Goal: Contribute content: Contribute content

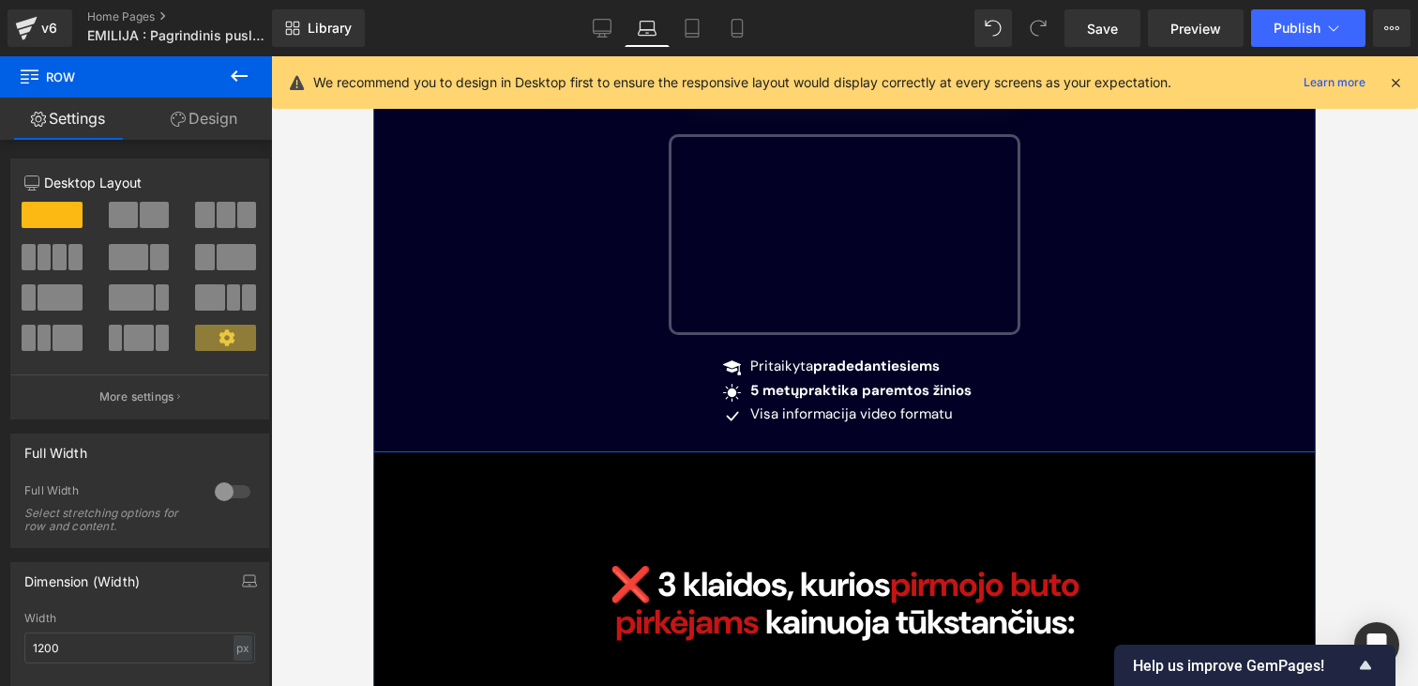
scroll to position [807, 0]
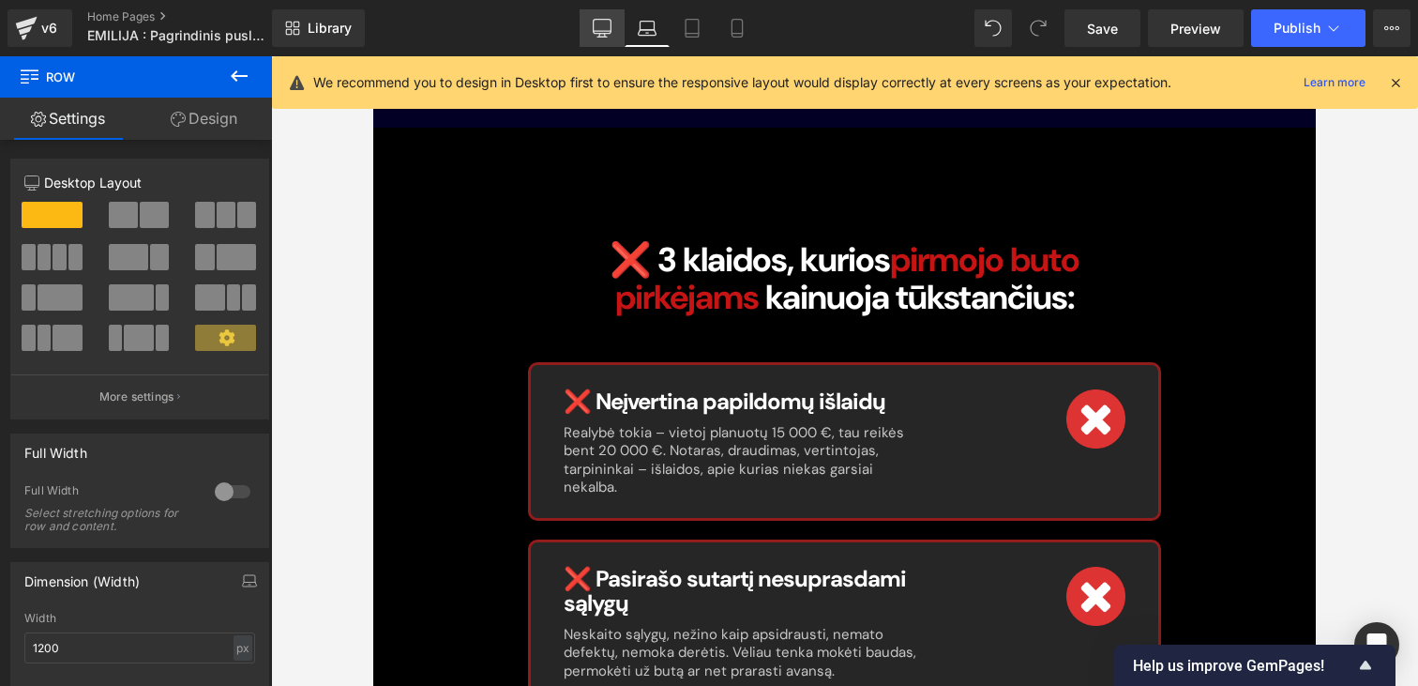
click at [612, 16] on link "Desktop" at bounding box center [602, 28] width 45 height 38
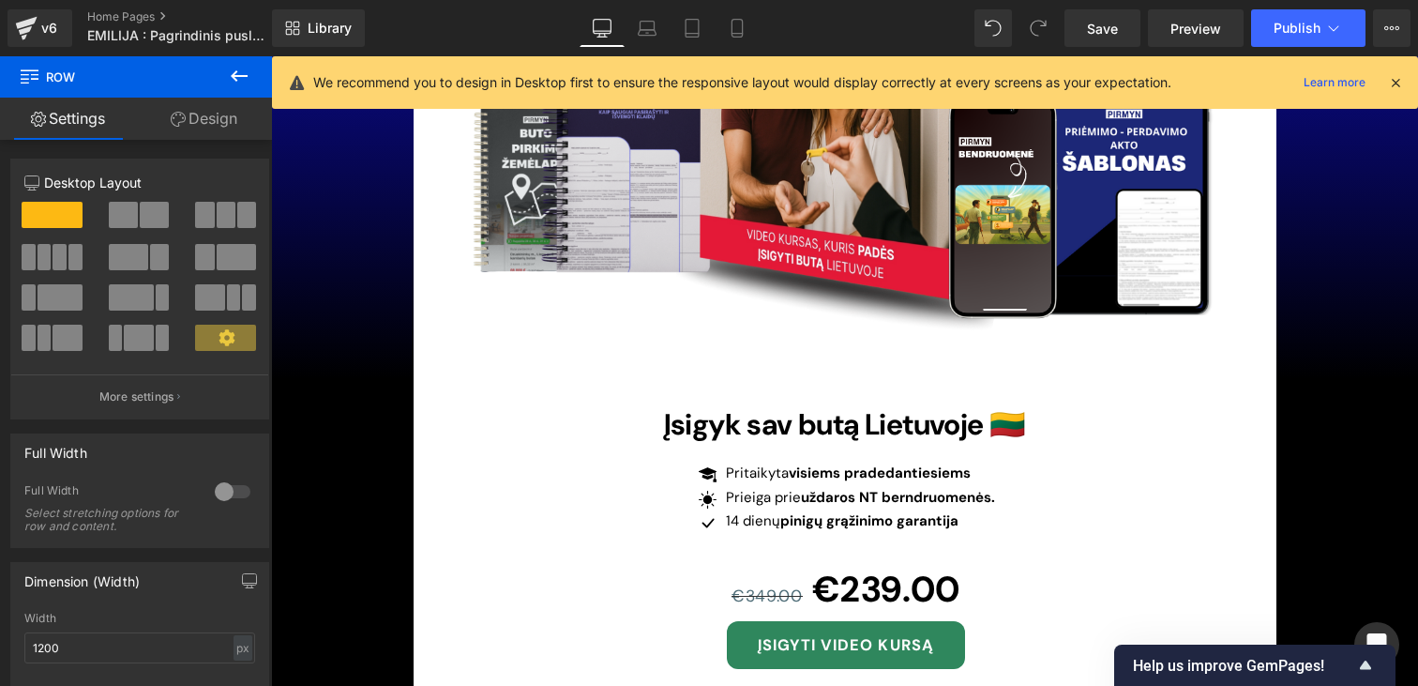
scroll to position [13018, 0]
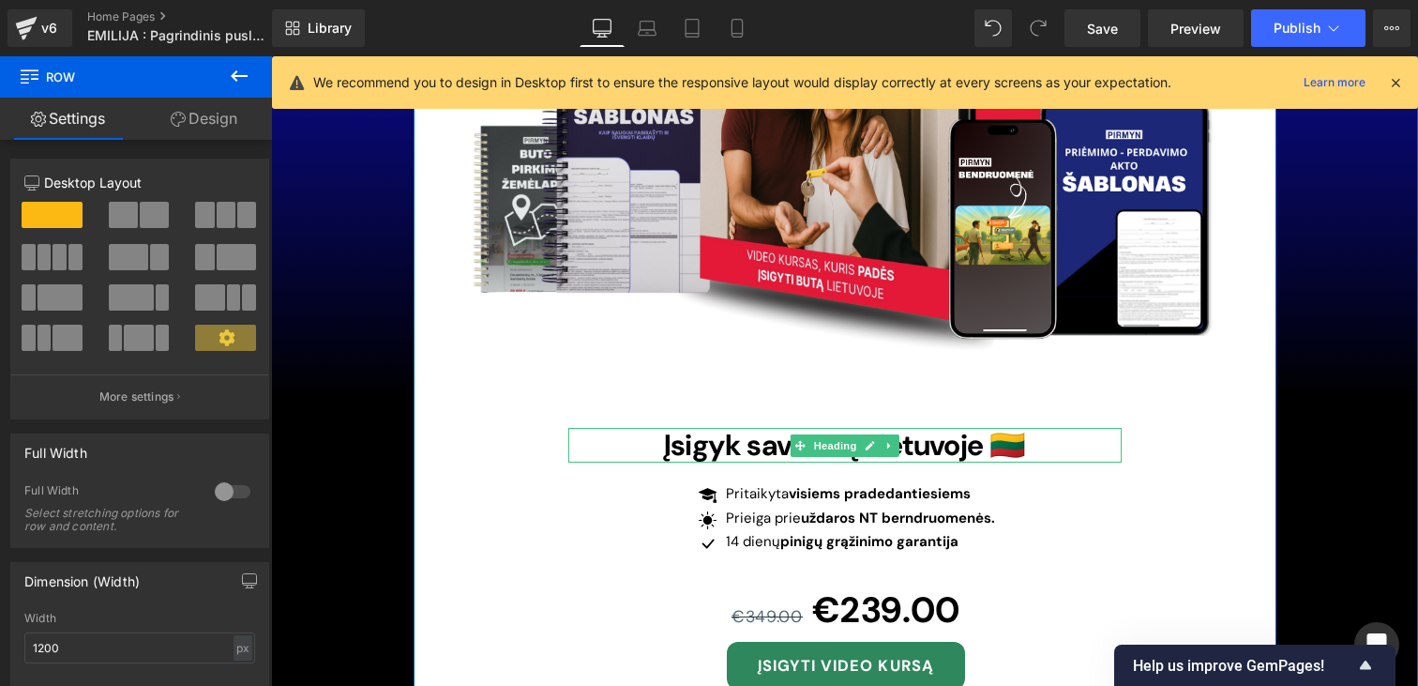
click at [761, 426] on span "Įsigyk sav butą Lietuvoje 🇱🇹" at bounding box center [845, 445] width 362 height 38
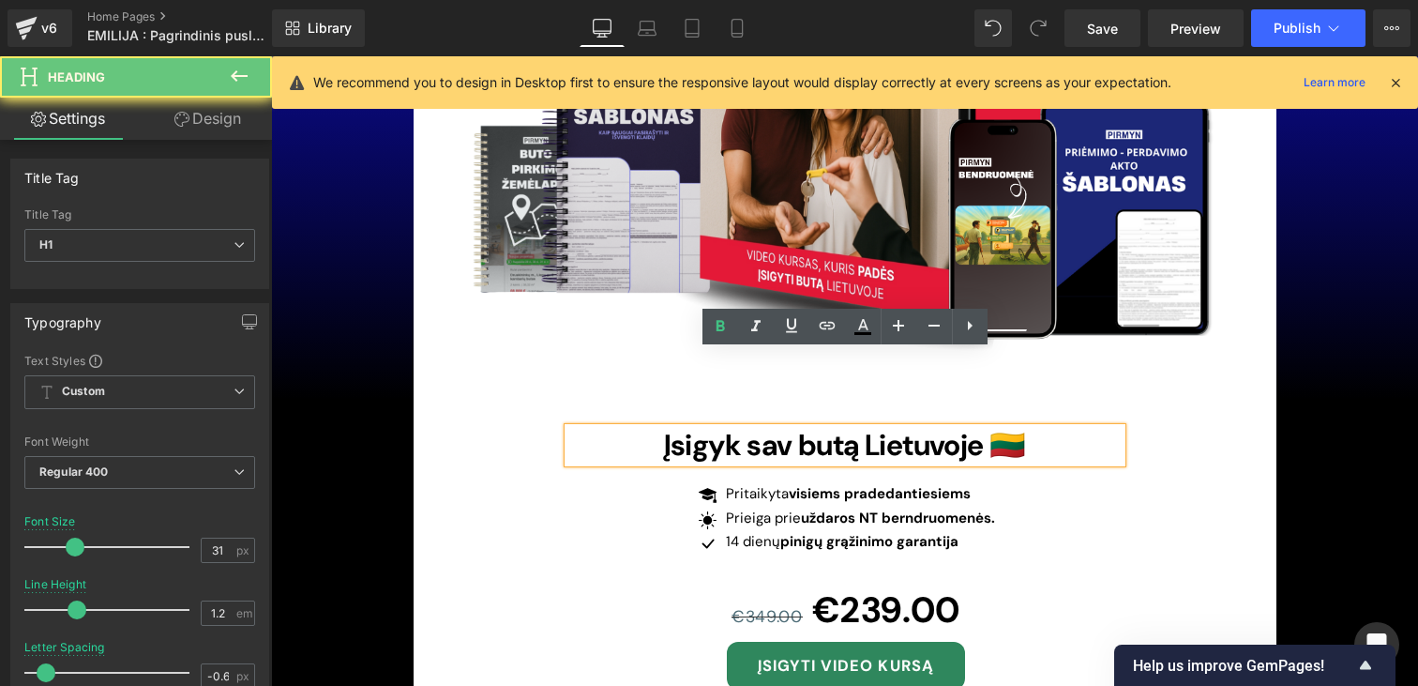
click at [789, 426] on span "Įsigyk sav butą Lietuvoje 🇱🇹" at bounding box center [845, 445] width 362 height 38
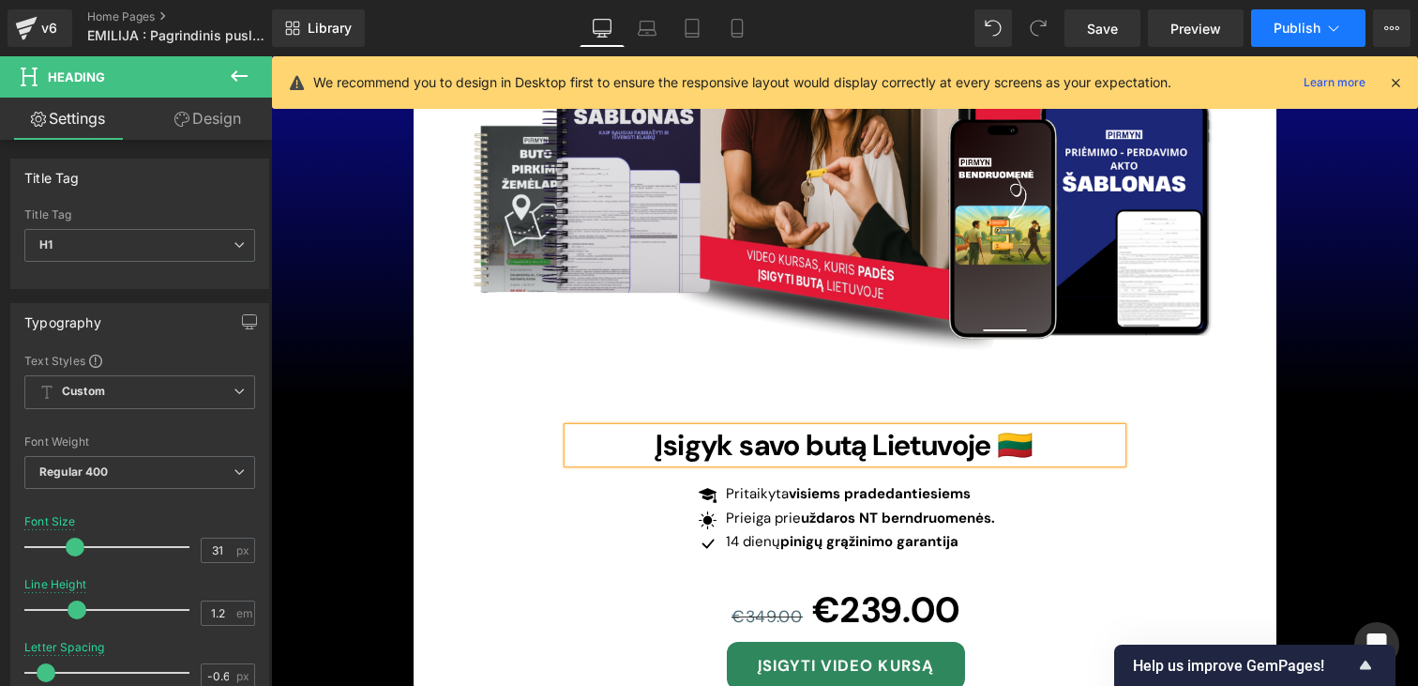
click at [1260, 41] on button "Publish" at bounding box center [1308, 28] width 114 height 38
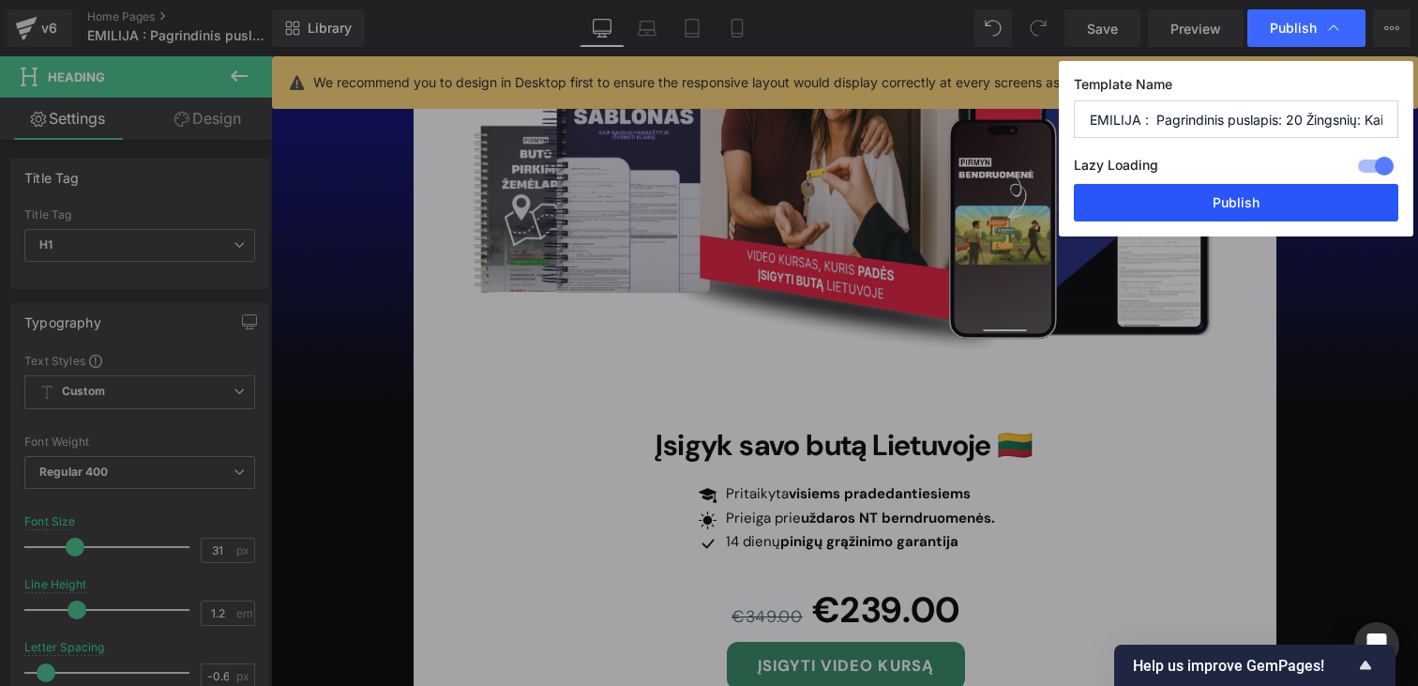
click at [1223, 197] on button "Publish" at bounding box center [1236, 203] width 325 height 38
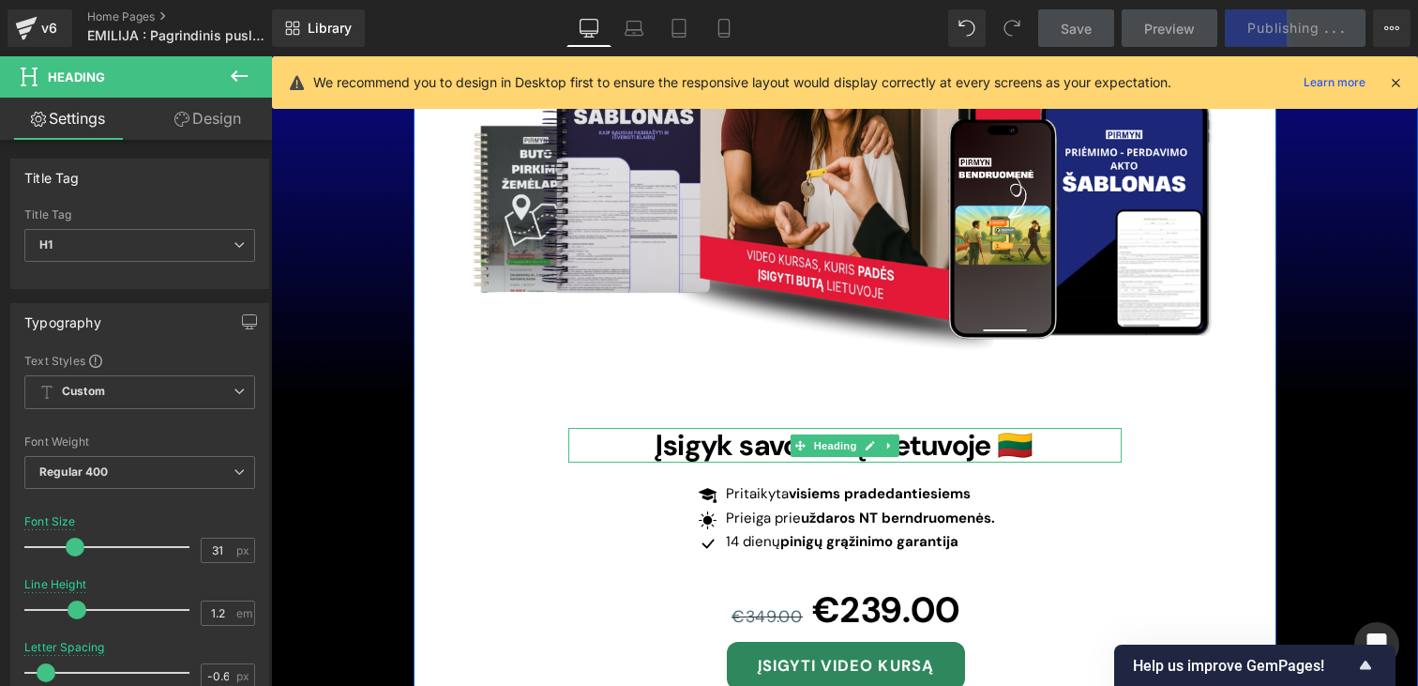
click at [705, 426] on span "Įsigyk savo butą Lietuvoje 🇱🇹" at bounding box center [844, 445] width 377 height 38
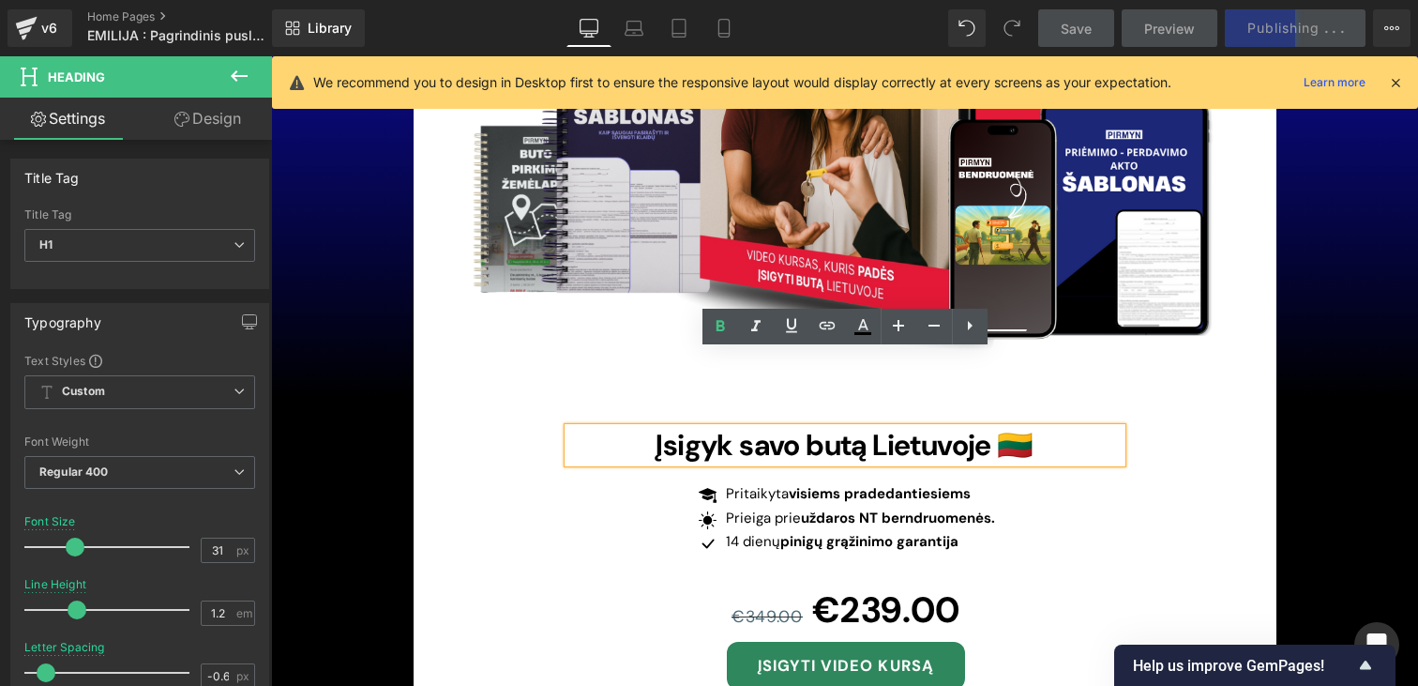
scroll to position [12997, 0]
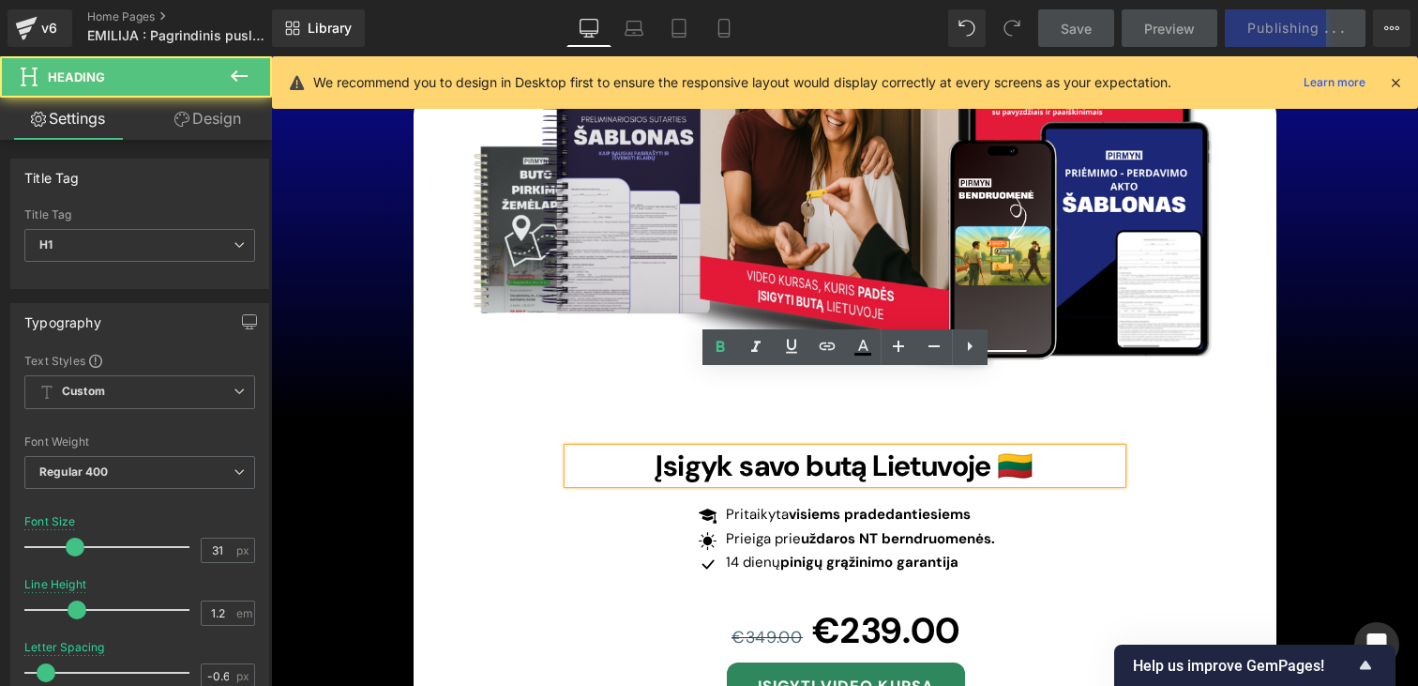
click at [1000, 446] on span "Įsigyk savo butą Lietuvoje 🇱🇹" at bounding box center [844, 465] width 377 height 38
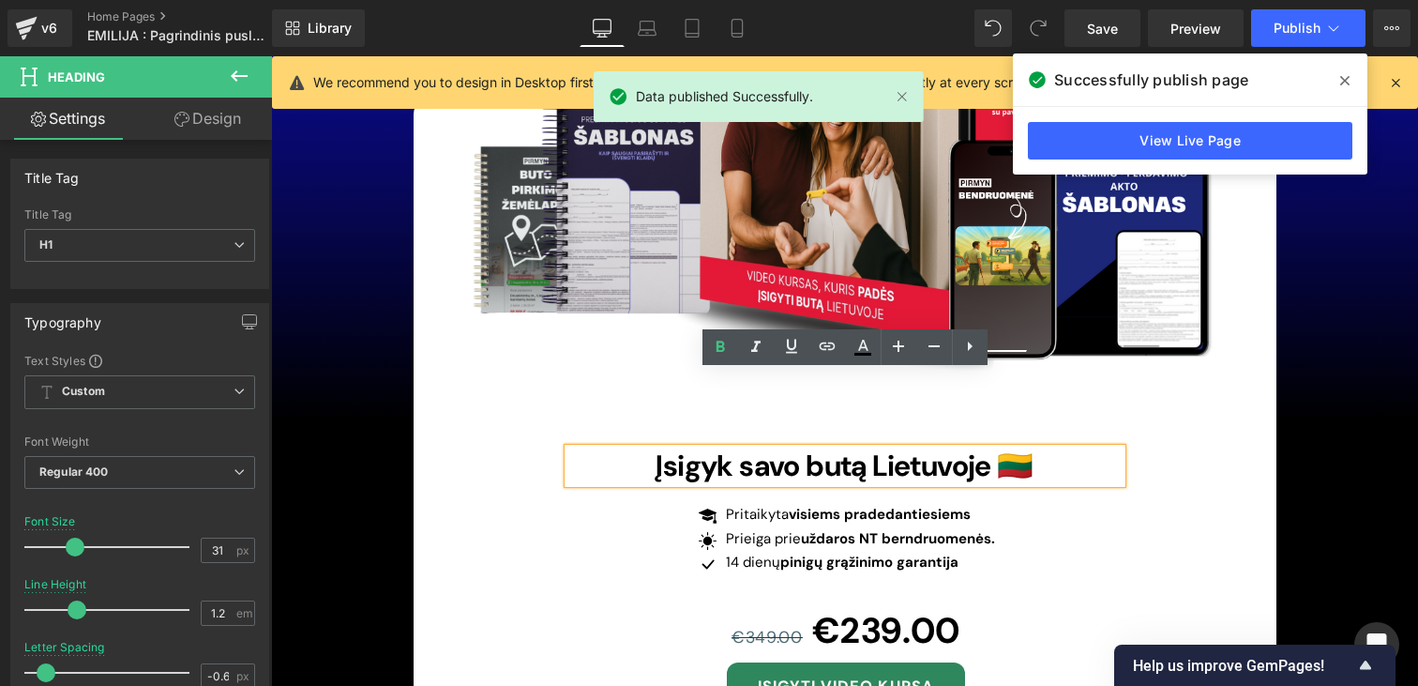
click at [703, 446] on span "Įsigyk savo butą Lietuvoje 🇱🇹" at bounding box center [844, 465] width 377 height 38
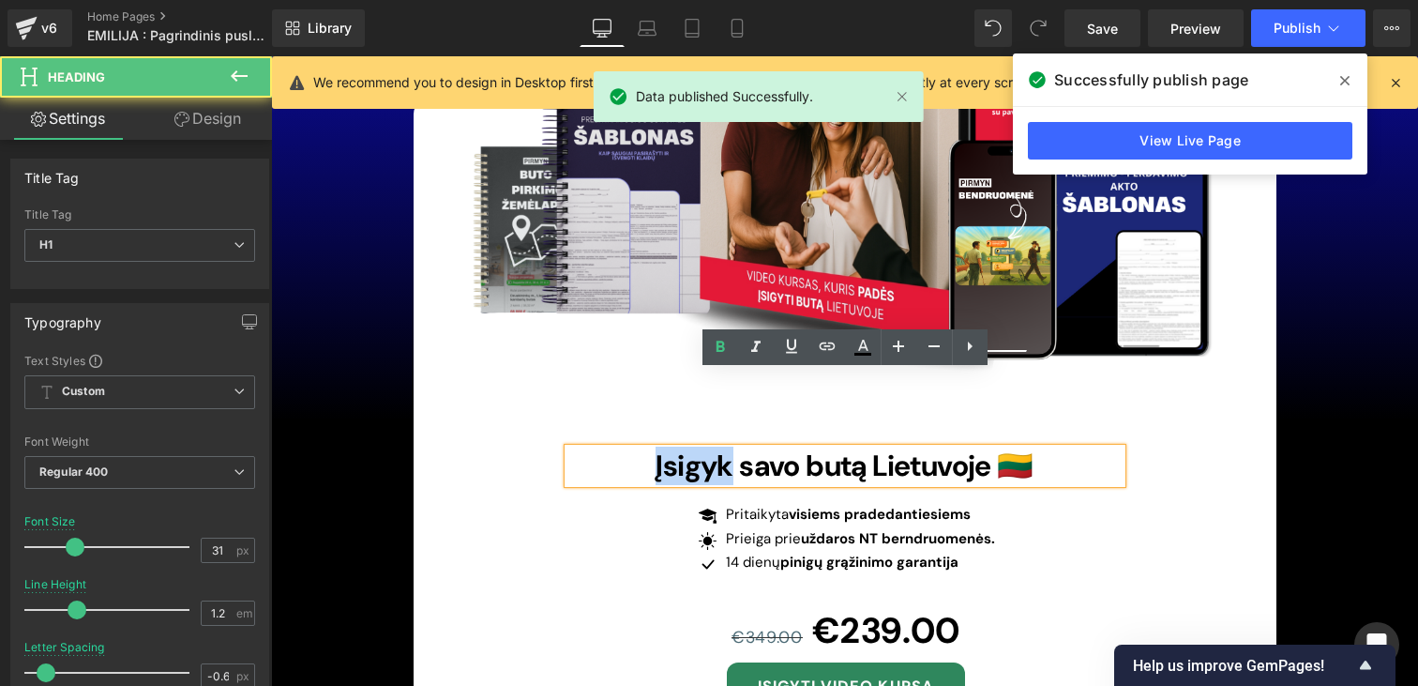
click at [703, 446] on span "Įsigyk savo butą Lietuvoje 🇱🇹" at bounding box center [844, 465] width 377 height 38
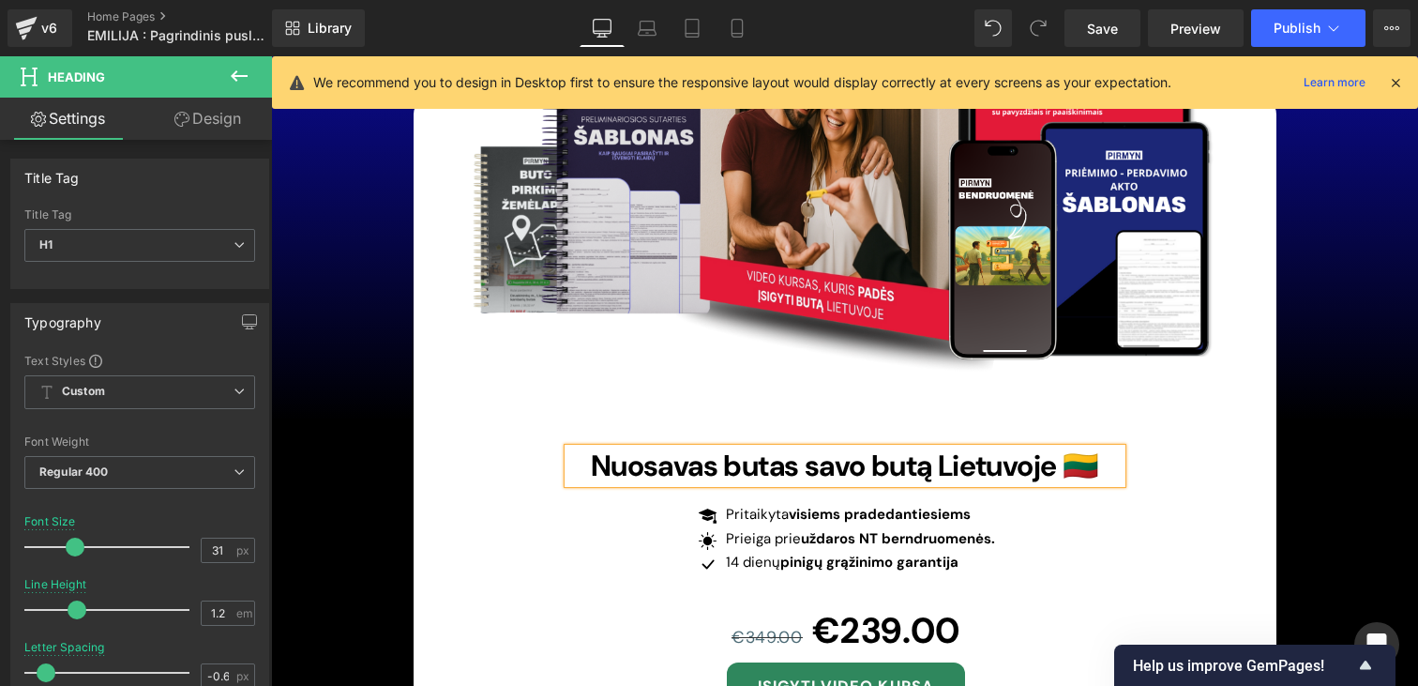
click at [915, 446] on span "Nuosavas butas savo butą Lietuvoje 🇱🇹" at bounding box center [844, 465] width 507 height 38
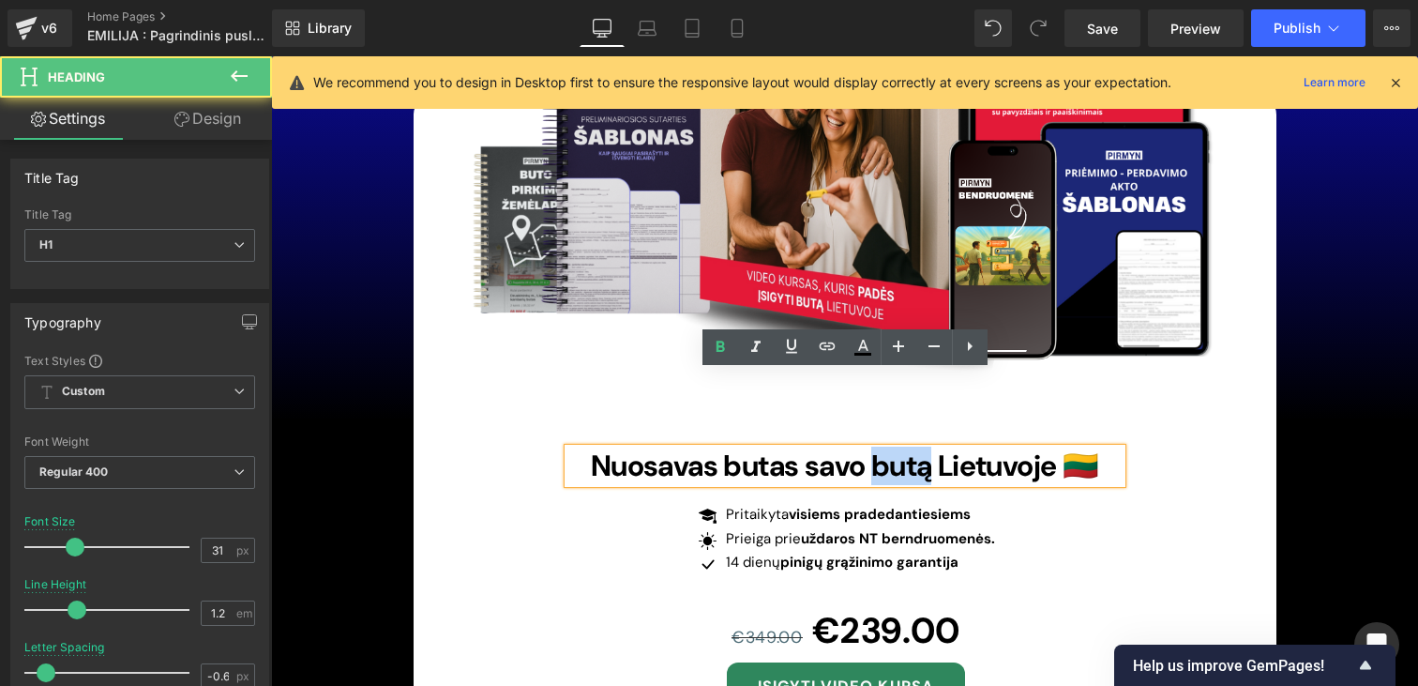
click at [915, 446] on span "Nuosavas butas savo butą Lietuvoje 🇱🇹" at bounding box center [844, 465] width 507 height 38
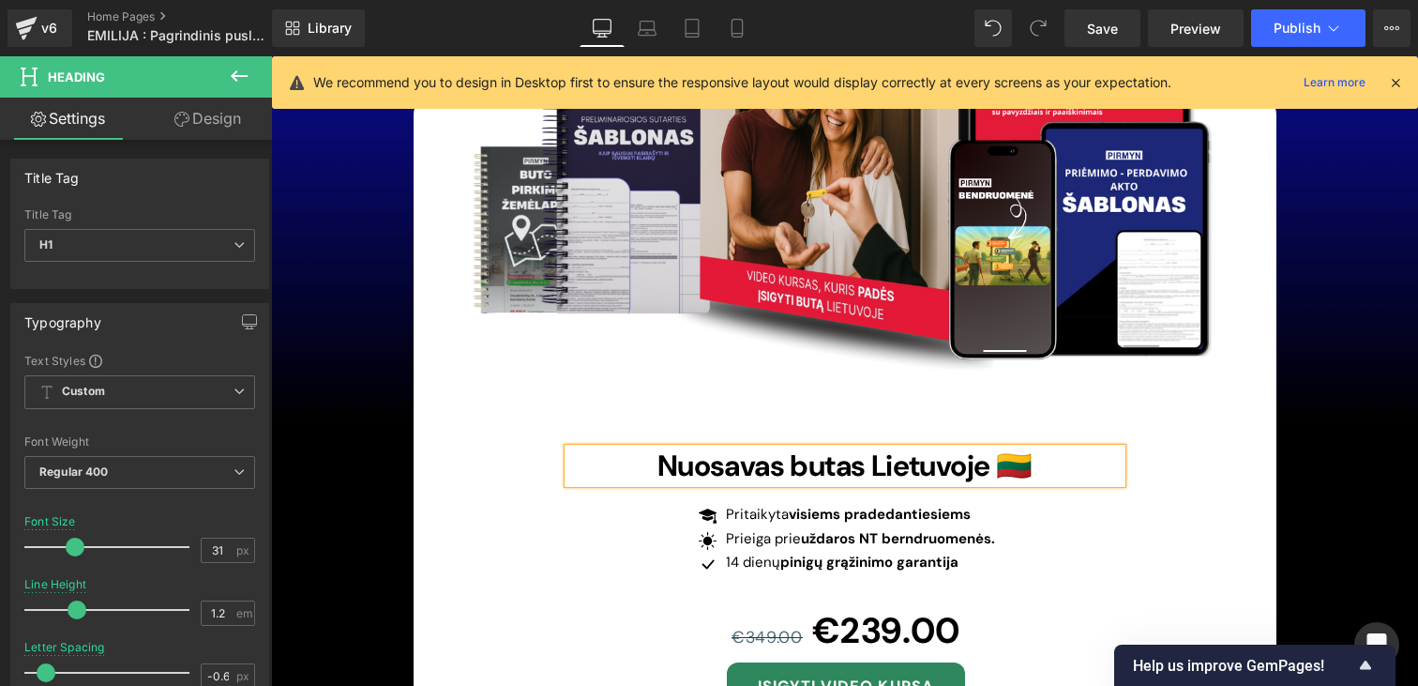
click at [1003, 446] on span "Nuosavas butas Lietuvoje 🇱🇹" at bounding box center [845, 465] width 374 height 38
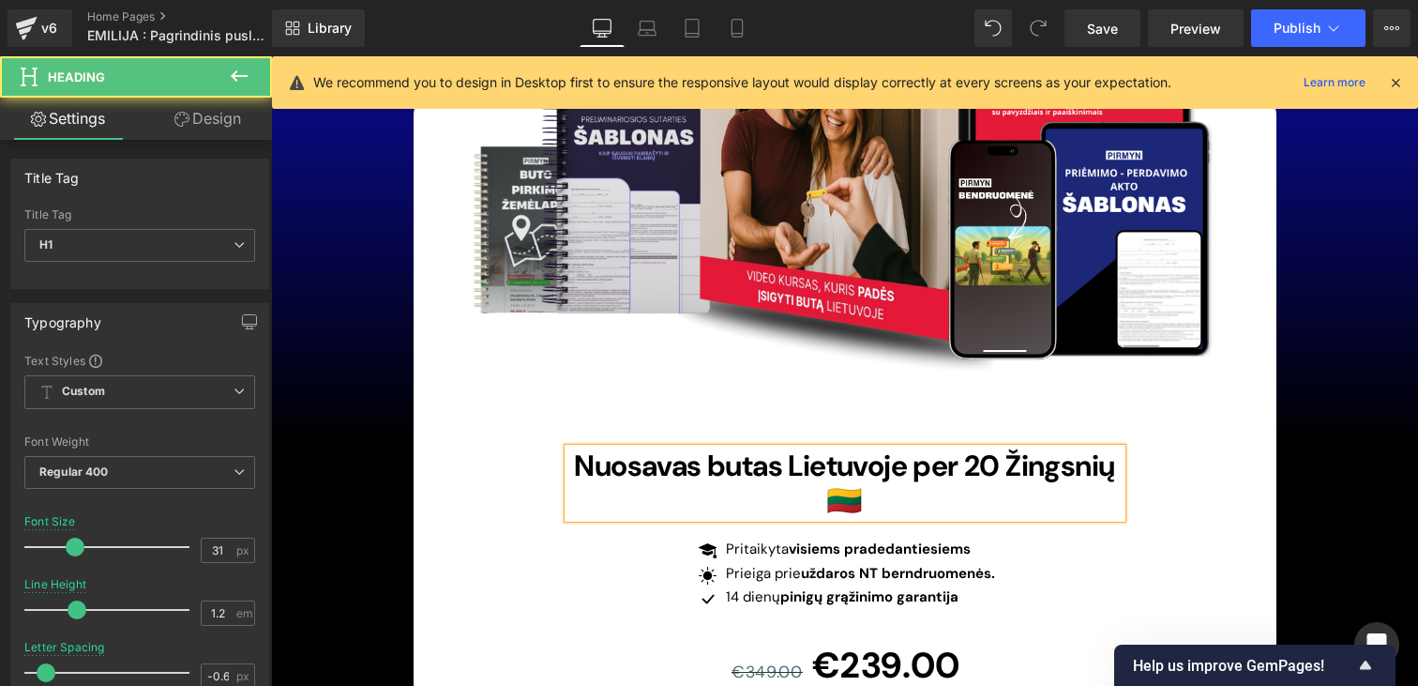
click at [1034, 446] on span "Nuosavas butas Lietuvoje per 20 Žingsnių 🇱🇹" at bounding box center [844, 482] width 540 height 73
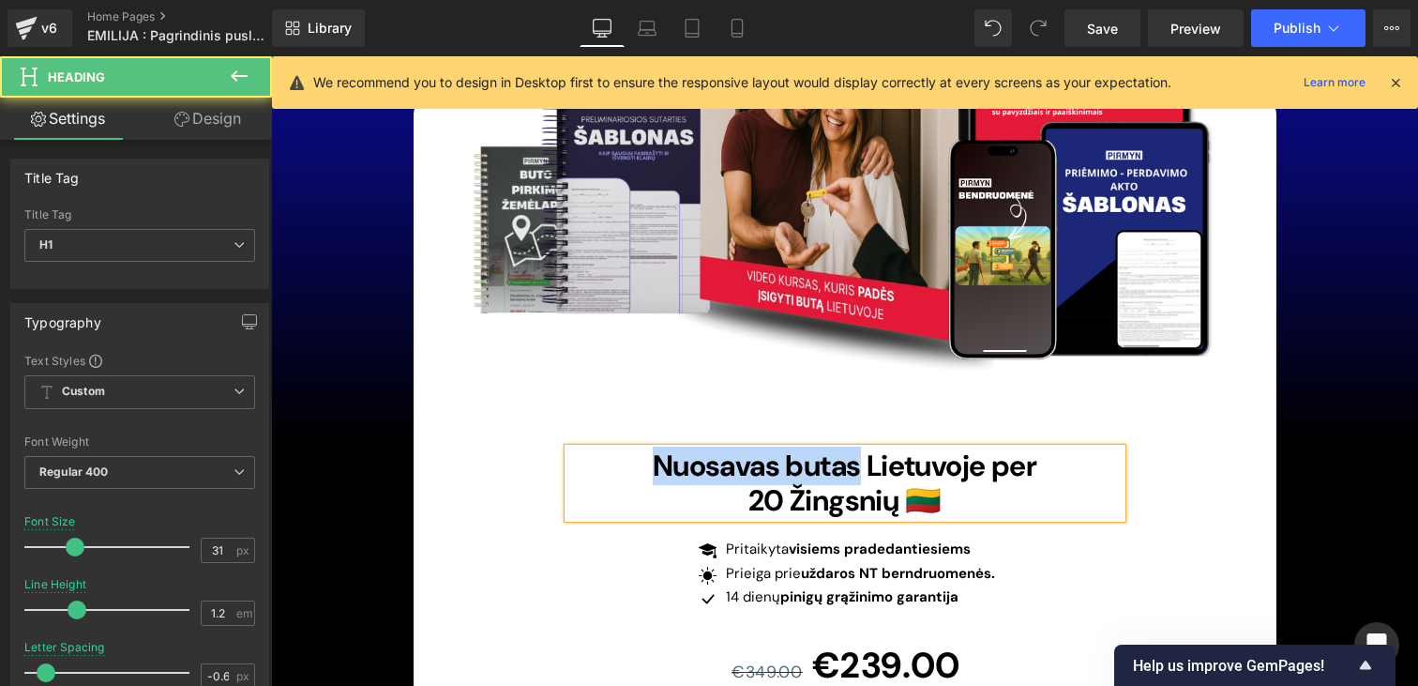
drag, startPoint x: 856, startPoint y: 387, endPoint x: 605, endPoint y: 387, distance: 251.4
click at [605, 448] on h1 "Nuosavas butas Lietuvoje per" at bounding box center [844, 465] width 553 height 35
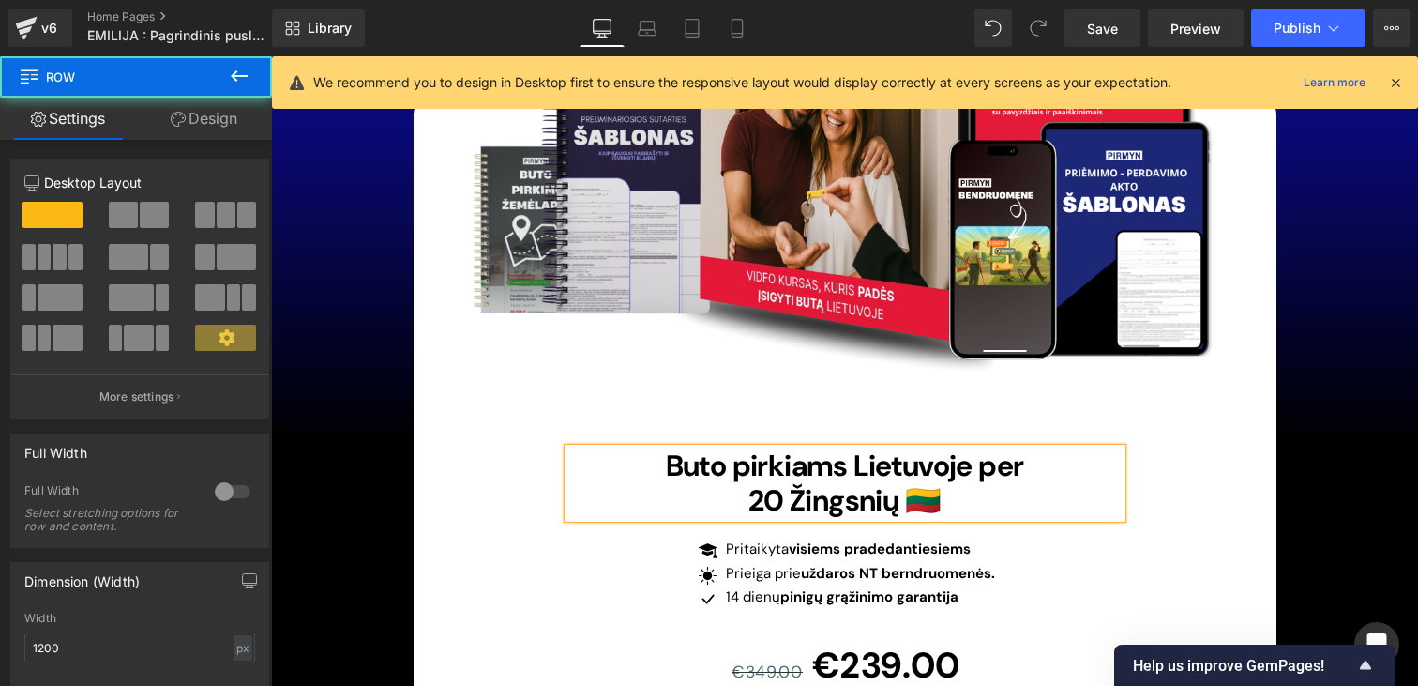
click at [779, 366] on div "Image Buto pirkiams Lietuvoje per 20 Žingsnių 🇱🇹 Heading Icon Pritaikyta visiem…" at bounding box center [844, 433] width 675 height 623
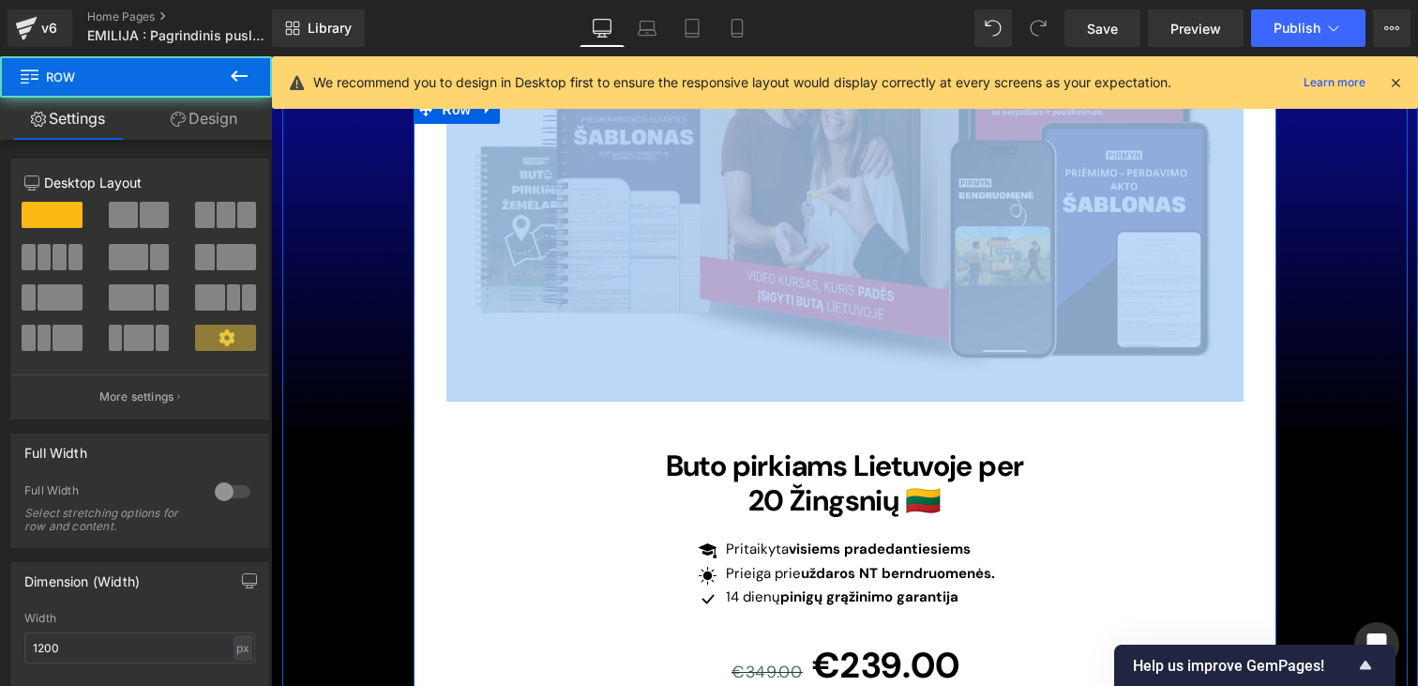
click at [779, 366] on div "Image Buto pirkiams Lietuvoje per 20 Žingsnių 🇱🇹 Heading Icon Pritaikyta visiem…" at bounding box center [844, 433] width 675 height 623
click at [779, 446] on span "Buto pirkiams Lietuvoje per" at bounding box center [845, 465] width 358 height 38
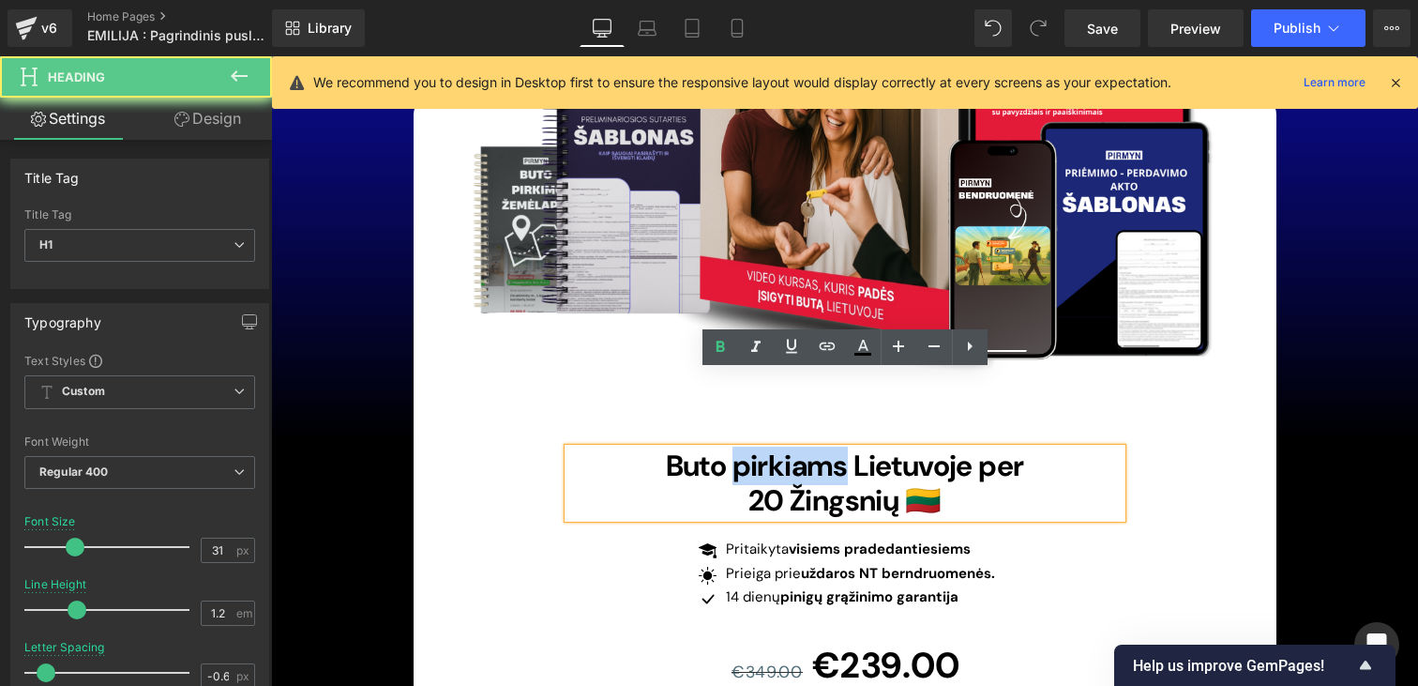
click at [779, 446] on span "Buto pirkiams Lietuvoje per" at bounding box center [845, 465] width 358 height 38
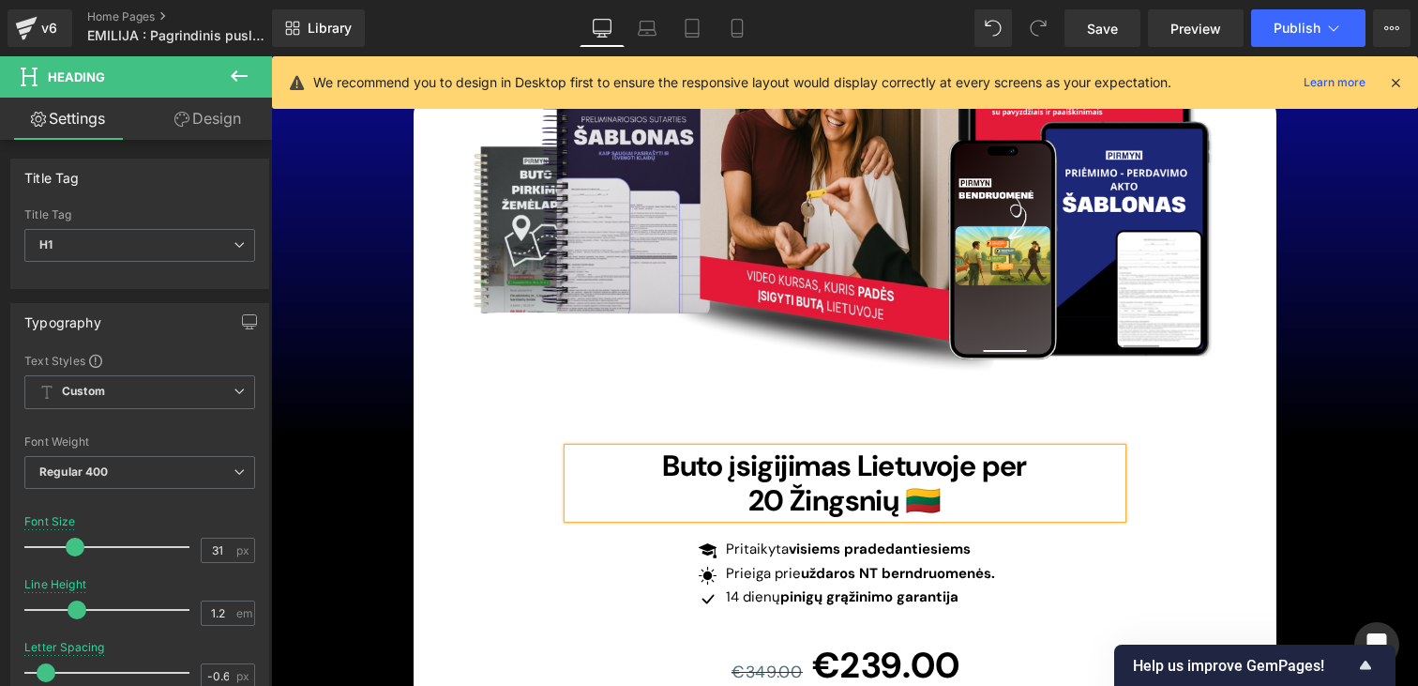
click at [1209, 448] on div "Image Buto įsigijimas Lietuvoje per 20 Žingsnių 🇱🇹 Heading Icon Pritaikyta visi…" at bounding box center [845, 455] width 863 height 719
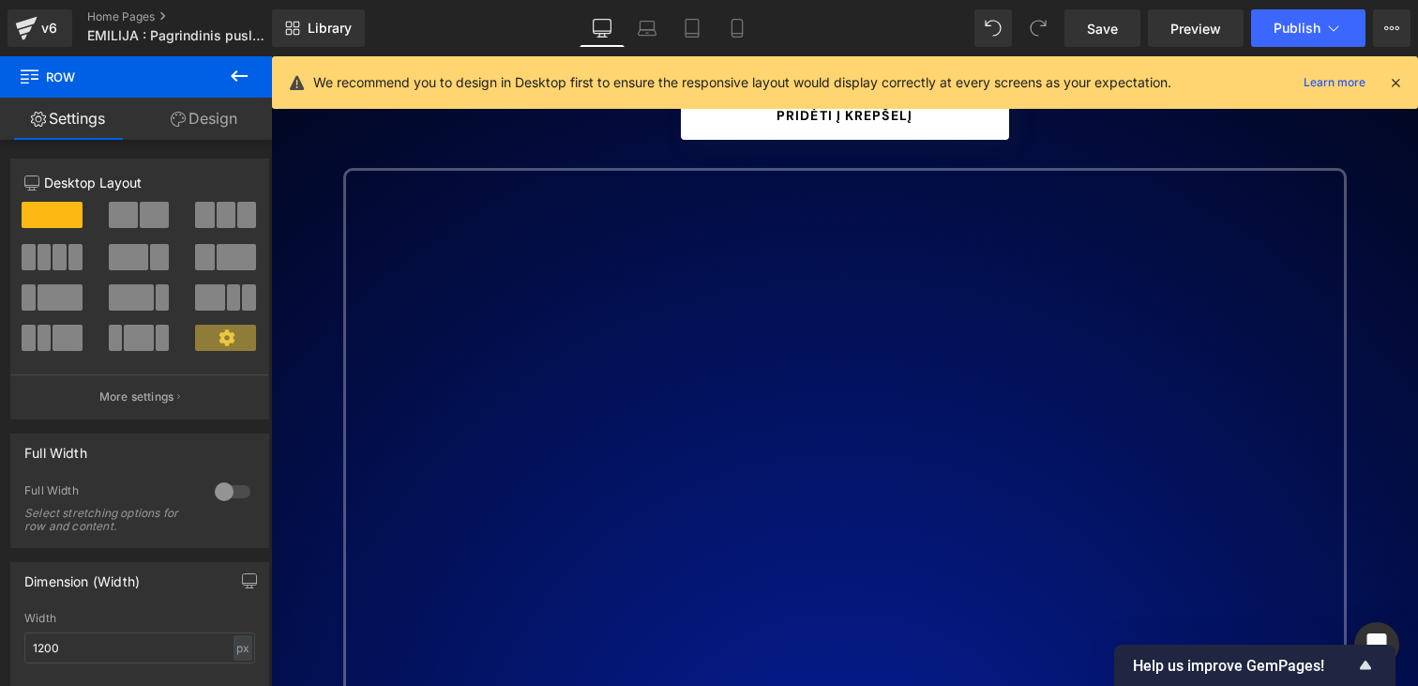
scroll to position [0, 0]
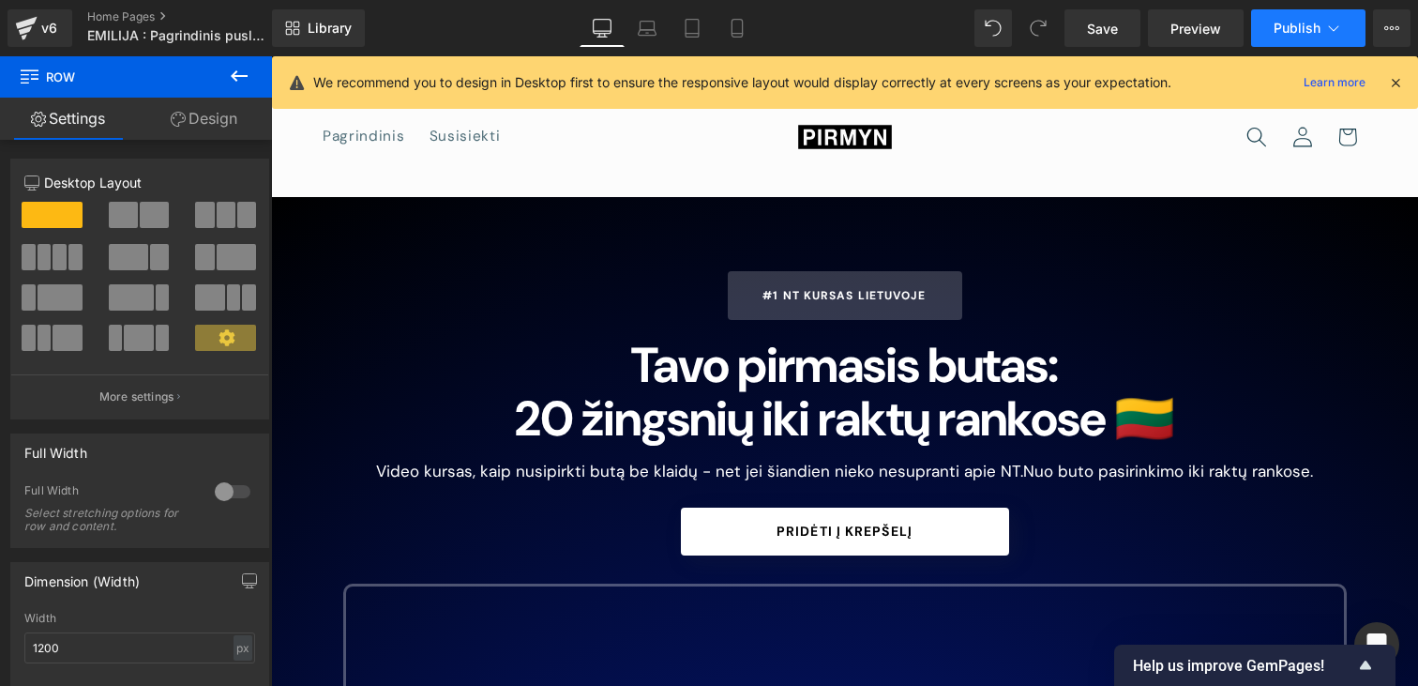
click at [1278, 26] on span "Publish" at bounding box center [1297, 28] width 47 height 15
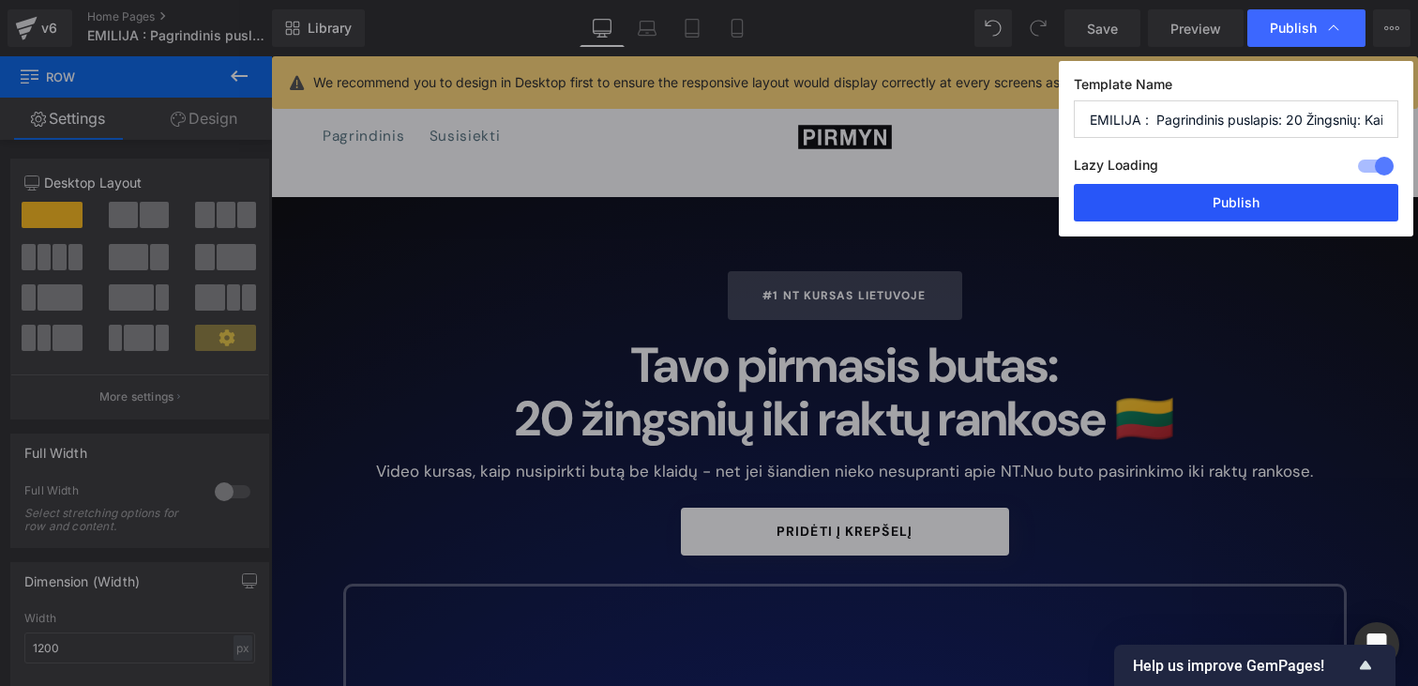
click at [1184, 211] on button "Publish" at bounding box center [1236, 203] width 325 height 38
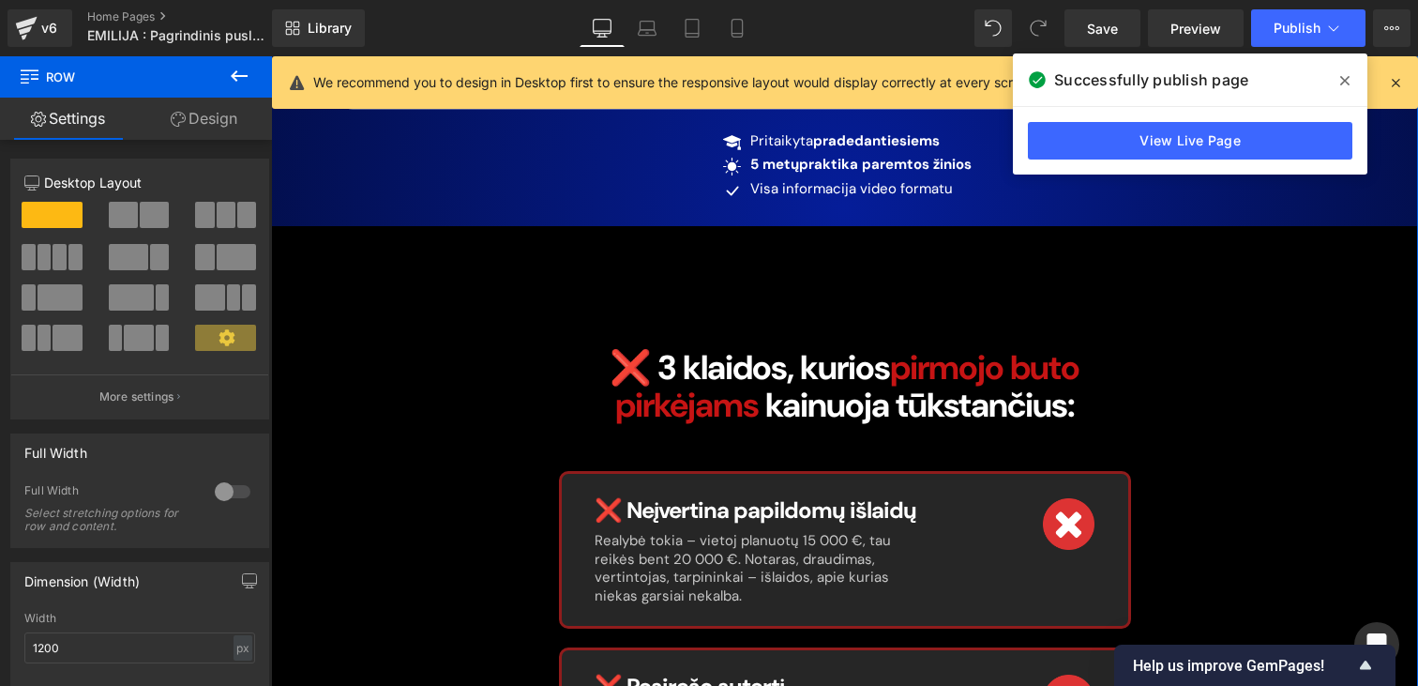
scroll to position [1379, 0]
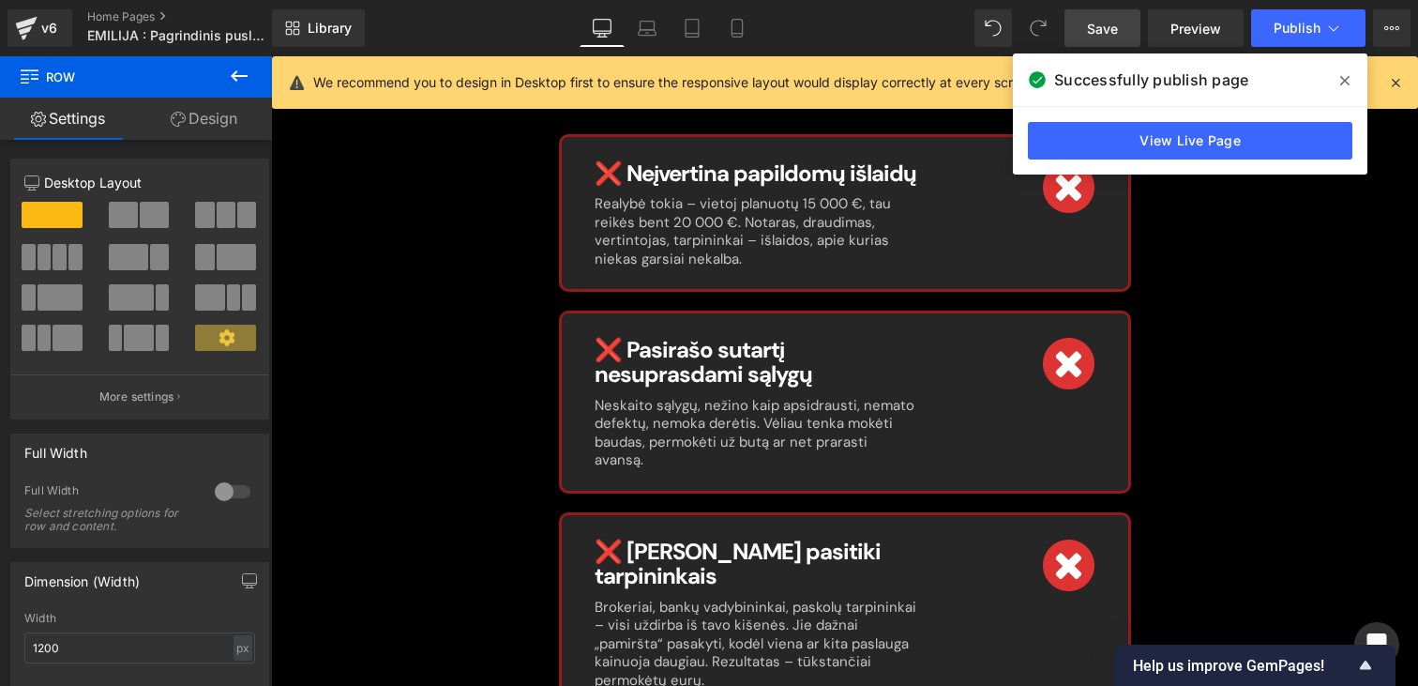
click at [1104, 40] on link "Save" at bounding box center [1103, 28] width 76 height 38
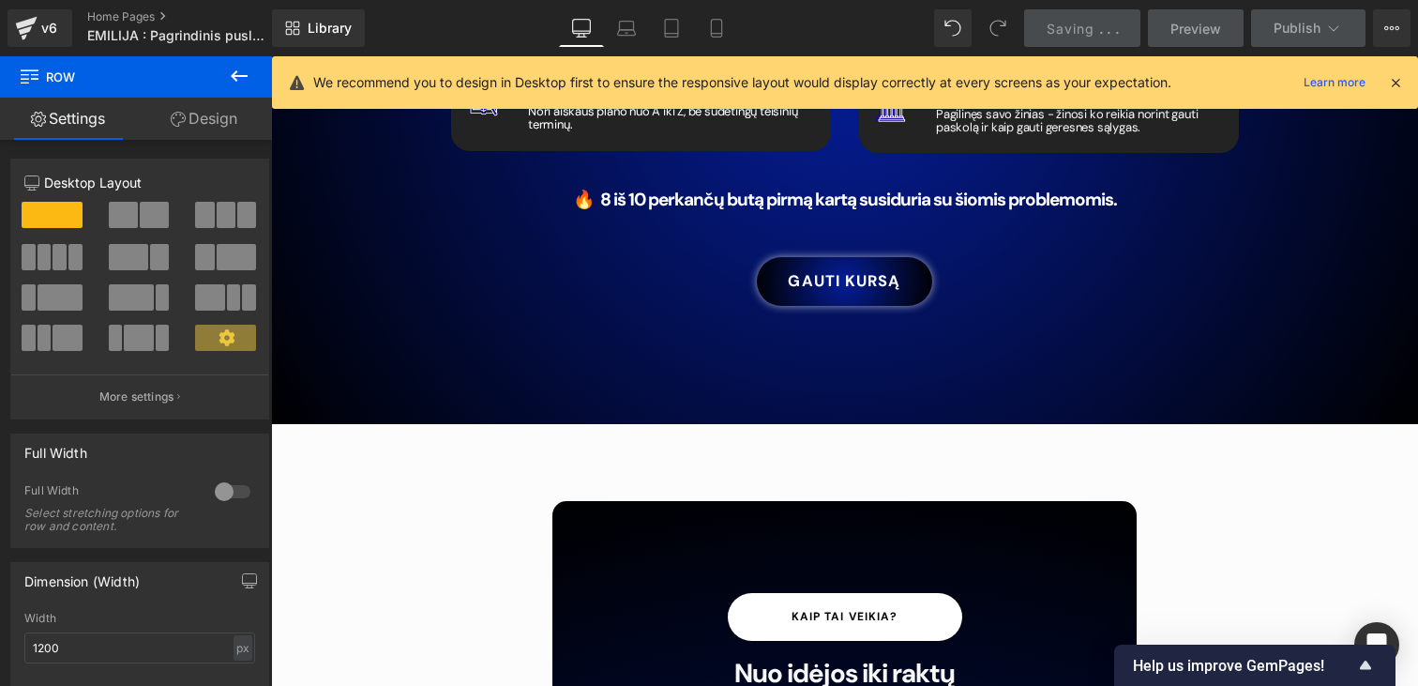
scroll to position [2934, 0]
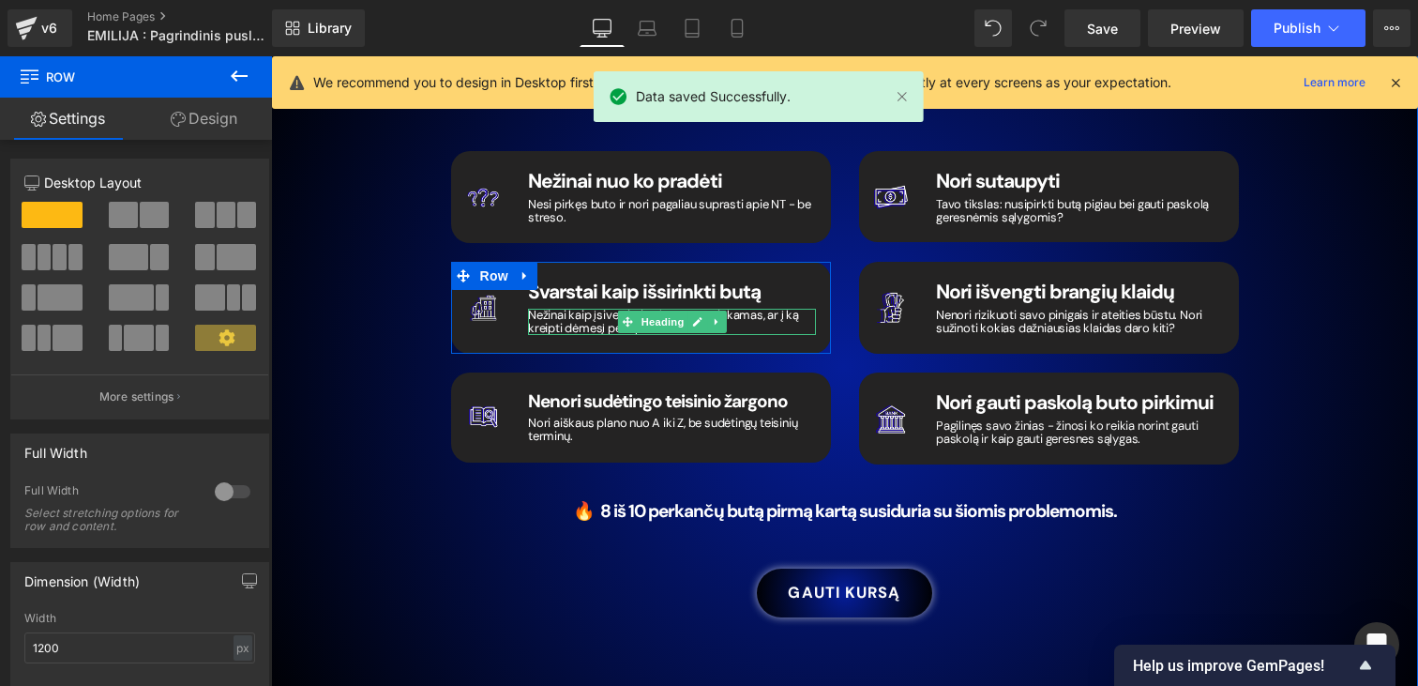
click at [643, 310] on span "Heading" at bounding box center [662, 321] width 51 height 23
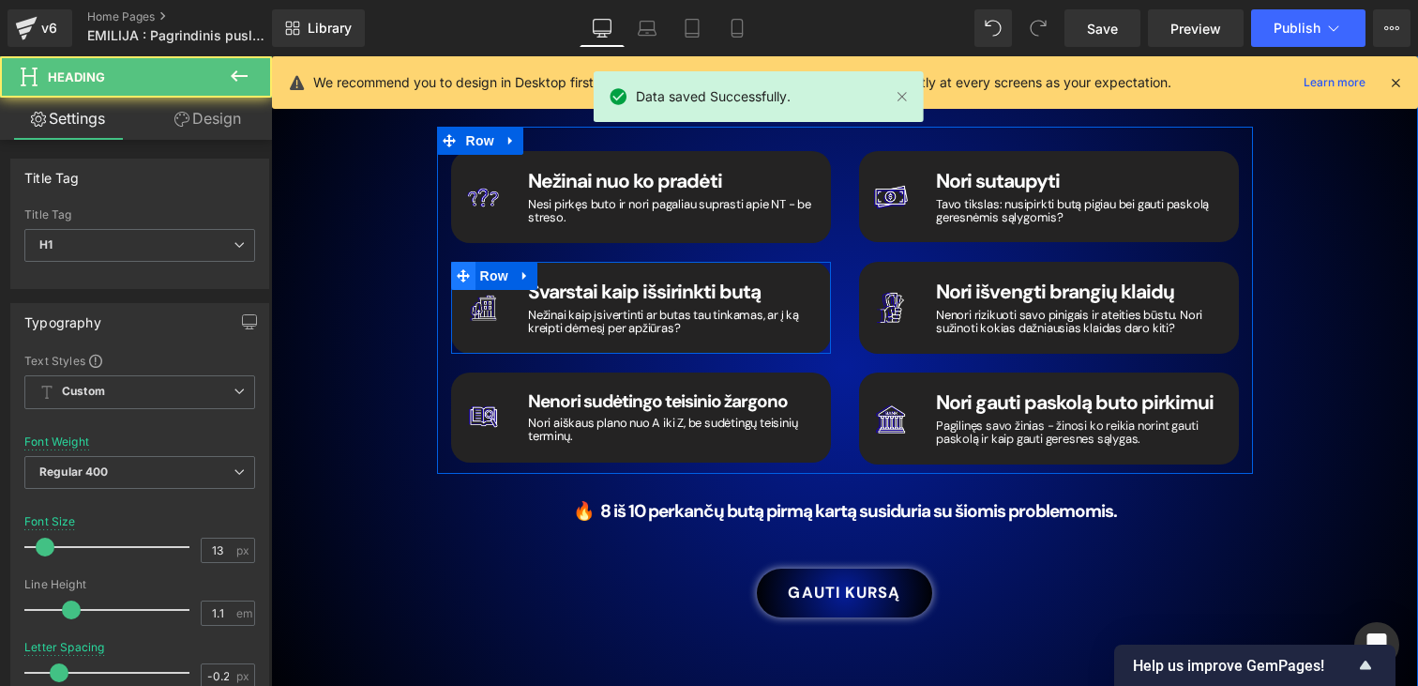
click at [464, 269] on icon at bounding box center [463, 275] width 13 height 13
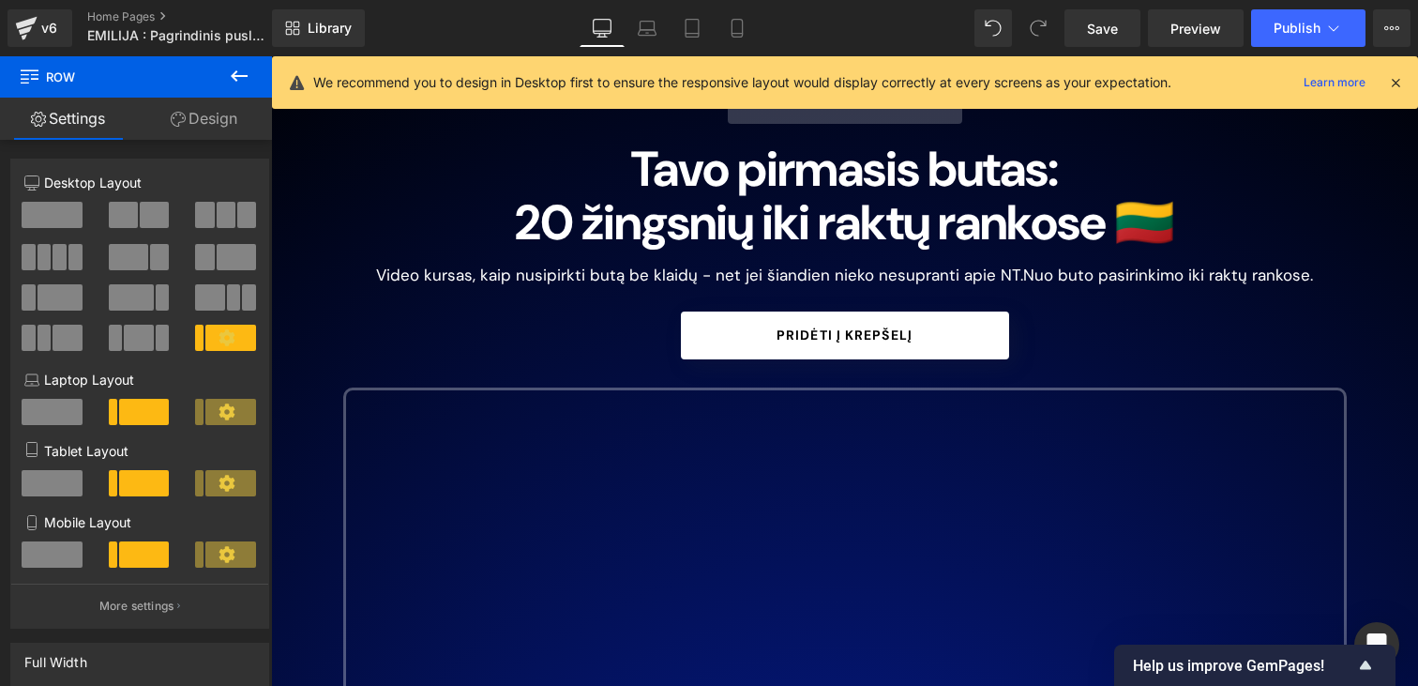
scroll to position [0, 0]
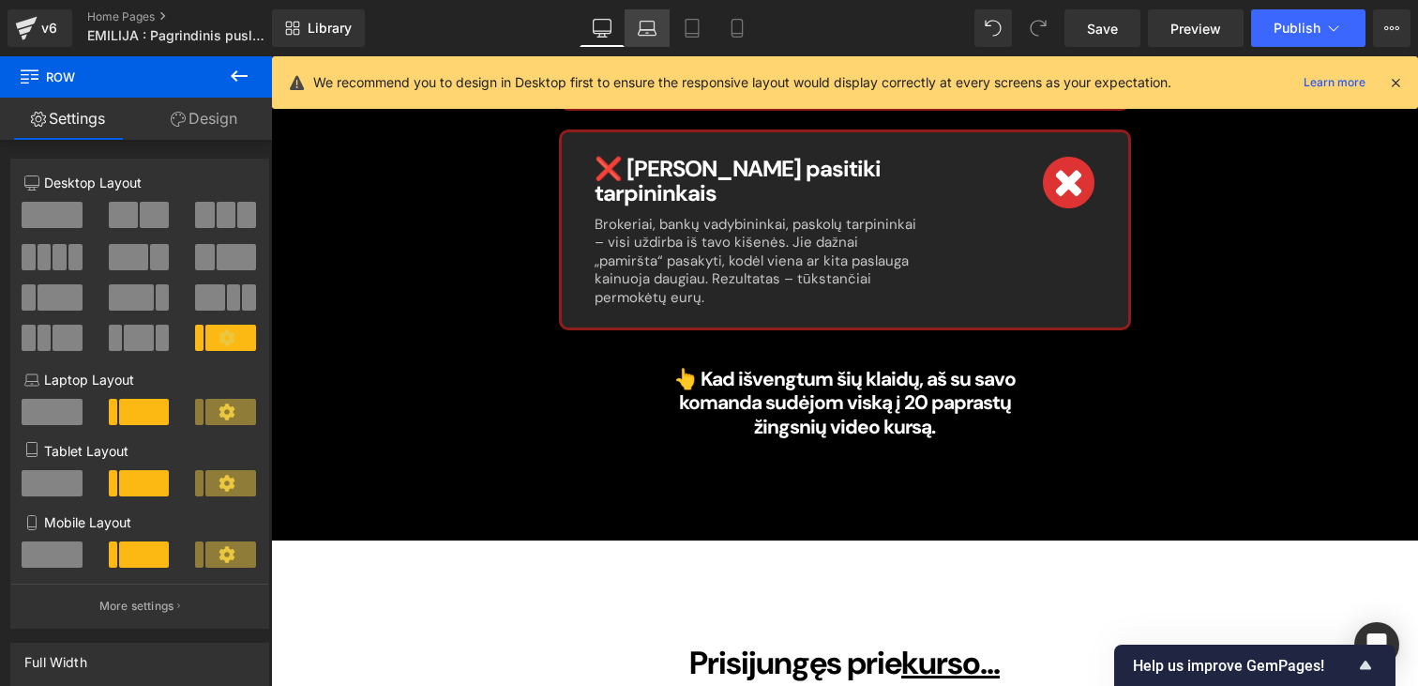
click at [653, 16] on link "Laptop" at bounding box center [647, 28] width 45 height 38
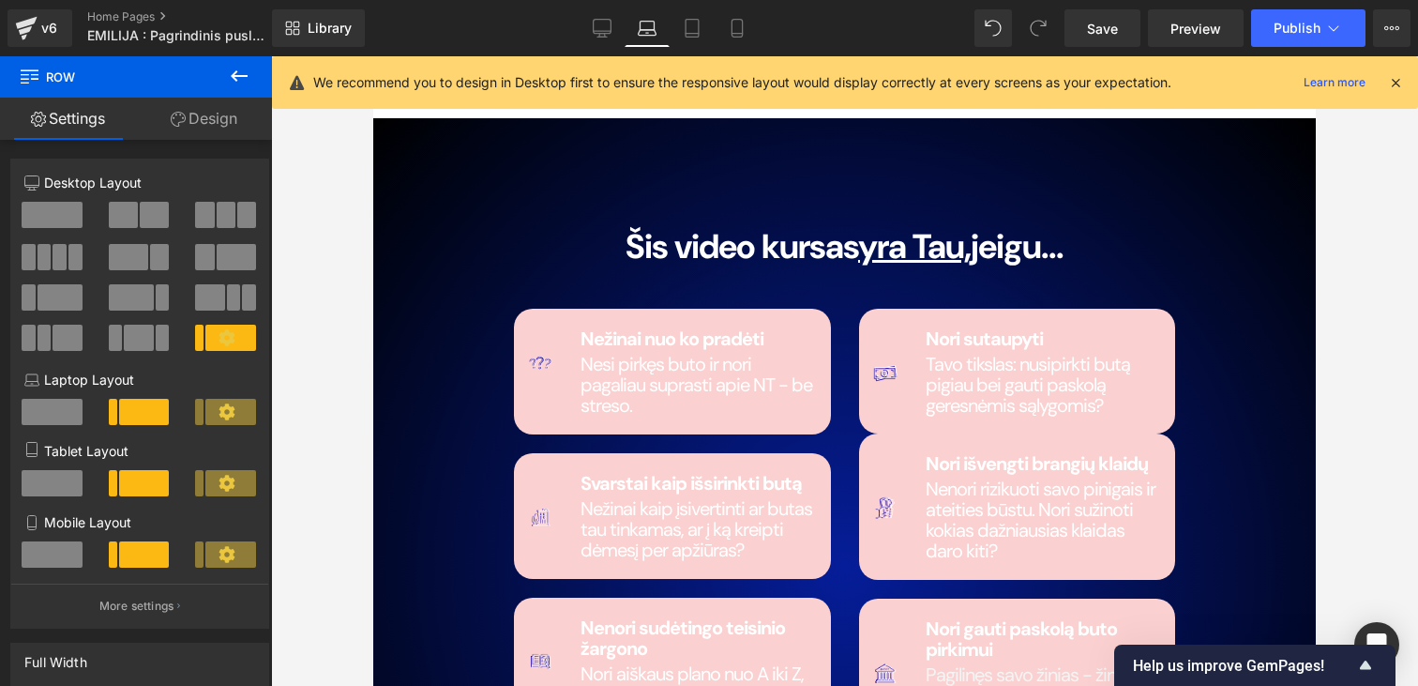
scroll to position [2489, 0]
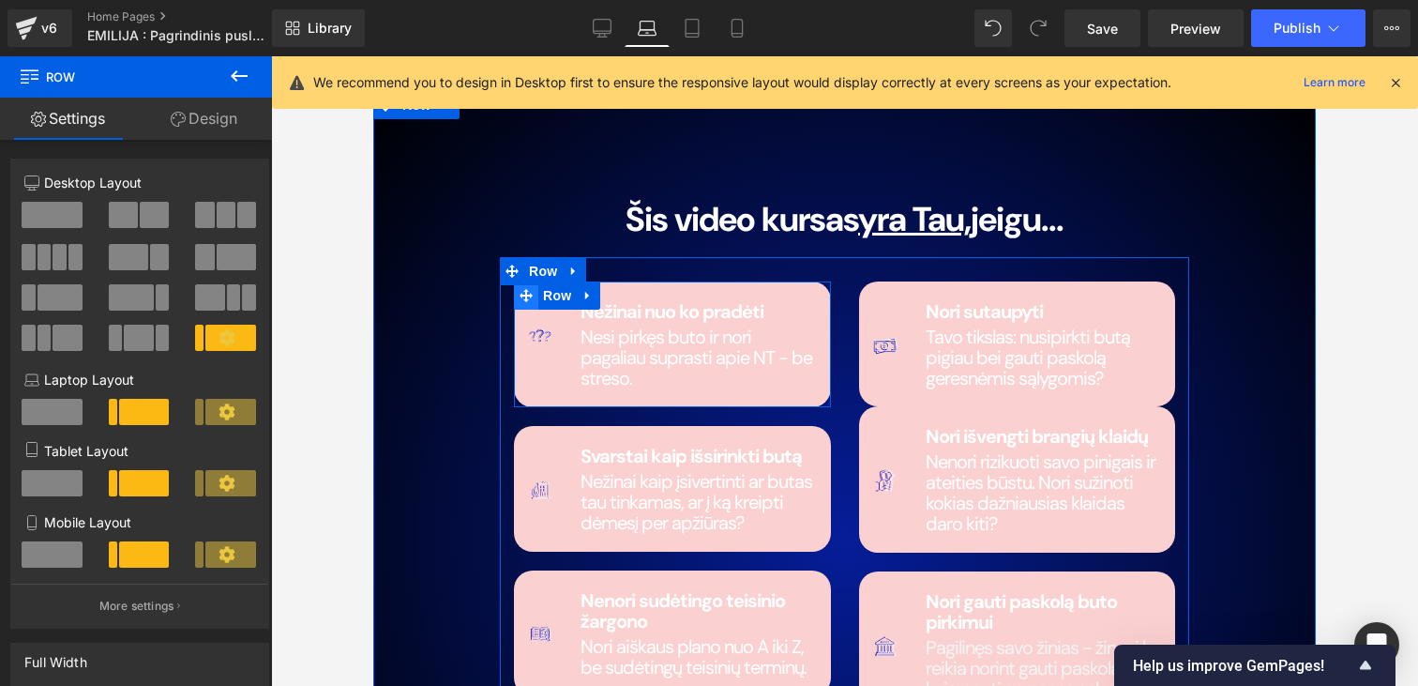
click at [522, 304] on span at bounding box center [526, 295] width 24 height 28
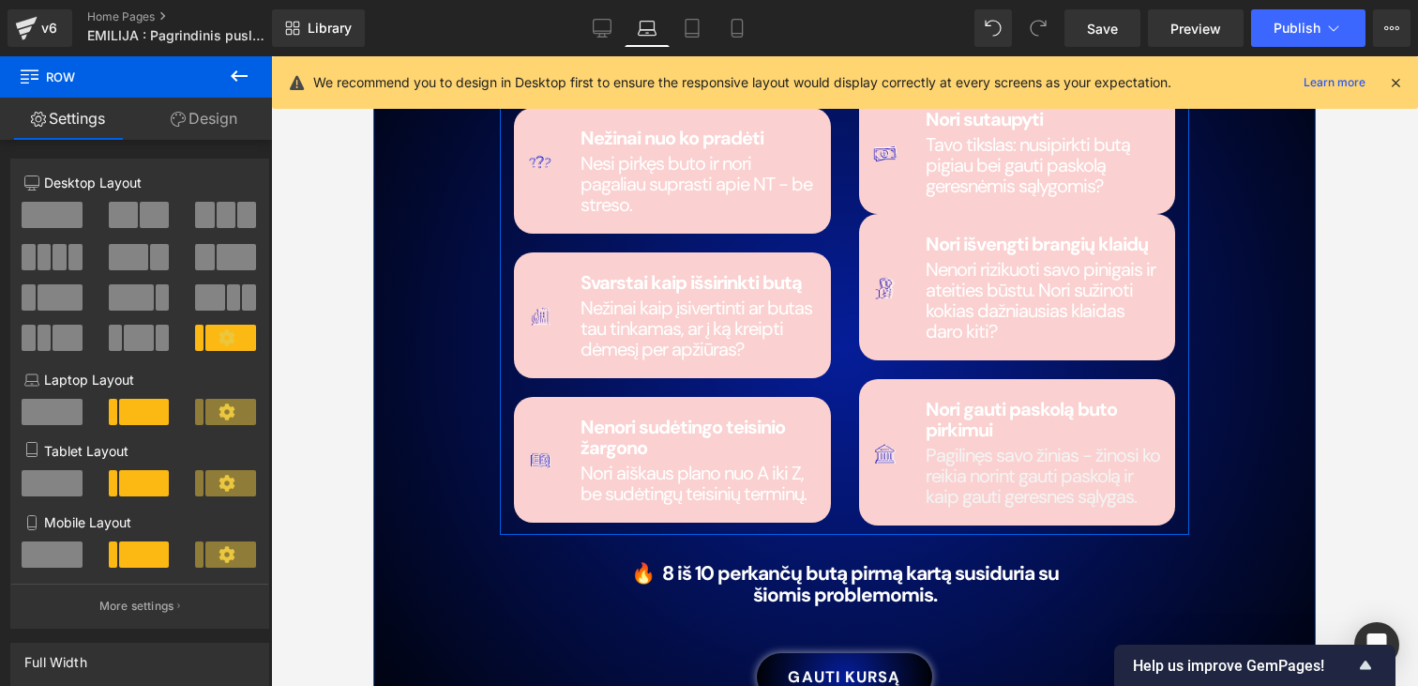
scroll to position [2630, 0]
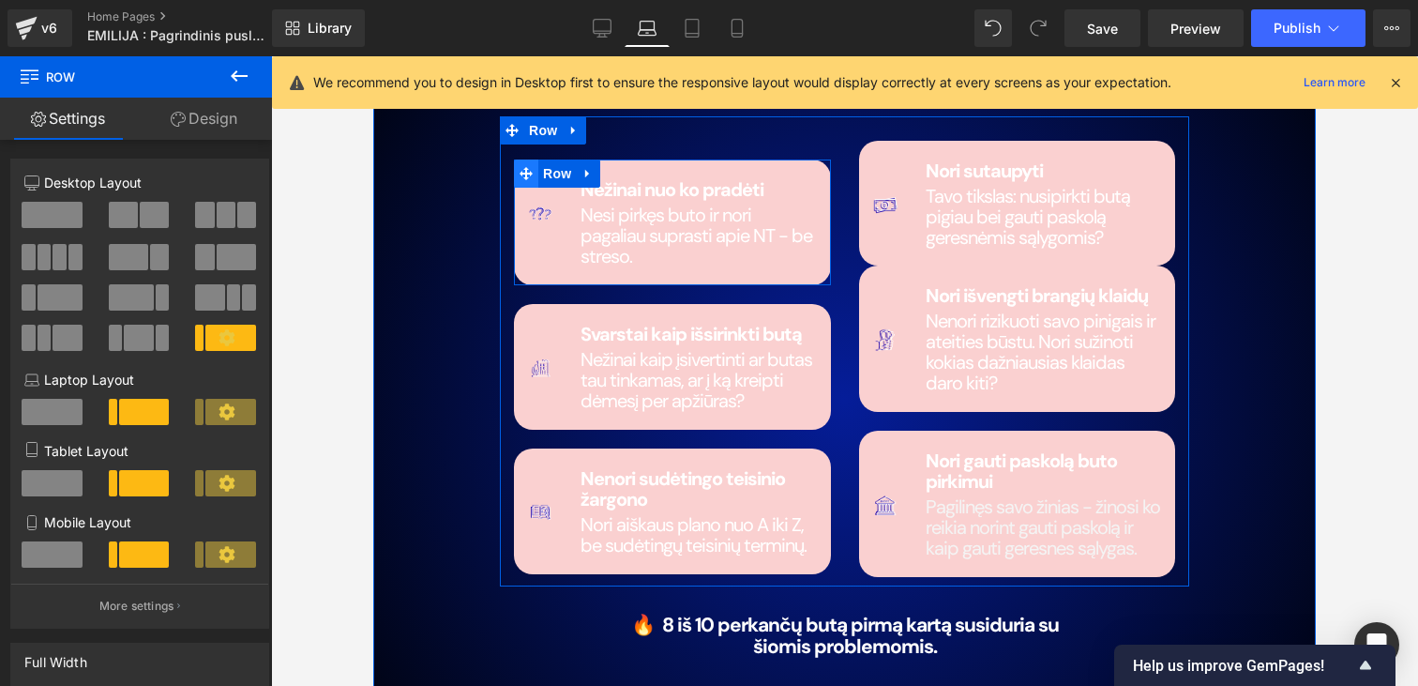
click at [528, 180] on span at bounding box center [526, 173] width 24 height 28
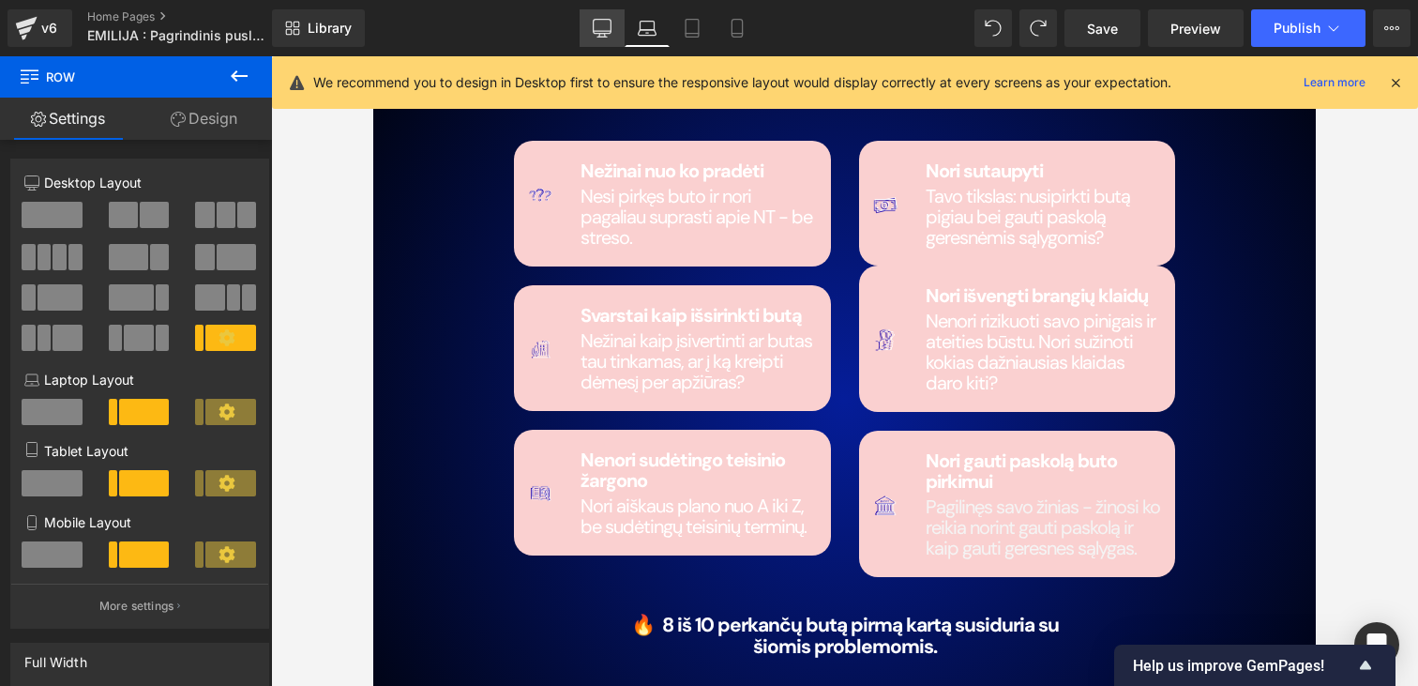
click at [606, 35] on icon at bounding box center [602, 28] width 19 height 19
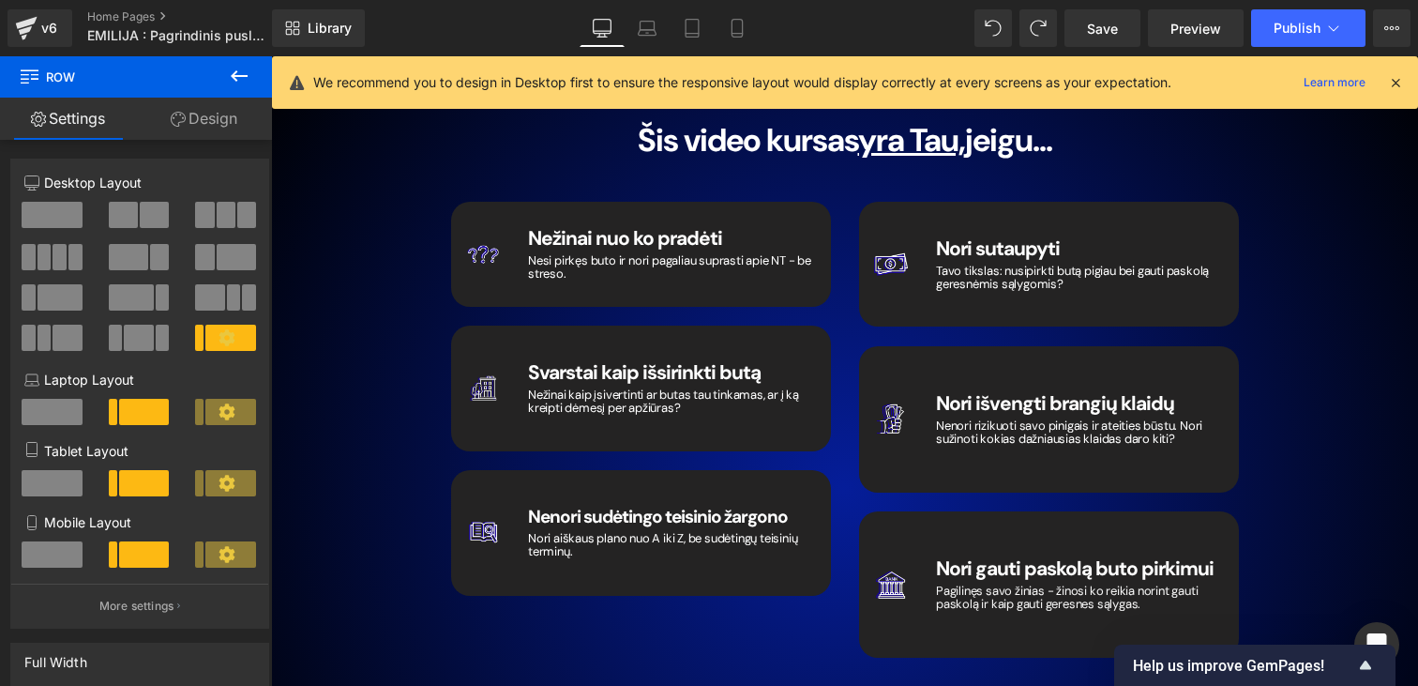
scroll to position [2884, 0]
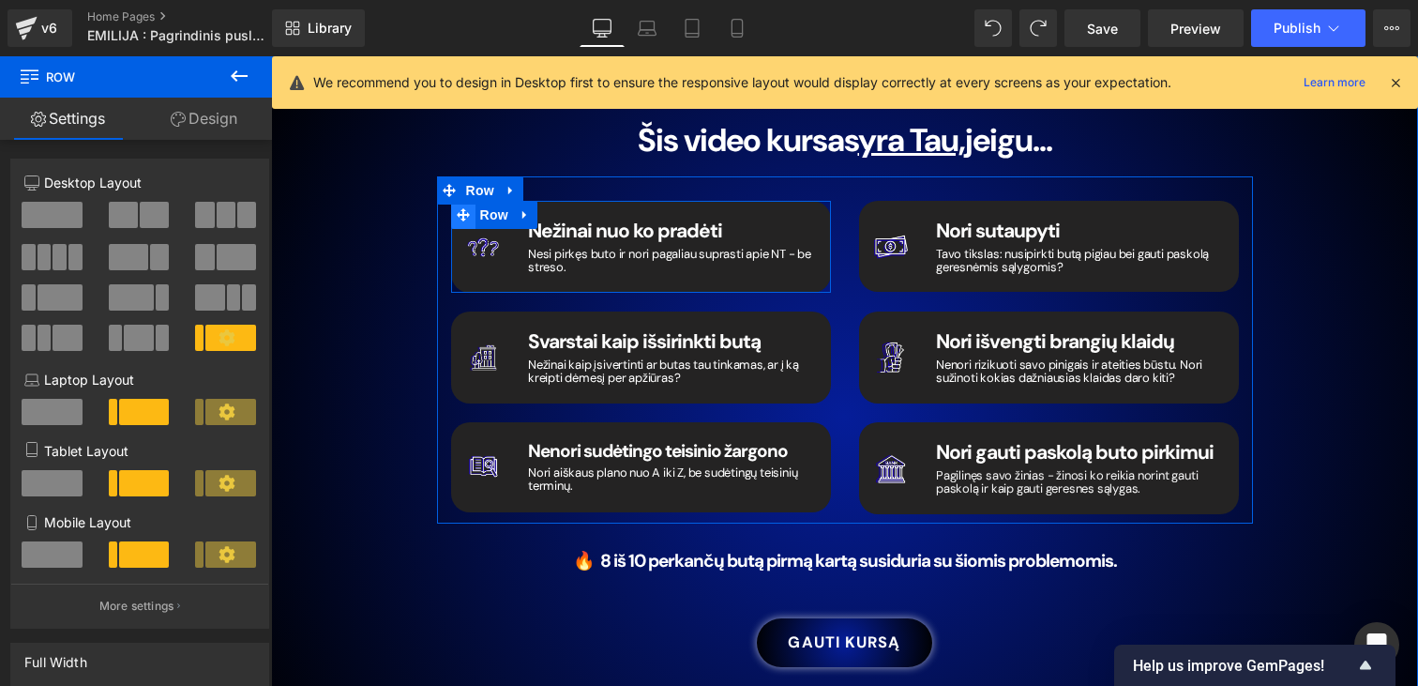
click at [462, 208] on icon at bounding box center [463, 214] width 13 height 13
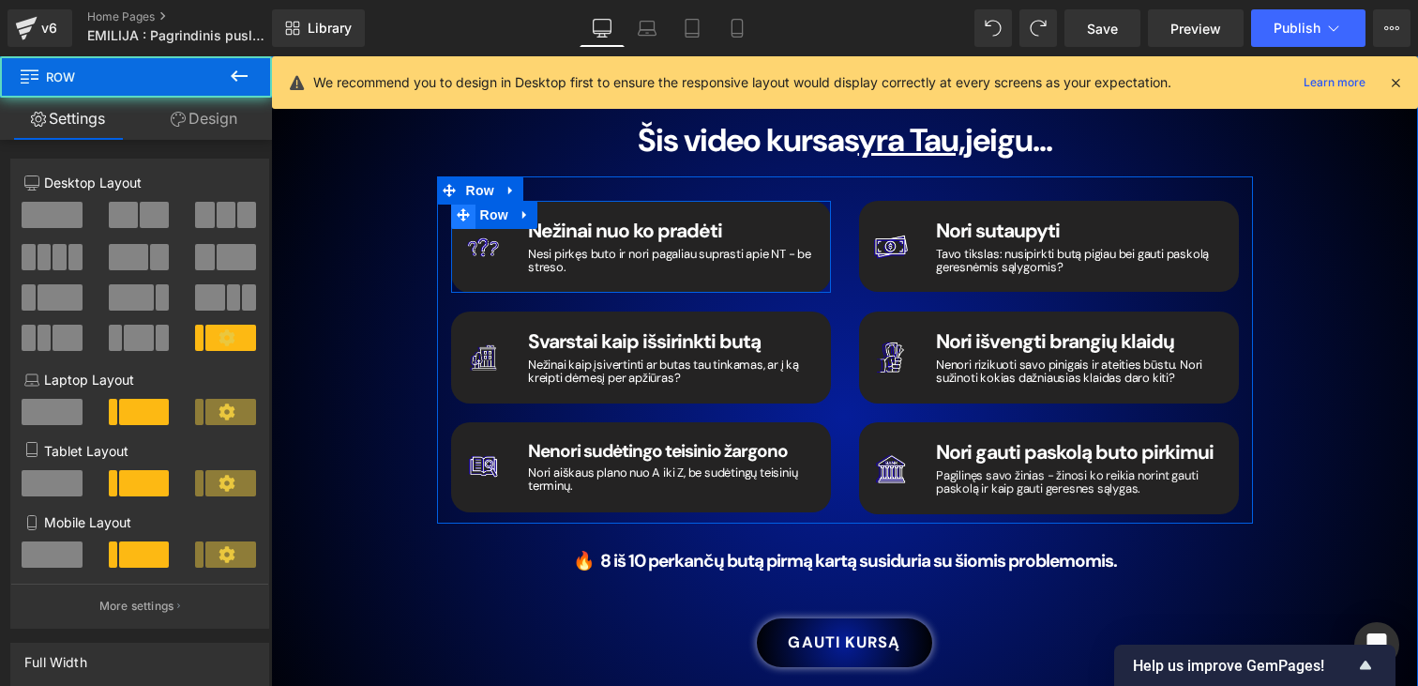
click at [462, 208] on icon at bounding box center [463, 214] width 13 height 13
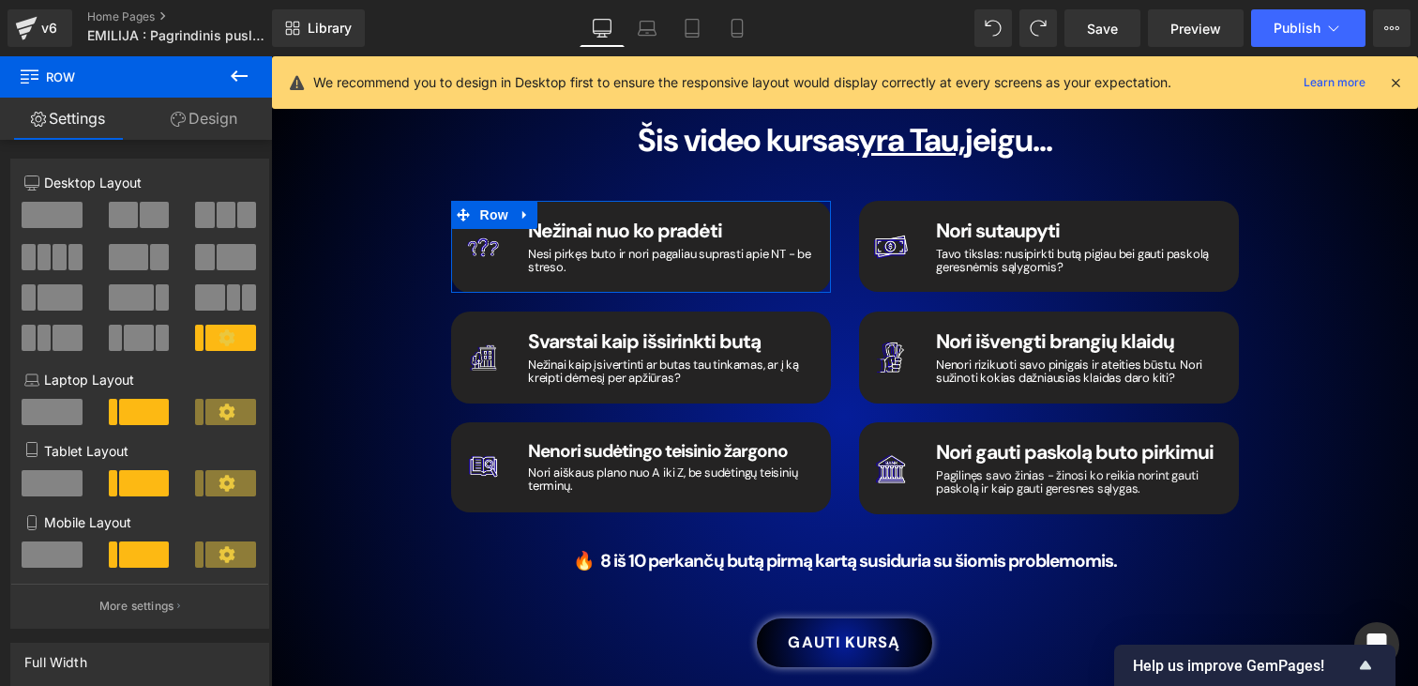
click at [234, 114] on link "Design" at bounding box center [204, 119] width 136 height 42
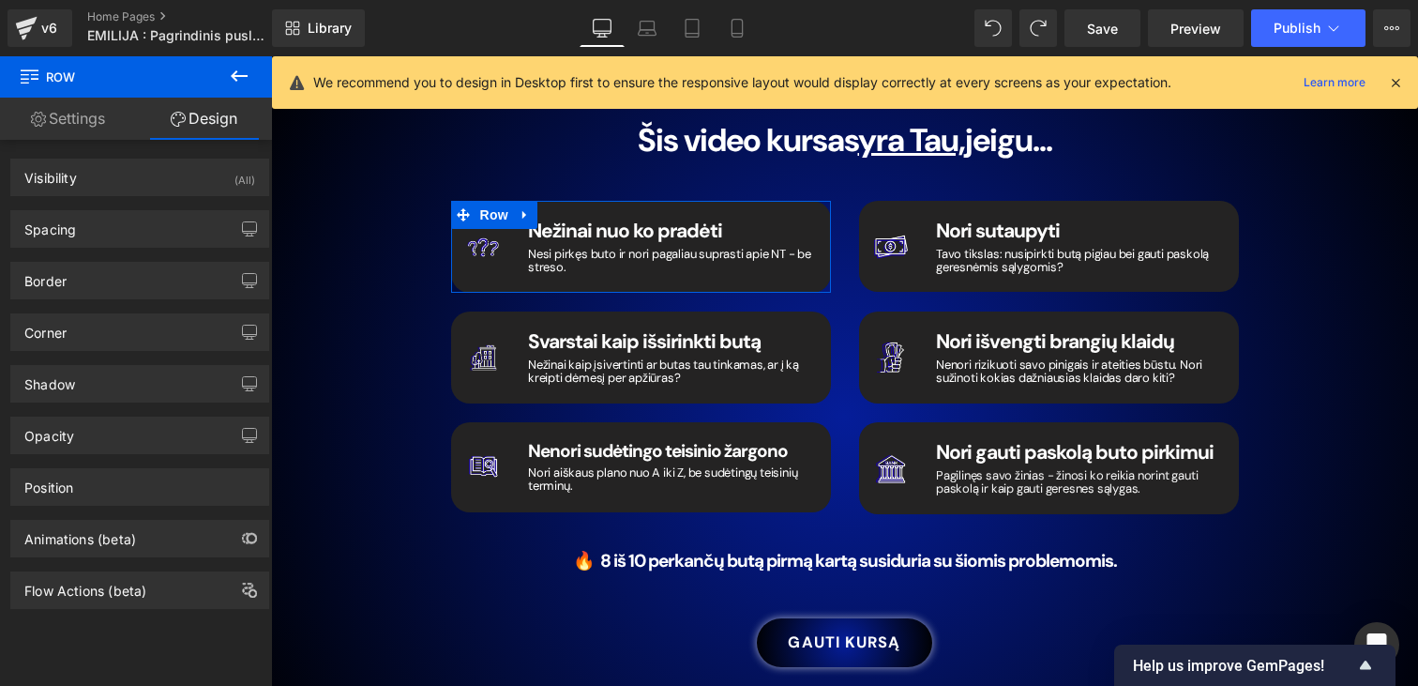
click at [57, 403] on div "Opacity 1 1" at bounding box center [140, 428] width 280 height 52
click at [53, 381] on div "Shadow" at bounding box center [49, 379] width 51 height 26
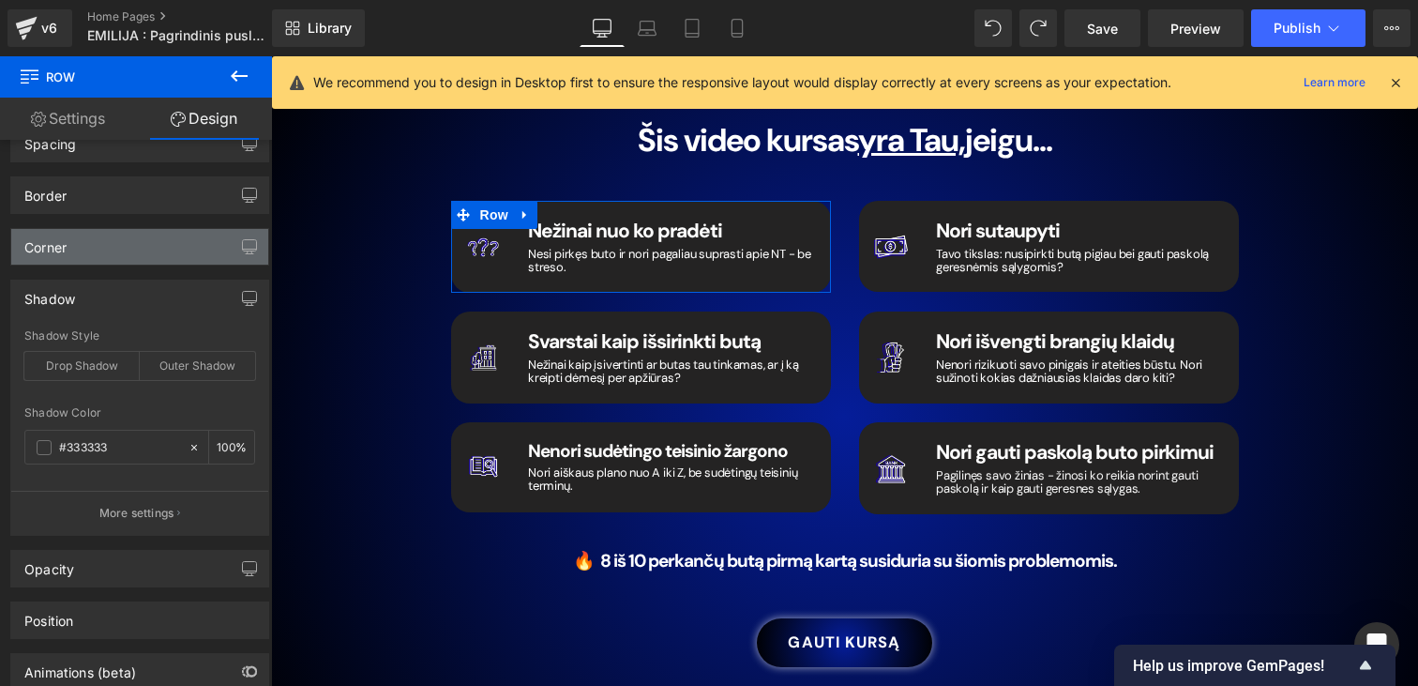
scroll to position [195, 0]
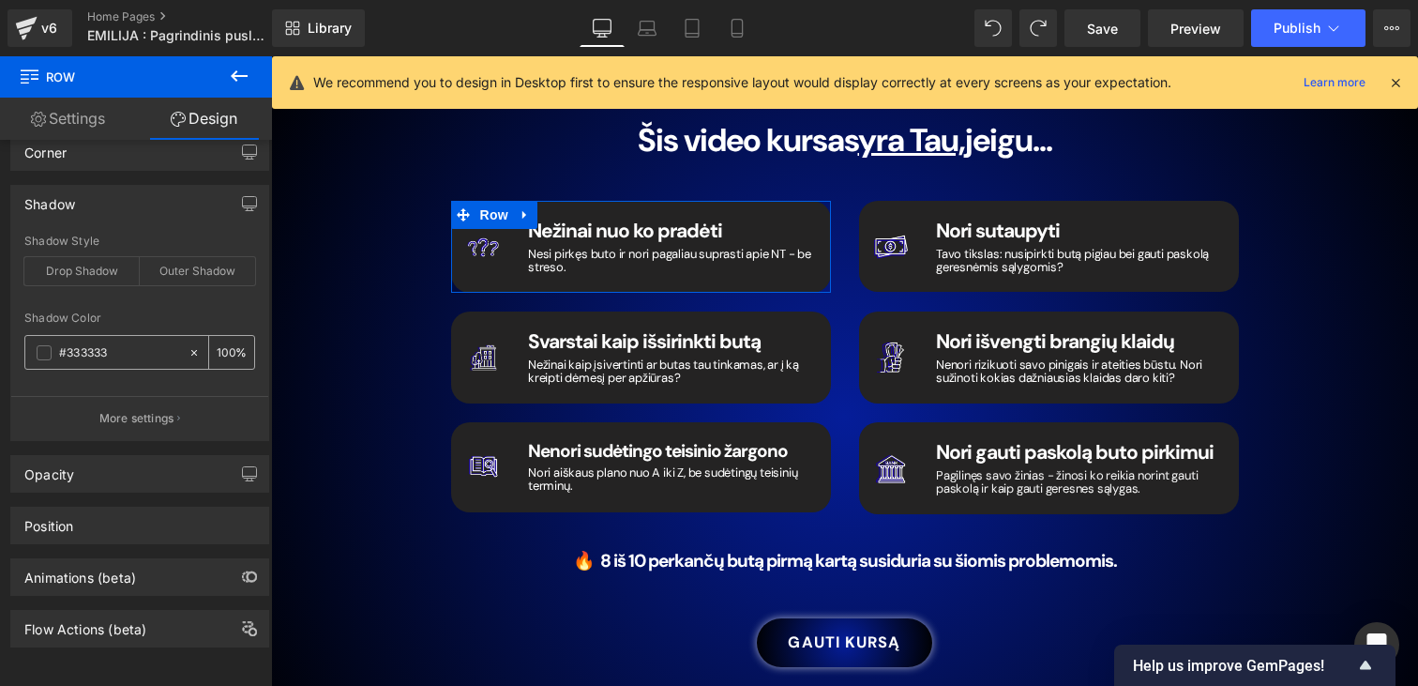
click at [97, 342] on input "#333333" at bounding box center [119, 352] width 120 height 21
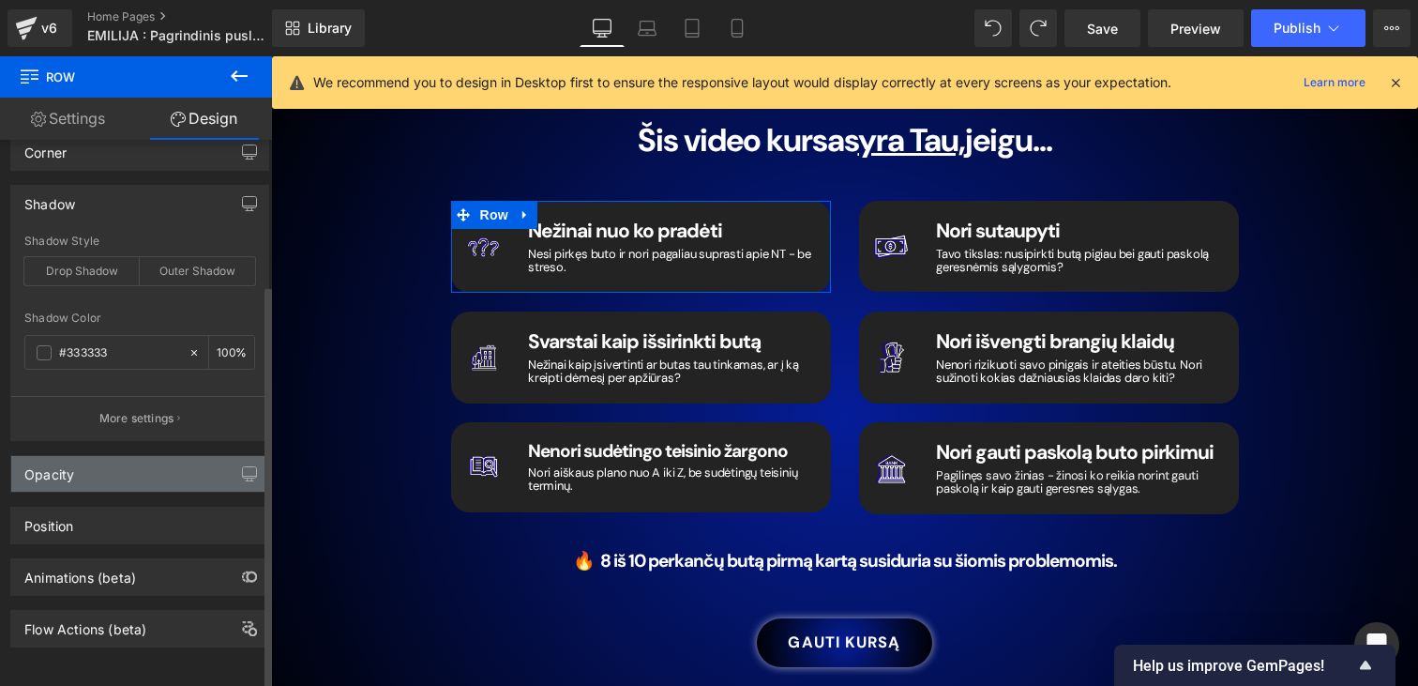
click at [80, 462] on div "Opacity" at bounding box center [139, 474] width 257 height 36
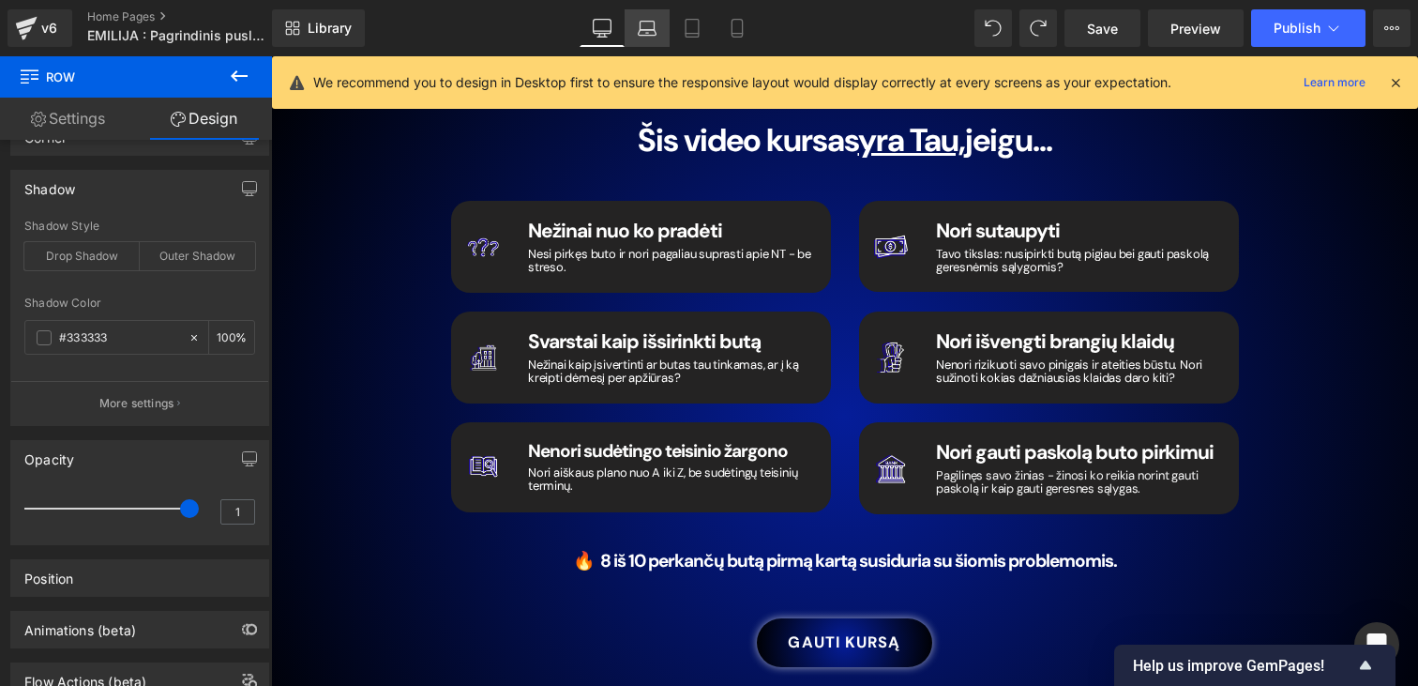
click at [664, 37] on link "Laptop" at bounding box center [647, 28] width 45 height 38
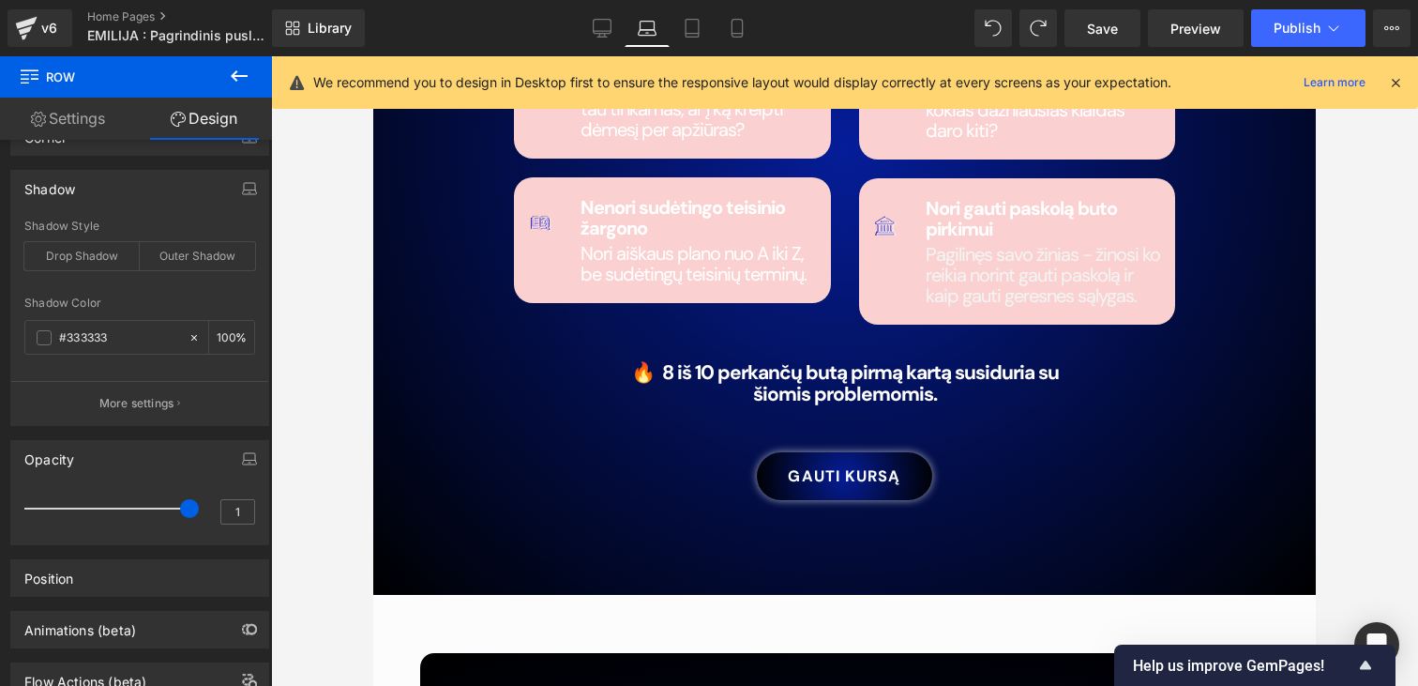
scroll to position [2632, 0]
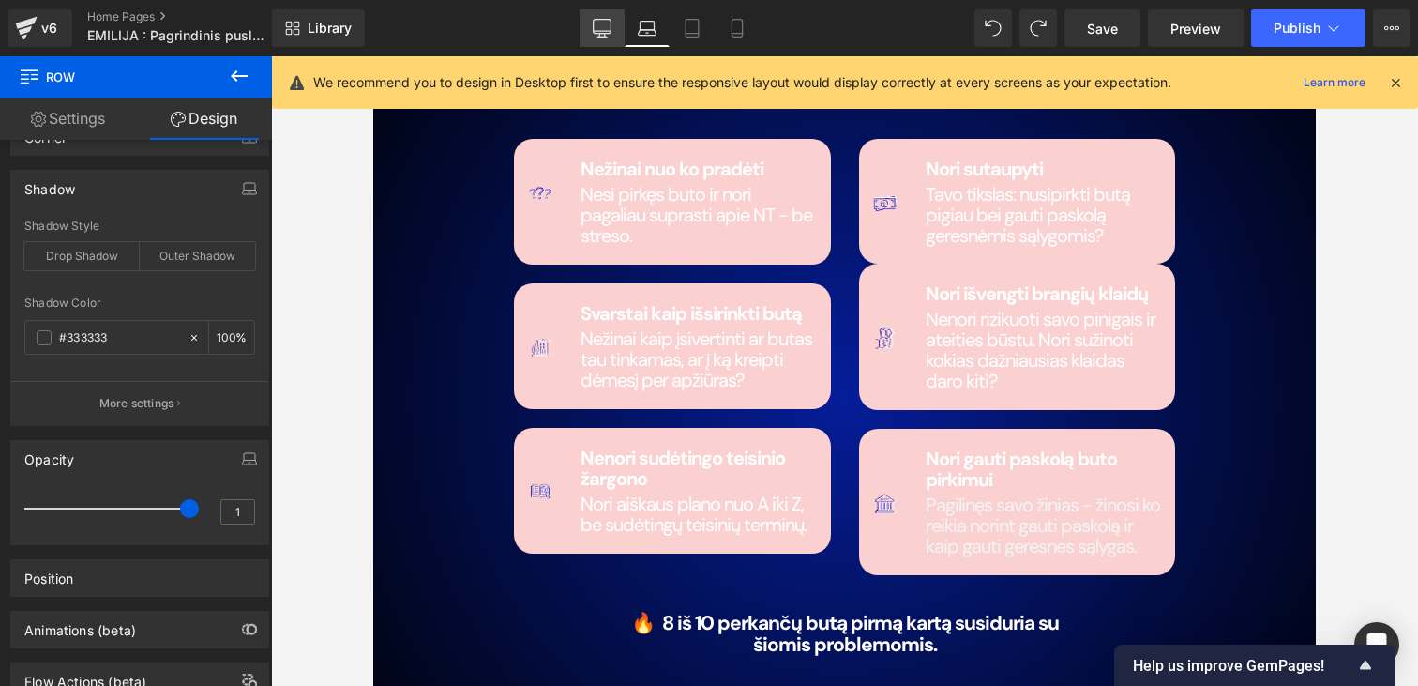
click at [607, 33] on icon at bounding box center [603, 27] width 18 height 14
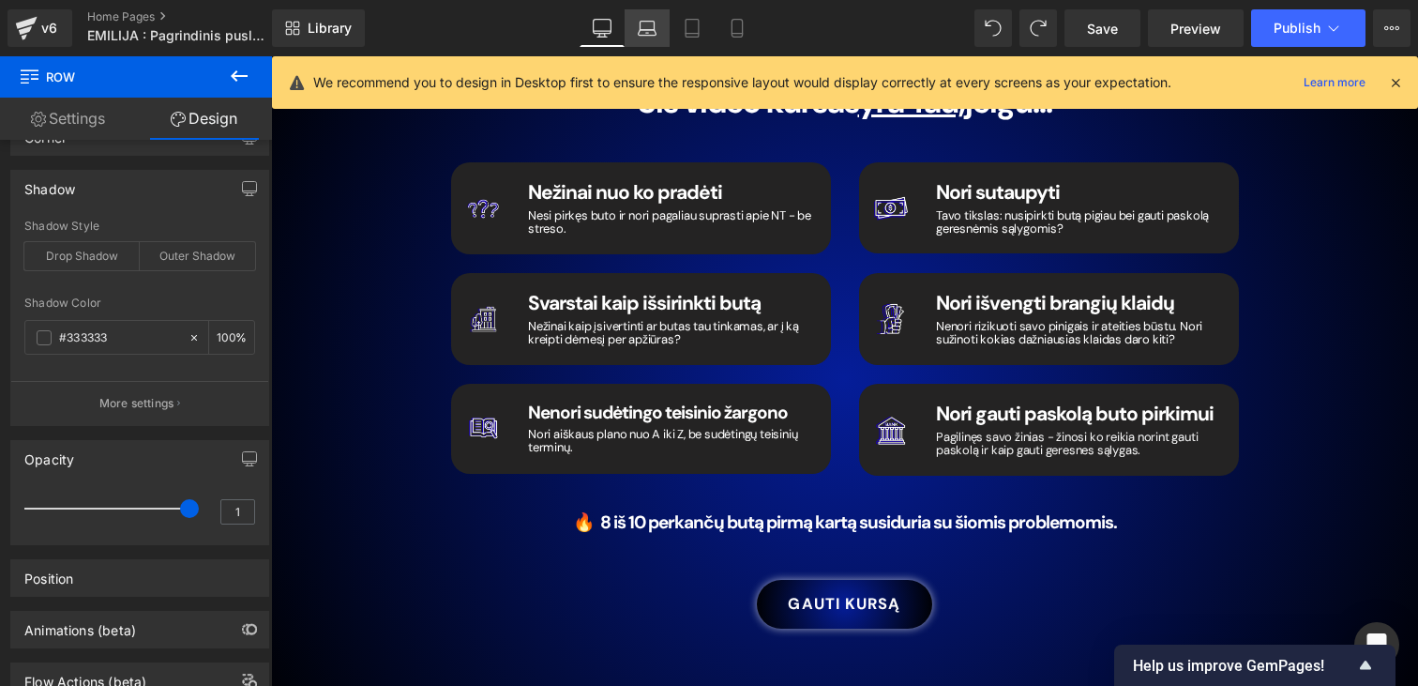
click at [635, 33] on link "Laptop" at bounding box center [647, 28] width 45 height 38
type input "100"
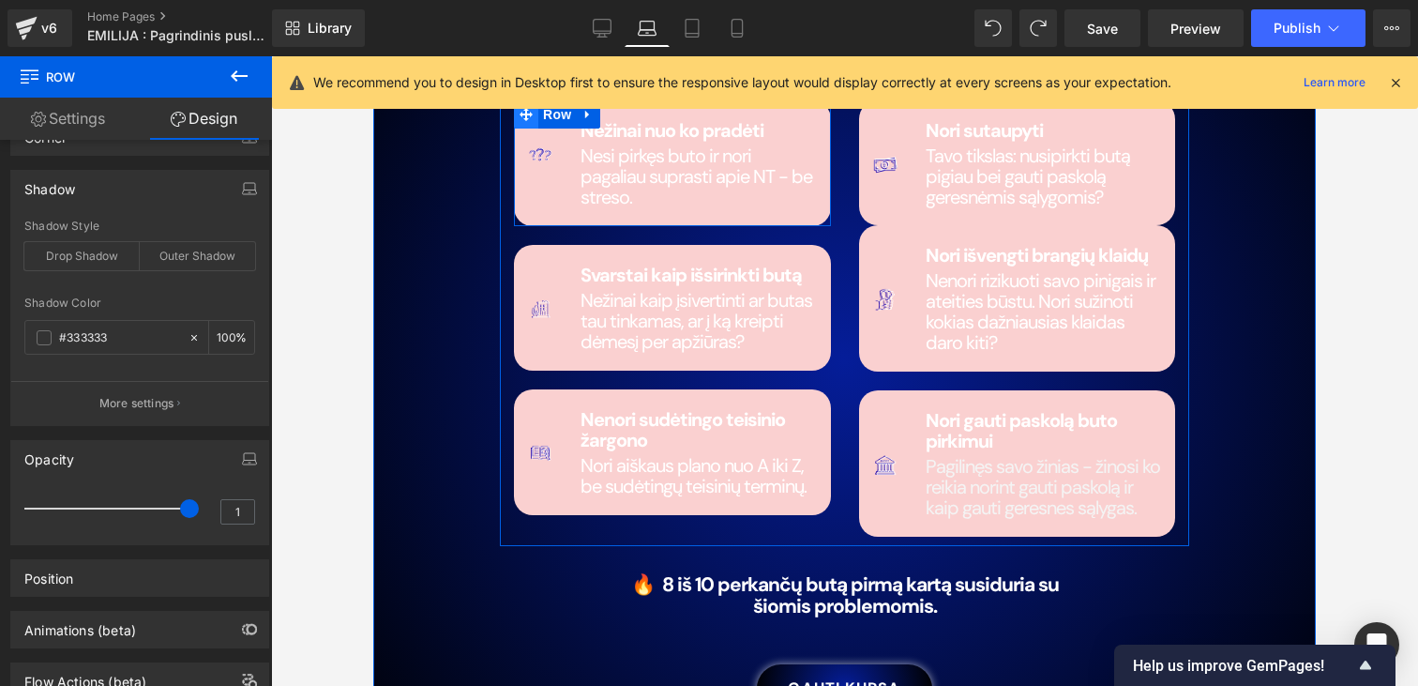
click at [527, 113] on icon at bounding box center [526, 114] width 13 height 13
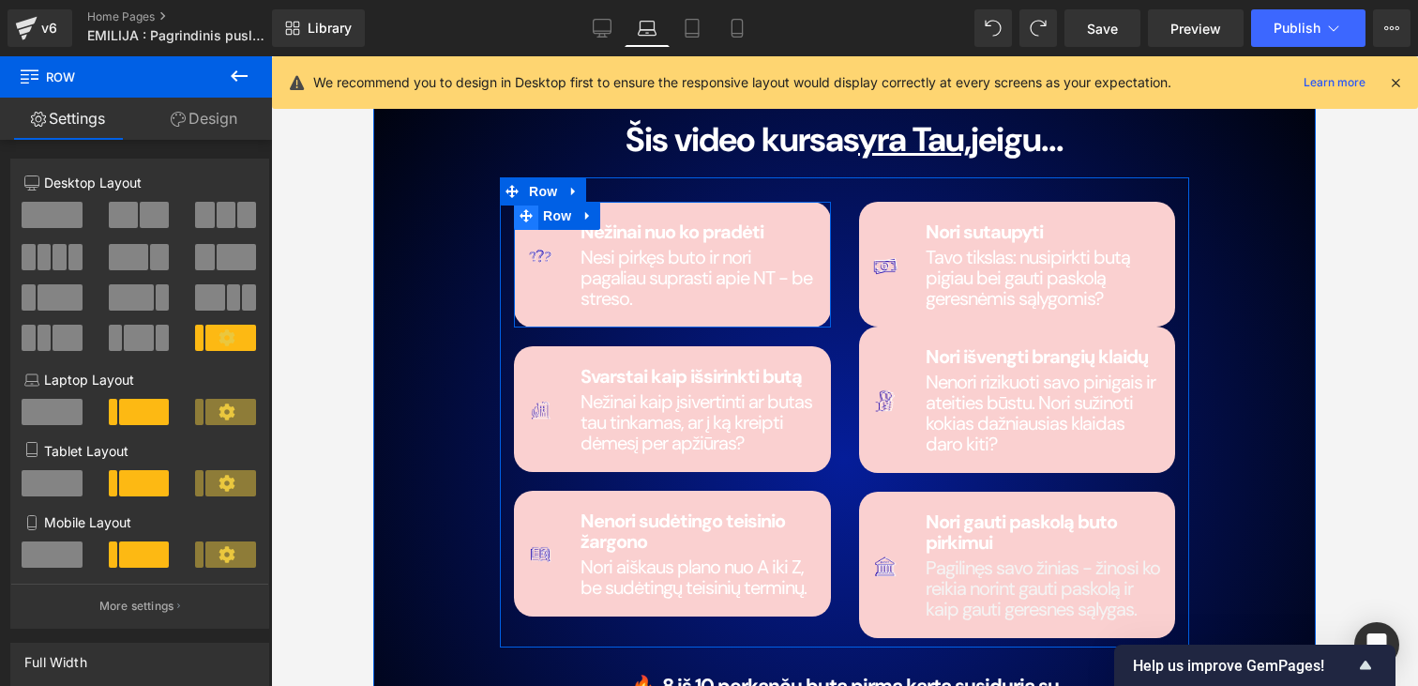
scroll to position [2558, 0]
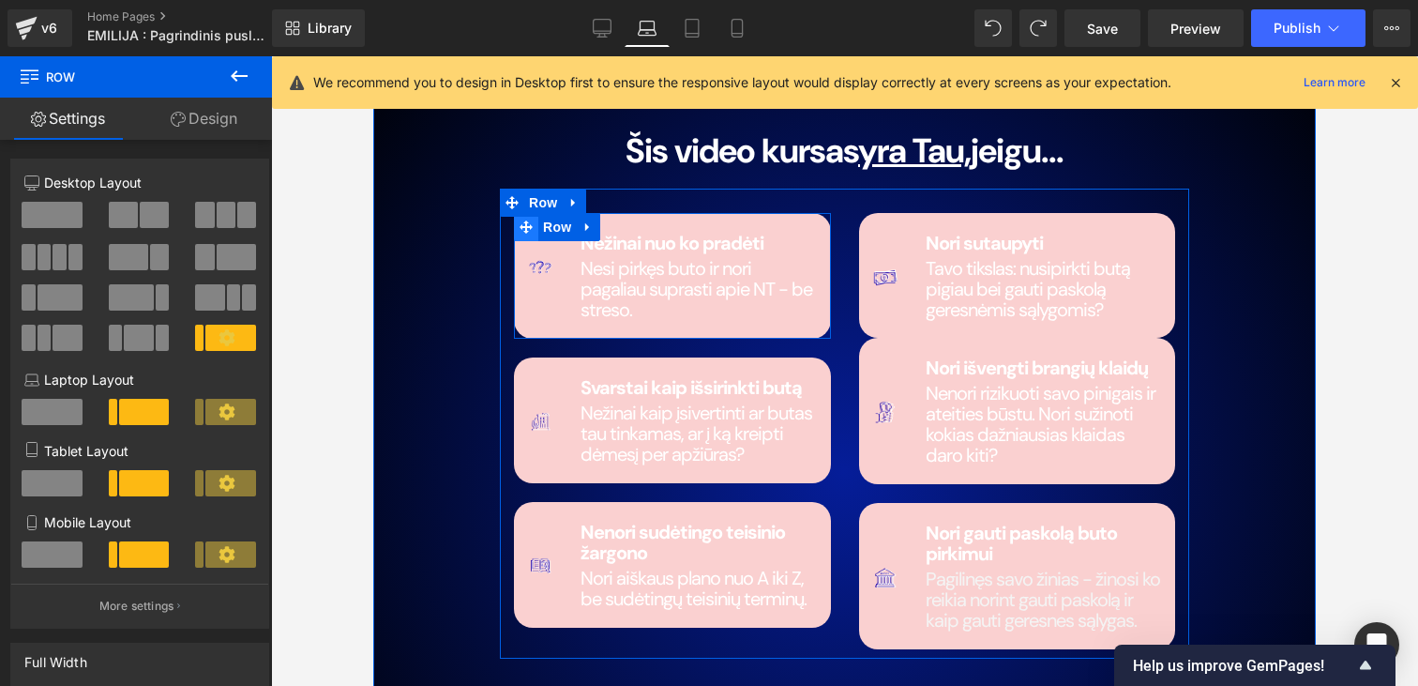
click at [527, 232] on icon at bounding box center [526, 226] width 13 height 14
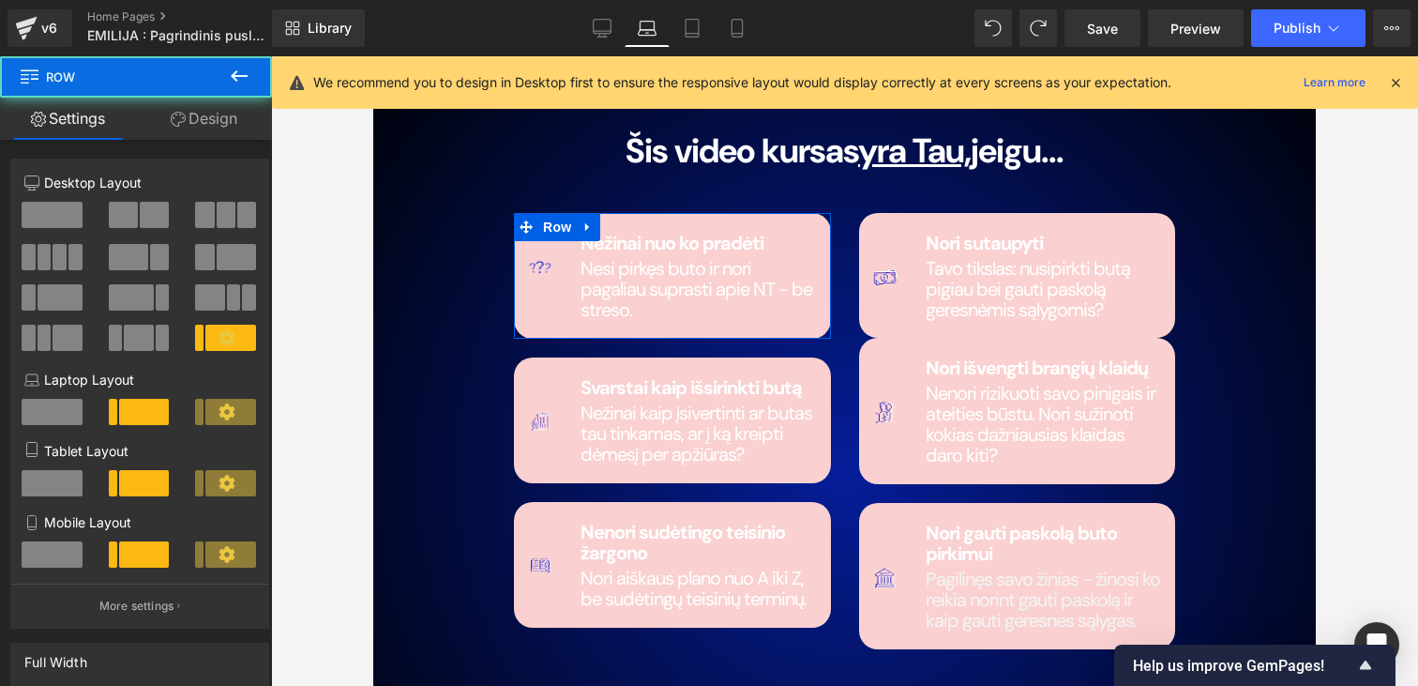
click at [255, 136] on link "Design" at bounding box center [204, 119] width 136 height 42
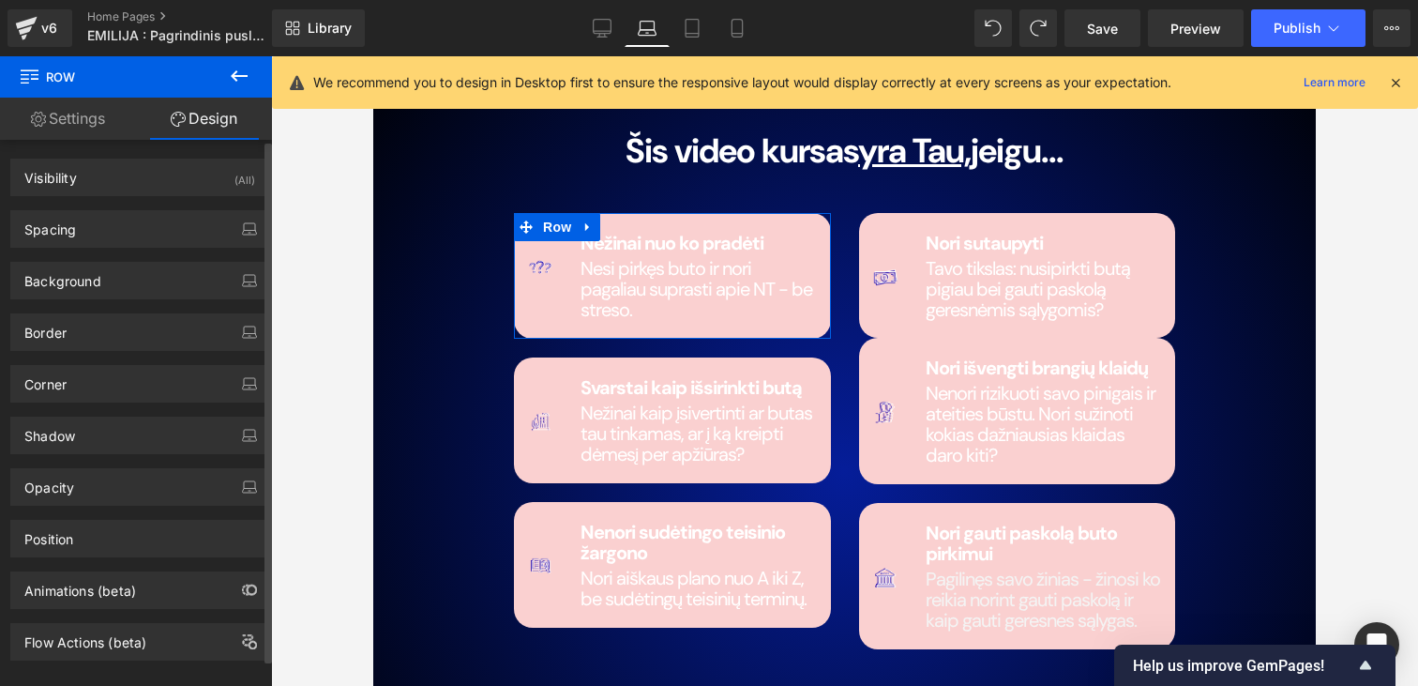
click at [69, 457] on div "Opacity 1 1" at bounding box center [140, 480] width 280 height 52
click at [69, 441] on div "Shadow" at bounding box center [49, 430] width 51 height 26
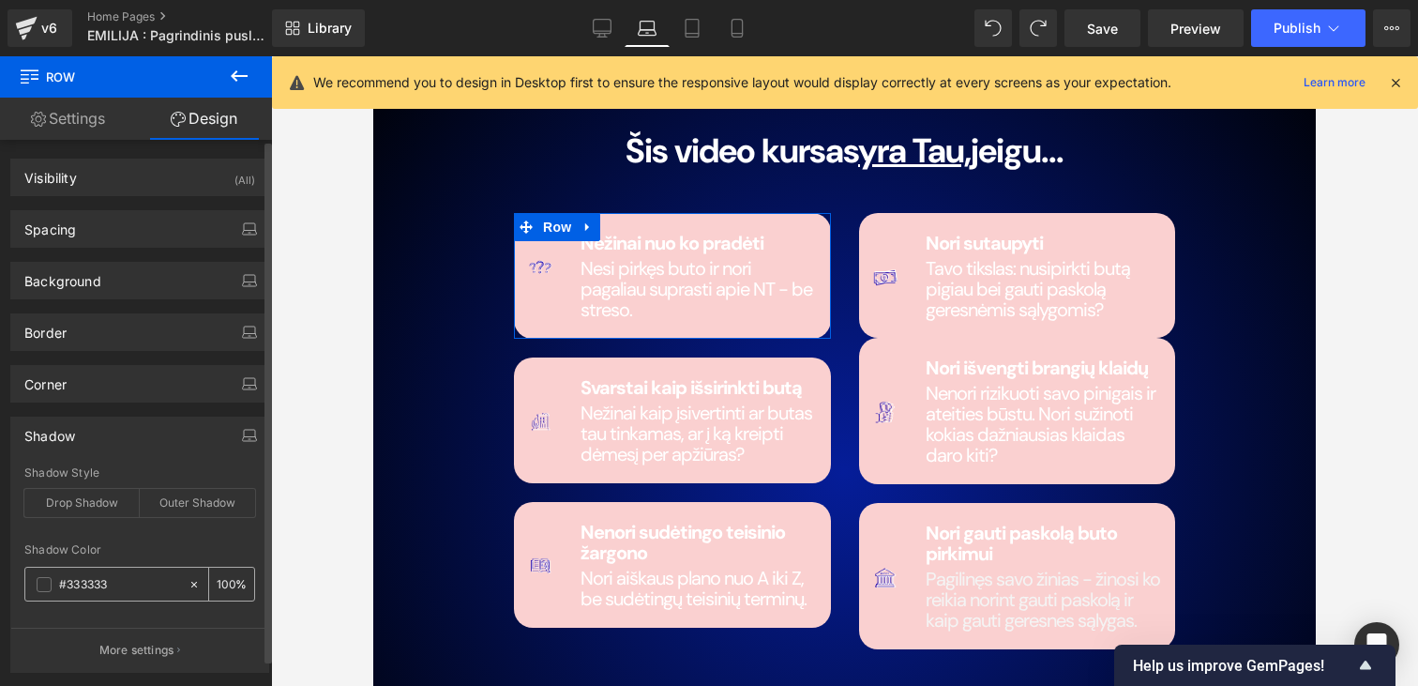
click at [219, 578] on input "100" at bounding box center [226, 583] width 19 height 21
type input "0"
type input "100"
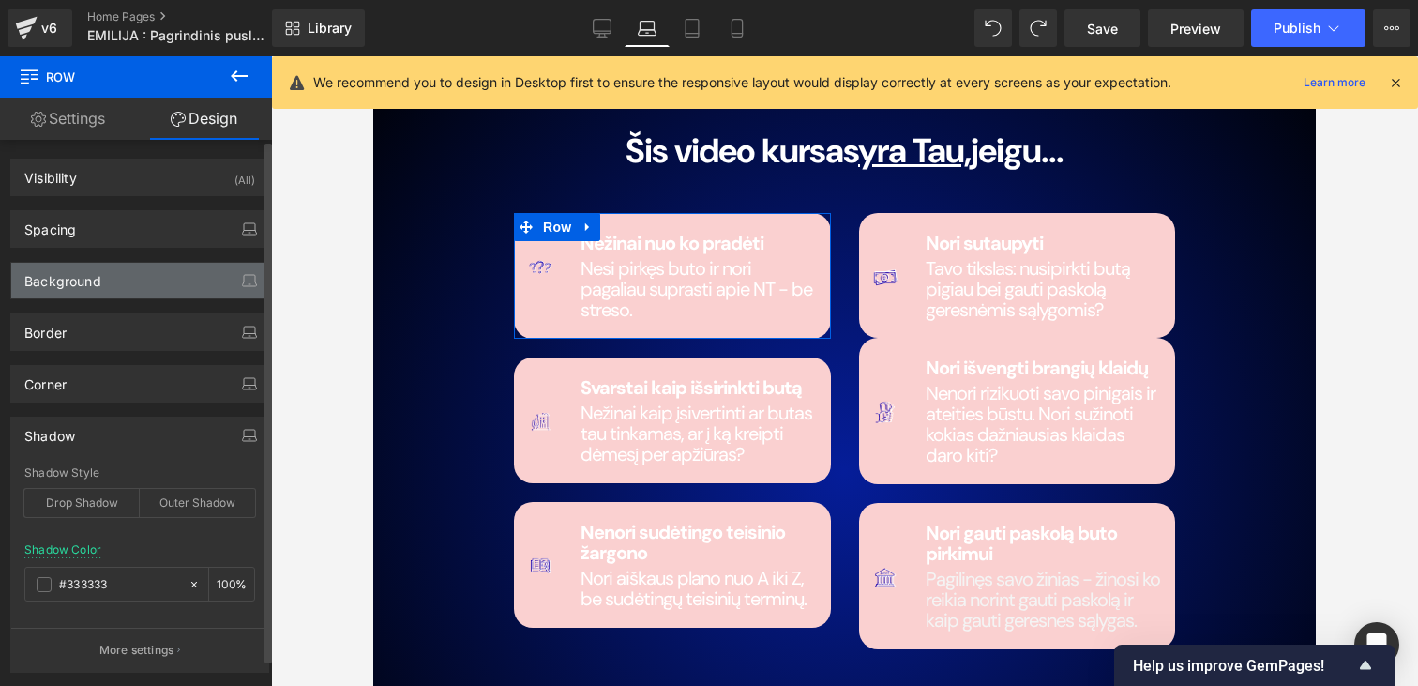
click at [85, 264] on div "Background" at bounding box center [62, 276] width 77 height 26
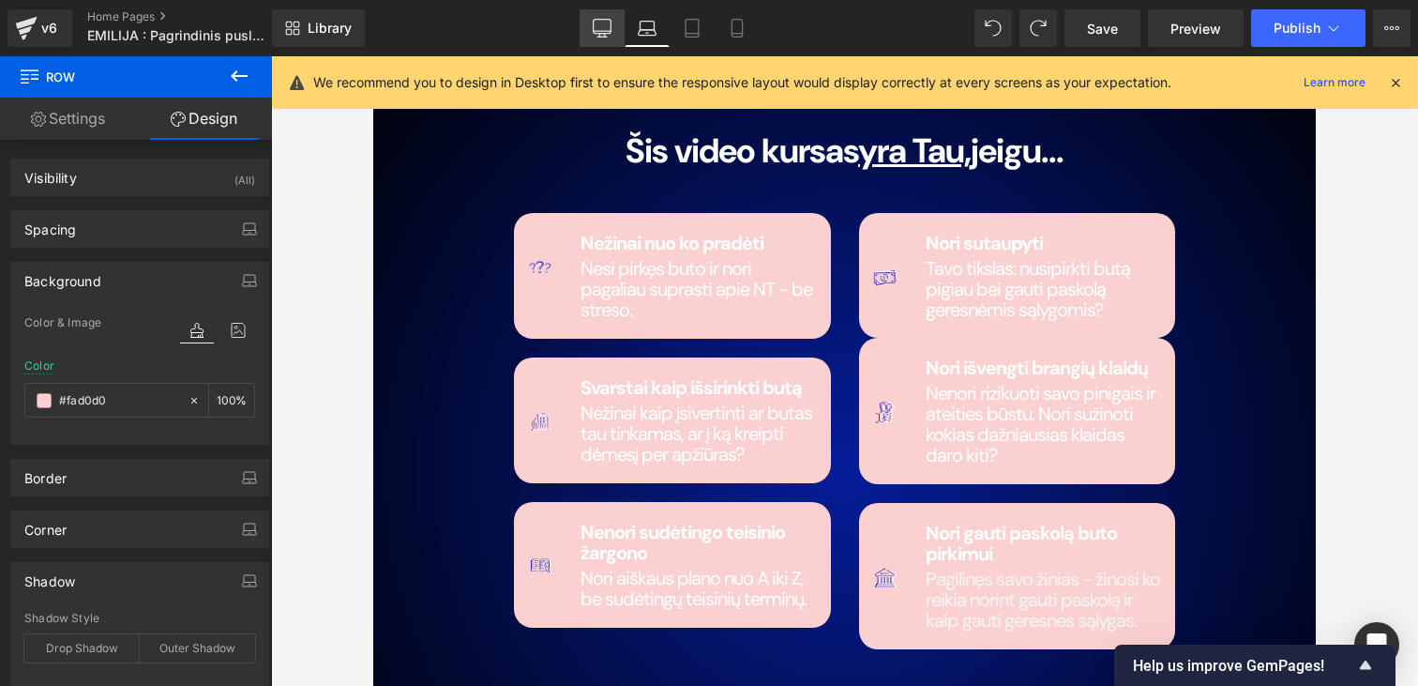
click at [587, 23] on link "Desktop" at bounding box center [602, 28] width 45 height 38
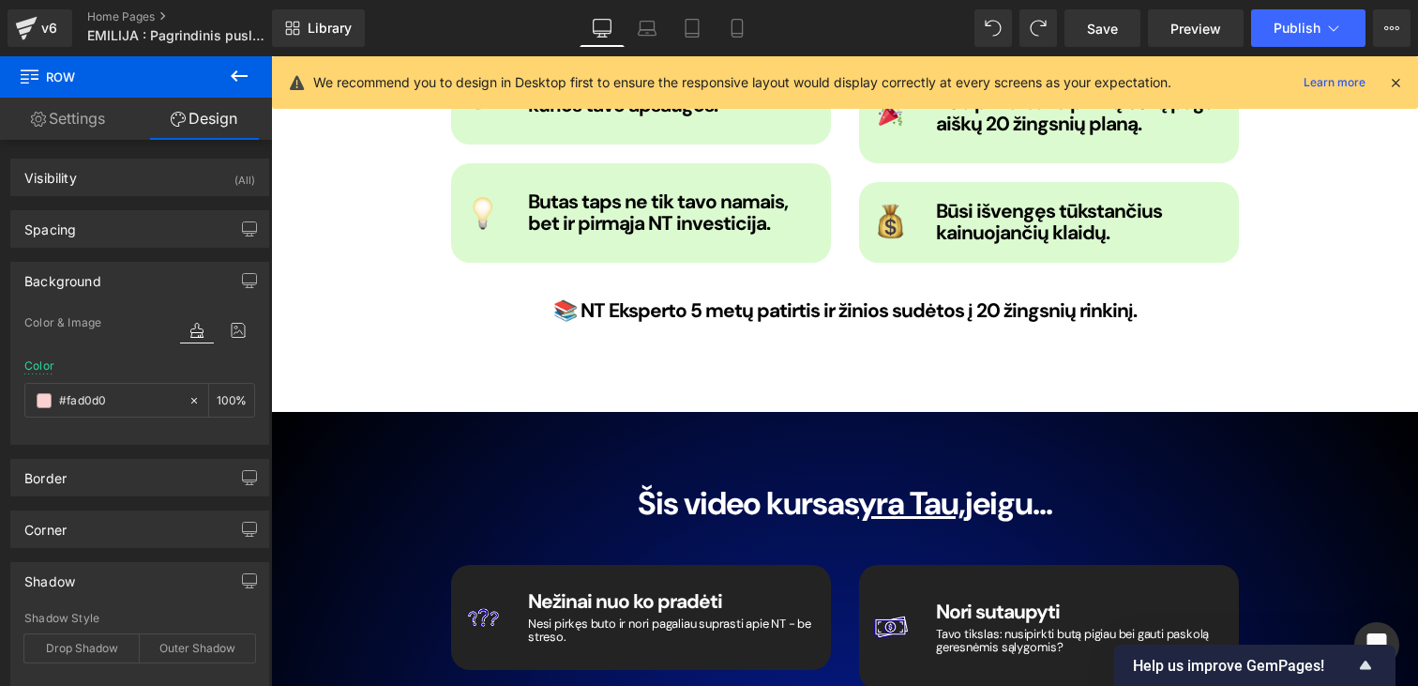
type input "#242323"
type input "100"
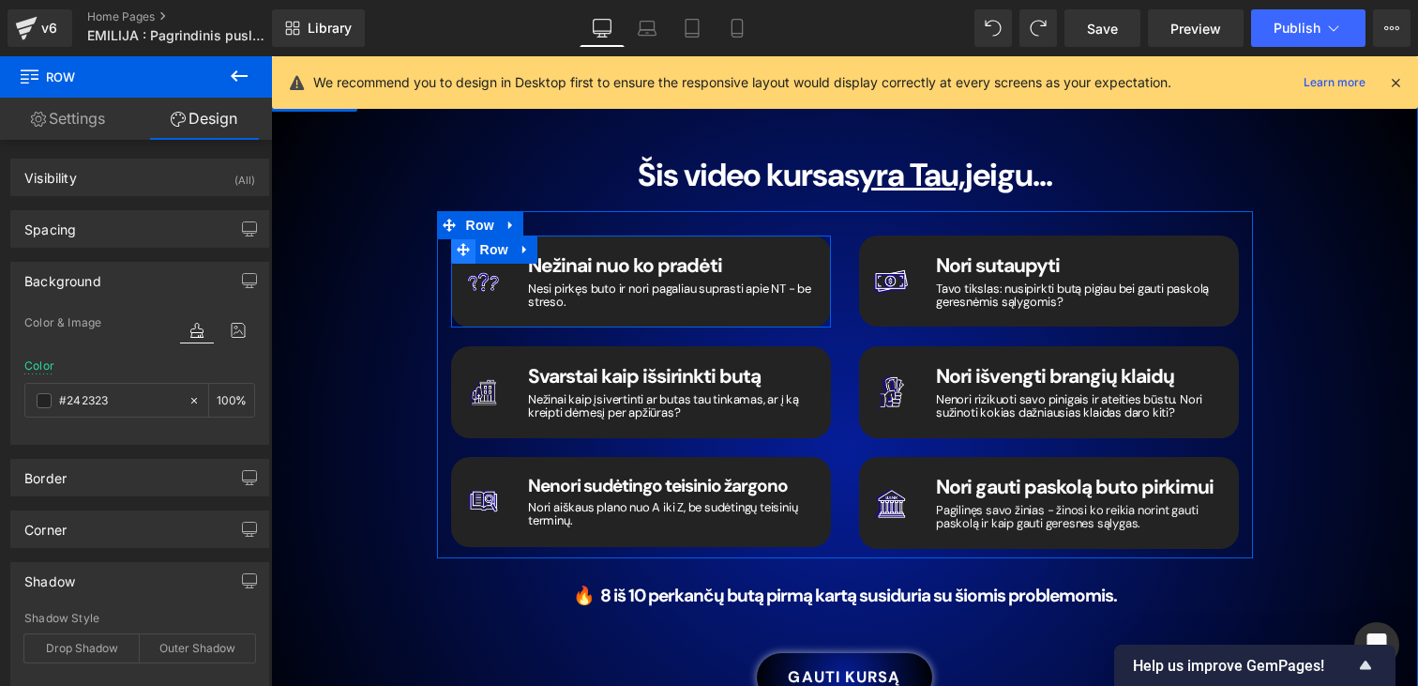
click at [469, 243] on icon at bounding box center [463, 250] width 13 height 14
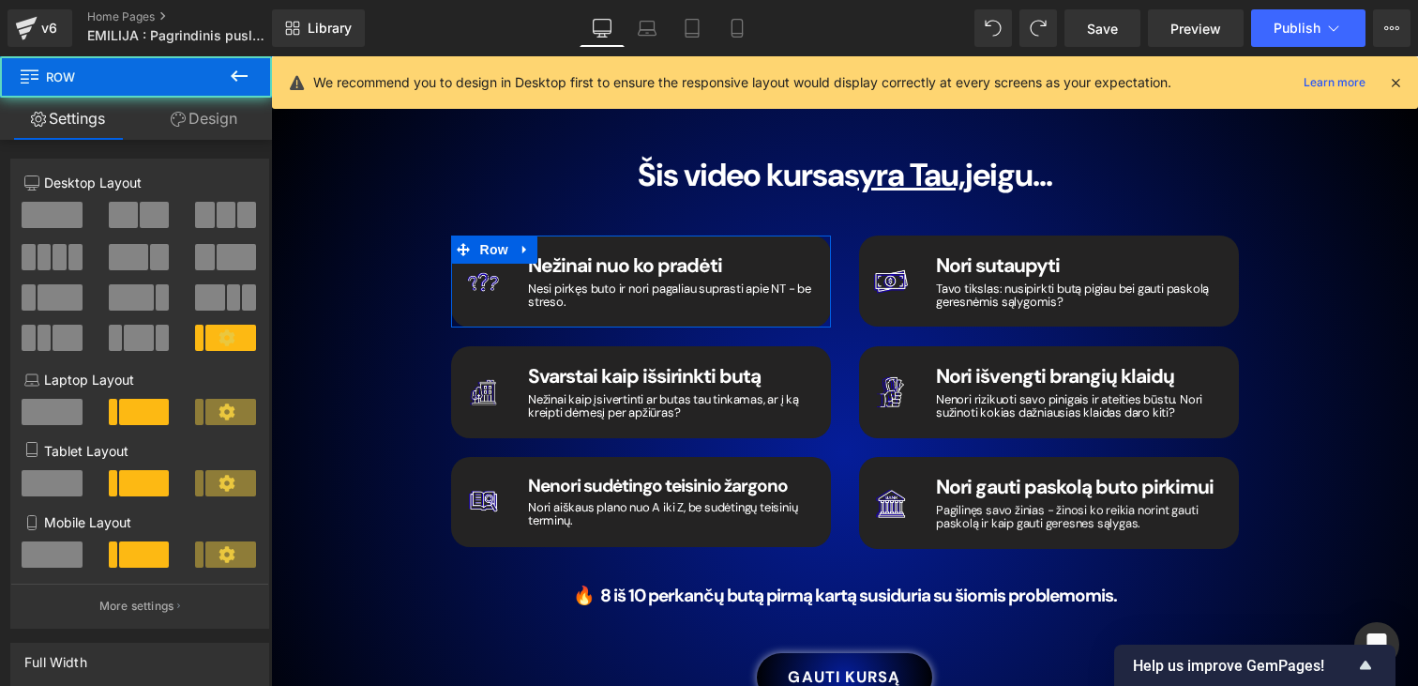
click at [206, 134] on link "Design" at bounding box center [204, 119] width 136 height 42
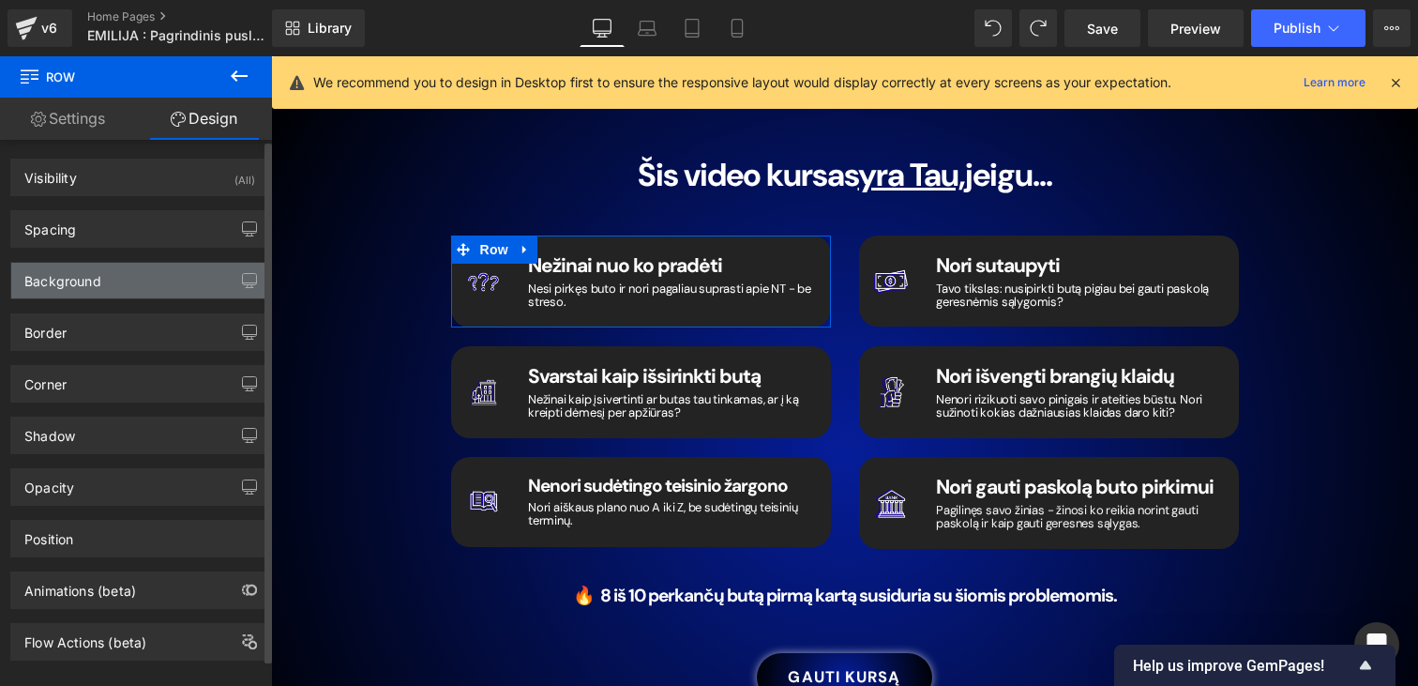
click at [82, 264] on div "Background" at bounding box center [62, 276] width 77 height 26
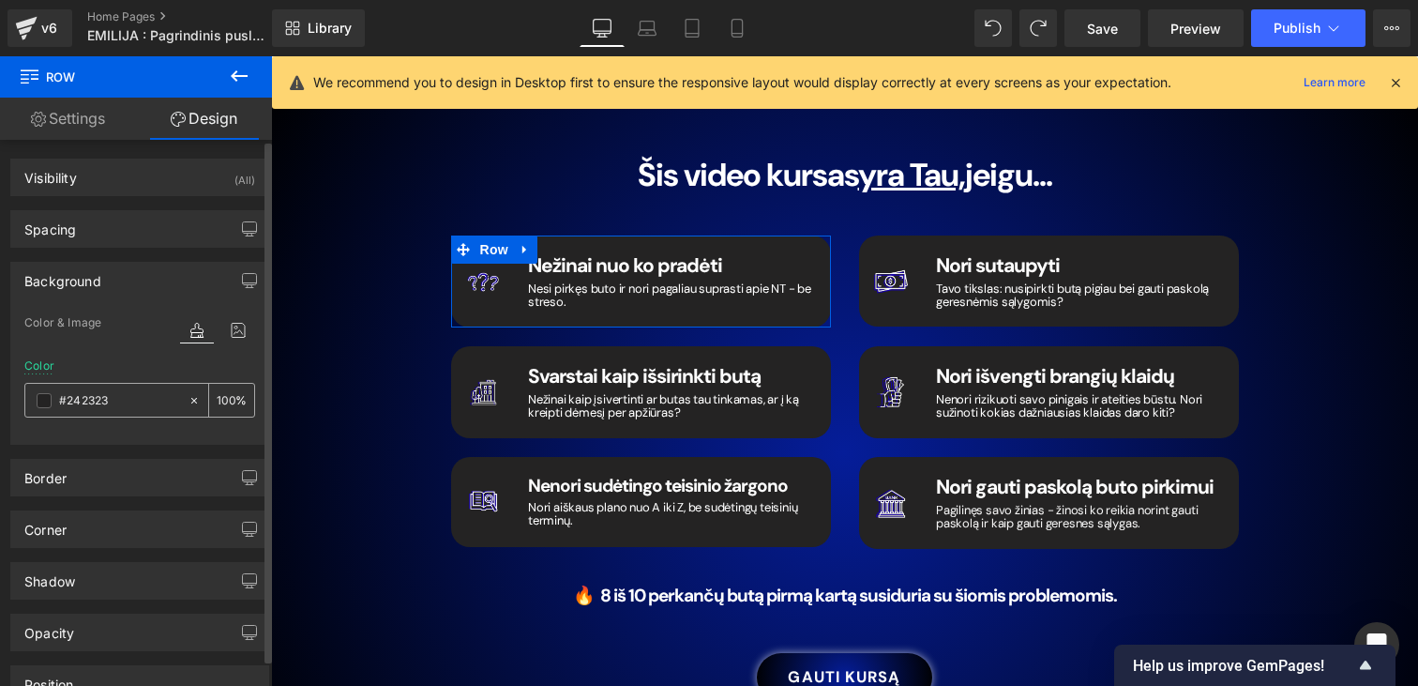
click at [125, 399] on input "#242323" at bounding box center [119, 400] width 120 height 21
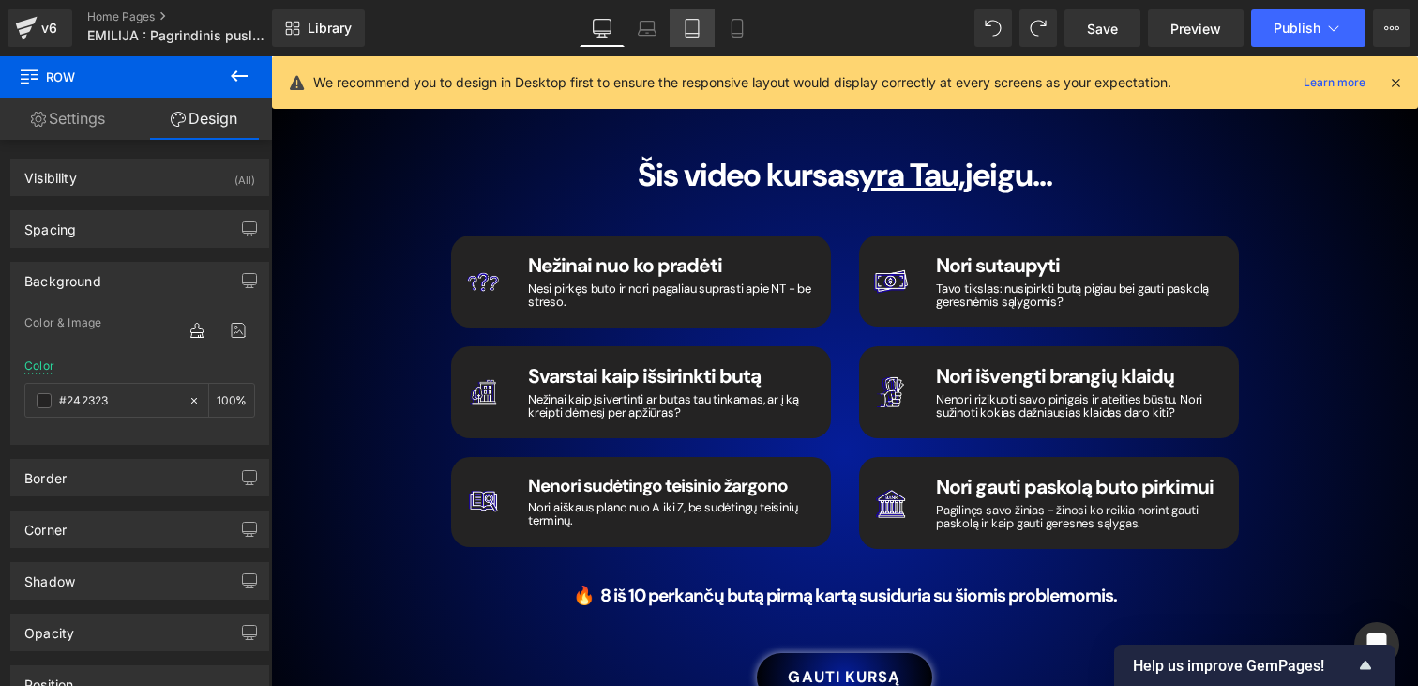
click at [709, 34] on link "Tablet" at bounding box center [692, 28] width 45 height 38
type input "#fad0d0"
type input "100"
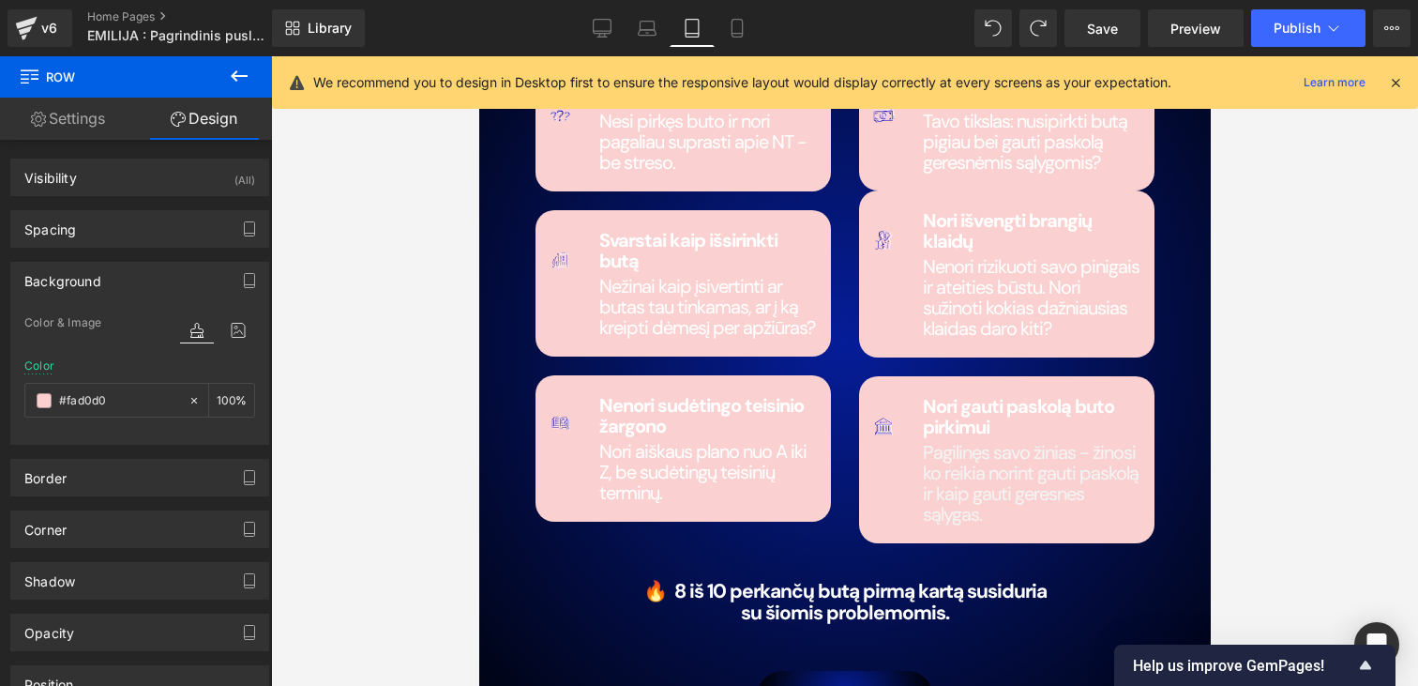
scroll to position [2695, 0]
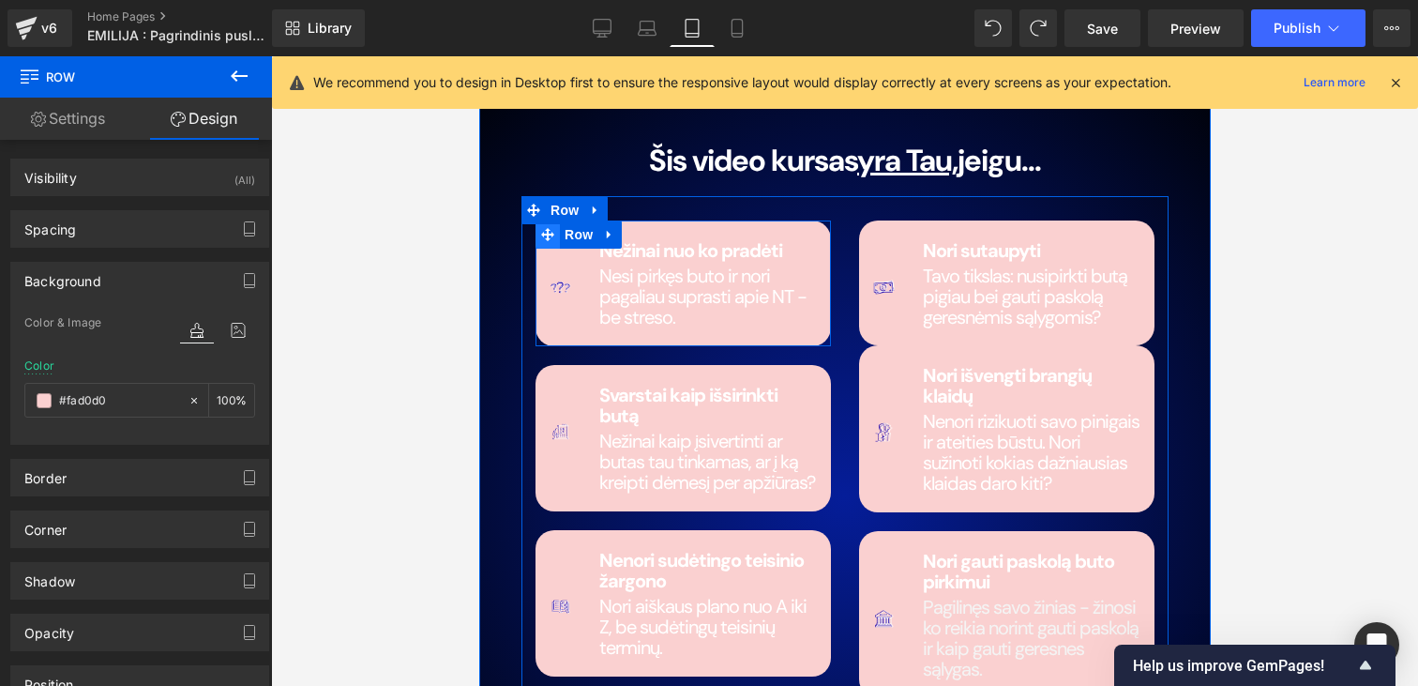
click at [546, 228] on icon at bounding box center [546, 234] width 13 height 13
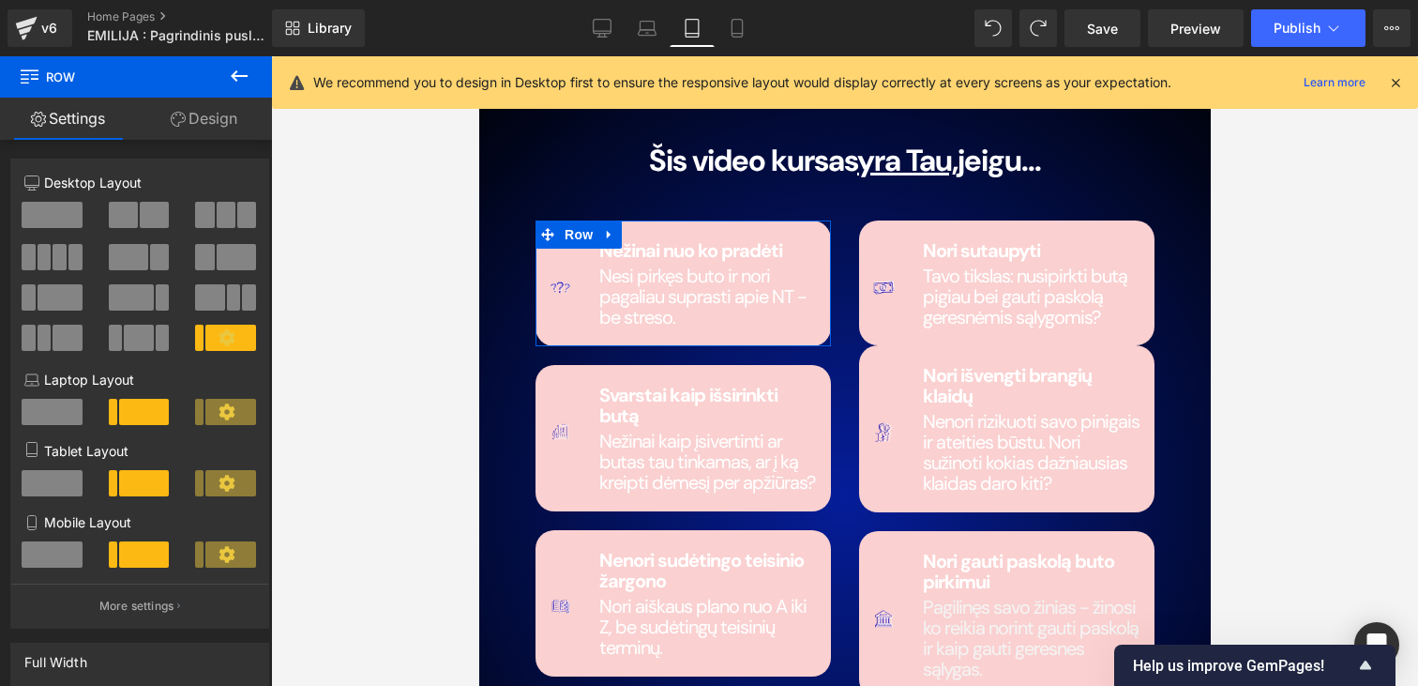
click at [160, 127] on link "Design" at bounding box center [204, 119] width 136 height 42
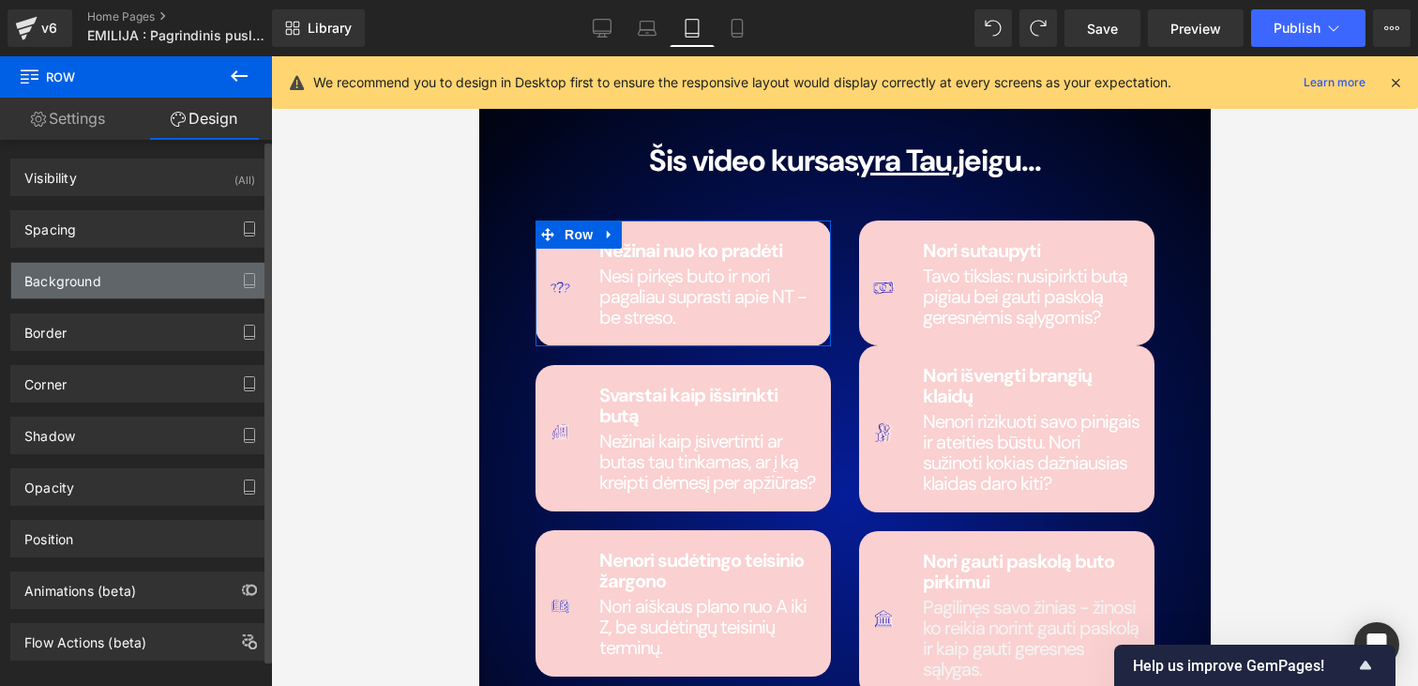
click at [87, 276] on div "Background" at bounding box center [62, 276] width 77 height 26
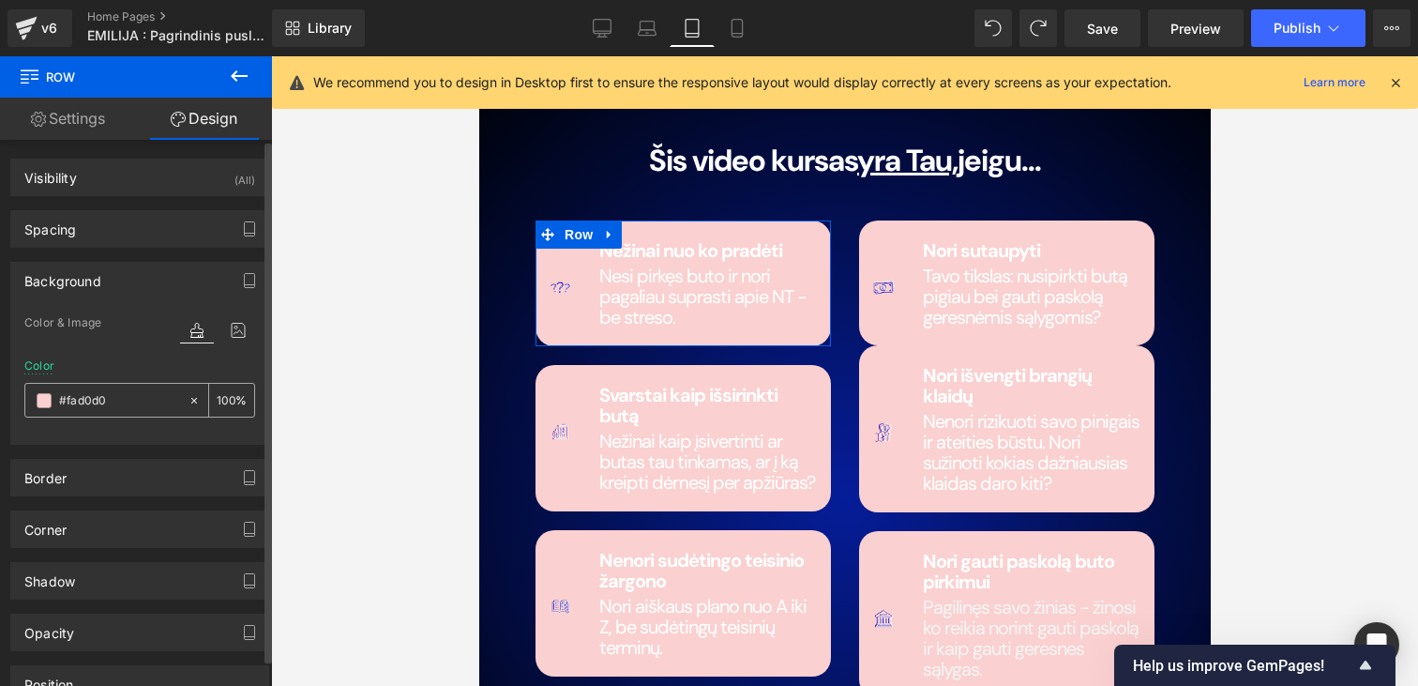
click at [113, 401] on input "#fad0d0" at bounding box center [119, 400] width 120 height 21
paste input "242323"
type input "#242323"
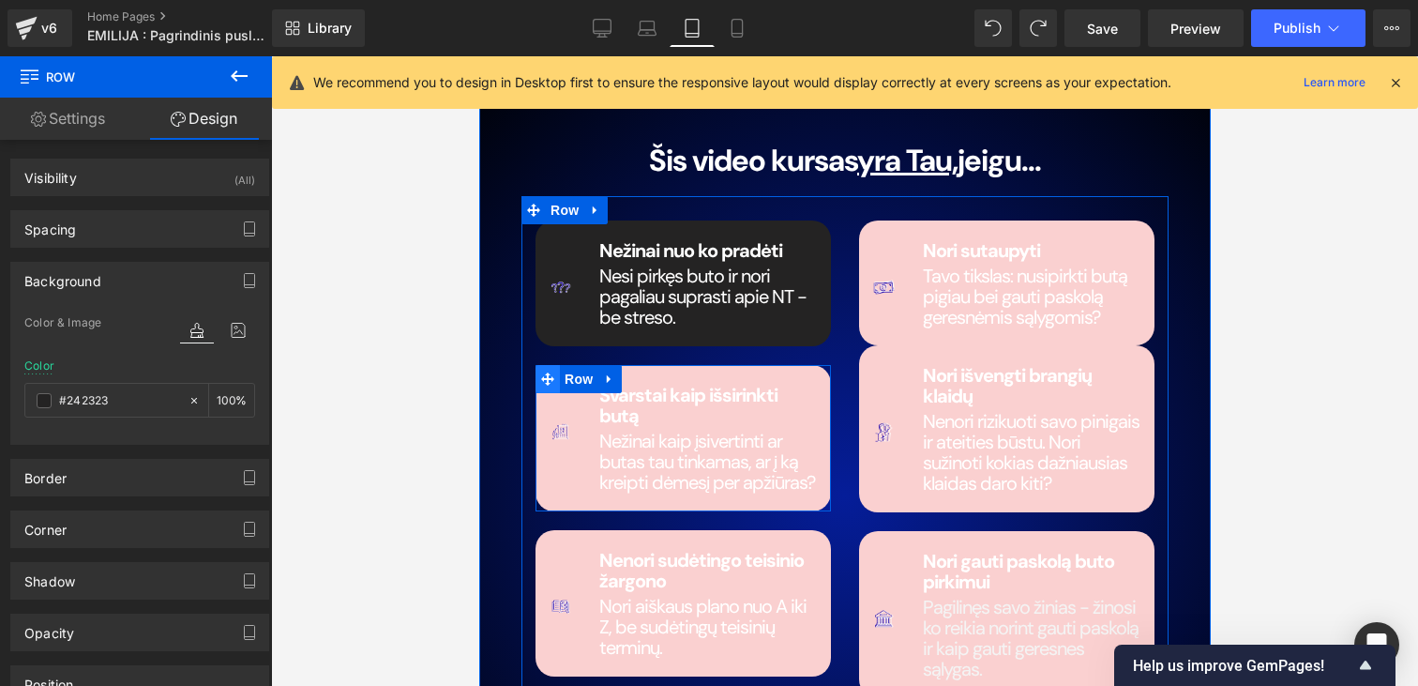
click at [538, 365] on span at bounding box center [547, 379] width 24 height 28
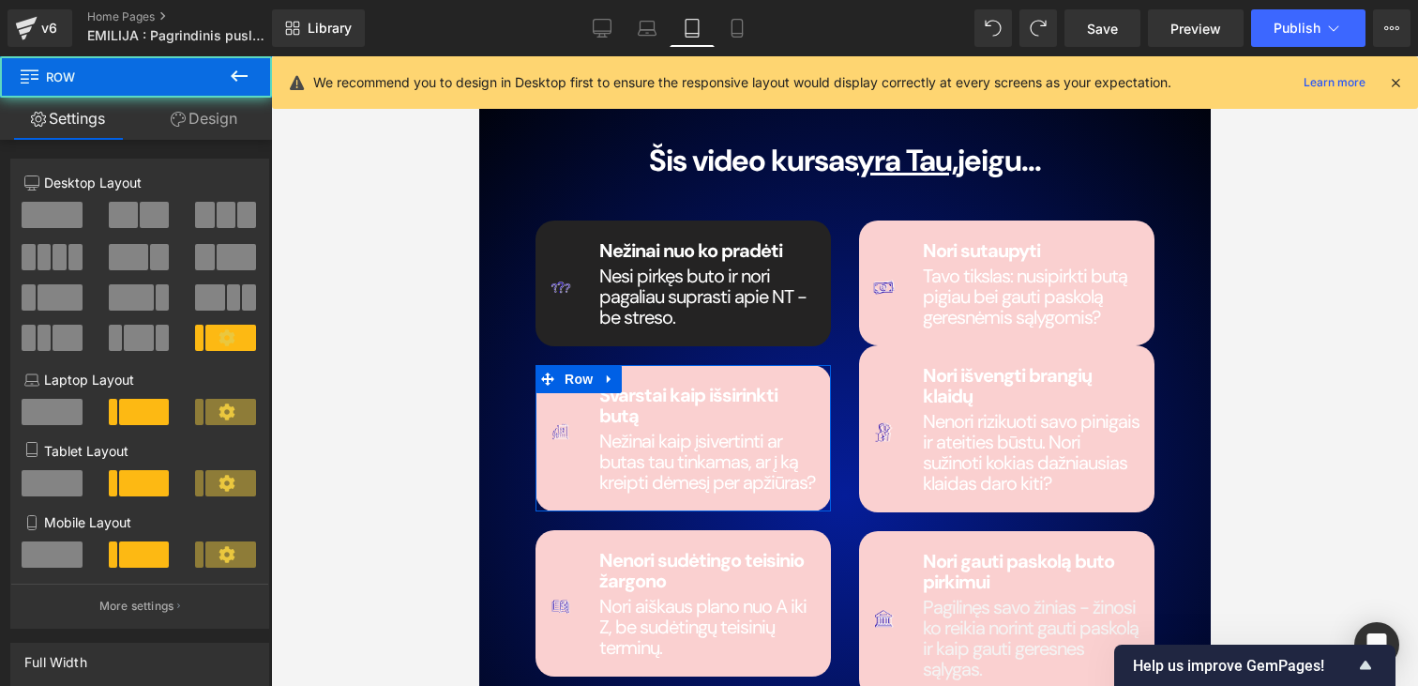
click at [193, 126] on link "Design" at bounding box center [204, 119] width 136 height 42
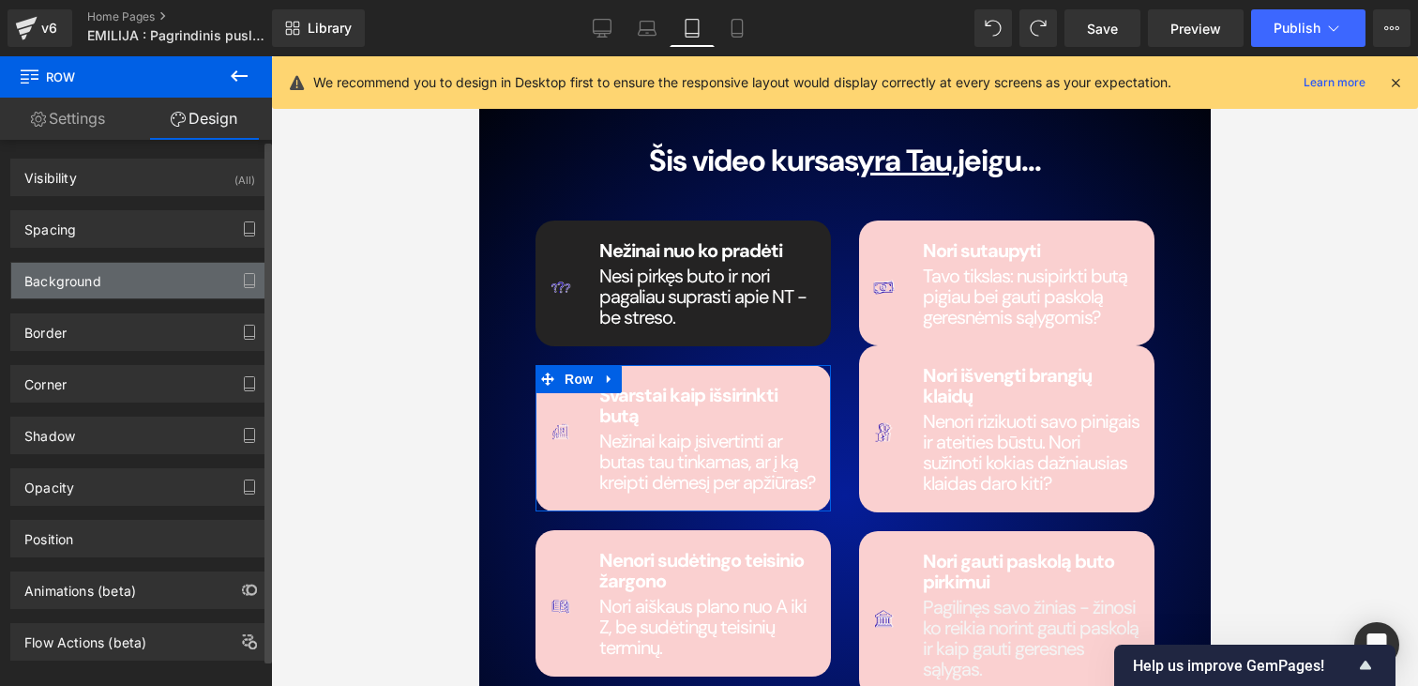
click at [81, 272] on div "Background" at bounding box center [62, 276] width 77 height 26
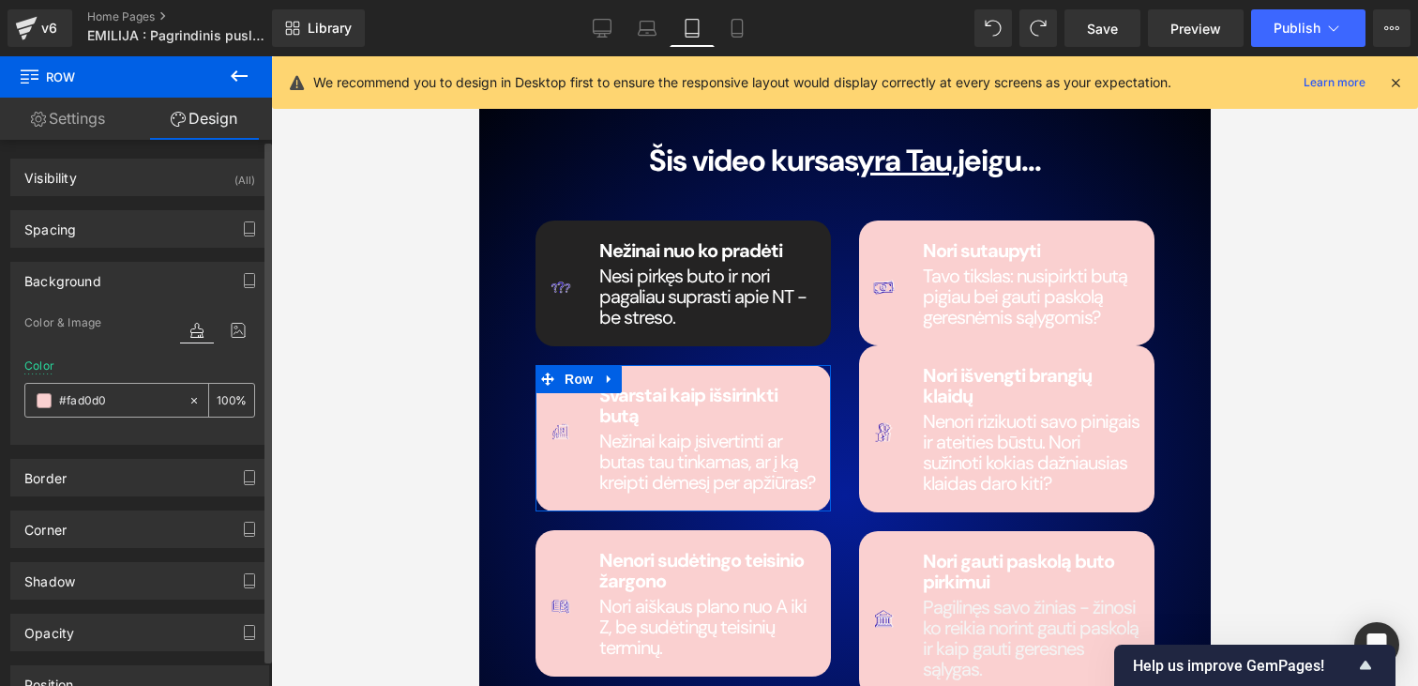
click at [88, 384] on div "#fad0d0" at bounding box center [106, 400] width 162 height 33
click at [89, 399] on input "#fad0d0" at bounding box center [119, 400] width 120 height 21
paste input "242323"
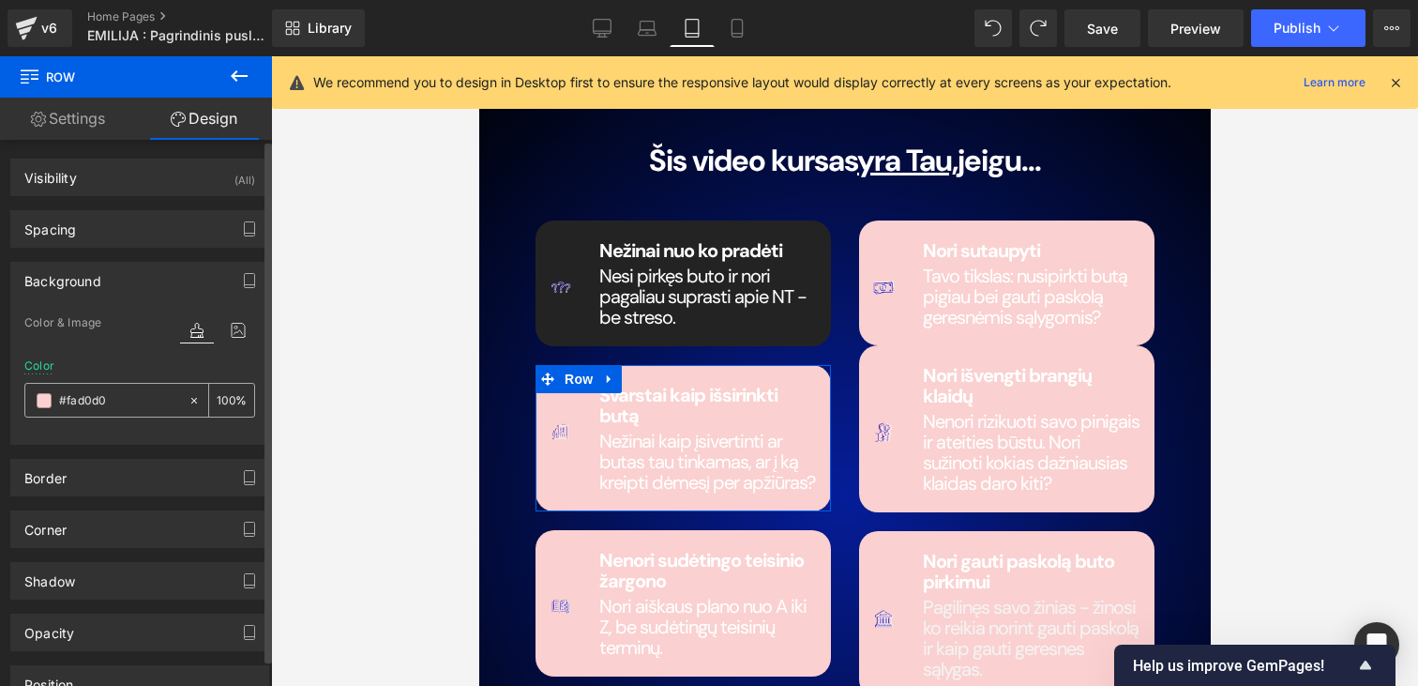
type input "#242323"
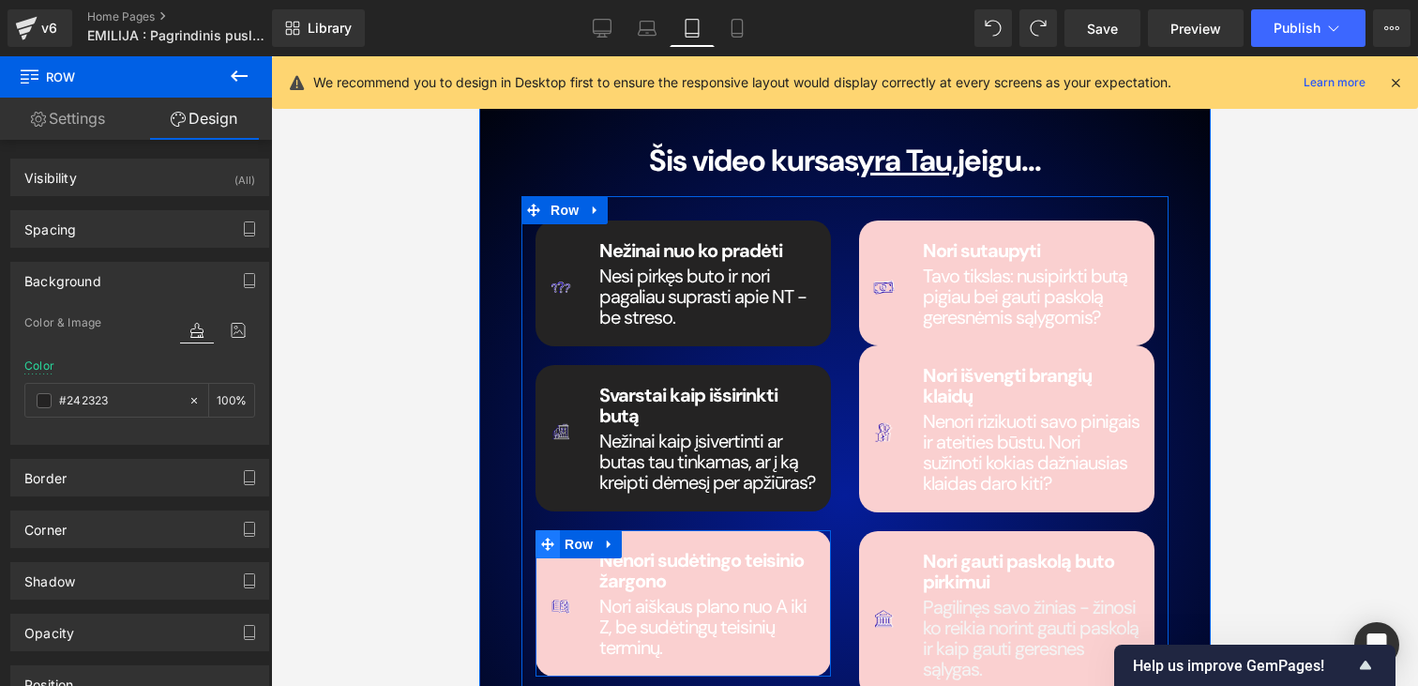
click at [548, 537] on icon at bounding box center [546, 543] width 13 height 13
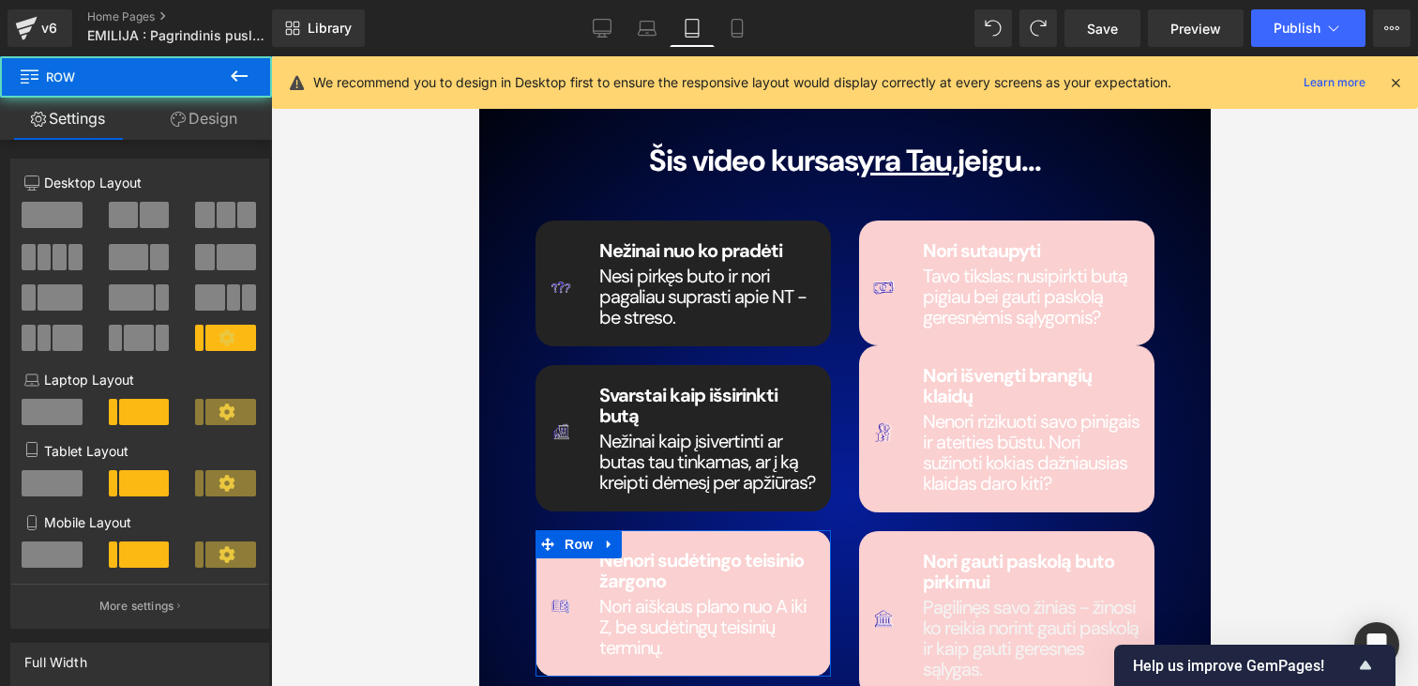
click at [196, 116] on link "Design" at bounding box center [204, 119] width 136 height 42
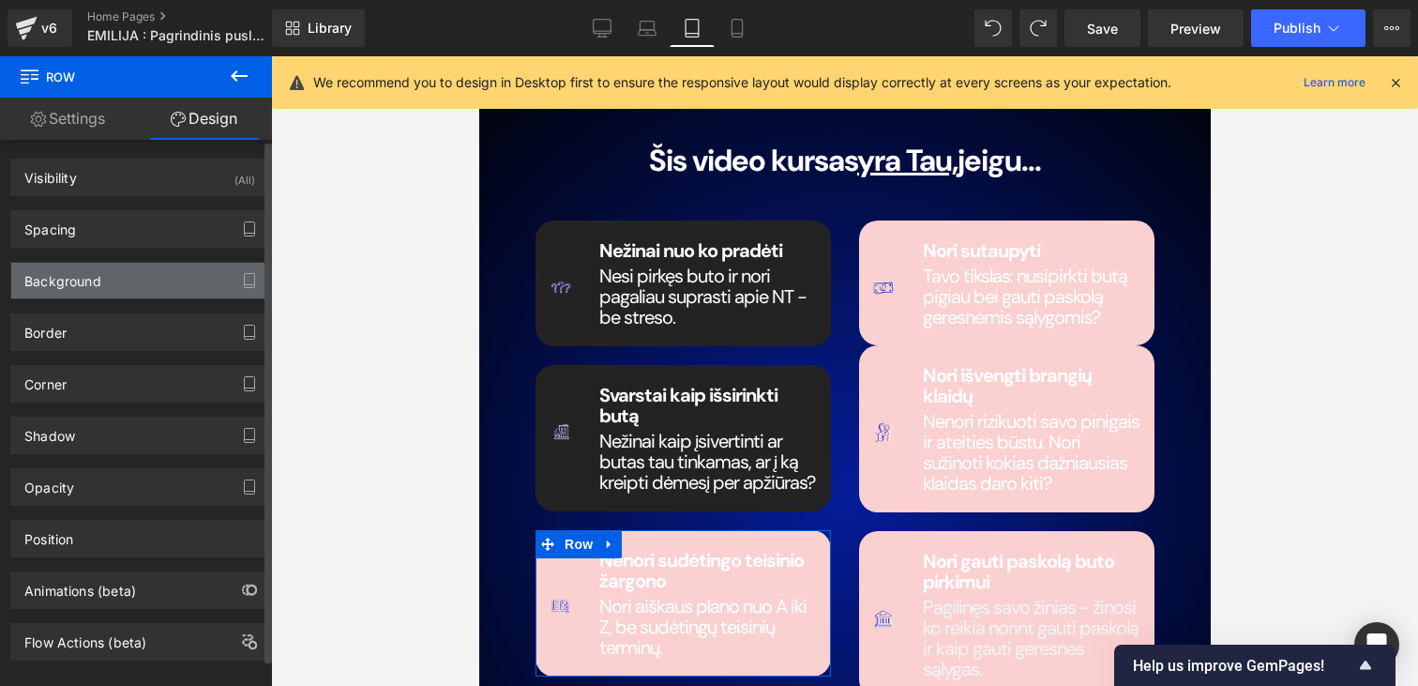
click at [75, 280] on div "Background" at bounding box center [62, 276] width 77 height 26
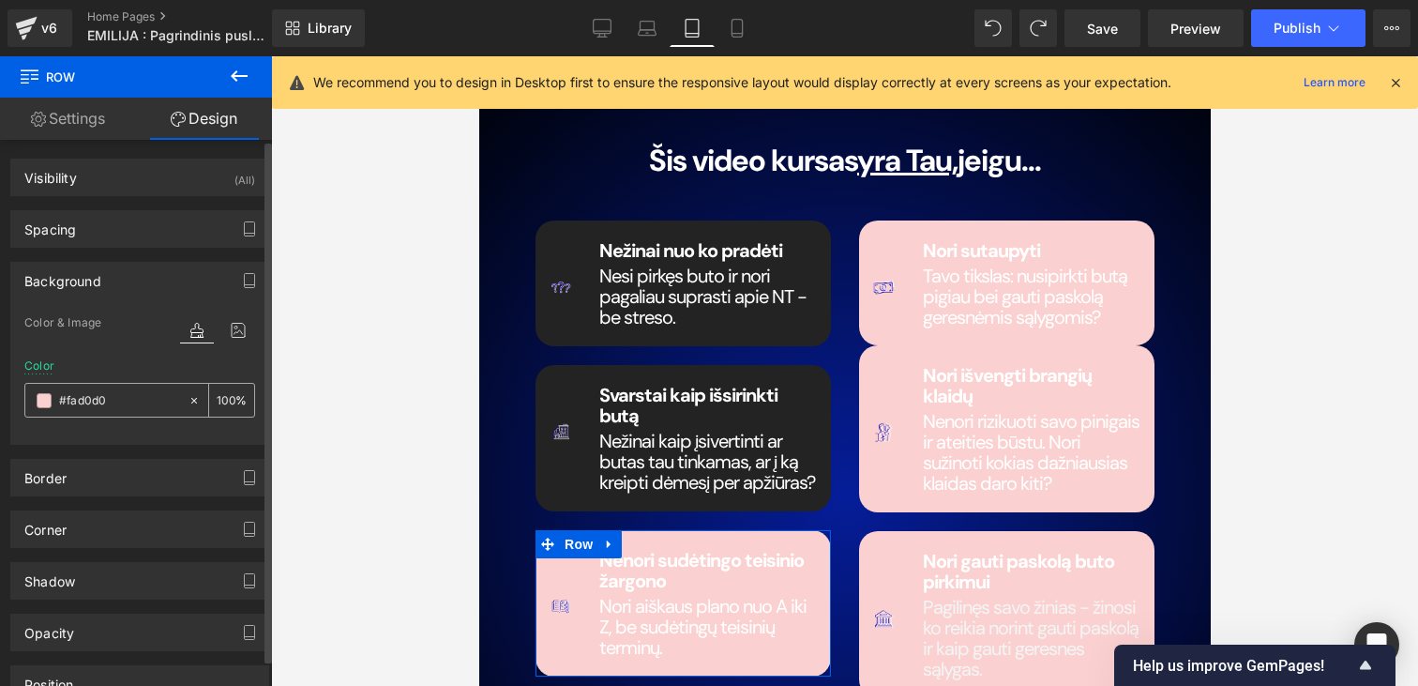
click at [141, 392] on input "#fad0d0" at bounding box center [119, 400] width 120 height 21
paste input "242323"
type input "#242323"
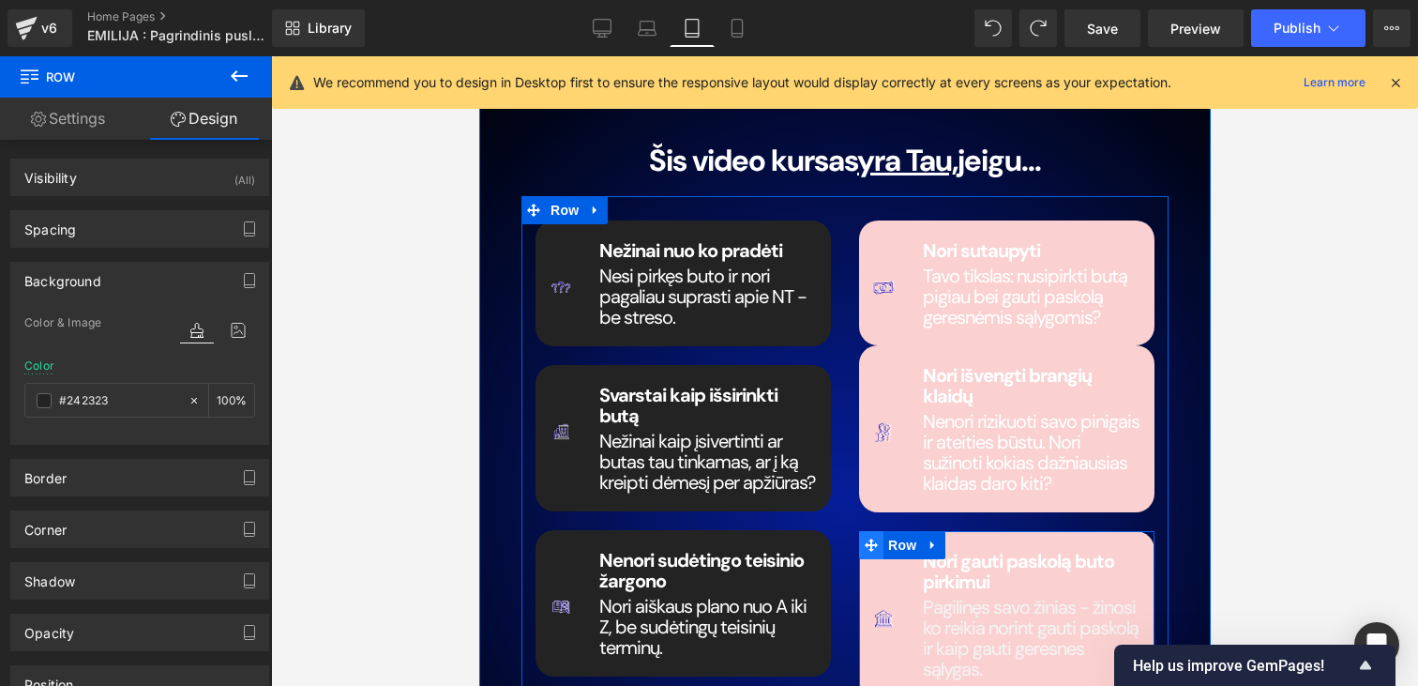
click at [868, 538] on icon at bounding box center [870, 544] width 13 height 13
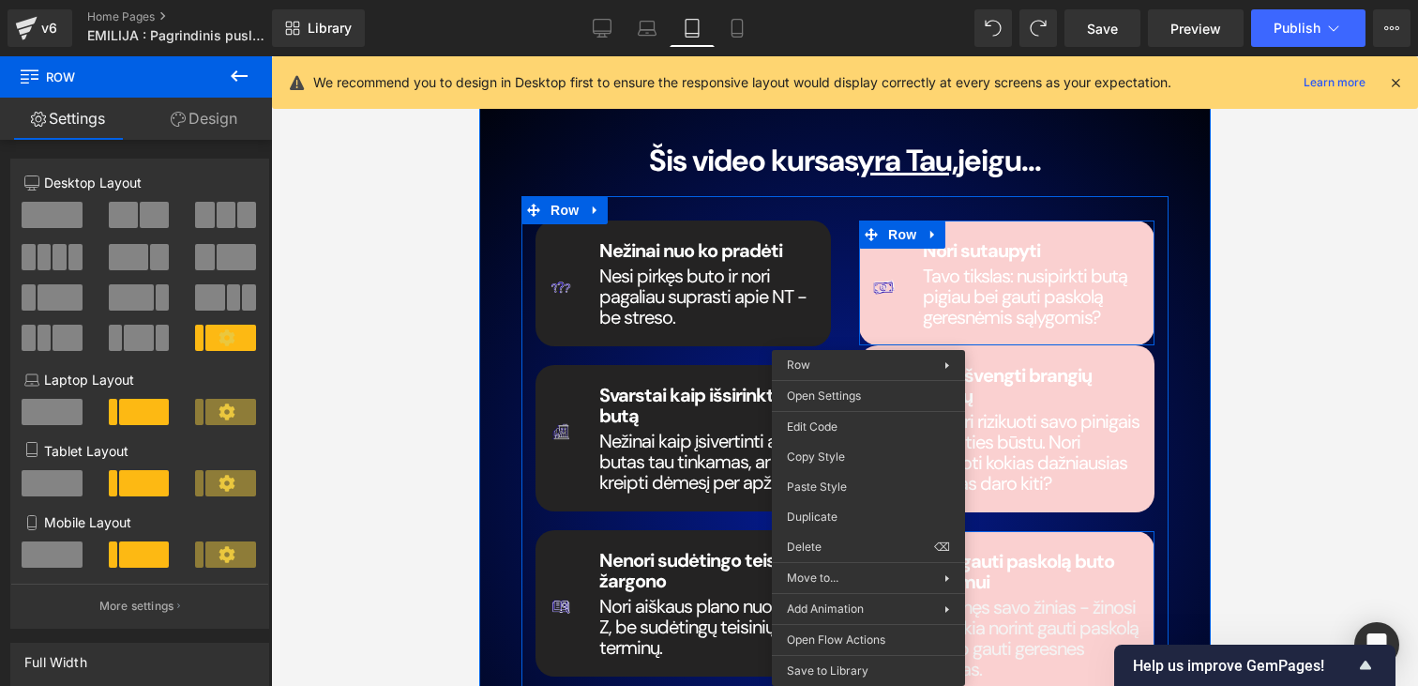
click at [890, 281] on div "Image Nori sutaupyti Heading Tavo tikslas: nusipirkti butą pigiau bei gauti pas…" at bounding box center [1005, 282] width 295 height 125
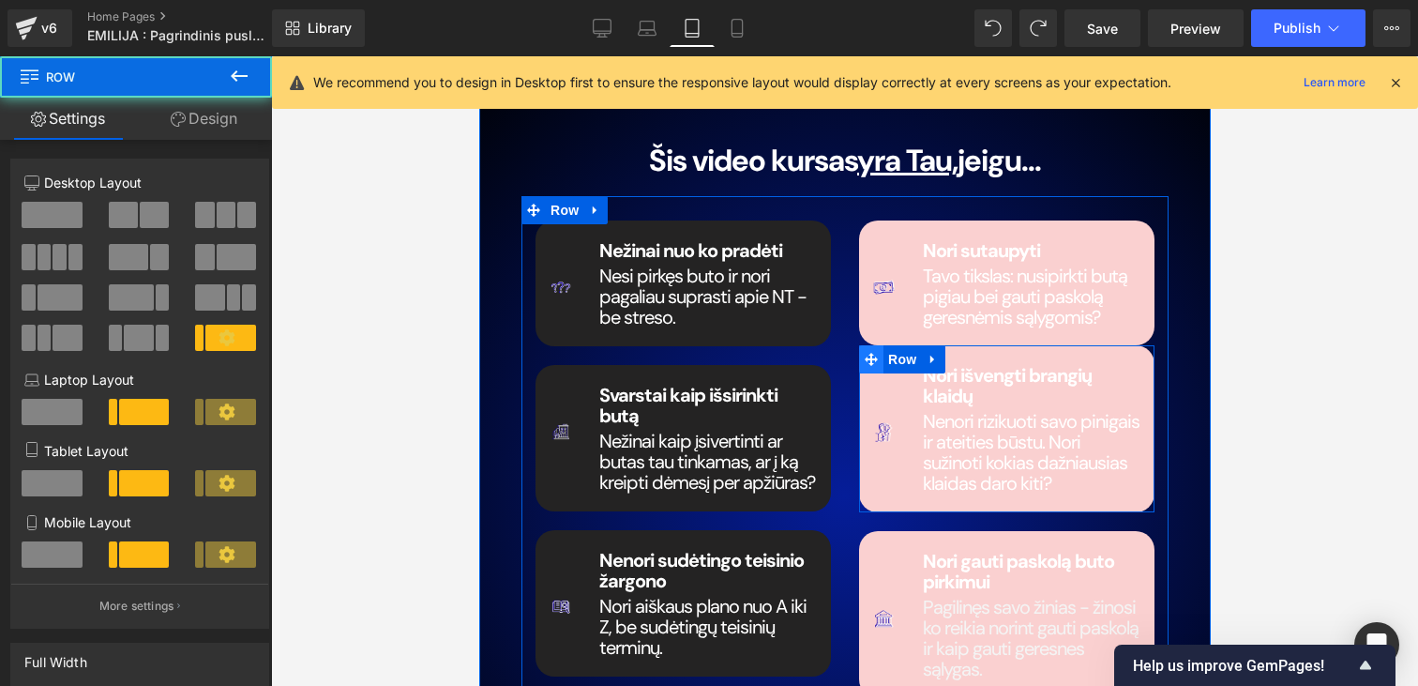
click at [862, 345] on span at bounding box center [870, 359] width 24 height 28
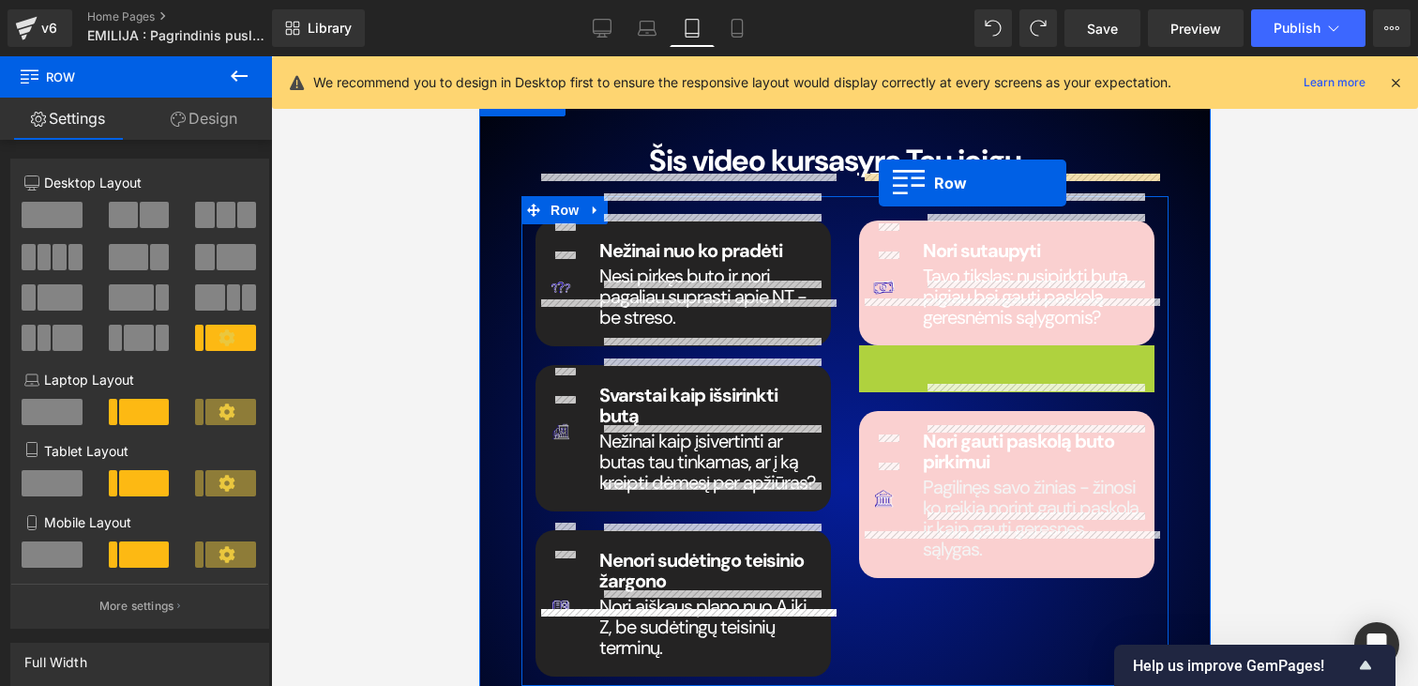
drag, startPoint x: 862, startPoint y: 315, endPoint x: 878, endPoint y: 184, distance: 132.3
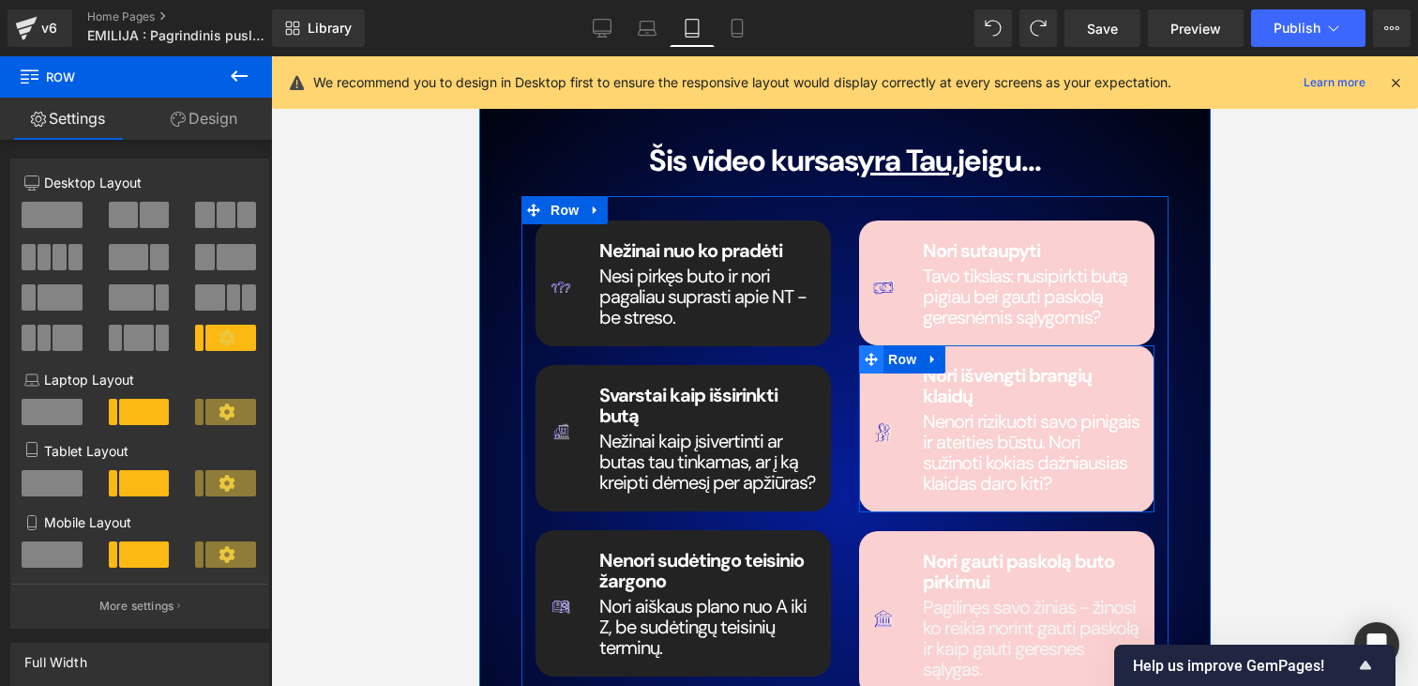
click at [866, 353] on icon at bounding box center [870, 360] width 13 height 14
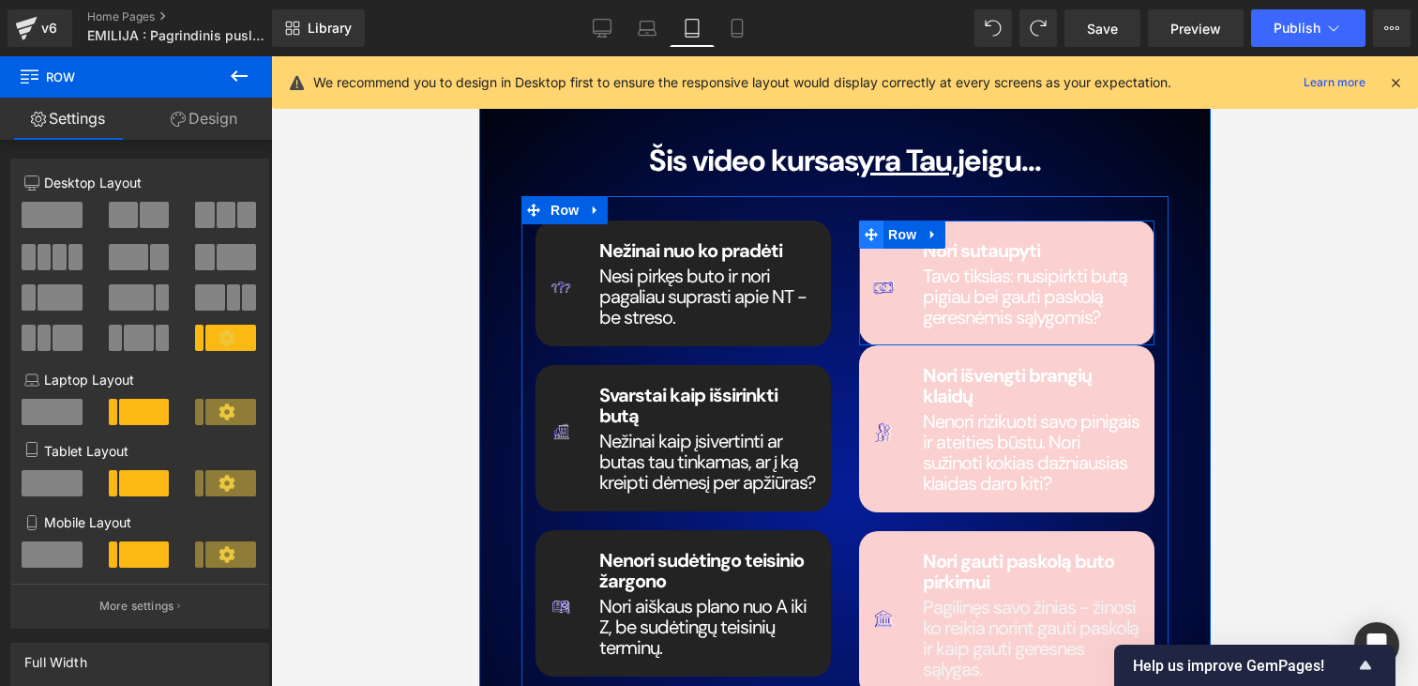
click at [873, 228] on icon at bounding box center [870, 234] width 13 height 13
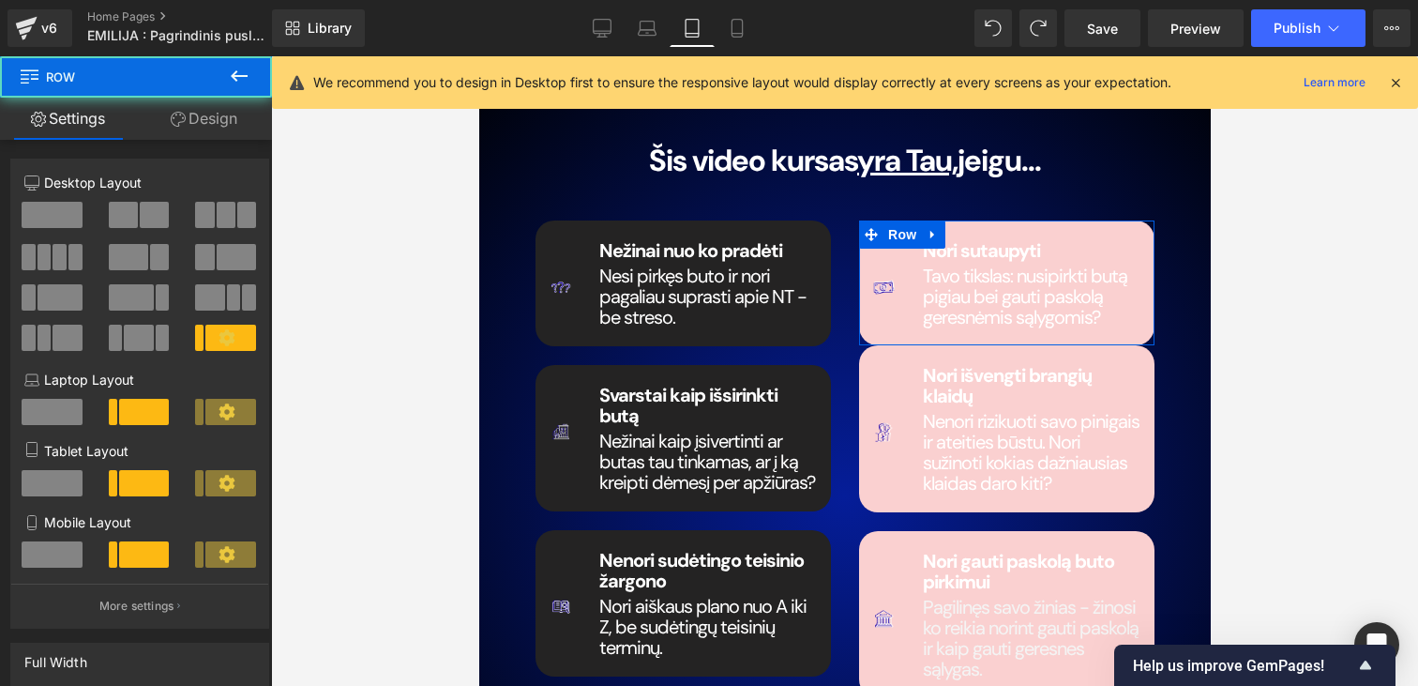
click at [214, 109] on link "Design" at bounding box center [204, 119] width 136 height 42
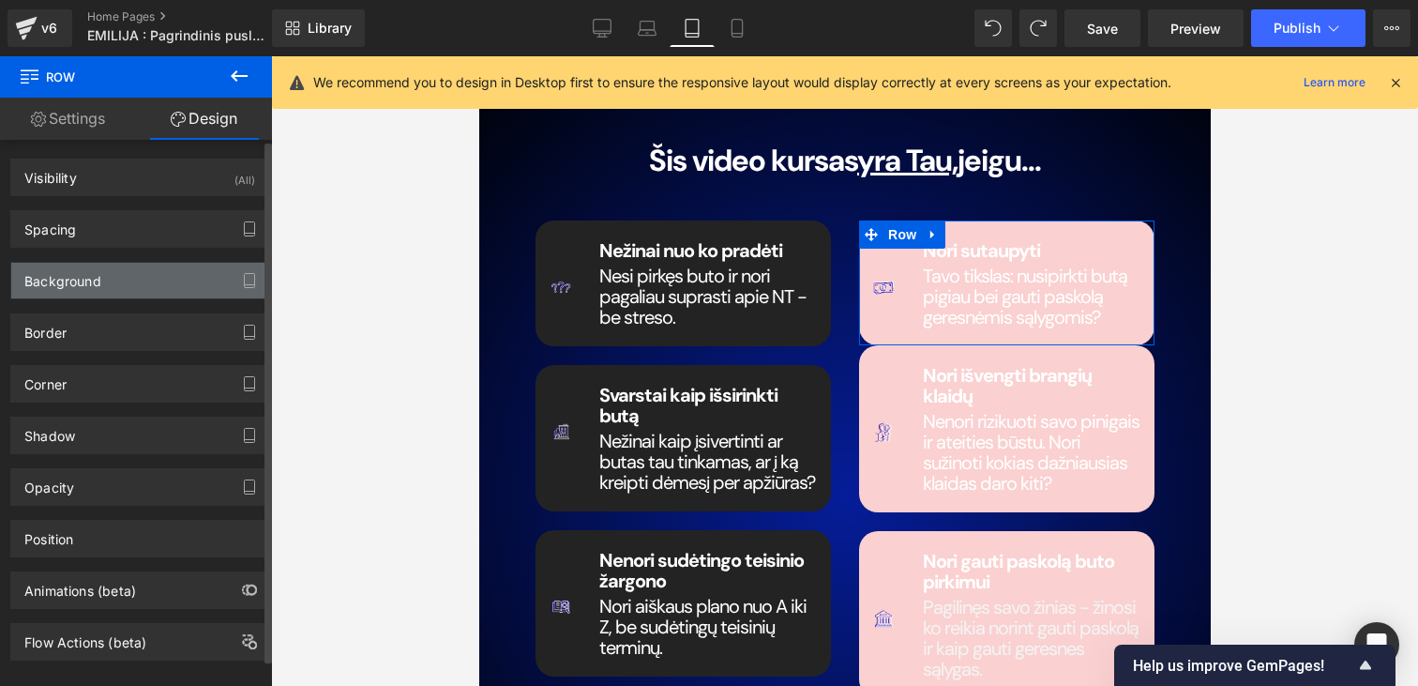
click at [135, 273] on div "Background" at bounding box center [139, 281] width 257 height 36
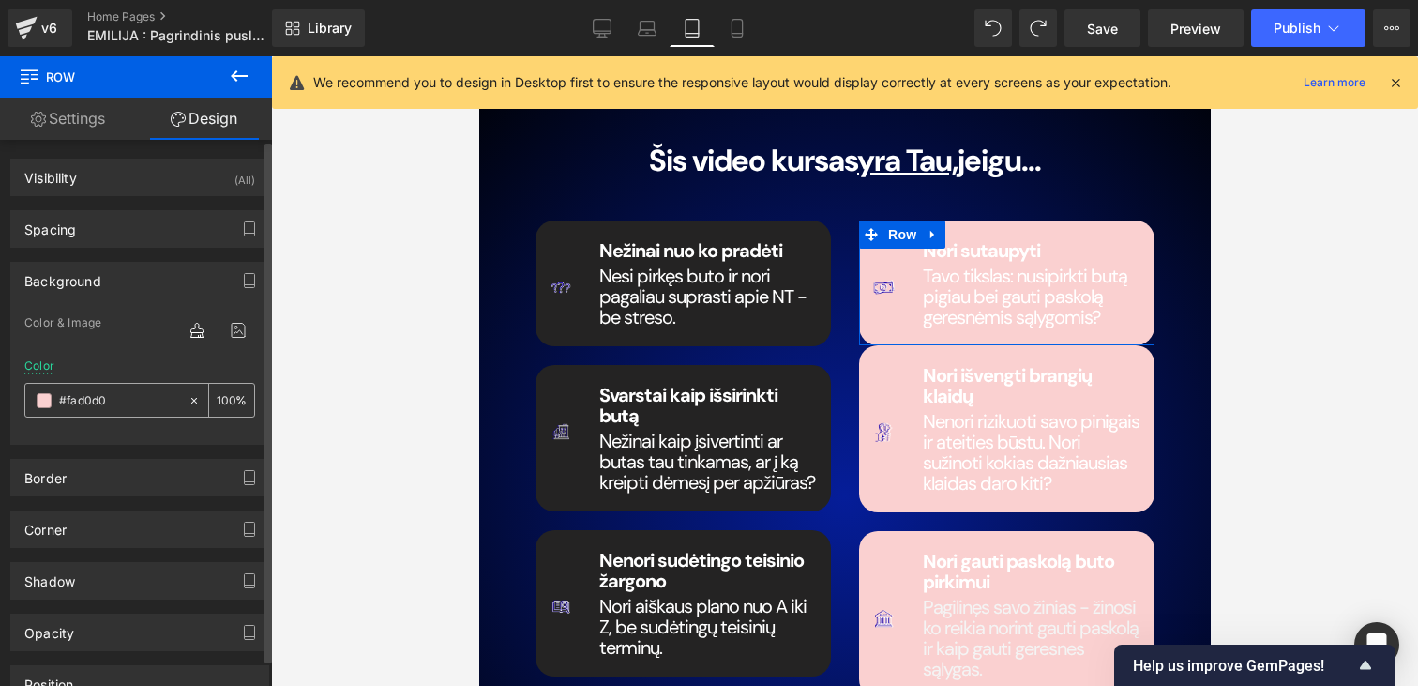
click at [118, 391] on input "#fad0d0" at bounding box center [119, 400] width 120 height 21
paste input "242323"
type input "#242323"
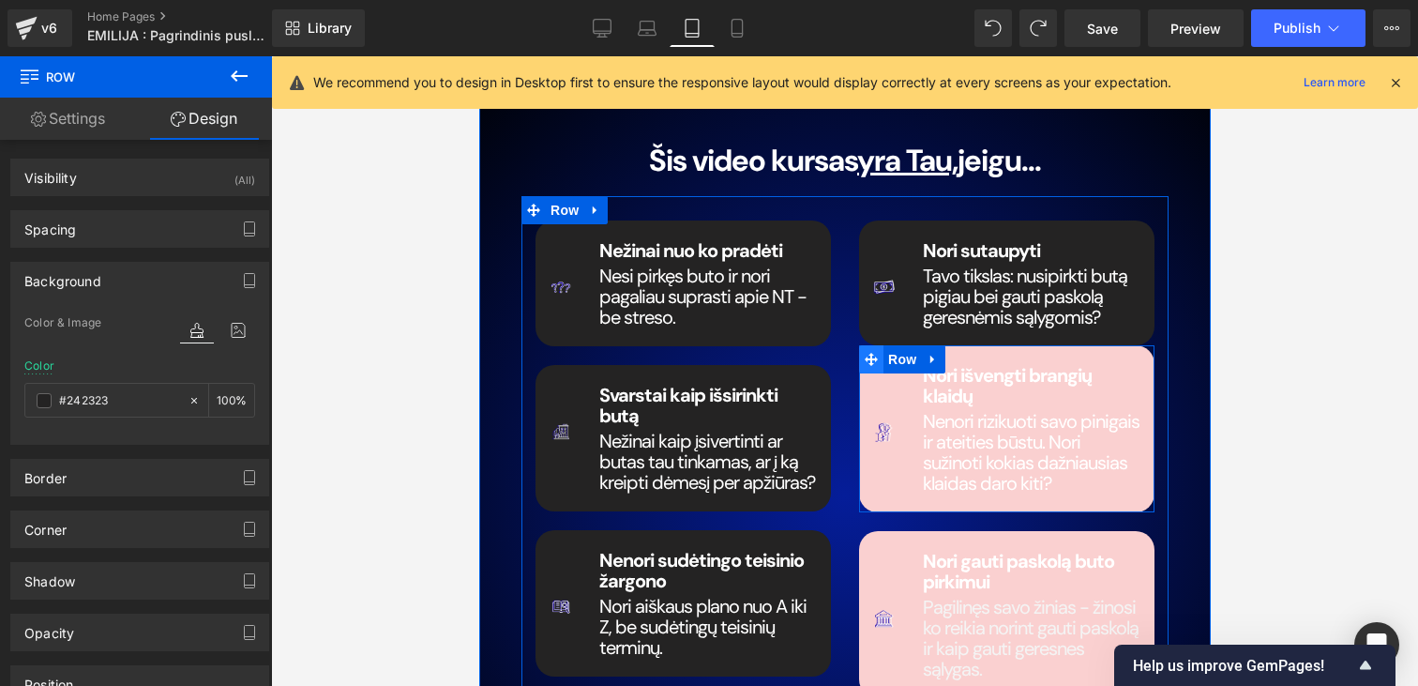
click at [870, 353] on icon at bounding box center [870, 359] width 13 height 13
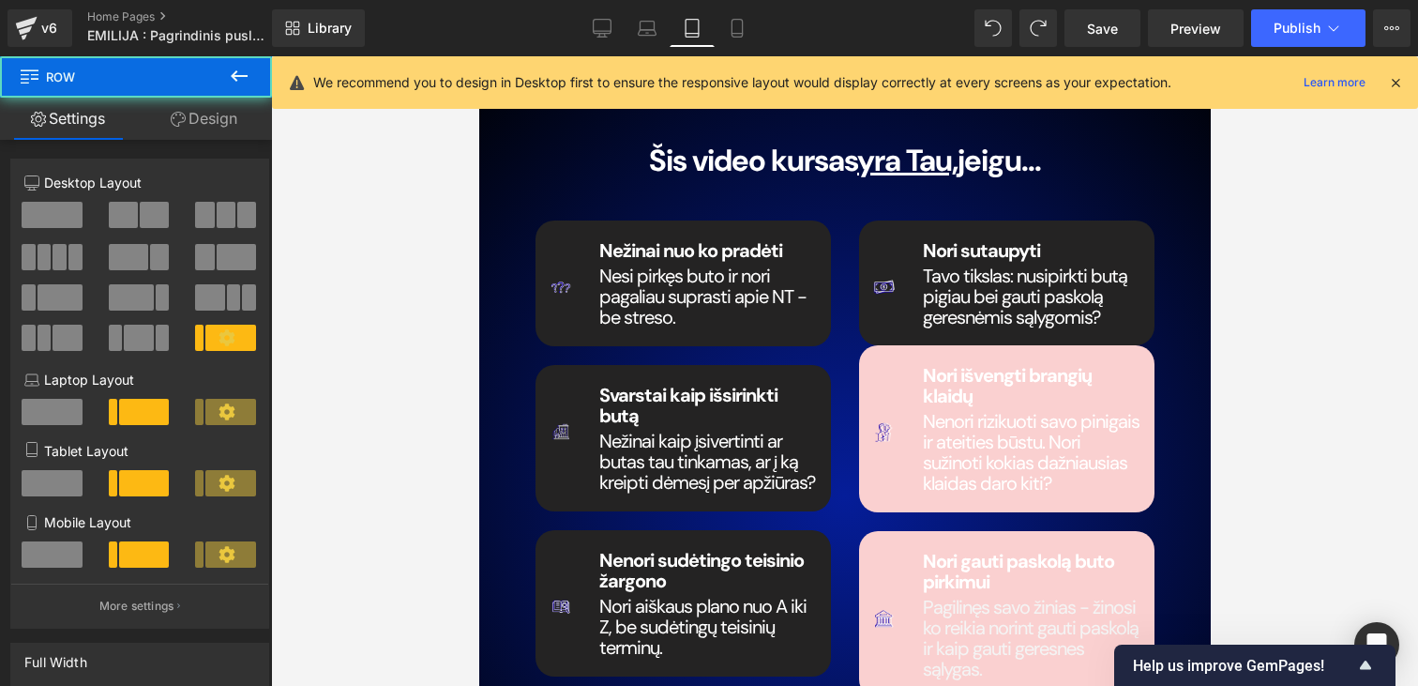
click at [188, 105] on link "Design" at bounding box center [204, 119] width 136 height 42
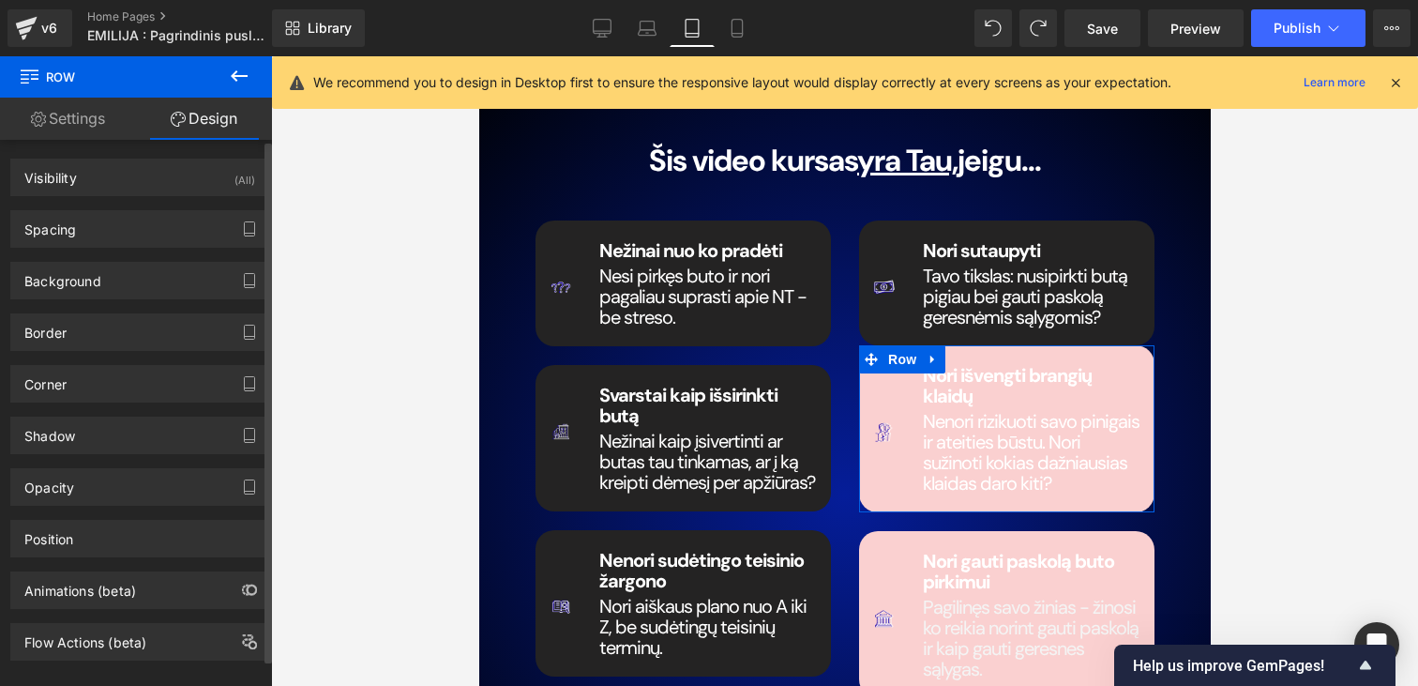
click at [131, 299] on div "Border Border Style Custom Custom Setup Global Style Custom Setup Global Style …" at bounding box center [140, 325] width 280 height 52
click at [131, 285] on div "Background" at bounding box center [139, 281] width 257 height 36
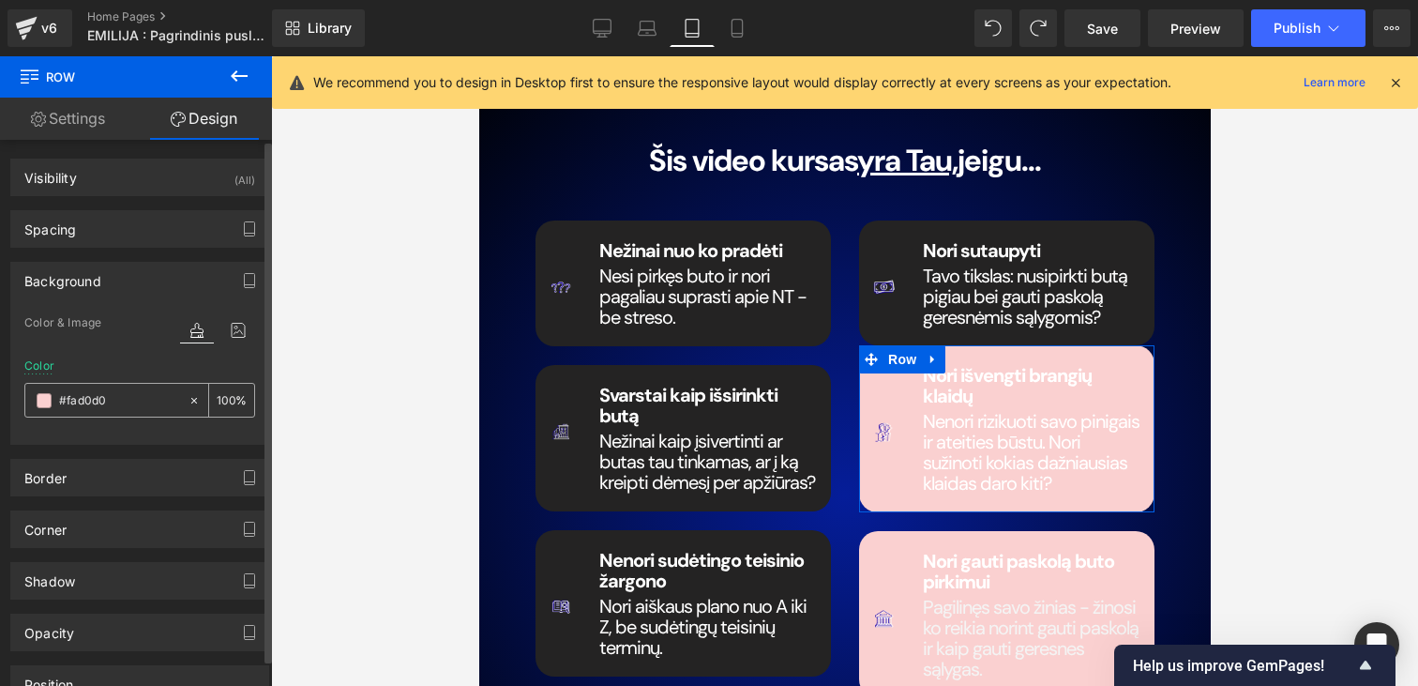
click at [127, 386] on div "#fad0d0" at bounding box center [106, 400] width 162 height 33
click at [127, 390] on input "#fad0d0" at bounding box center [119, 400] width 120 height 21
paste input "242323"
type input "#242323"
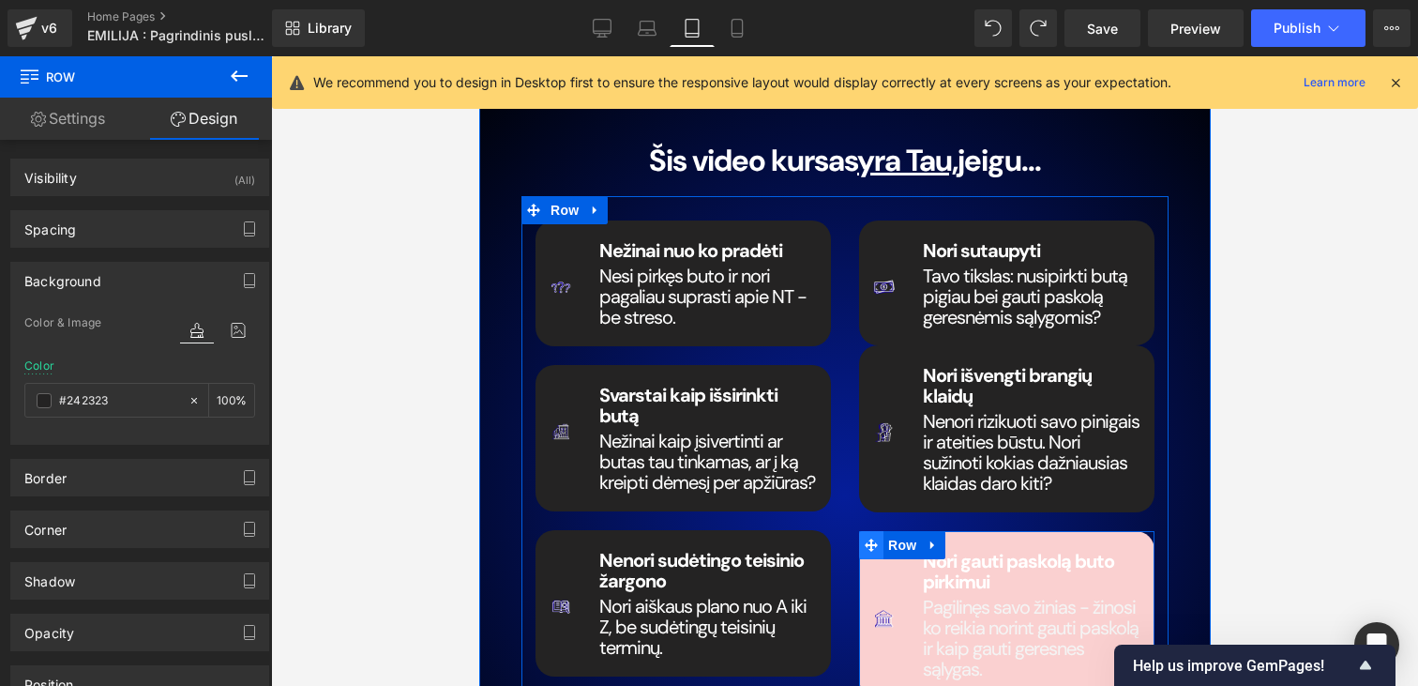
click at [869, 538] on icon at bounding box center [870, 544] width 13 height 13
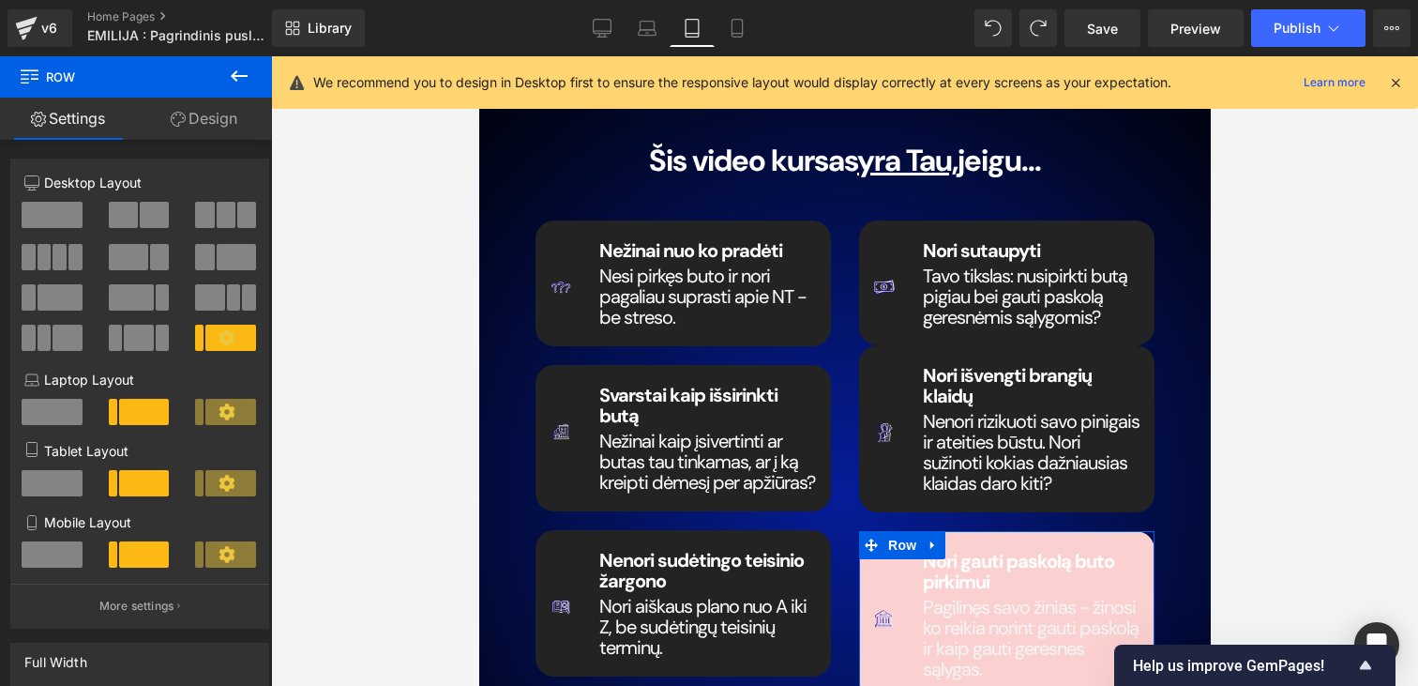
click at [171, 124] on icon at bounding box center [178, 119] width 15 height 15
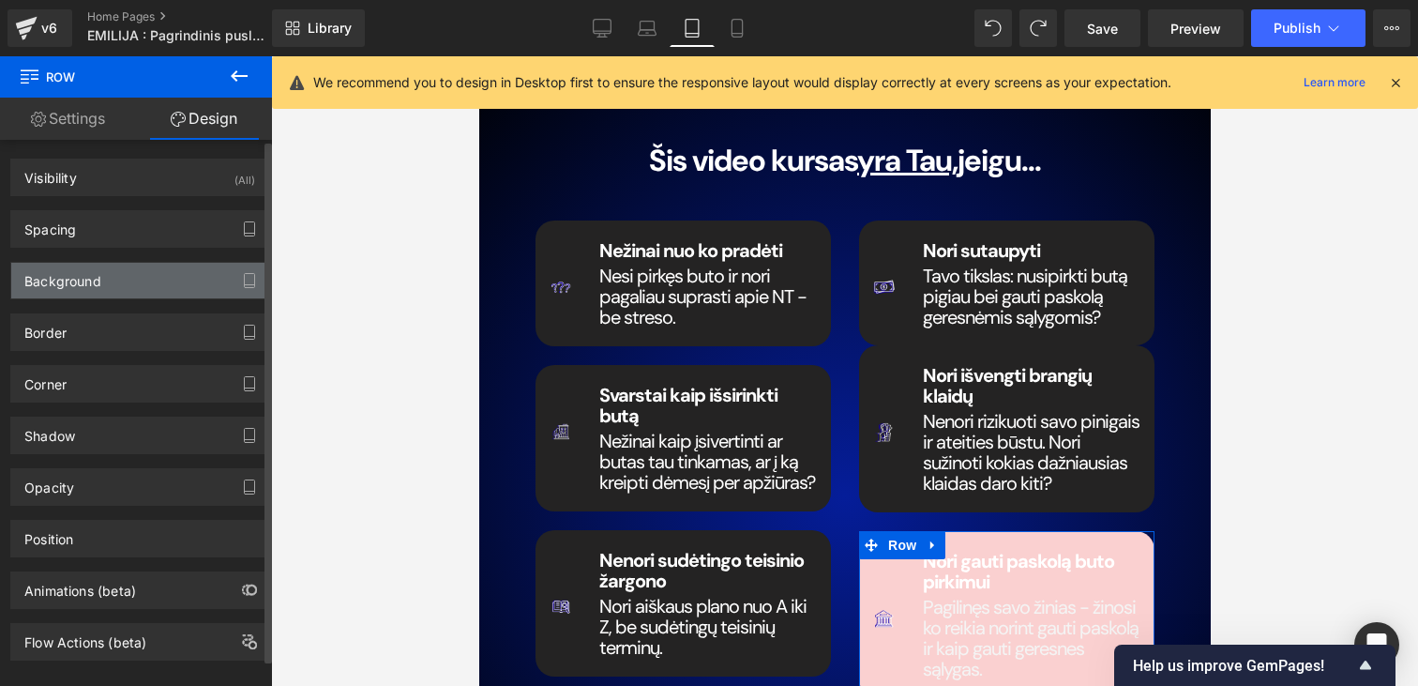
click at [111, 278] on div "Background" at bounding box center [139, 281] width 257 height 36
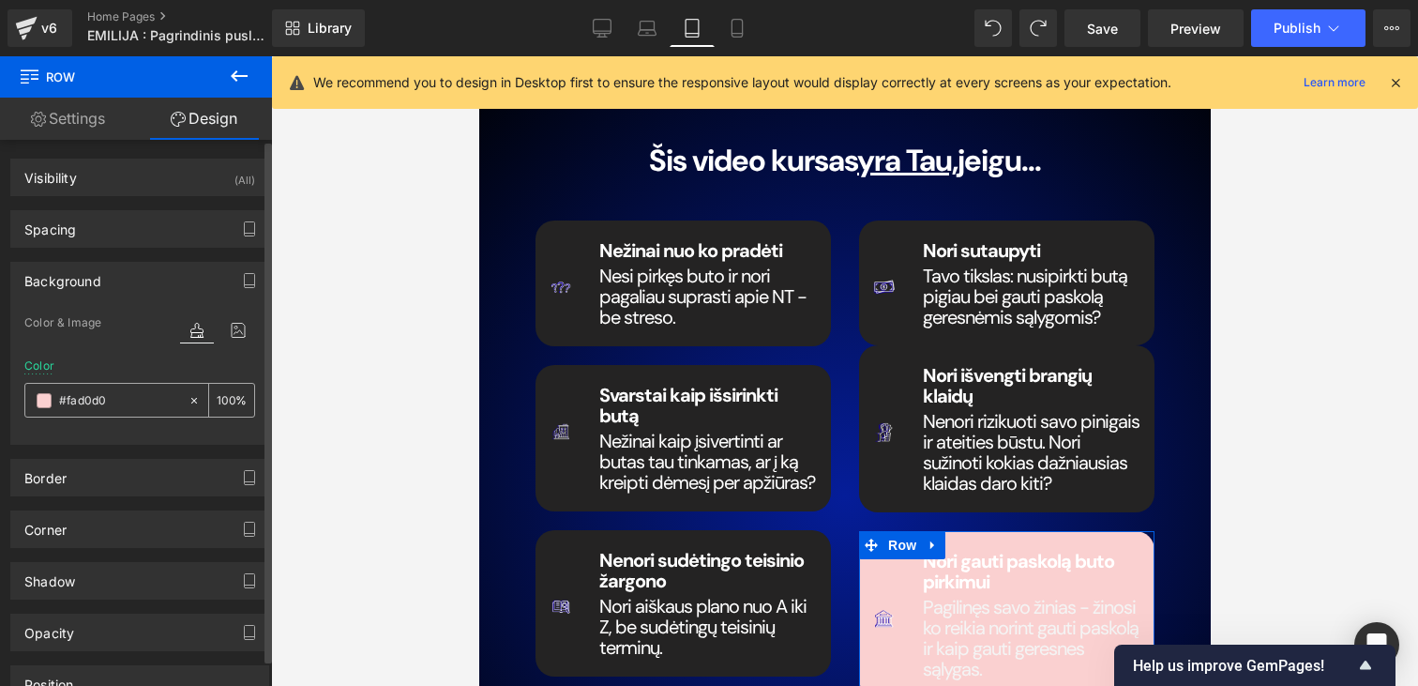
click at [123, 403] on input "#fad0d0" at bounding box center [119, 400] width 120 height 21
paste input "242323"
type input "#242323"
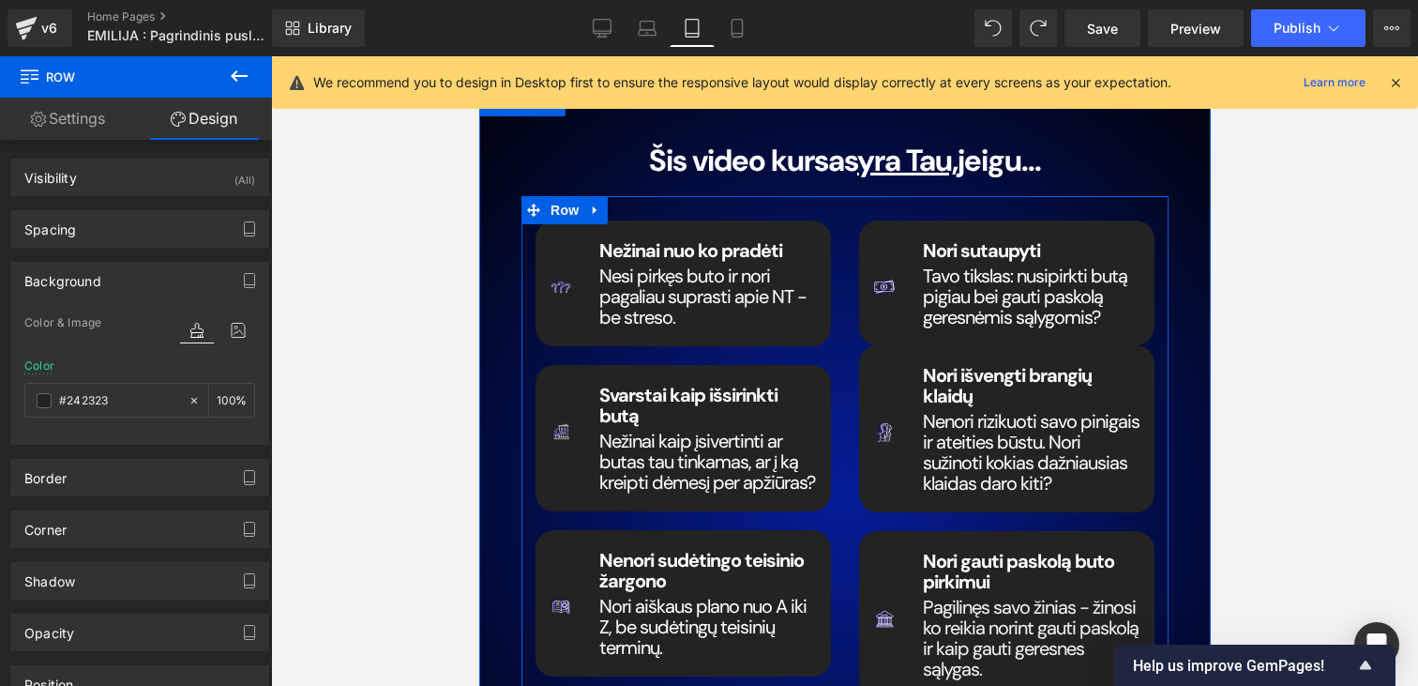
click at [545, 368] on span at bounding box center [553, 379] width 20 height 23
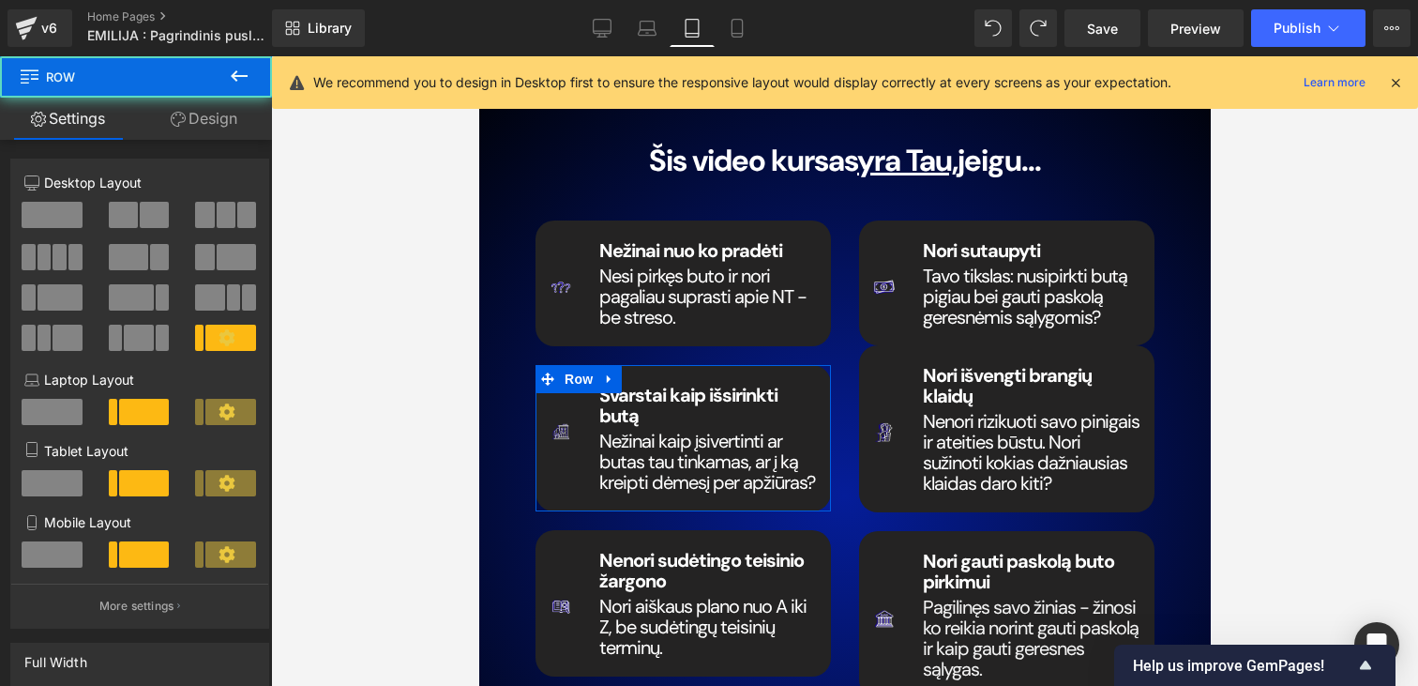
click at [256, 120] on link "Design" at bounding box center [204, 119] width 136 height 42
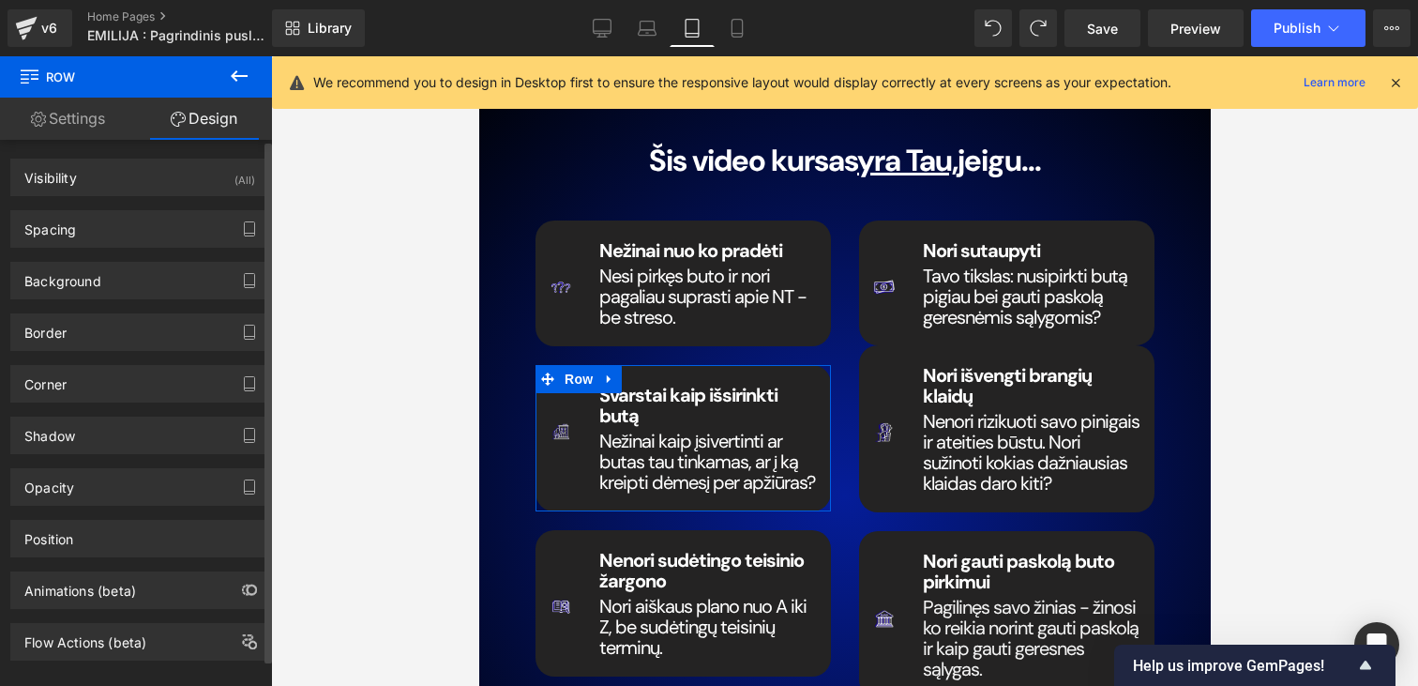
click at [64, 203] on div "Spacing [GEOGRAPHIC_DATA] 20px 20 auto auto 0px 0 auto auto [GEOGRAPHIC_DATA] 2…" at bounding box center [140, 222] width 280 height 52
click at [64, 211] on div "Spacing" at bounding box center [50, 224] width 52 height 26
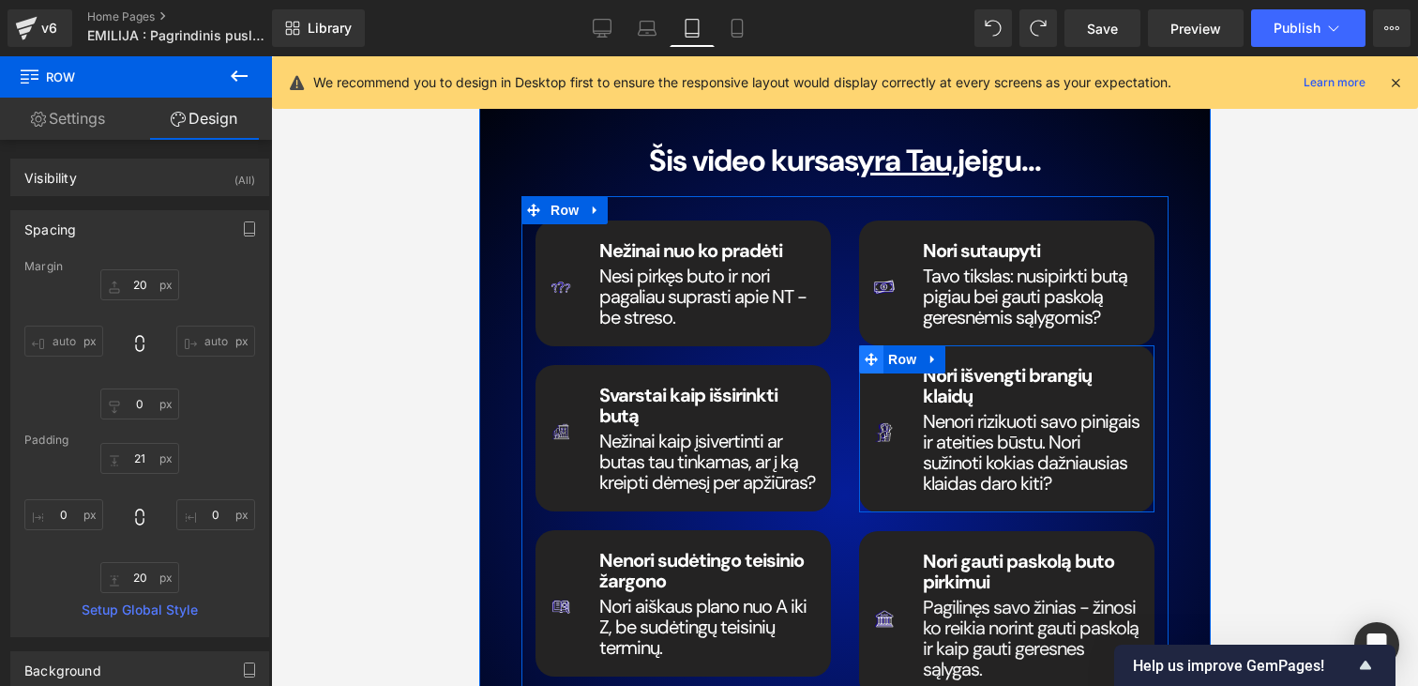
click at [868, 353] on icon at bounding box center [870, 359] width 13 height 13
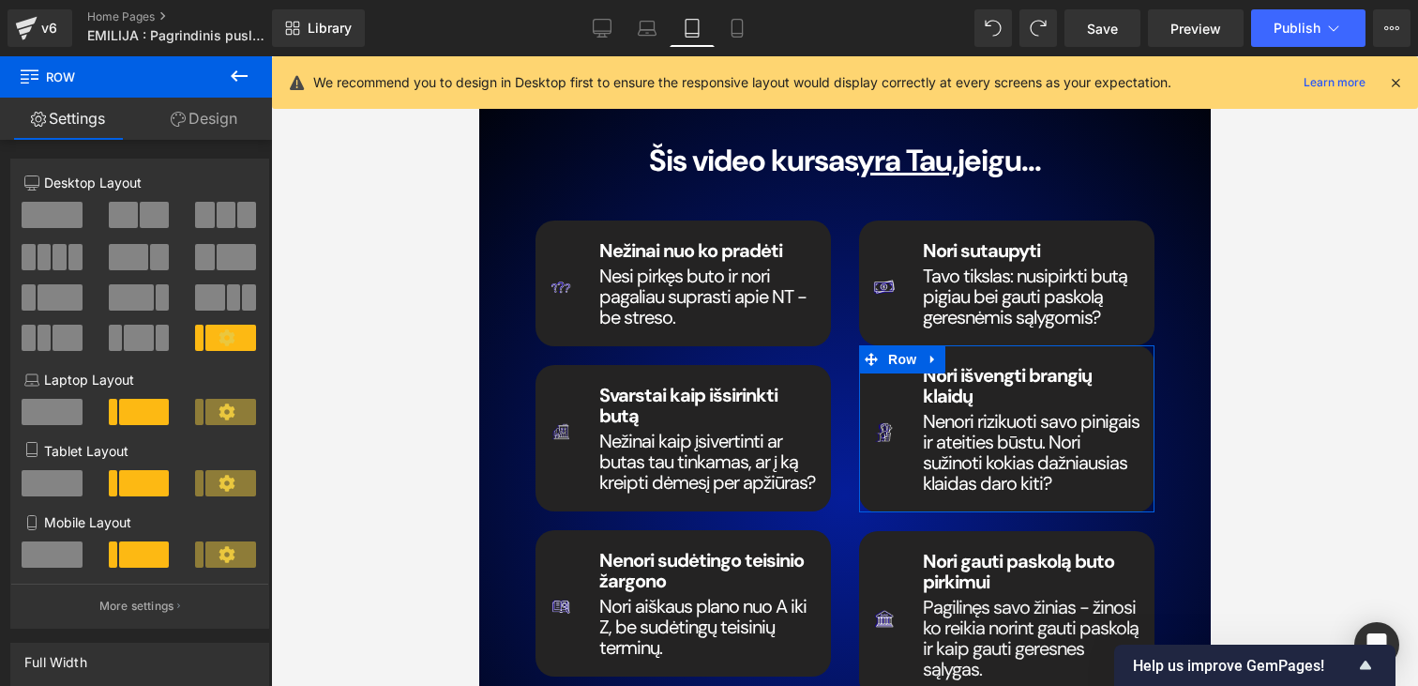
click at [205, 111] on link "Design" at bounding box center [204, 119] width 136 height 42
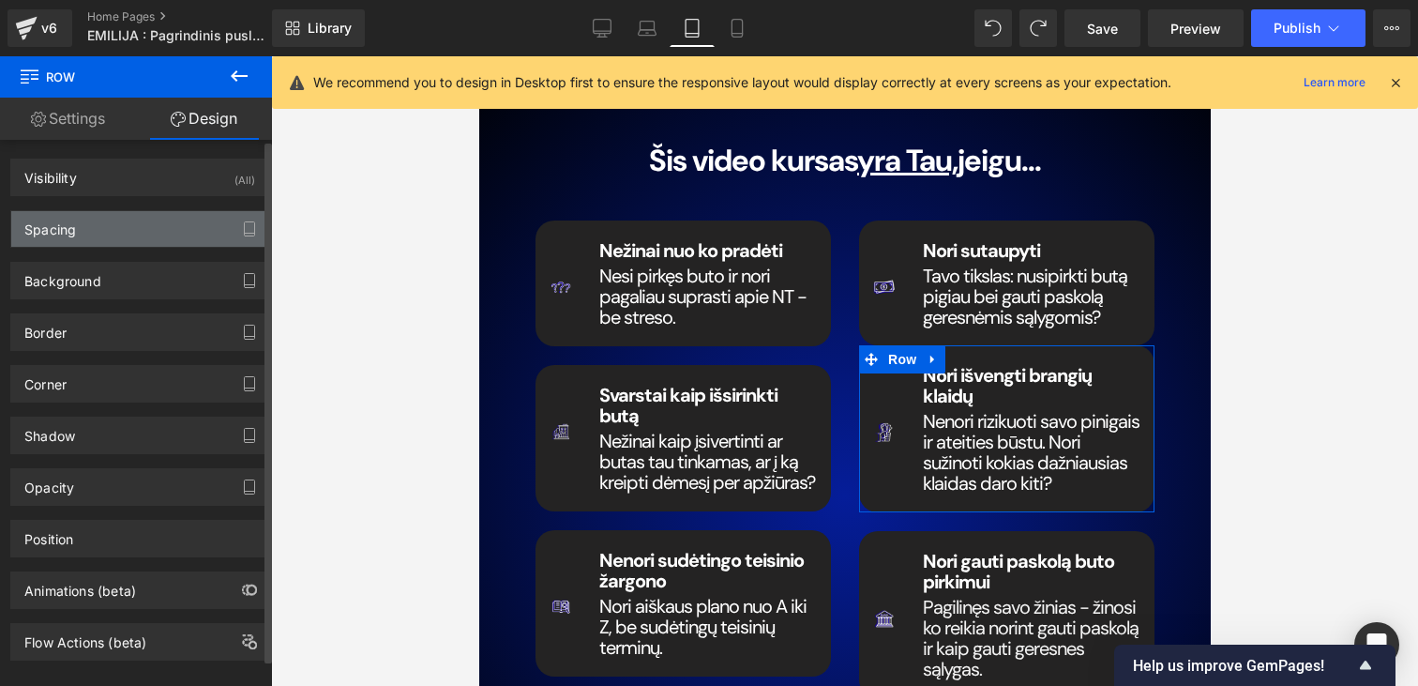
click at [81, 240] on div "Spacing" at bounding box center [139, 229] width 257 height 36
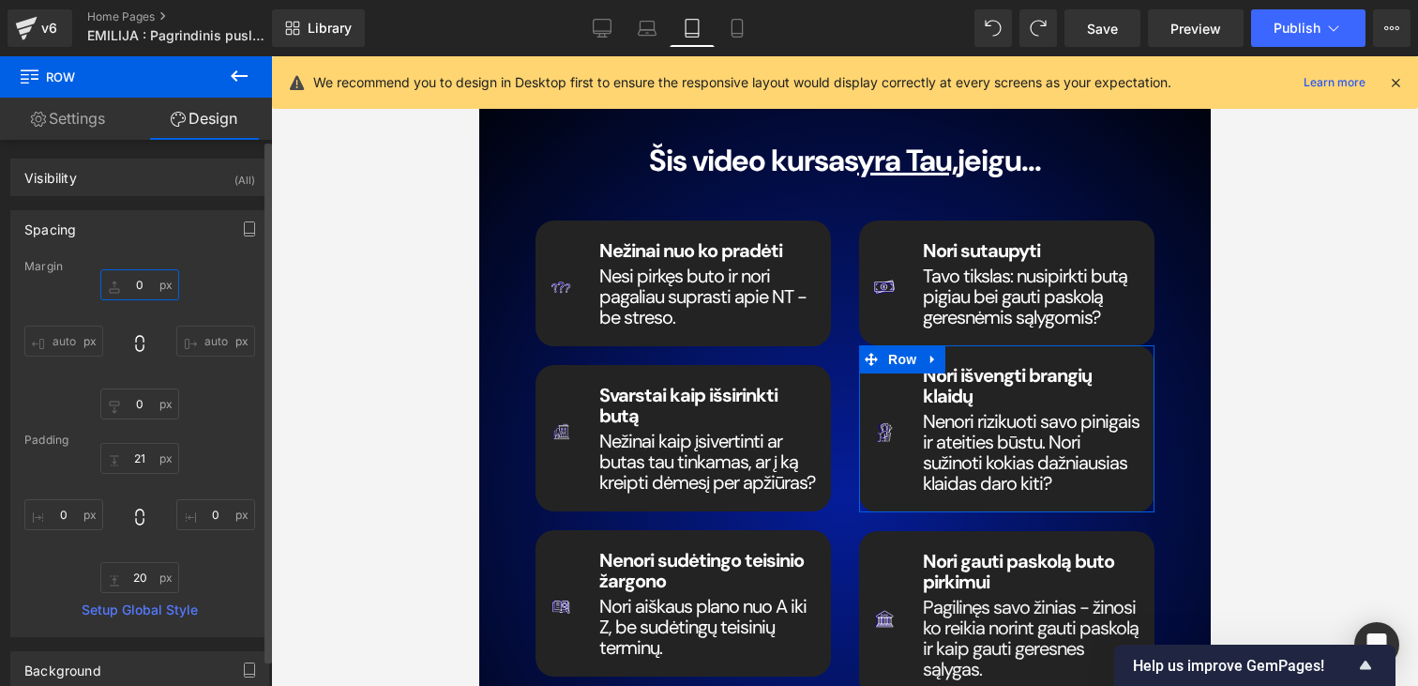
click at [128, 281] on input "0" at bounding box center [139, 284] width 79 height 31
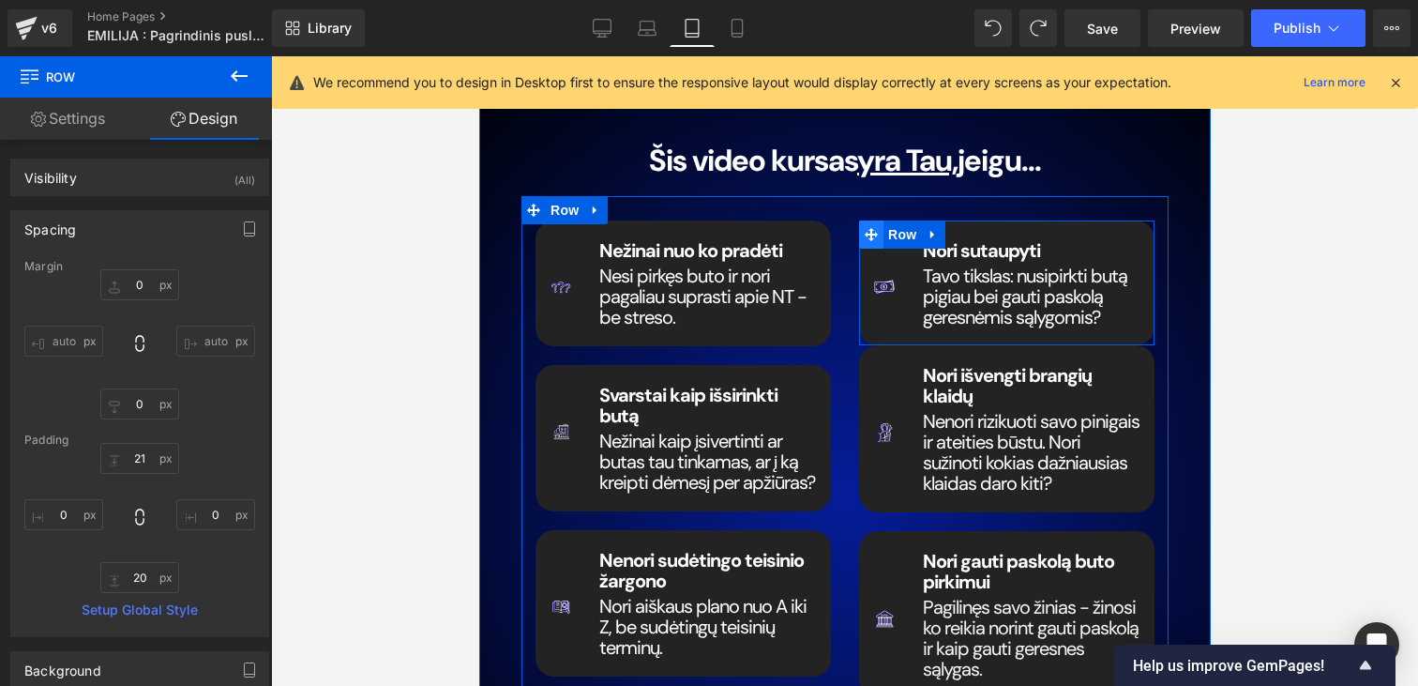
click at [870, 228] on icon at bounding box center [870, 234] width 13 height 13
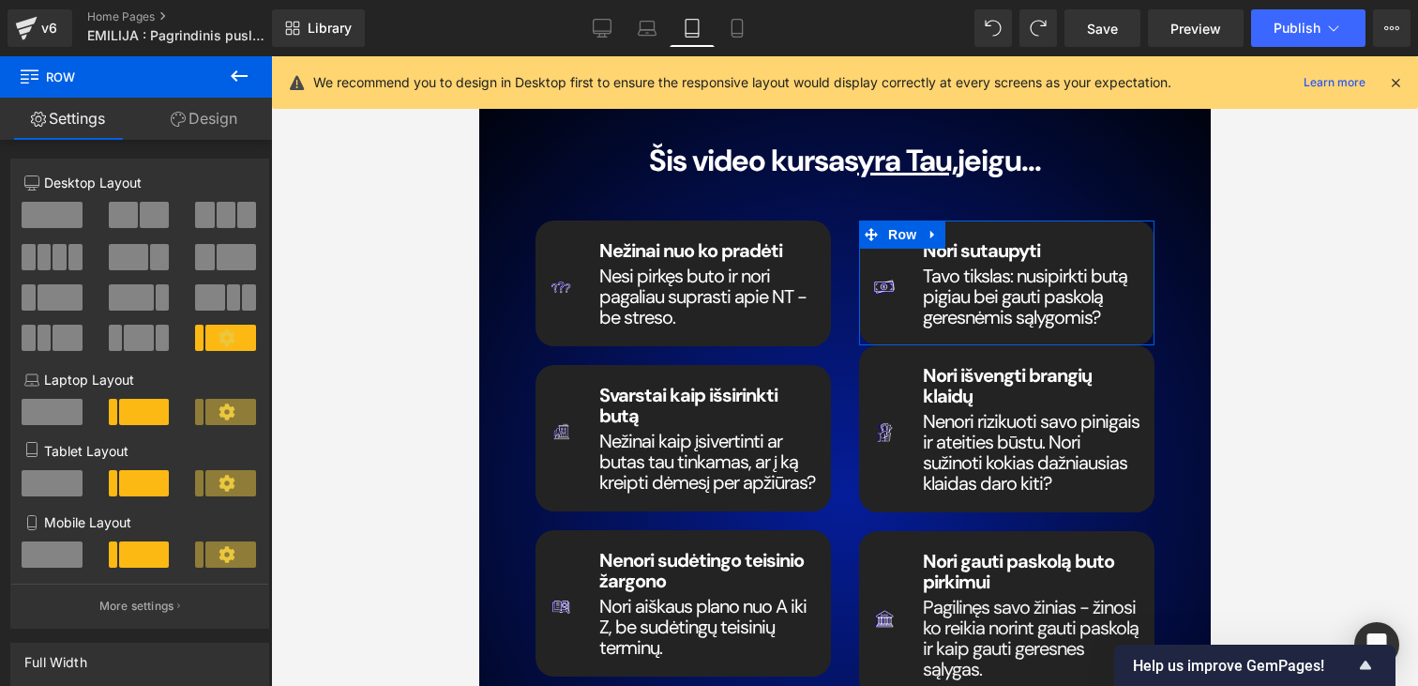
click at [210, 118] on link "Design" at bounding box center [204, 119] width 136 height 42
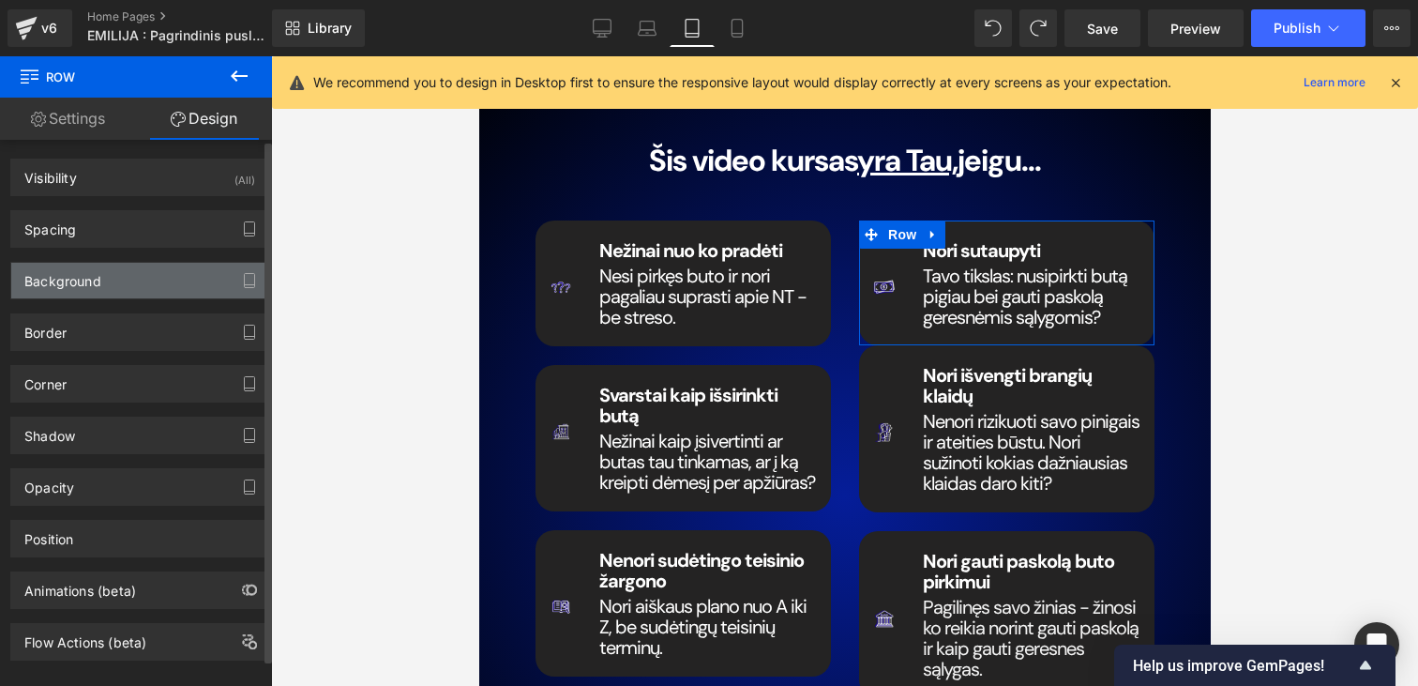
type input "#242323"
type input "100"
click at [112, 280] on div "Background" at bounding box center [139, 281] width 257 height 36
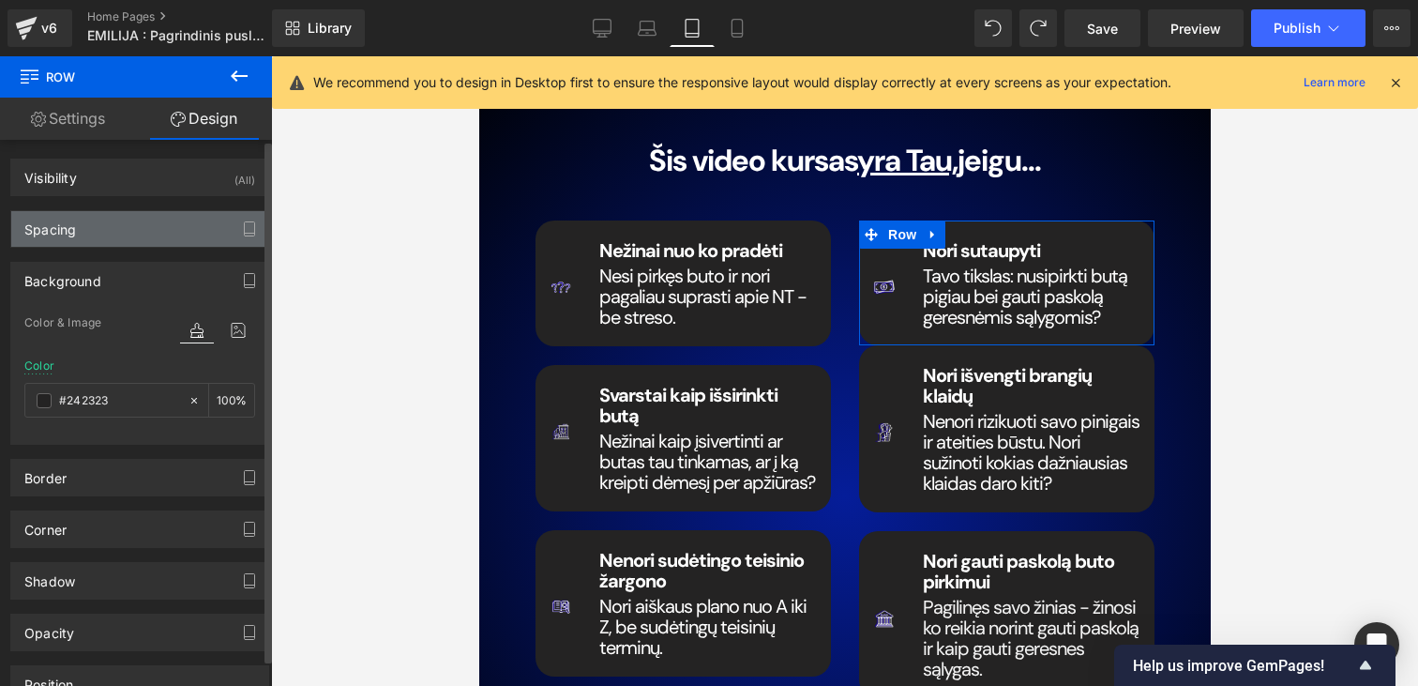
click at [85, 242] on div "Spacing" at bounding box center [139, 229] width 257 height 36
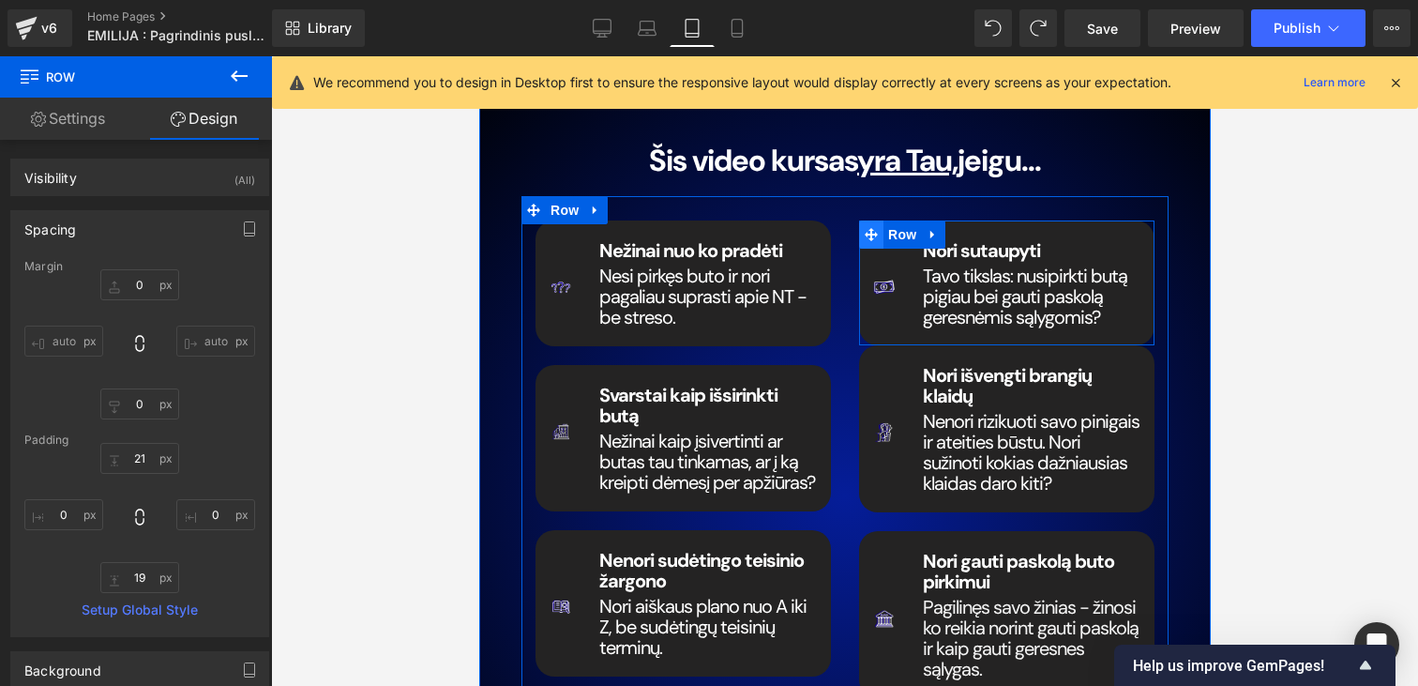
click at [871, 228] on icon at bounding box center [870, 234] width 13 height 13
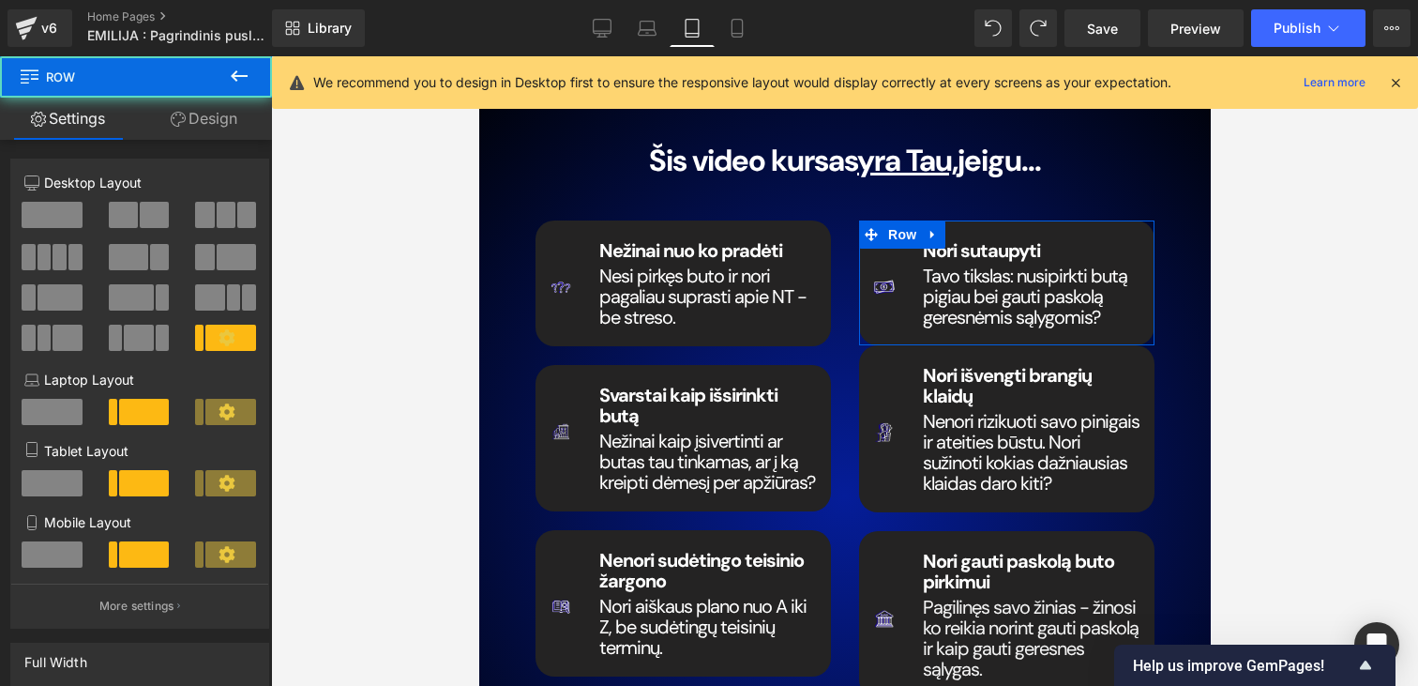
click at [174, 124] on icon at bounding box center [178, 119] width 15 height 15
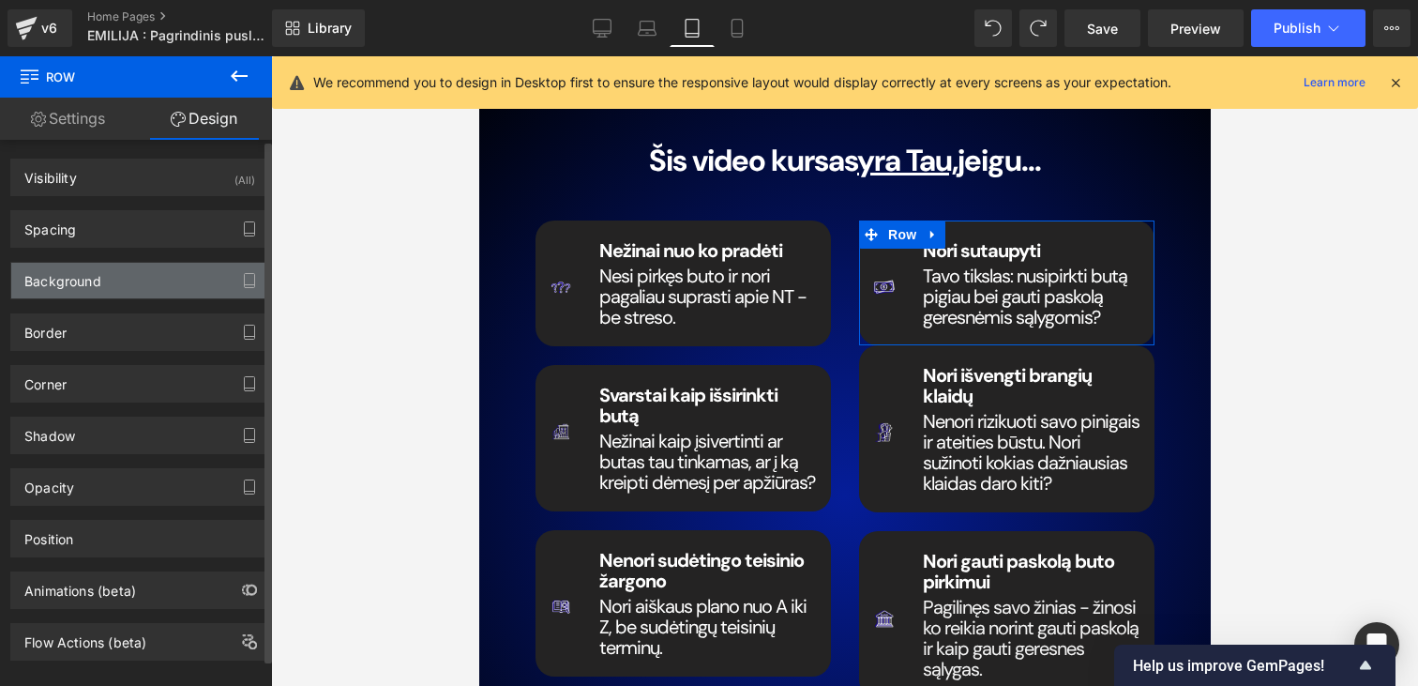
click at [75, 280] on div "Background" at bounding box center [62, 276] width 77 height 26
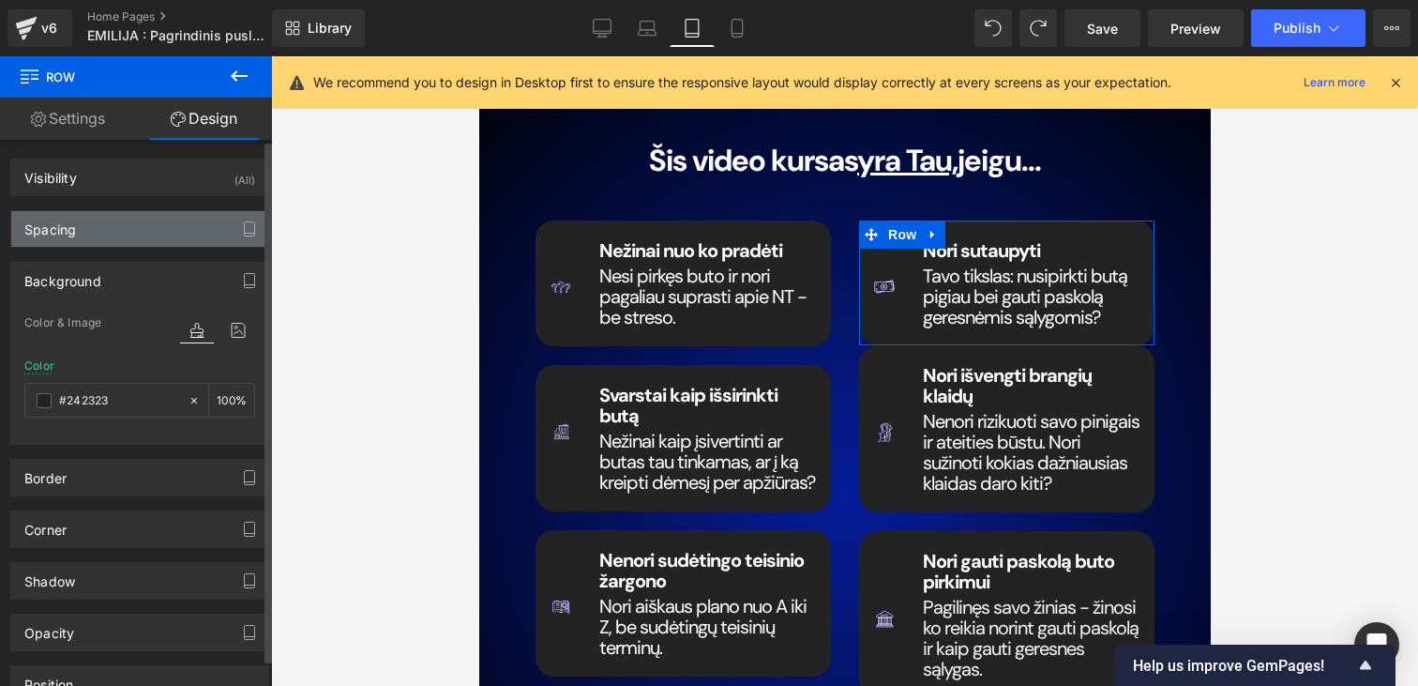
click at [79, 232] on div "Spacing" at bounding box center [139, 229] width 257 height 36
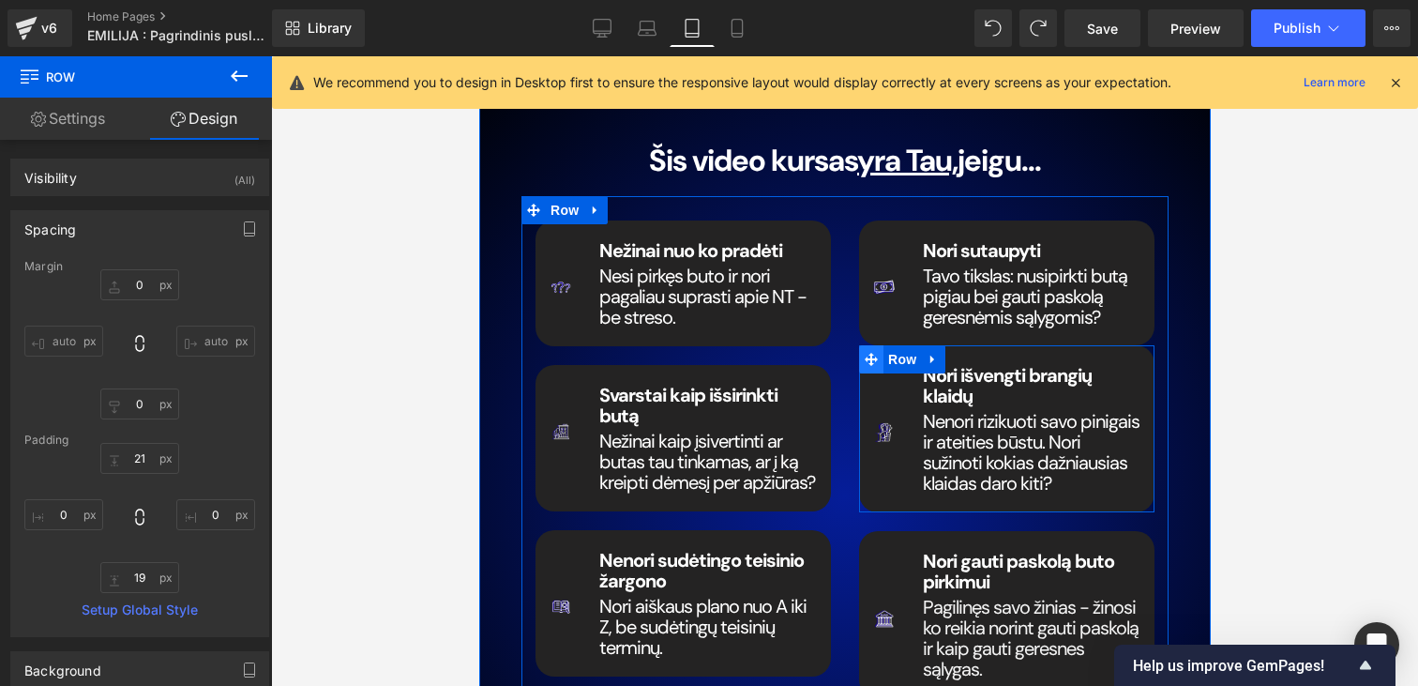
click at [862, 345] on span at bounding box center [870, 359] width 24 height 28
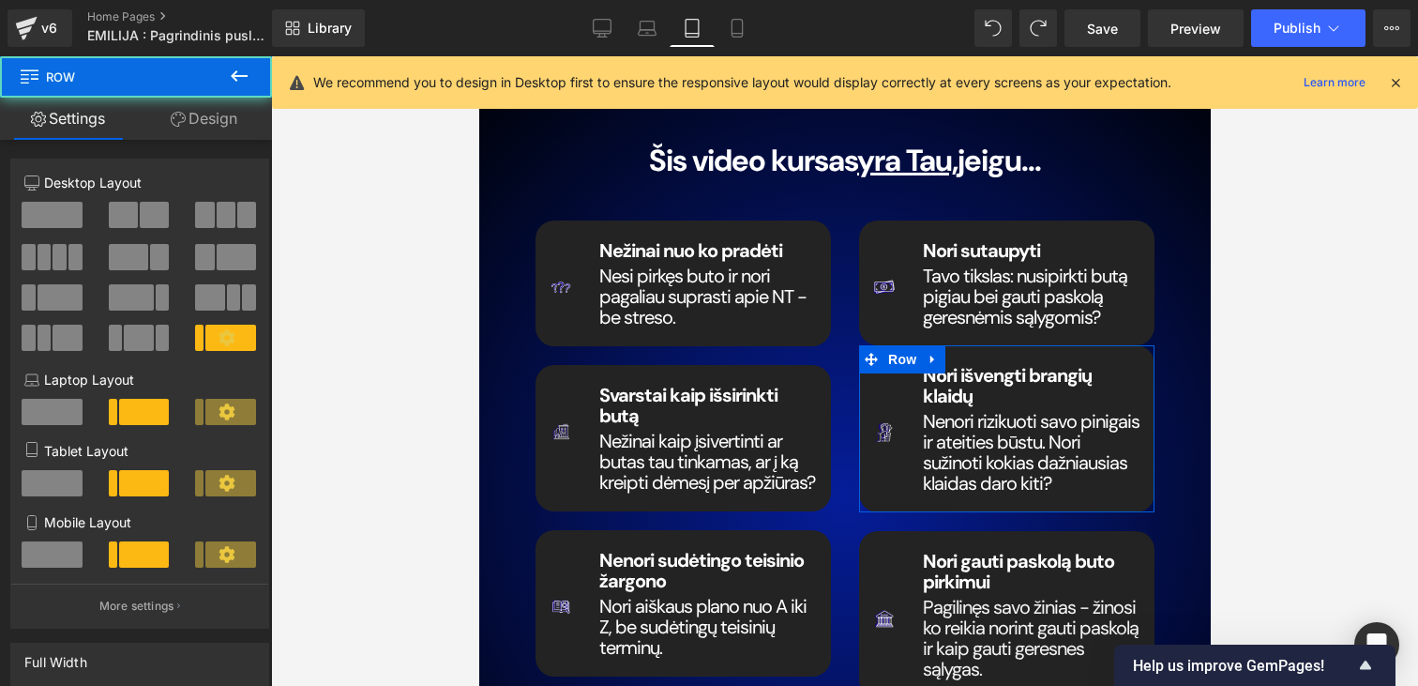
click at [210, 137] on link "Design" at bounding box center [204, 119] width 136 height 42
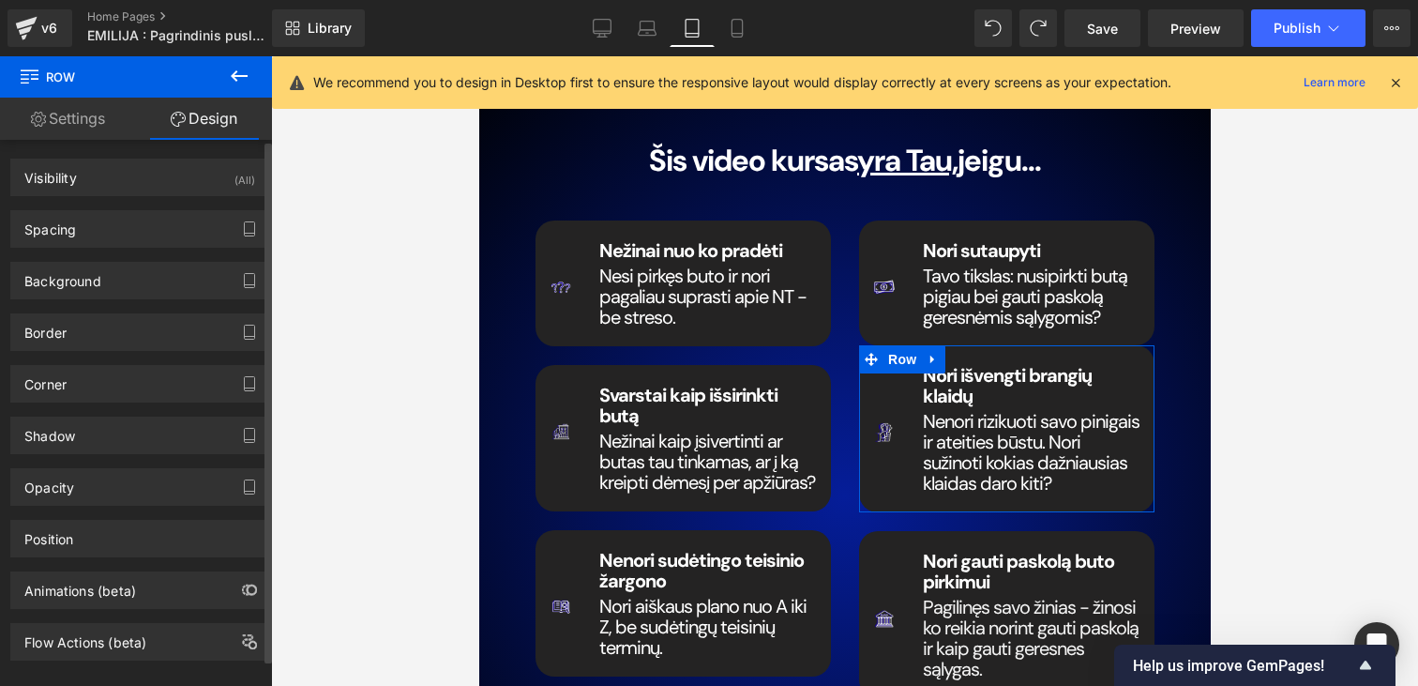
click at [47, 249] on div "Background Color & Image color #242323 Color #242323 100 % Image Replace Image …" at bounding box center [140, 274] width 280 height 52
click at [74, 237] on div "Spacing" at bounding box center [139, 229] width 257 height 36
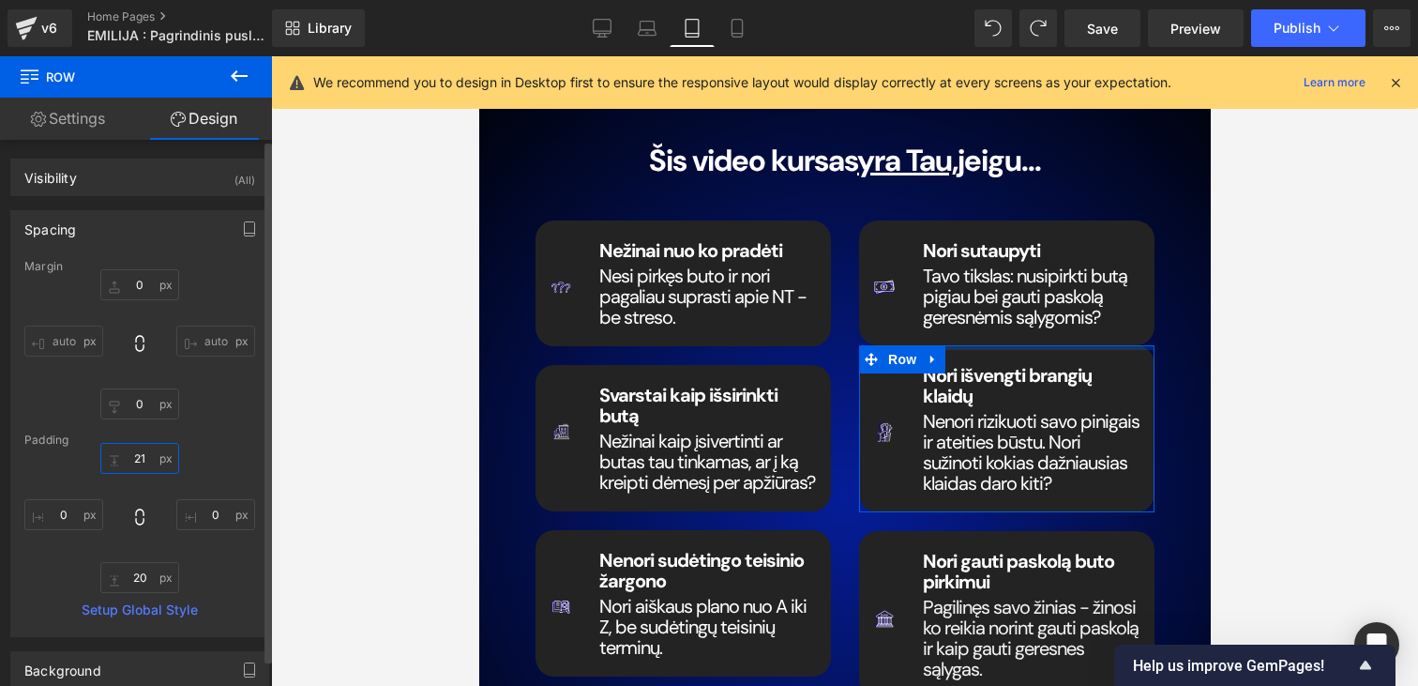
click at [135, 459] on input "21" at bounding box center [139, 458] width 79 height 31
type input "2"
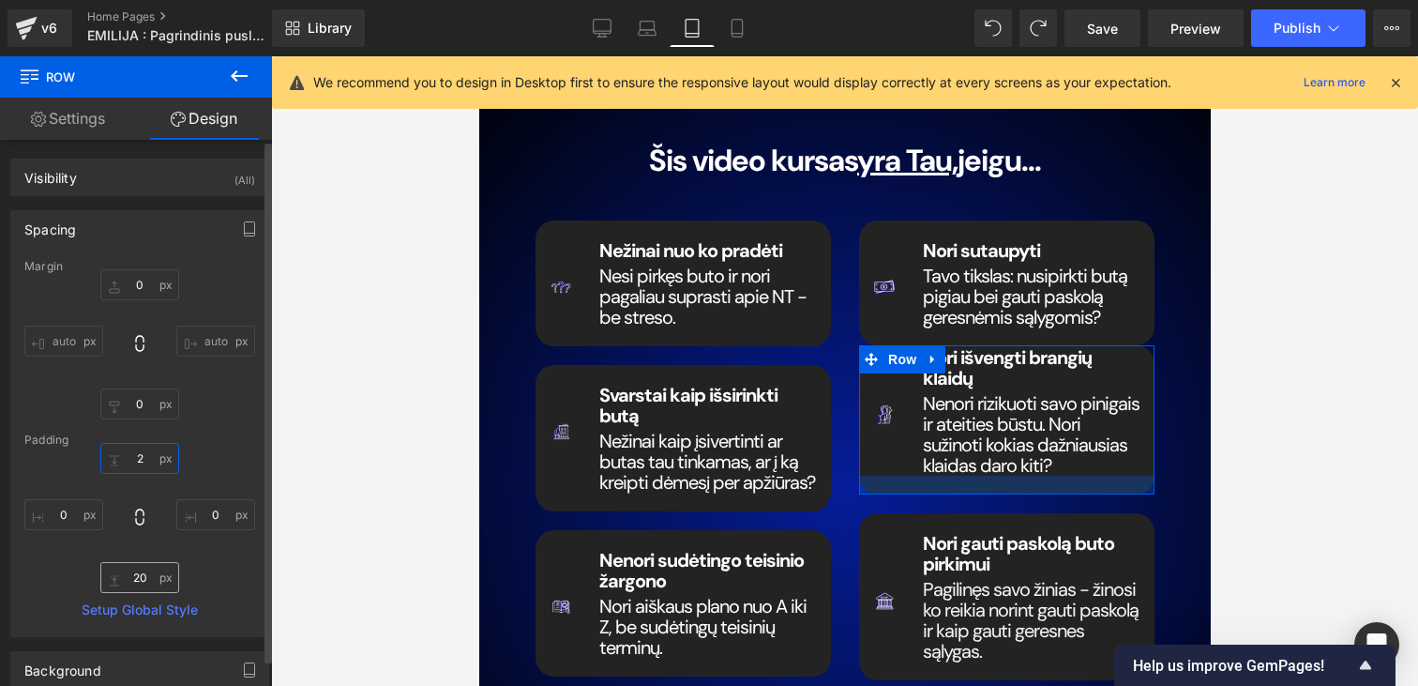
type input "21"
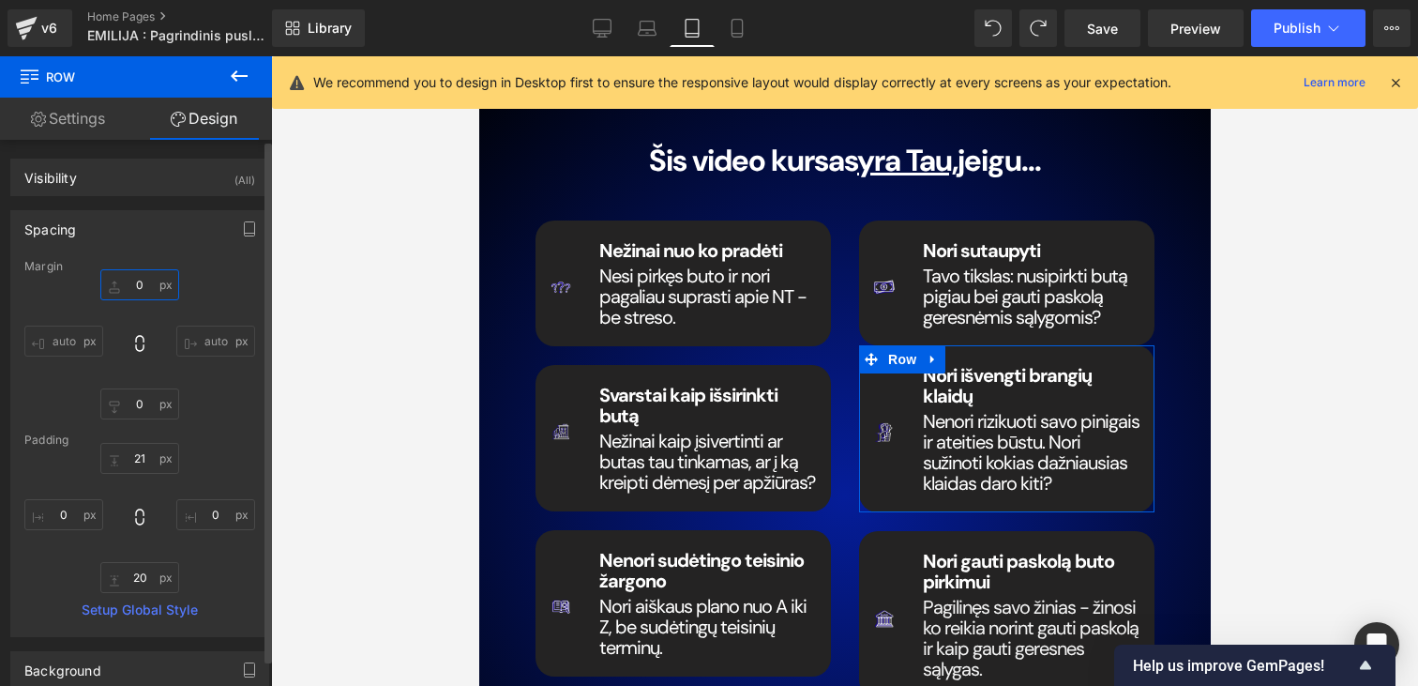
click at [126, 280] on input "0" at bounding box center [139, 284] width 79 height 31
type input "20"
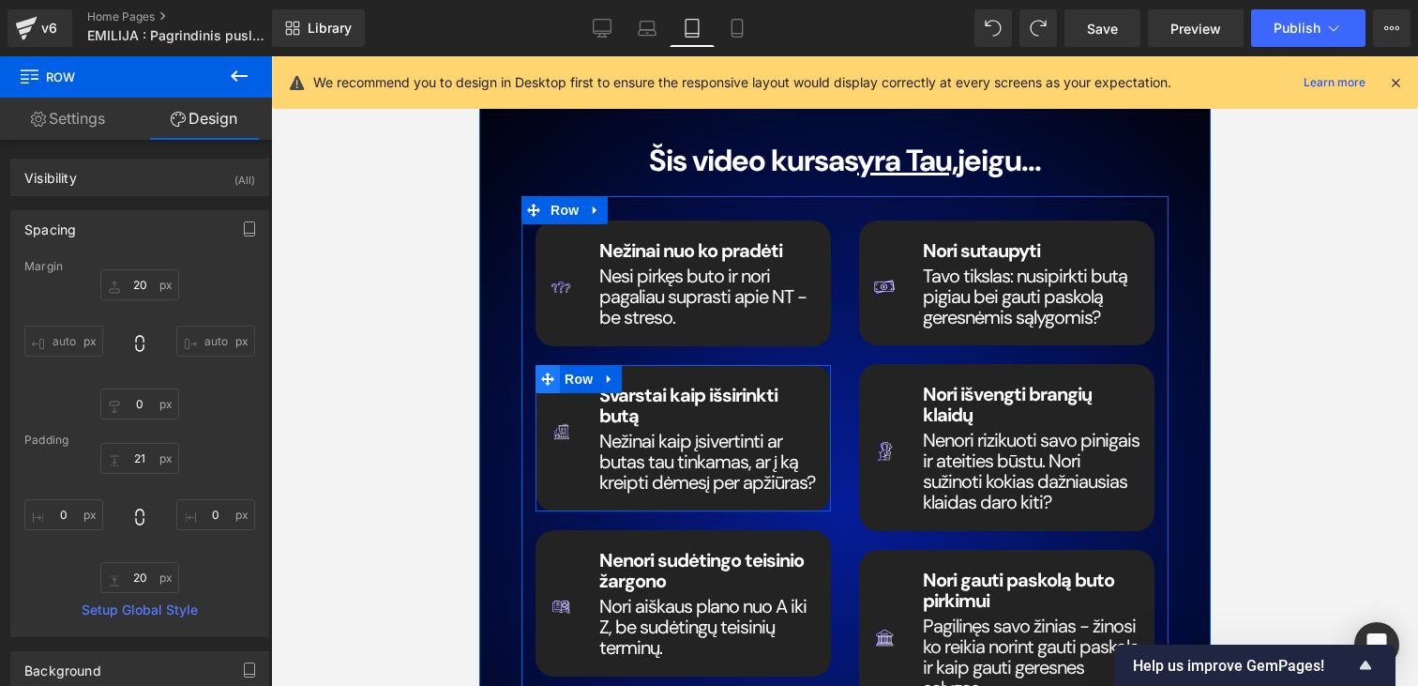
click at [541, 372] on icon at bounding box center [546, 378] width 13 height 13
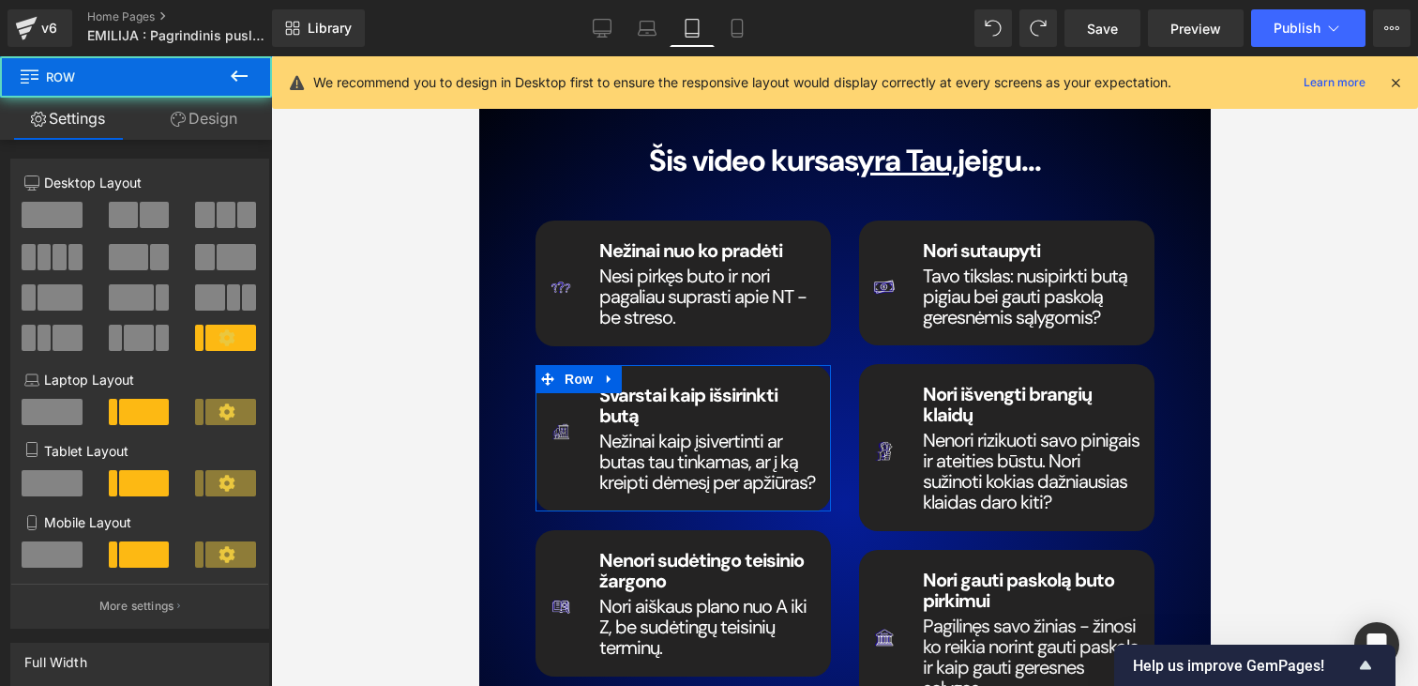
click at [161, 121] on link "Design" at bounding box center [204, 119] width 136 height 42
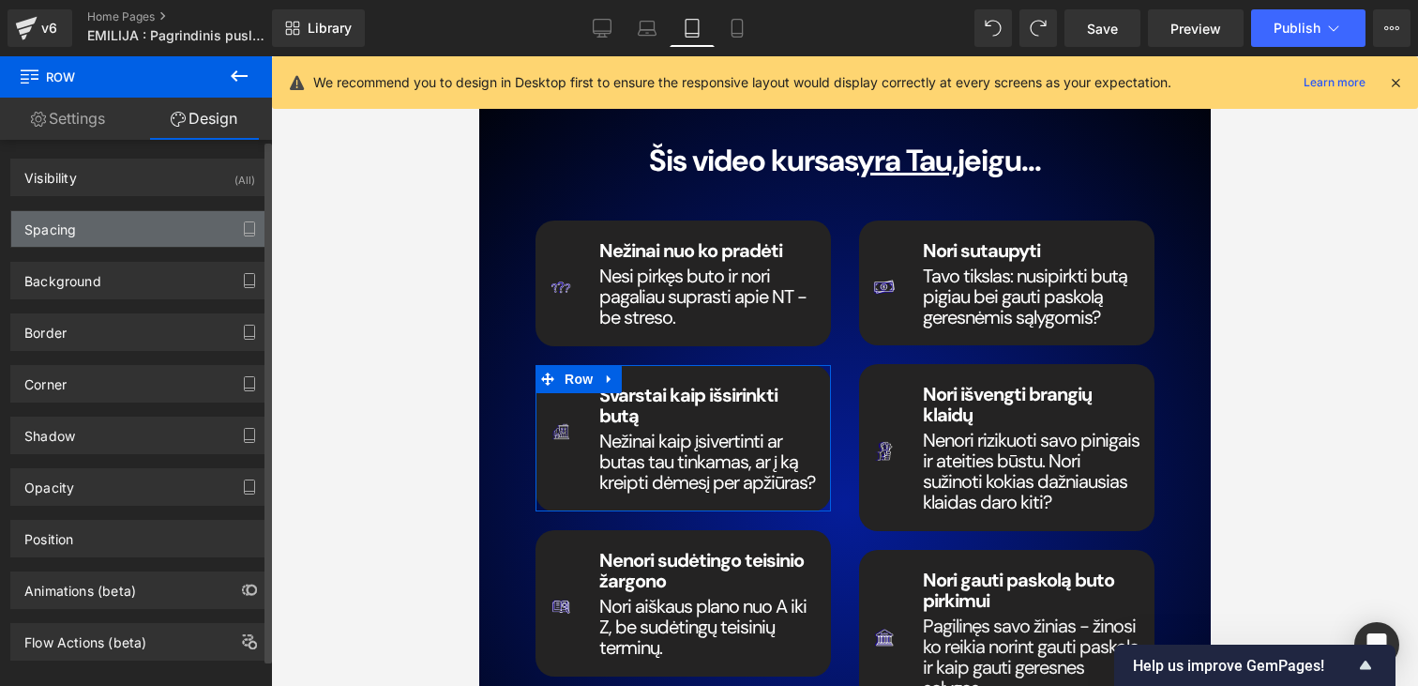
click at [106, 238] on div "Spacing" at bounding box center [139, 229] width 257 height 36
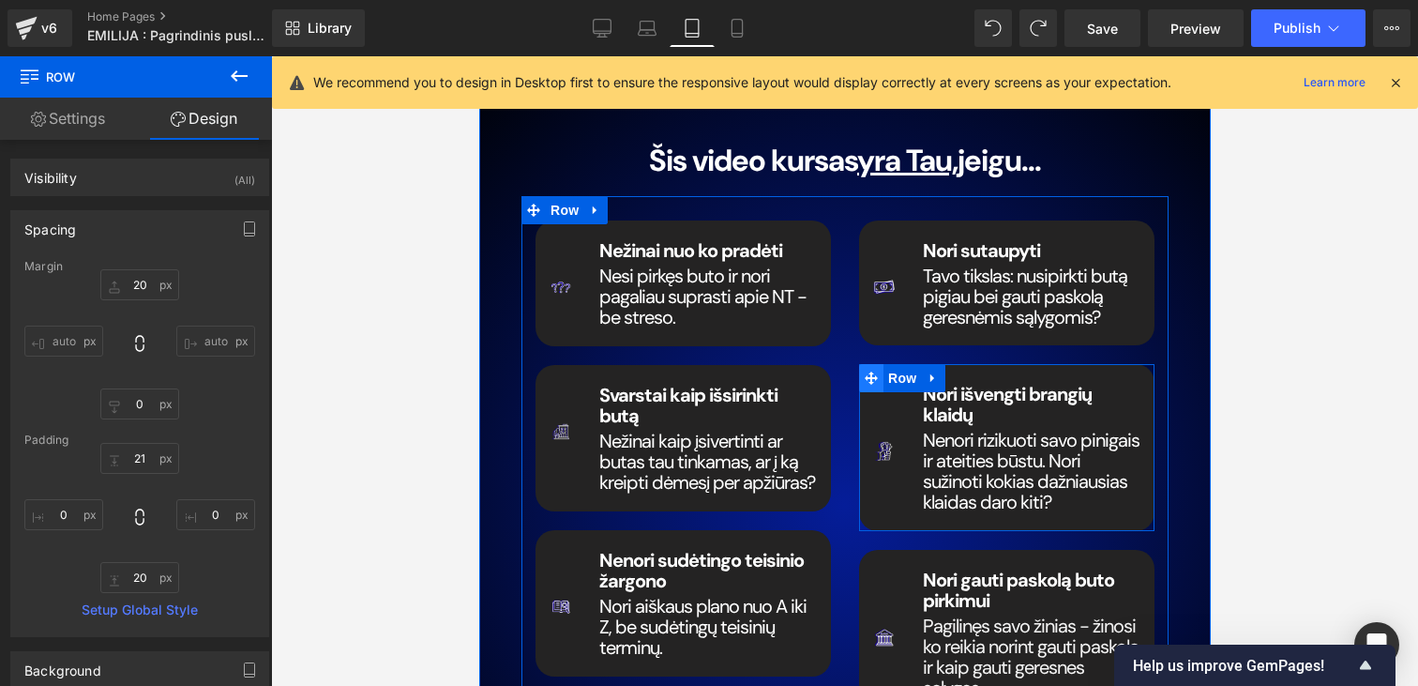
click at [871, 371] on icon at bounding box center [870, 377] width 13 height 13
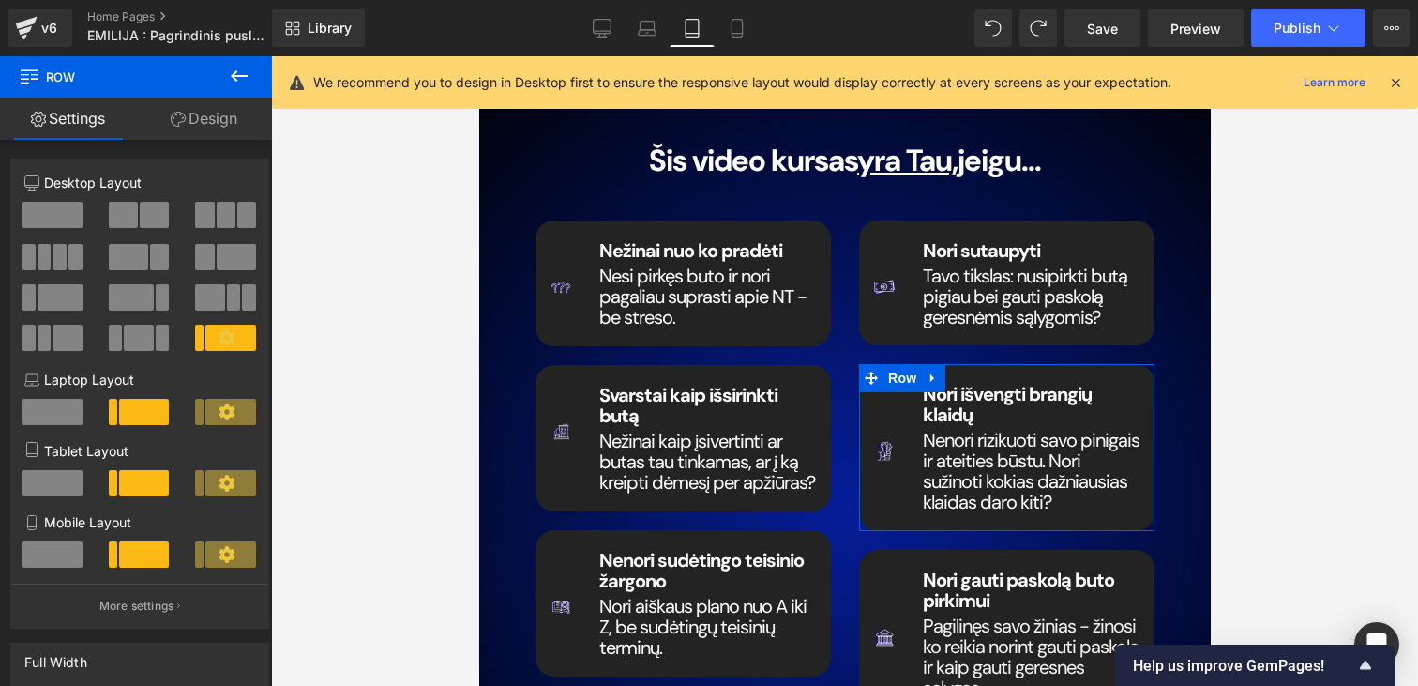
click at [205, 139] on link "Design" at bounding box center [204, 119] width 136 height 42
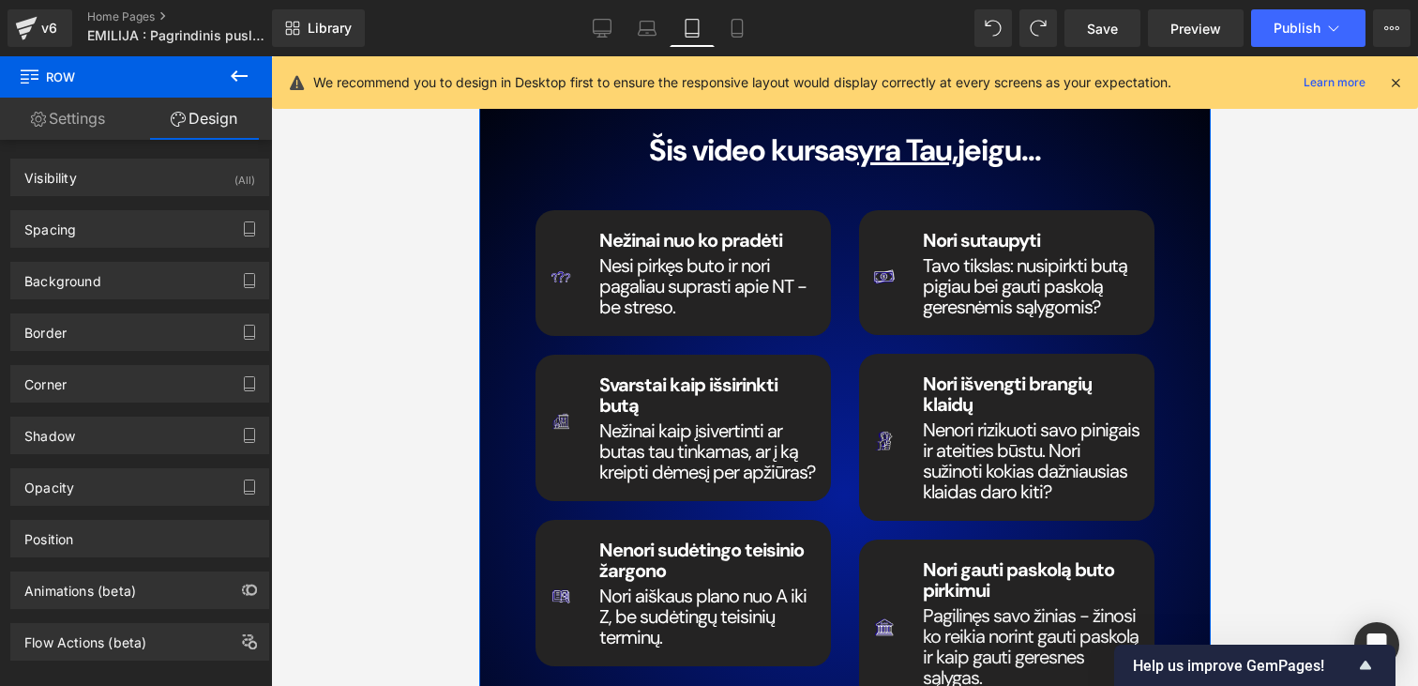
scroll to position [2672, 0]
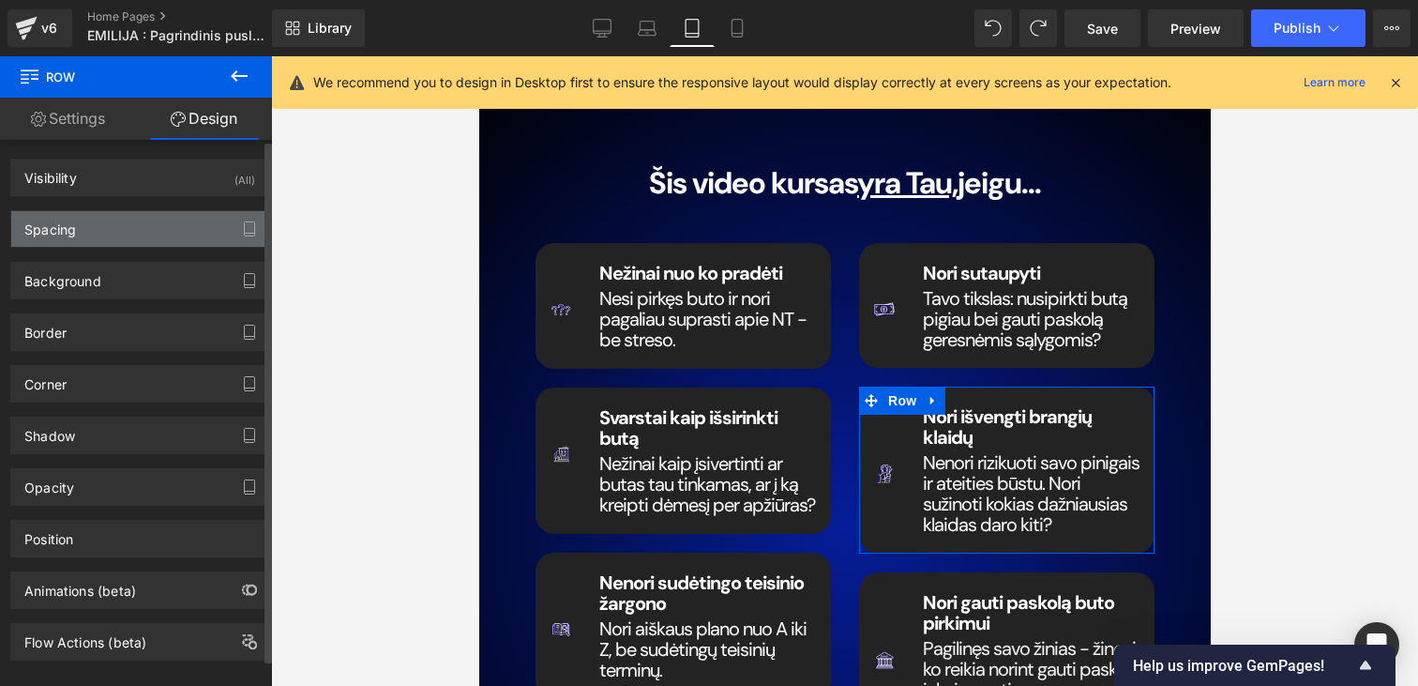
click at [101, 223] on div "Spacing" at bounding box center [139, 229] width 257 height 36
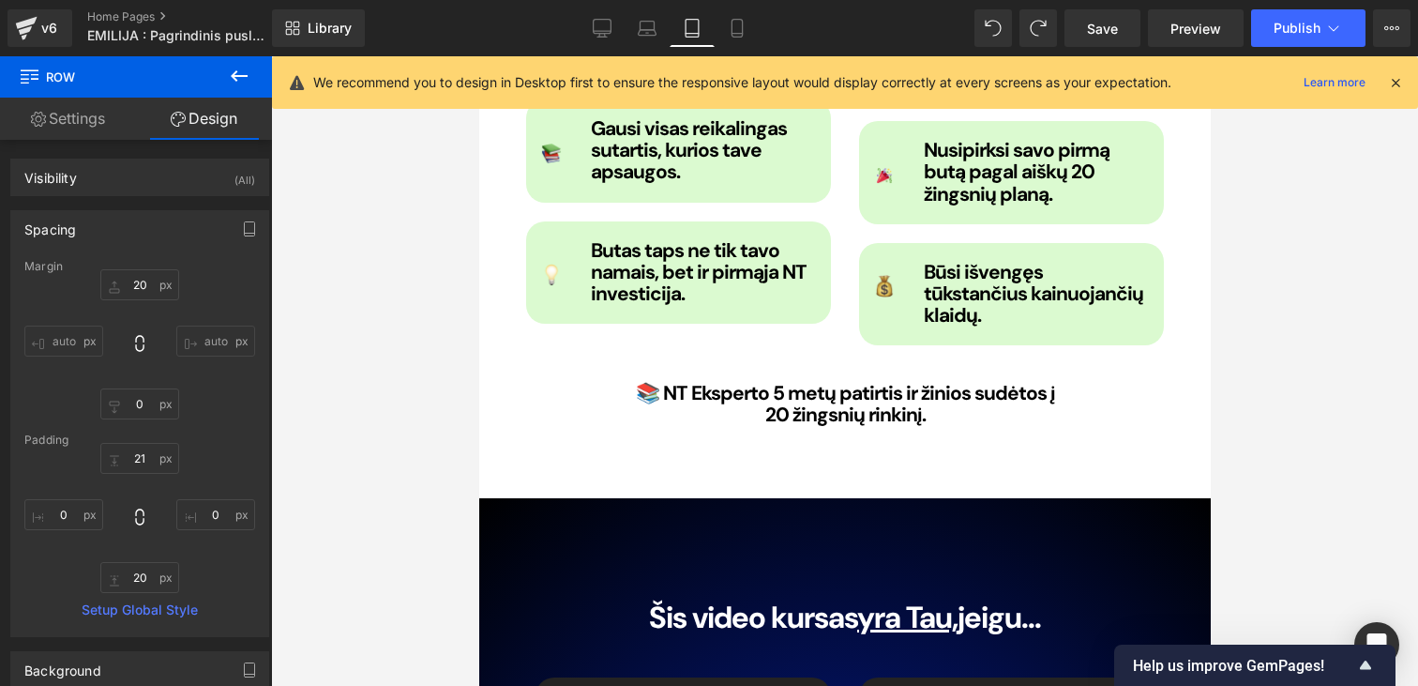
scroll to position [2227, 0]
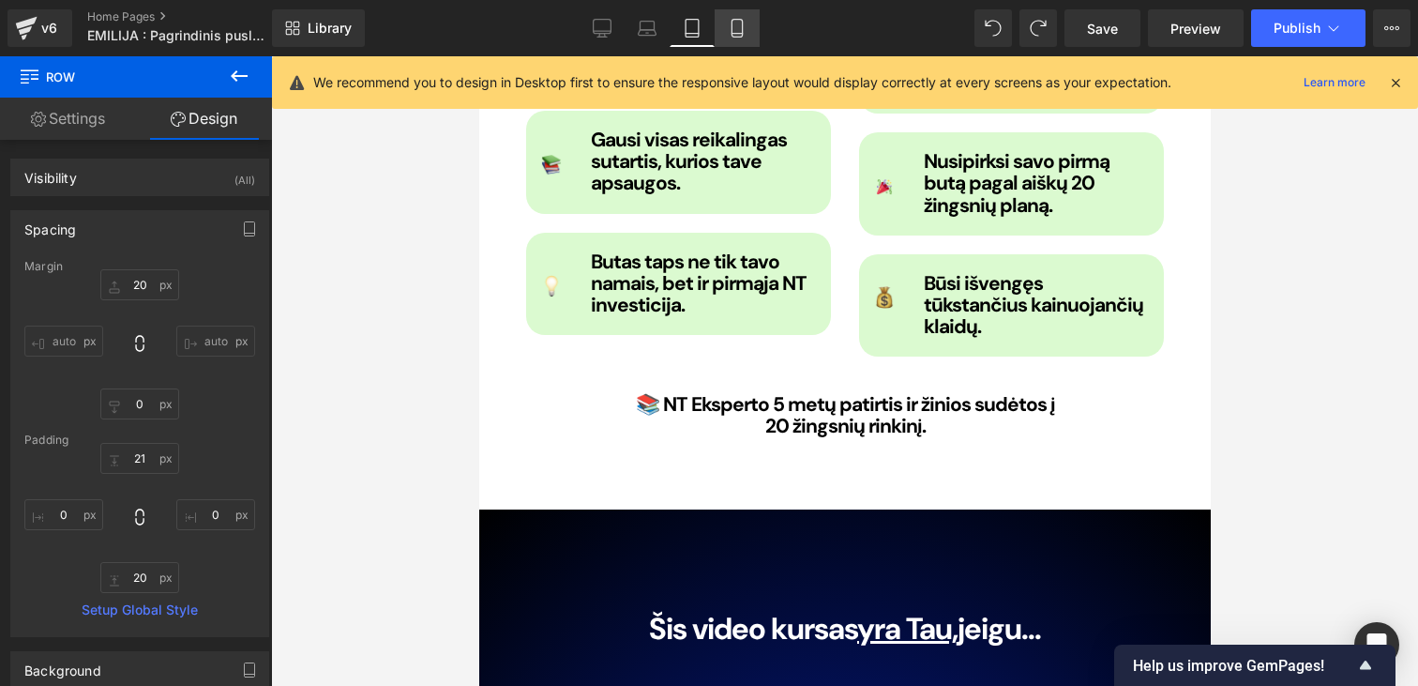
click at [735, 27] on icon at bounding box center [737, 28] width 19 height 19
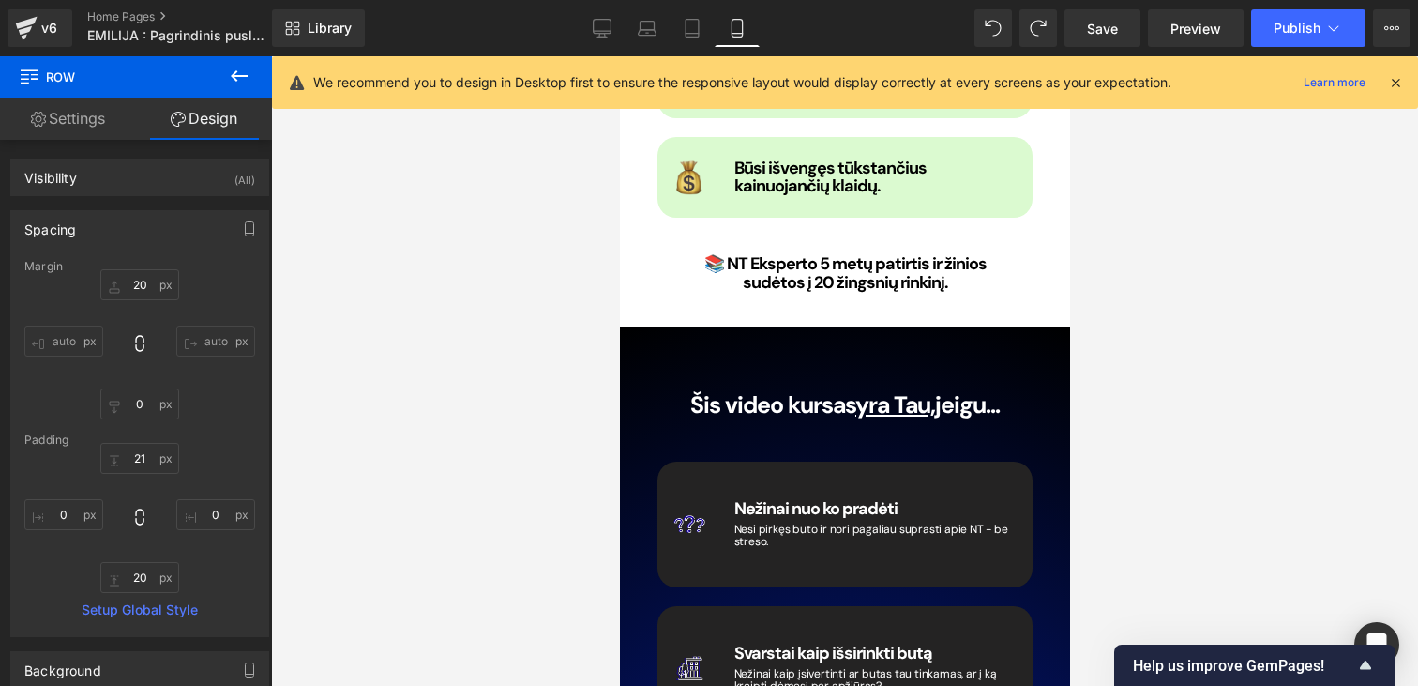
type input "20"
type input "0"
type input "21"
type input "0"
type input "20"
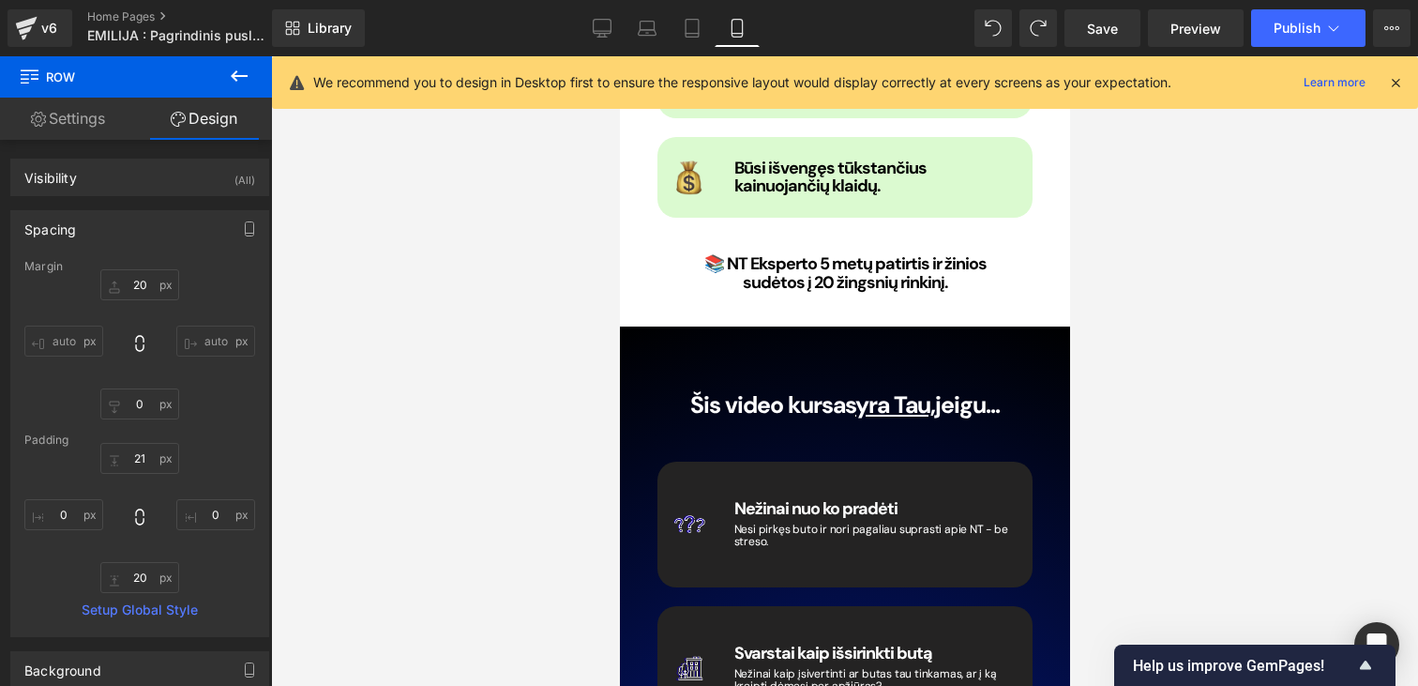
type input "0"
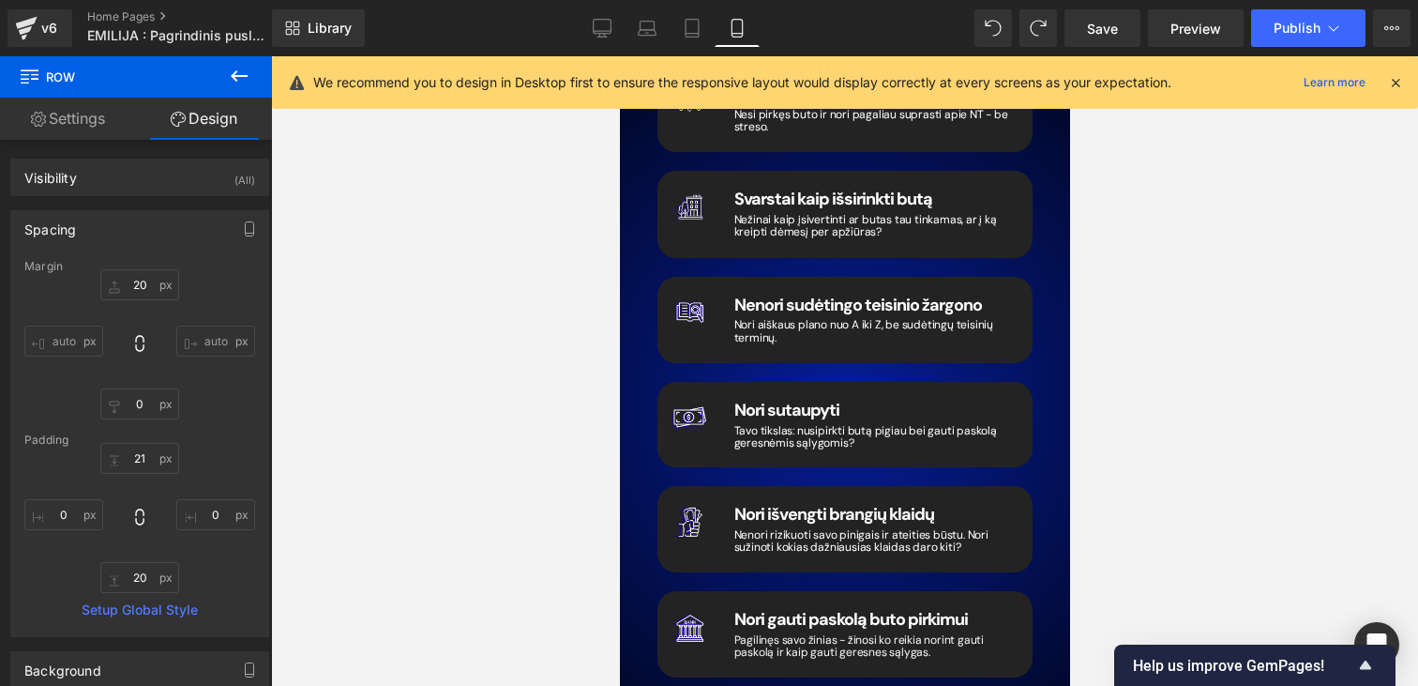
scroll to position [2338, 0]
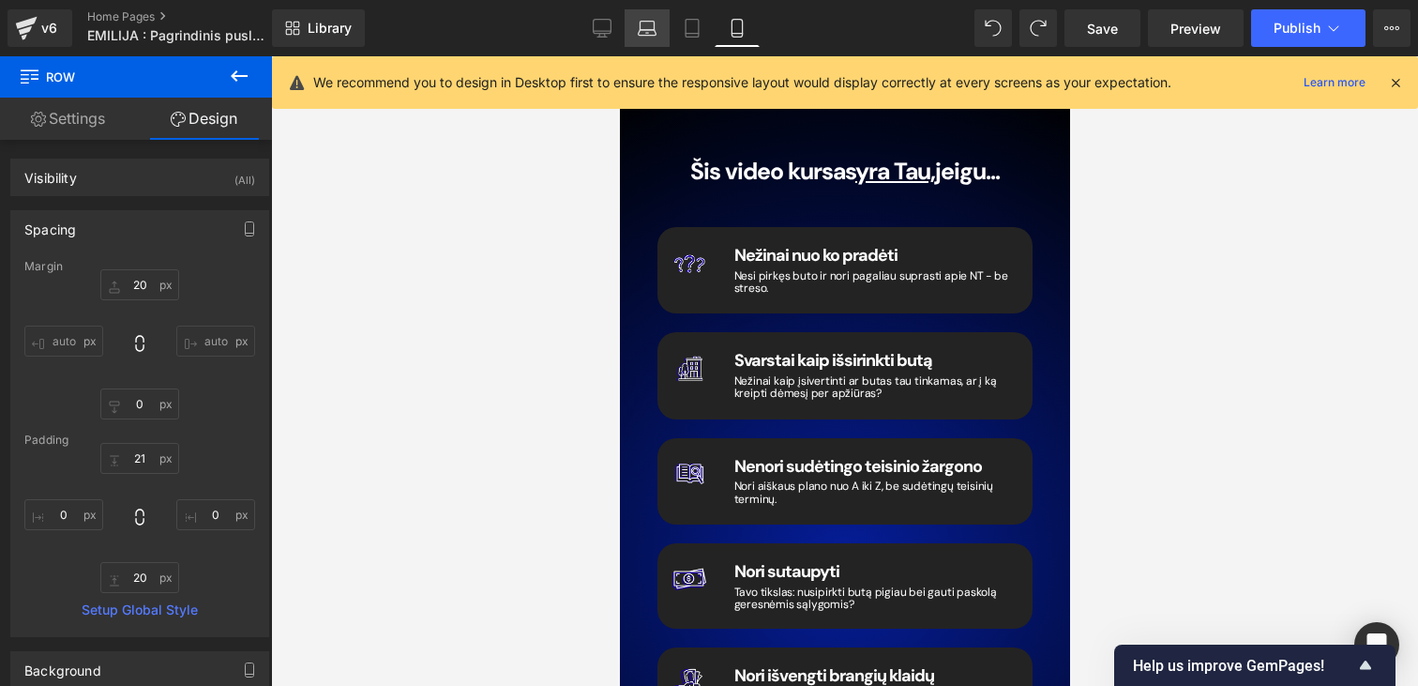
click at [649, 34] on icon at bounding box center [647, 28] width 19 height 19
type input "0"
type input "21"
type input "0"
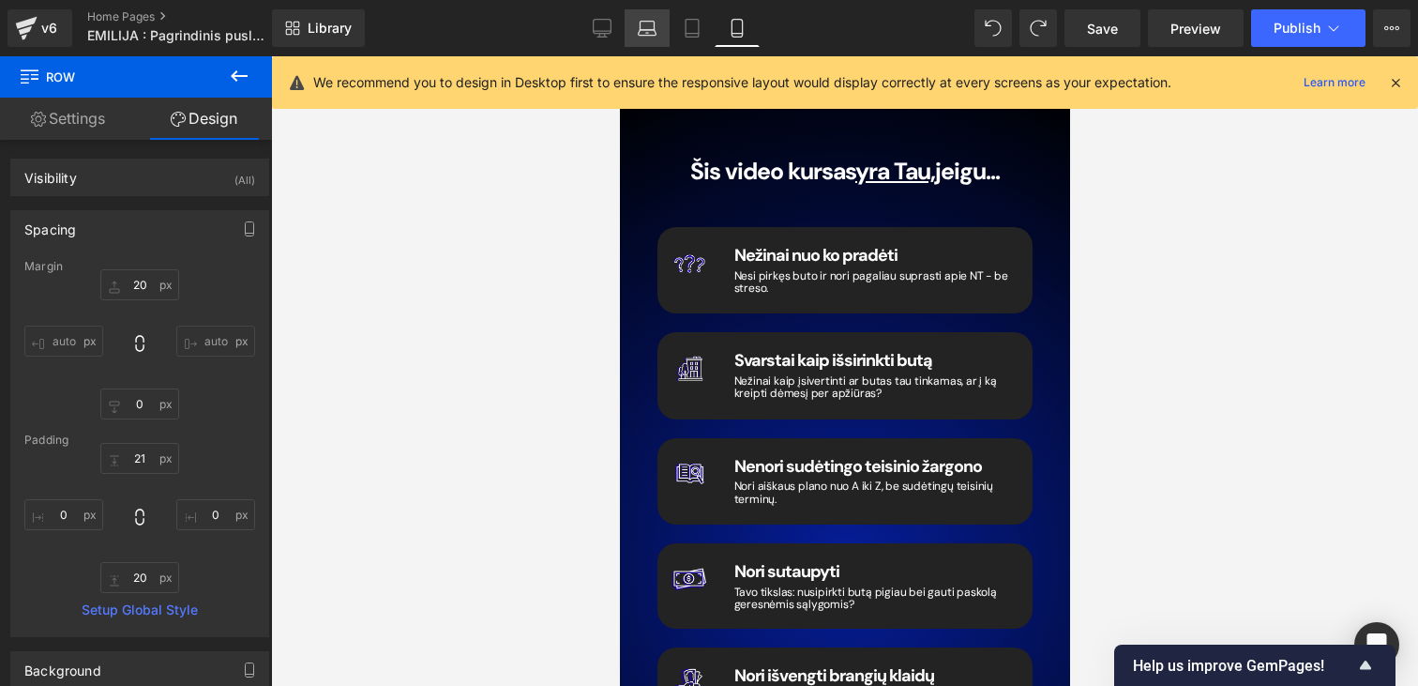
type input "20"
type input "0"
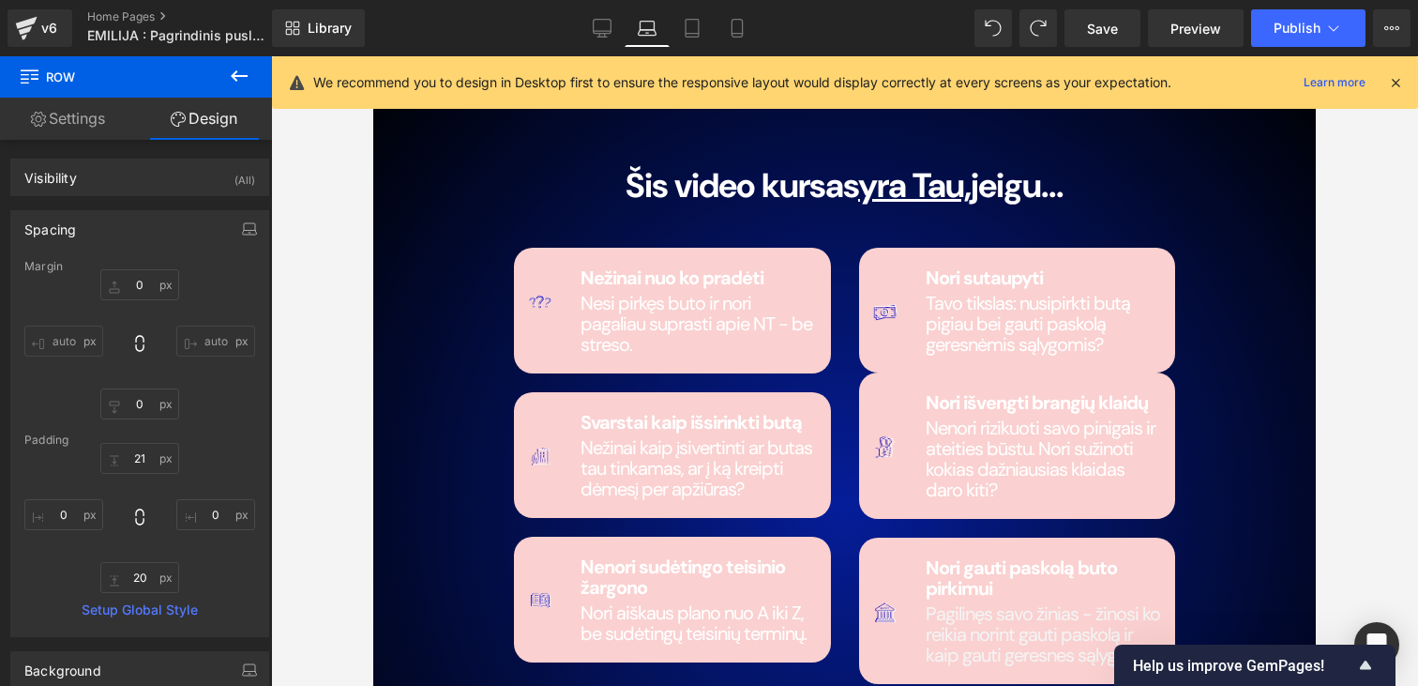
scroll to position [2525, 0]
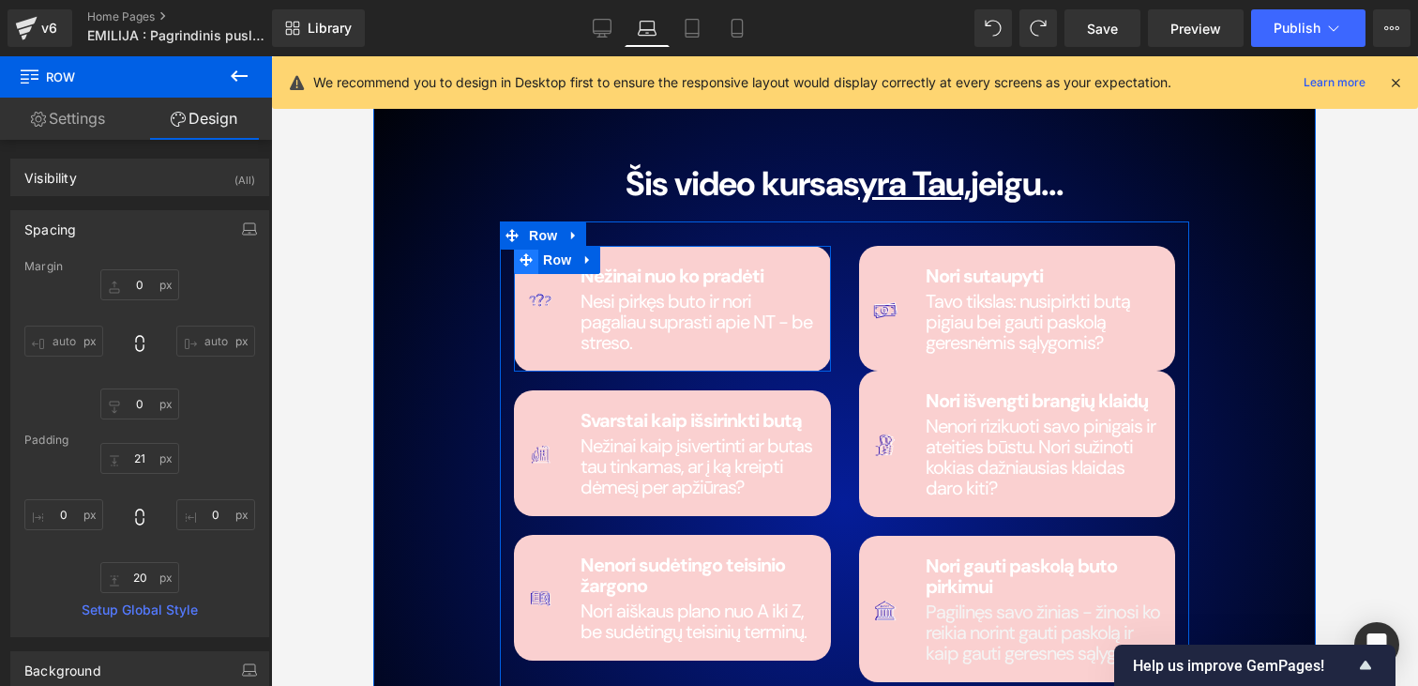
click at [526, 256] on icon at bounding box center [526, 259] width 13 height 13
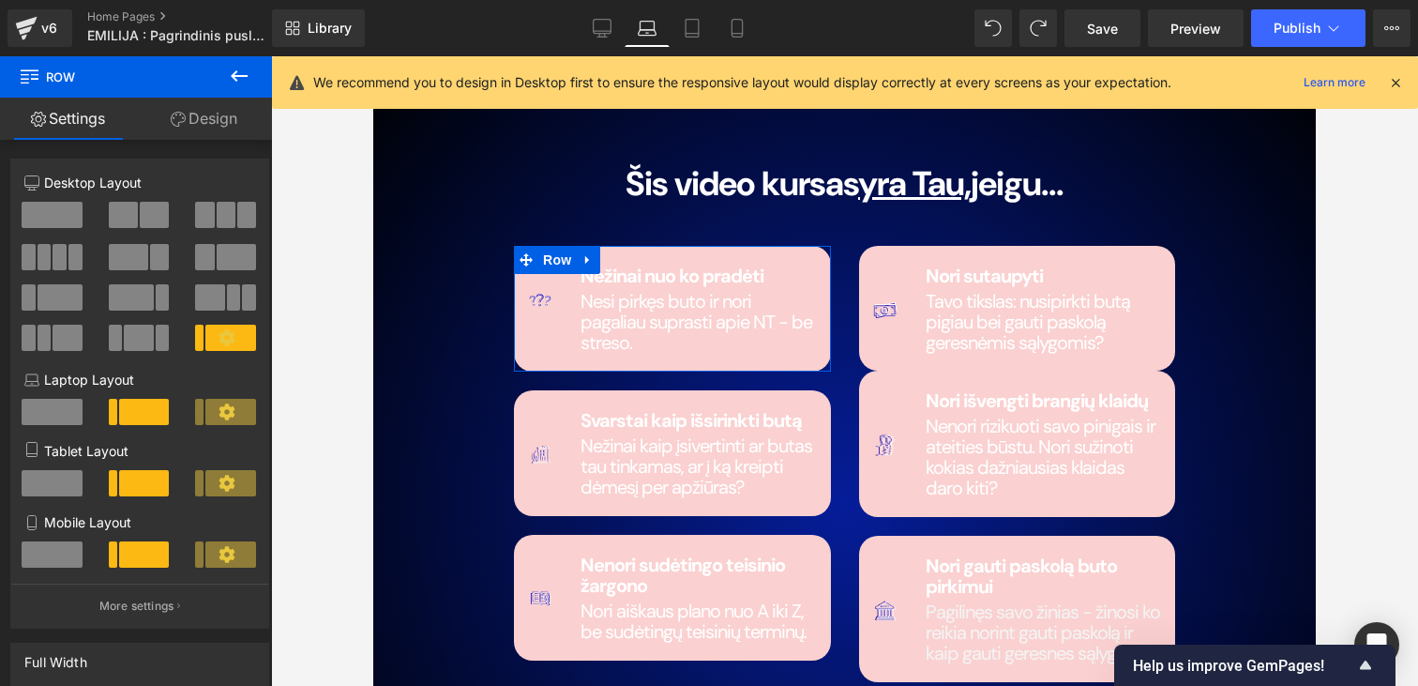
click at [195, 113] on link "Design" at bounding box center [204, 119] width 136 height 42
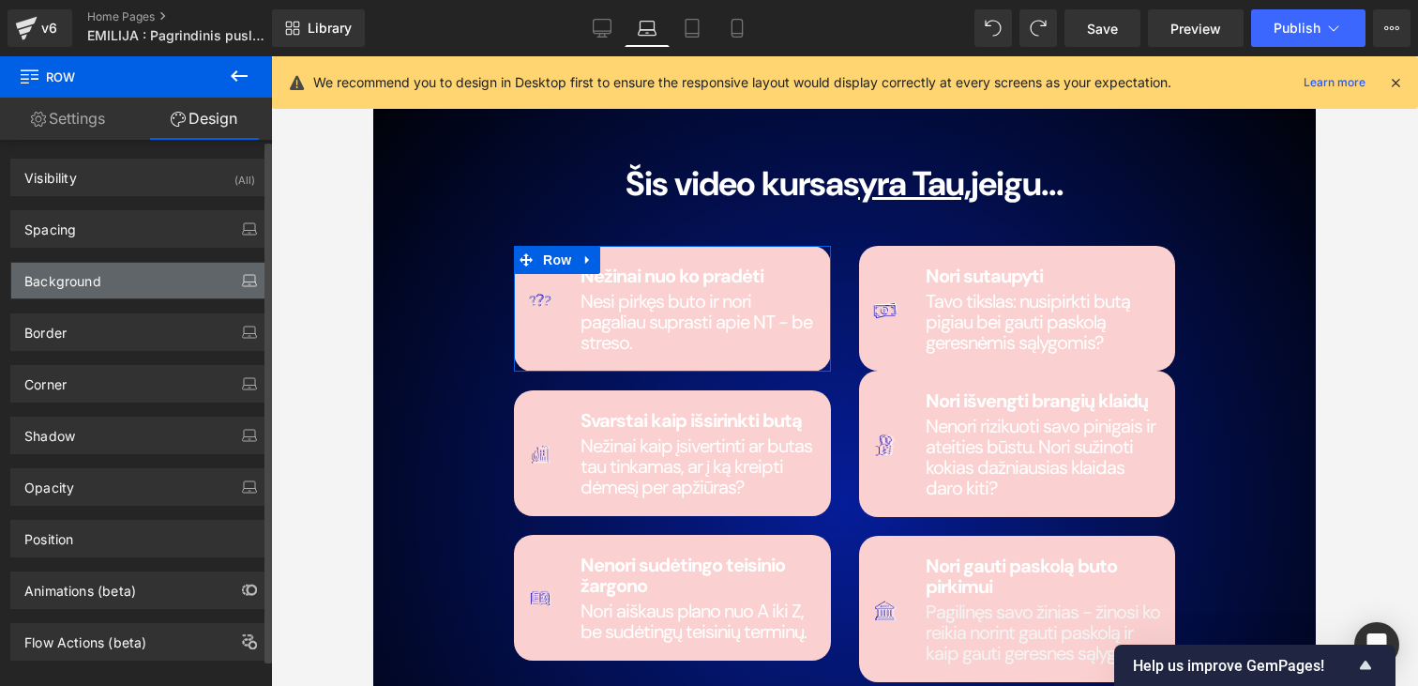
click at [242, 278] on icon "button" at bounding box center [249, 280] width 15 height 15
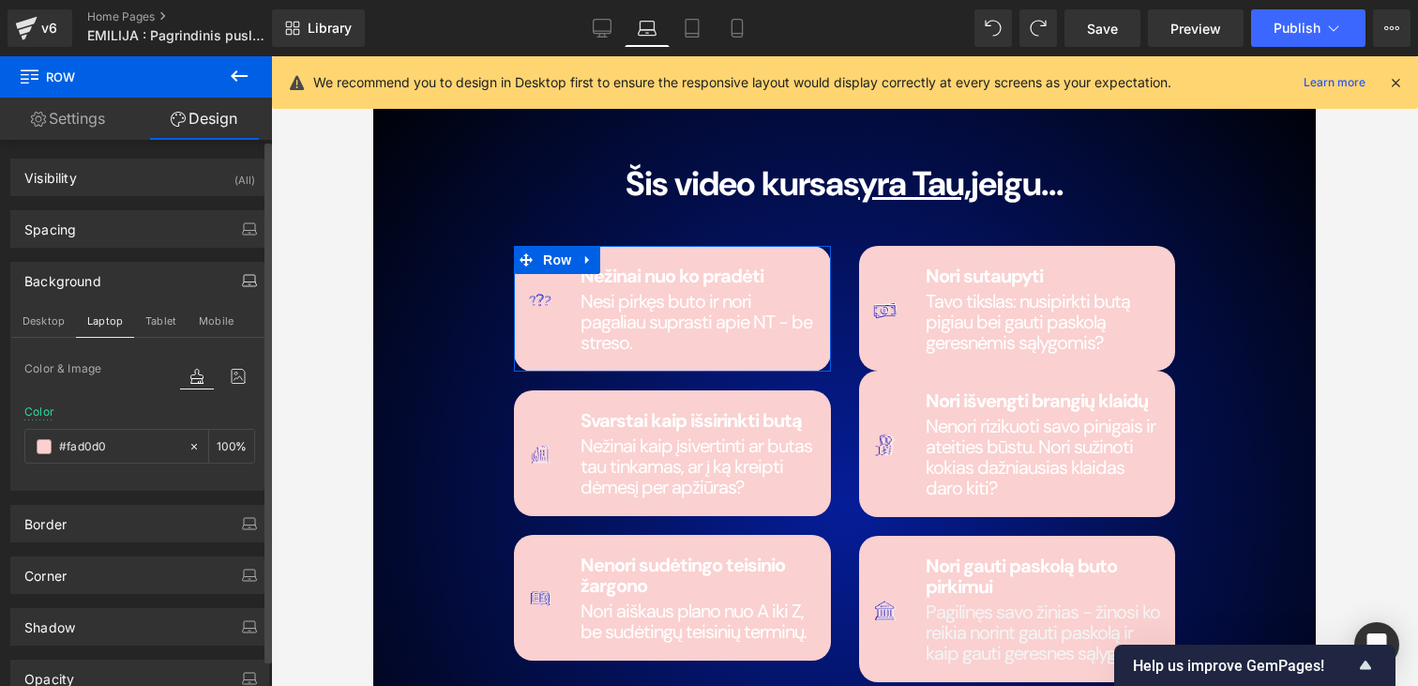
click at [243, 278] on icon "button" at bounding box center [249, 280] width 15 height 15
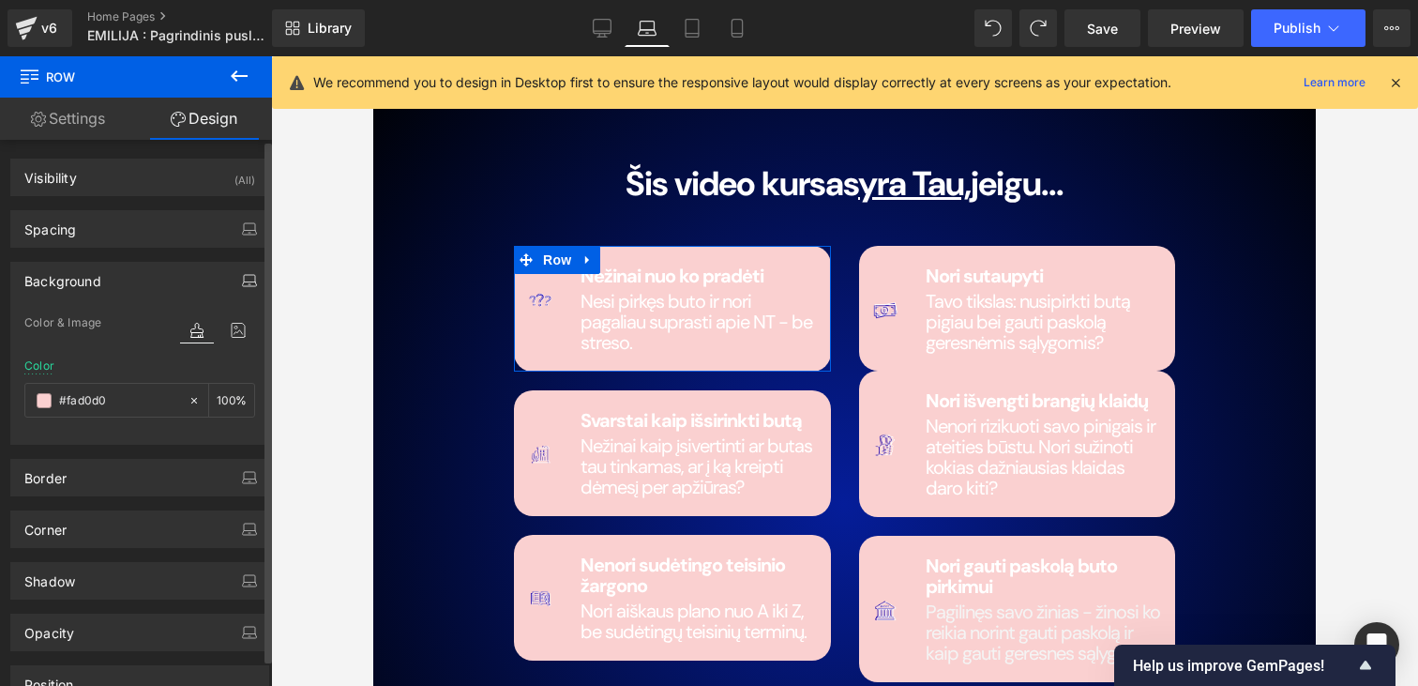
click at [243, 278] on icon "button" at bounding box center [249, 280] width 15 height 15
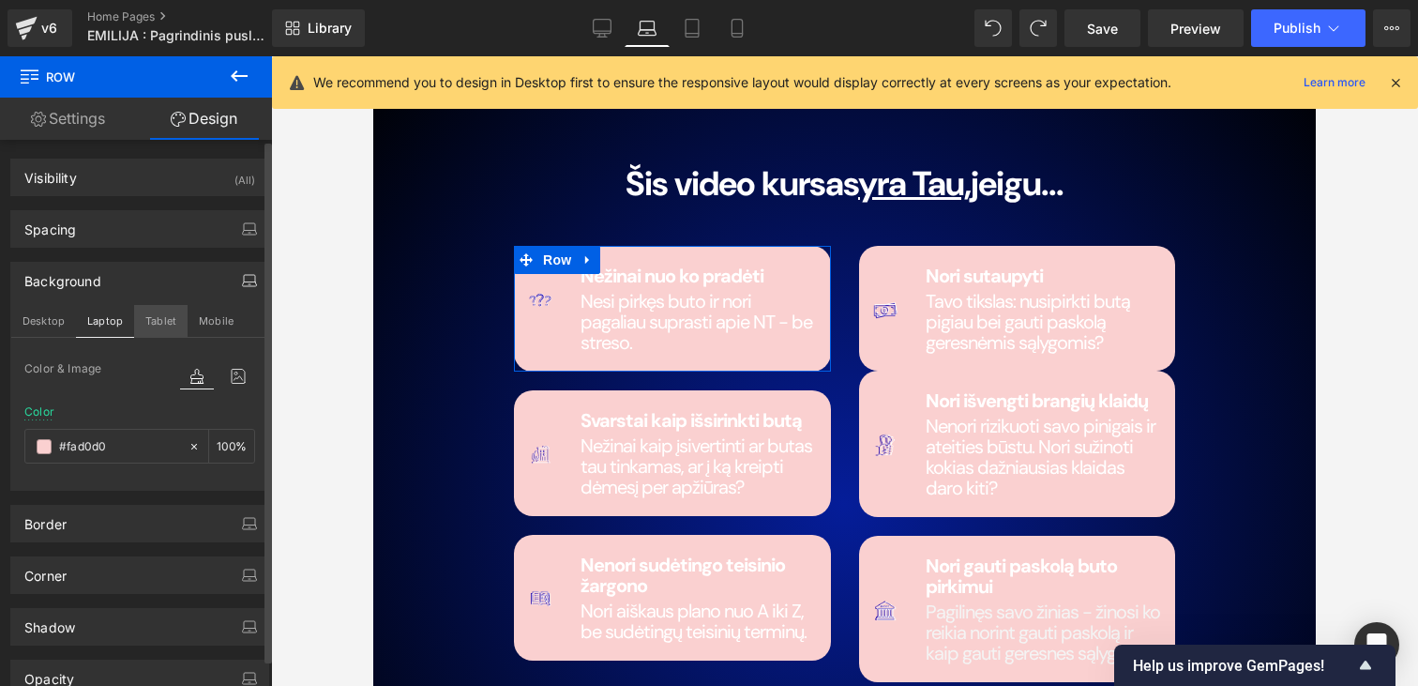
click at [170, 320] on button "Tablet" at bounding box center [160, 321] width 53 height 32
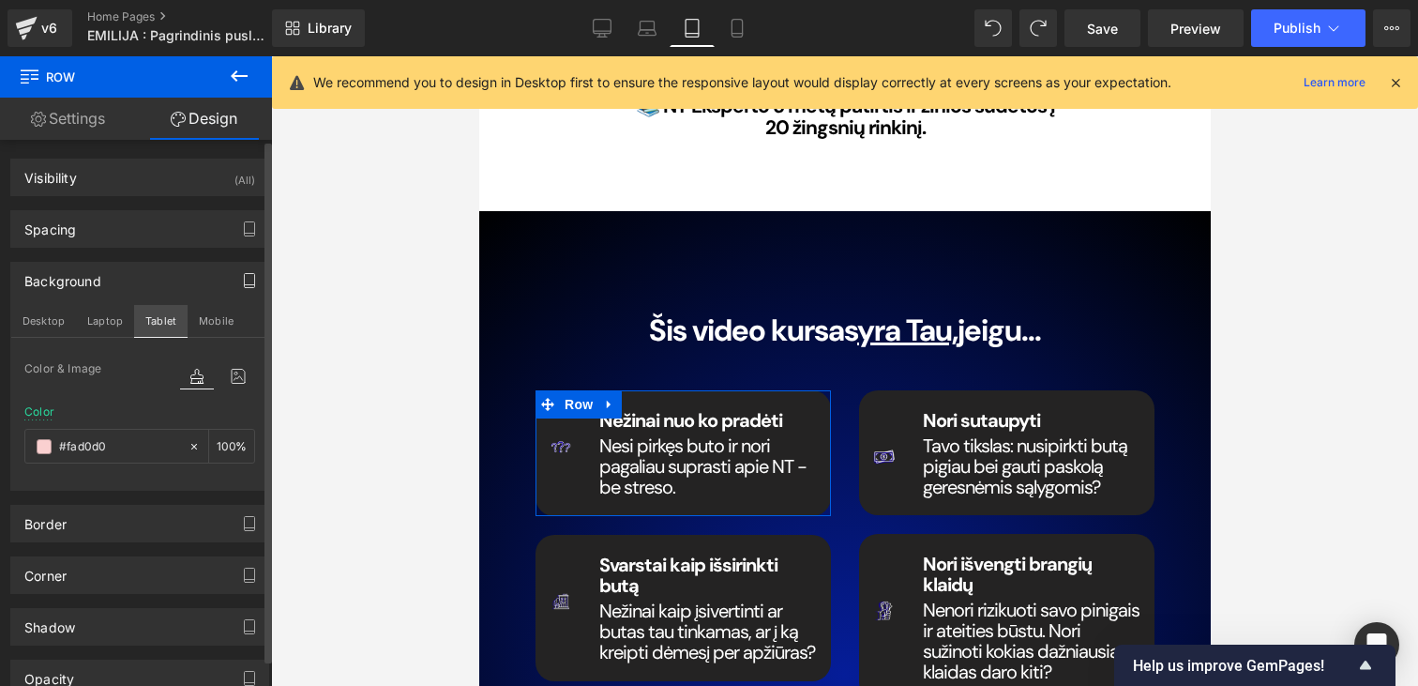
type input "#242323"
type input "100"
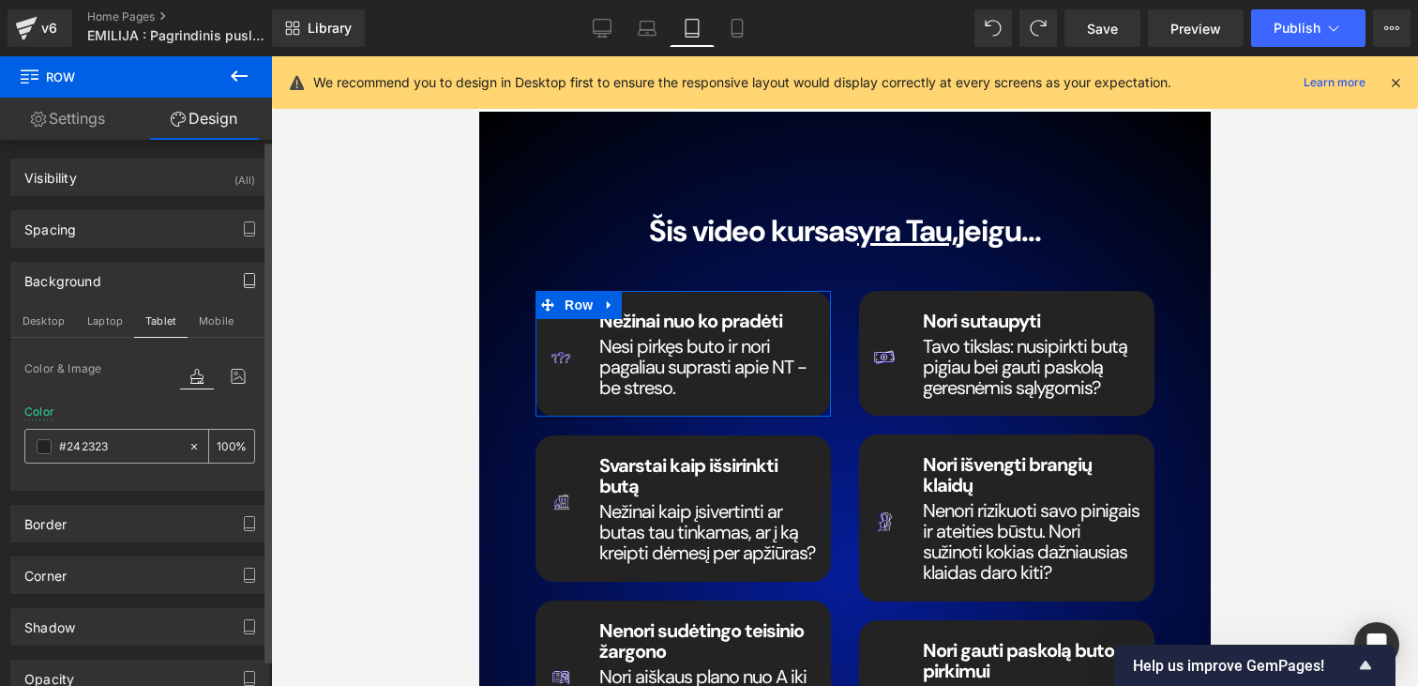
click at [110, 453] on input "#242323" at bounding box center [119, 446] width 120 height 21
click at [104, 331] on button "Laptop" at bounding box center [105, 321] width 58 height 32
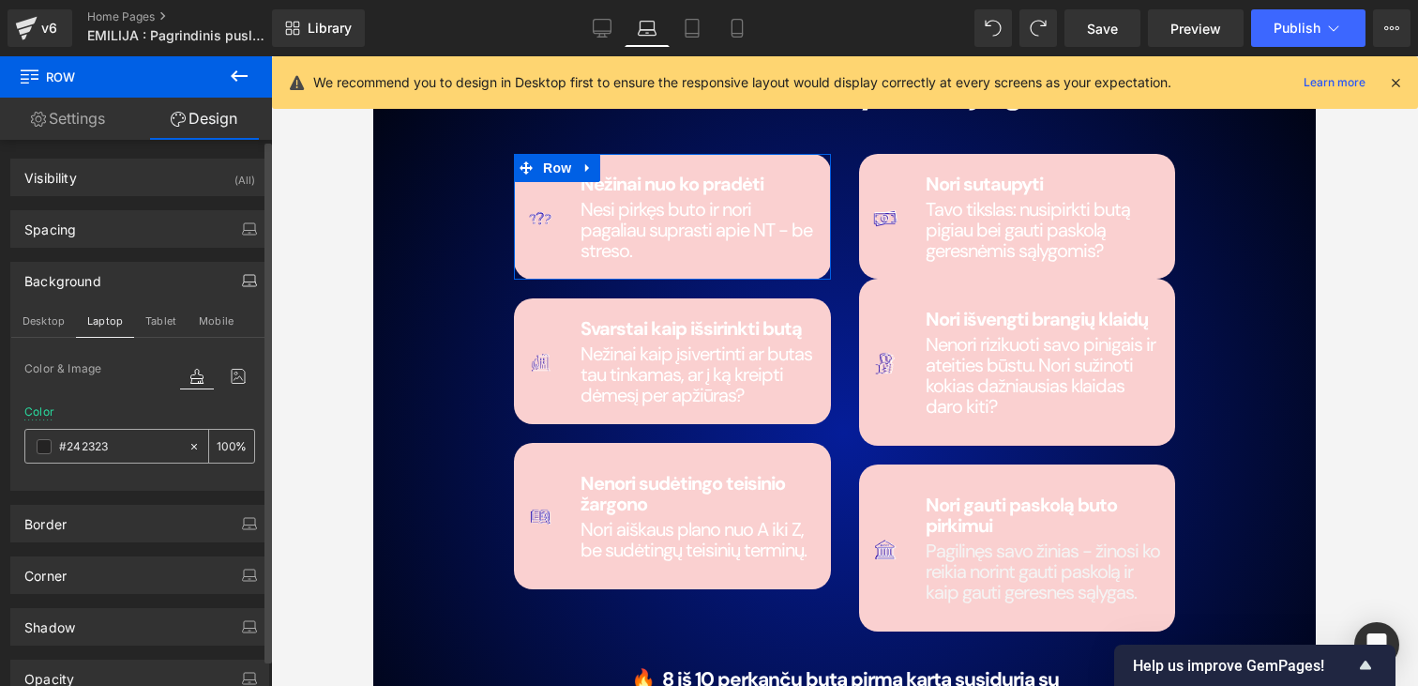
type input "#fad0d0"
type input "100"
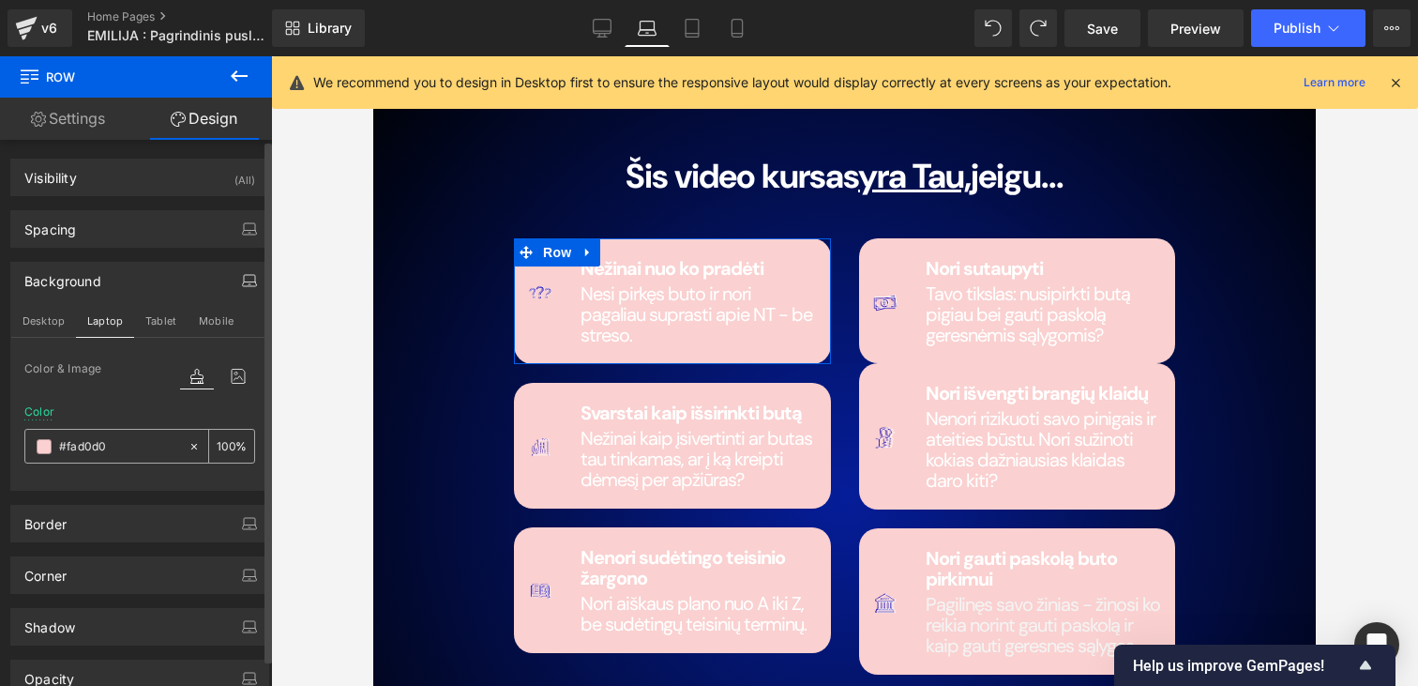
click at [105, 446] on input "#fad0d0" at bounding box center [119, 446] width 120 height 21
paste input "242323"
type input "#242323"
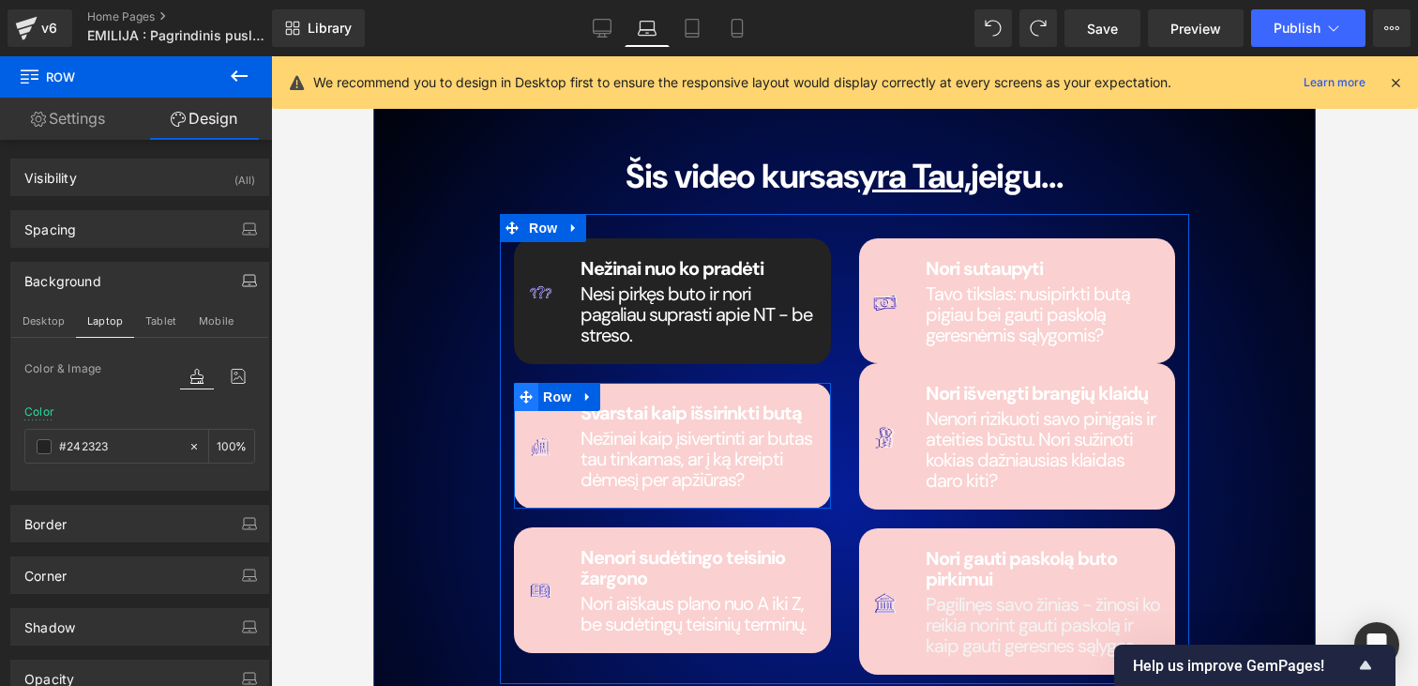
click at [526, 390] on icon at bounding box center [526, 396] width 13 height 13
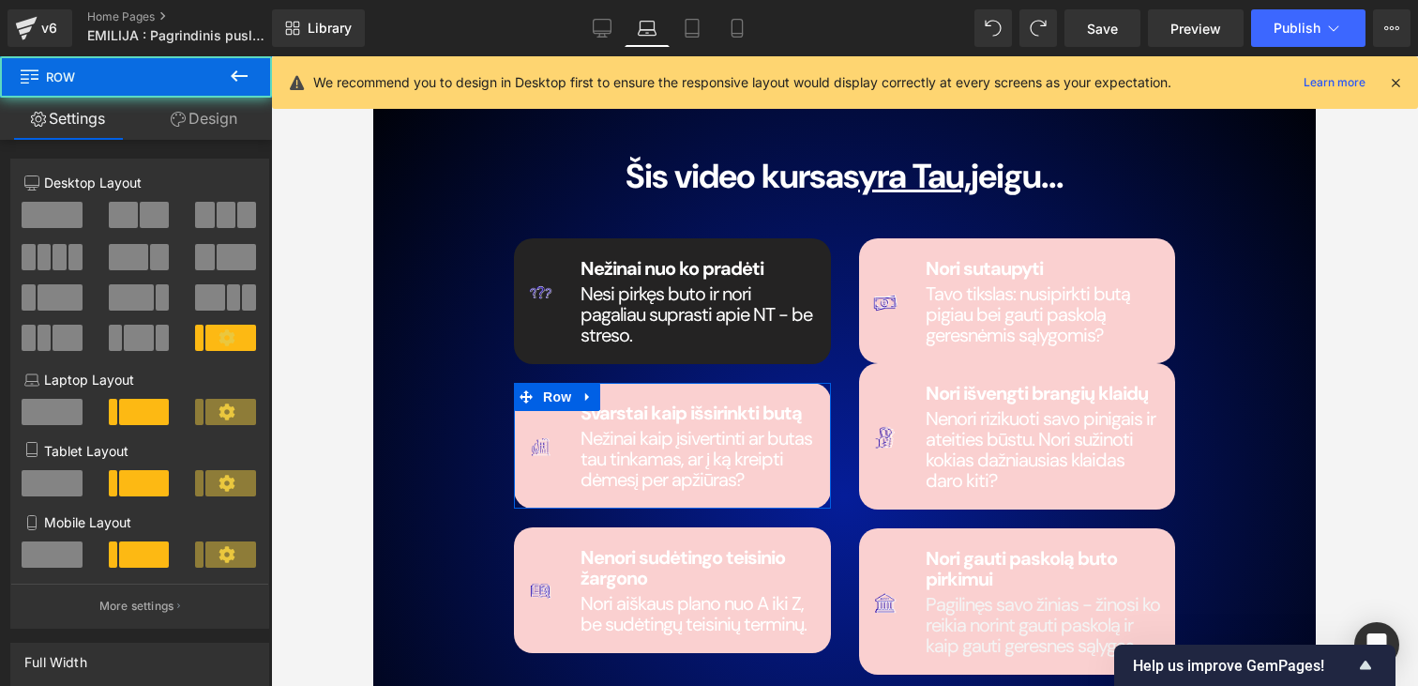
click at [204, 112] on link "Design" at bounding box center [204, 119] width 136 height 42
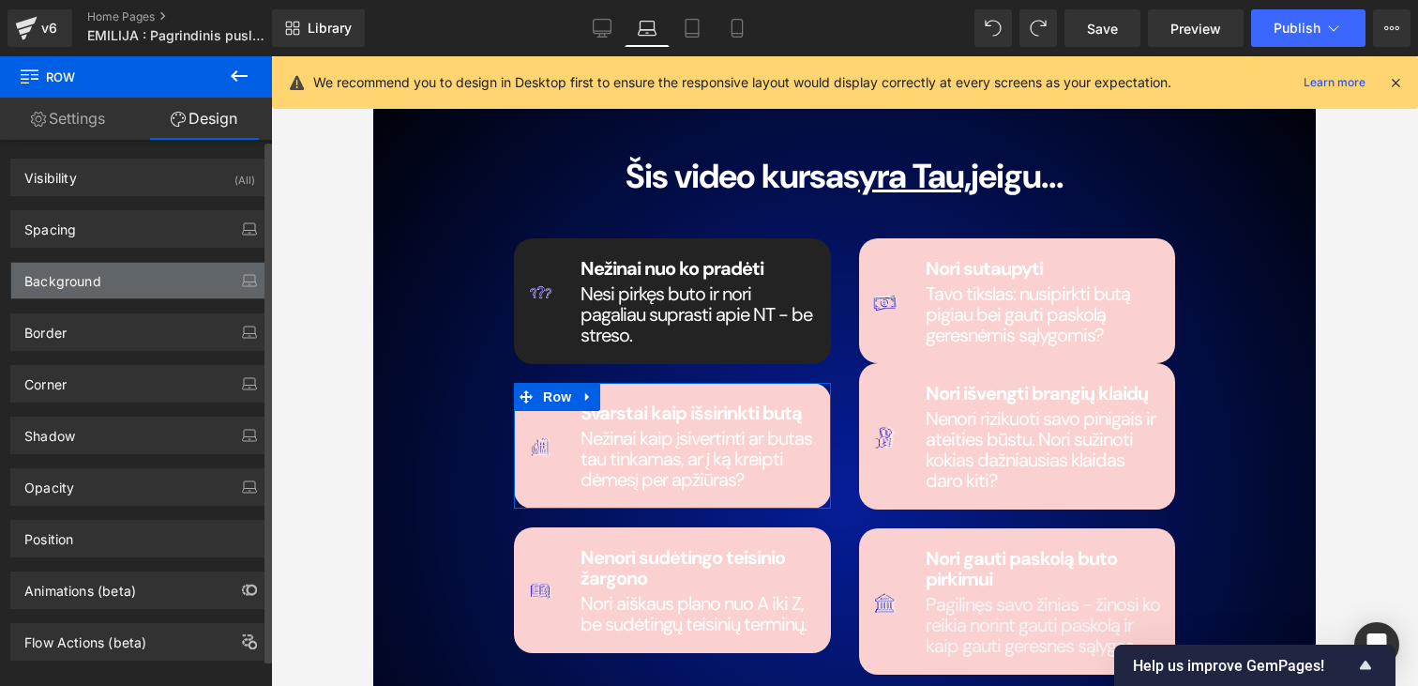
click at [89, 273] on div "Background" at bounding box center [62, 276] width 77 height 26
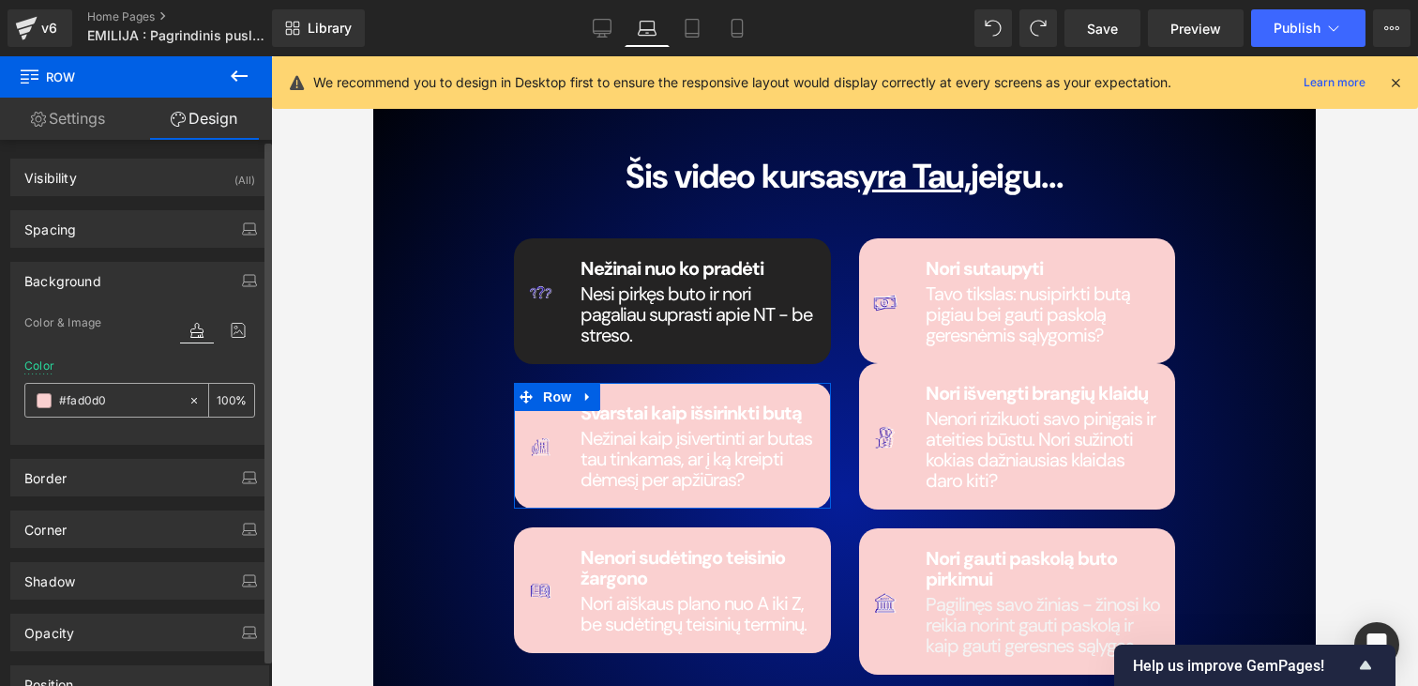
click at [124, 386] on div "#fad0d0" at bounding box center [106, 400] width 162 height 33
click at [103, 401] on input "#fad0d0" at bounding box center [119, 400] width 120 height 21
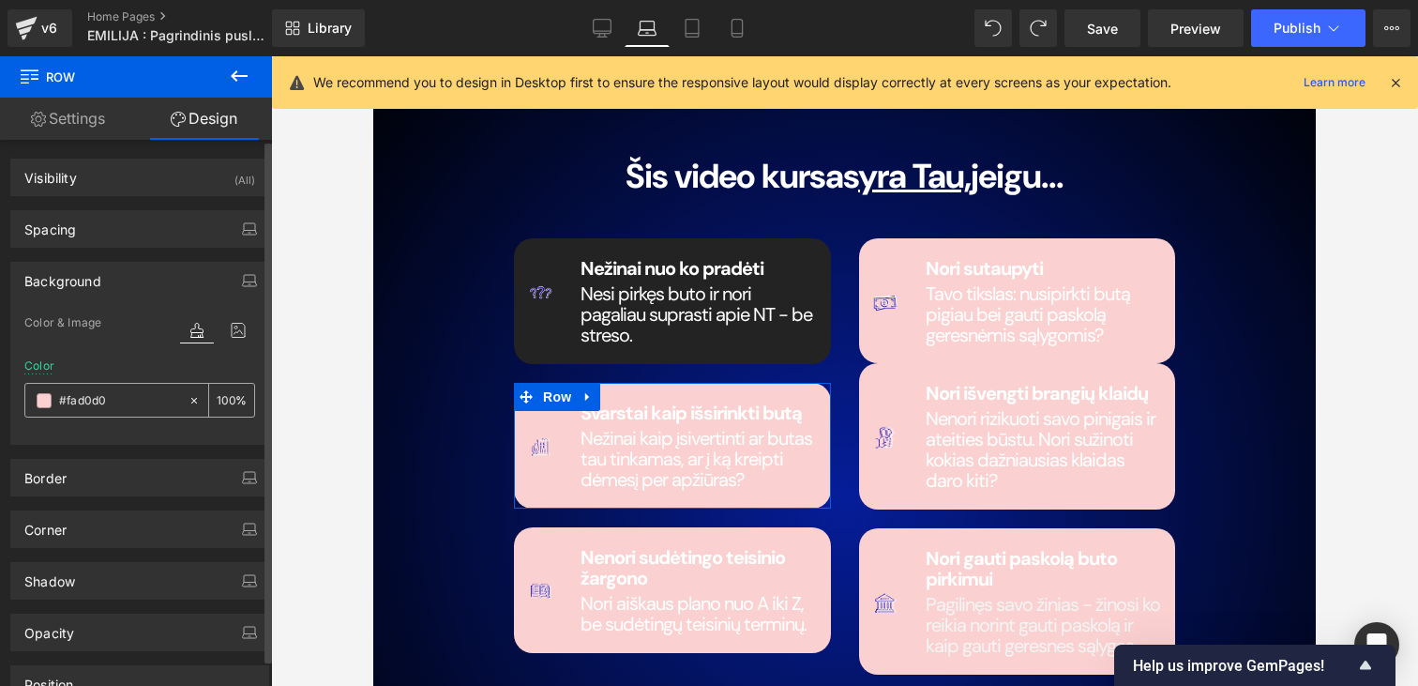
paste input "242323"
type input "#242323"
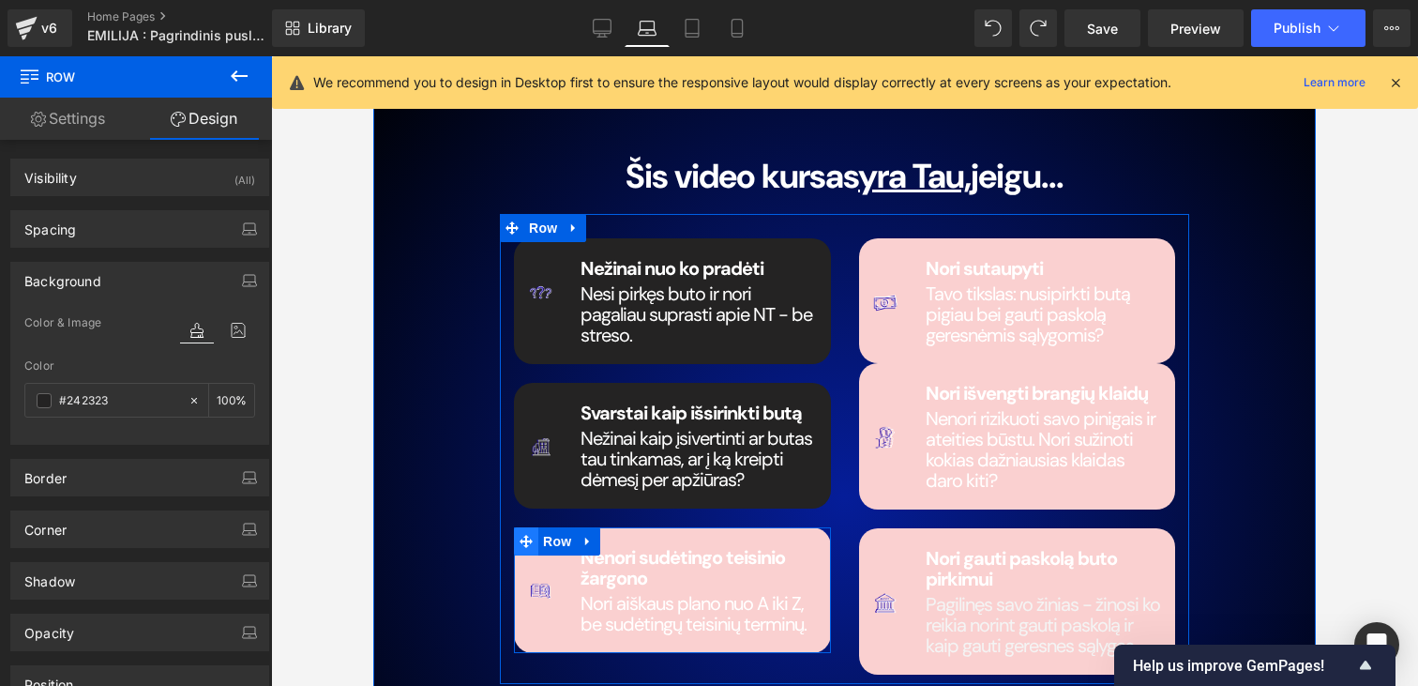
click at [528, 535] on icon at bounding box center [526, 541] width 13 height 13
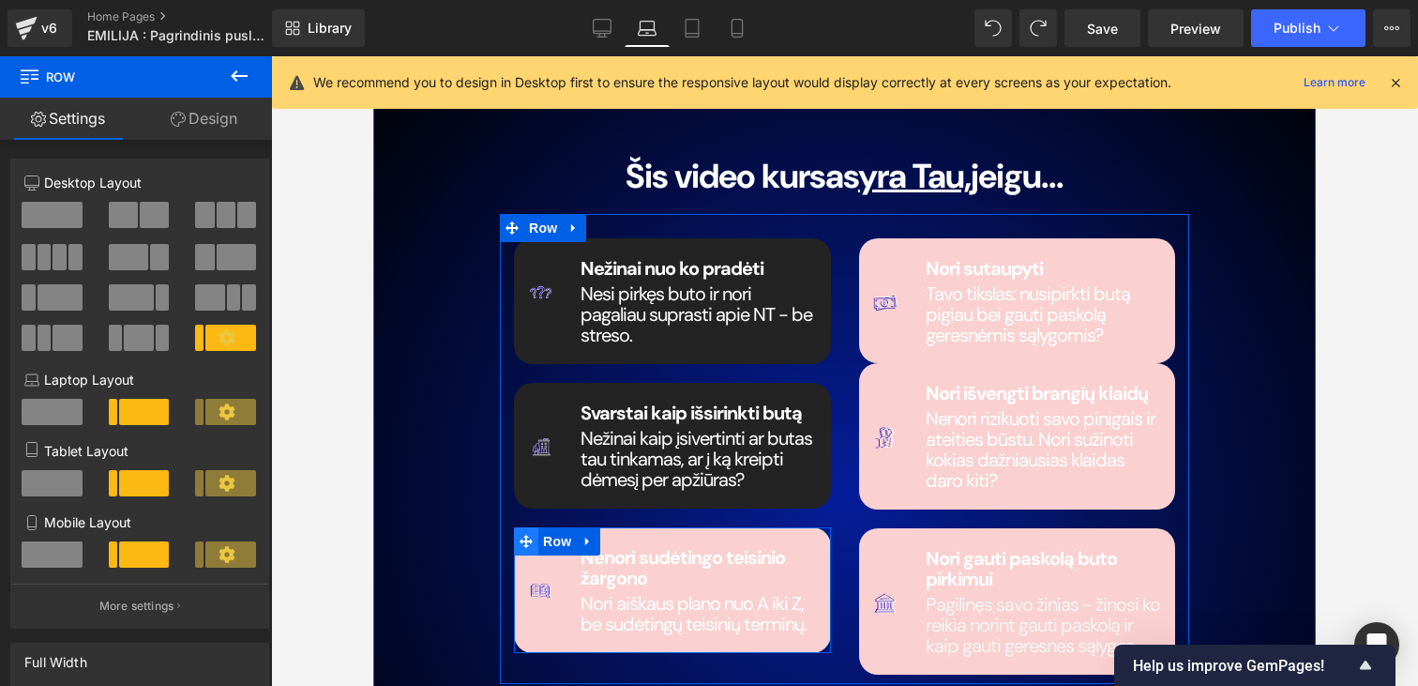
click at [522, 534] on icon at bounding box center [526, 541] width 13 height 14
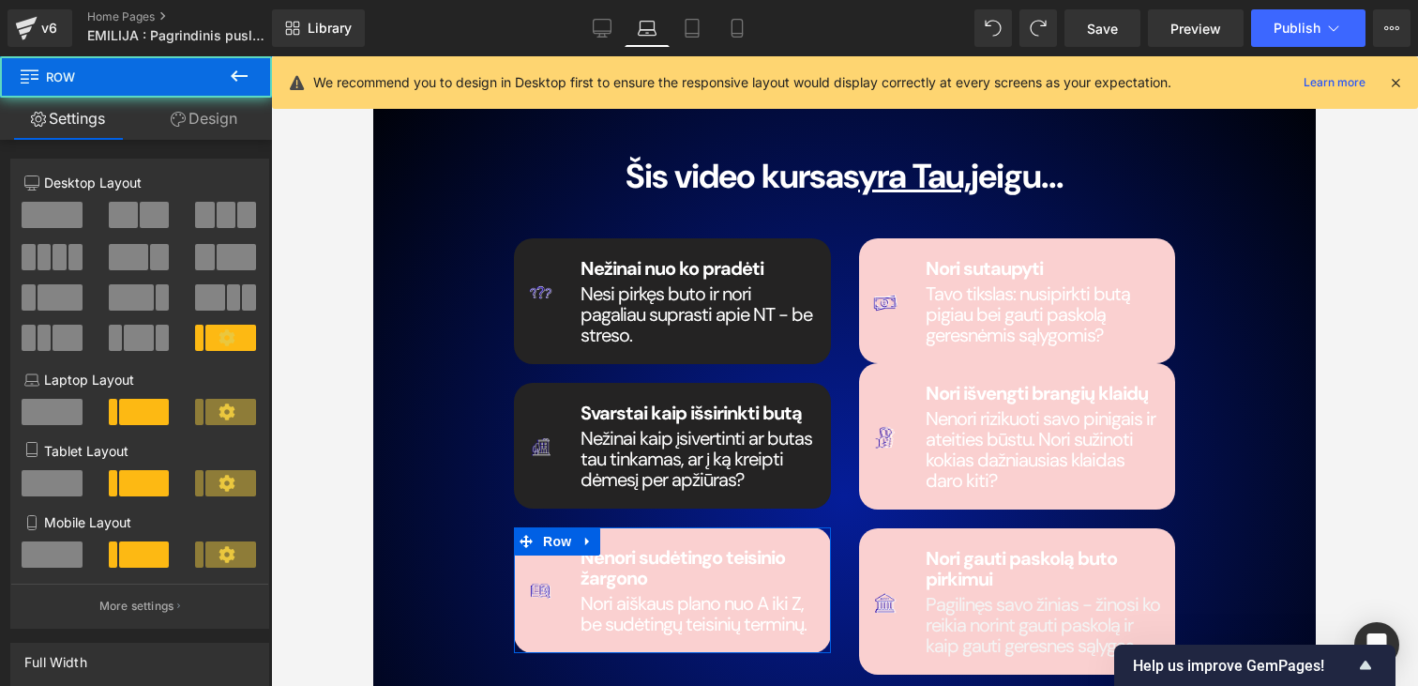
click at [219, 110] on link "Design" at bounding box center [204, 119] width 136 height 42
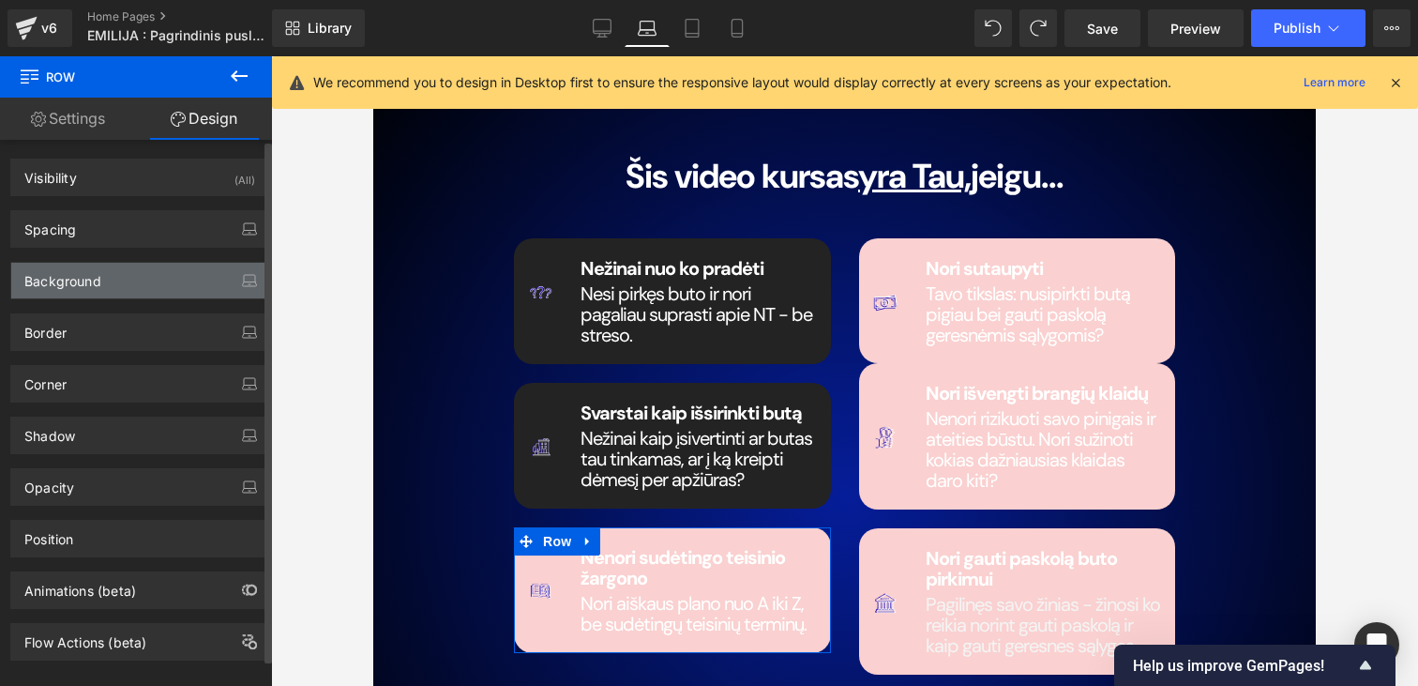
click at [96, 271] on div "Background" at bounding box center [62, 276] width 77 height 26
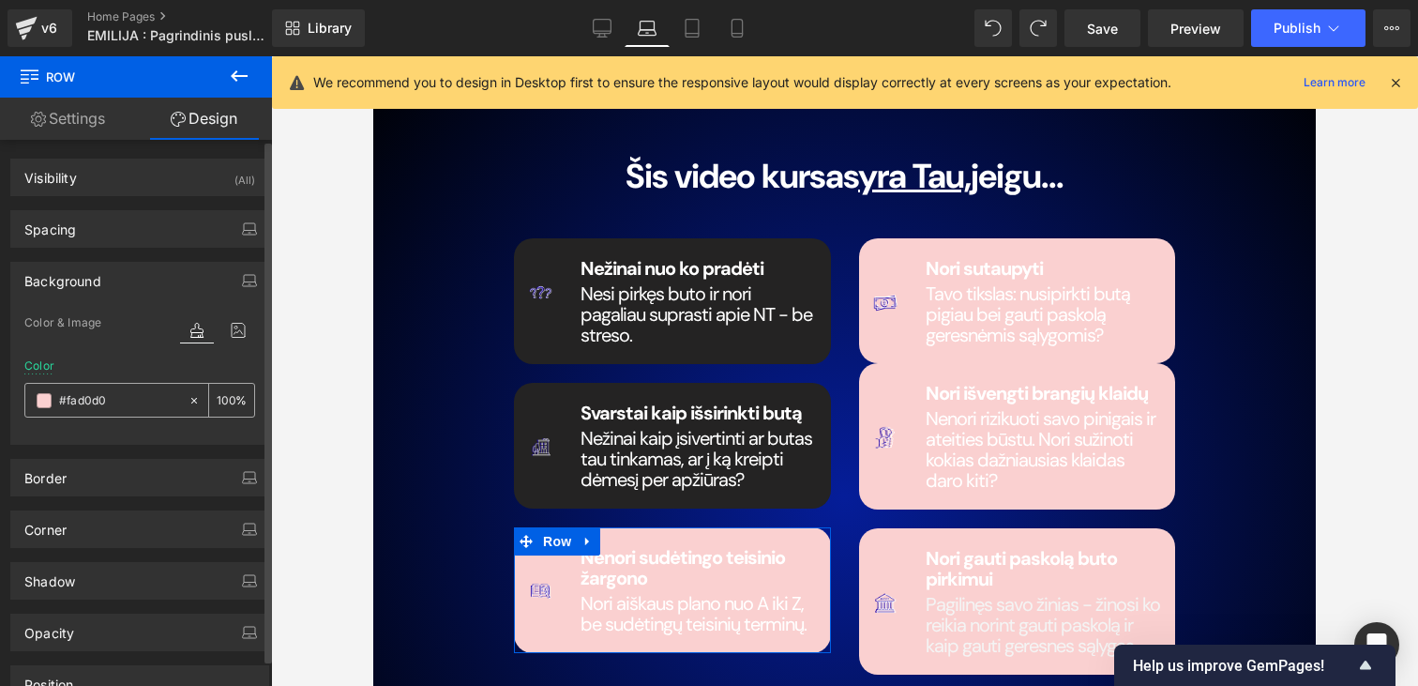
click at [93, 397] on input "#fad0d0" at bounding box center [119, 400] width 120 height 21
paste input "242323"
type input "#242323"
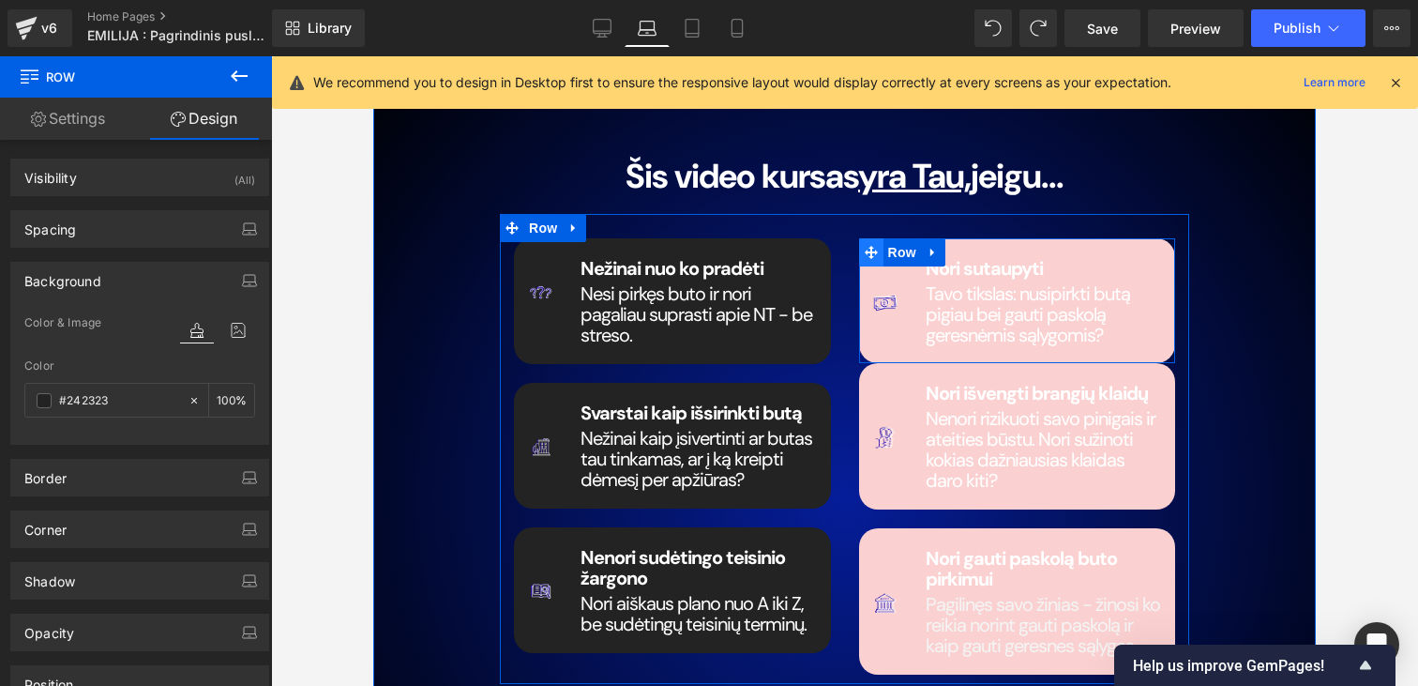
click at [879, 248] on span at bounding box center [871, 252] width 24 height 28
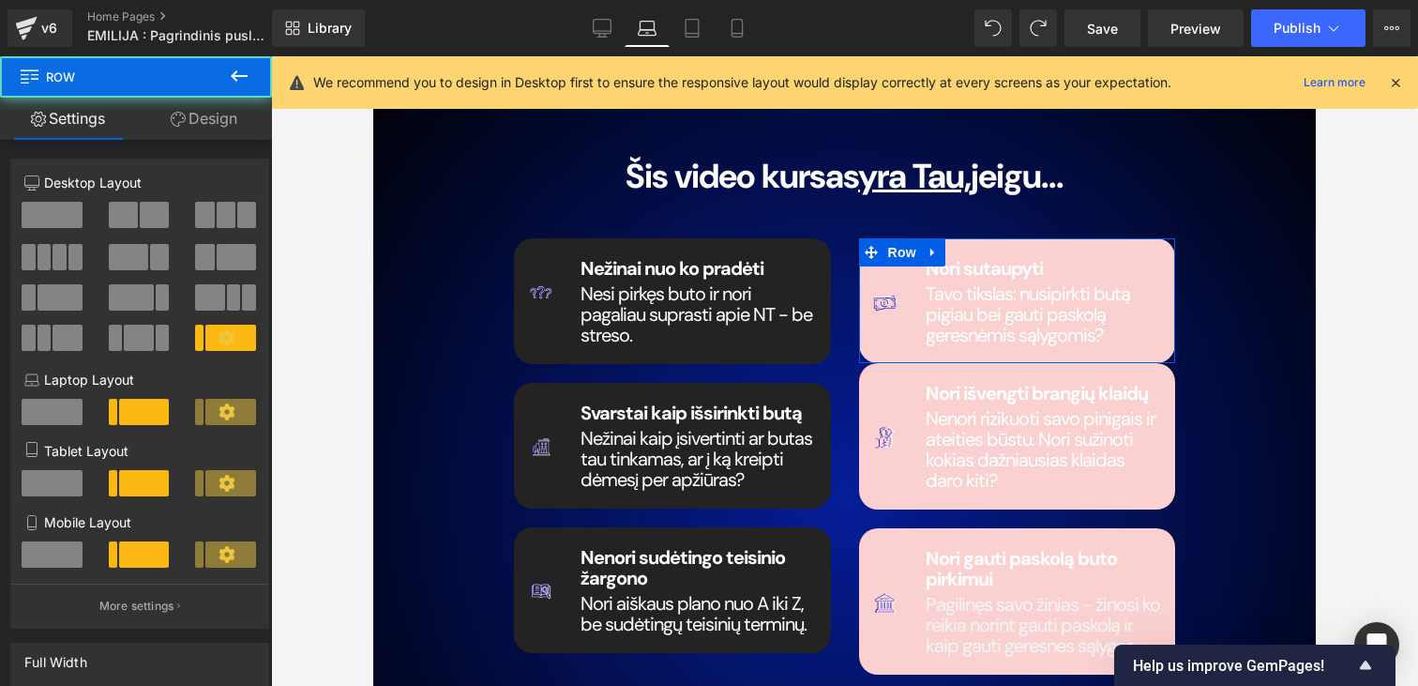
click at [194, 138] on link "Design" at bounding box center [204, 119] width 136 height 42
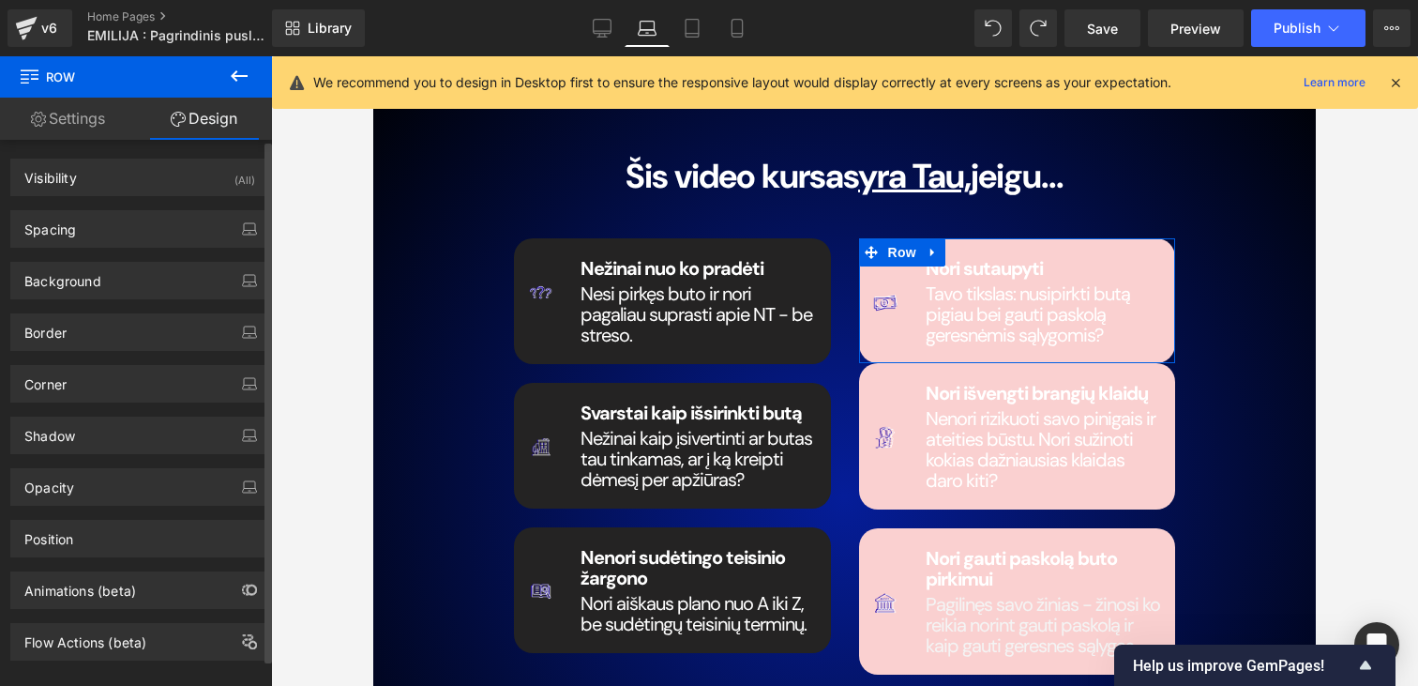
click at [91, 260] on div "Background Color & Image color #fad0d0 Color #fad0d0 100 % Image Replace Image …" at bounding box center [140, 274] width 280 height 52
click at [90, 280] on div "Background" at bounding box center [62, 276] width 77 height 26
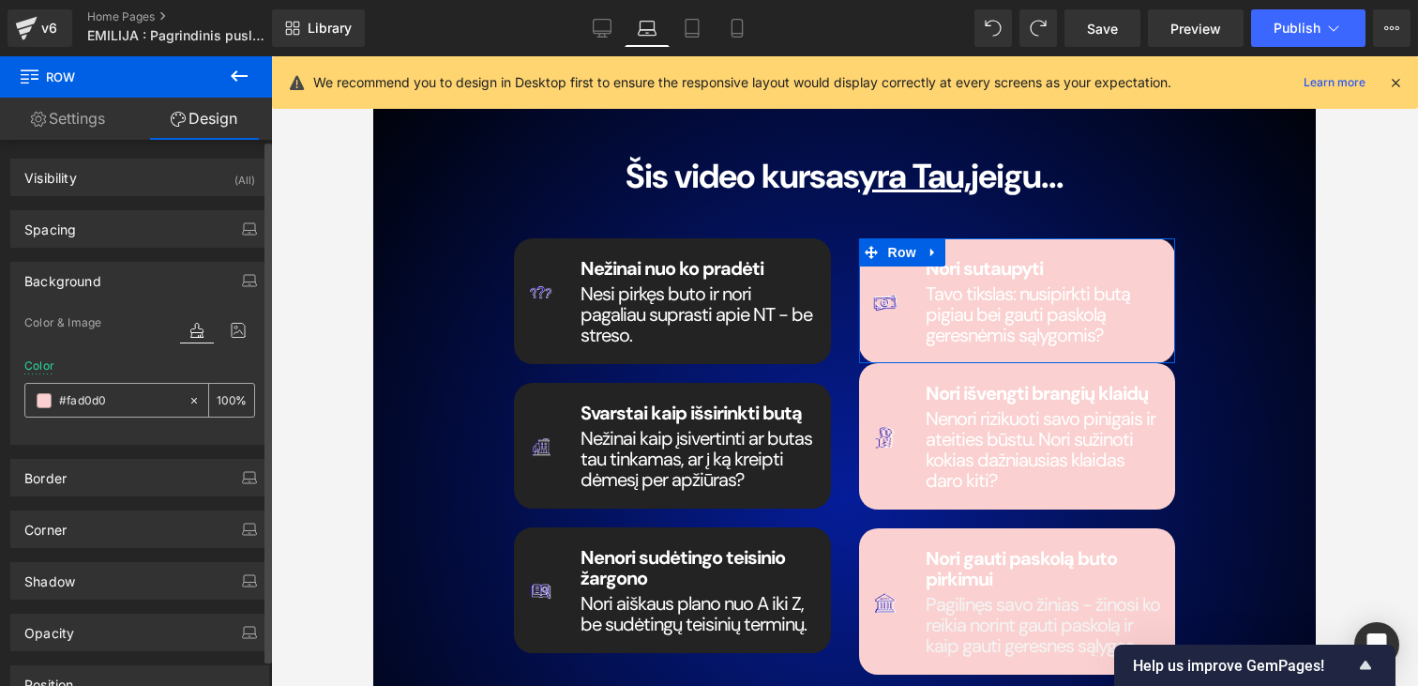
click at [96, 390] on input "#fad0d0" at bounding box center [119, 400] width 120 height 21
paste input "242323"
type input "#242323"
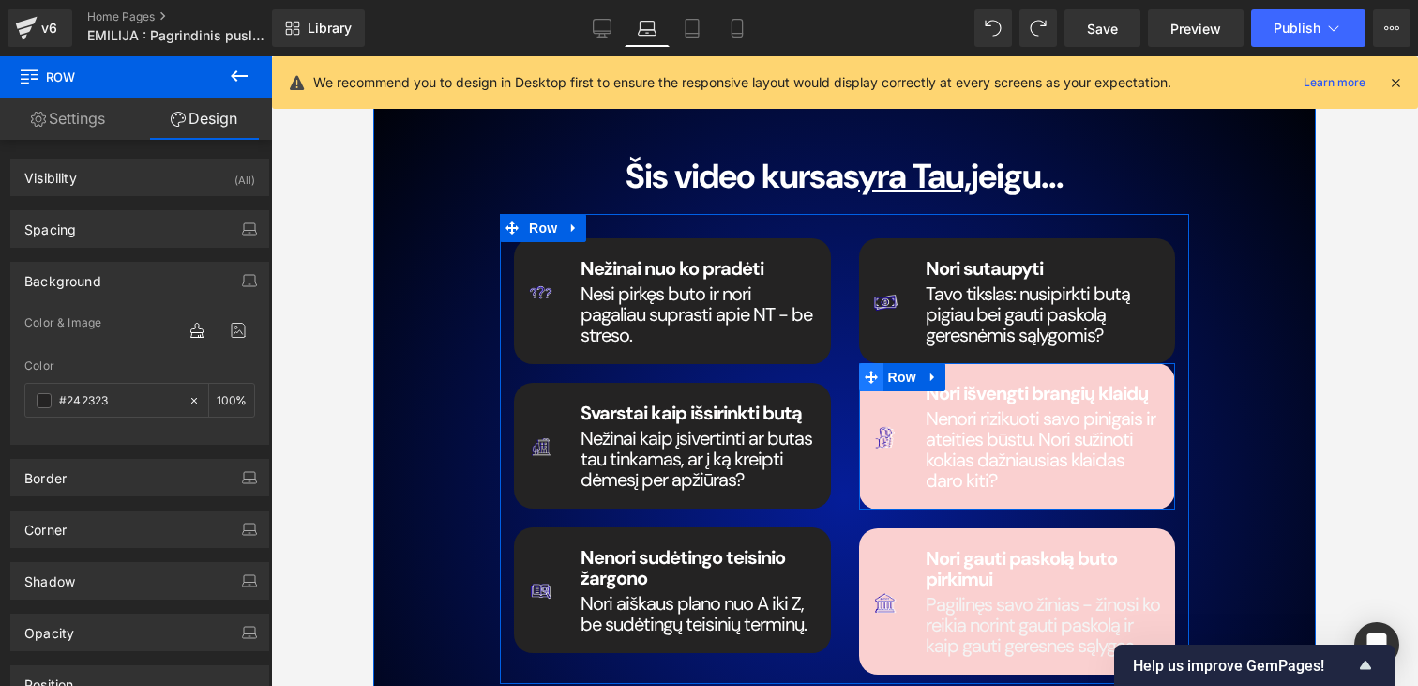
click at [872, 374] on icon at bounding box center [871, 376] width 13 height 13
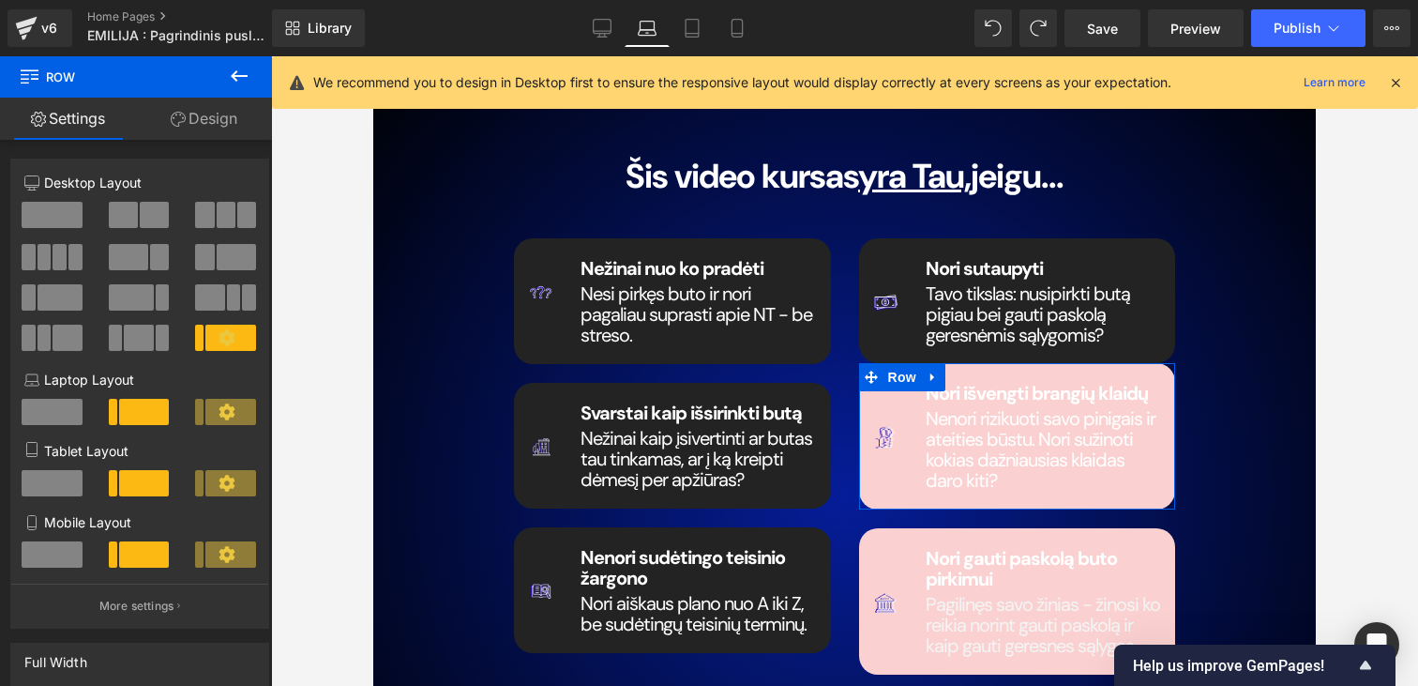
click at [204, 117] on link "Design" at bounding box center [204, 119] width 136 height 42
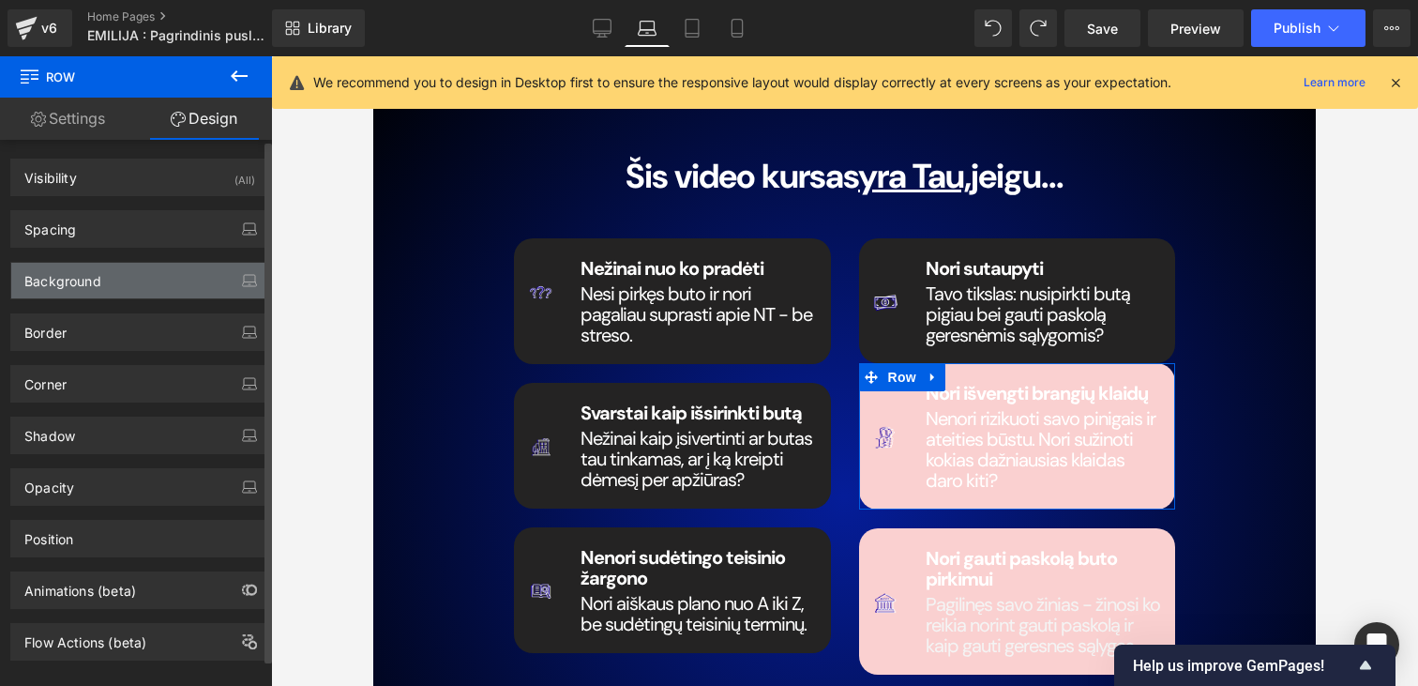
click at [79, 280] on div "Background" at bounding box center [62, 276] width 77 height 26
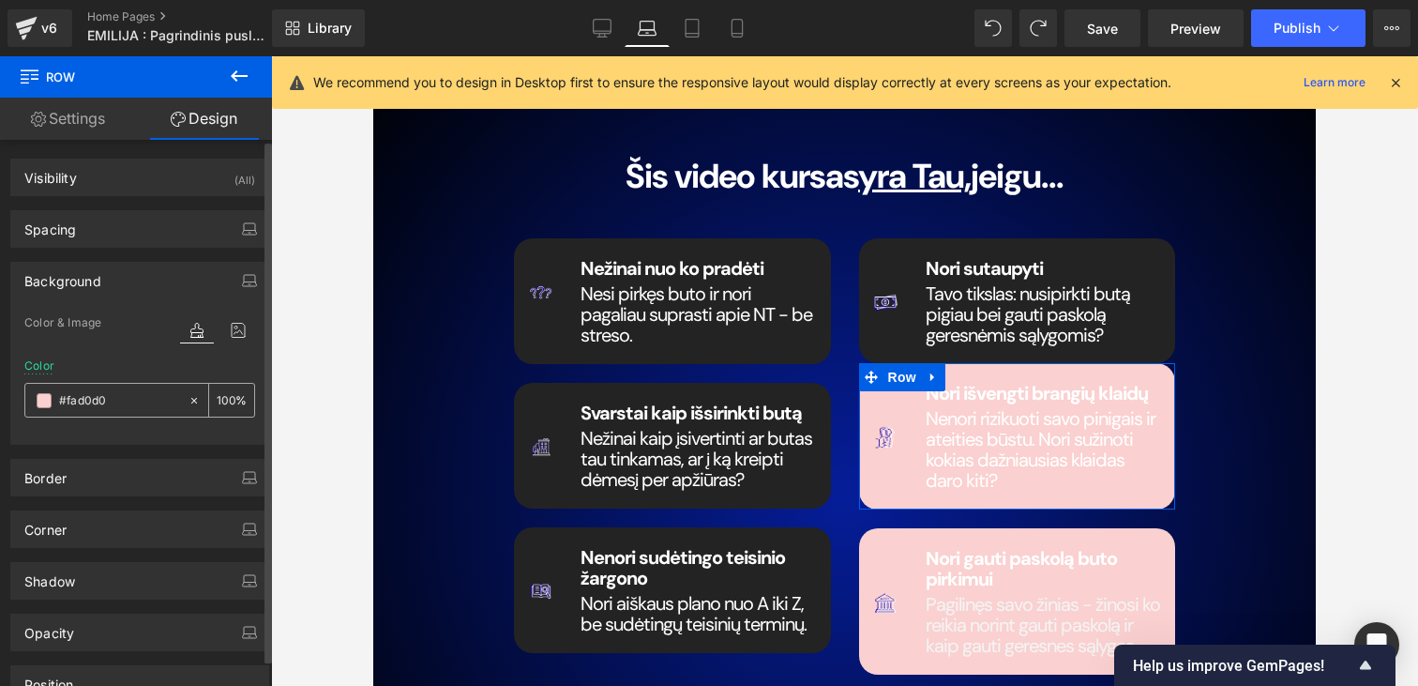
click at [98, 395] on input "#fad0d0" at bounding box center [119, 400] width 120 height 21
paste input "242323"
type input "#242323"
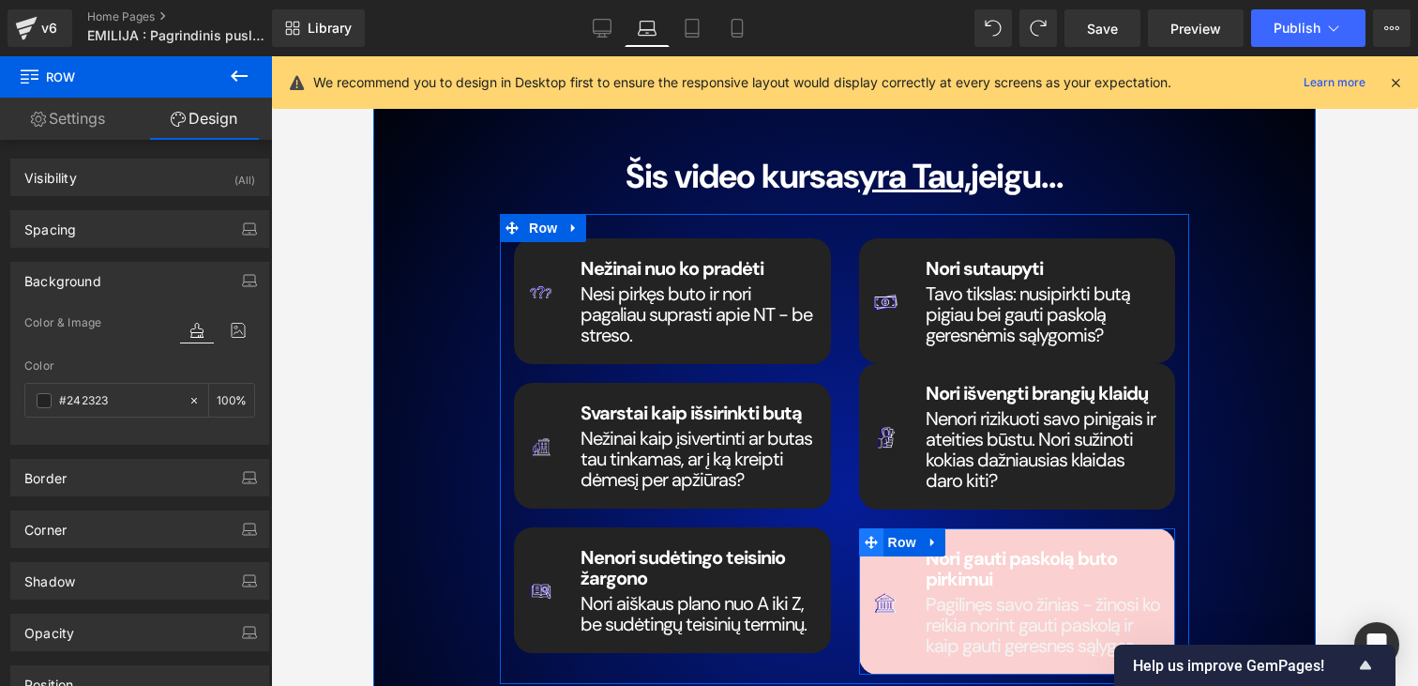
click at [869, 542] on icon at bounding box center [871, 542] width 13 height 14
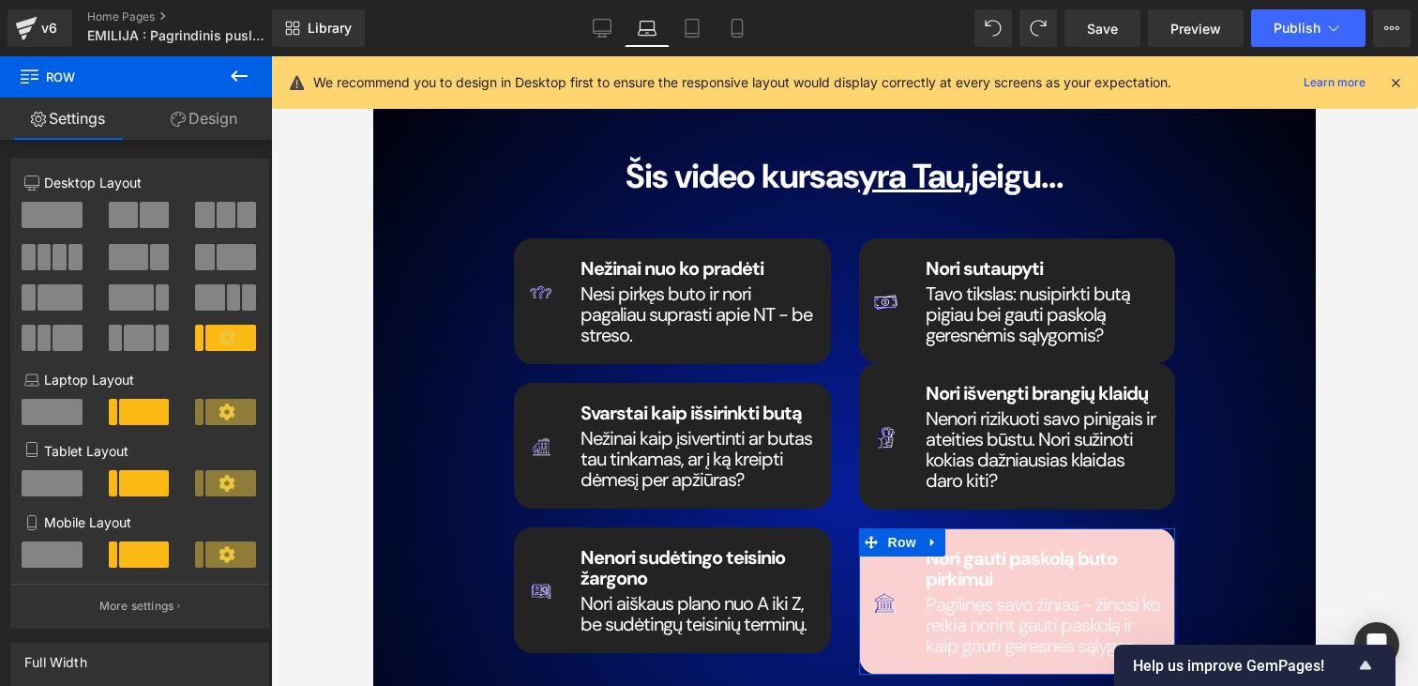
click at [199, 124] on link "Design" at bounding box center [204, 119] width 136 height 42
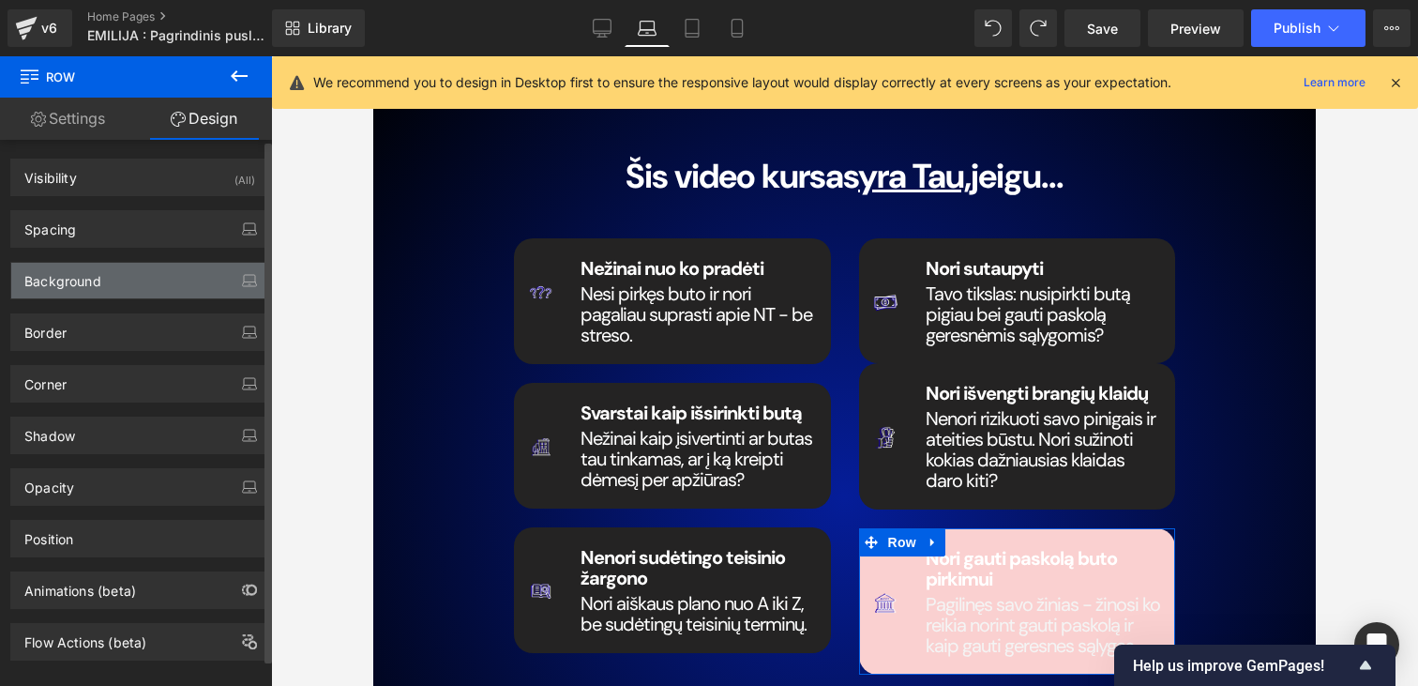
type input "#fad0d0"
type input "100"
click at [88, 281] on div "Background" at bounding box center [62, 276] width 77 height 26
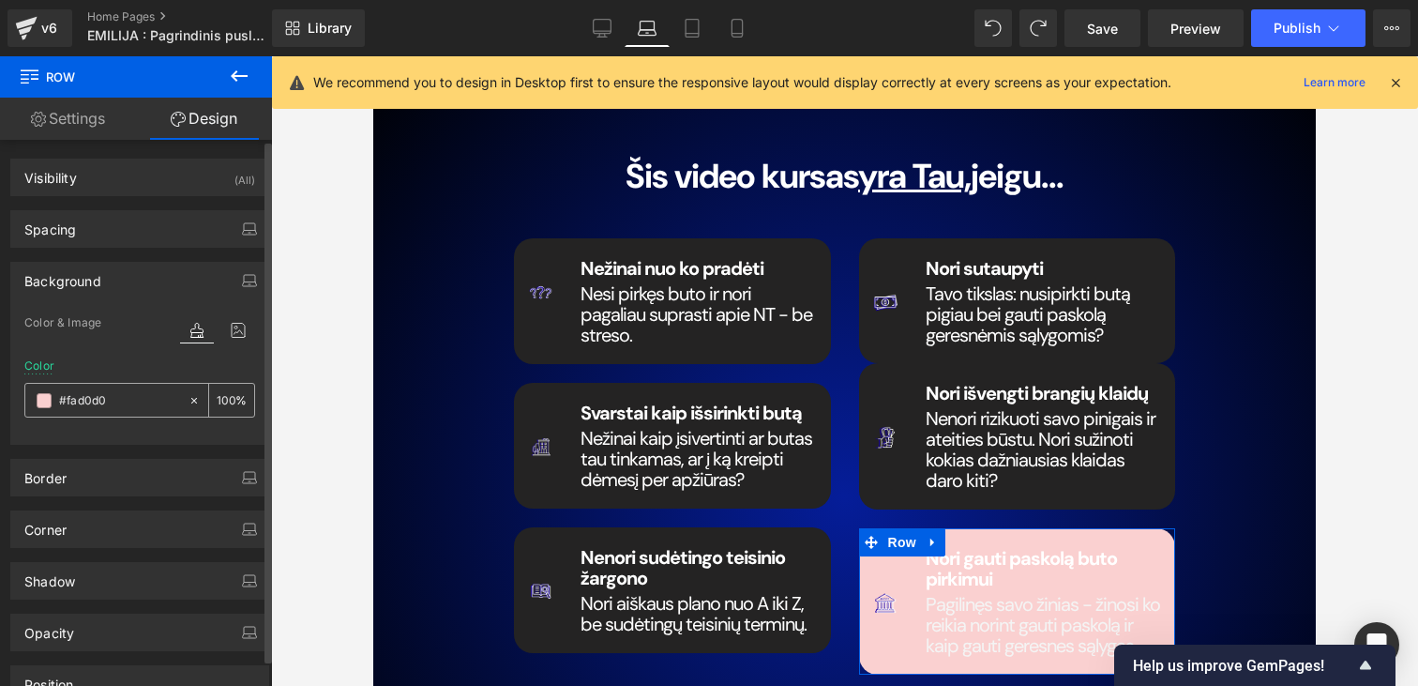
click at [88, 400] on input "#fad0d0" at bounding box center [119, 400] width 120 height 21
paste input "242323"
type input "#242323"
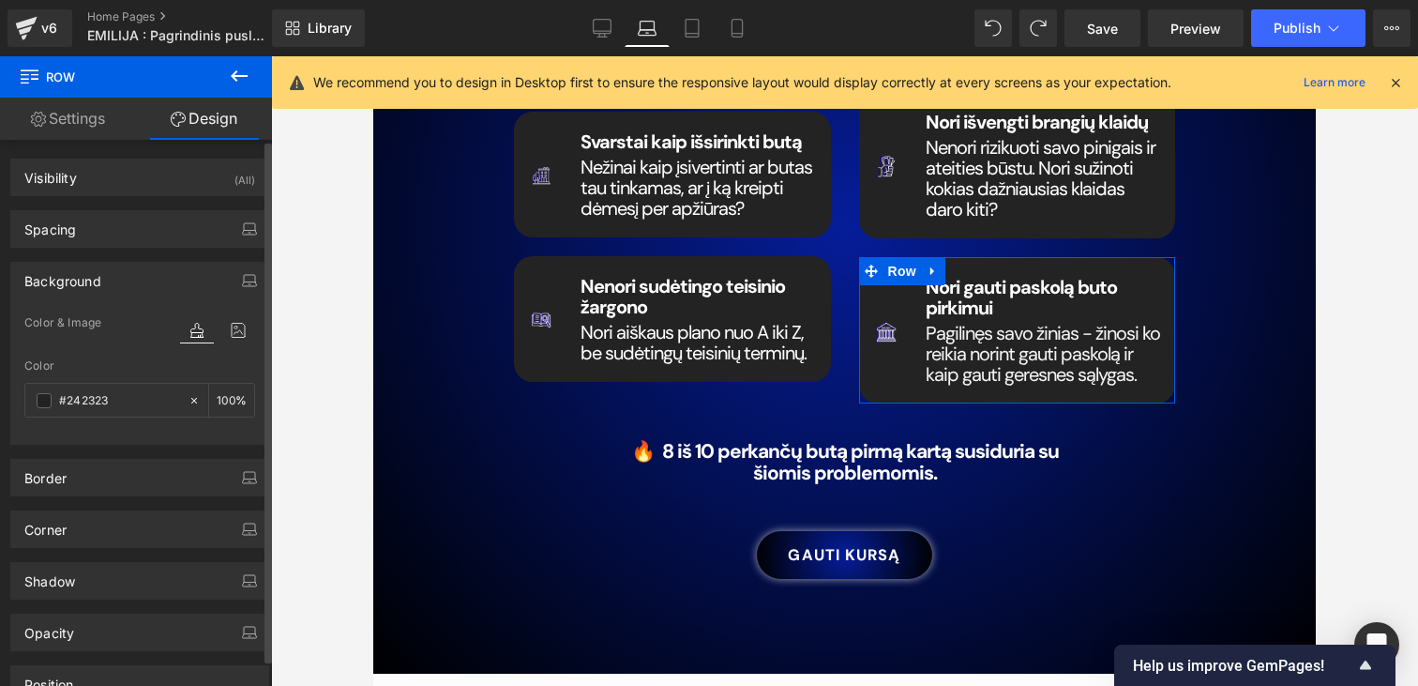
scroll to position [174, 0]
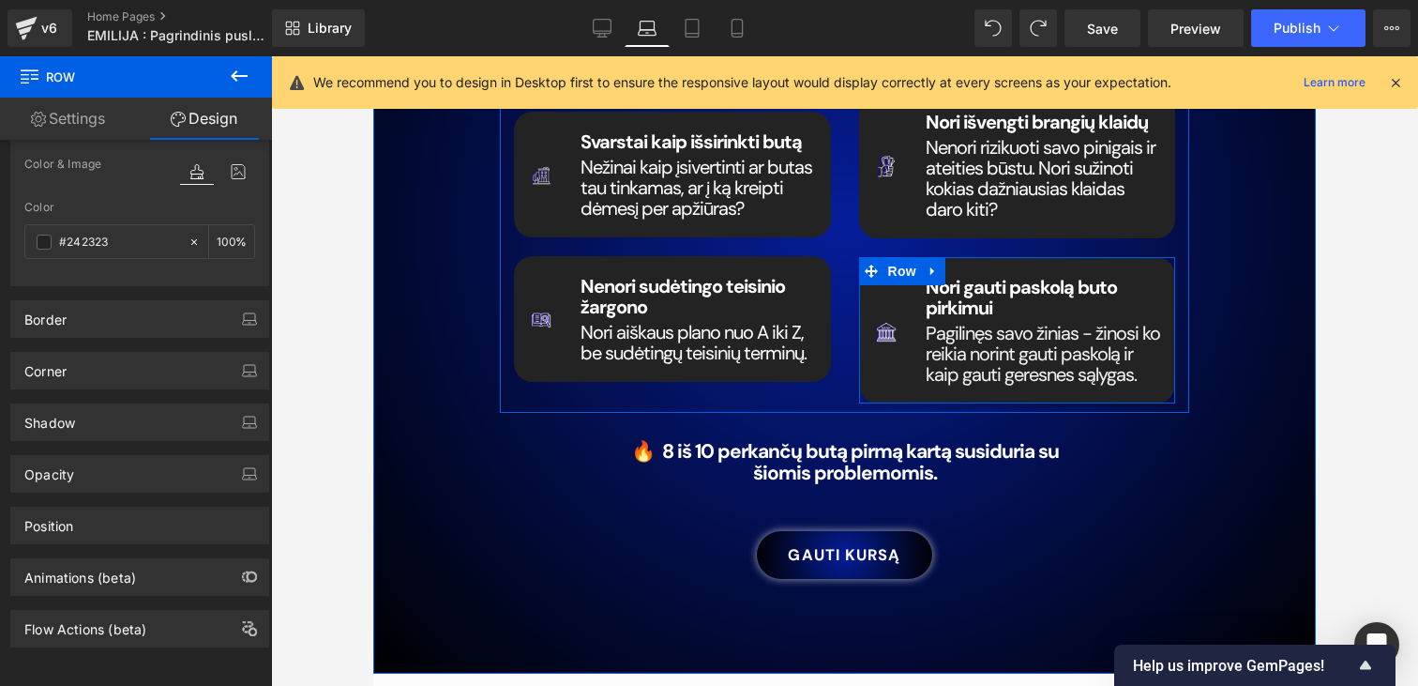
click at [884, 333] on span "Image" at bounding box center [885, 330] width 39 height 23
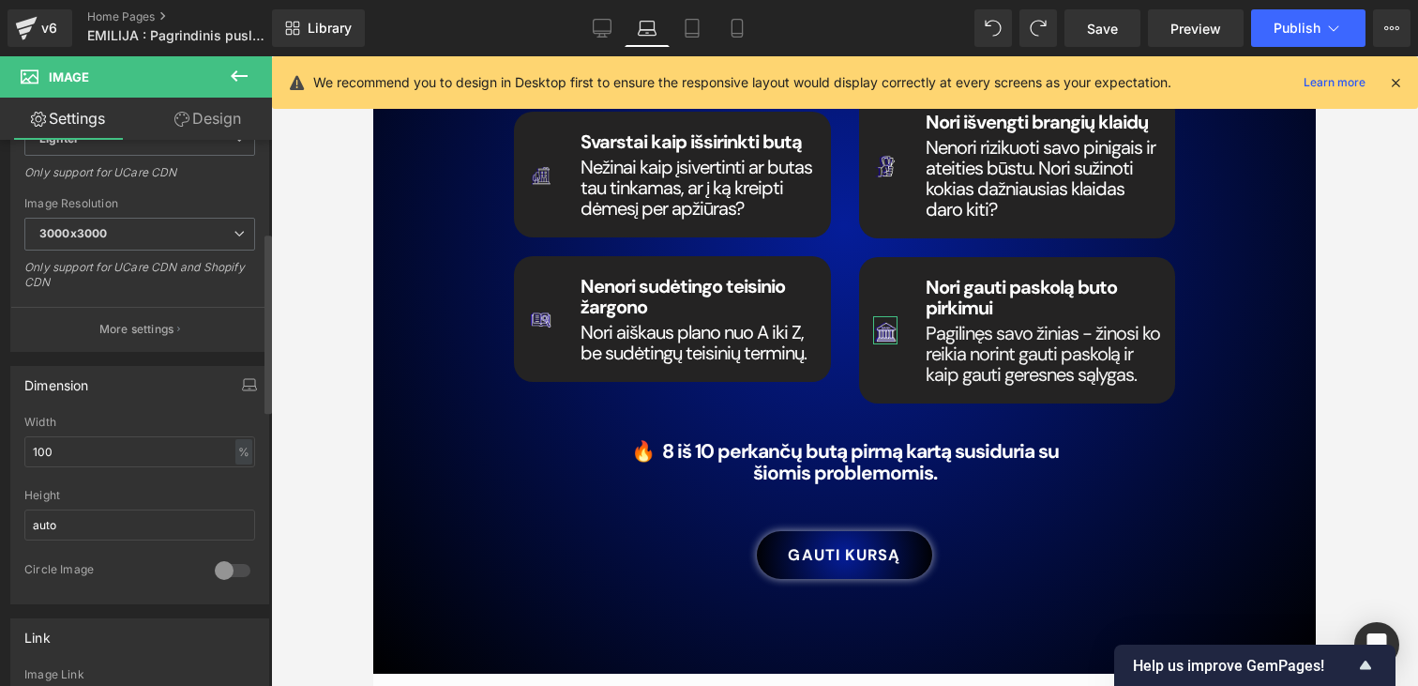
scroll to position [353, 0]
click at [251, 372] on button "button" at bounding box center [249, 377] width 30 height 36
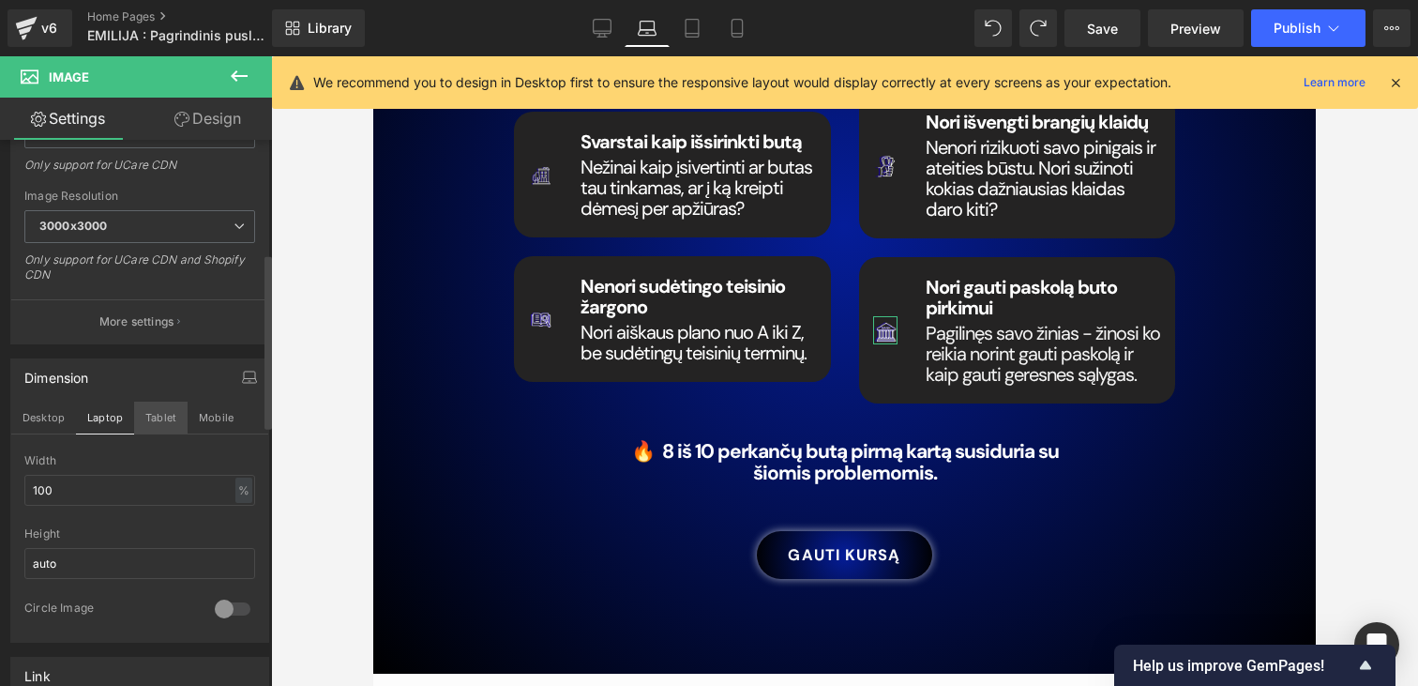
click at [183, 410] on button "Tablet" at bounding box center [160, 417] width 53 height 32
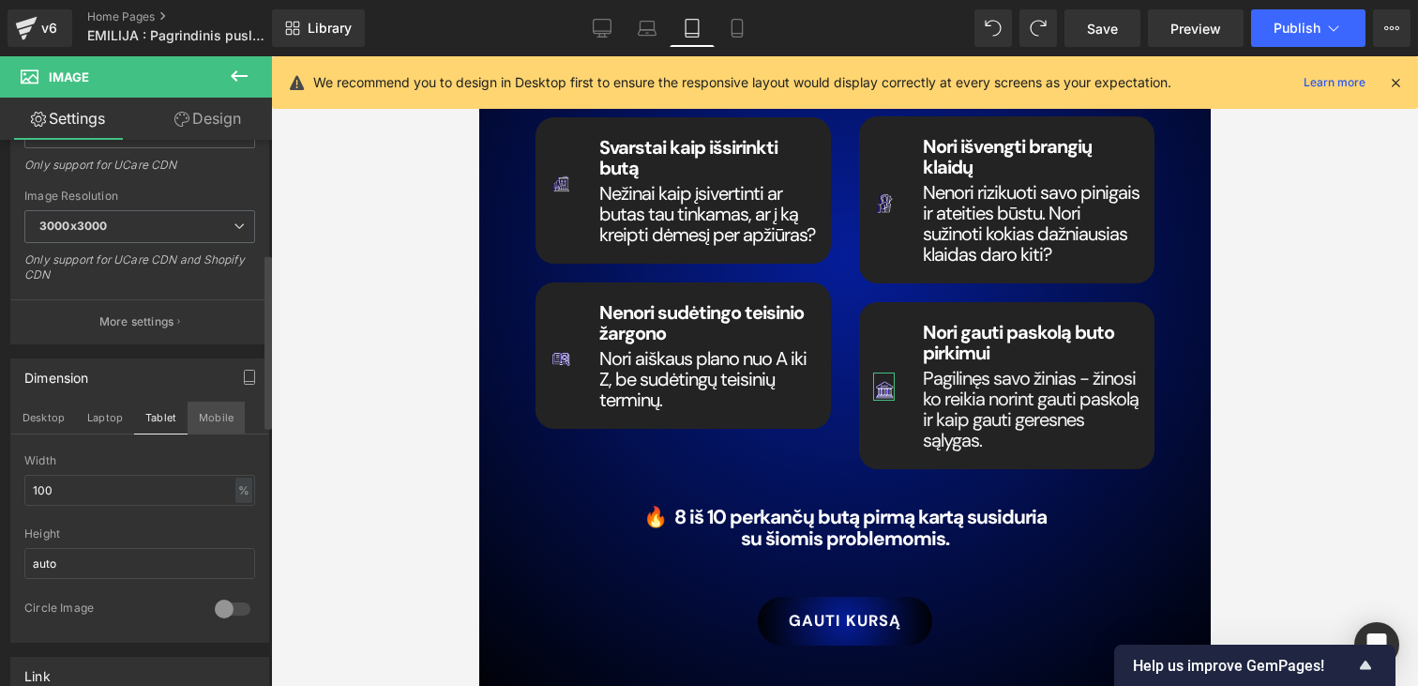
click at [201, 413] on button "Mobile" at bounding box center [216, 417] width 57 height 32
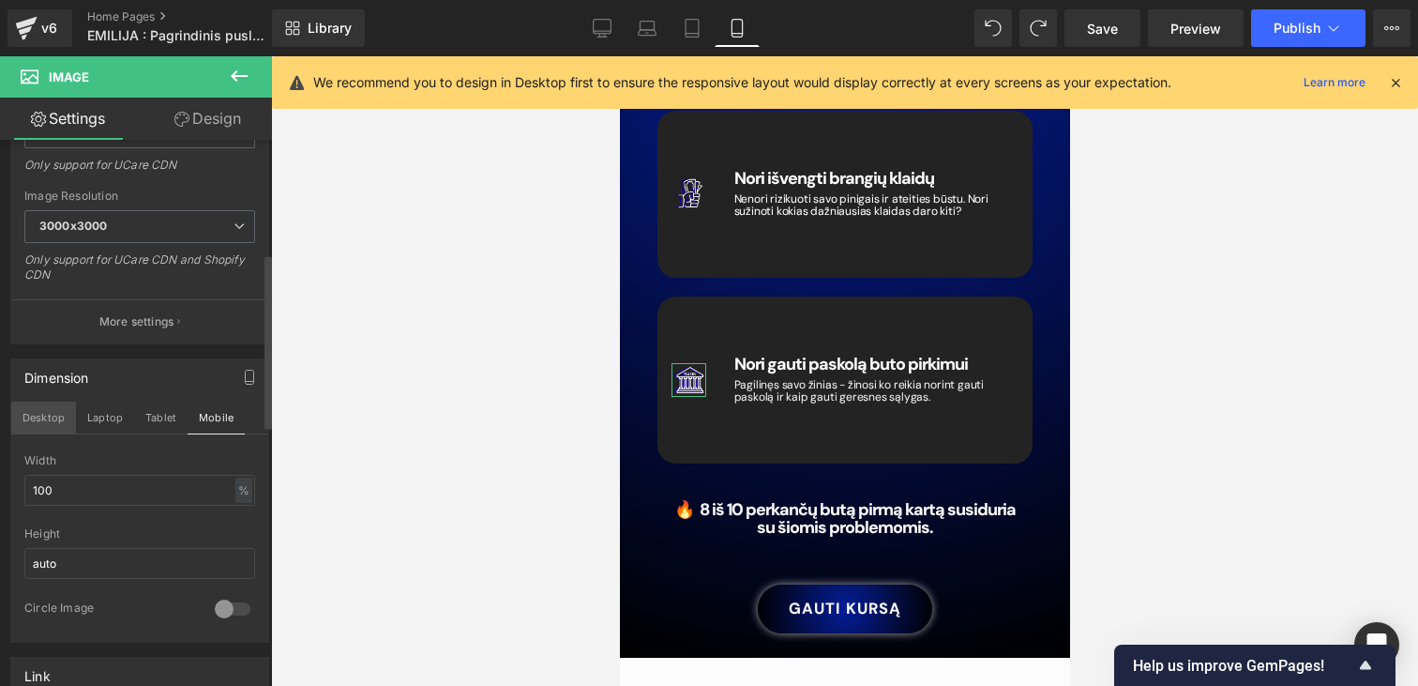
scroll to position [2875, 0]
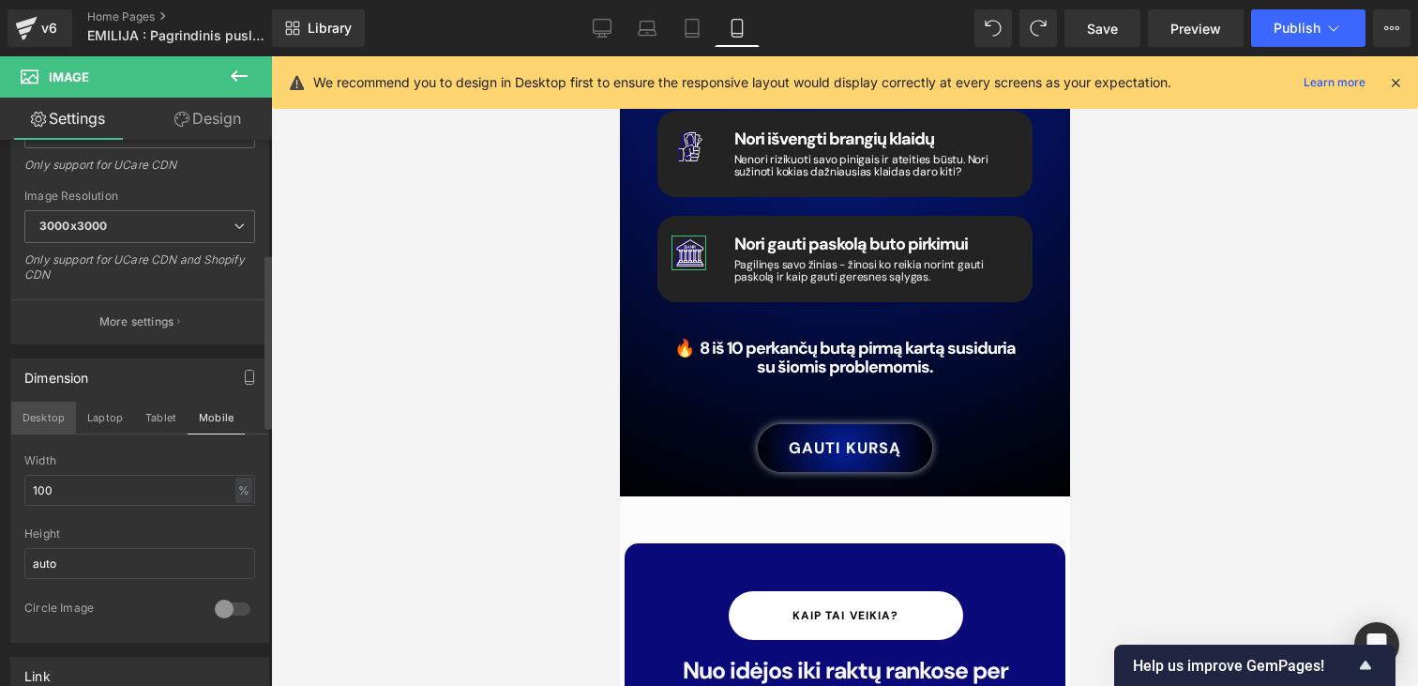
click at [43, 421] on button "Desktop" at bounding box center [43, 417] width 65 height 32
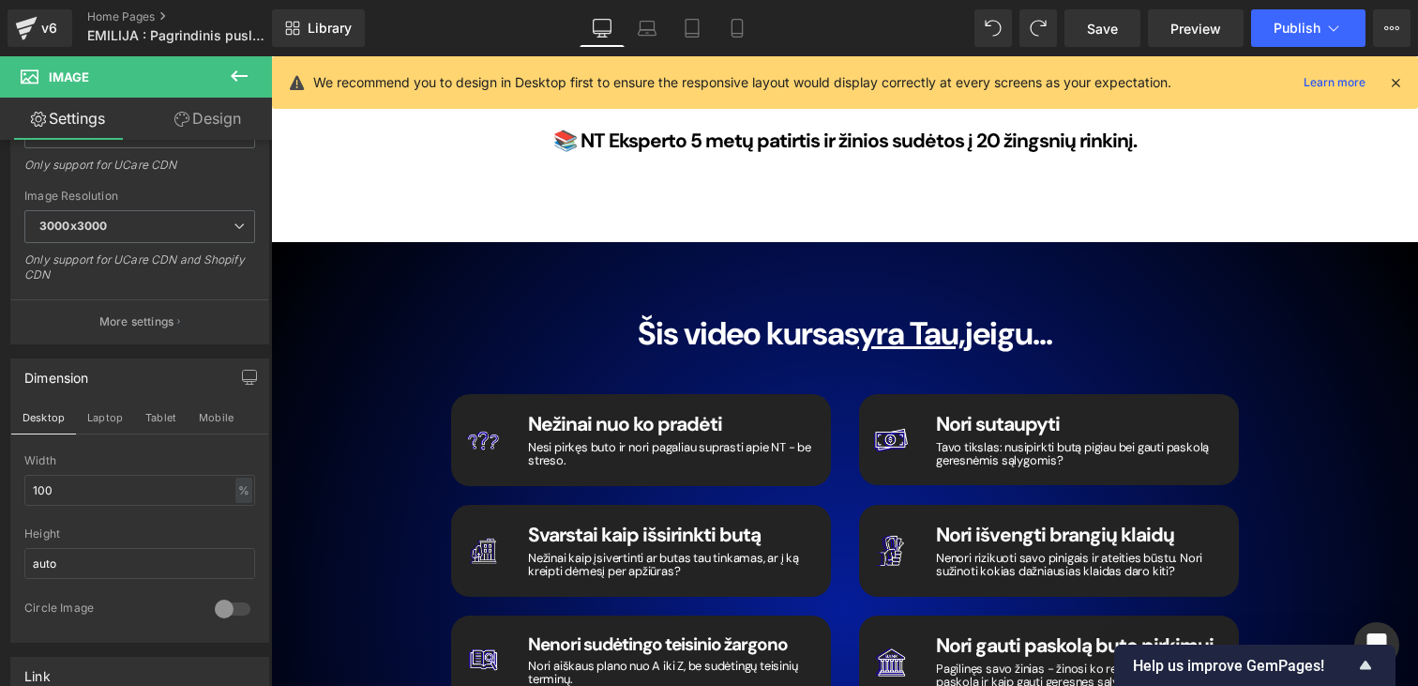
scroll to position [2816, 0]
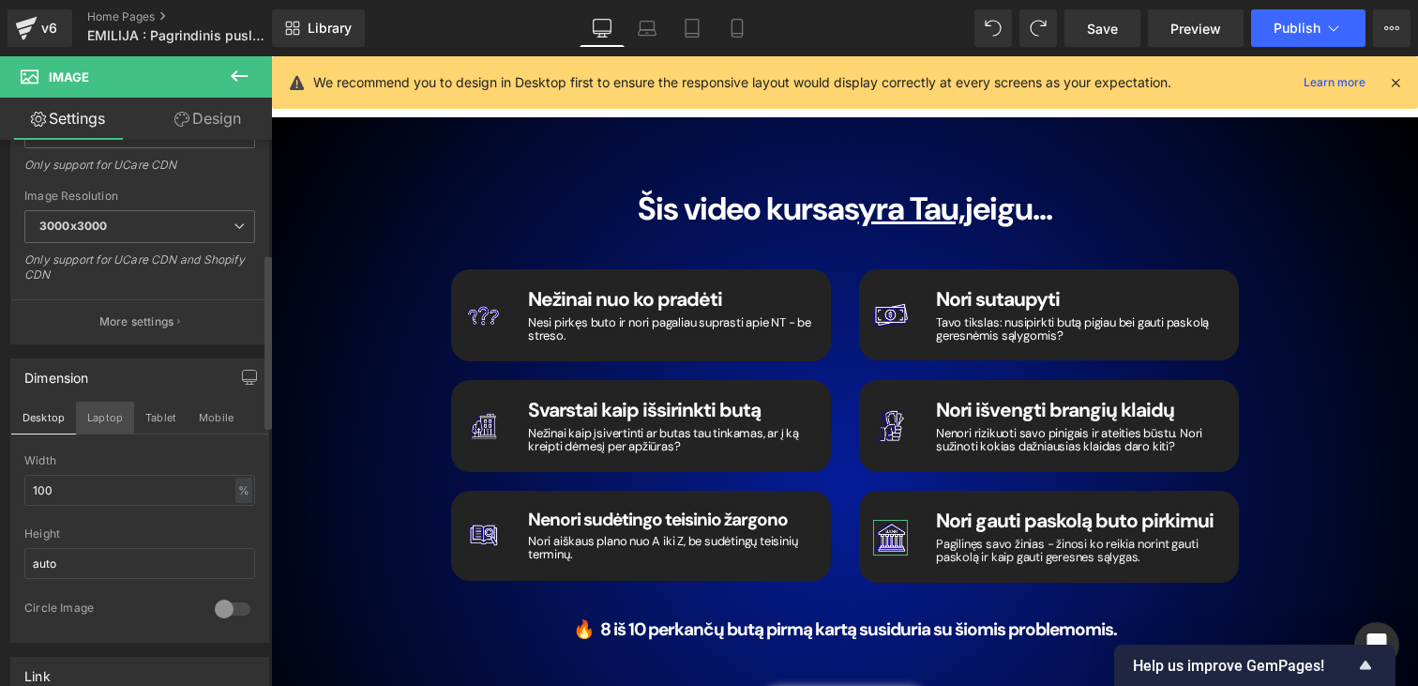
click at [99, 406] on button "Laptop" at bounding box center [105, 417] width 58 height 32
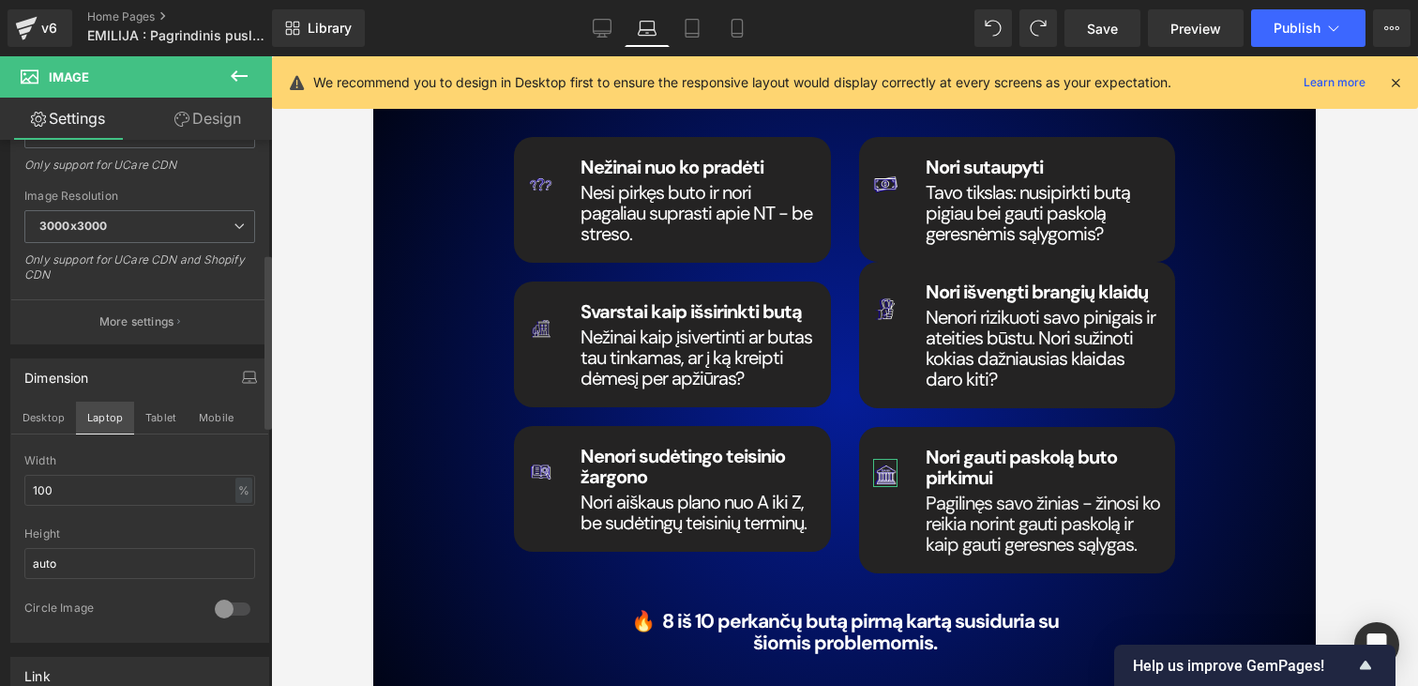
scroll to position [2634, 0]
click at [38, 418] on button "Desktop" at bounding box center [43, 417] width 65 height 32
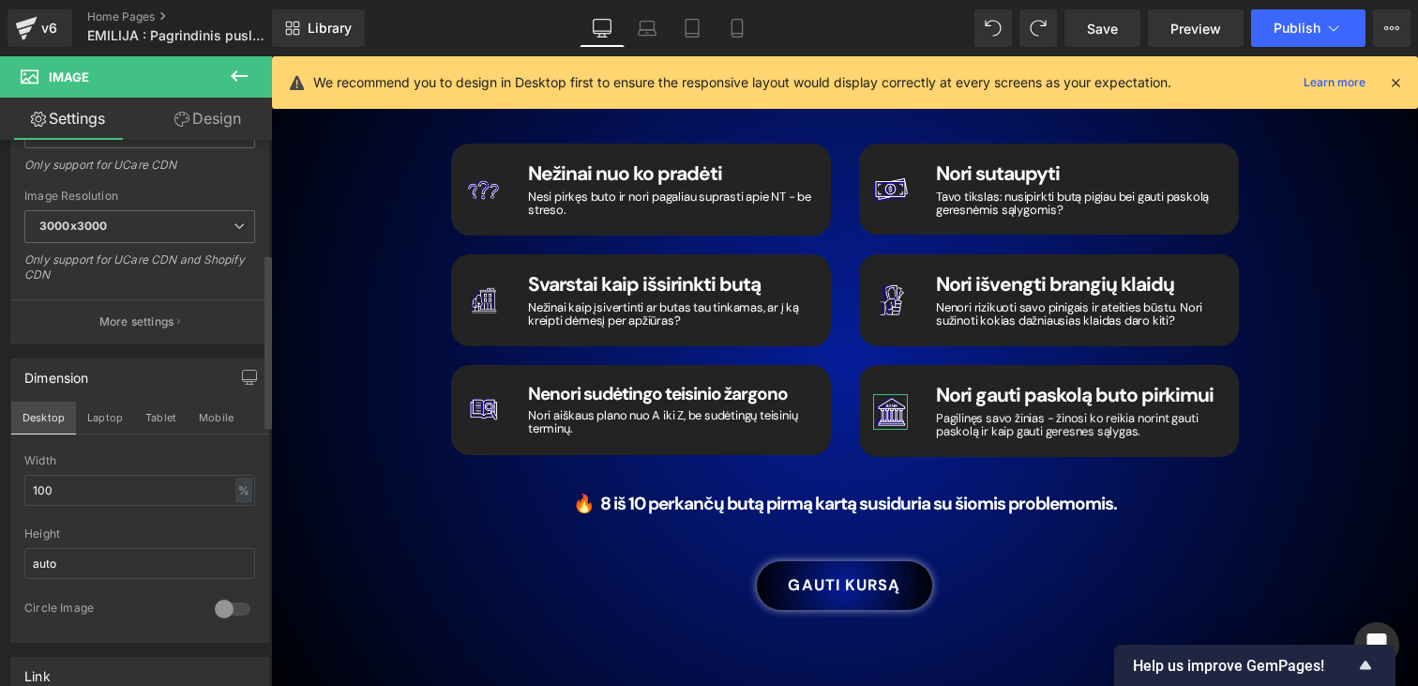
scroll to position [2904, 0]
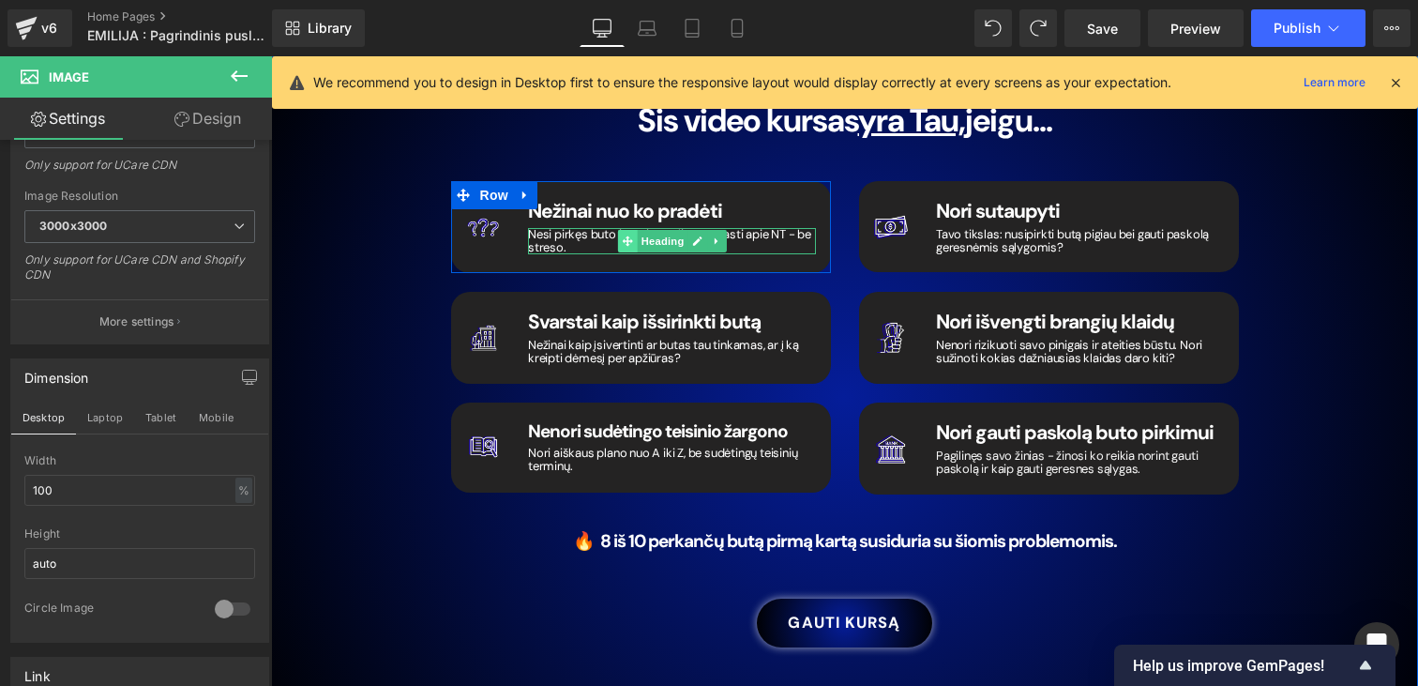
click at [624, 235] on icon at bounding box center [627, 240] width 10 height 10
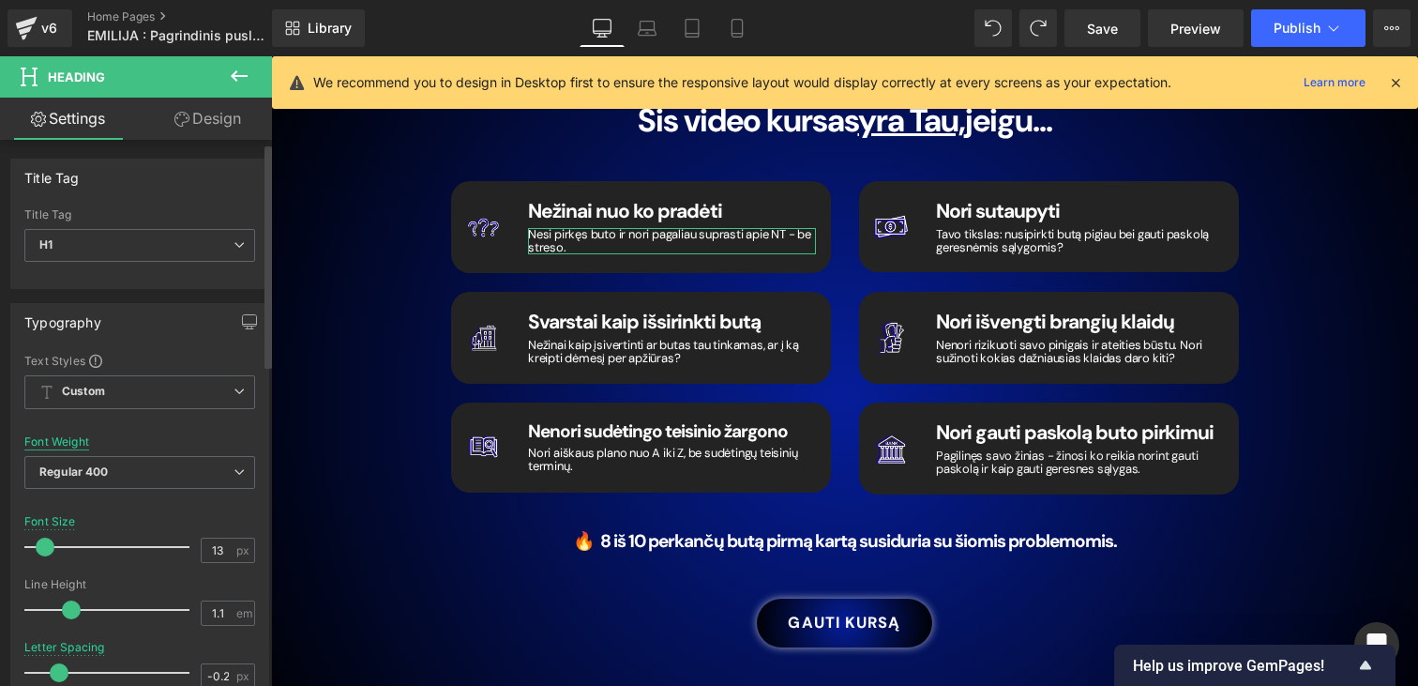
scroll to position [27, 0]
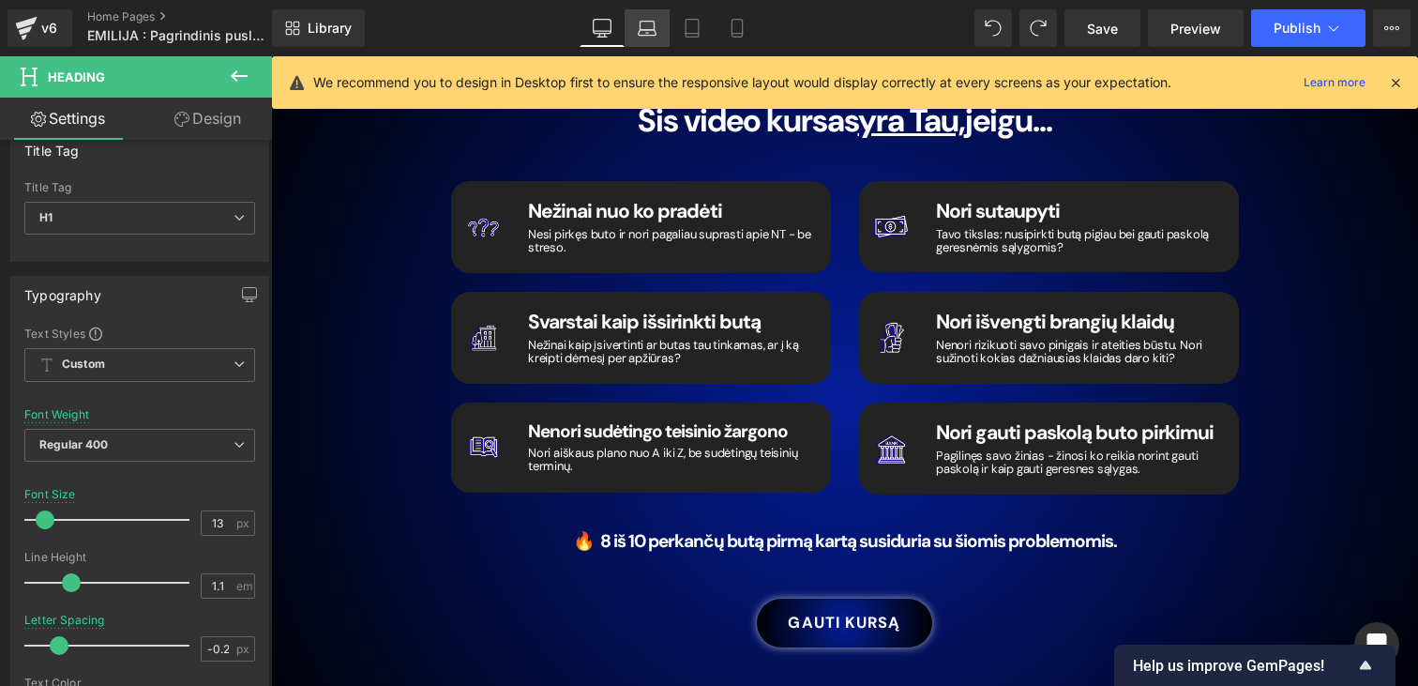
click at [668, 32] on link "Laptop" at bounding box center [647, 28] width 45 height 38
type input "20"
type input "-1"
type input "100"
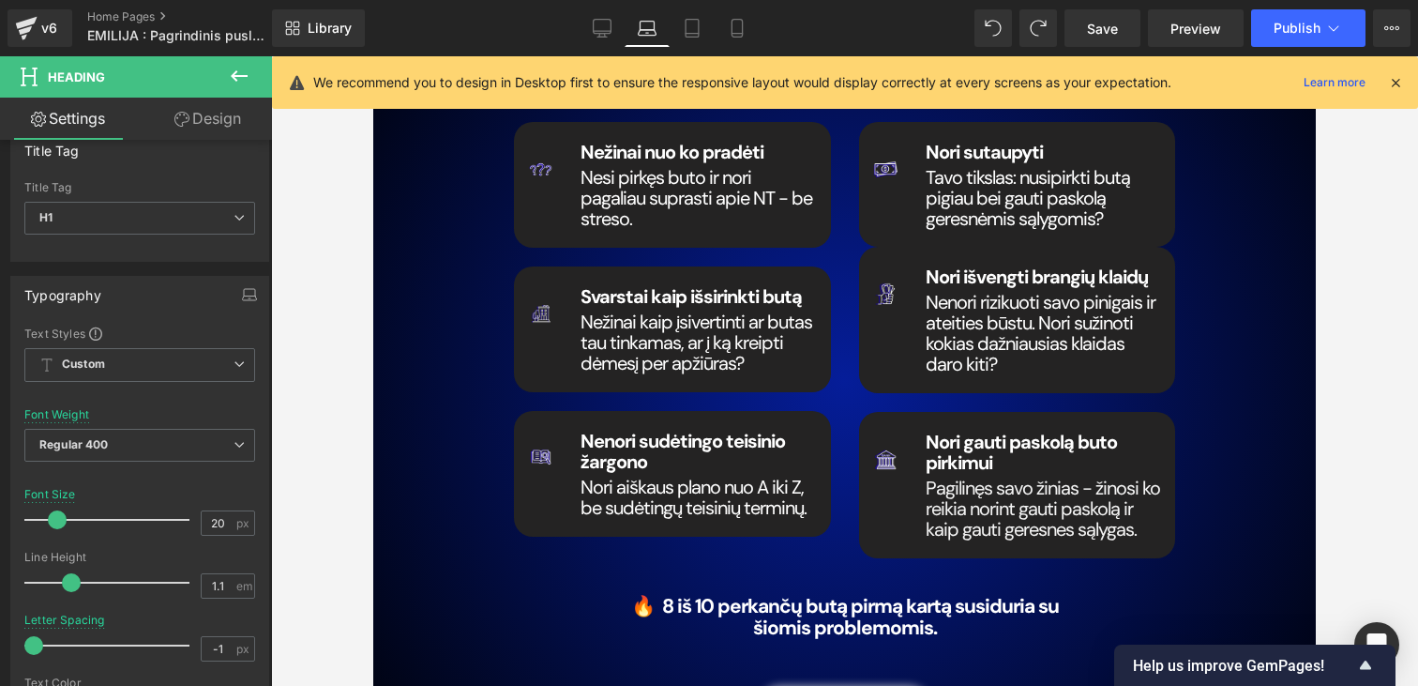
scroll to position [2649, 0]
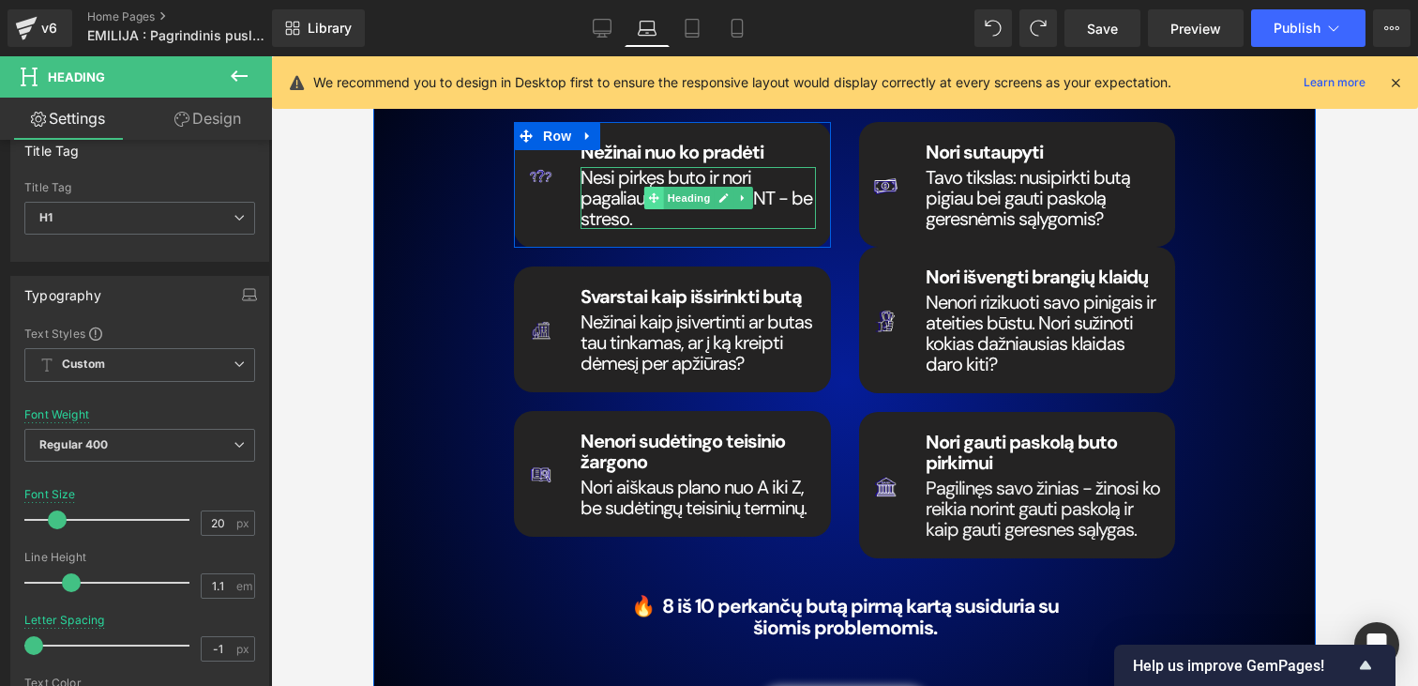
click at [650, 192] on icon at bounding box center [654, 197] width 10 height 11
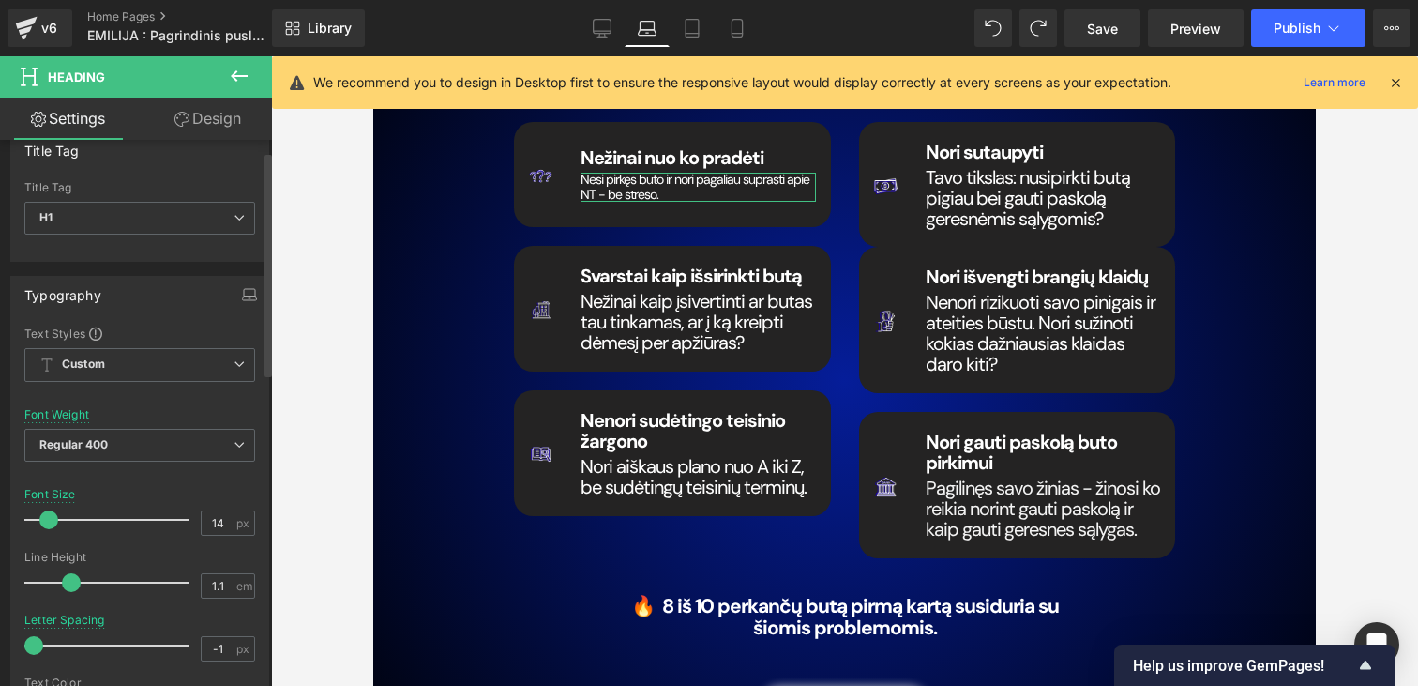
type input "13"
drag, startPoint x: 53, startPoint y: 522, endPoint x: 41, endPoint y: 521, distance: 11.3
click at [41, 521] on span at bounding box center [45, 519] width 19 height 19
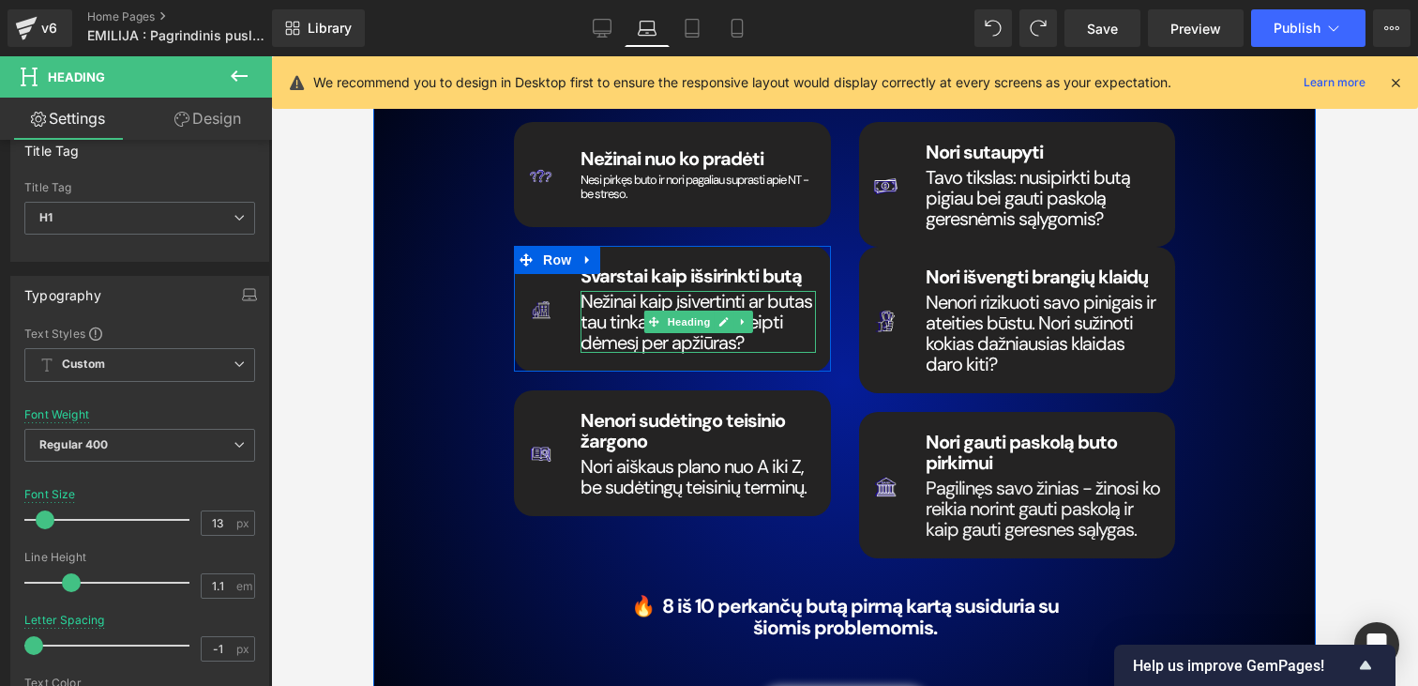
click at [627, 323] on span "Nežinai kaip įsivertinti ar butas tau tinkamas, ar į ką kreipti dėmesį per apži…" at bounding box center [697, 322] width 232 height 66
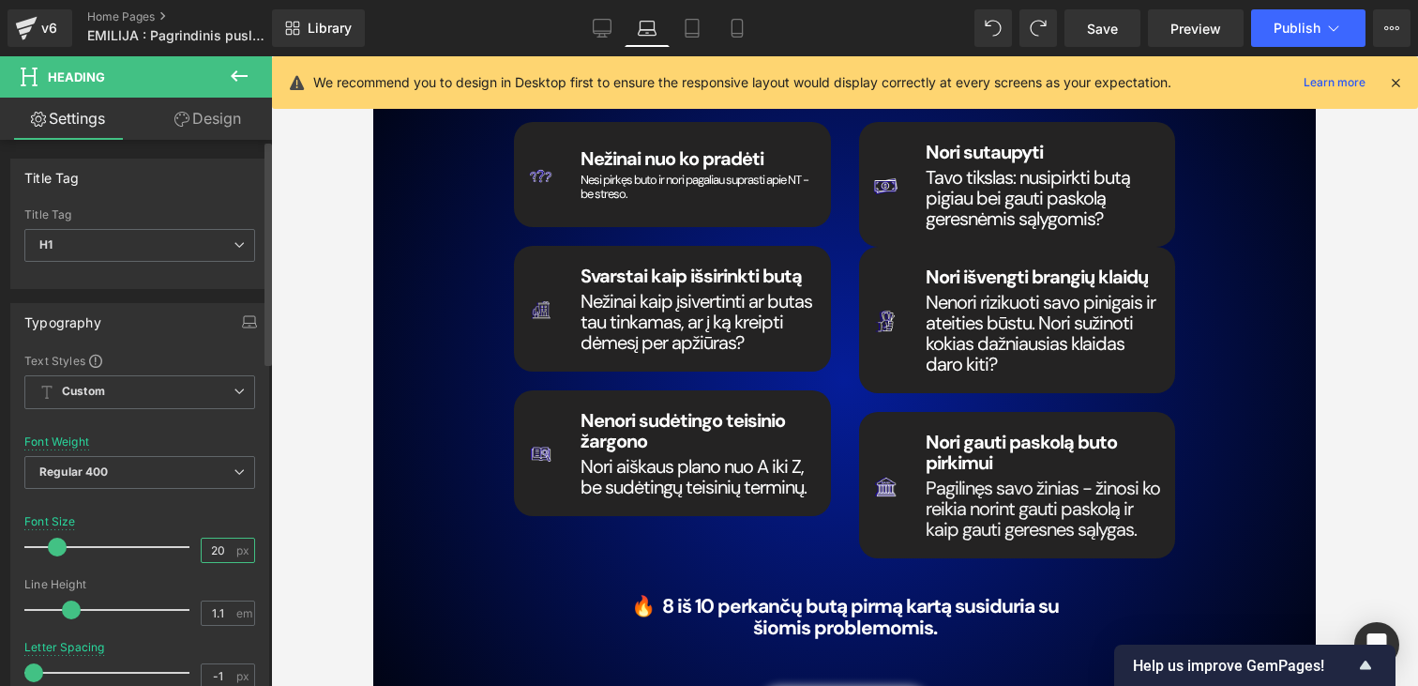
click at [217, 546] on input "20" at bounding box center [218, 549] width 33 height 23
type input "2"
type input "13"
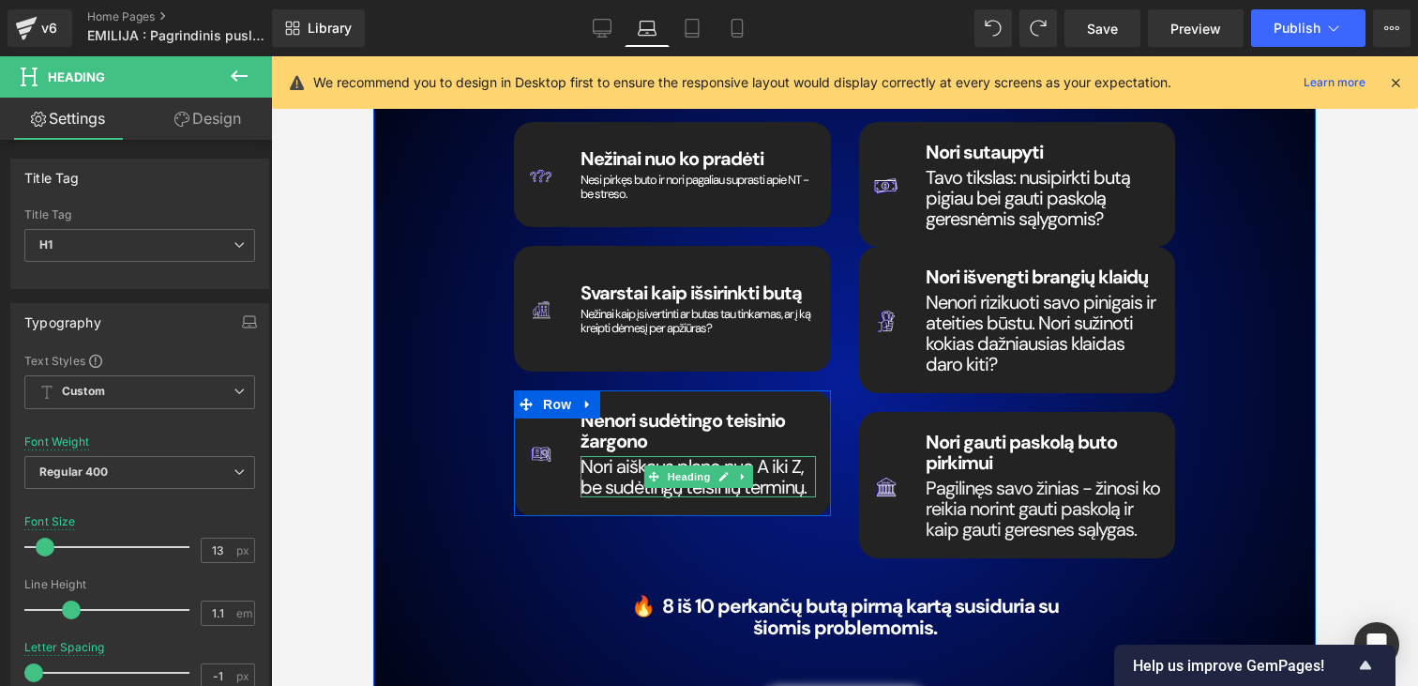
click at [617, 477] on span "Nori aiškaus plano nuo A iki Z, be sudėtingų teisinių terminų." at bounding box center [694, 476] width 226 height 45
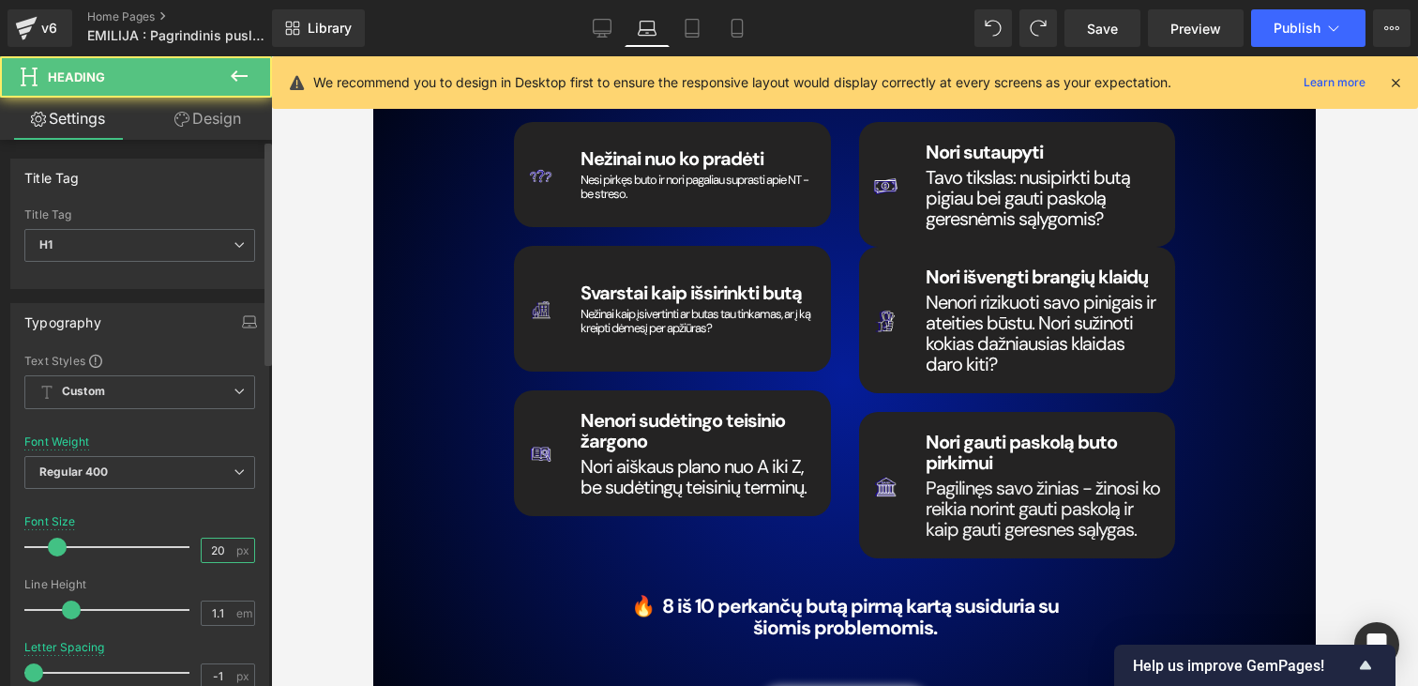
click at [202, 549] on input "20" at bounding box center [218, 549] width 33 height 23
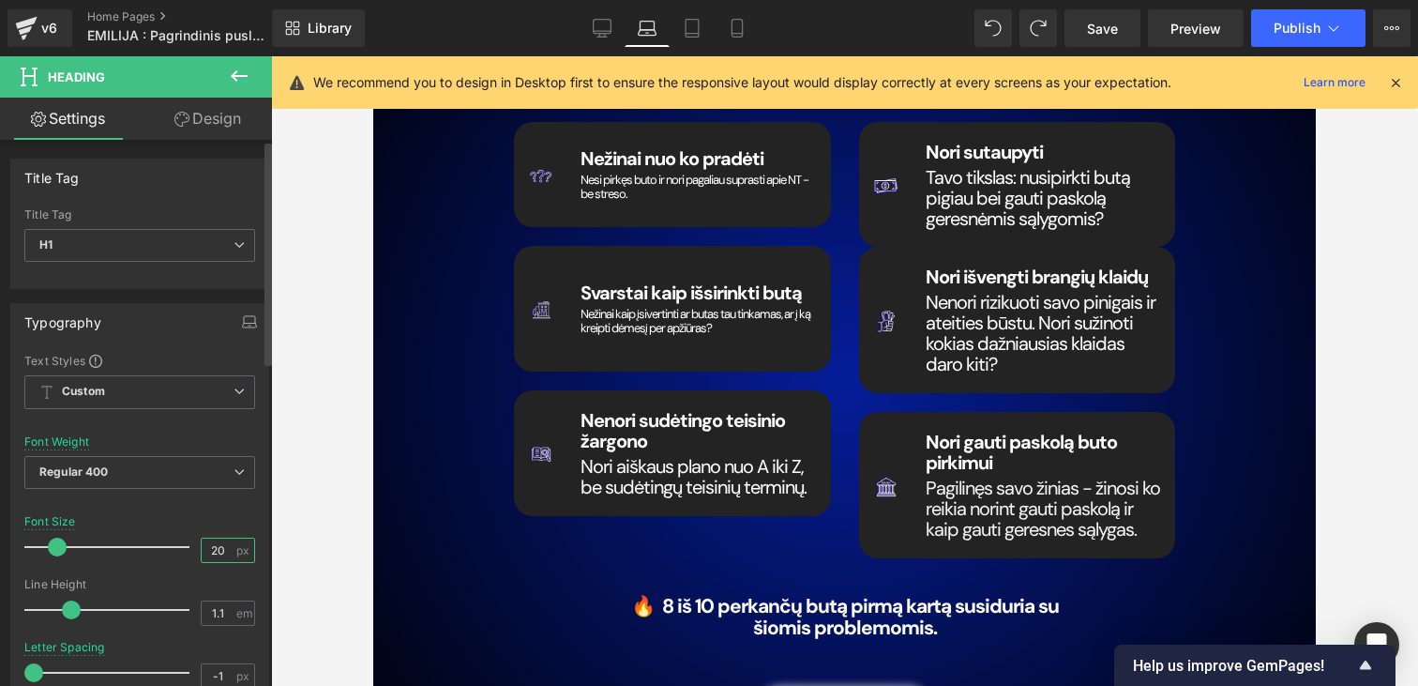
click at [202, 549] on input "20" at bounding box center [218, 549] width 33 height 23
click at [202, 549] on input "13" at bounding box center [218, 549] width 33 height 23
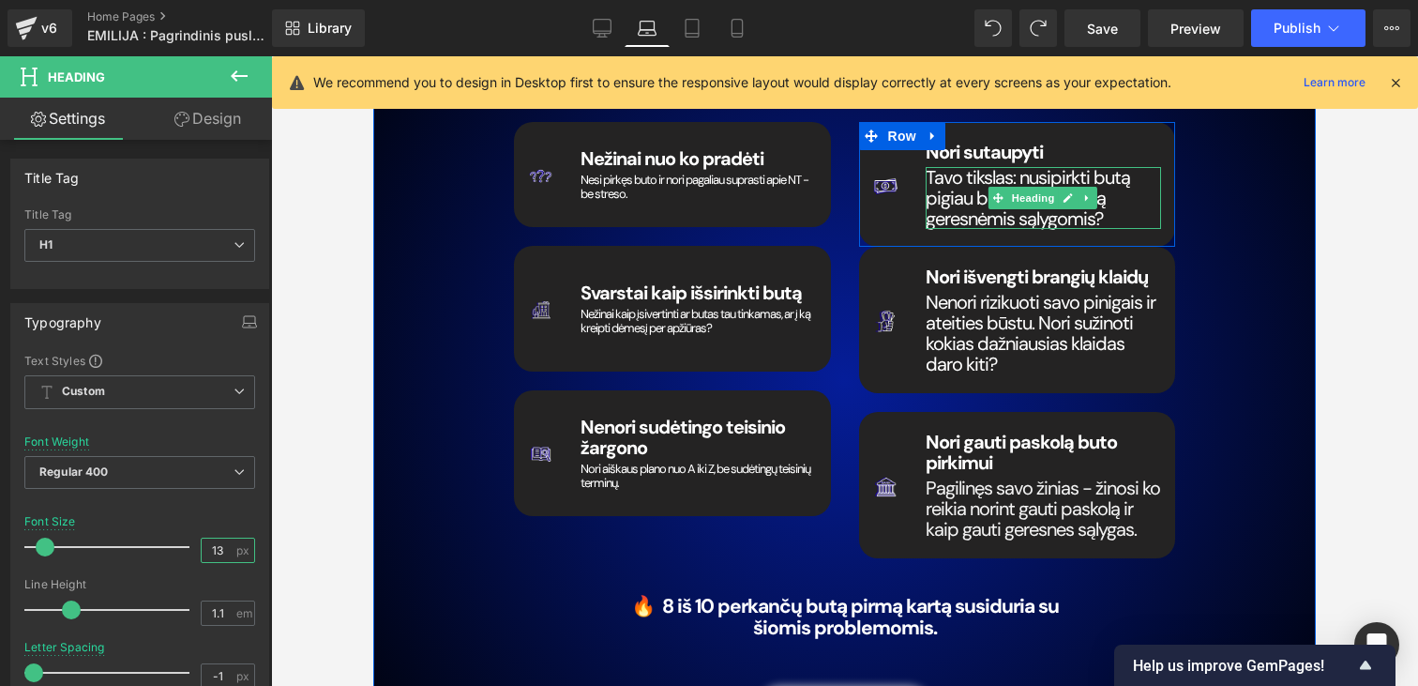
type input "13"
click at [935, 183] on span "Tavo tikslas: nusipirkti butą pigiau bei gauti paskolą geresnėmis sąlygomis?" at bounding box center [1028, 198] width 204 height 66
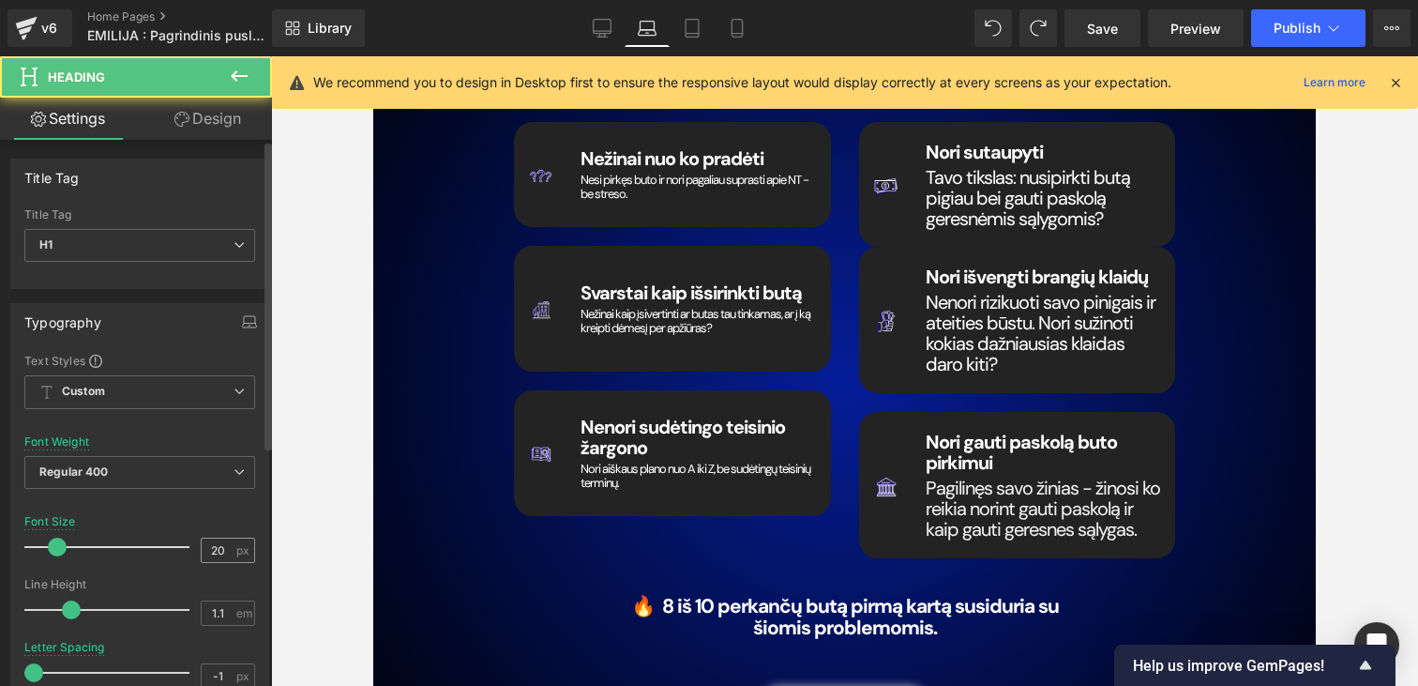
click at [216, 552] on input "20" at bounding box center [218, 549] width 33 height 23
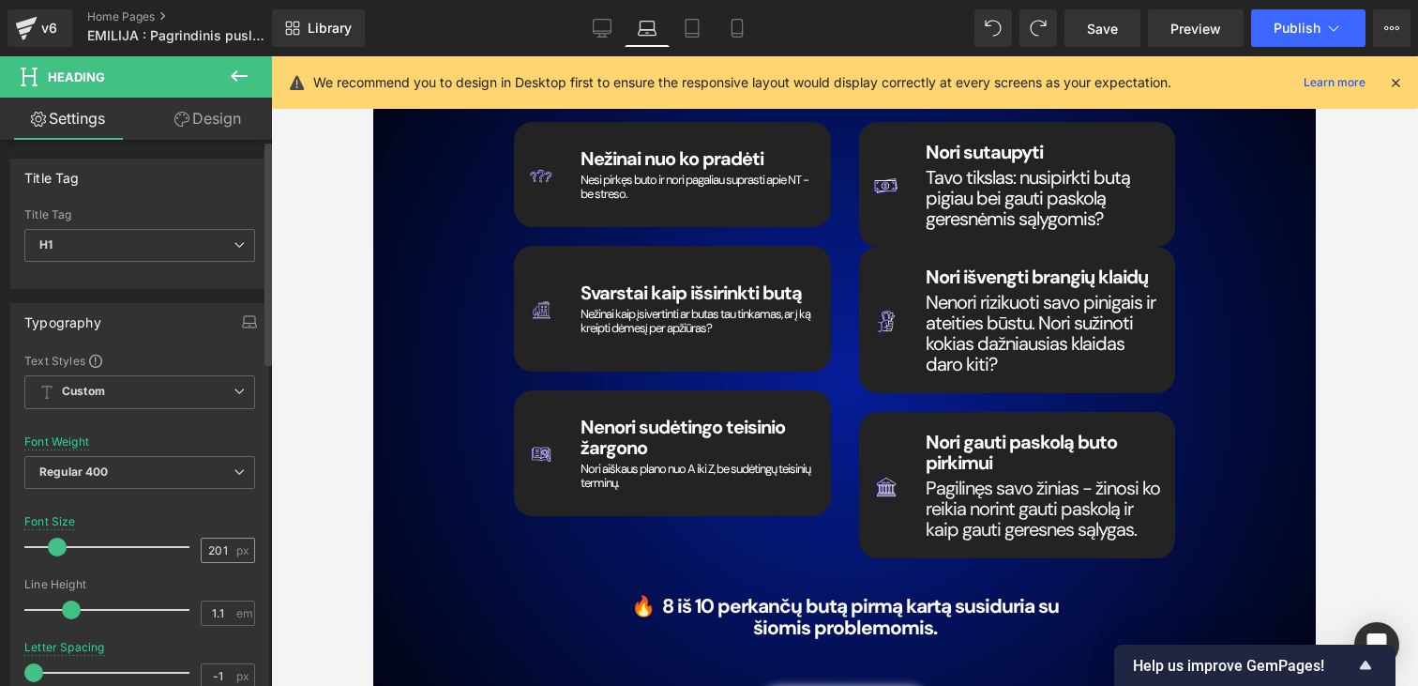
scroll to position [0, 0]
type input "2"
type input "13"
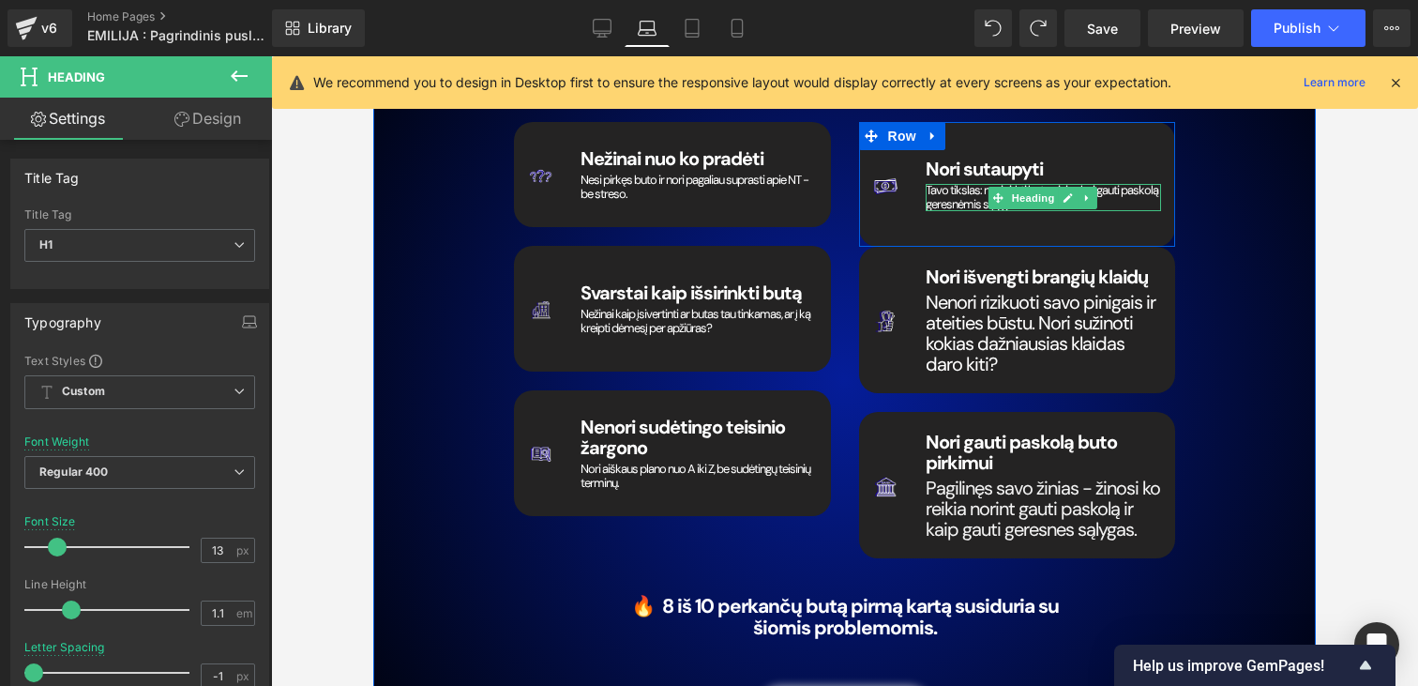
scroll to position [2667, 0]
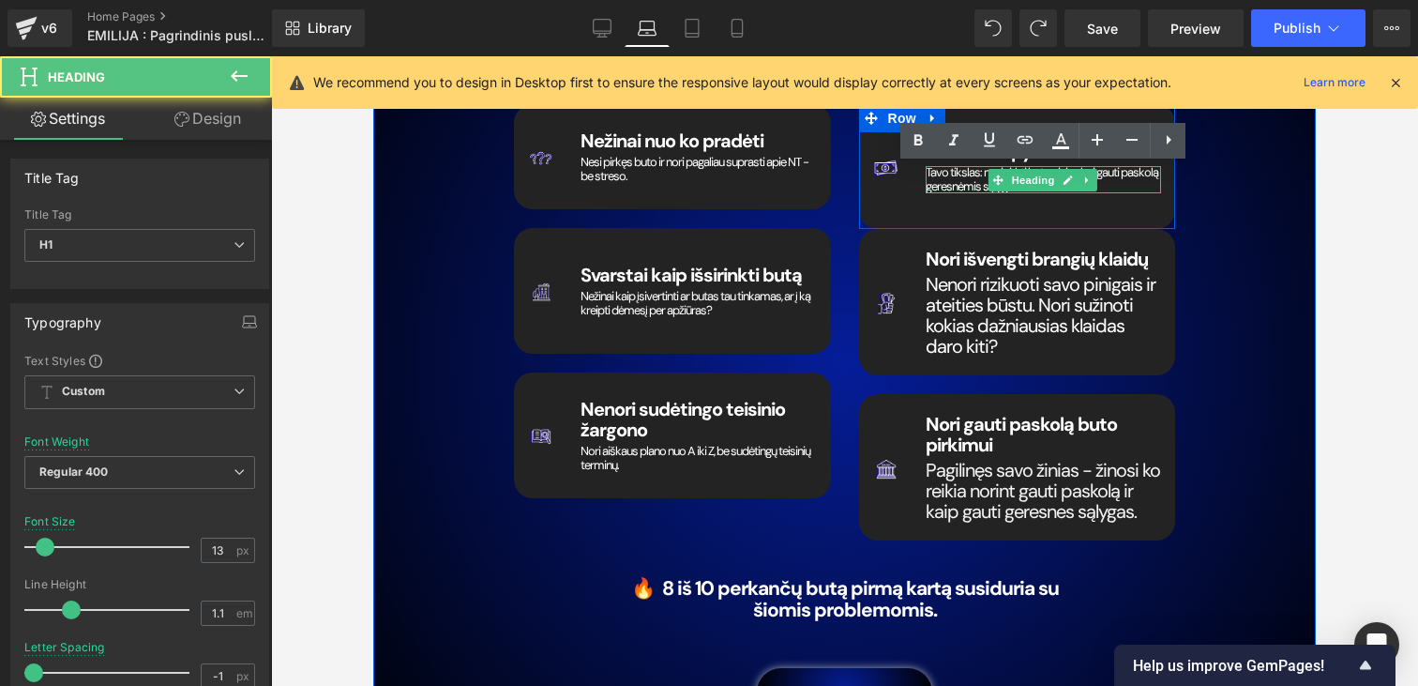
click at [962, 204] on div "Nori sutaupyti Heading Tavo tikslas: nusipirkti butą pigiau bei gauti paskolą g…" at bounding box center [1044, 167] width 264 height 87
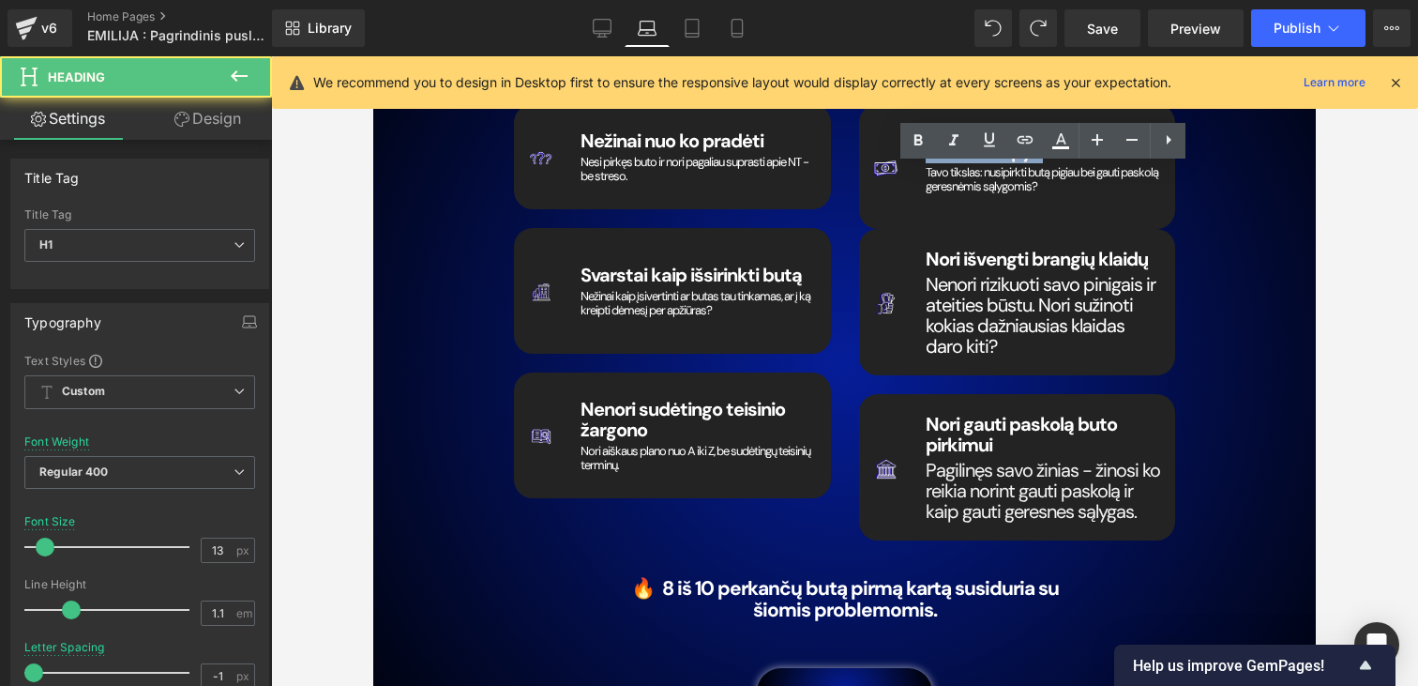
click at [962, 204] on div "Nori sutaupyti Heading Tavo tikslas: nusipirkti butą pigiau bei gauti paskolą g…" at bounding box center [1044, 167] width 264 height 87
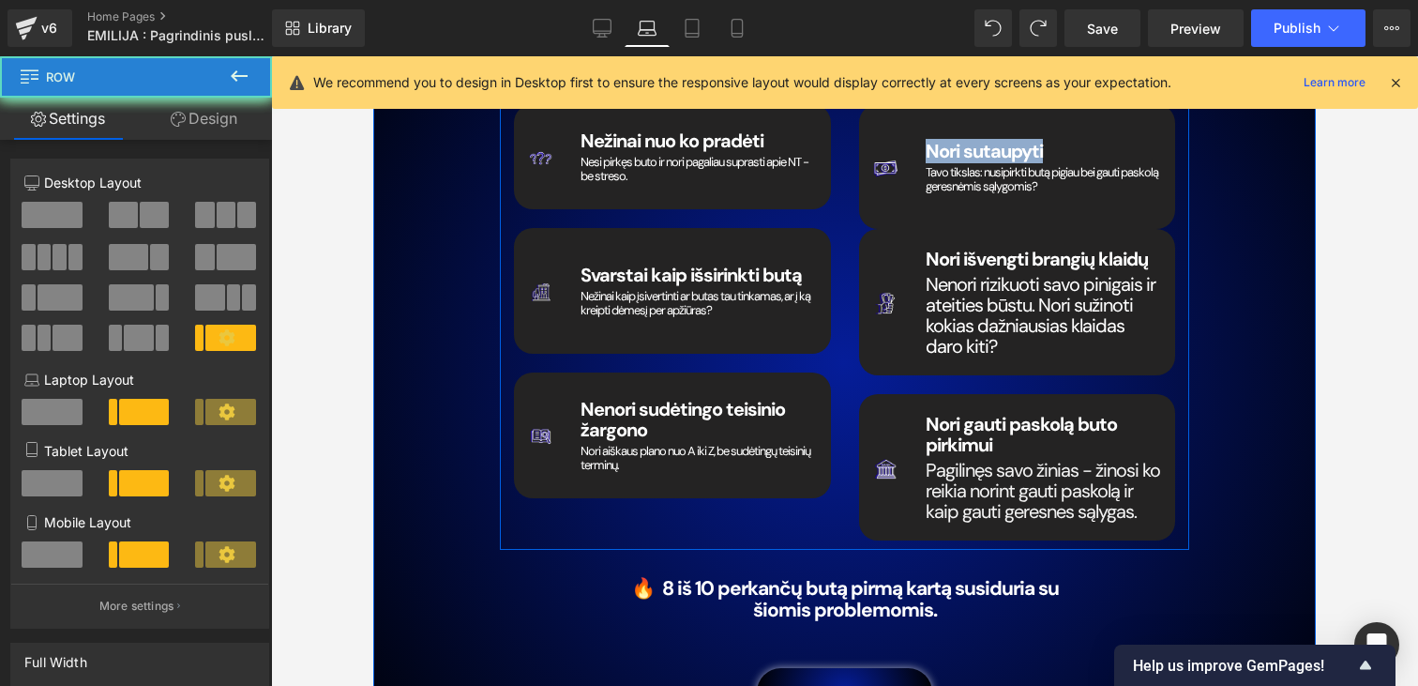
click at [961, 265] on div "Nori išvengti brangių klaidų Heading" at bounding box center [1043, 259] width 235 height 21
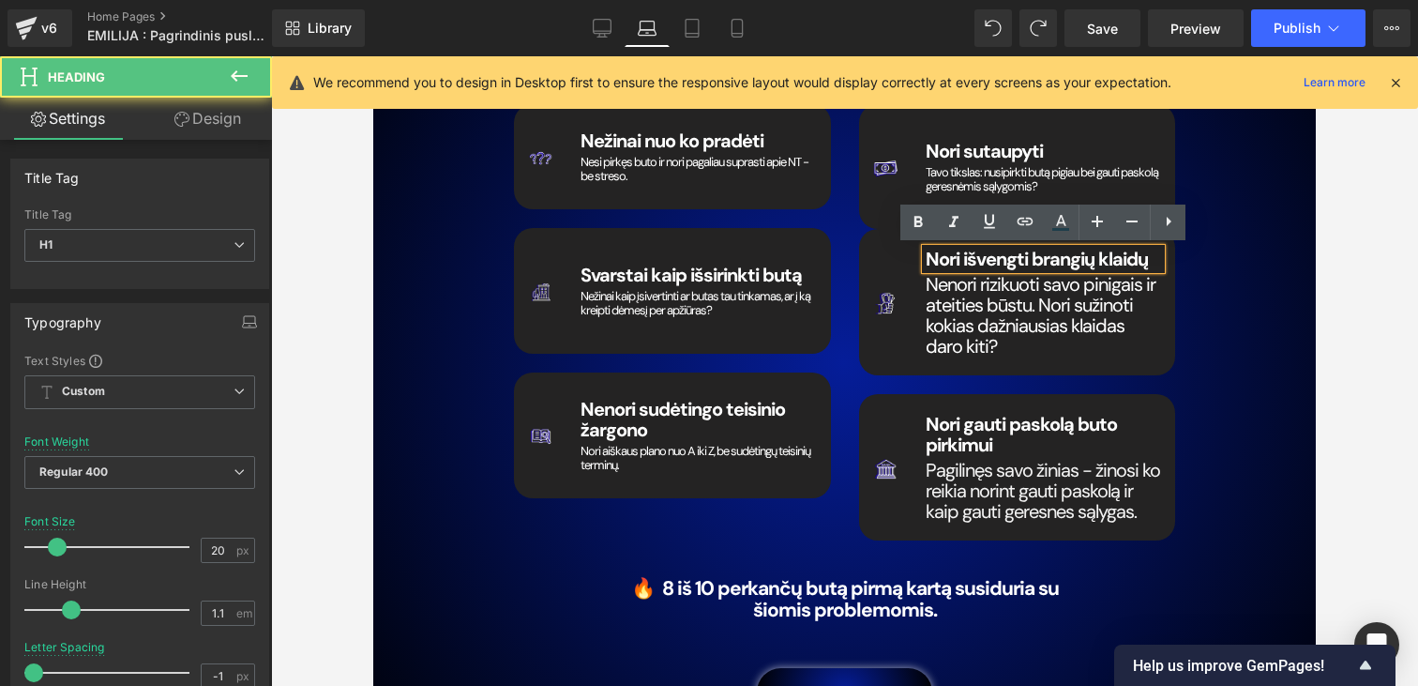
click at [958, 291] on span "Nenori rizikuoti savo pinigais ir ateities būstu. Nori sužinoti kokias dažniaus…" at bounding box center [1041, 315] width 230 height 86
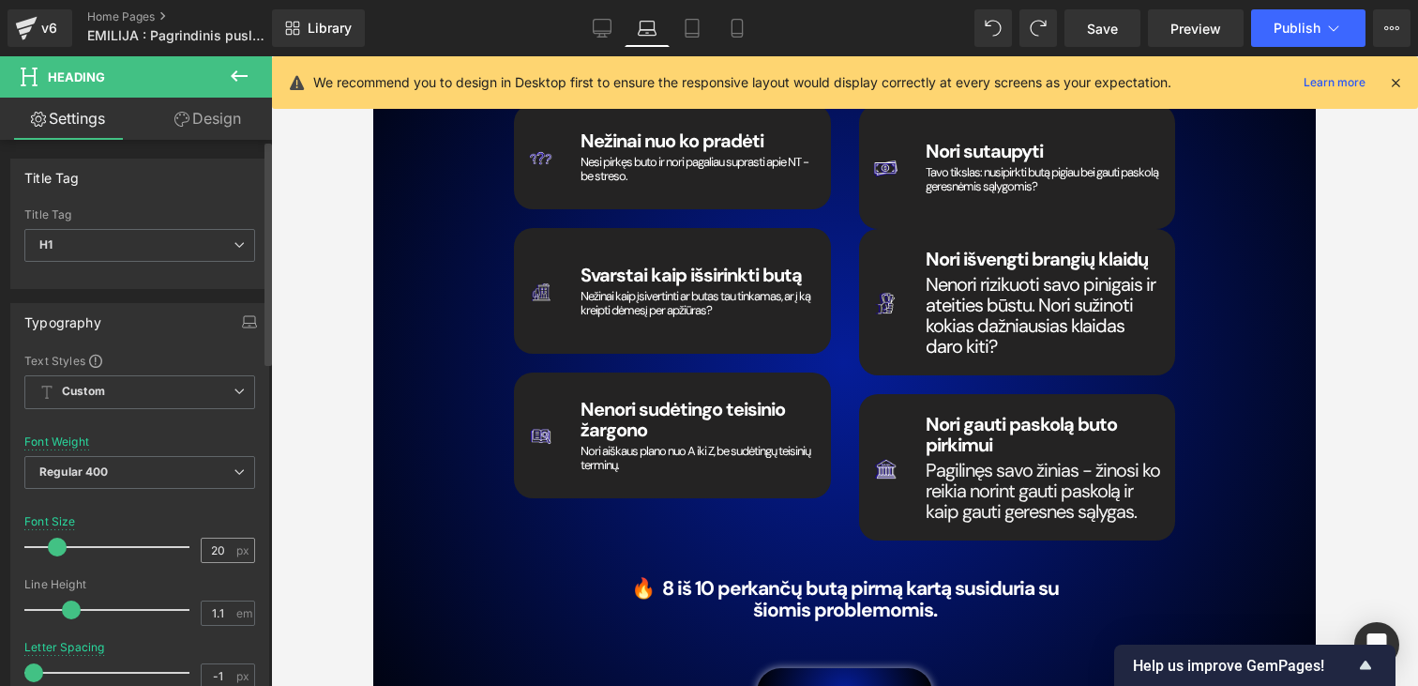
click at [209, 551] on input "20" at bounding box center [218, 549] width 33 height 23
type input "13"
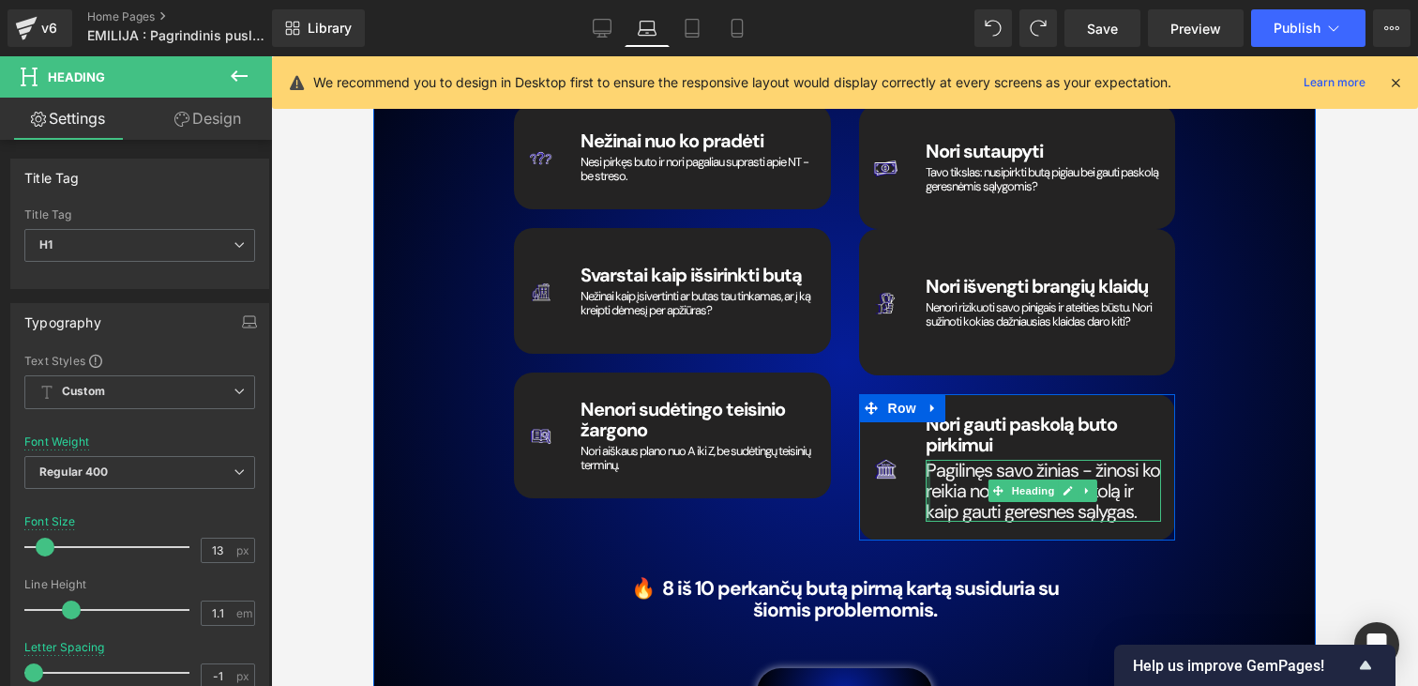
click at [928, 467] on div at bounding box center [928, 491] width 5 height 62
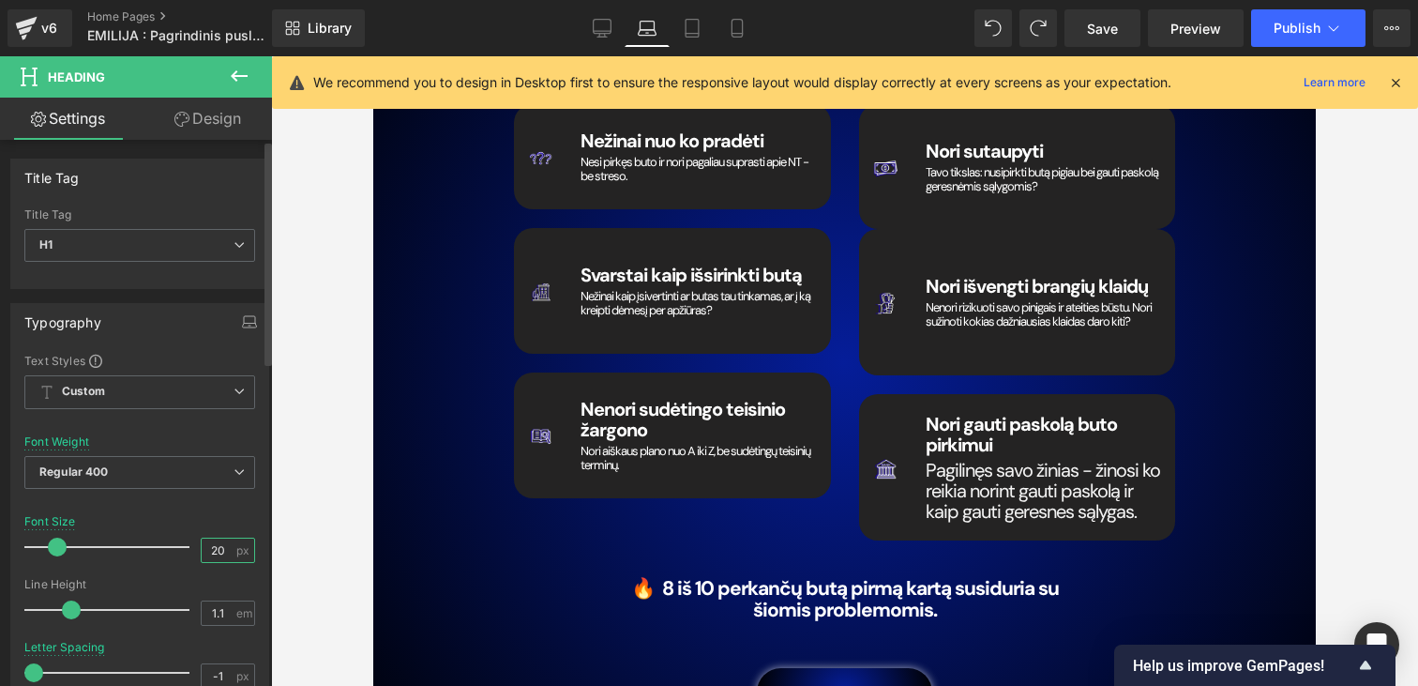
click at [207, 549] on input "20" at bounding box center [218, 549] width 33 height 23
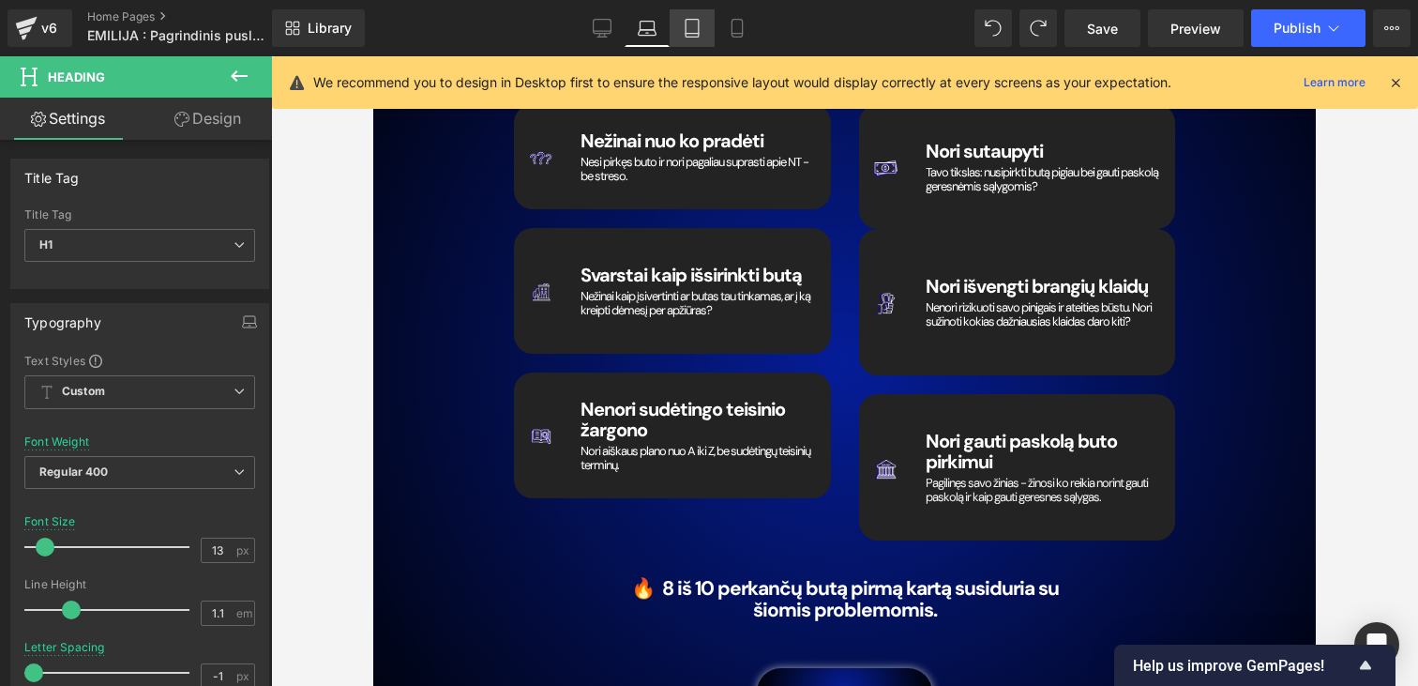
click at [695, 29] on icon at bounding box center [692, 28] width 19 height 19
type input "20"
type input "100"
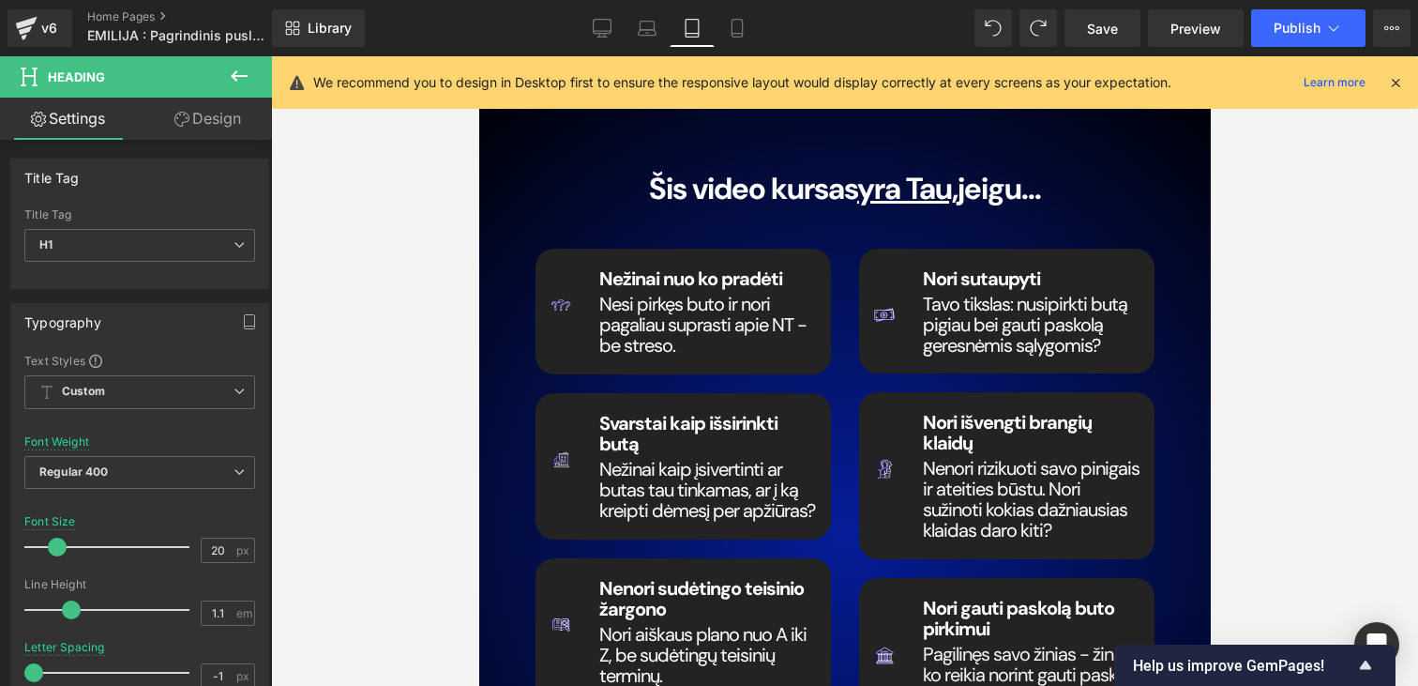
scroll to position [2788, 0]
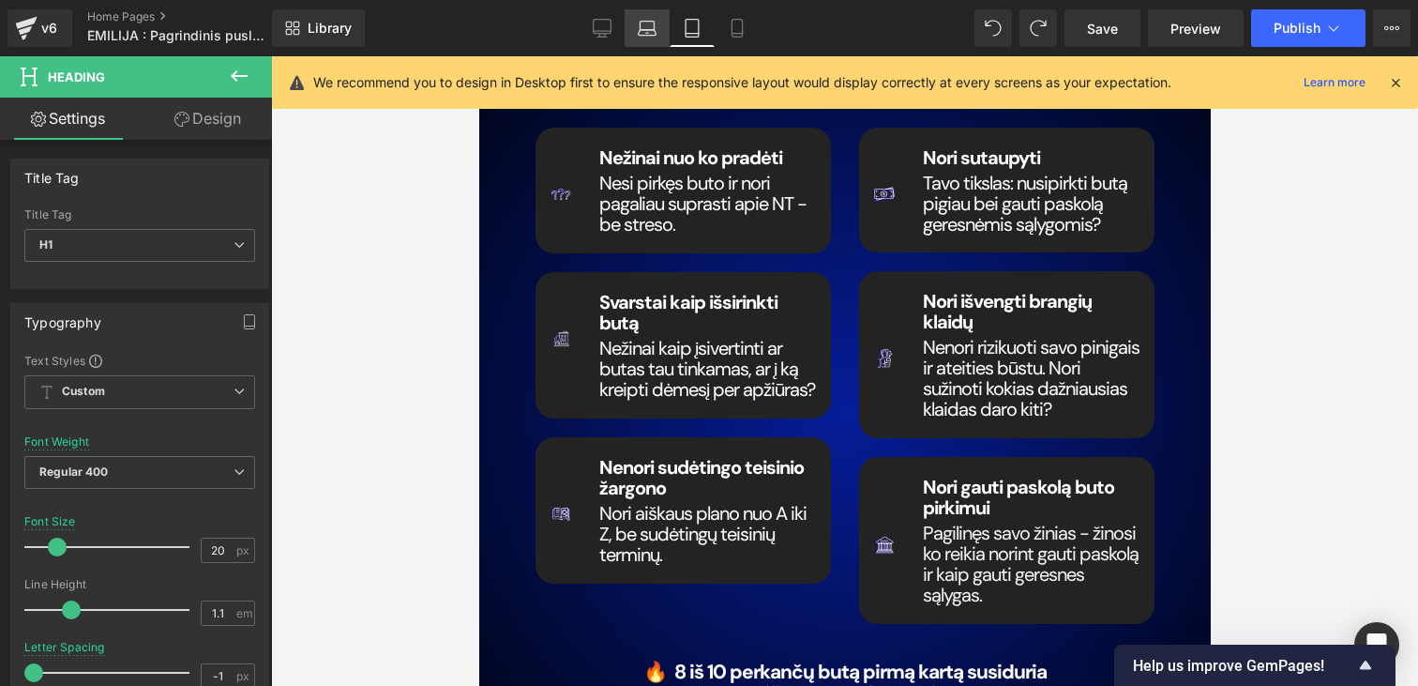
click at [654, 33] on icon at bounding box center [647, 28] width 19 height 19
type input "13"
type input "100"
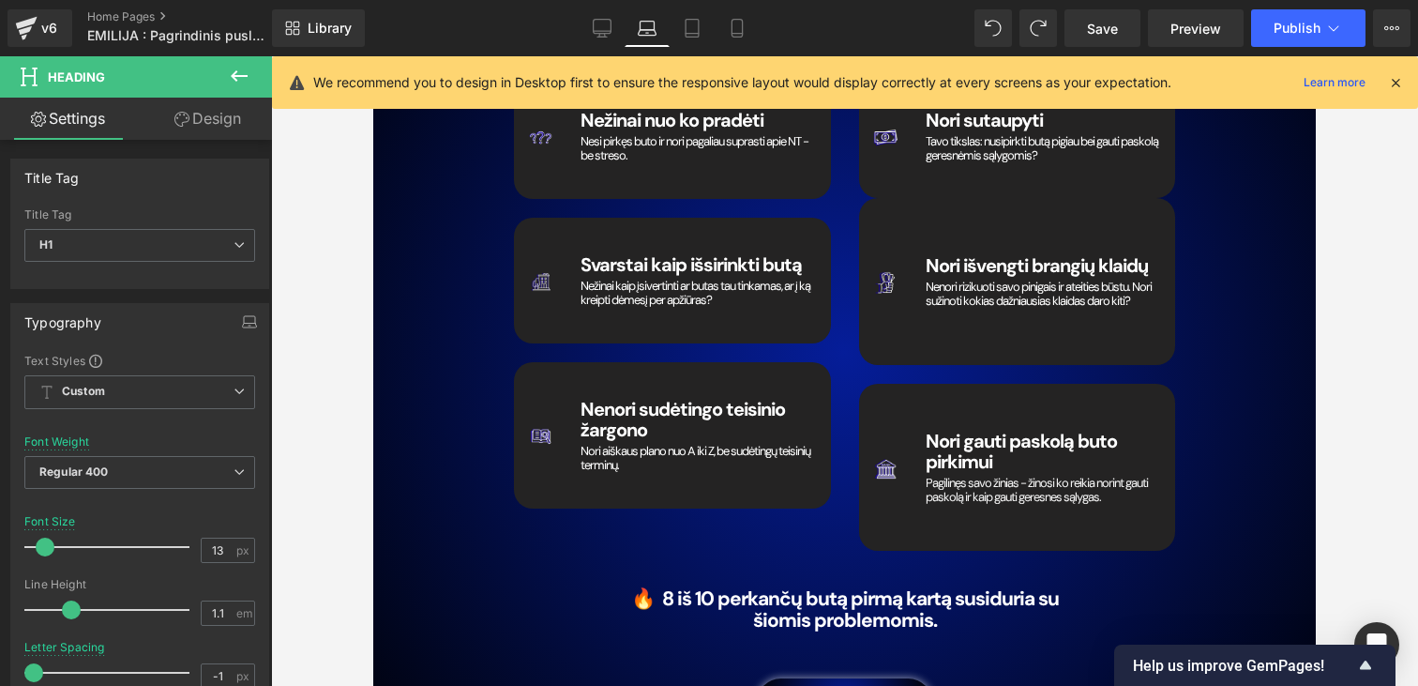
scroll to position [2698, 0]
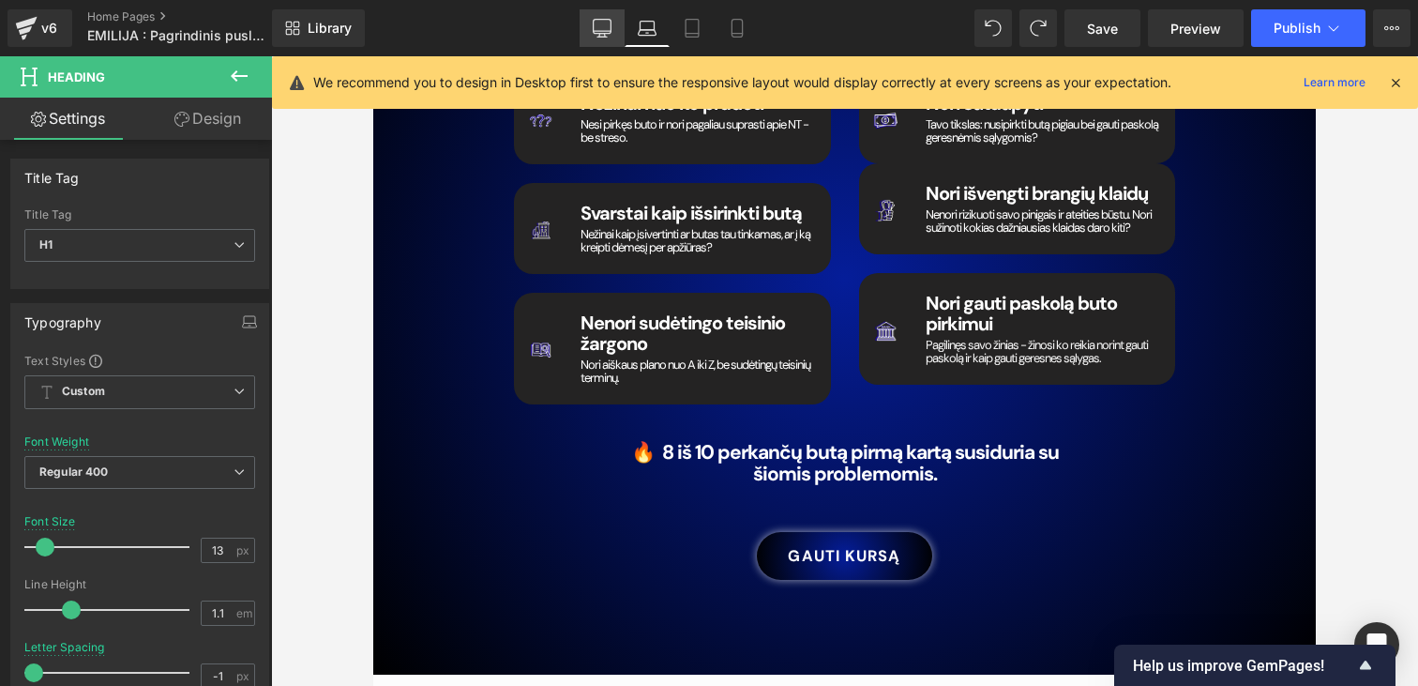
click at [606, 38] on link "Desktop" at bounding box center [602, 28] width 45 height 38
type input "-0.2"
type input "100"
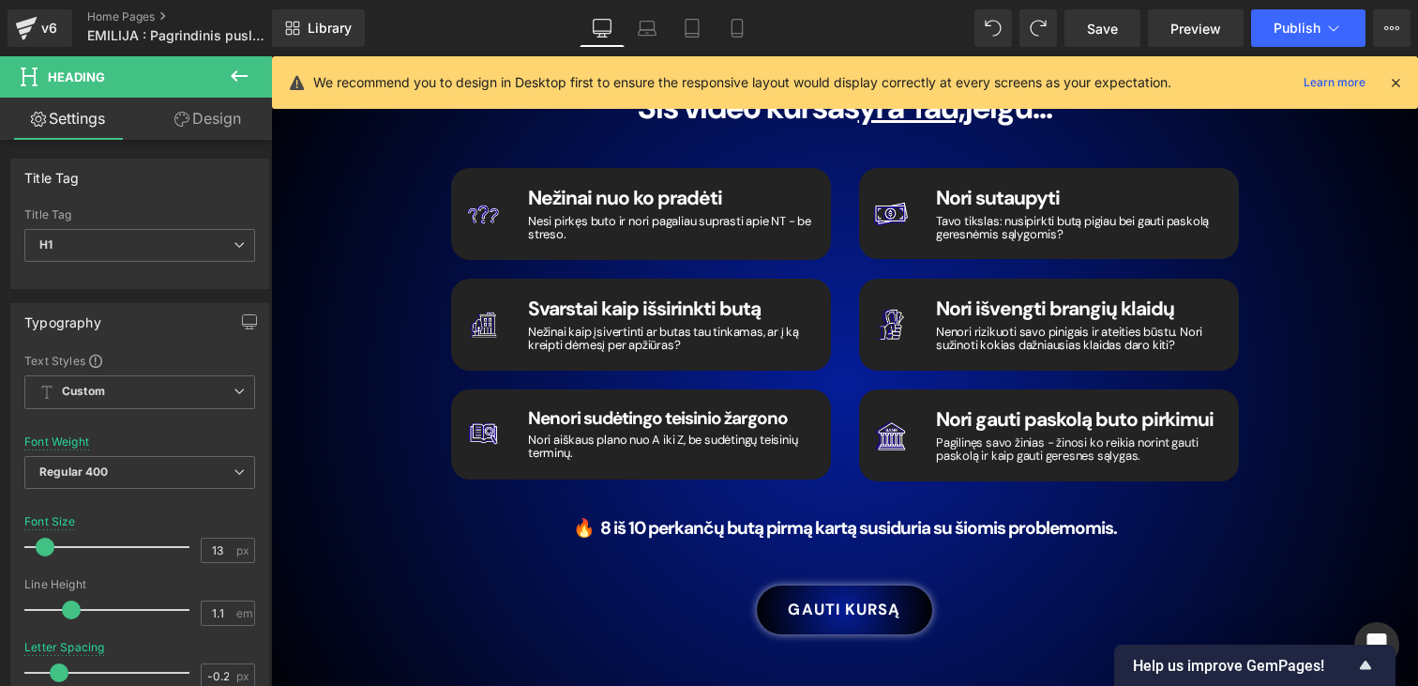
scroll to position [2750, 0]
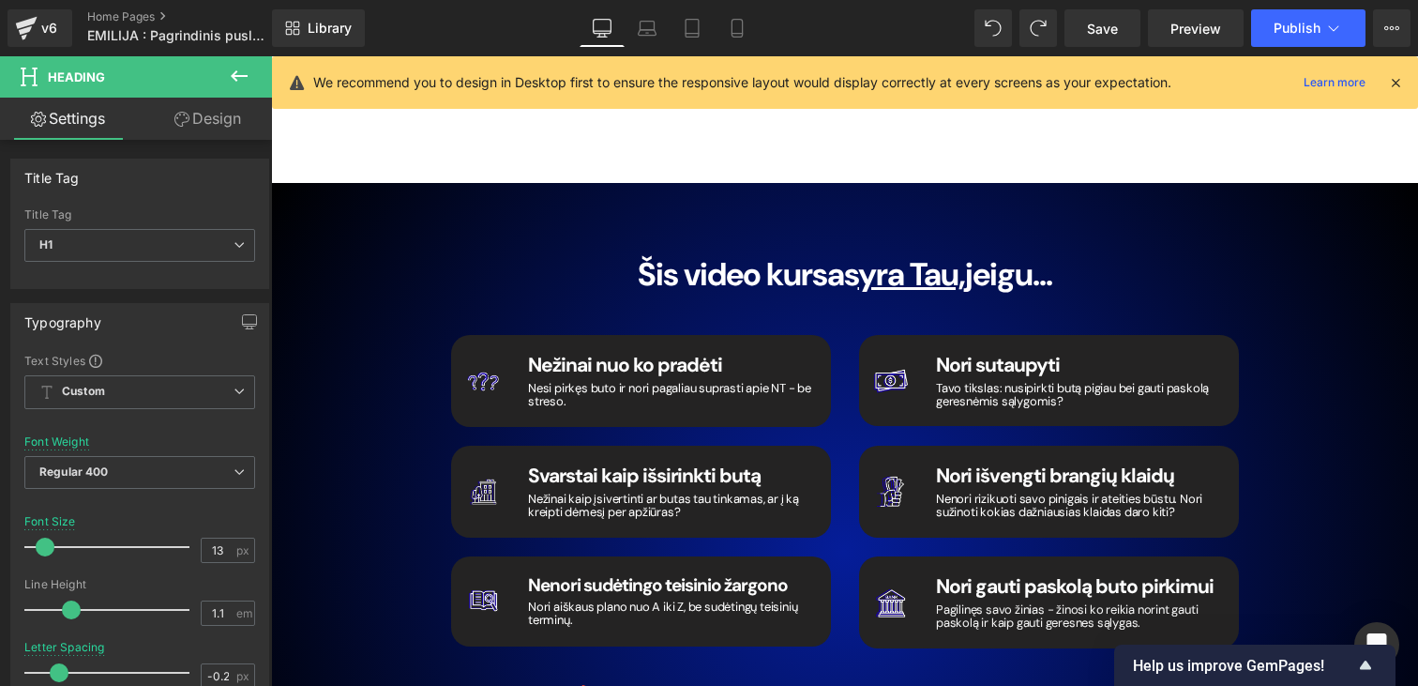
click at [643, 7] on div "Library Desktop Desktop Laptop Tablet Mobile Save Preview Publish Scheduled Vie…" at bounding box center [845, 28] width 1146 height 56
click at [643, 35] on icon at bounding box center [648, 33] width 18 height 6
type input "-1"
type input "100"
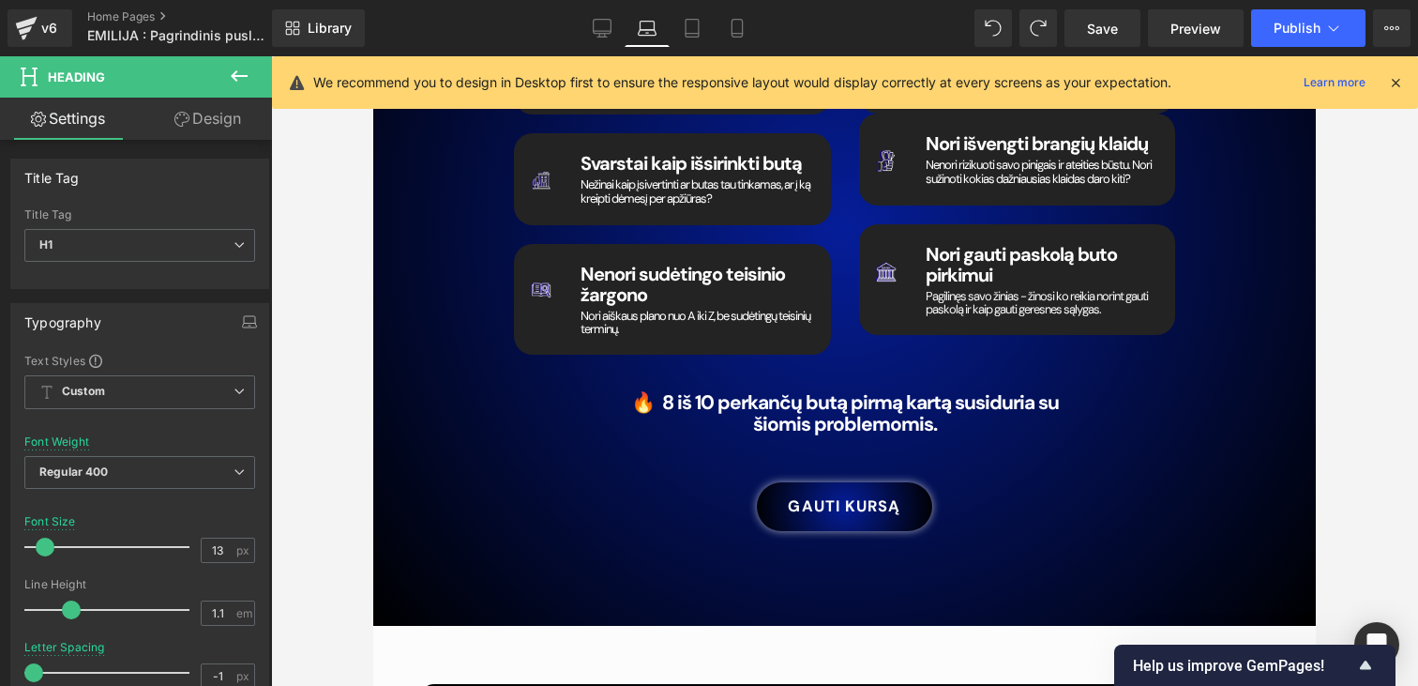
scroll to position [2498, 0]
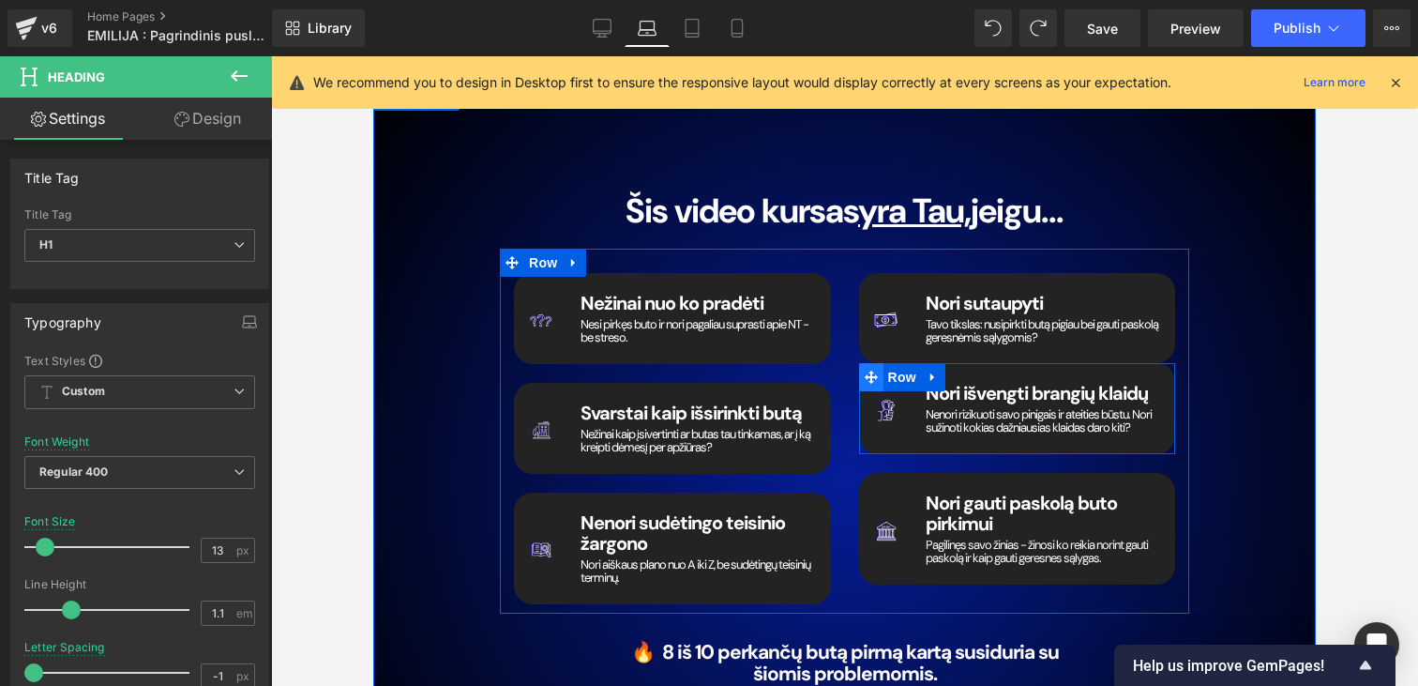
click at [873, 382] on icon at bounding box center [871, 377] width 13 height 14
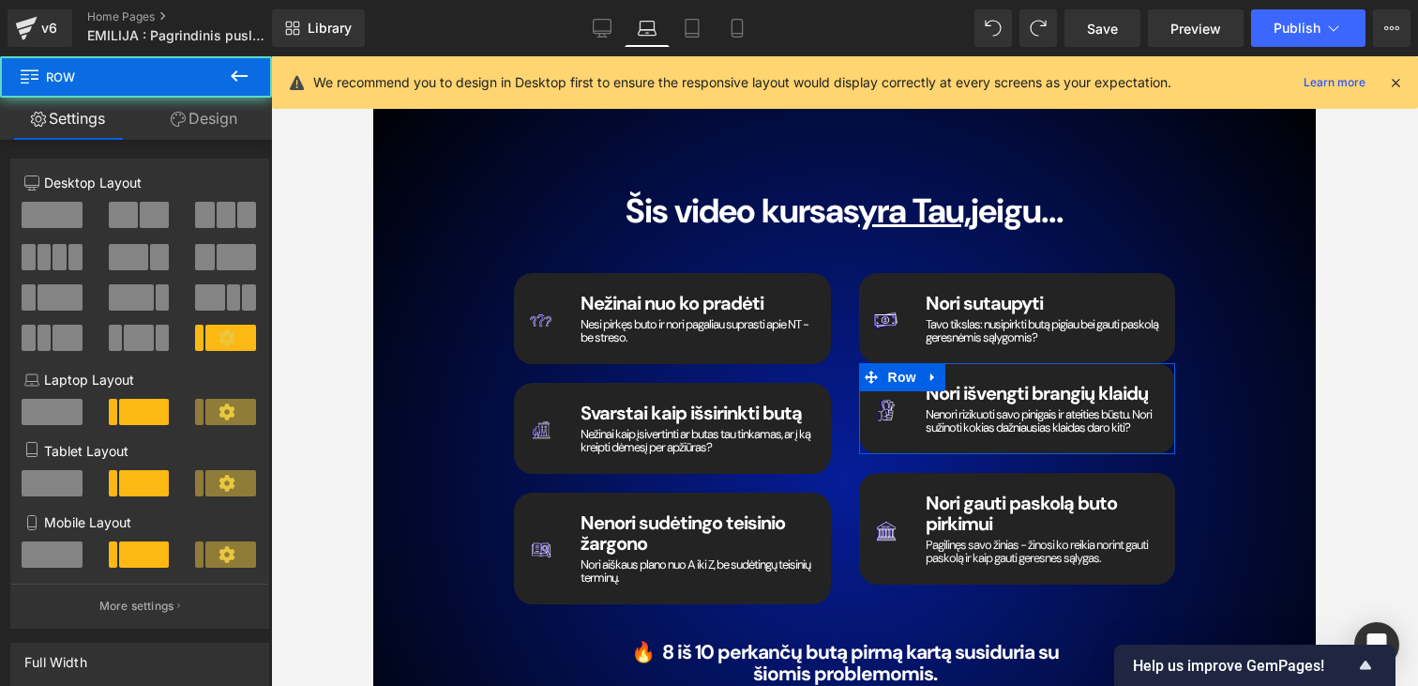
click at [204, 112] on link "Design" at bounding box center [204, 119] width 136 height 42
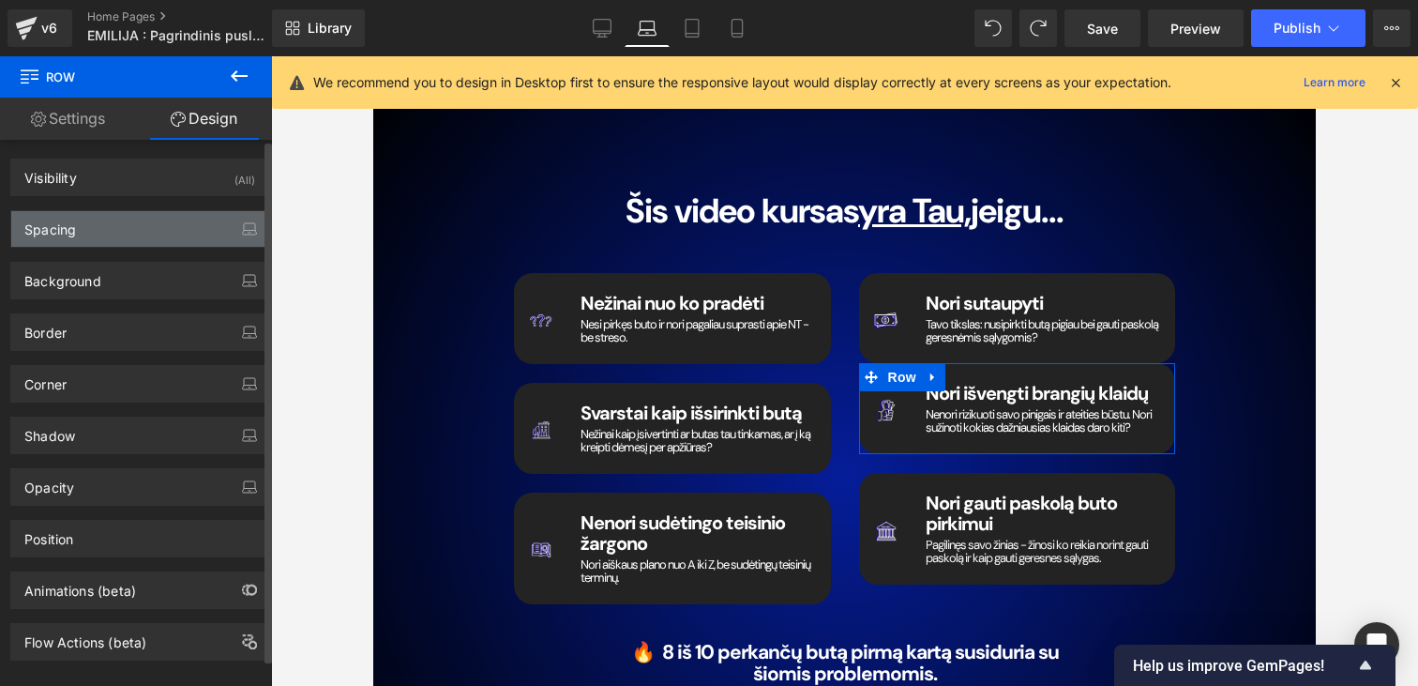
click at [86, 237] on div "Spacing" at bounding box center [139, 229] width 257 height 36
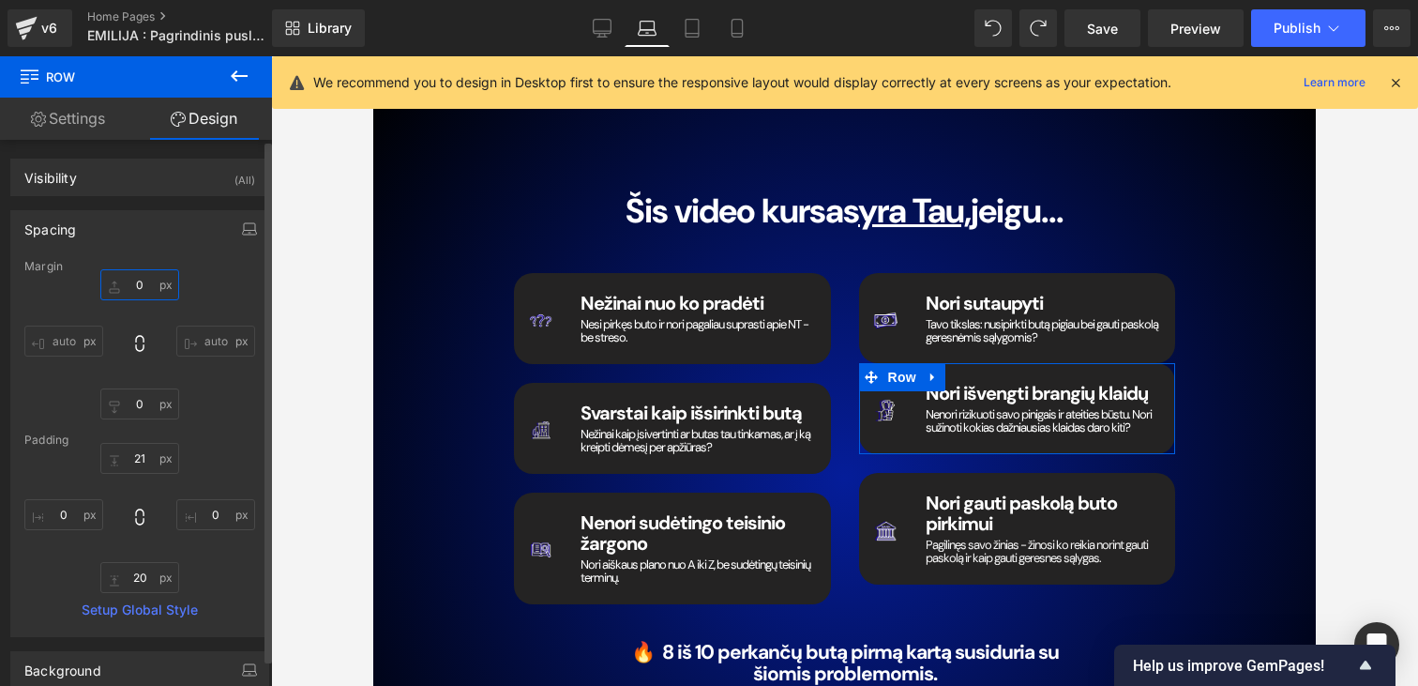
click at [144, 277] on input "0" at bounding box center [139, 284] width 79 height 31
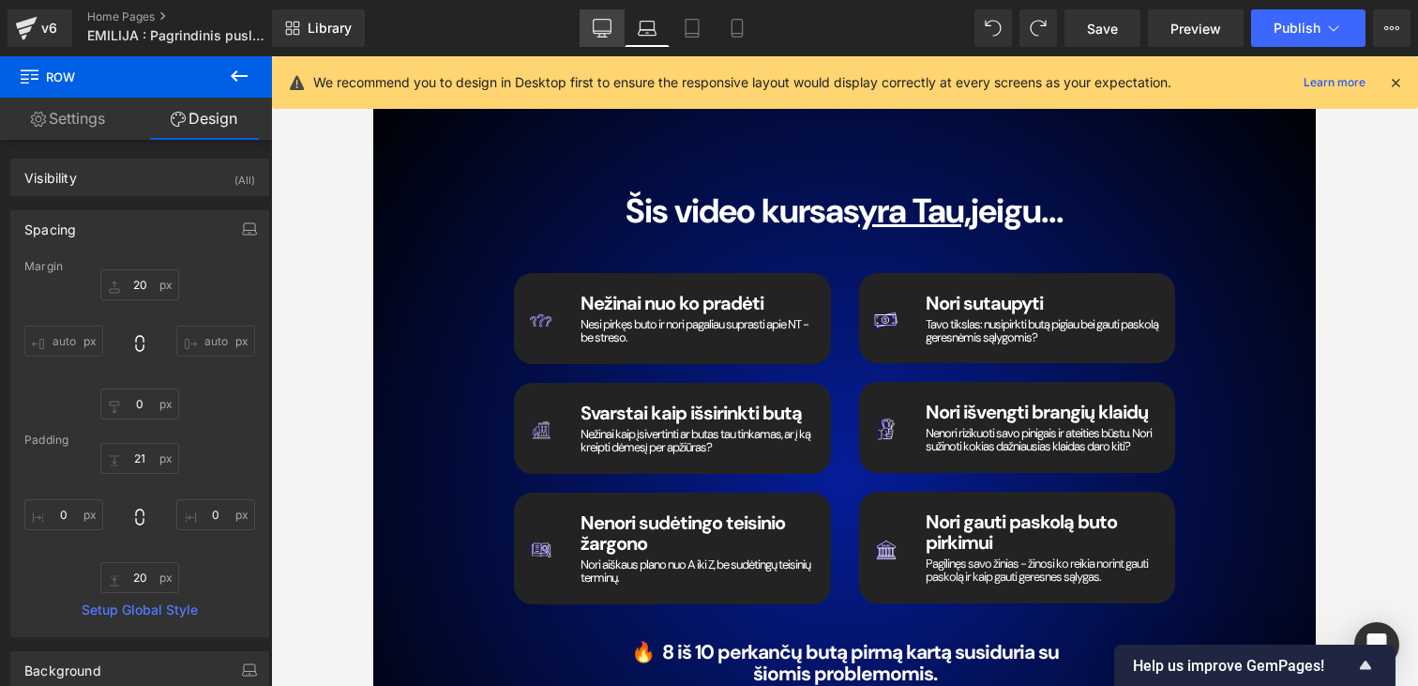
click at [610, 21] on icon at bounding box center [602, 28] width 19 height 19
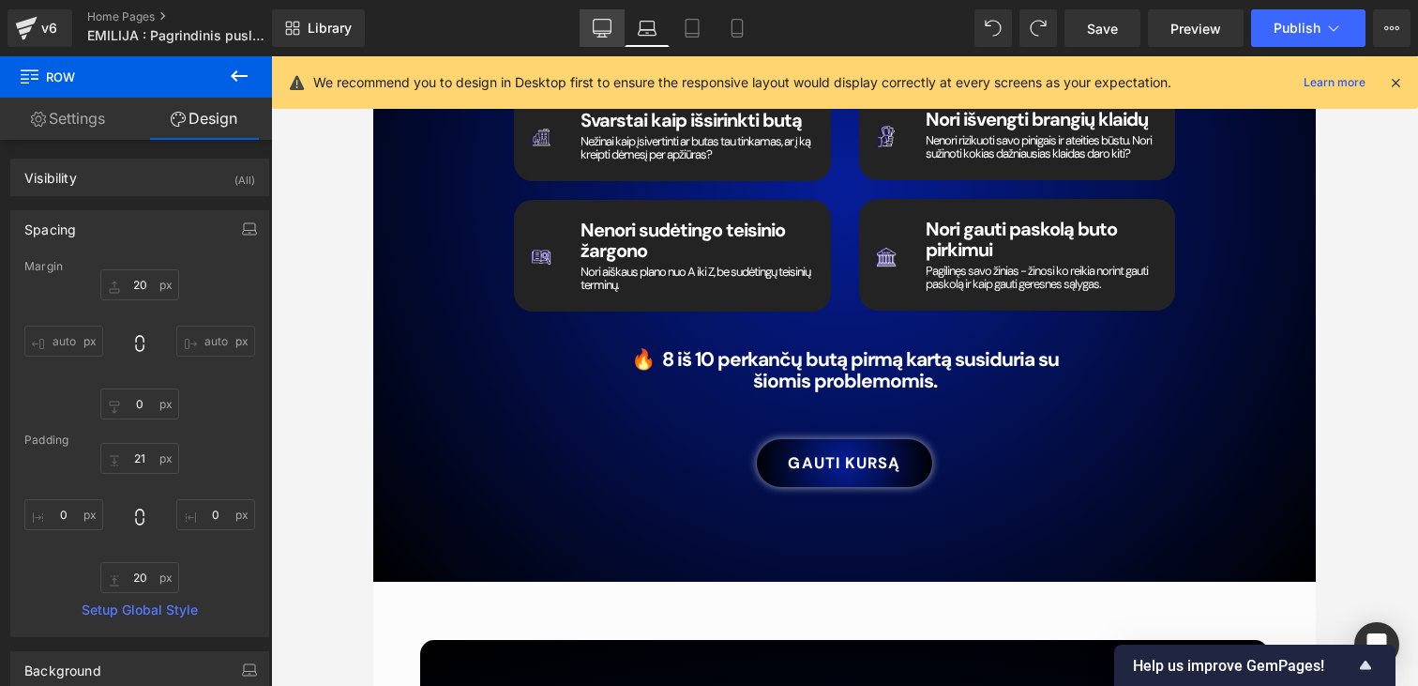
type input "21"
type input "0"
type input "21"
type input "0"
type input "20"
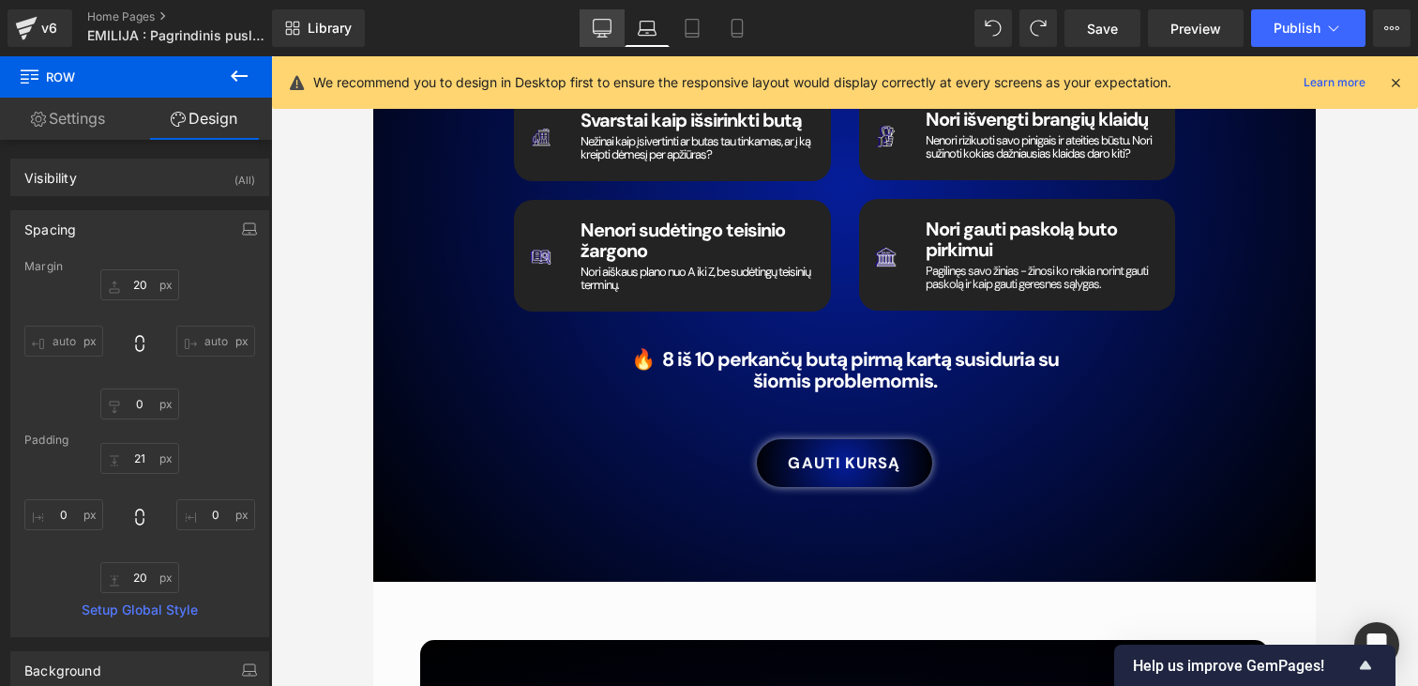
type input "0"
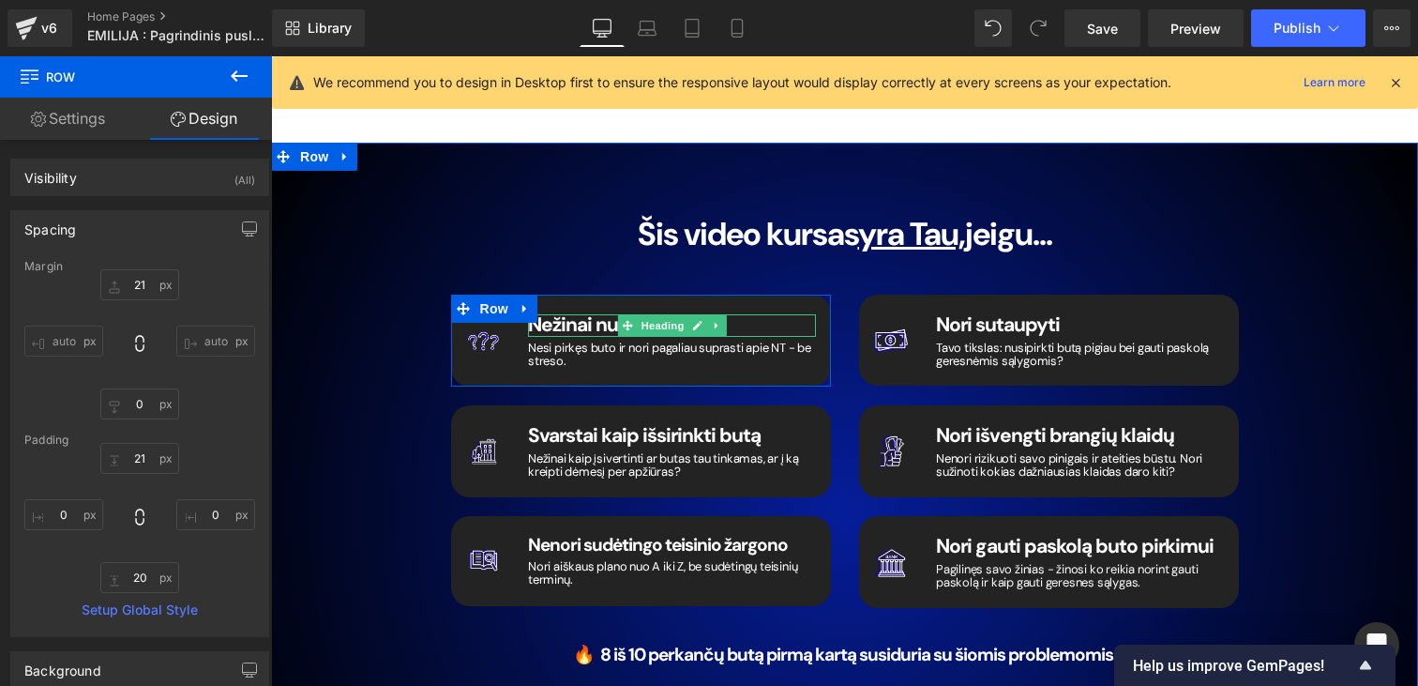
click at [612, 311] on span "Nežinai nuo ko pradėti" at bounding box center [625, 324] width 194 height 26
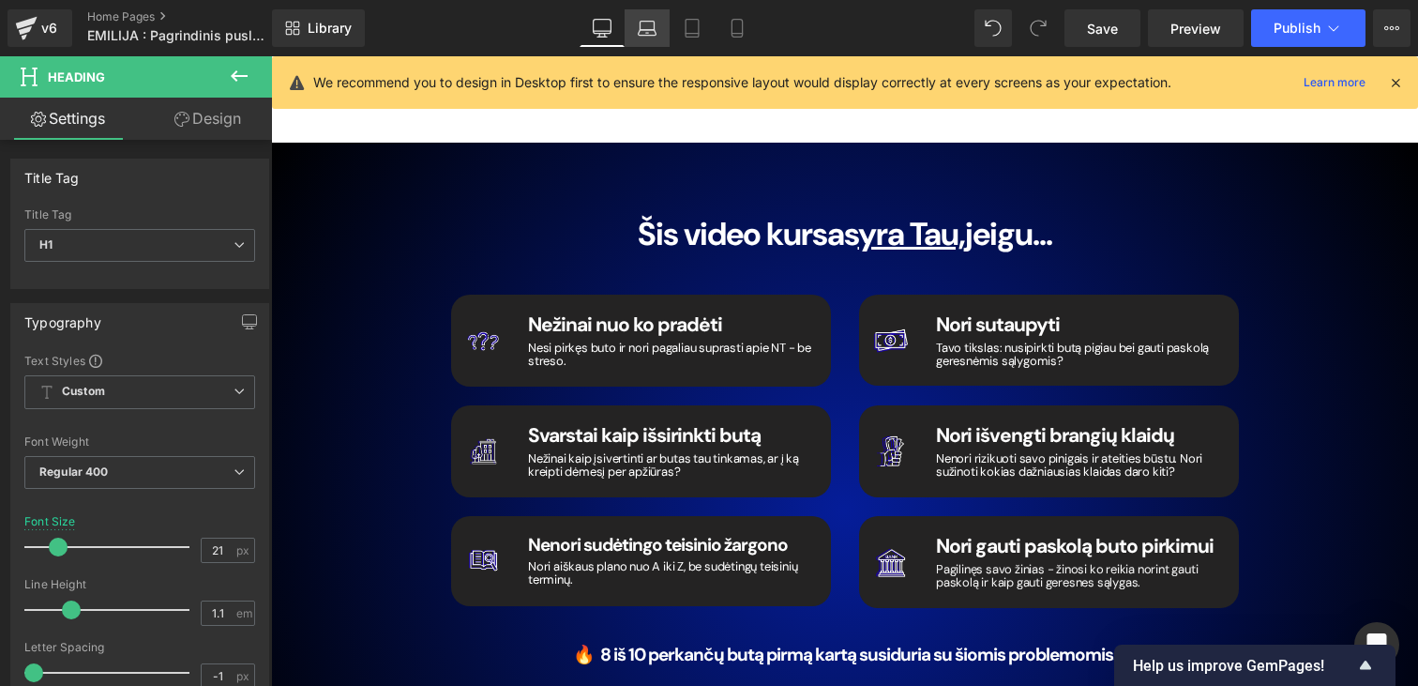
click at [646, 13] on link "Laptop" at bounding box center [647, 28] width 45 height 38
type input "20"
type input "100"
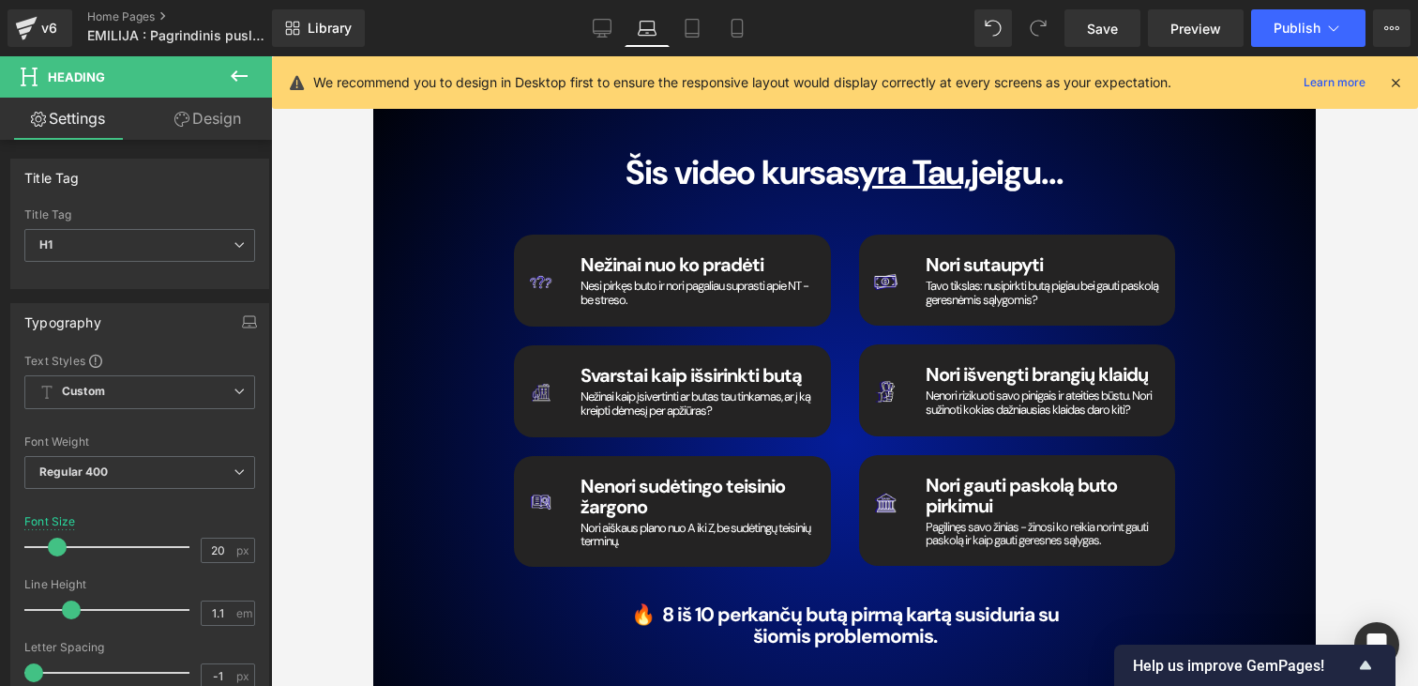
scroll to position [2536, 0]
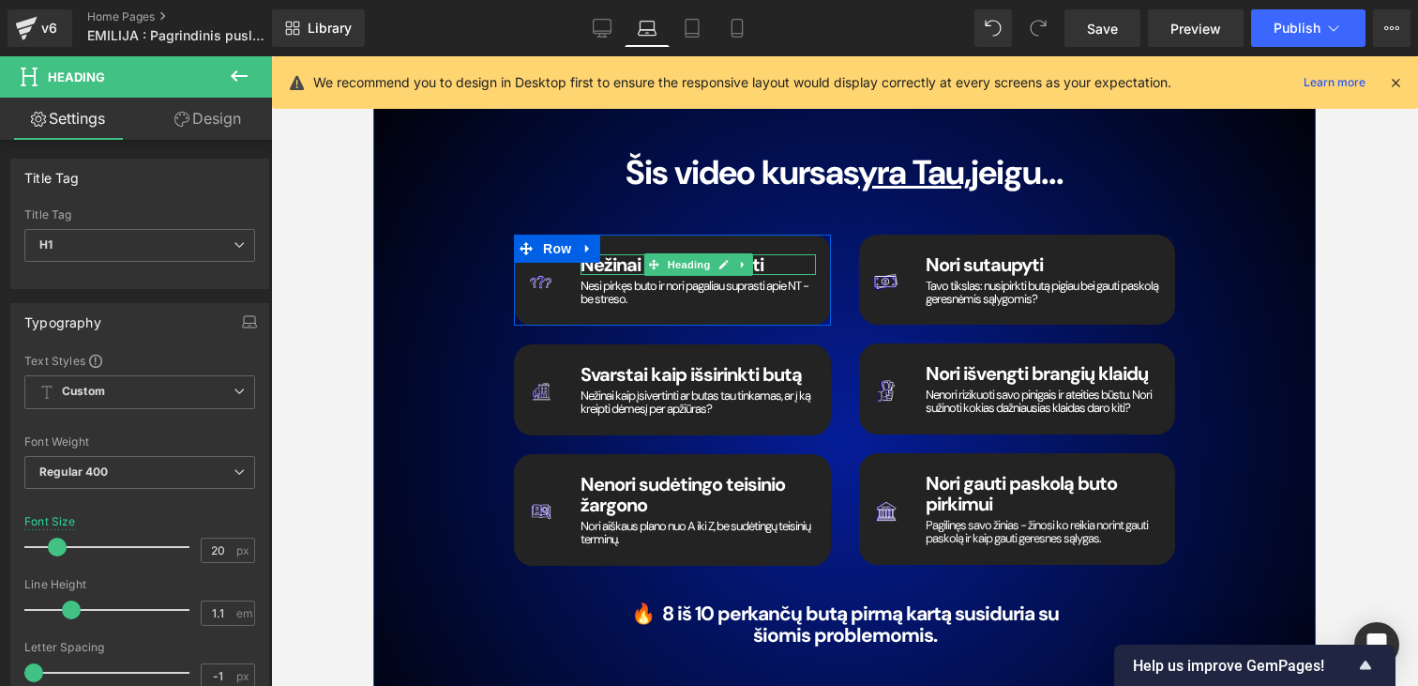
click at [643, 261] on span "Nežinai nuo ko pradėti" at bounding box center [672, 264] width 183 height 24
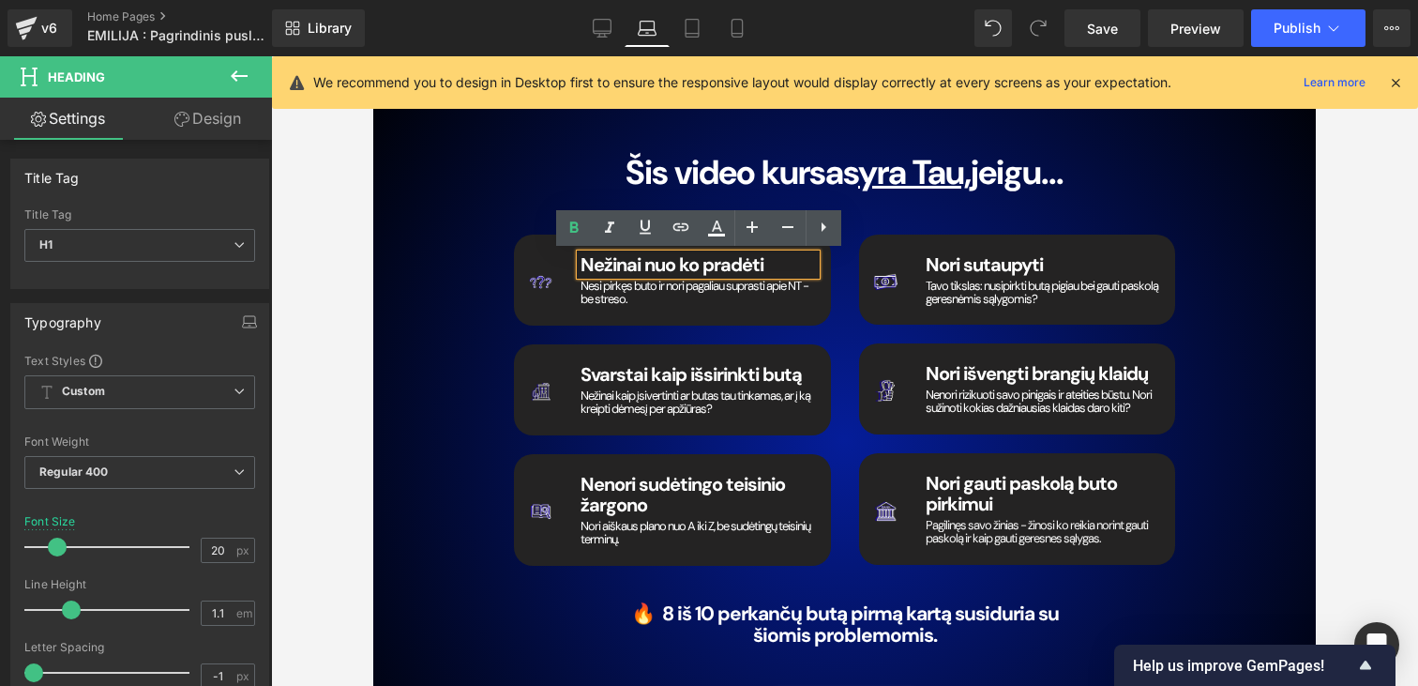
click at [605, 289] on span "Nesi pirkęs buto ir nori pagaliau suprasti apie NT - be streso." at bounding box center [695, 292] width 228 height 29
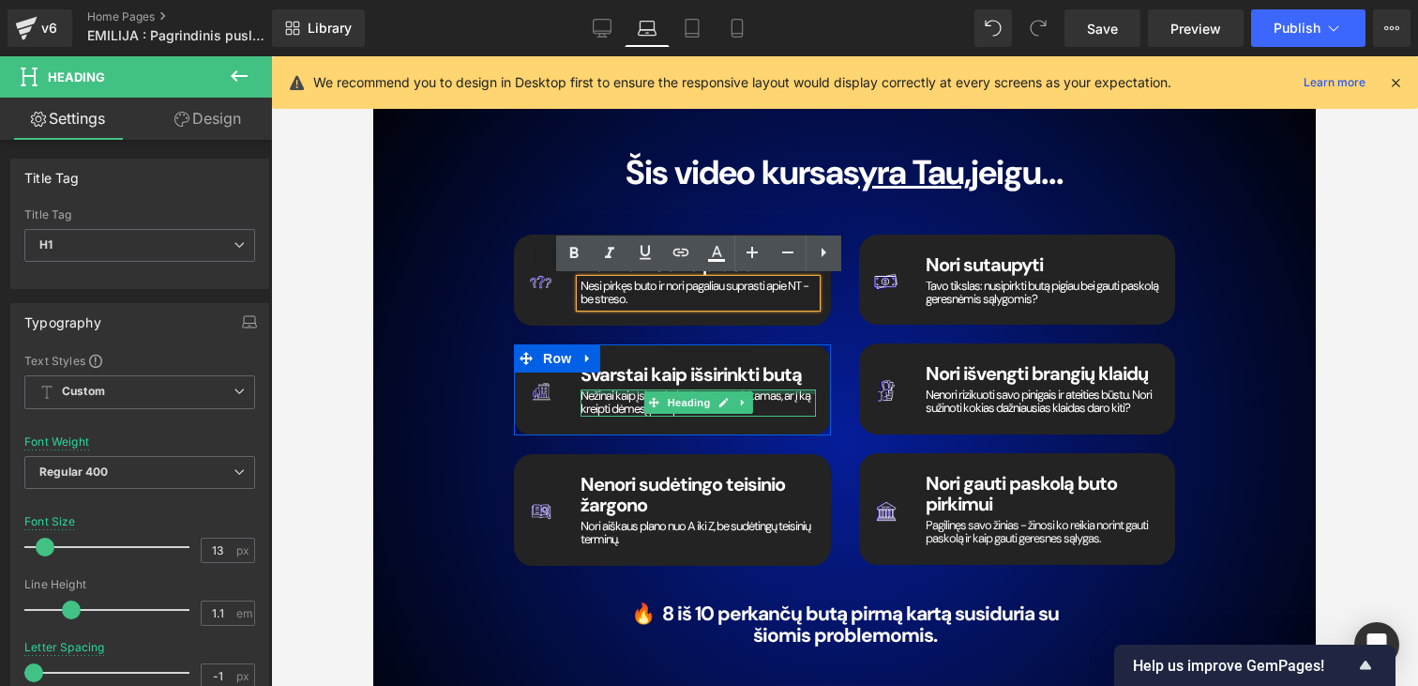
click at [616, 391] on div at bounding box center [698, 391] width 235 height 5
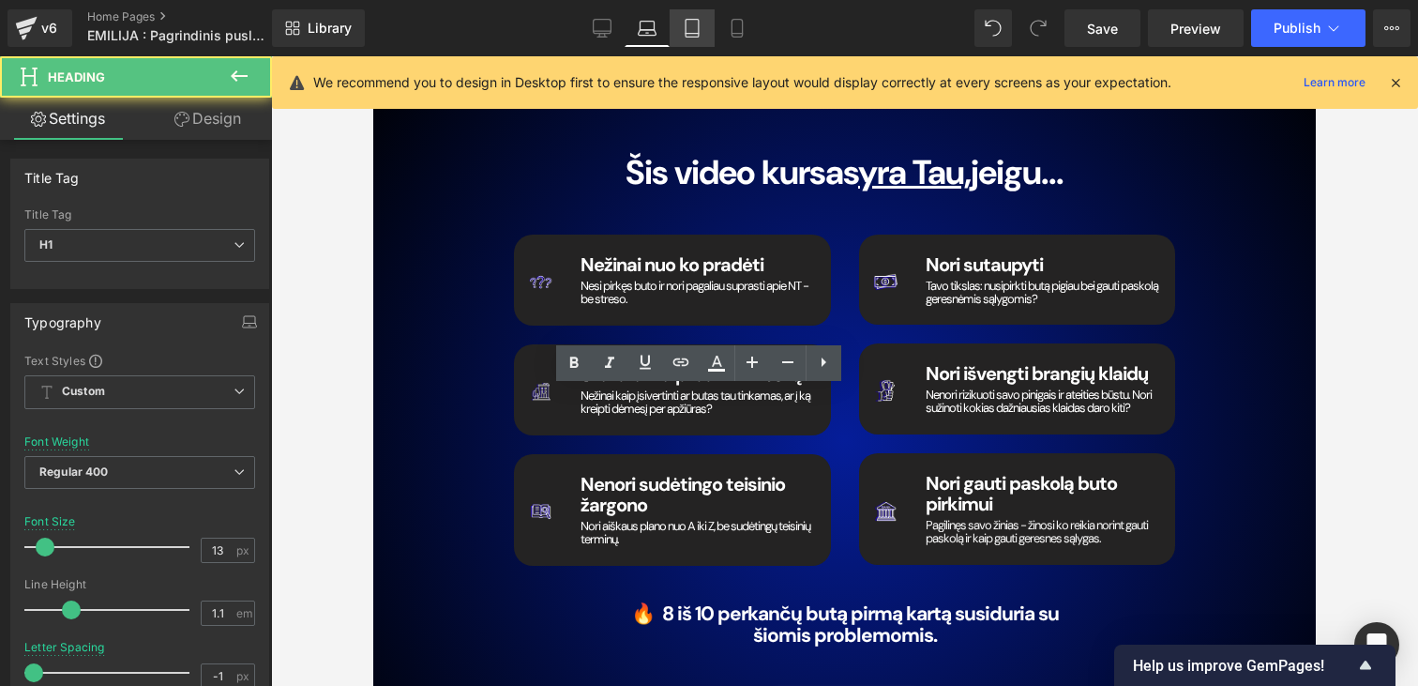
click at [707, 25] on link "Tablet" at bounding box center [692, 28] width 45 height 38
type input "20"
type input "100"
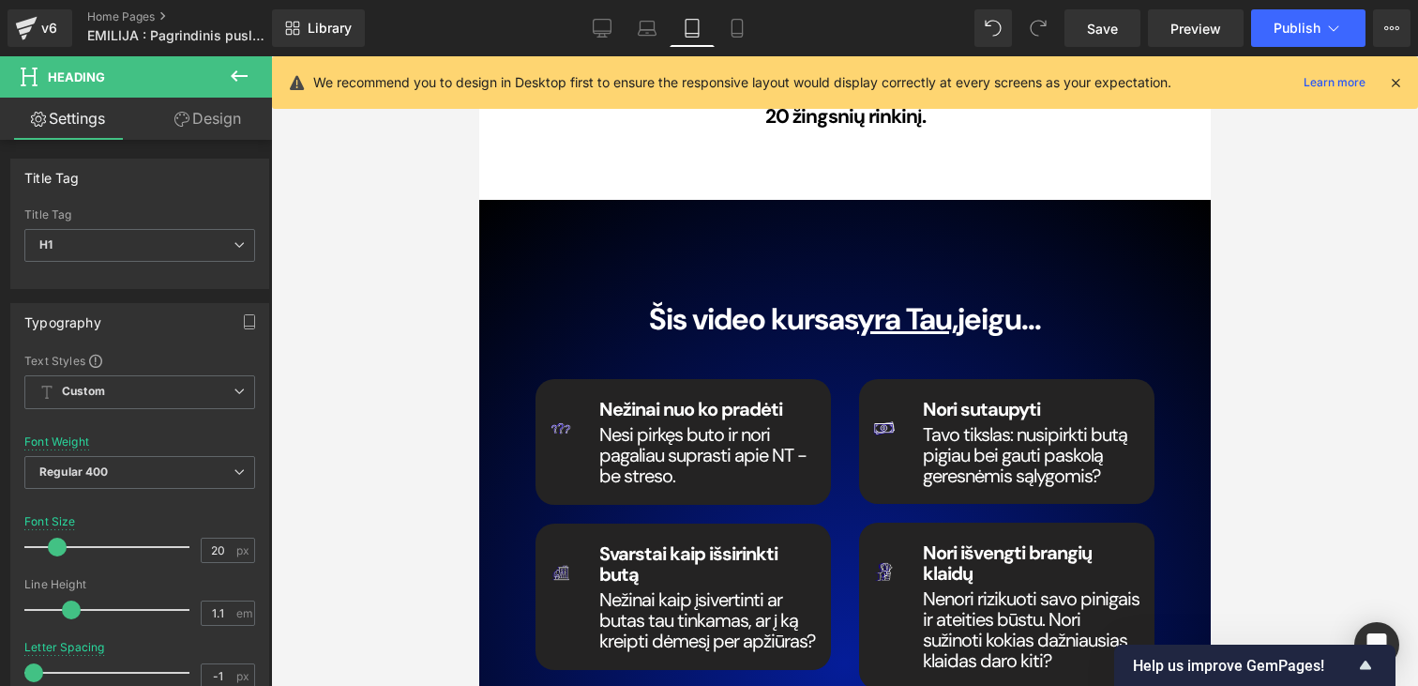
scroll to position [2670, 0]
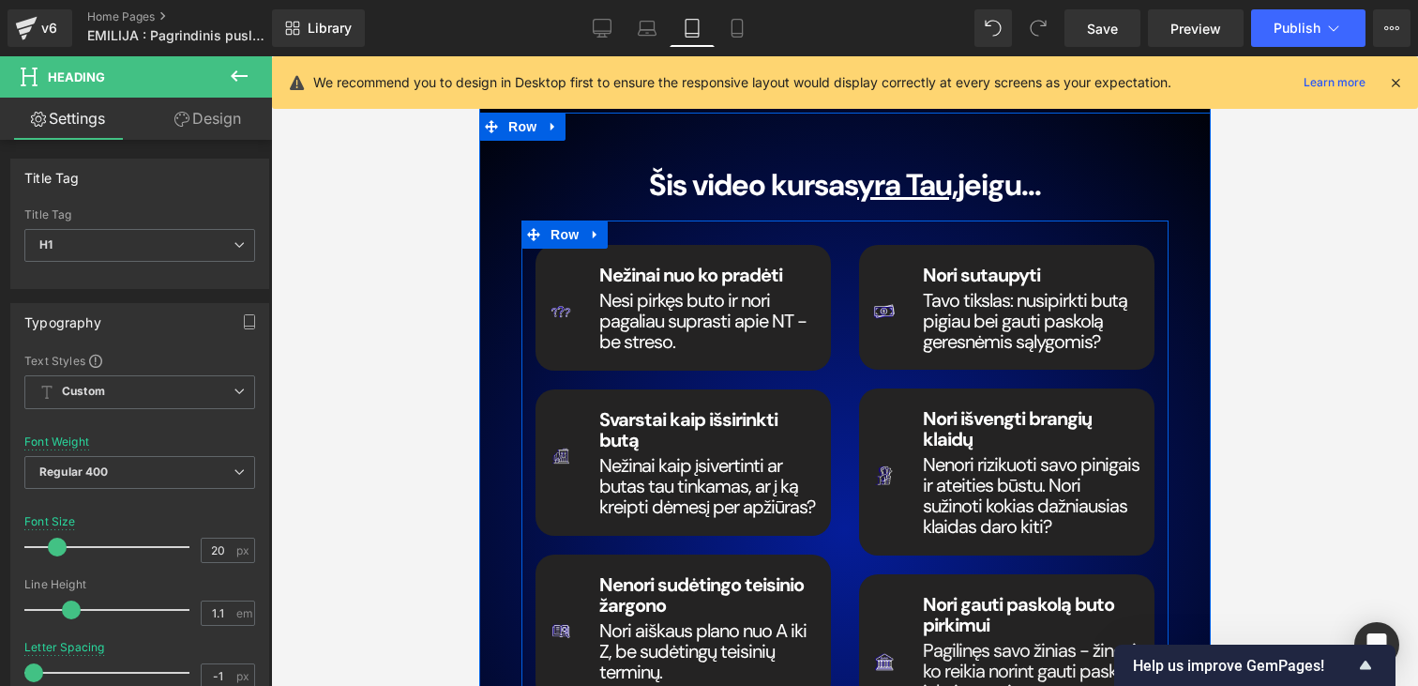
click at [478, 56] on div at bounding box center [478, 56] width 0 height 0
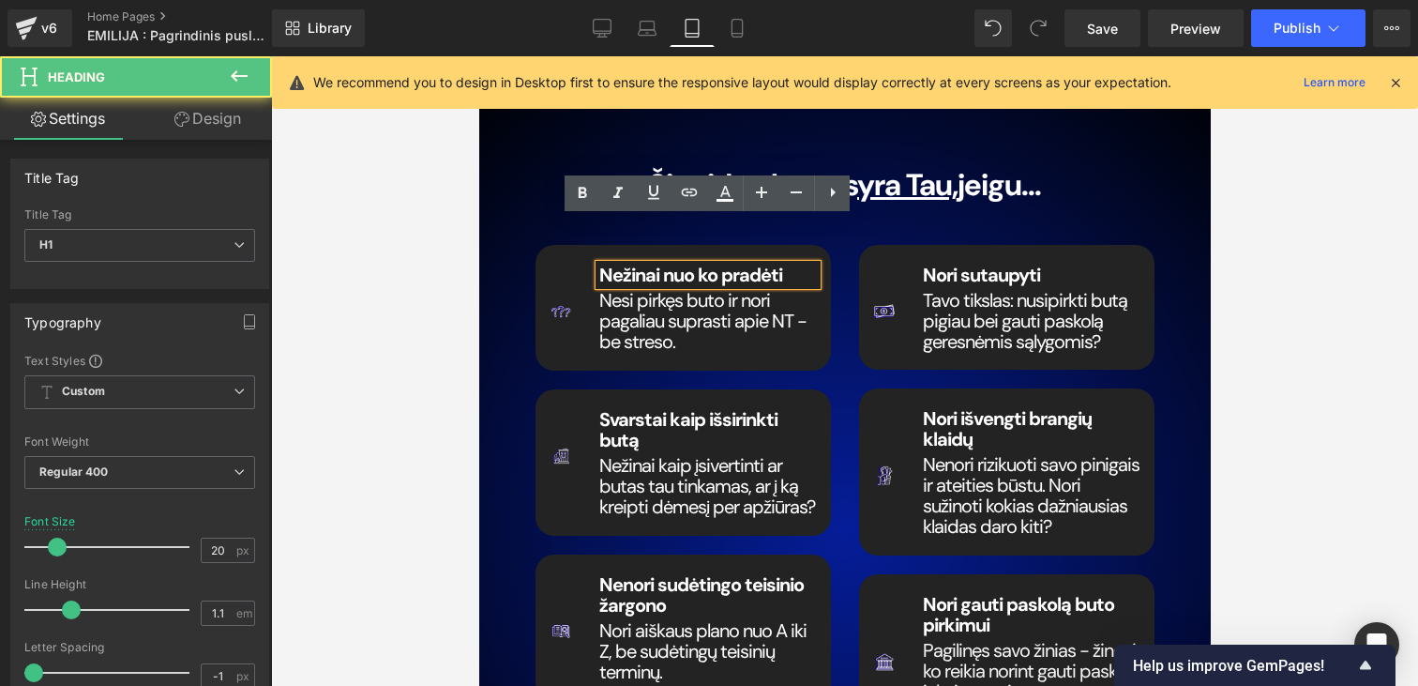
click at [644, 263] on span "Nežinai nuo ko pradėti" at bounding box center [689, 275] width 183 height 24
click at [627, 290] on span "Nesi pirkęs buto ir nori pagaliau suprasti apie NT - be streso." at bounding box center [701, 321] width 207 height 66
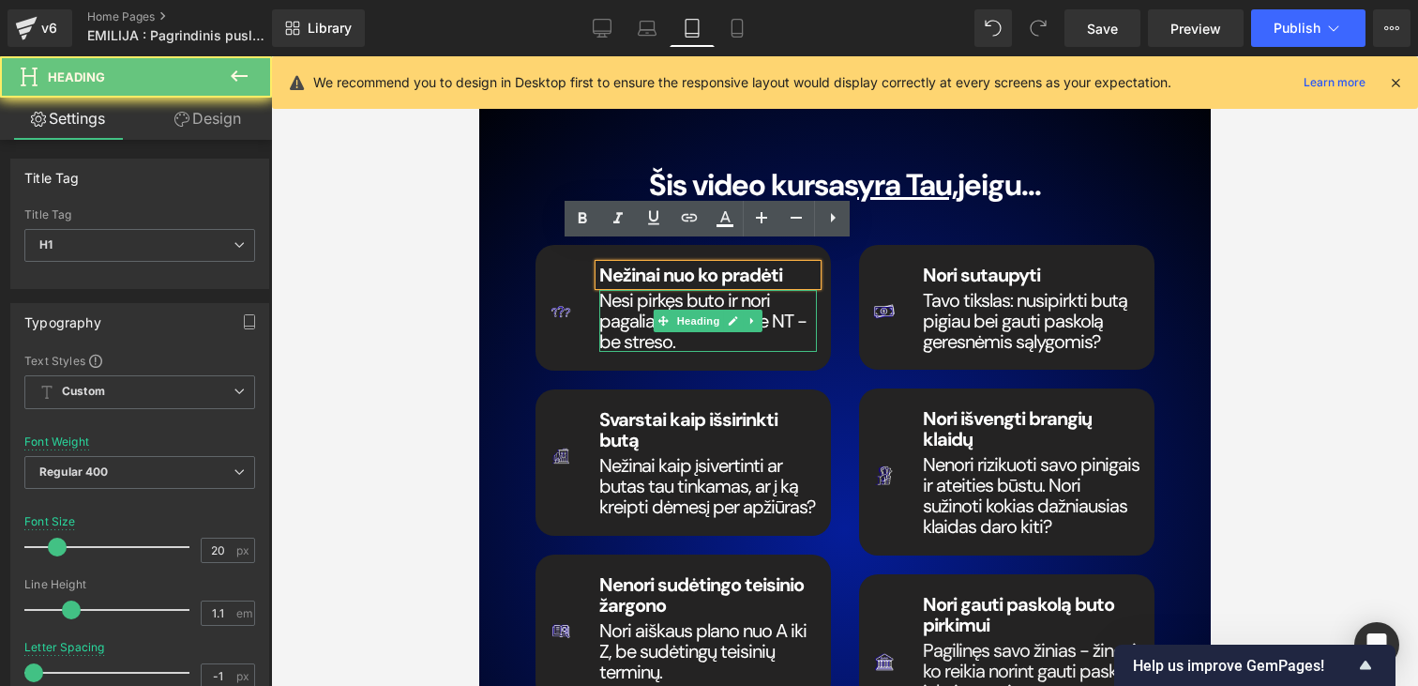
click at [627, 290] on span "Nesi pirkęs buto ir nori pagaliau suprasti apie NT - be streso." at bounding box center [701, 321] width 207 height 66
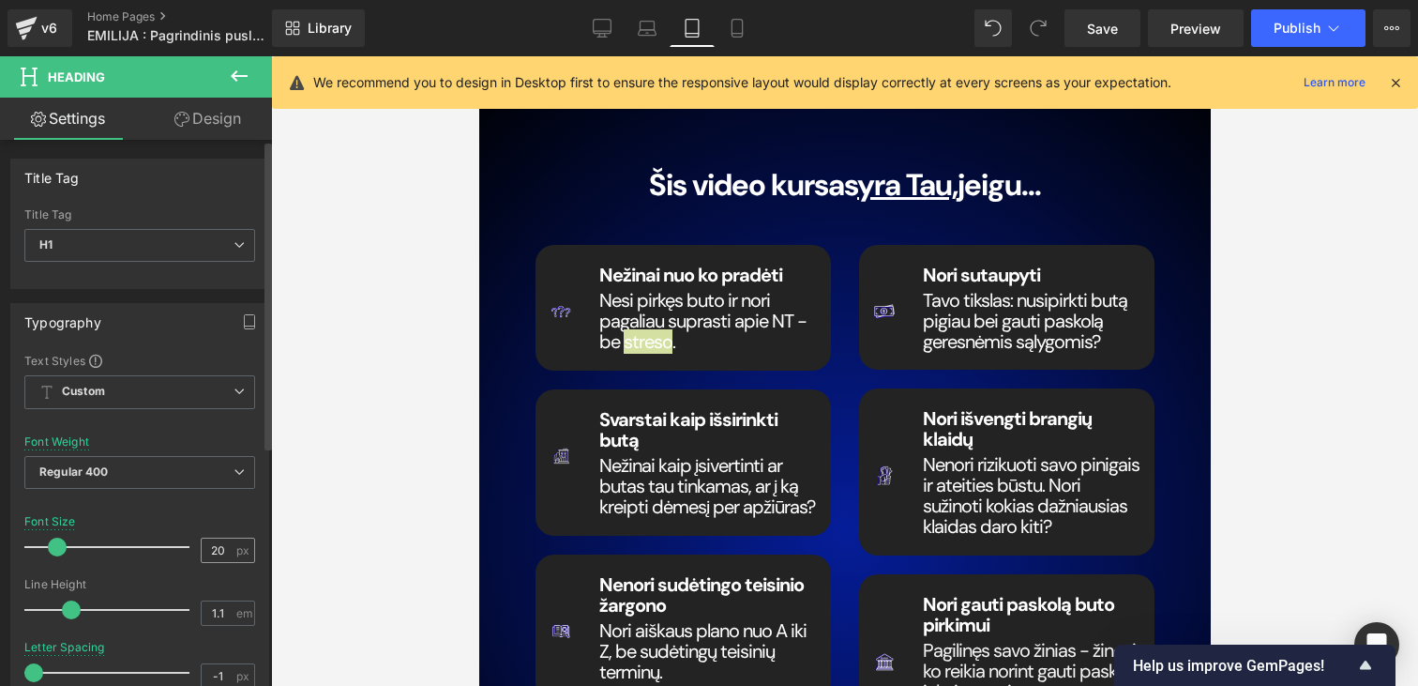
click at [218, 562] on div "20 px" at bounding box center [228, 549] width 54 height 25
click at [218, 547] on input "20" at bounding box center [218, 549] width 33 height 23
type input "2"
type input "13"
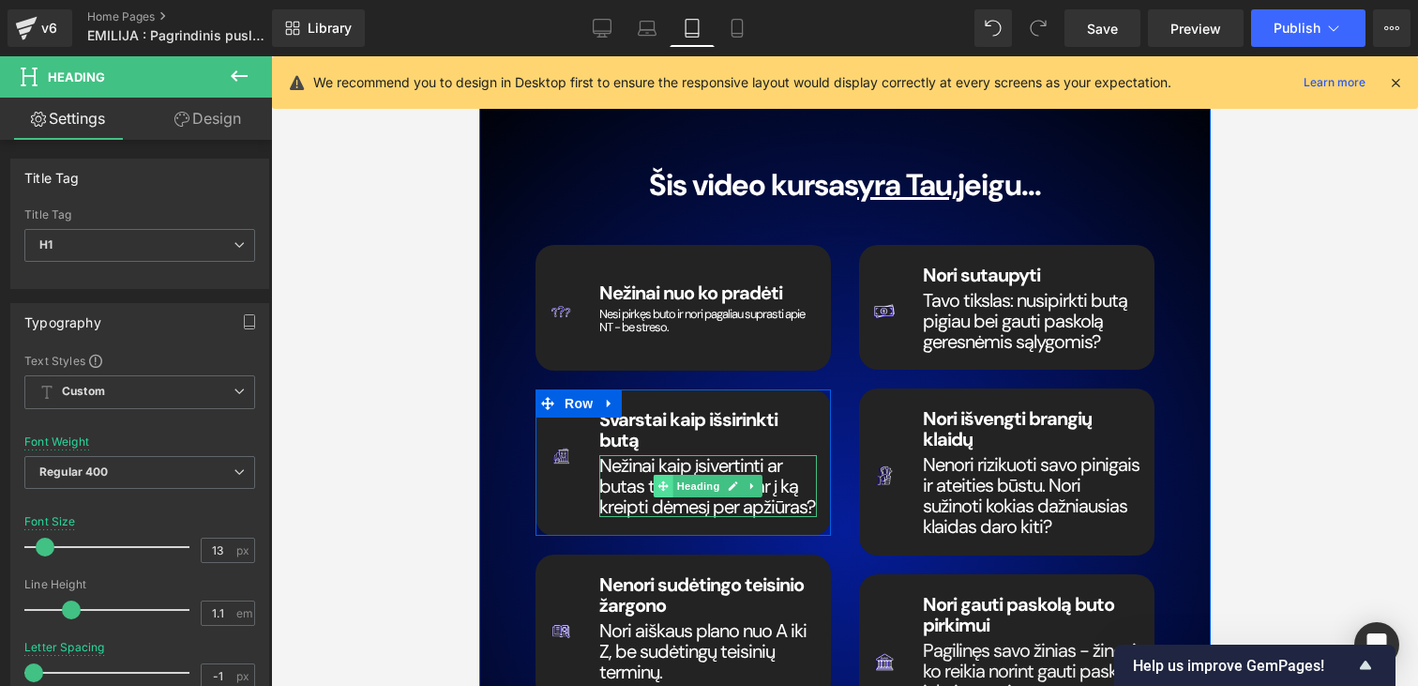
click at [655, 475] on span at bounding box center [663, 486] width 20 height 23
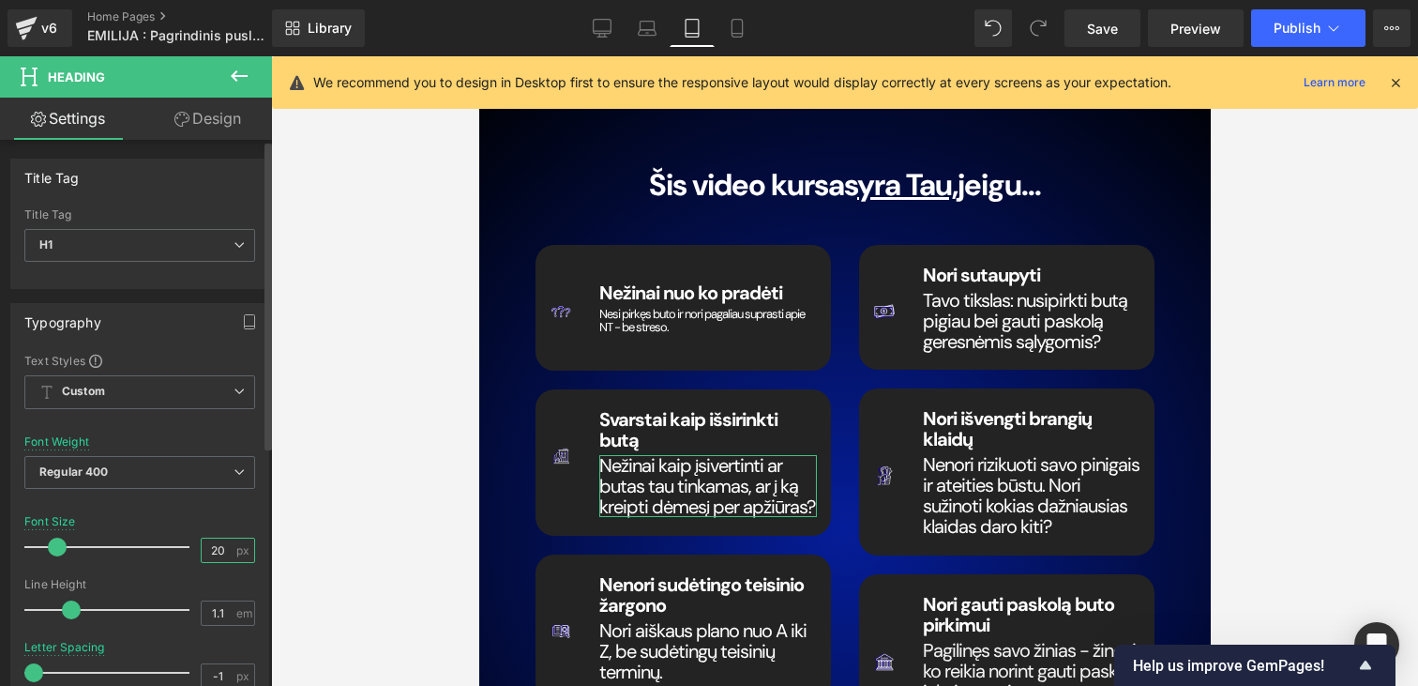
click at [204, 552] on input "20" at bounding box center [218, 549] width 33 height 23
type input "13"
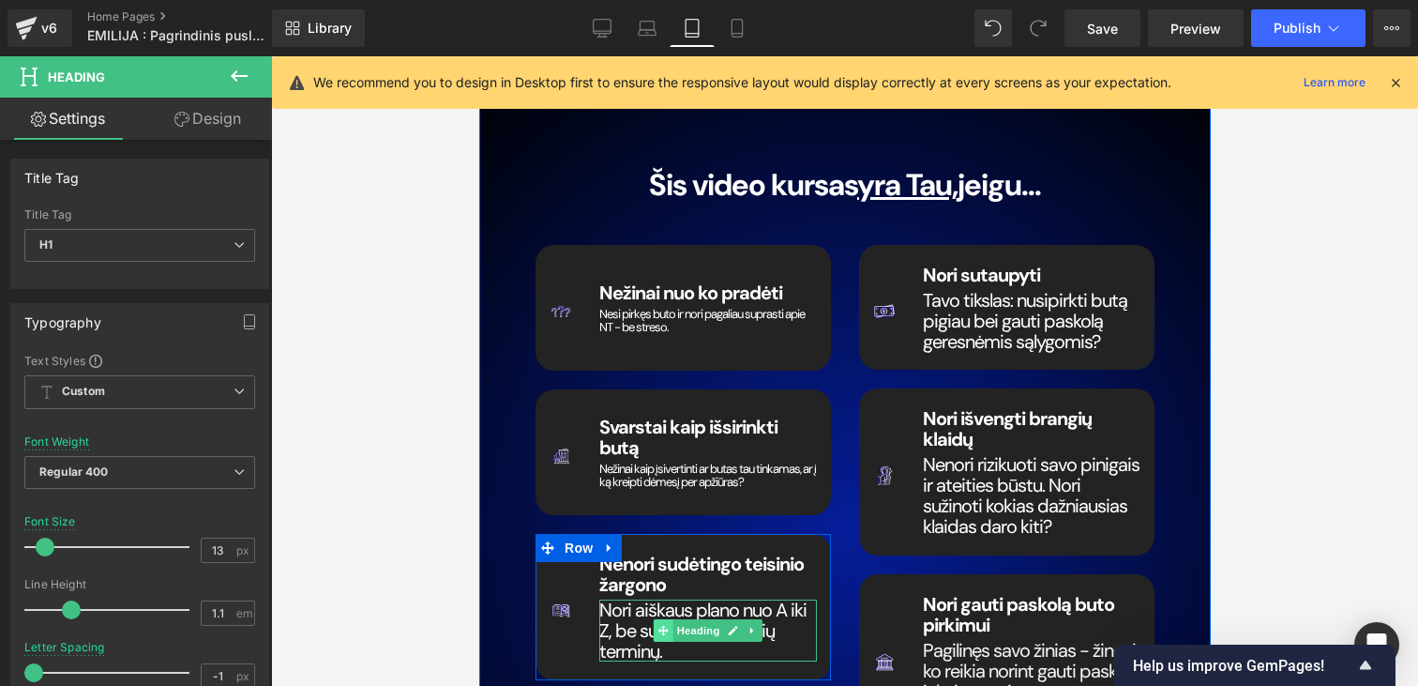
click at [657, 625] on icon at bounding box center [662, 630] width 10 height 11
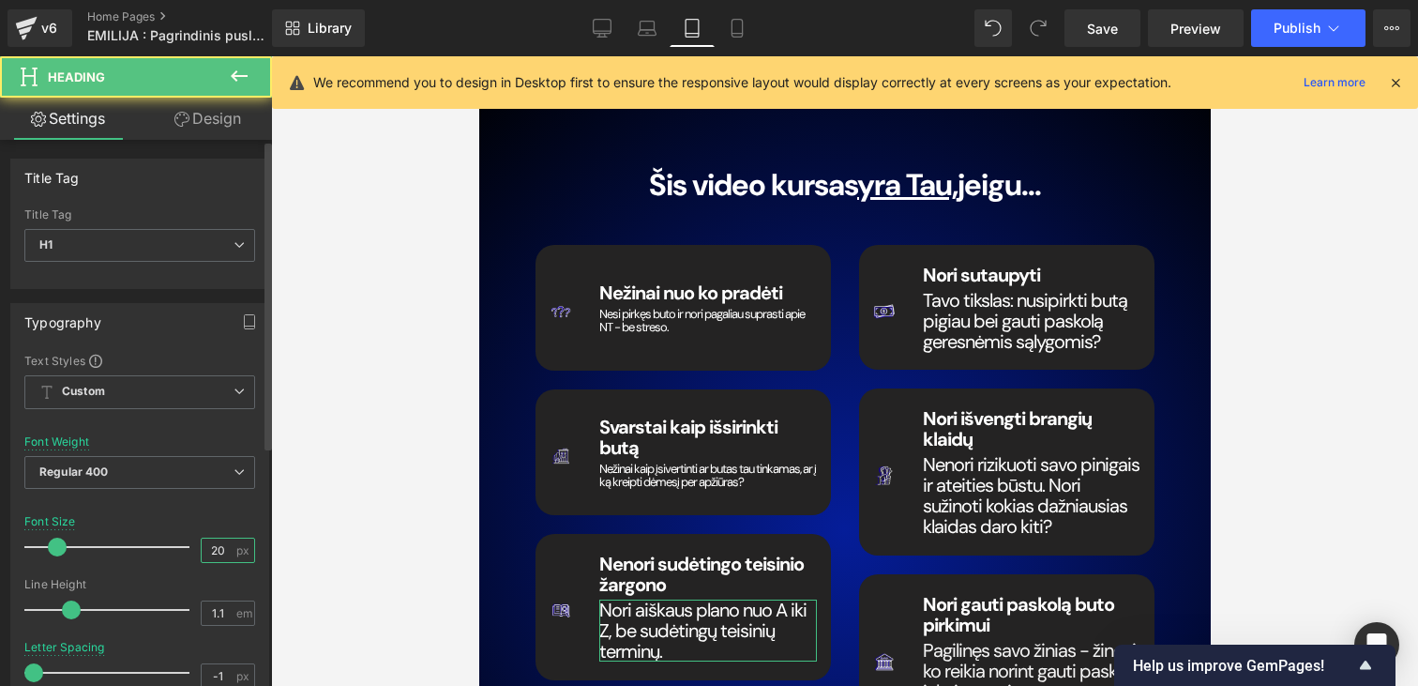
click at [217, 555] on input "20" at bounding box center [218, 549] width 33 height 23
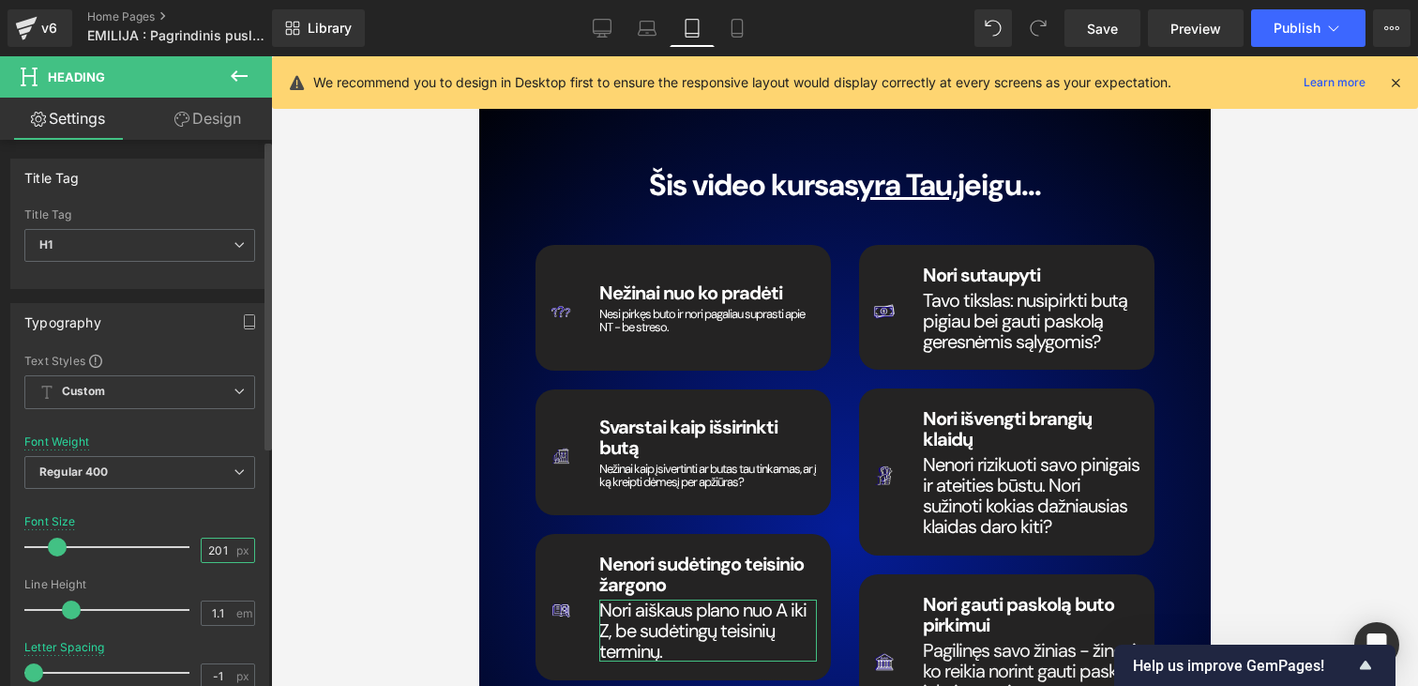
scroll to position [0, 0]
type input "2"
type input "13"
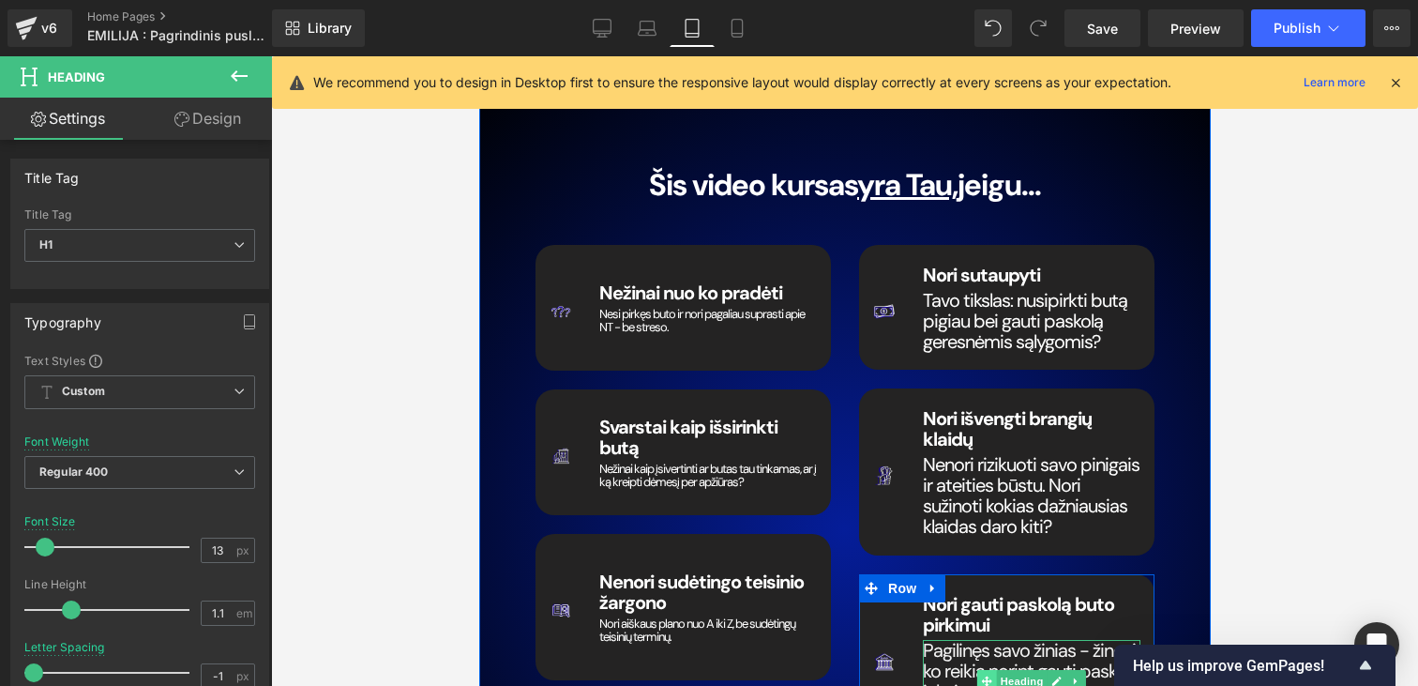
click at [990, 670] on span at bounding box center [986, 681] width 20 height 23
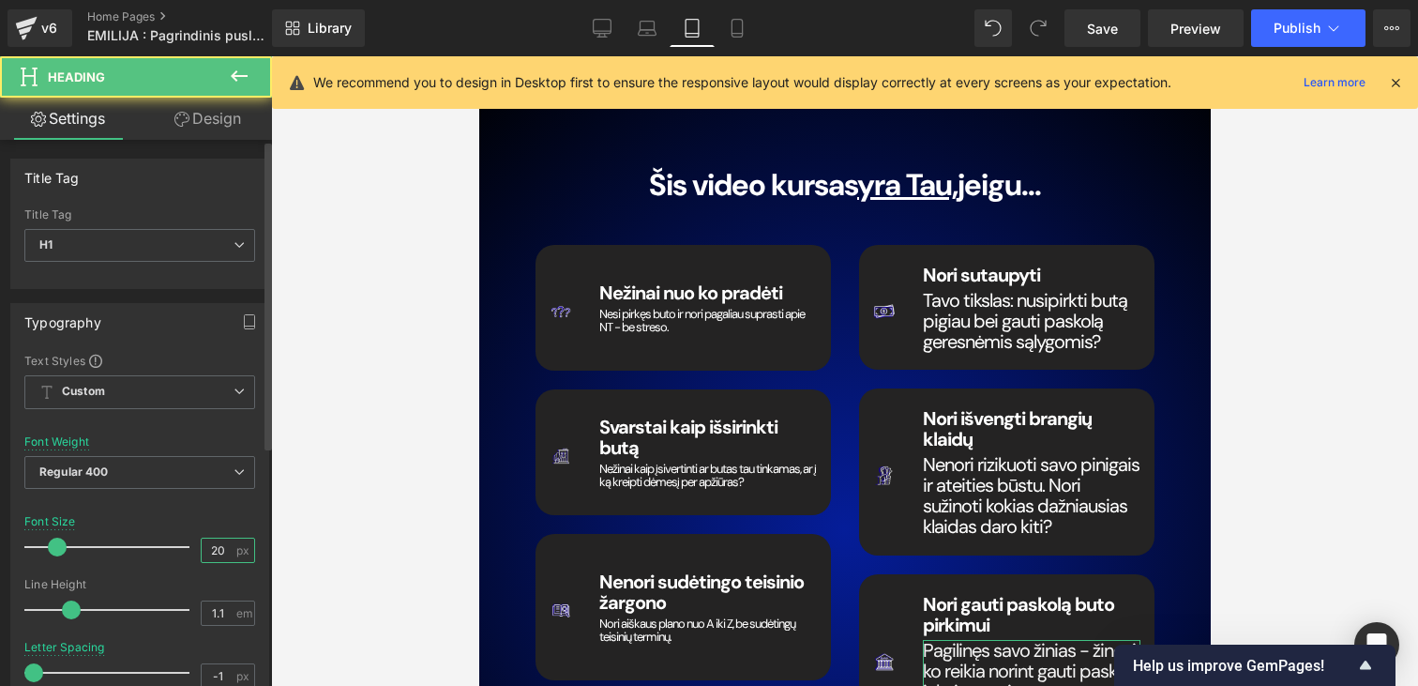
click at [217, 543] on input "20" at bounding box center [218, 549] width 33 height 23
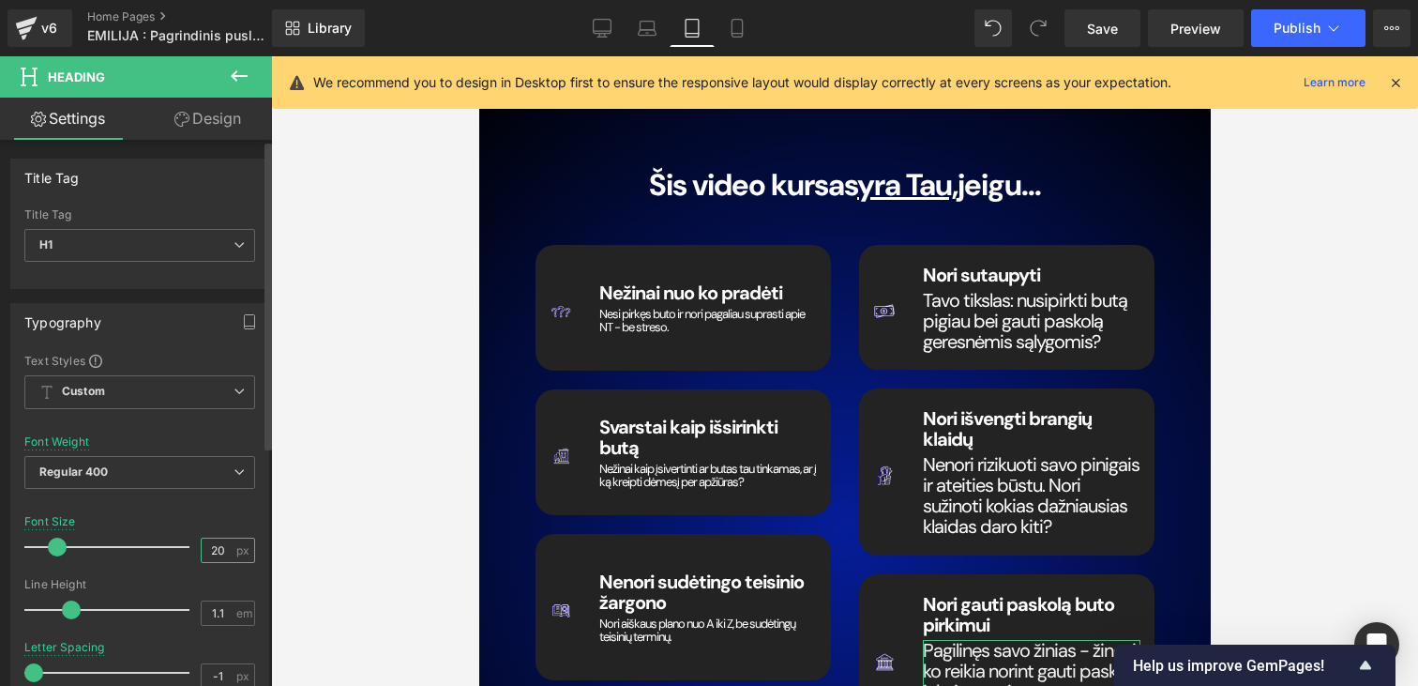
click at [217, 543] on input "20" at bounding box center [218, 549] width 33 height 23
type input "13"
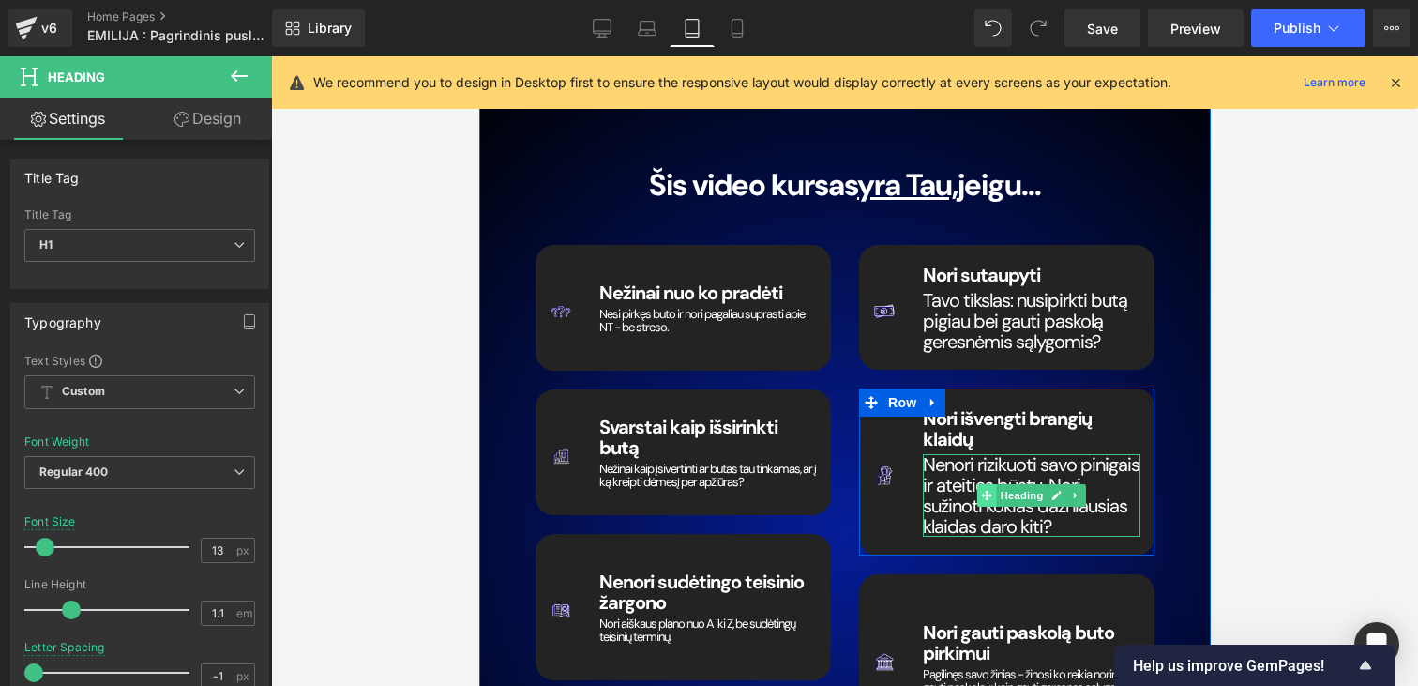
click at [979, 484] on span at bounding box center [986, 495] width 20 height 23
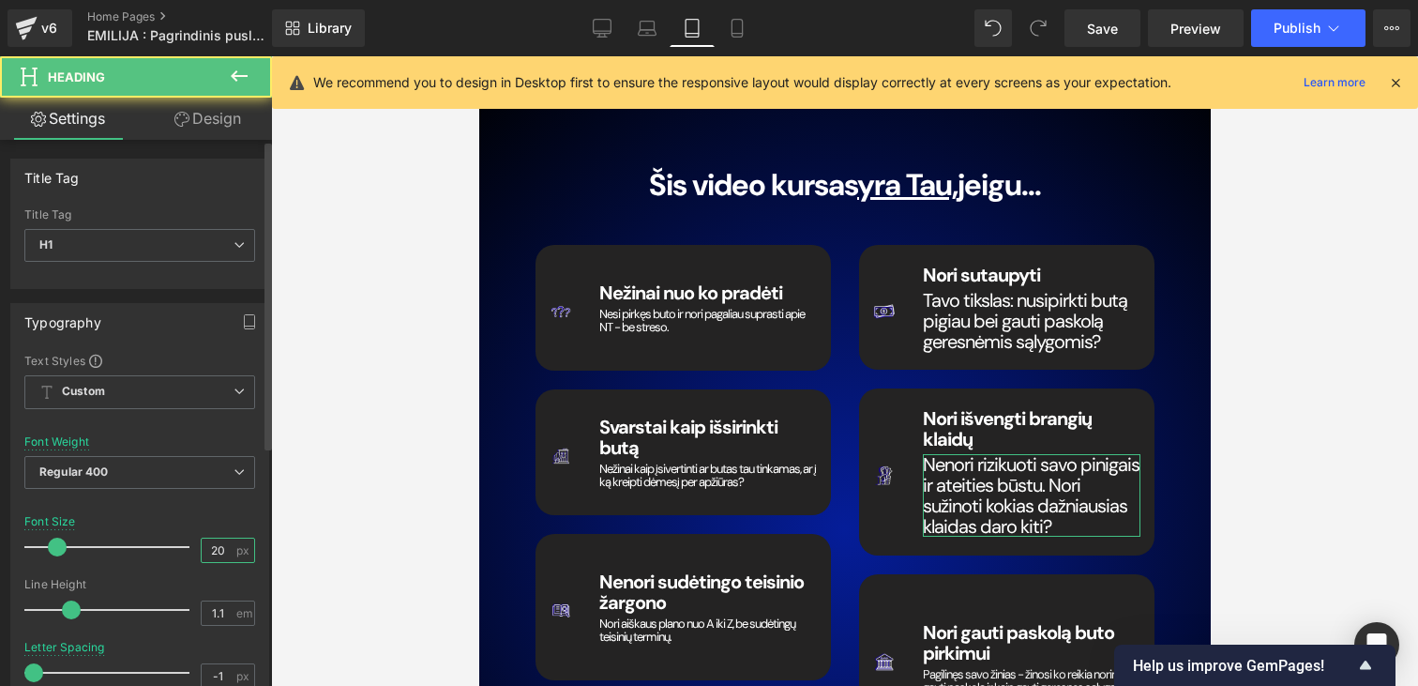
click at [202, 551] on input "20" at bounding box center [218, 549] width 33 height 23
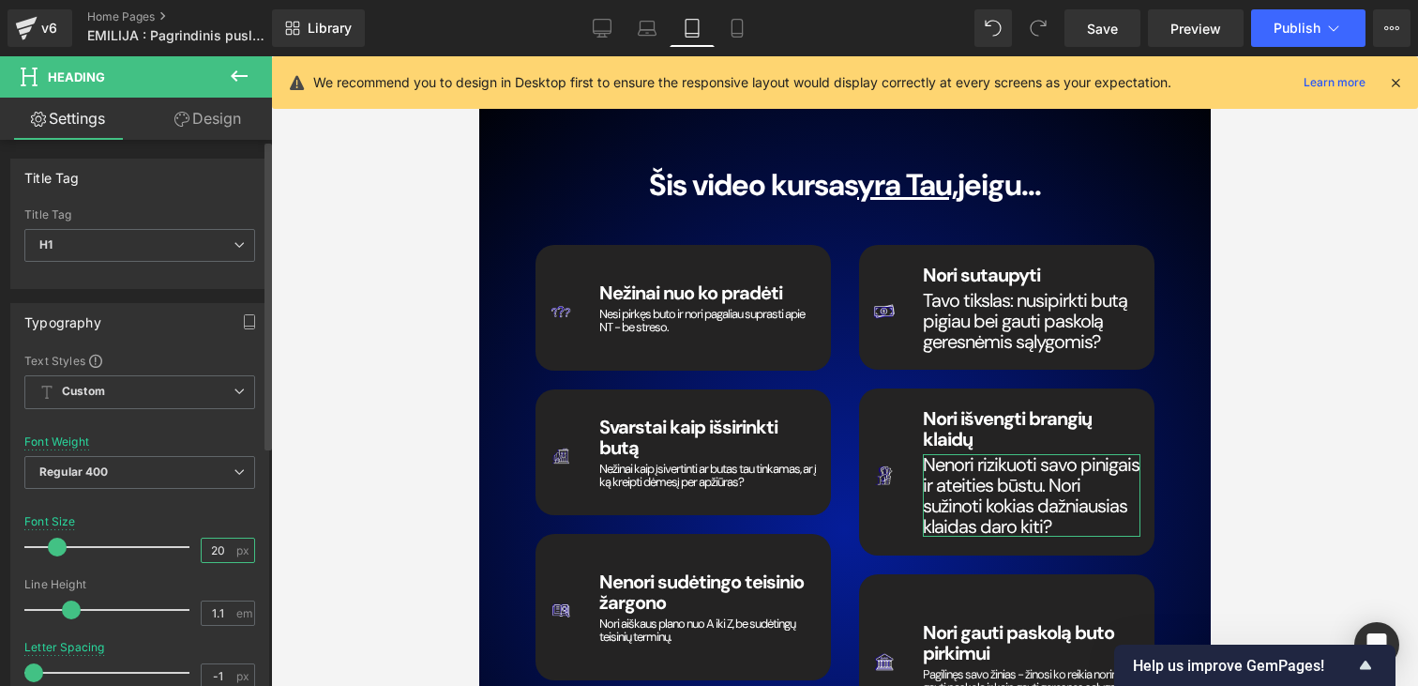
click at [202, 551] on input "20" at bounding box center [218, 549] width 33 height 23
type input "13"
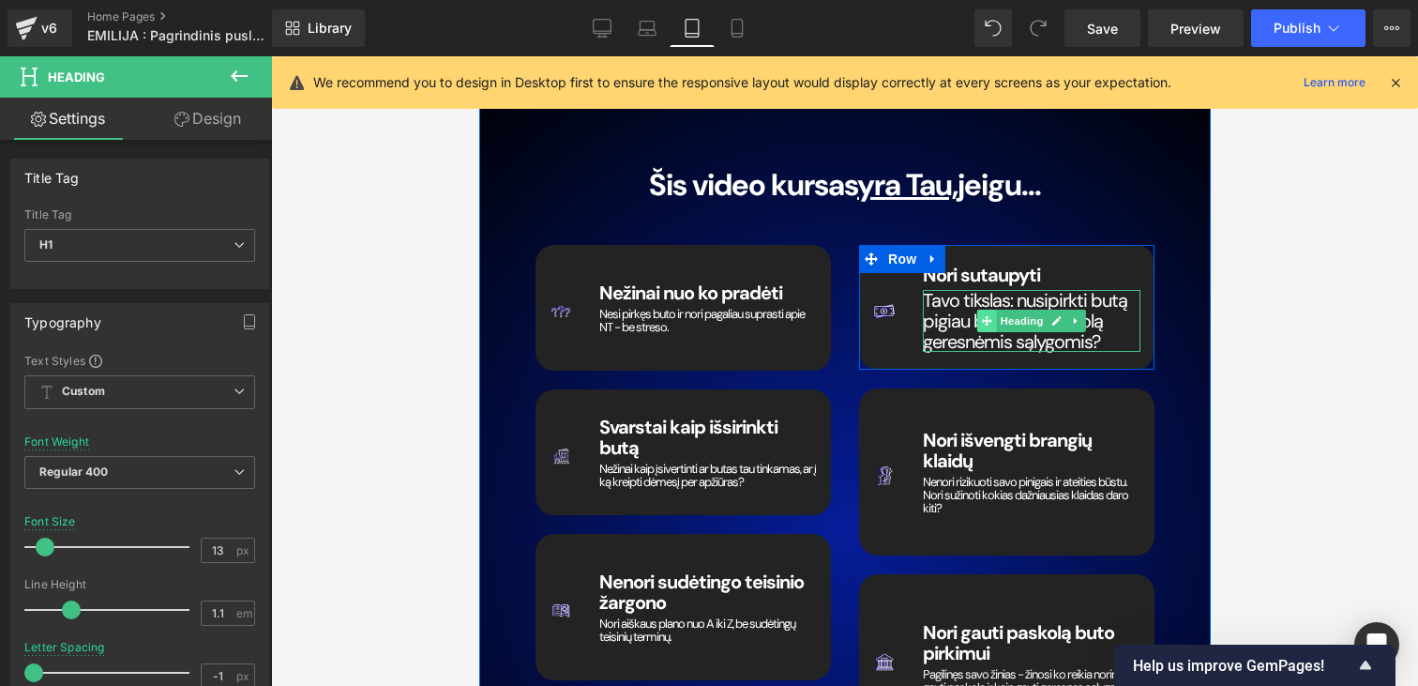
click at [980, 315] on icon at bounding box center [985, 320] width 10 height 11
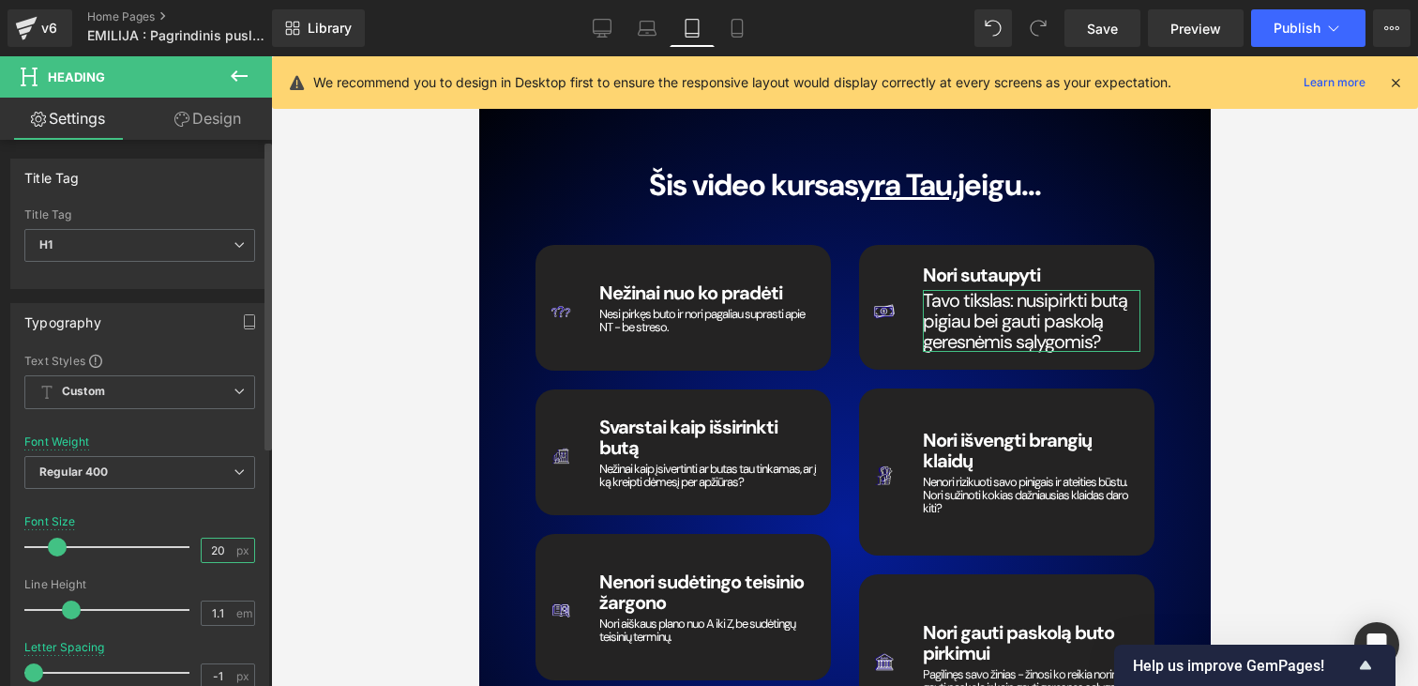
click at [204, 541] on input "20" at bounding box center [218, 549] width 33 height 23
type input "13"
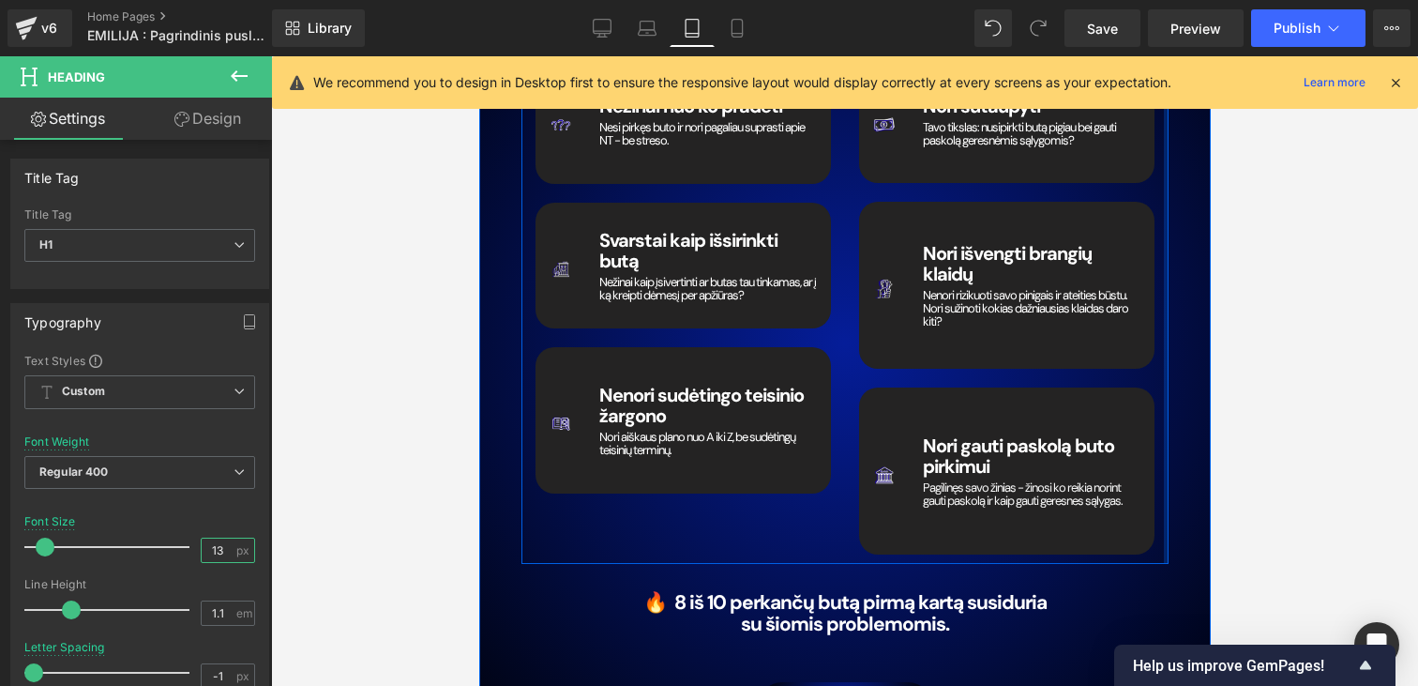
scroll to position [2754, 0]
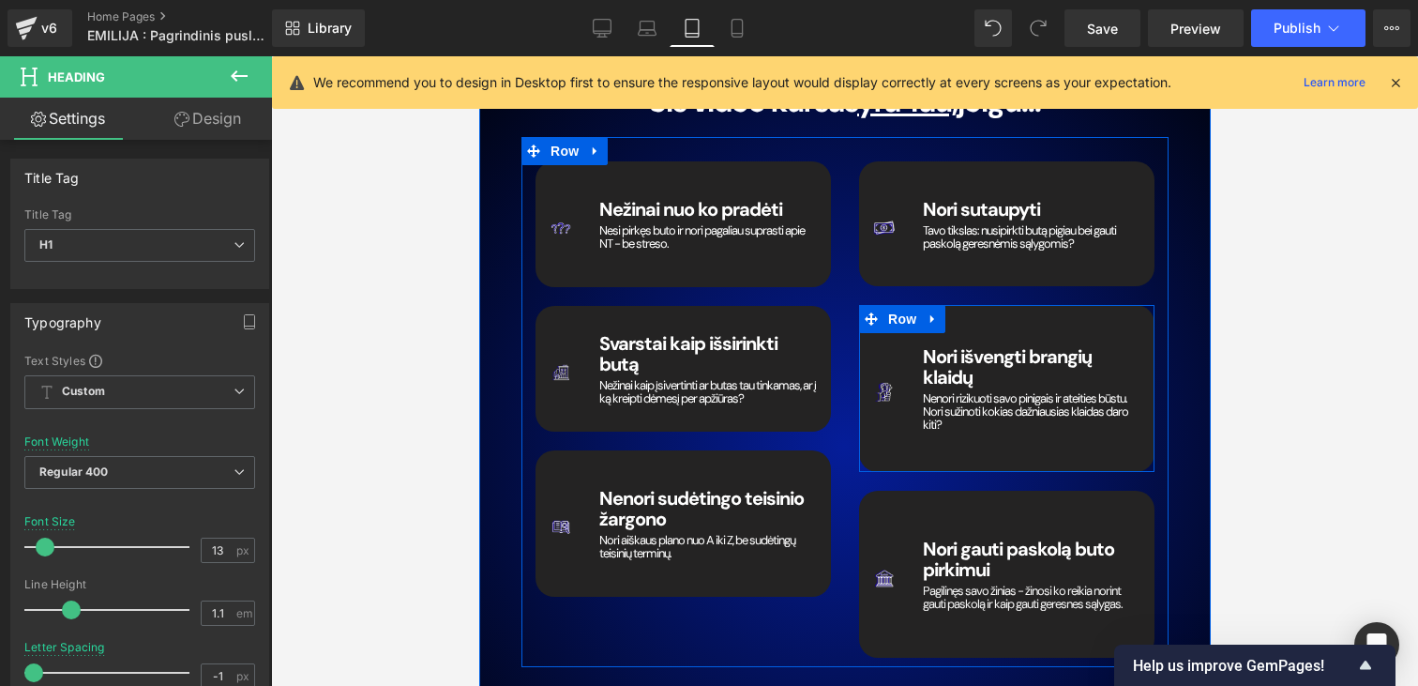
click at [1031, 398] on div "Nori išvengti brangių klaidų Heading Nenori rizikuoti savo pinigais ir ateities…" at bounding box center [1031, 389] width 246 height 129
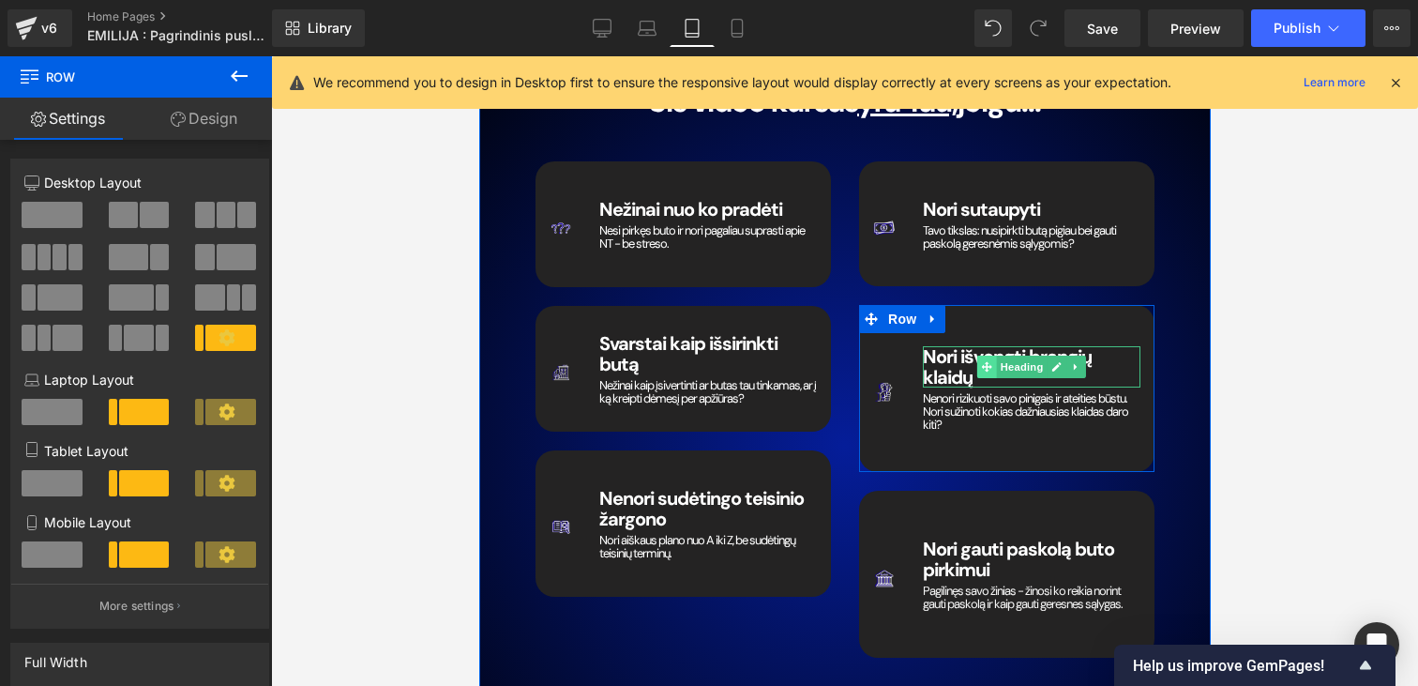
click at [983, 361] on icon at bounding box center [985, 366] width 10 height 11
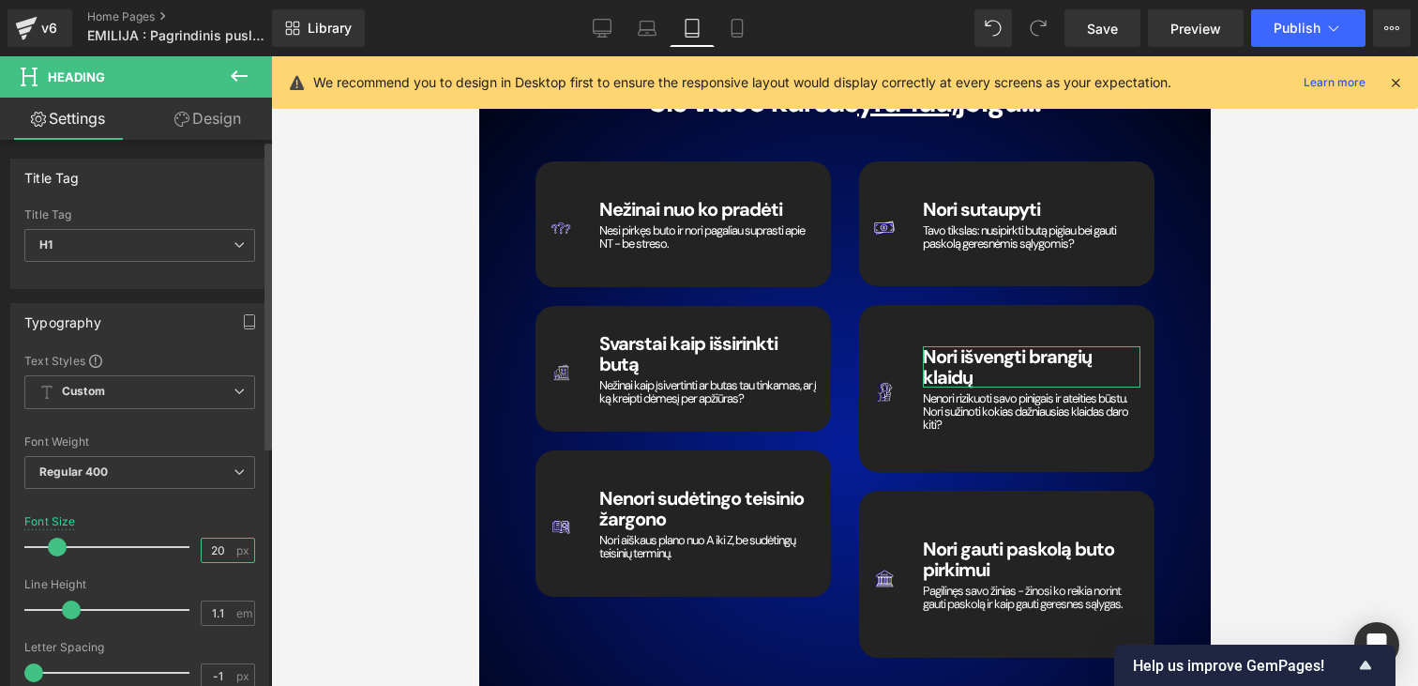
click at [215, 549] on input "20" at bounding box center [218, 549] width 33 height 23
type input "2"
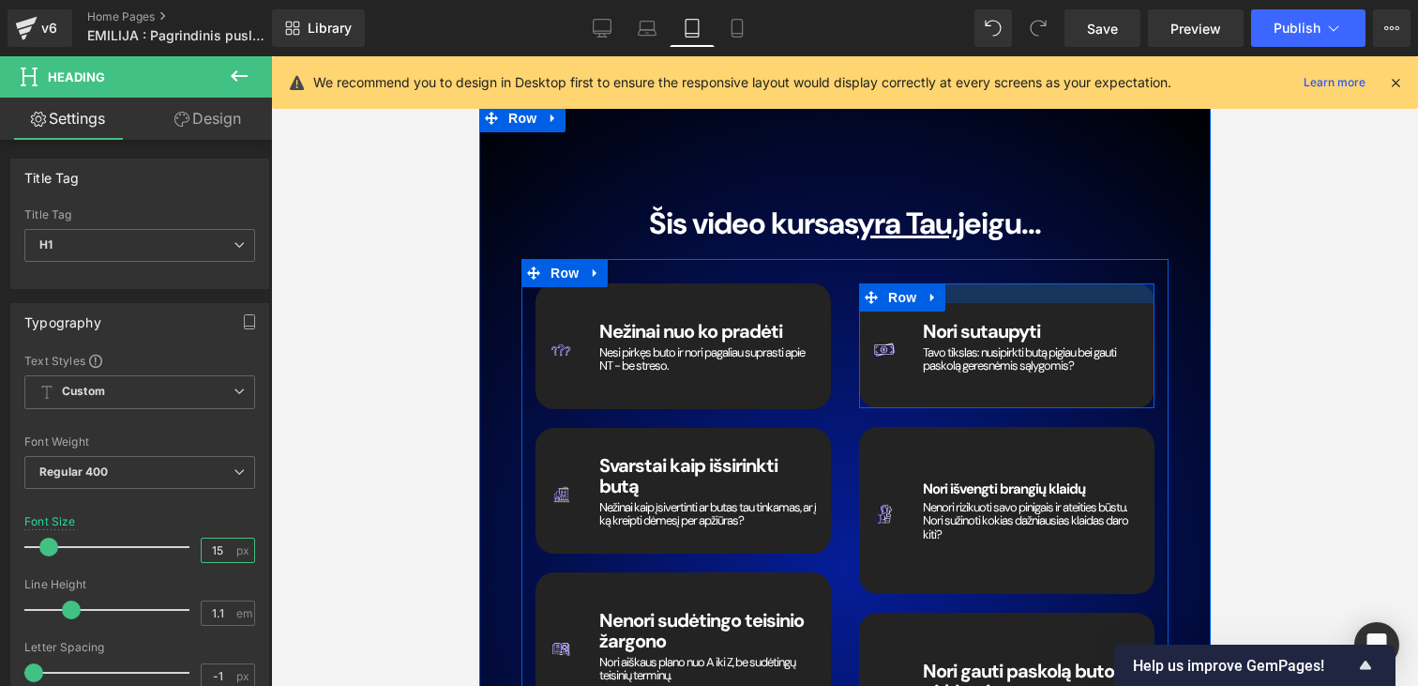
scroll to position [2672, 0]
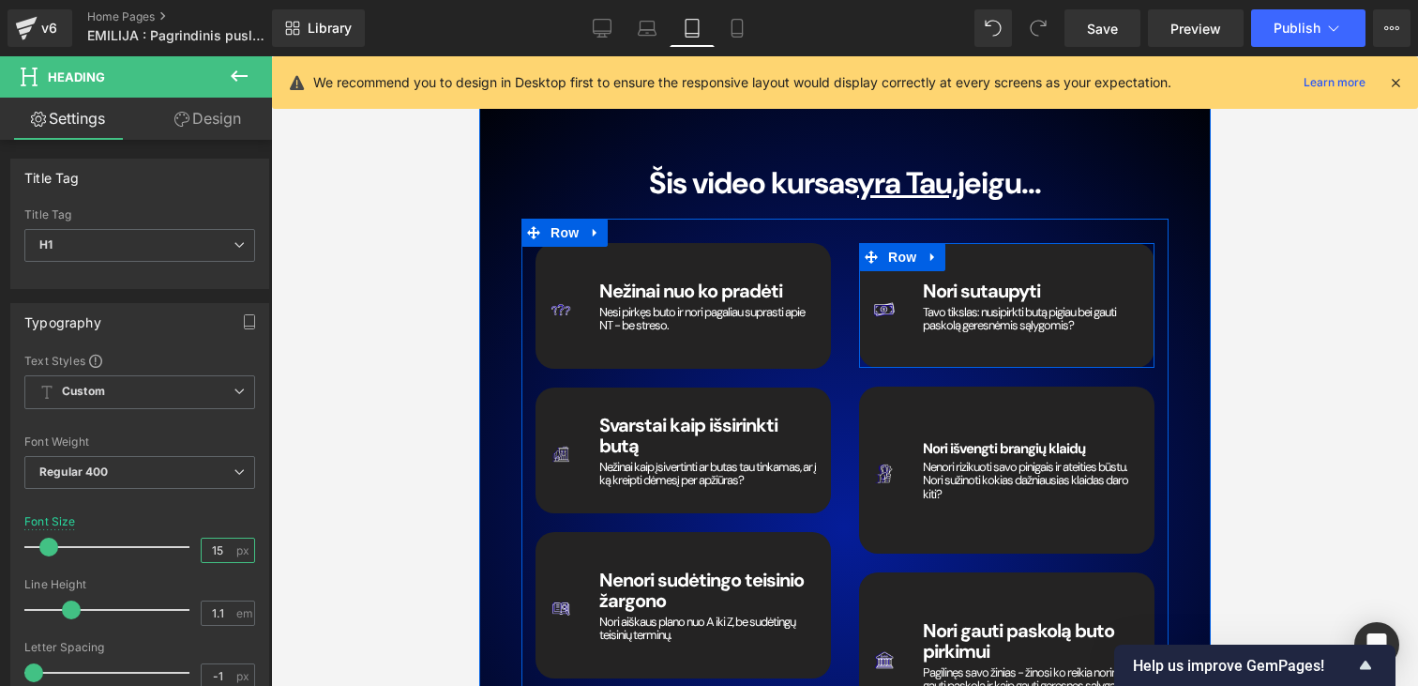
type input "1"
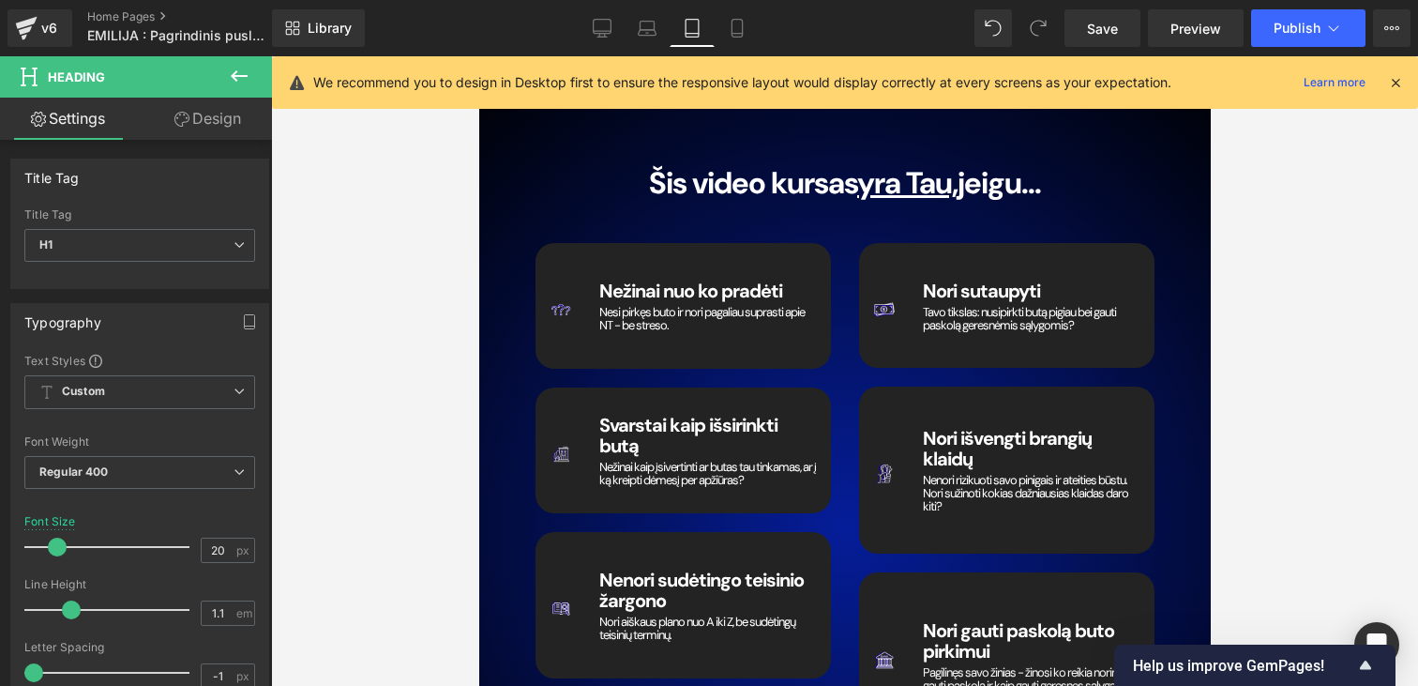
click at [1295, 340] on div at bounding box center [844, 370] width 1147 height 629
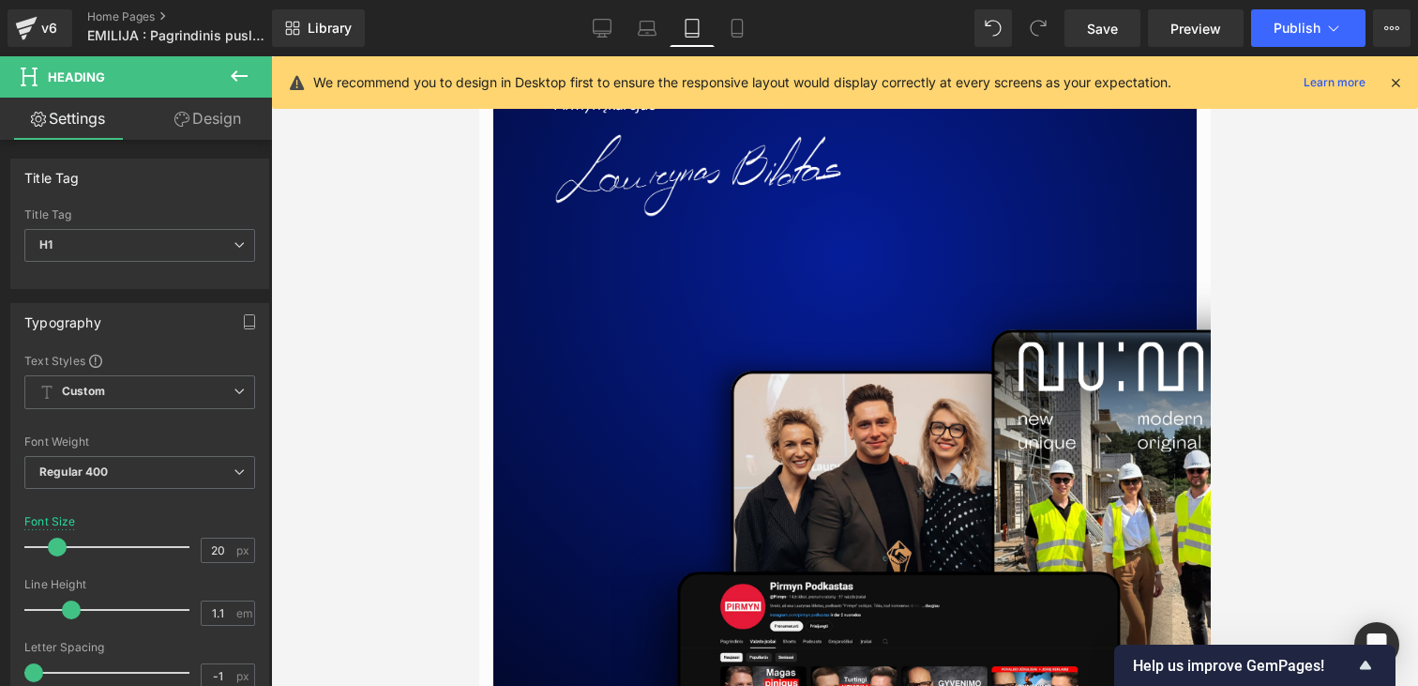
scroll to position [8677, 0]
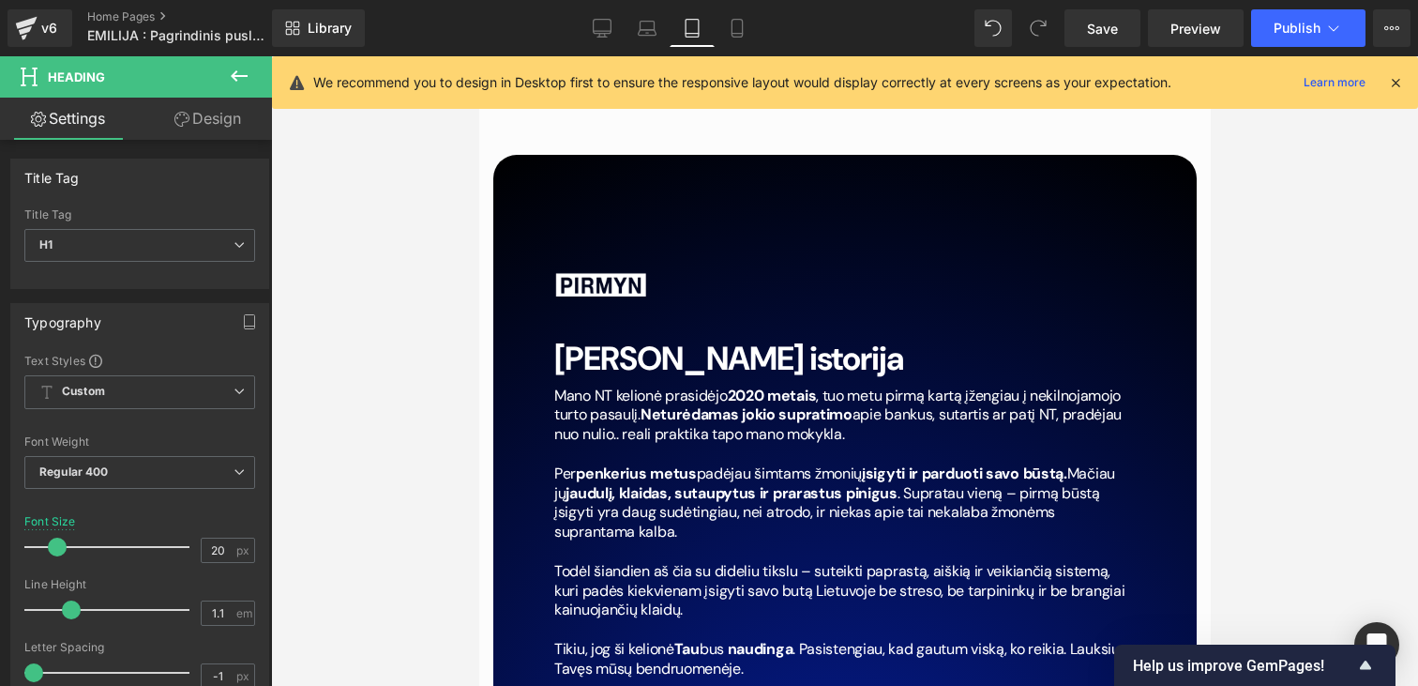
click at [745, 6] on div "Library Tablet Desktop Laptop Tablet Mobile Save Preview Publish Scheduled View…" at bounding box center [845, 28] width 1146 height 56
click at [745, 23] on icon at bounding box center [737, 28] width 19 height 19
type input "18"
type input "100"
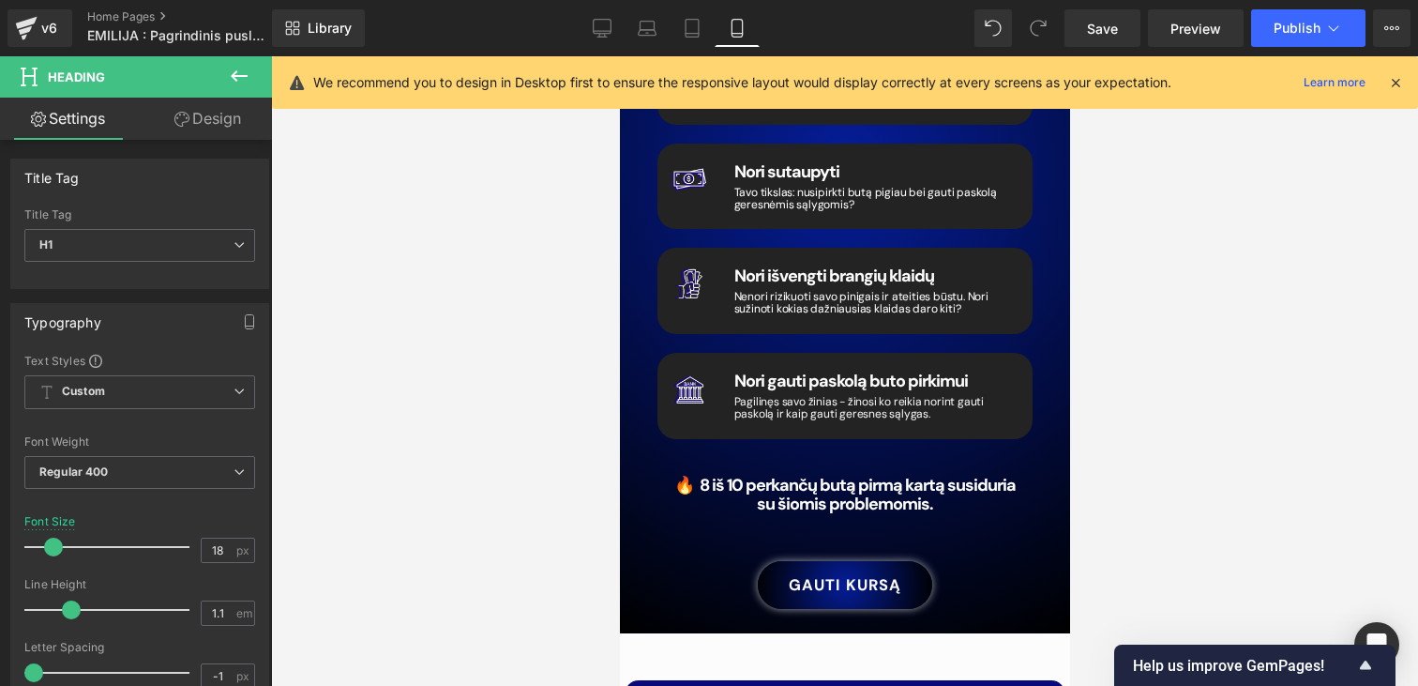
scroll to position [2561, 0]
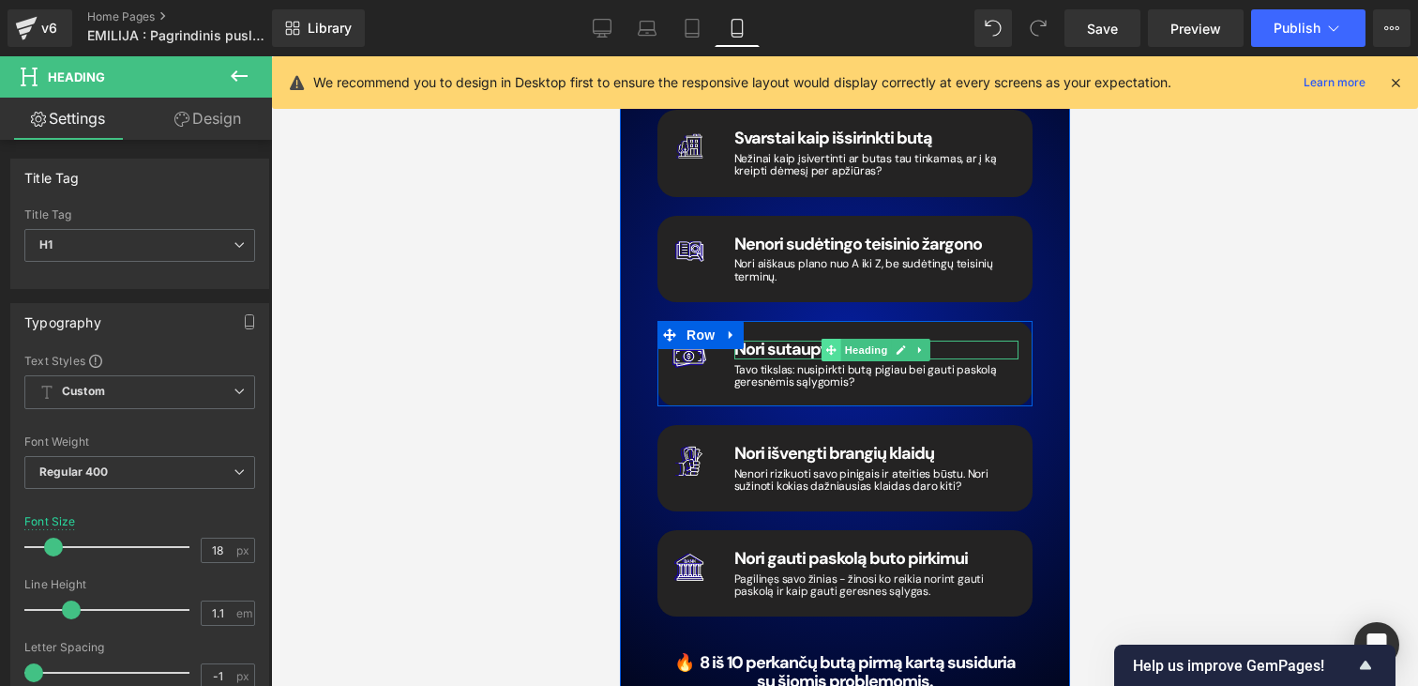
click at [825, 344] on icon at bounding box center [830, 349] width 10 height 10
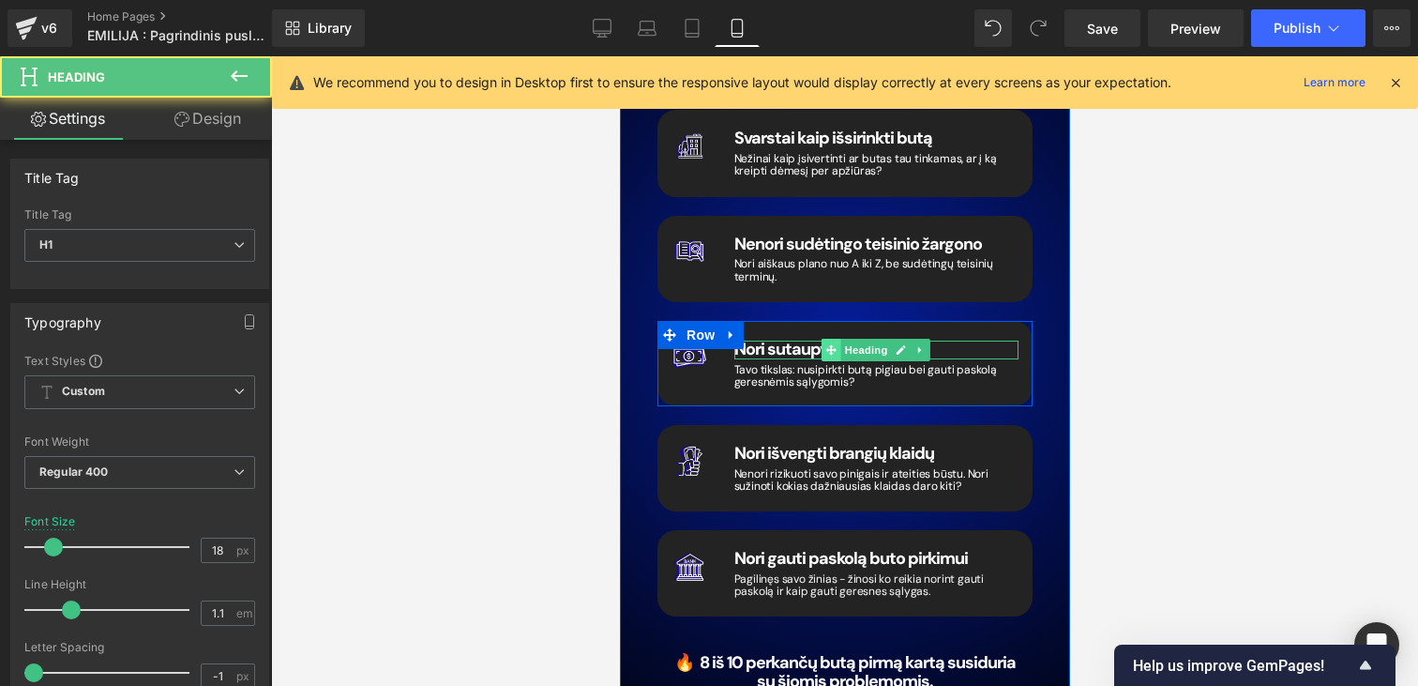
click at [825, 344] on icon at bounding box center [830, 349] width 10 height 10
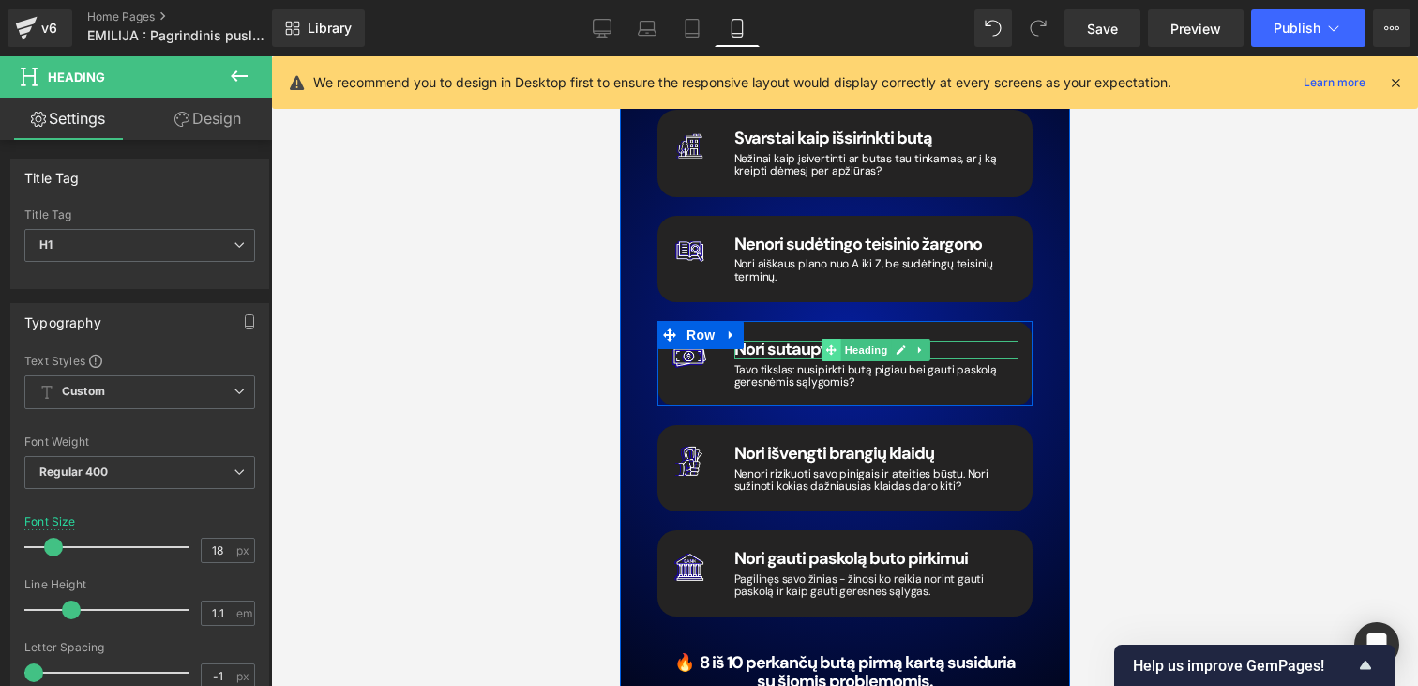
click at [825, 344] on icon at bounding box center [830, 349] width 10 height 10
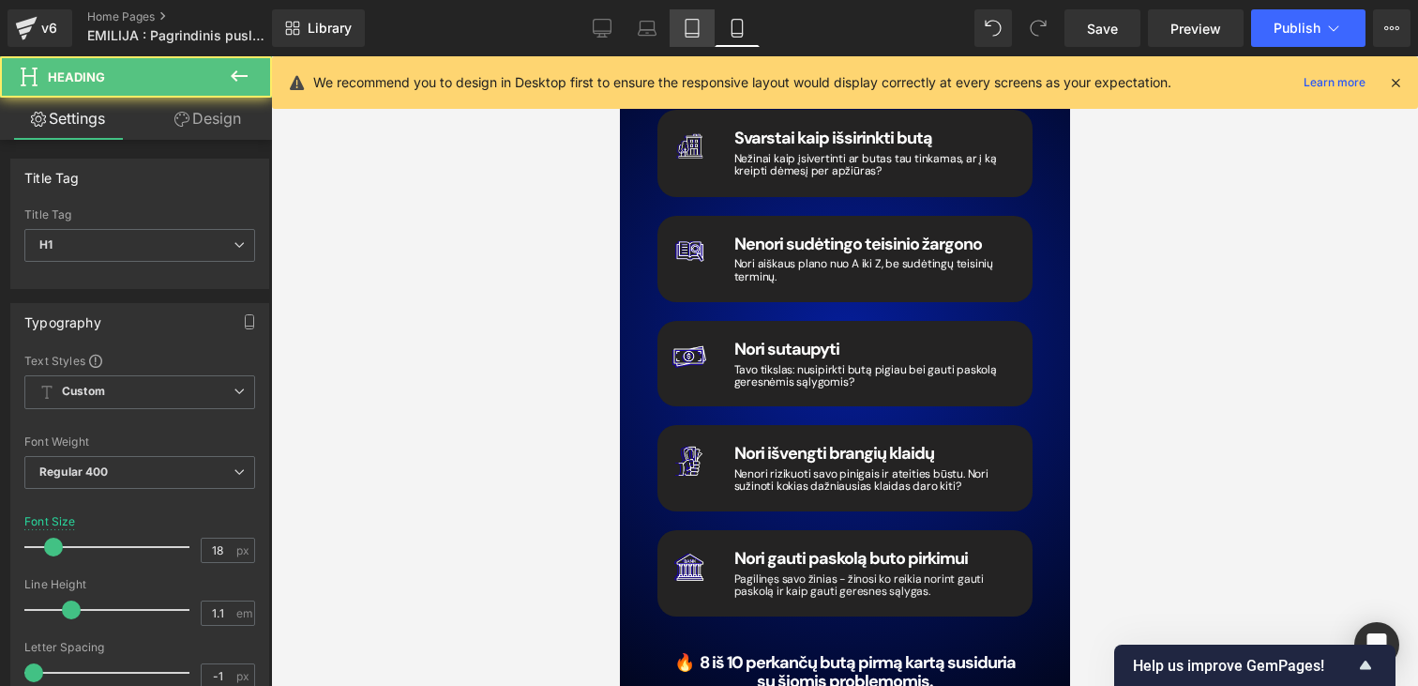
click at [701, 17] on link "Tablet" at bounding box center [692, 28] width 45 height 38
type input "20"
type input "100"
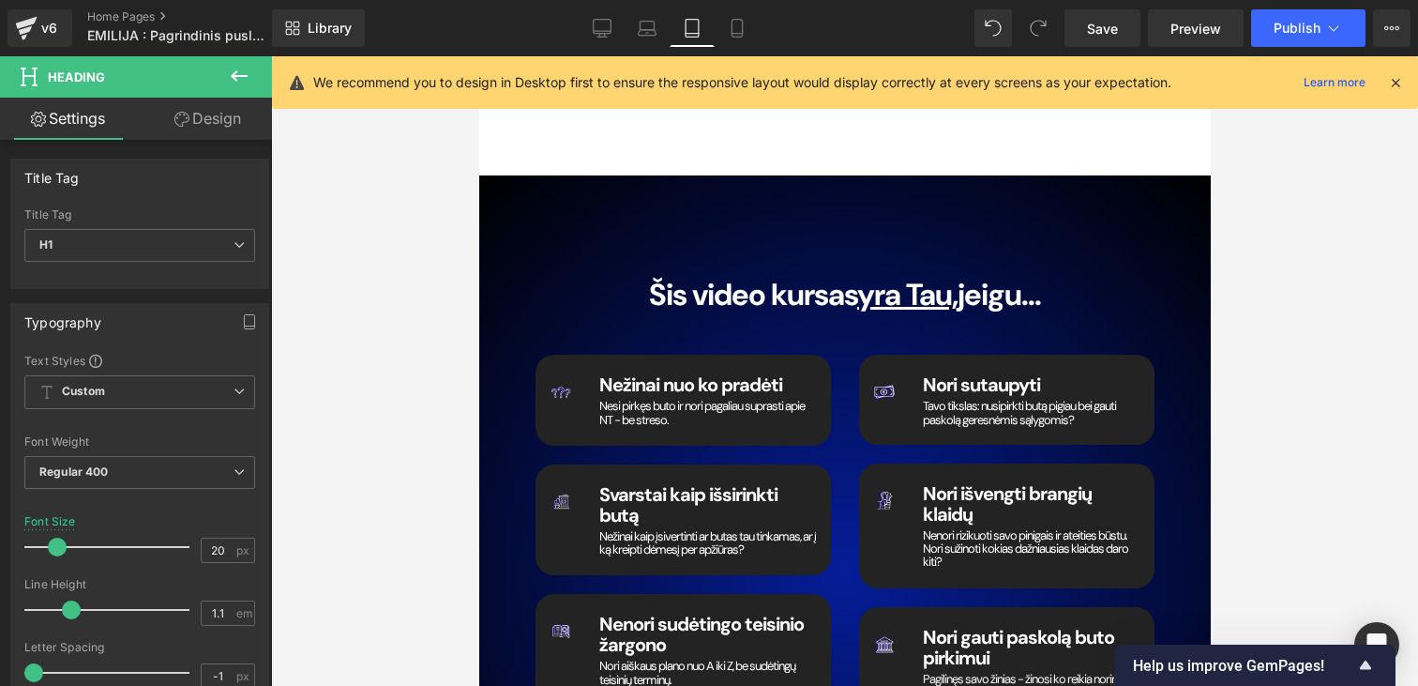
scroll to position [2585, 0]
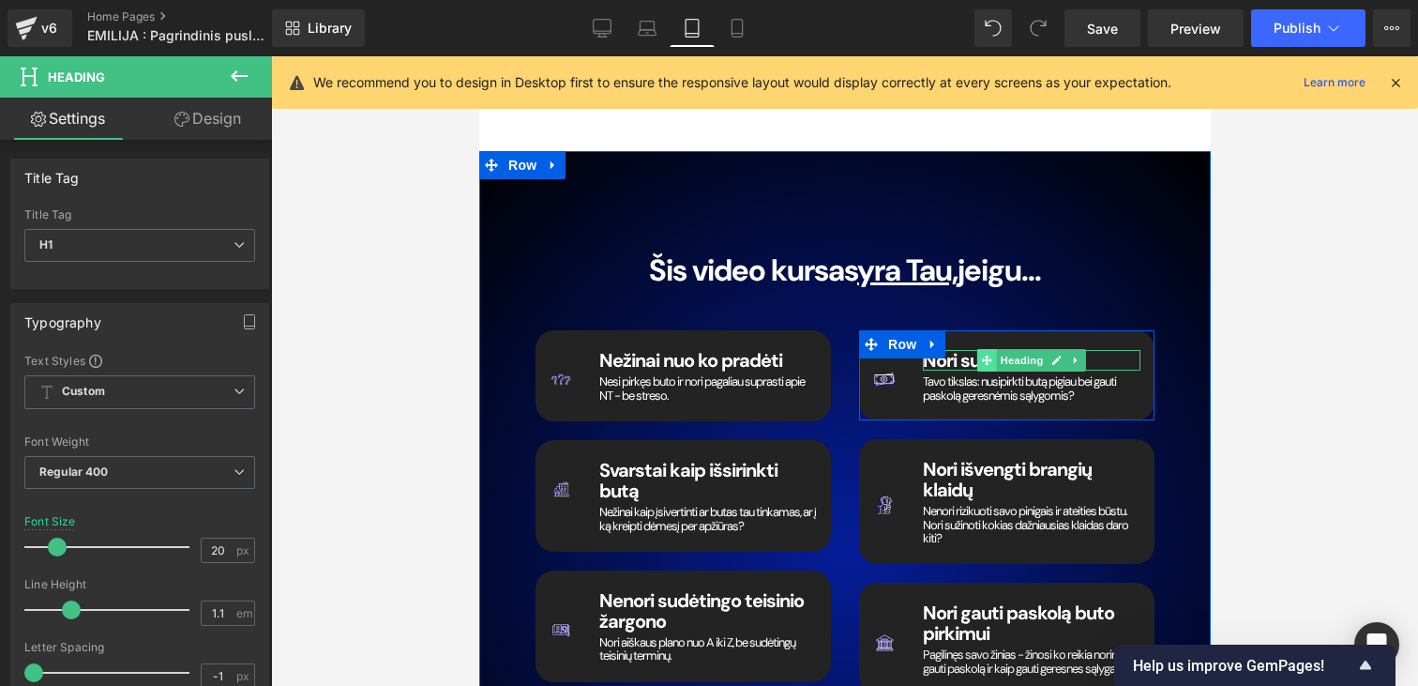
click at [987, 355] on icon at bounding box center [985, 360] width 10 height 11
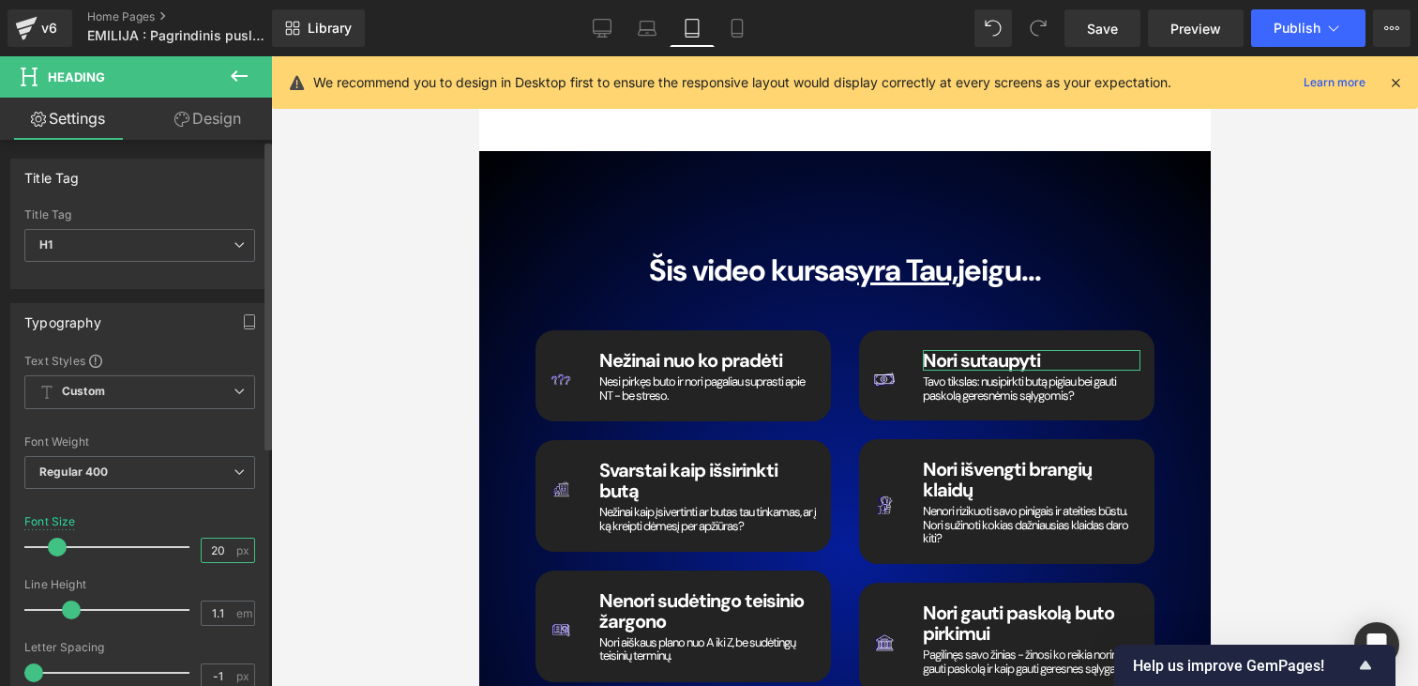
click at [214, 558] on input "20" at bounding box center [218, 549] width 33 height 23
type input "2"
type input "18"
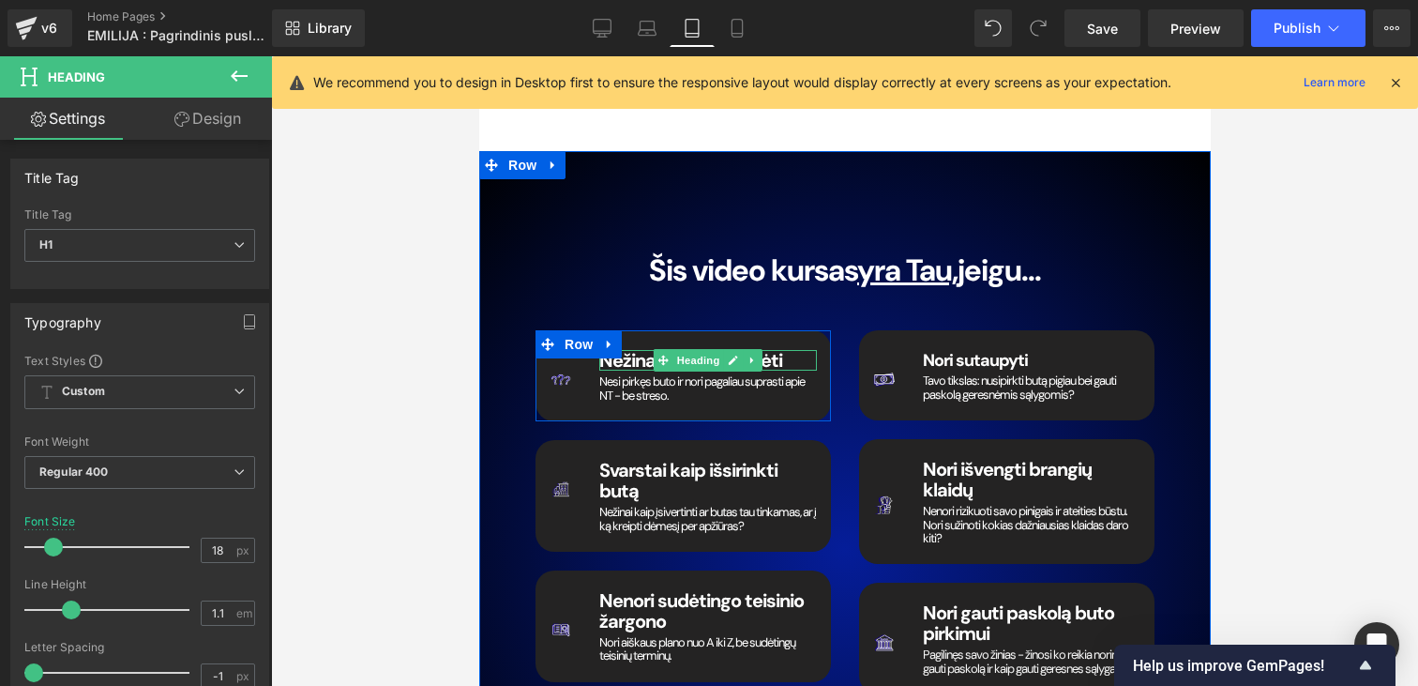
click at [659, 355] on icon at bounding box center [662, 360] width 10 height 10
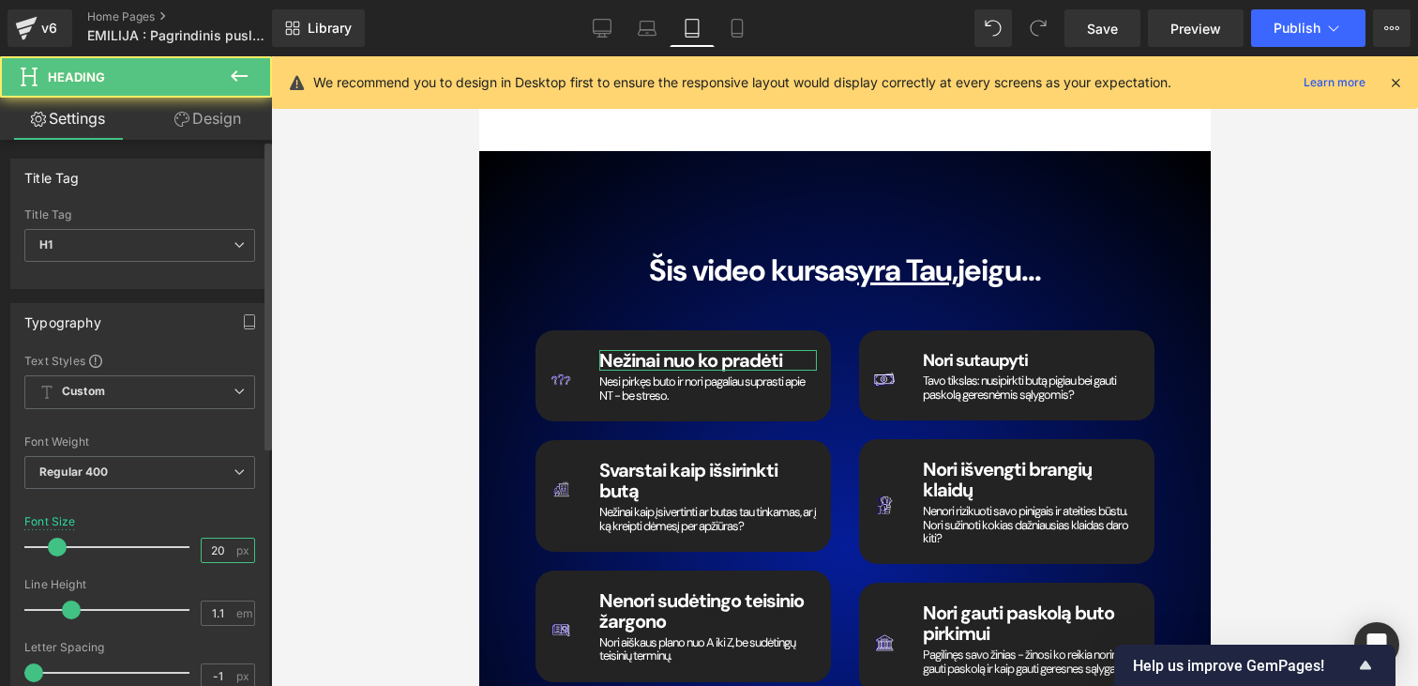
click at [220, 548] on input "20" at bounding box center [218, 549] width 33 height 23
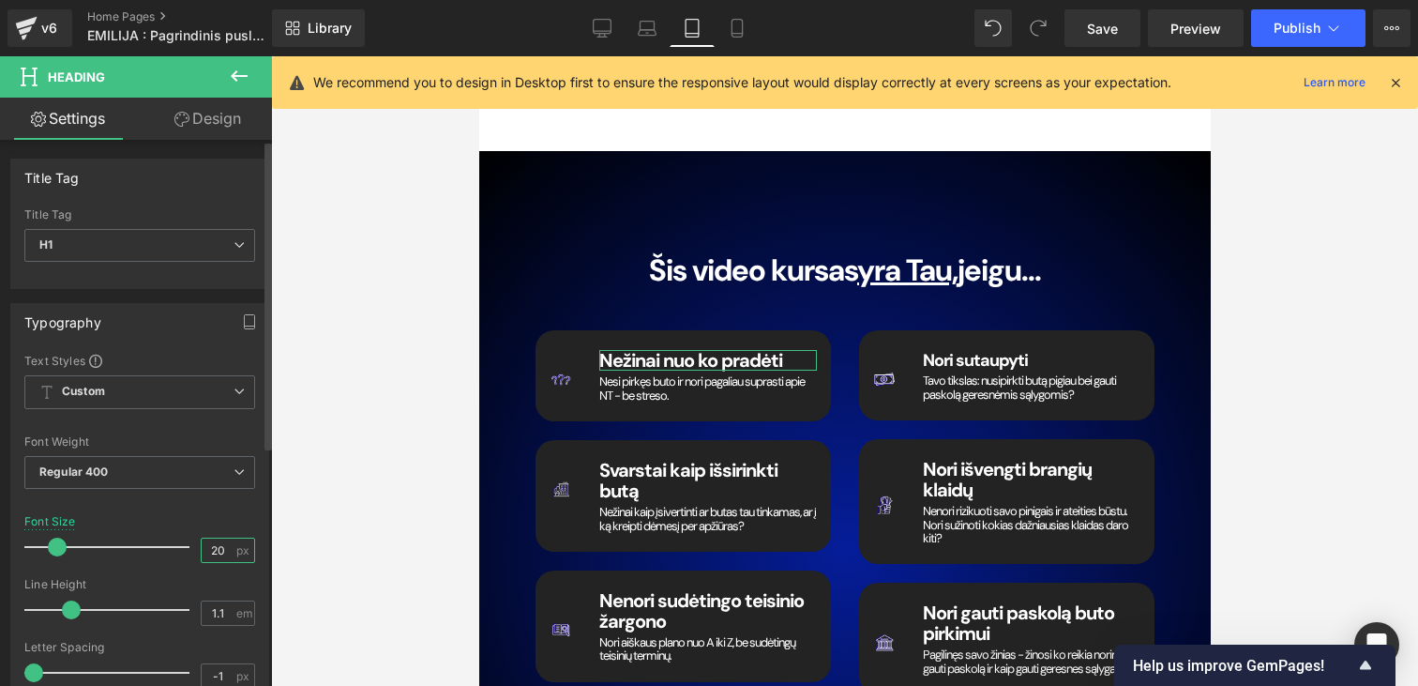
paste input "18"
type input "18"
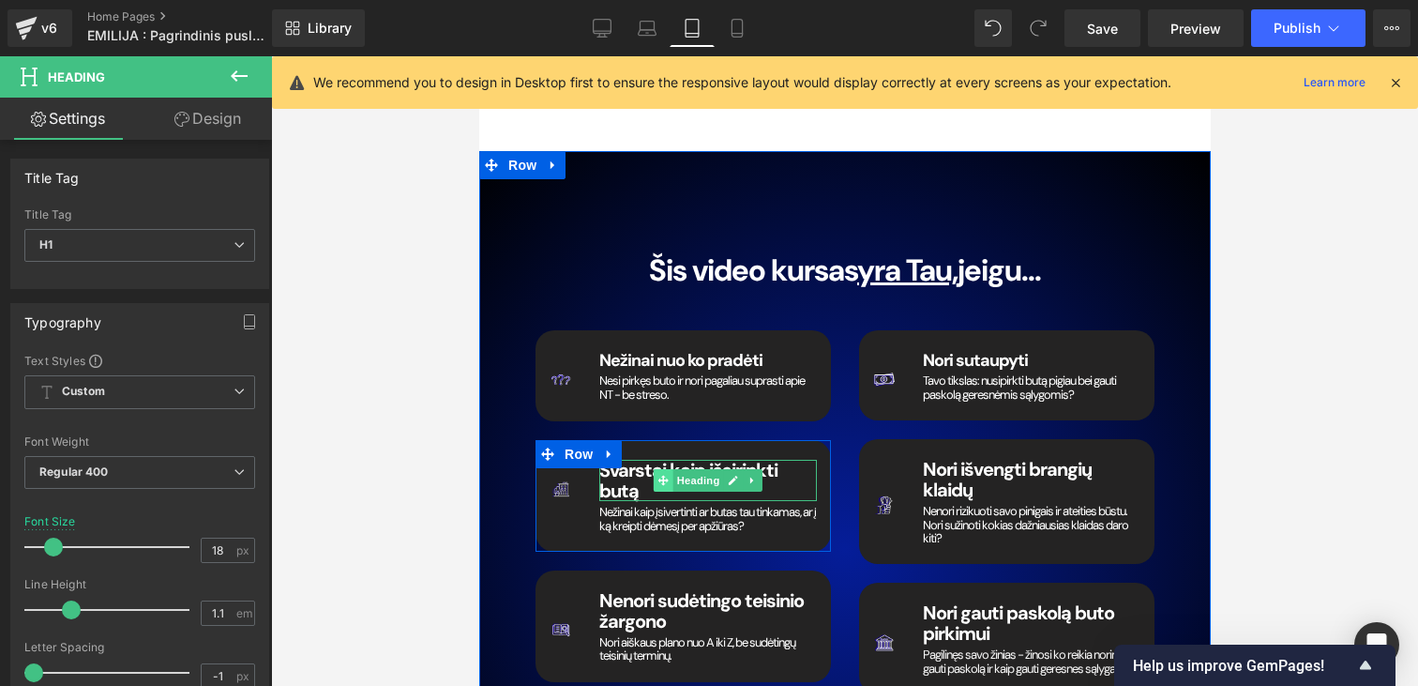
click at [667, 469] on span at bounding box center [663, 480] width 20 height 23
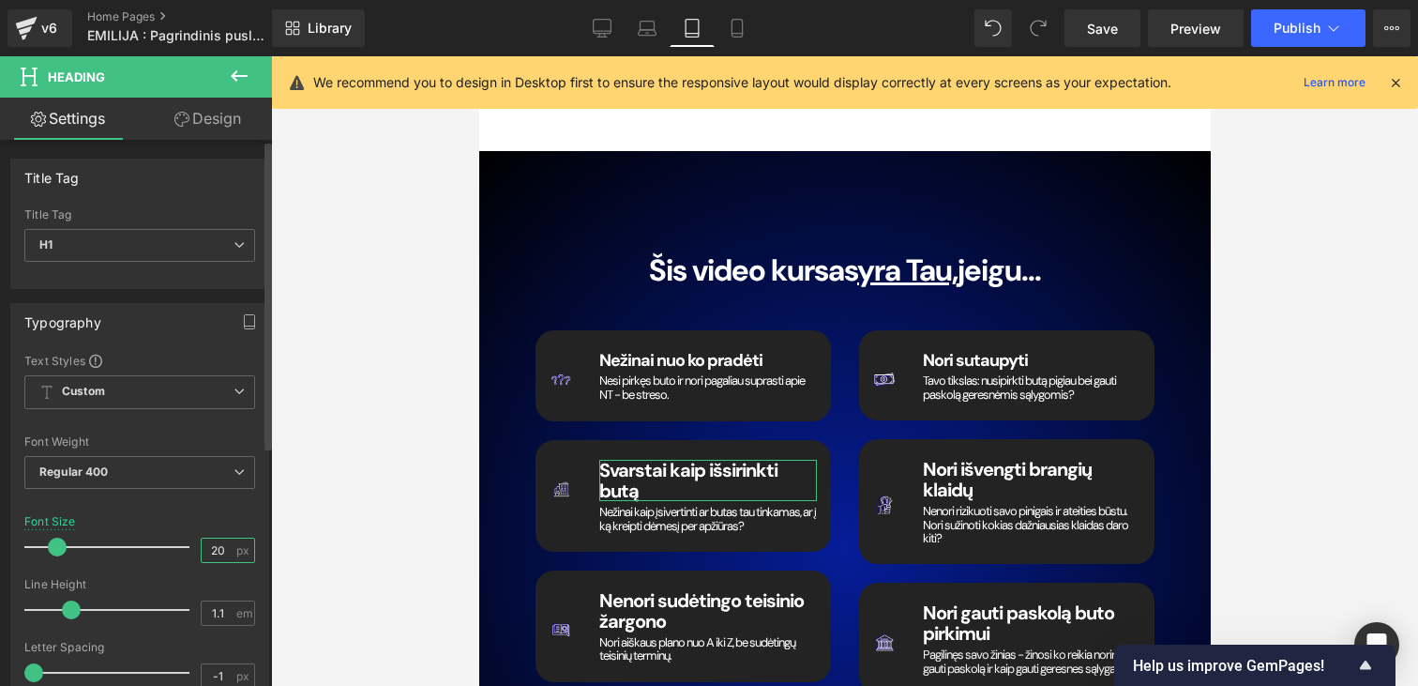
click at [202, 548] on input "20" at bounding box center [218, 549] width 33 height 23
paste input "18"
type input "18"
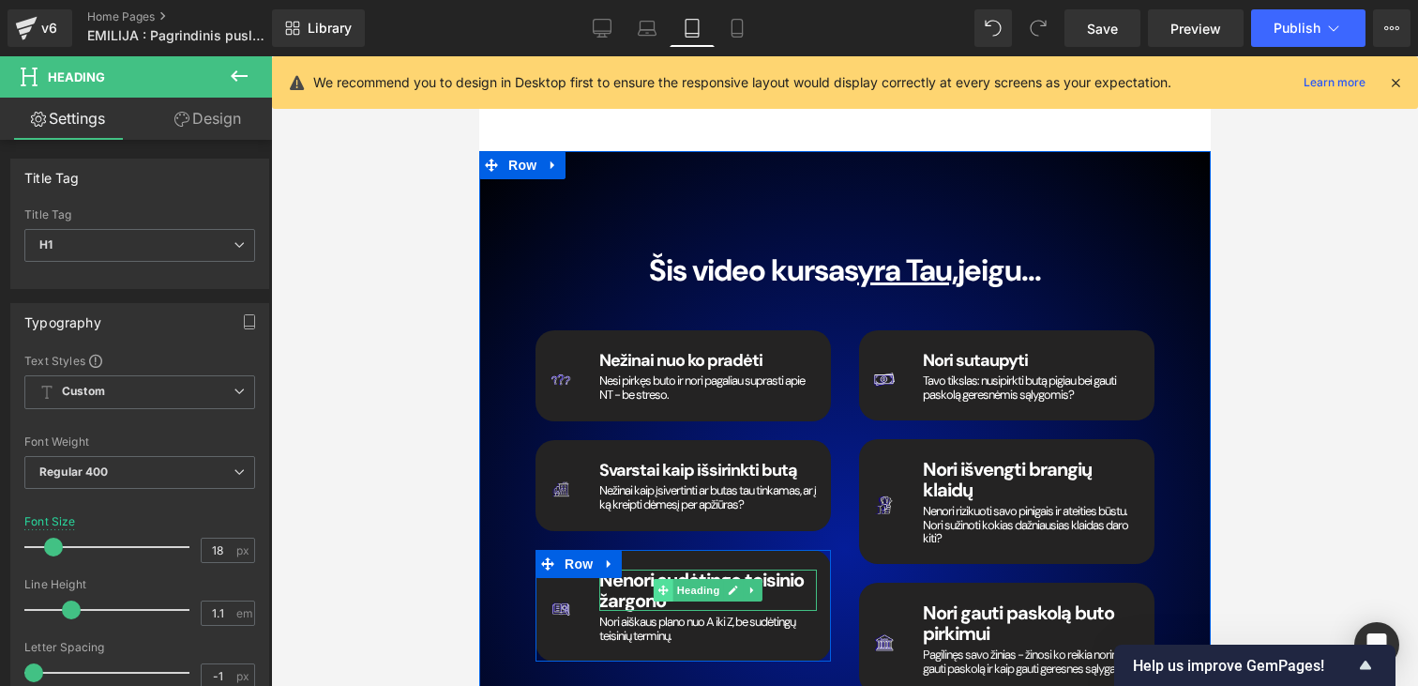
click at [664, 585] on icon at bounding box center [662, 590] width 10 height 10
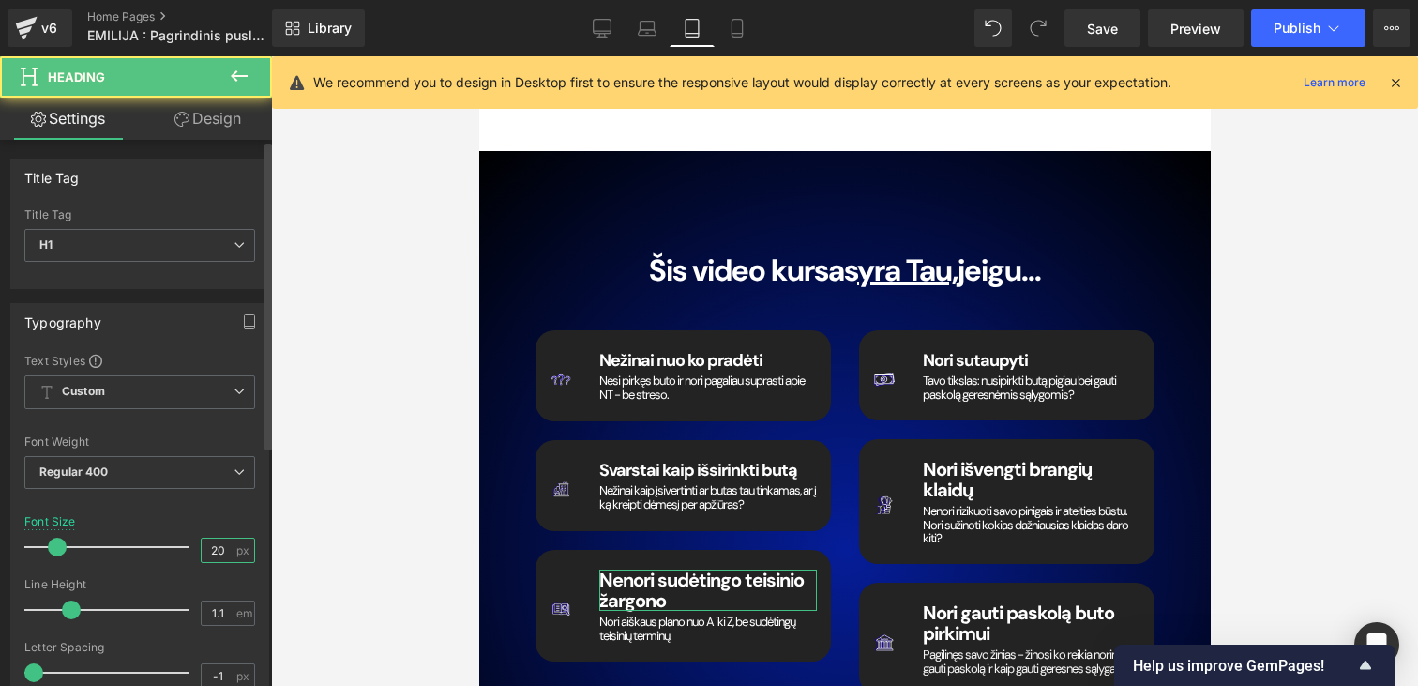
click at [202, 547] on input "20" at bounding box center [218, 549] width 33 height 23
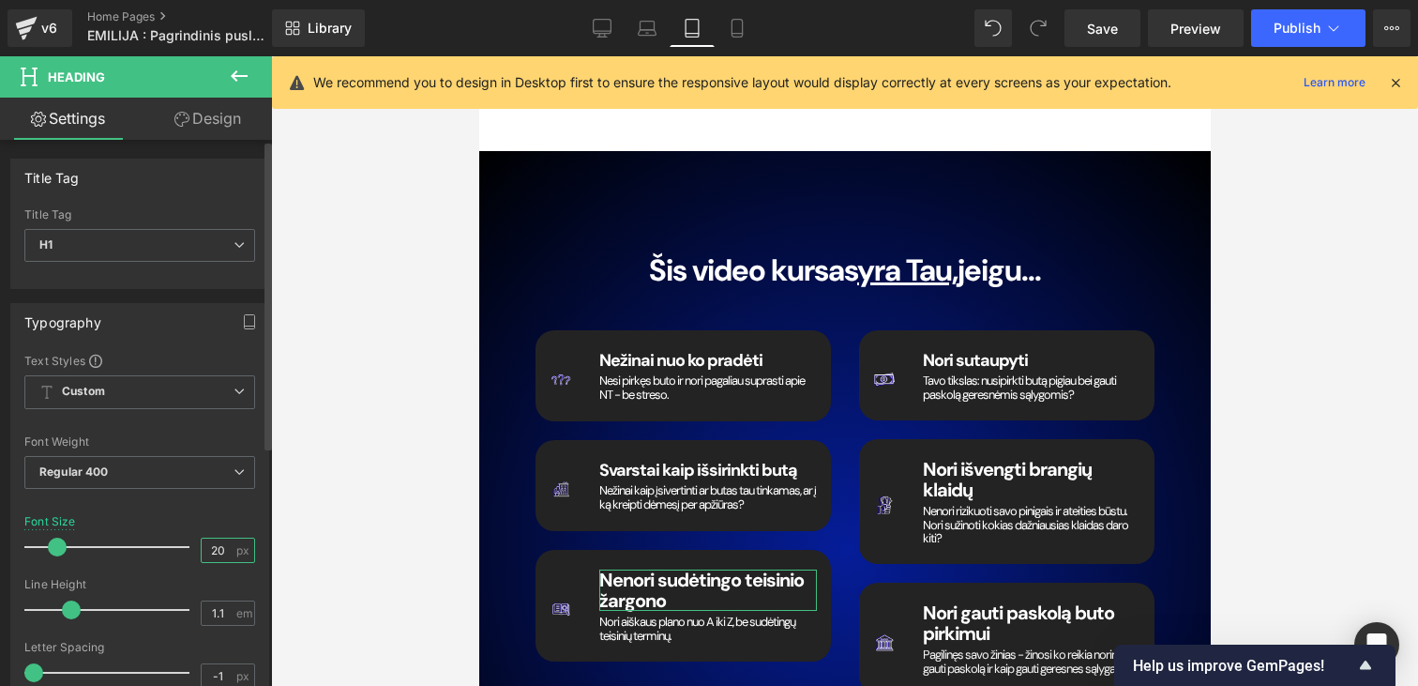
paste input "18"
type input "18"
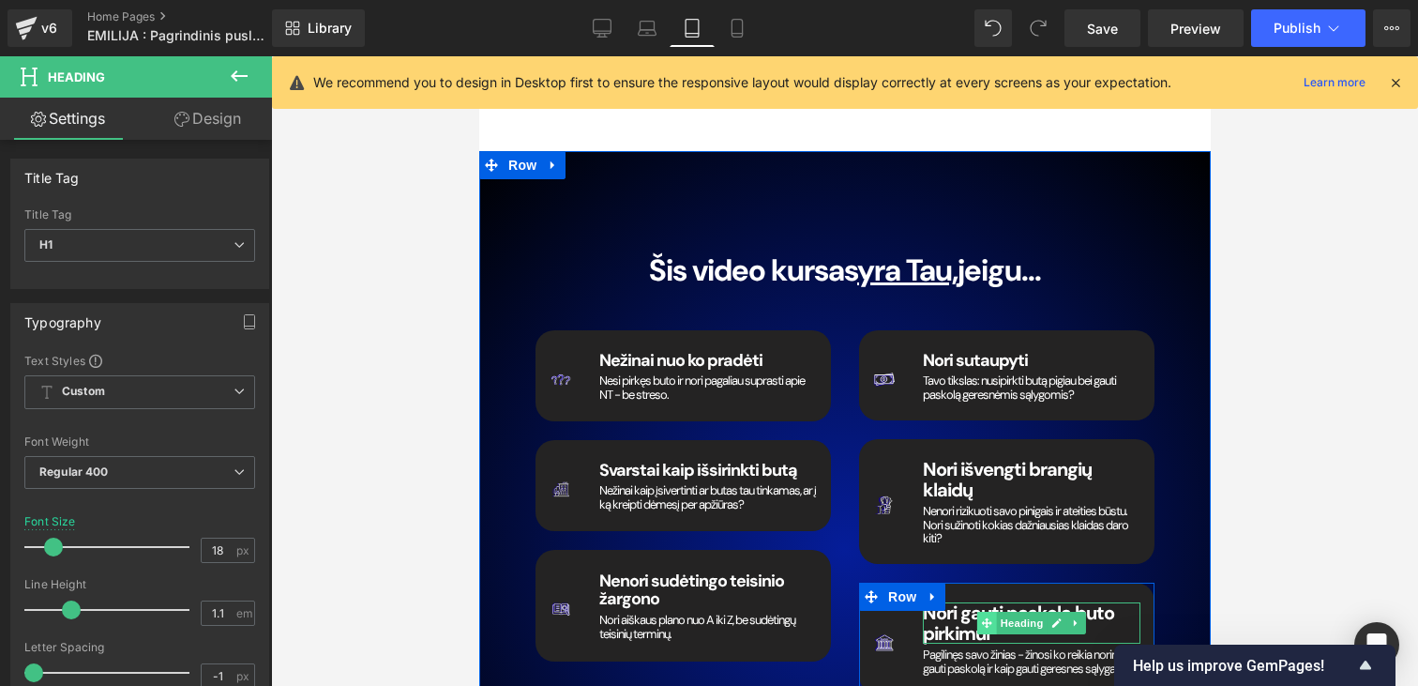
click at [990, 617] on icon at bounding box center [985, 622] width 10 height 11
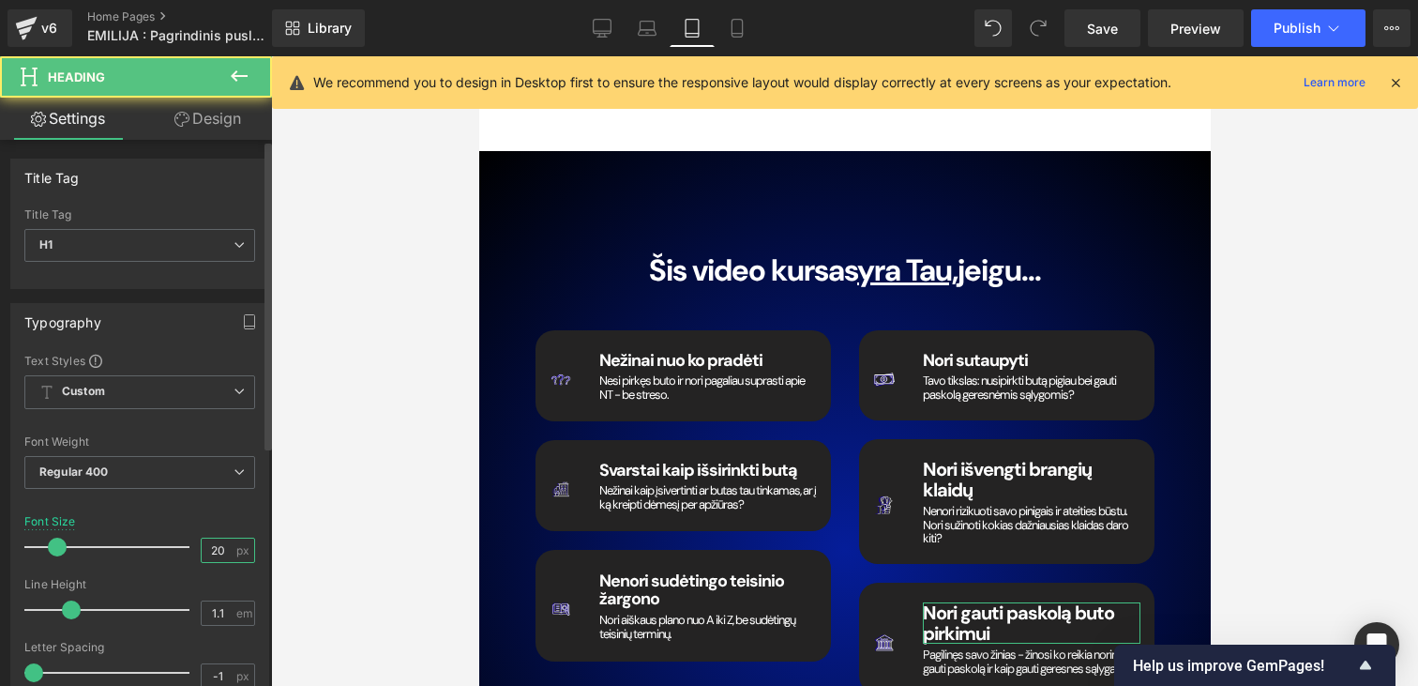
click at [202, 541] on input "20" at bounding box center [218, 549] width 33 height 23
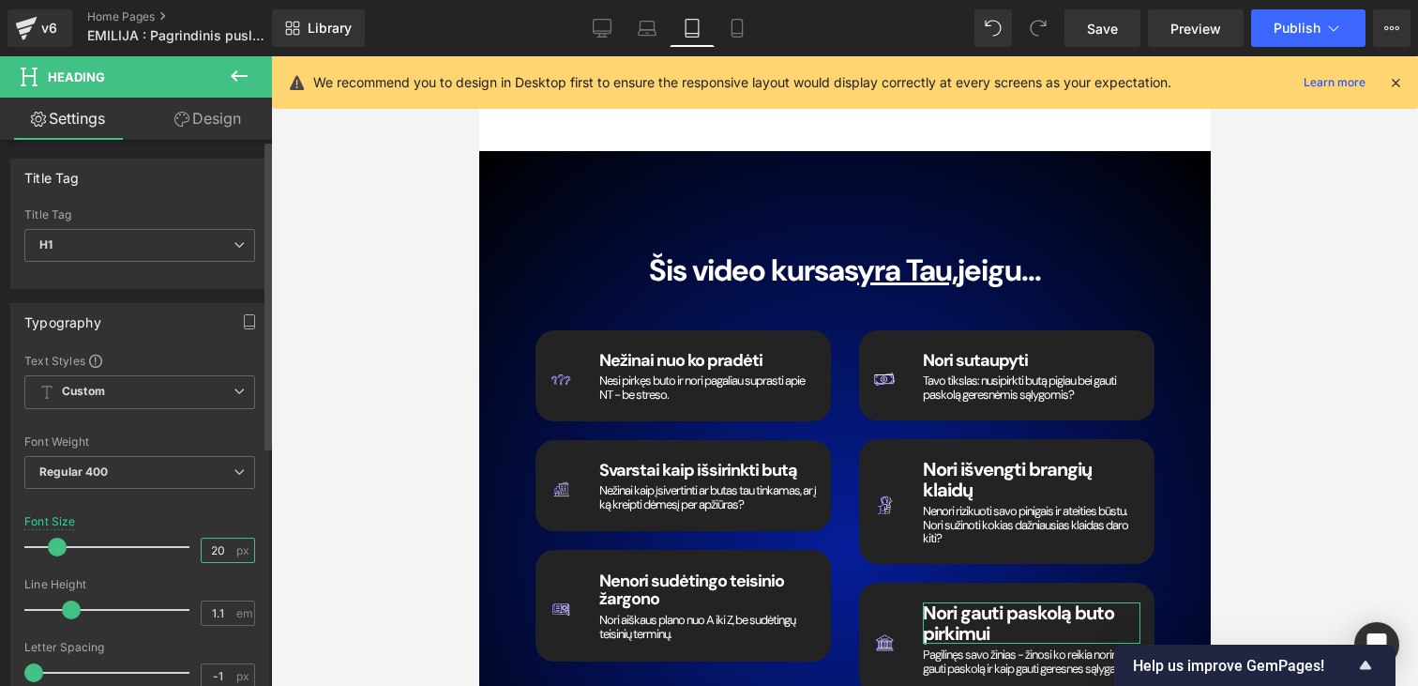
paste input "18"
type input "18"
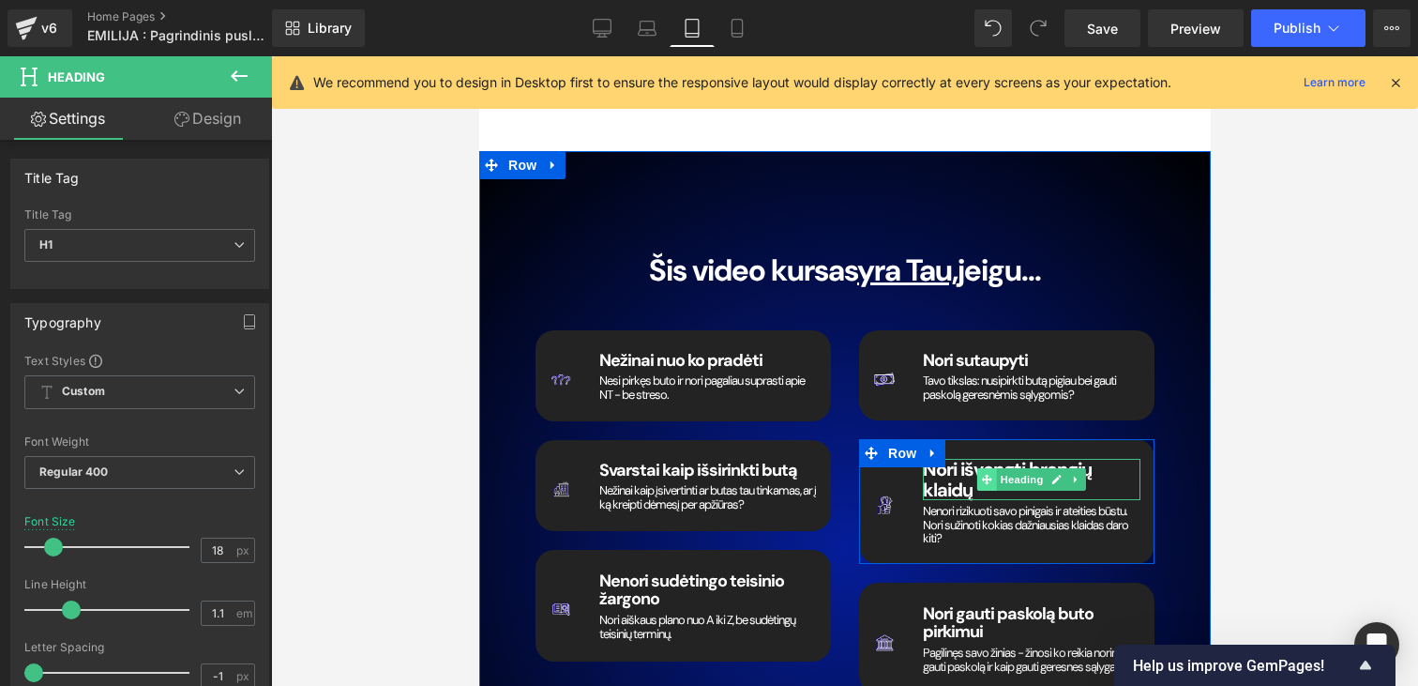
click at [984, 475] on icon at bounding box center [985, 480] width 10 height 10
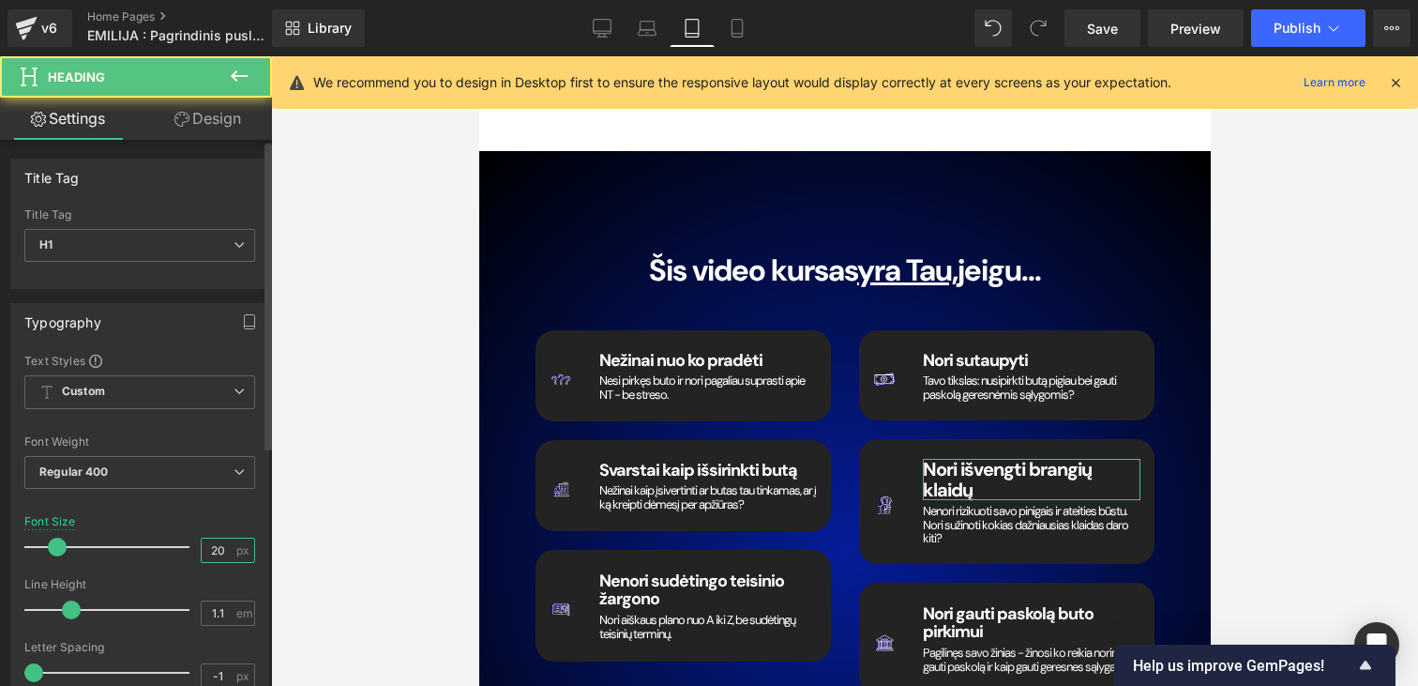
click at [214, 544] on input "20" at bounding box center [218, 549] width 33 height 23
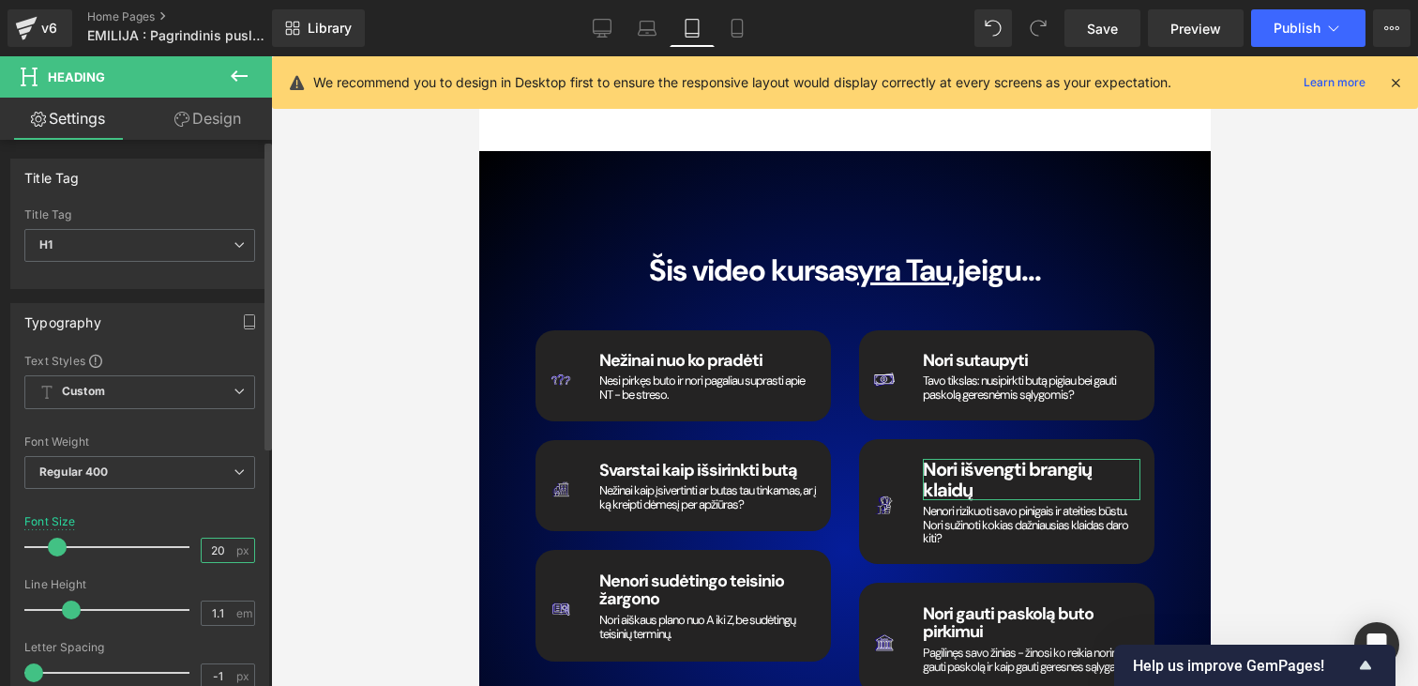
click at [214, 544] on input "20" at bounding box center [218, 549] width 33 height 23
paste input "18"
type input "18"
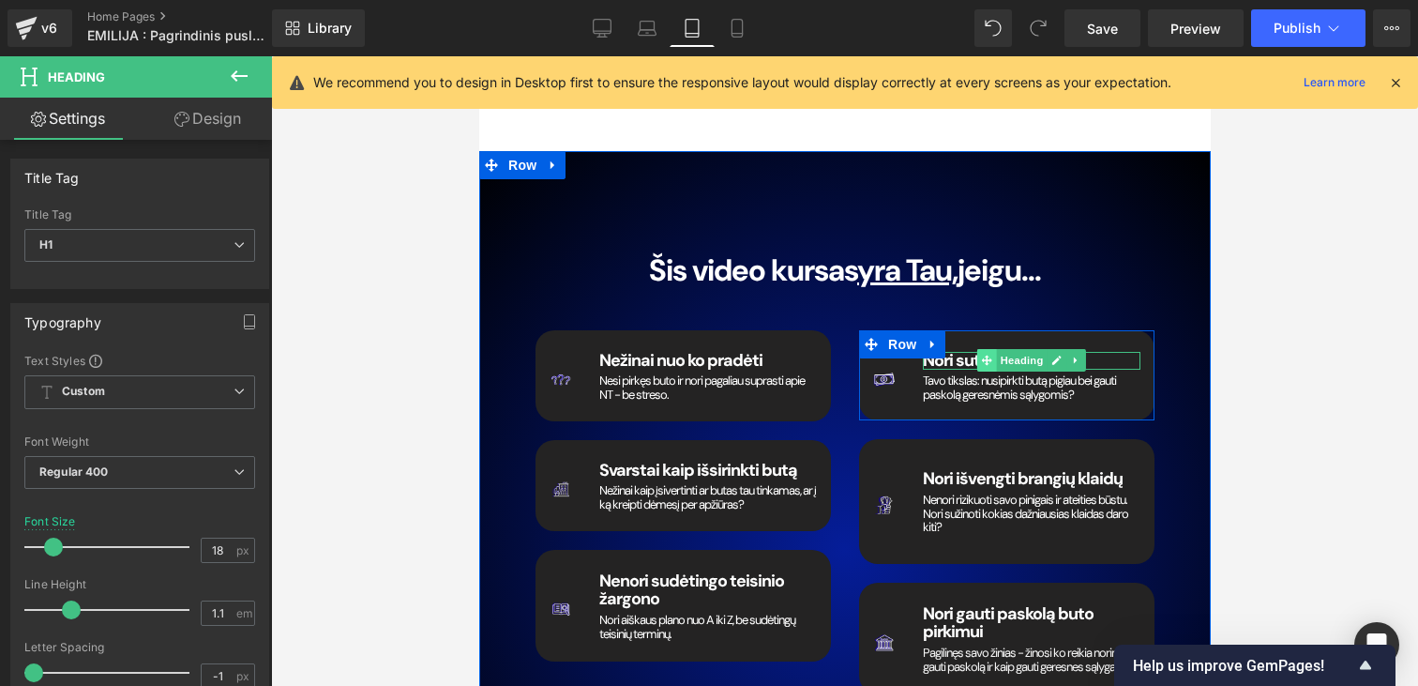
click at [983, 355] on icon at bounding box center [985, 360] width 10 height 11
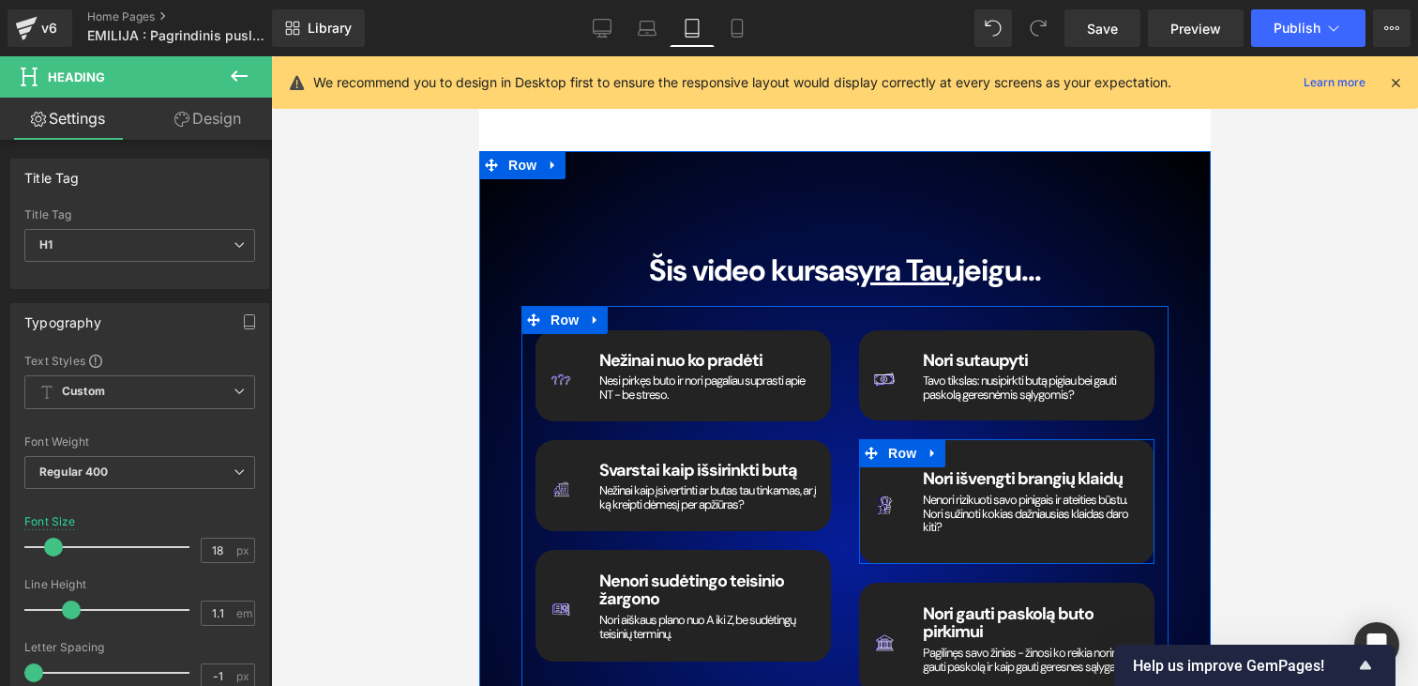
scroll to position [2647, 0]
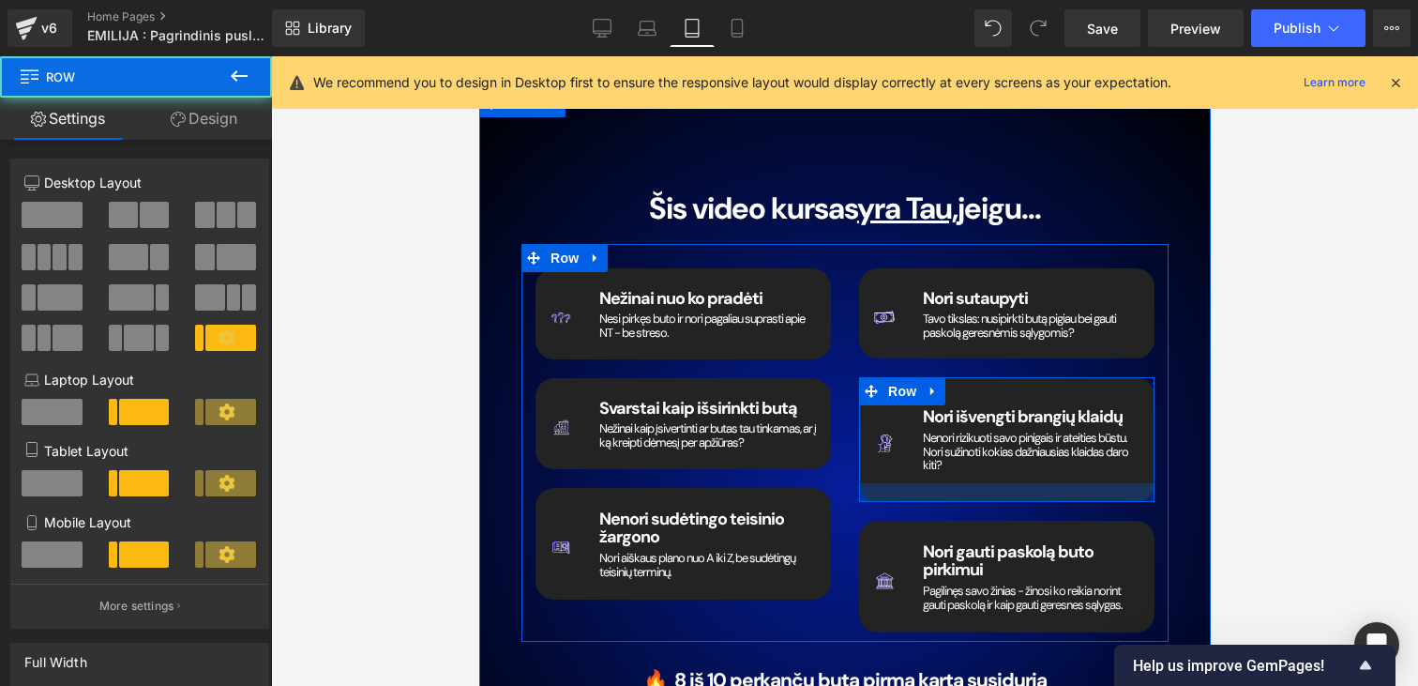
click at [918, 483] on div at bounding box center [1005, 492] width 295 height 19
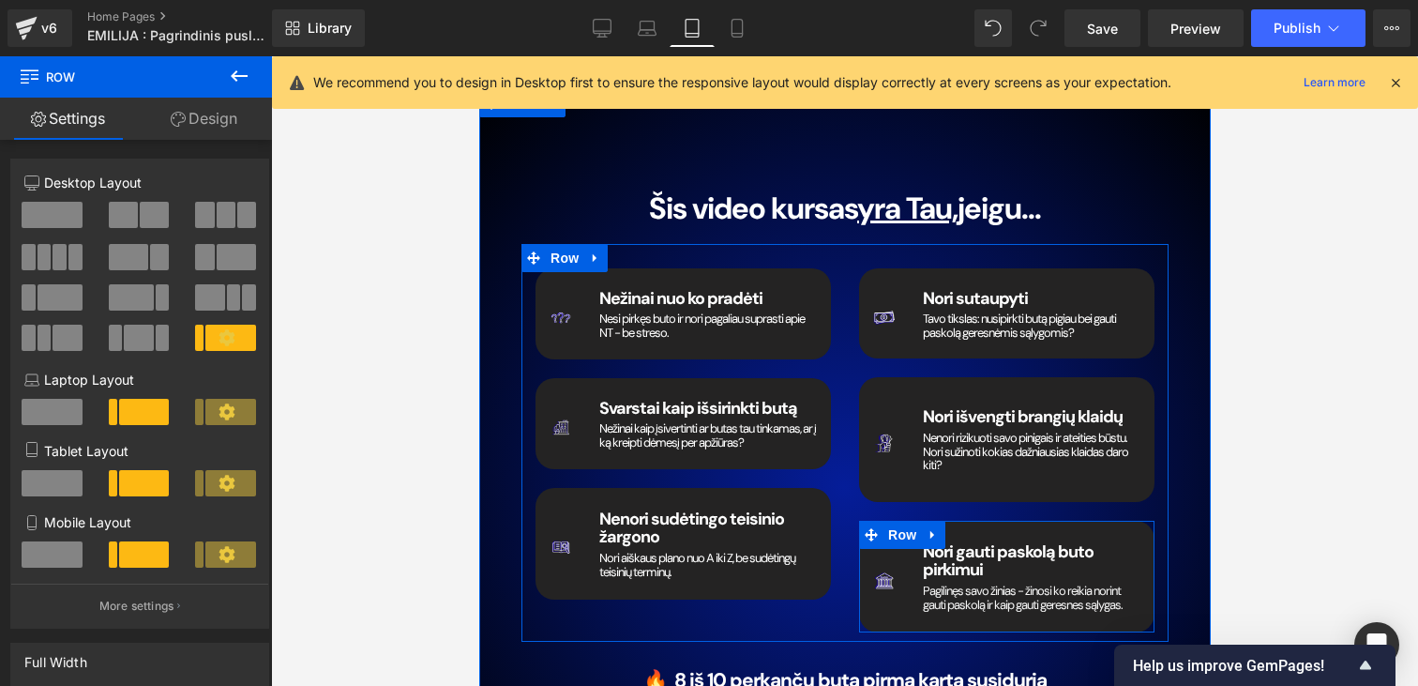
click at [869, 540] on div "Image" at bounding box center [883, 576] width 50 height 73
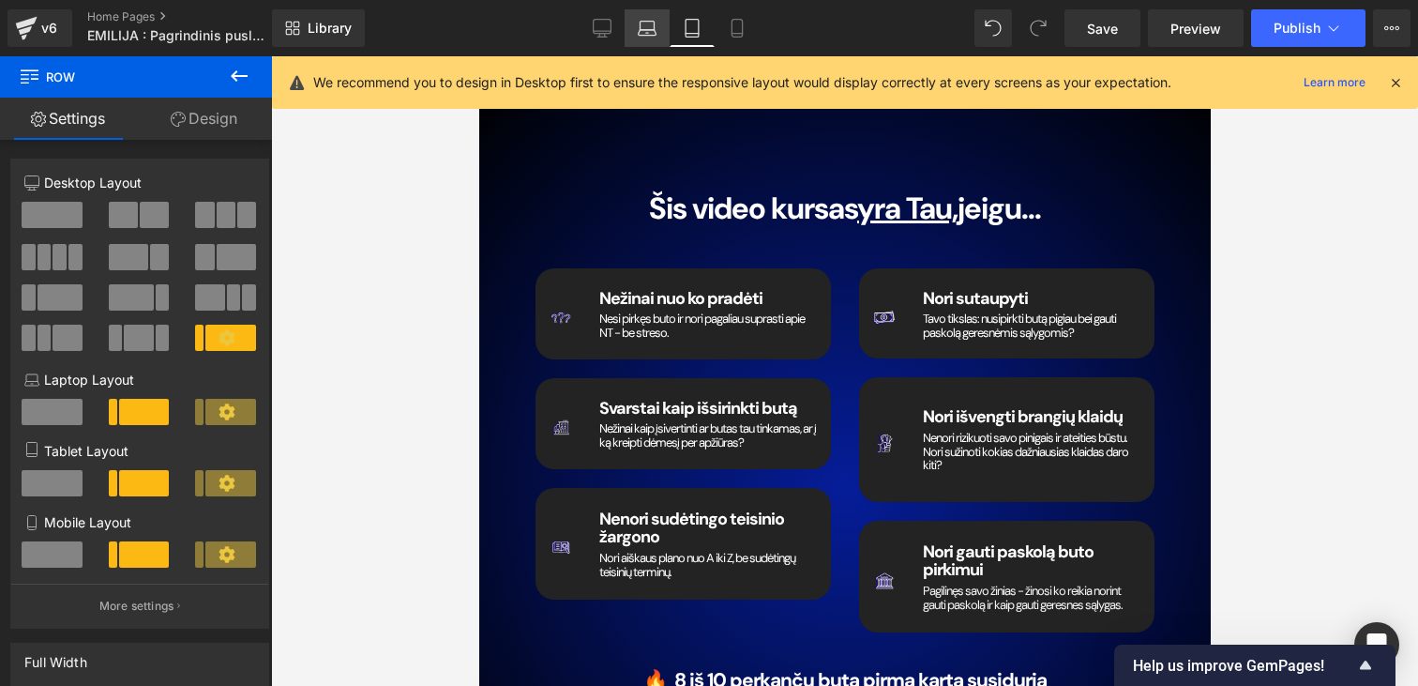
click at [639, 27] on icon at bounding box center [647, 28] width 19 height 19
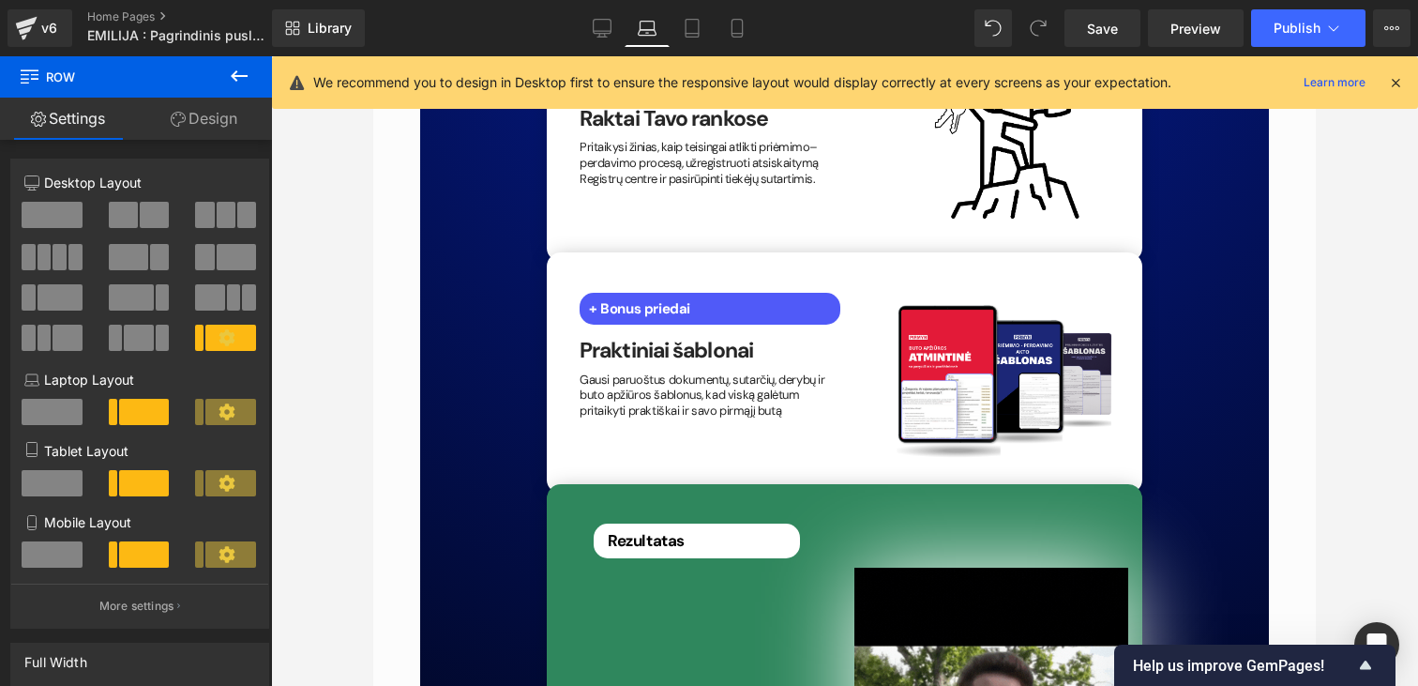
scroll to position [4918, 0]
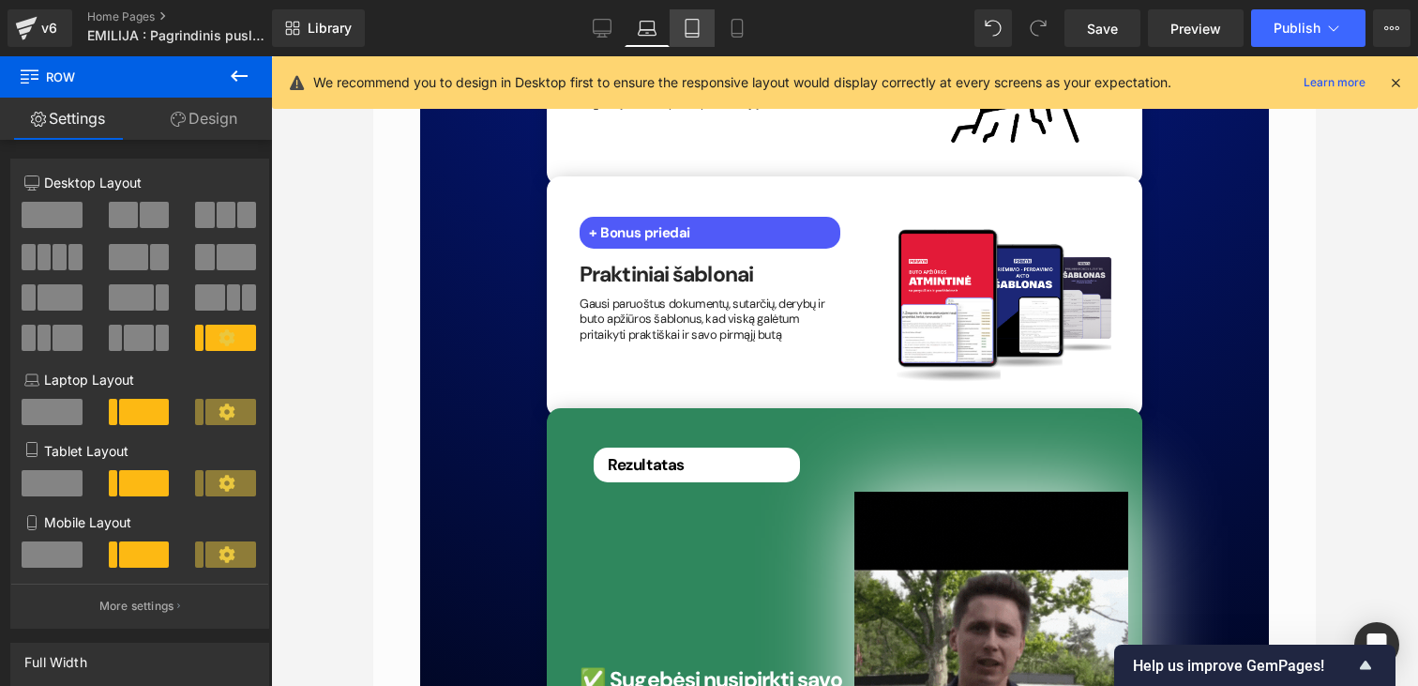
click at [687, 24] on icon at bounding box center [692, 29] width 13 height 18
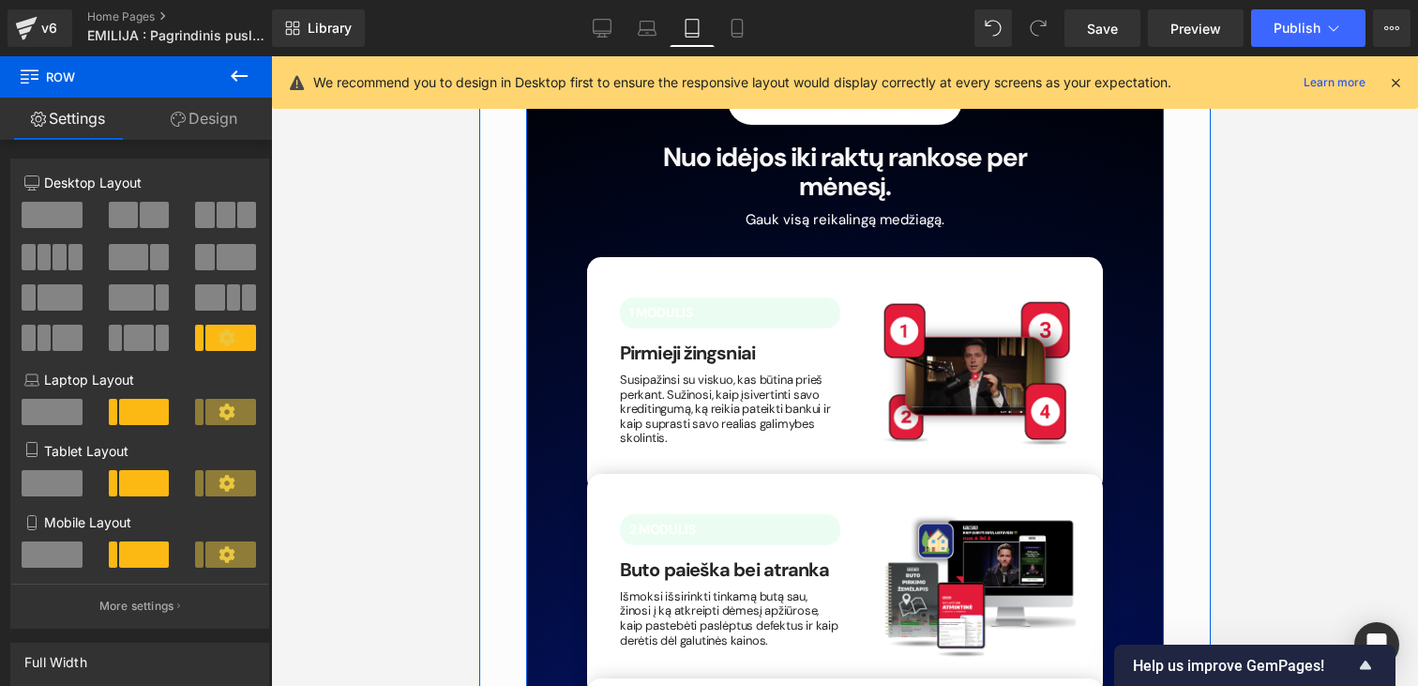
scroll to position [3483, 0]
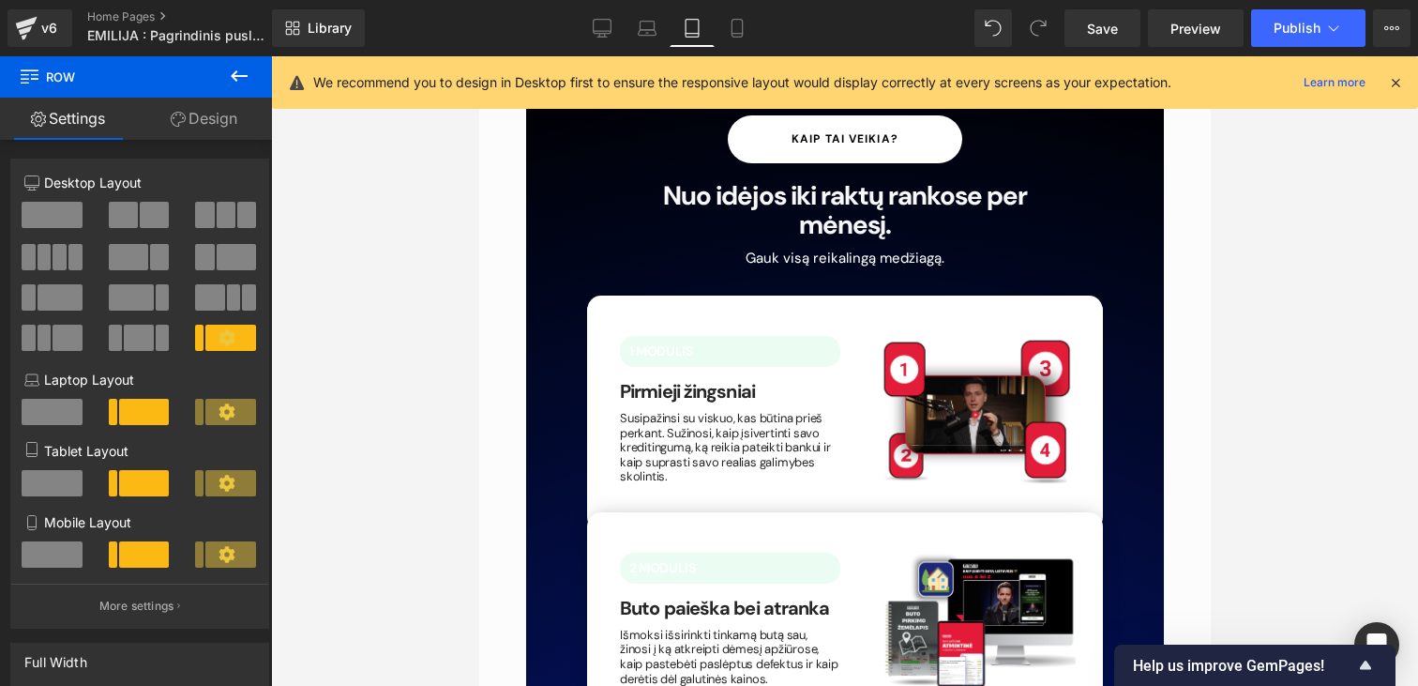
click at [567, 34] on div "Library Tablet Desktop Laptop Tablet Mobile Save Preview Publish Scheduled View…" at bounding box center [845, 28] width 1146 height 38
click at [609, 32] on icon at bounding box center [602, 28] width 19 height 19
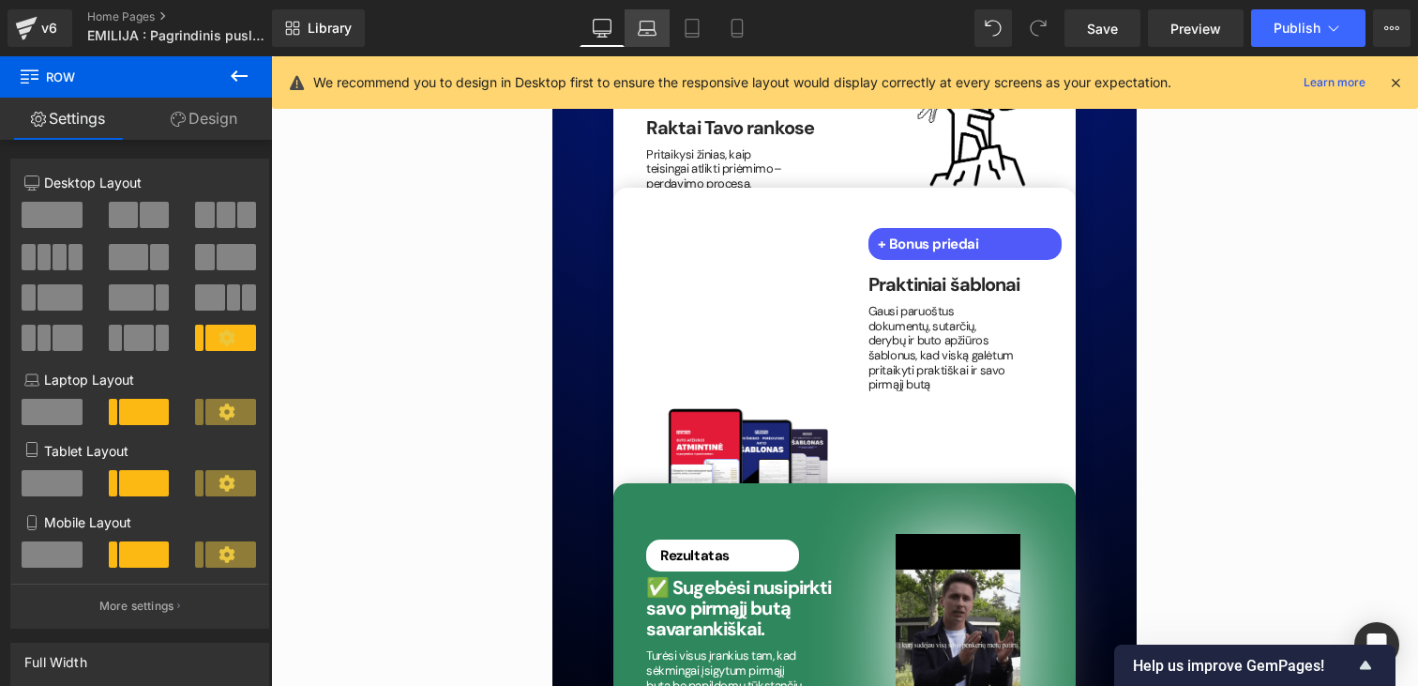
click at [653, 31] on icon at bounding box center [647, 28] width 19 height 19
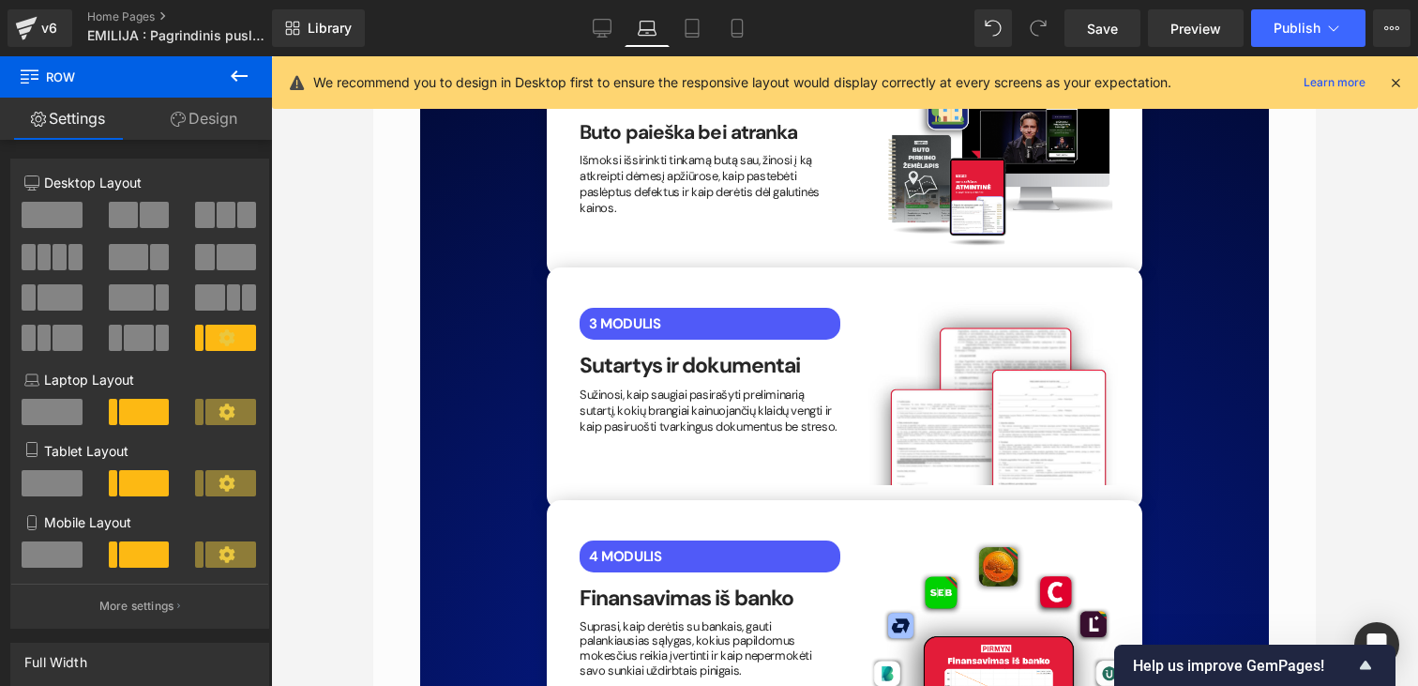
scroll to position [3883, 0]
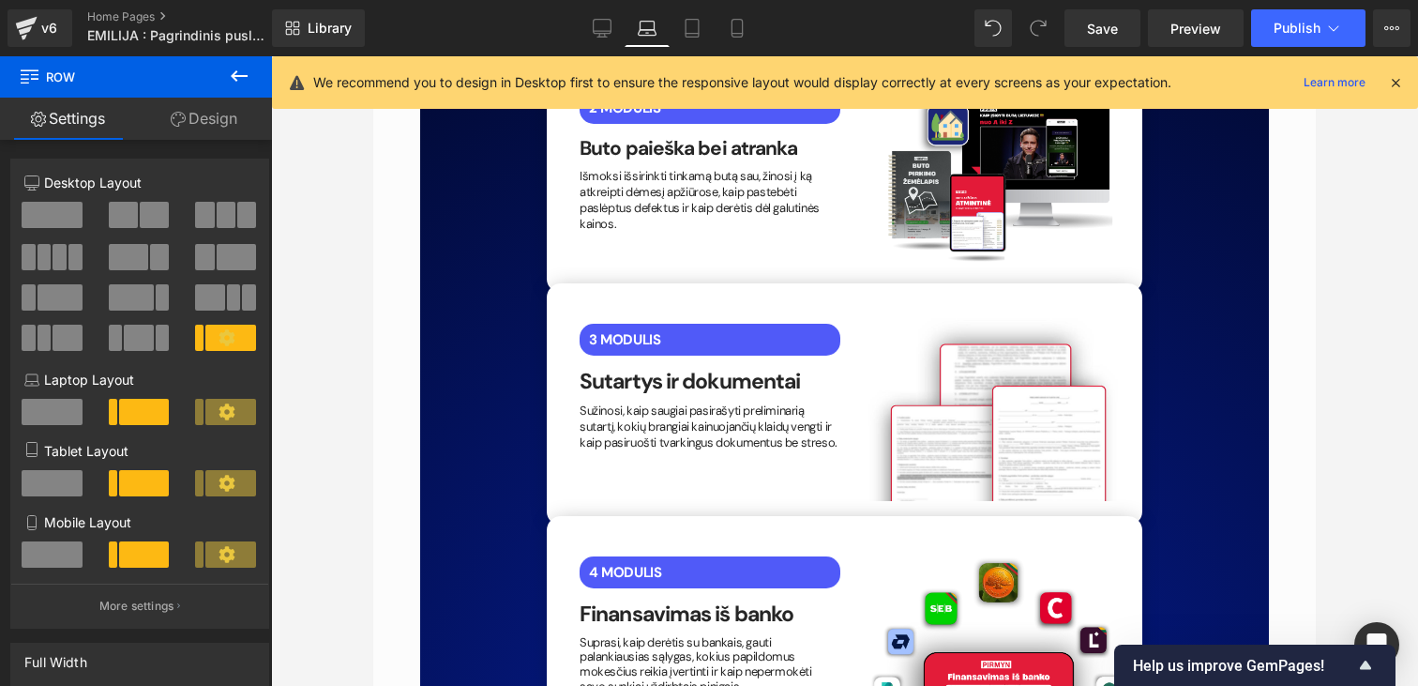
click at [698, 330] on span "Text Block" at bounding box center [700, 339] width 62 height 23
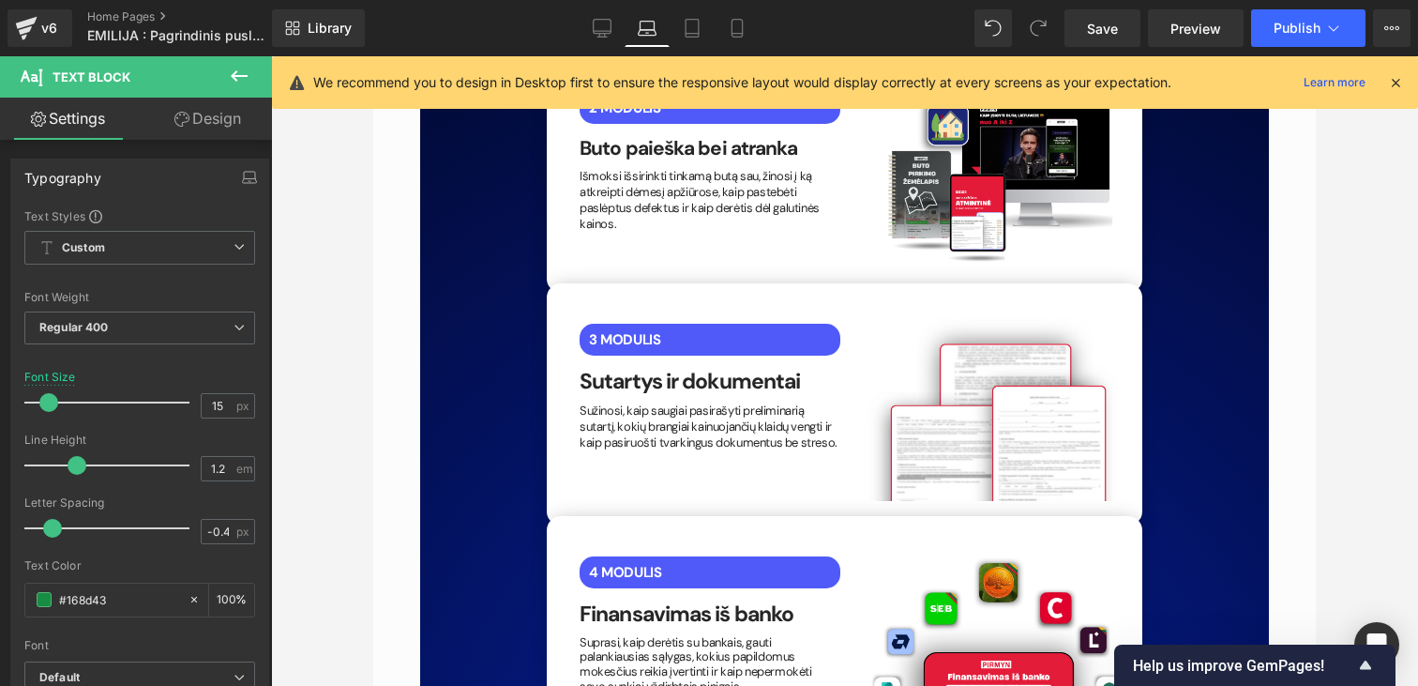
click at [202, 95] on span "Text Block" at bounding box center [113, 76] width 188 height 41
click at [202, 96] on span "Text Block" at bounding box center [113, 76] width 188 height 41
click at [202, 117] on link "Design" at bounding box center [208, 119] width 136 height 42
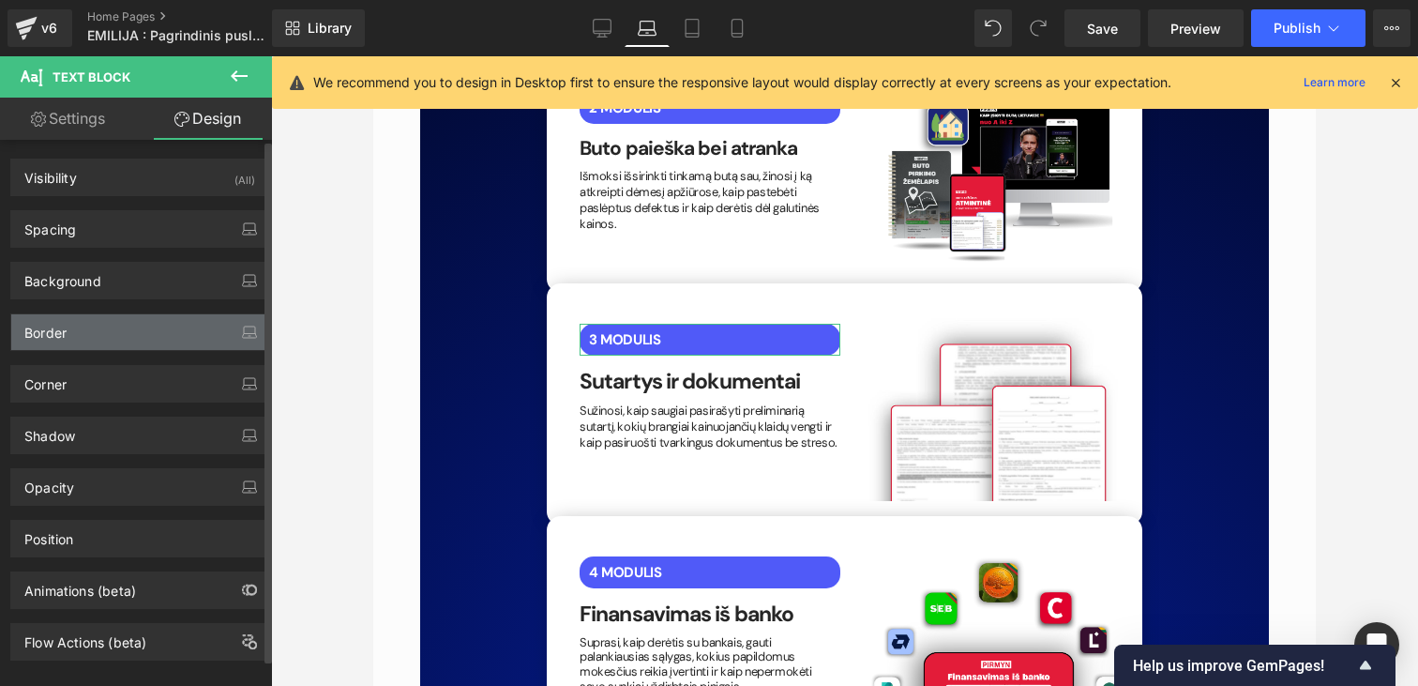
click at [79, 315] on div "Border" at bounding box center [139, 332] width 257 height 36
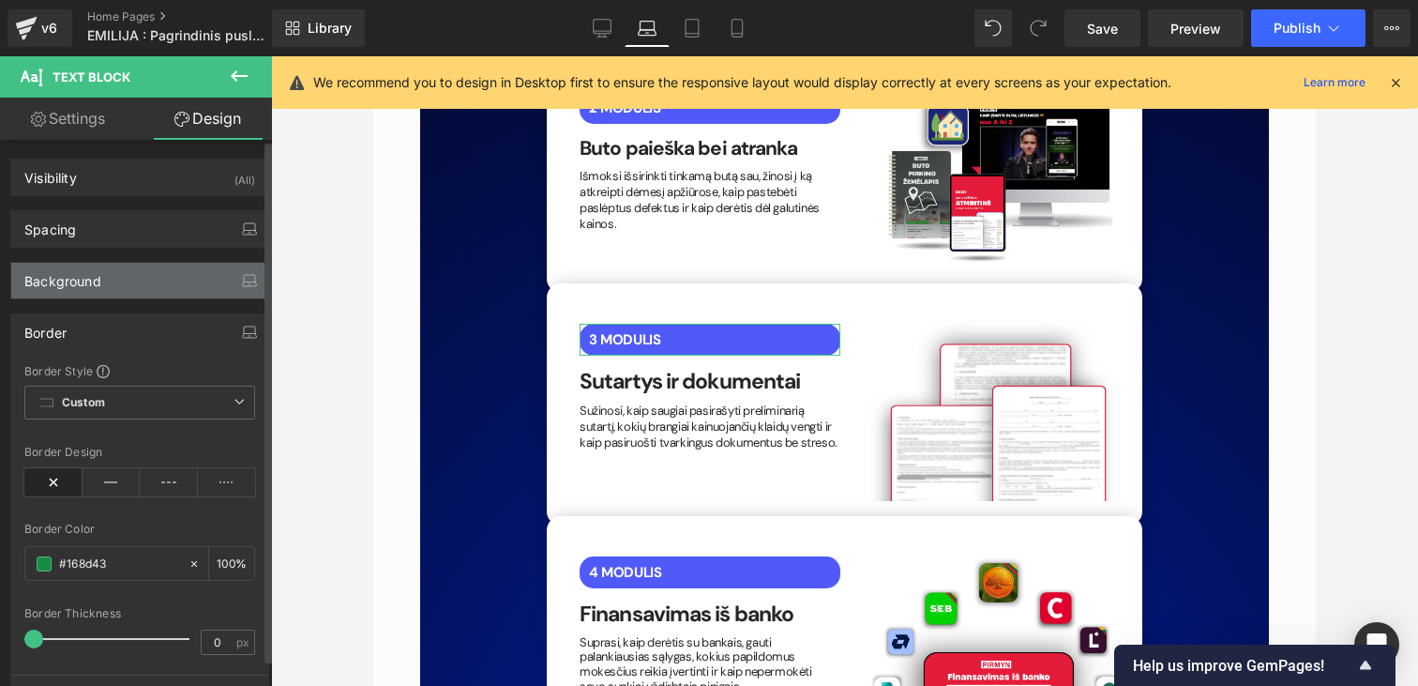
click at [79, 296] on div "Background" at bounding box center [139, 281] width 257 height 36
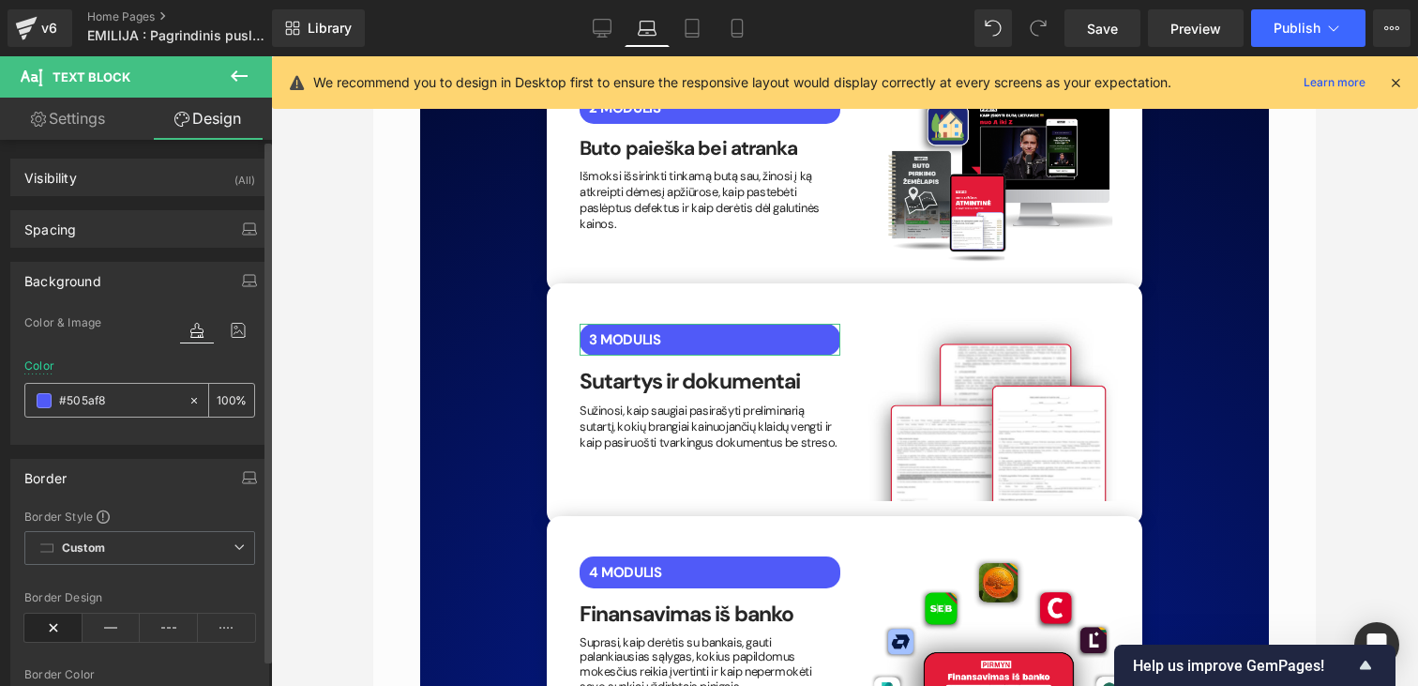
click at [89, 392] on input "#505af8" at bounding box center [119, 400] width 120 height 21
click at [96, 400] on input "#505af8" at bounding box center [119, 400] width 120 height 21
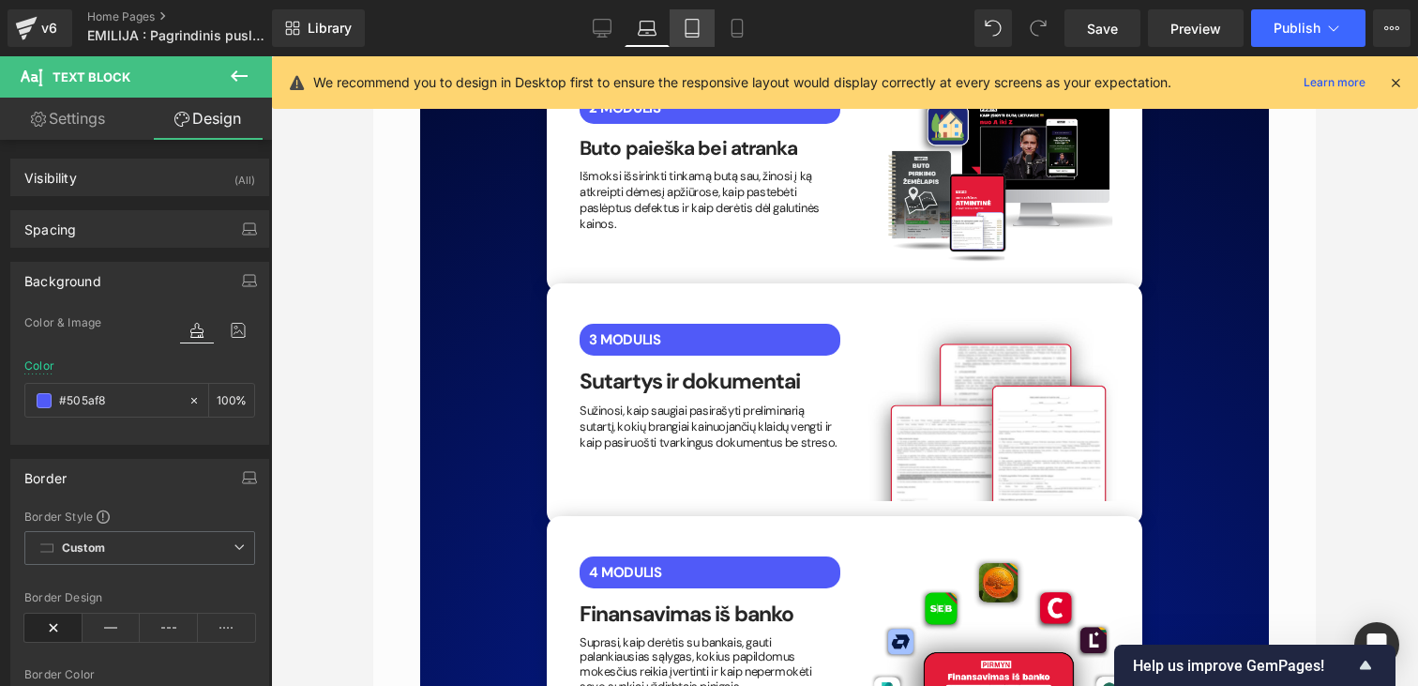
click at [695, 30] on icon at bounding box center [692, 28] width 19 height 19
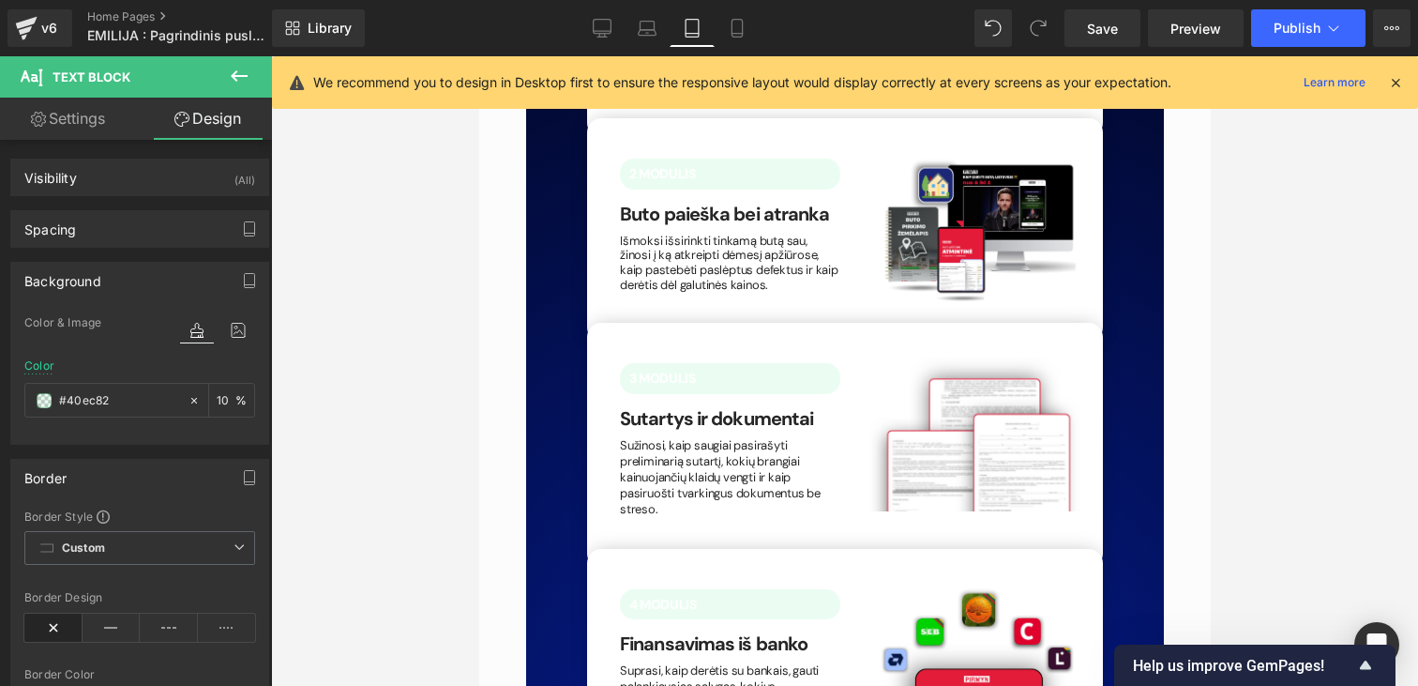
type input "#40ec82"
type input "10"
type input "100"
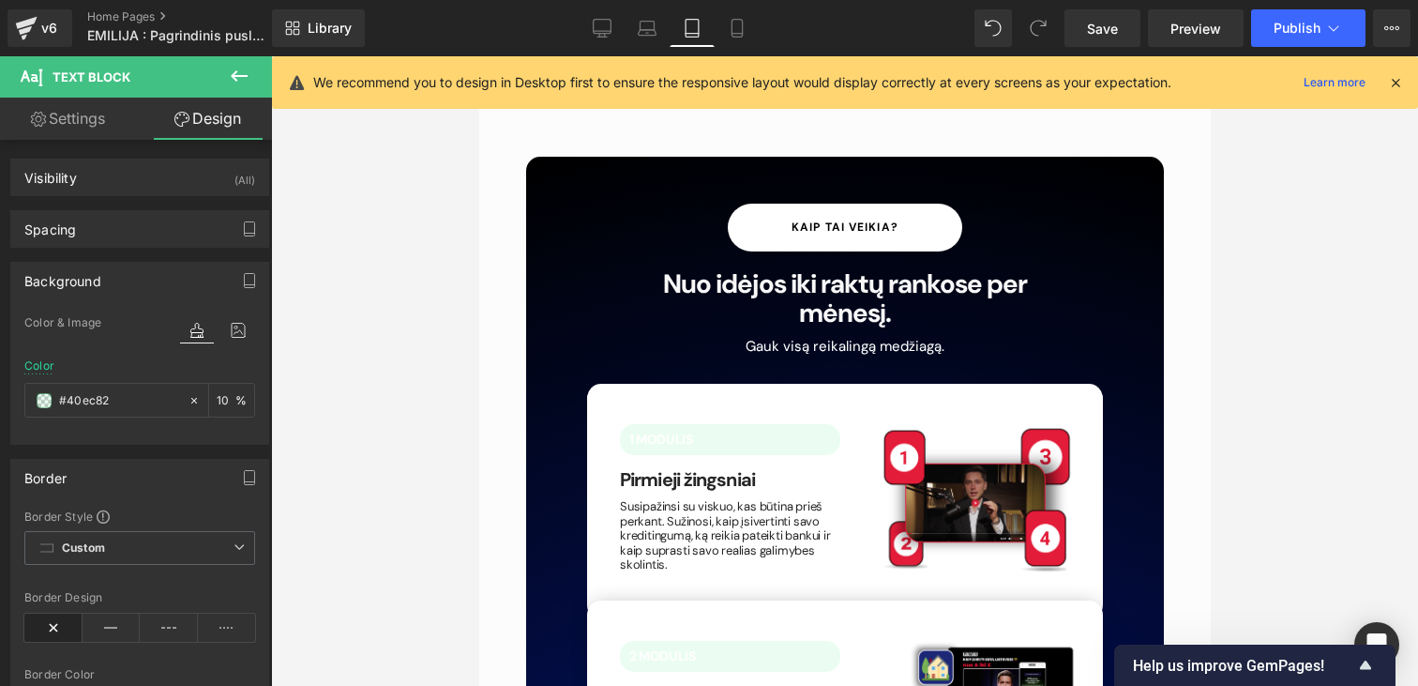
scroll to position [3431, 0]
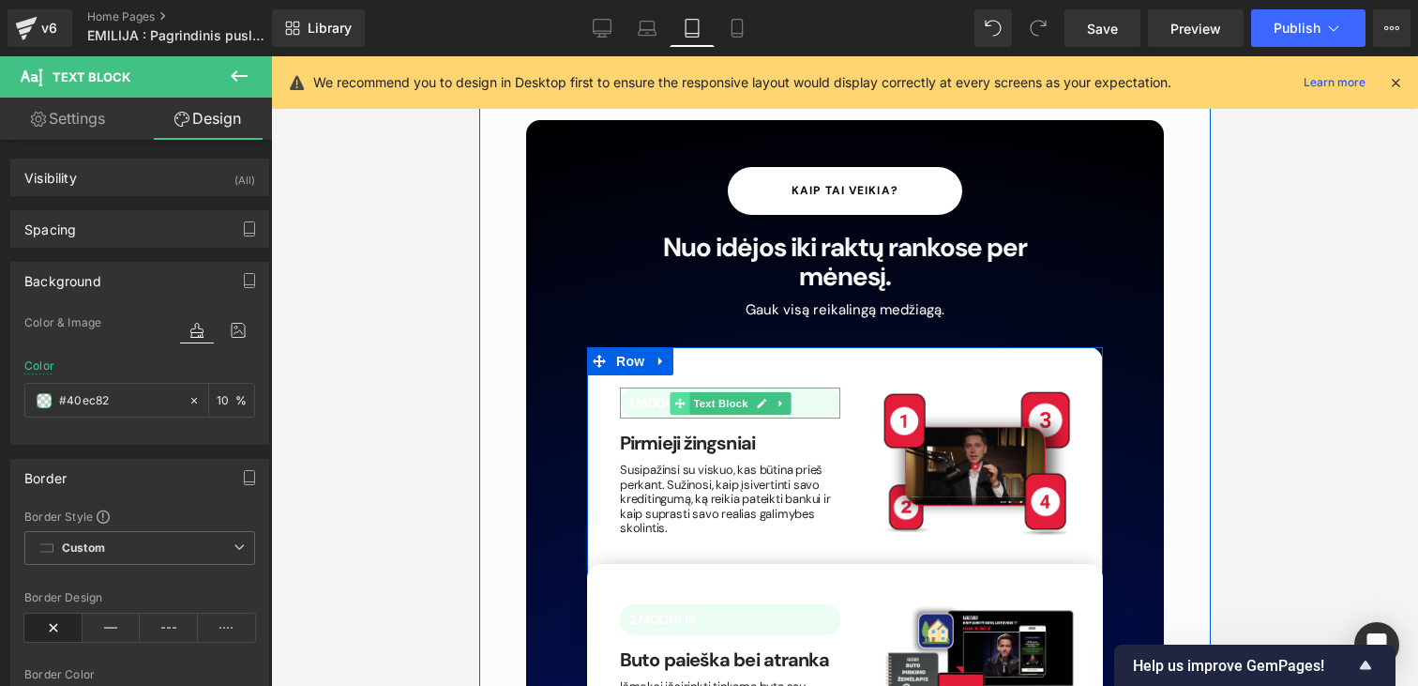
click at [674, 398] on icon at bounding box center [678, 403] width 10 height 11
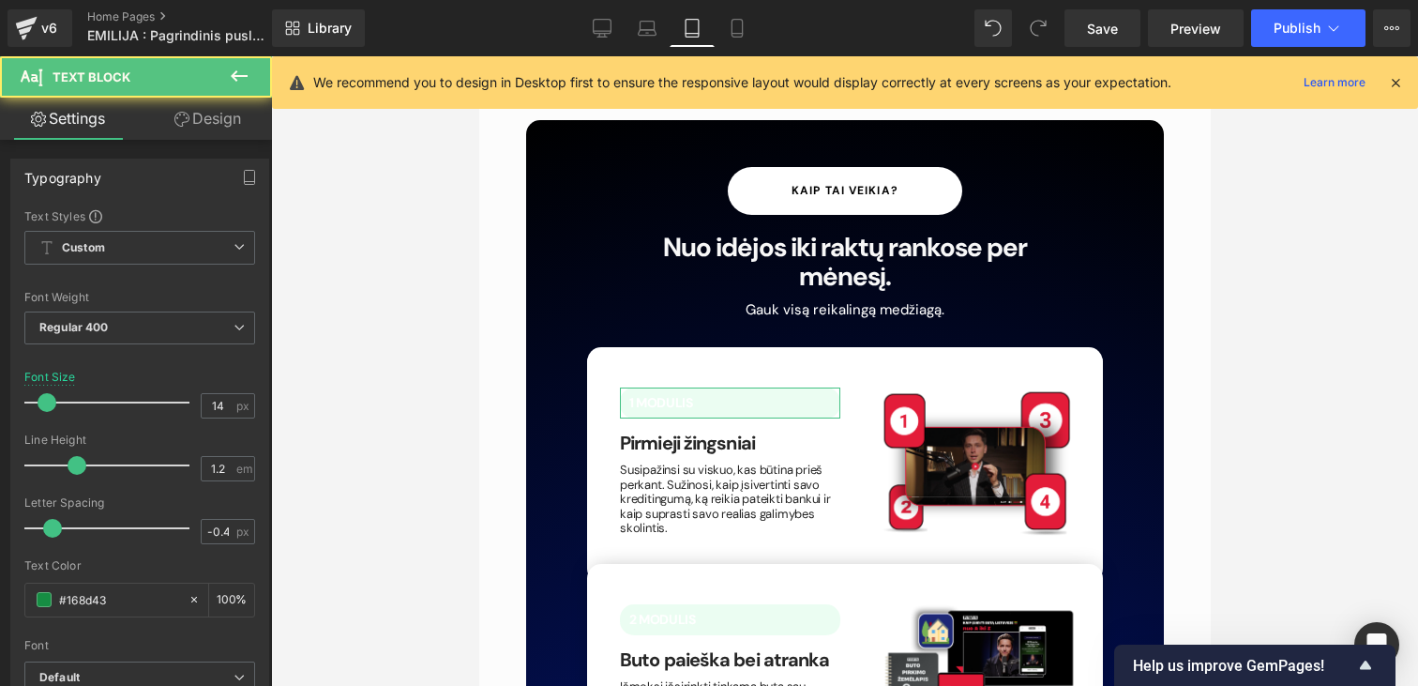
click at [225, 114] on link "Design" at bounding box center [208, 119] width 136 height 42
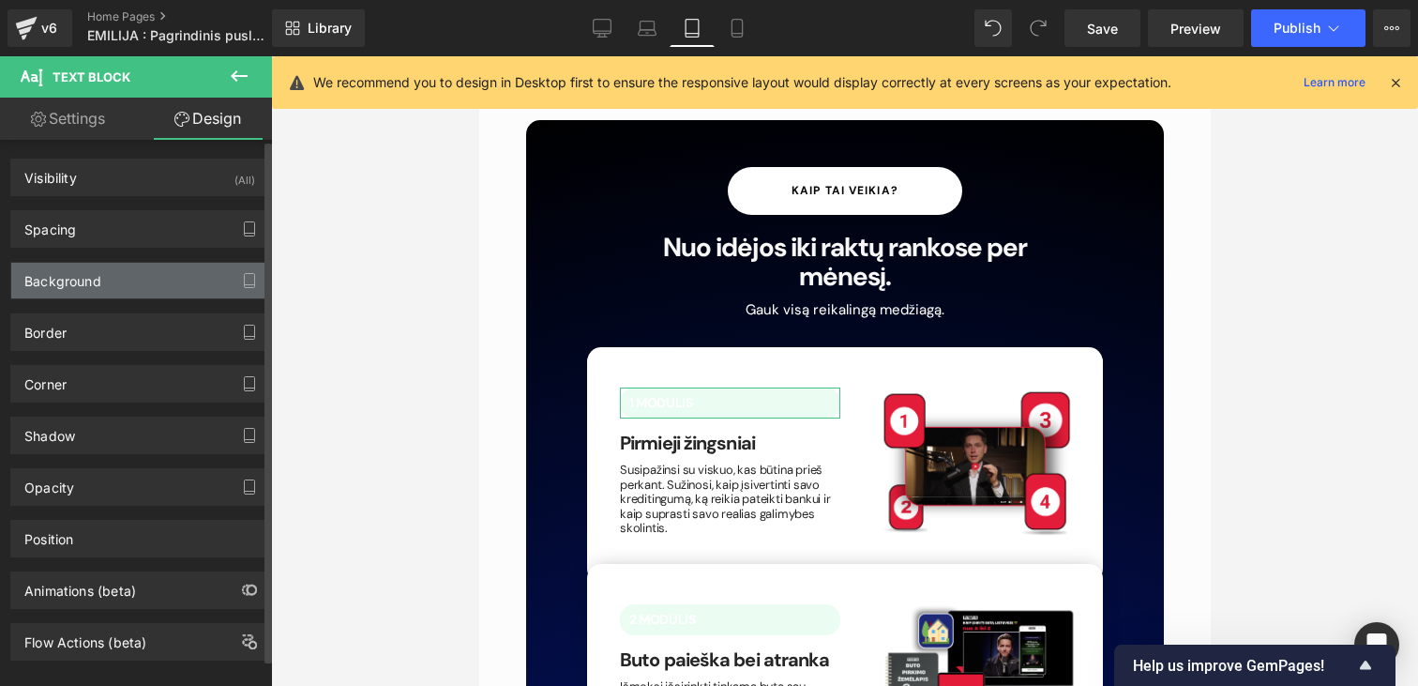
click at [100, 280] on div "Background" at bounding box center [139, 281] width 257 height 36
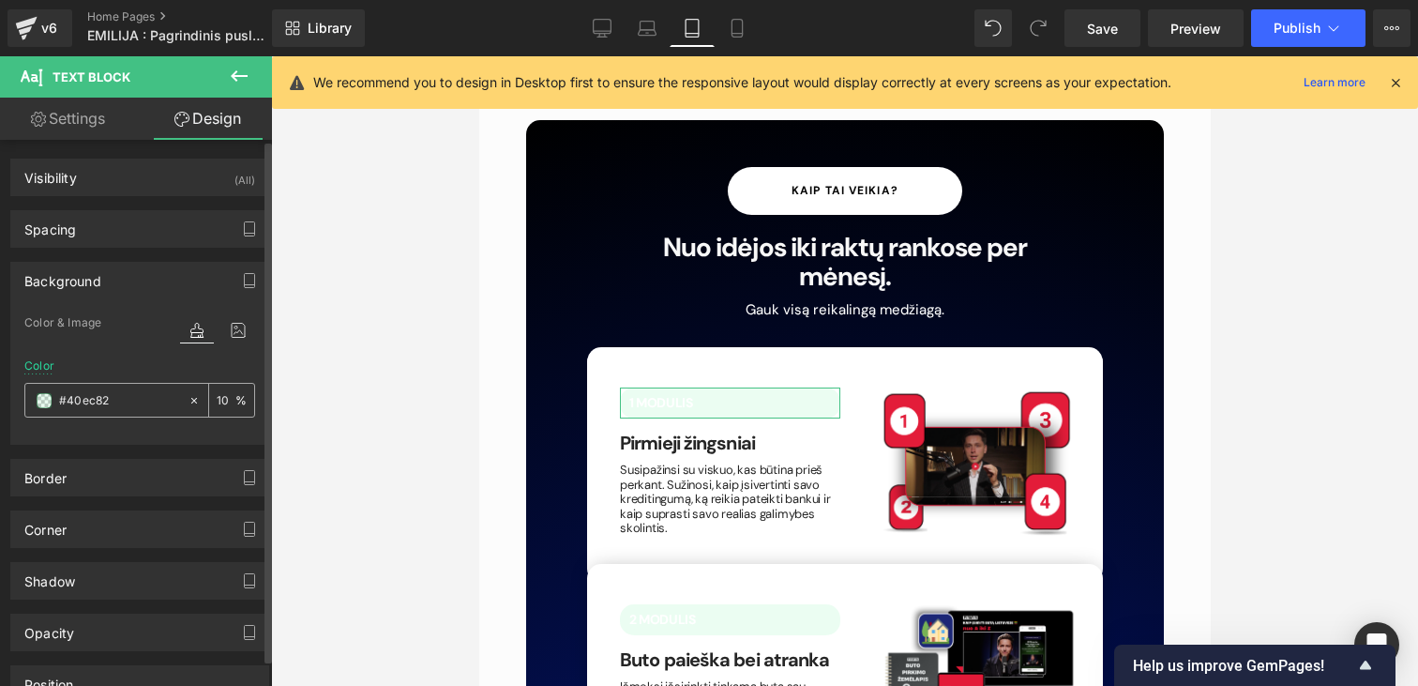
click at [106, 392] on input "#40ec82" at bounding box center [119, 400] width 120 height 21
paste input "505af8"
type input "#505af8"
type input "100"
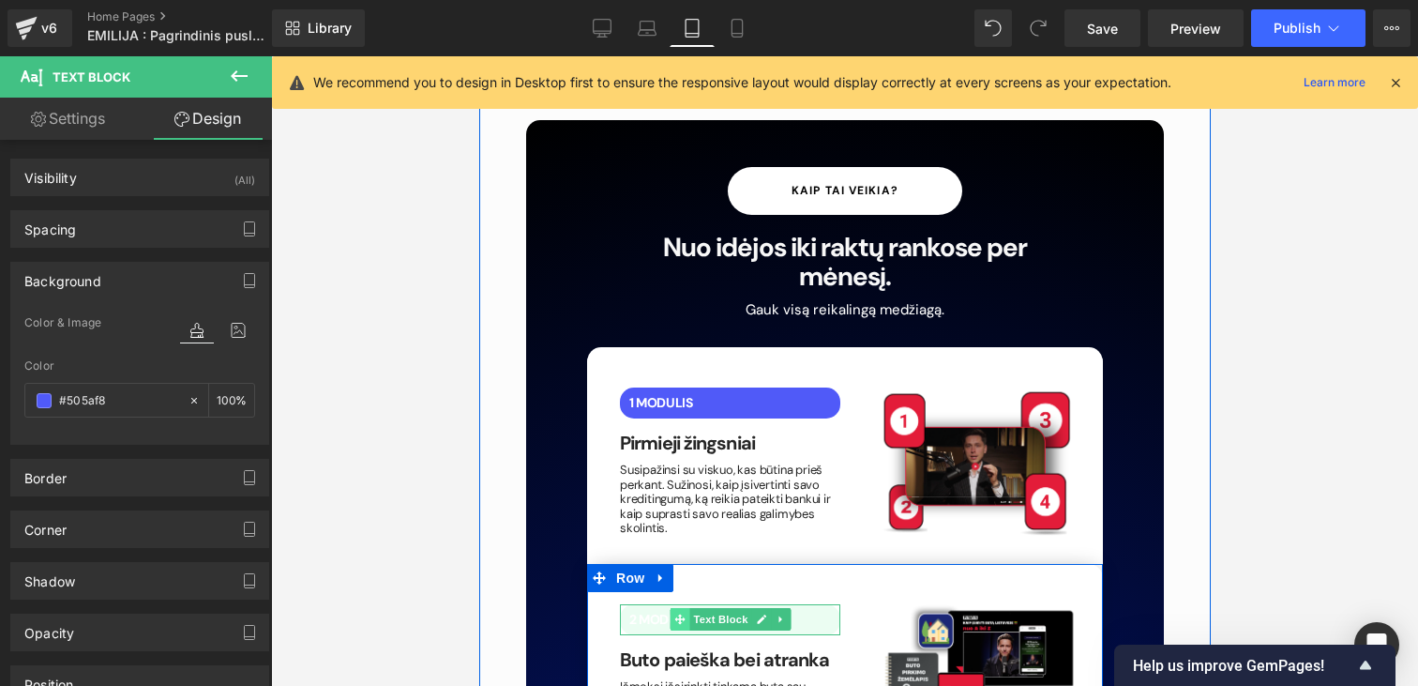
click at [680, 614] on icon at bounding box center [678, 619] width 10 height 10
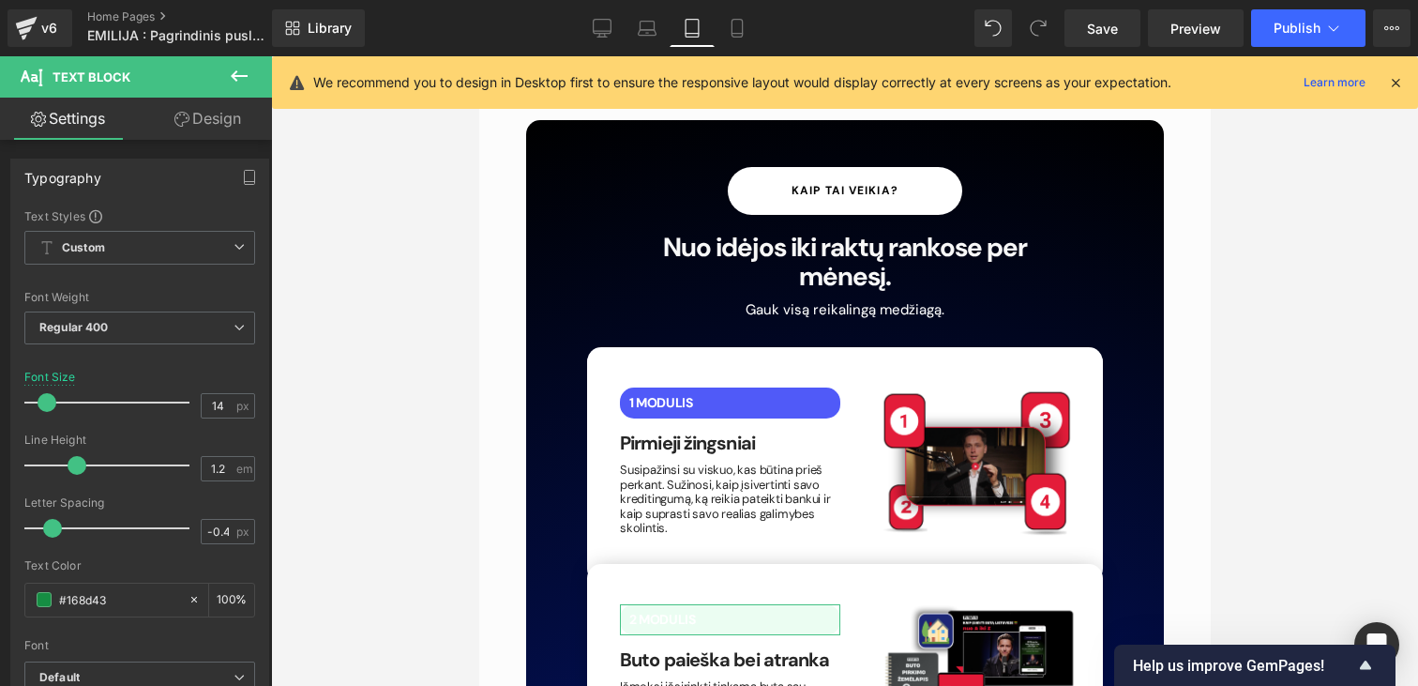
click at [207, 113] on link "Design" at bounding box center [208, 119] width 136 height 42
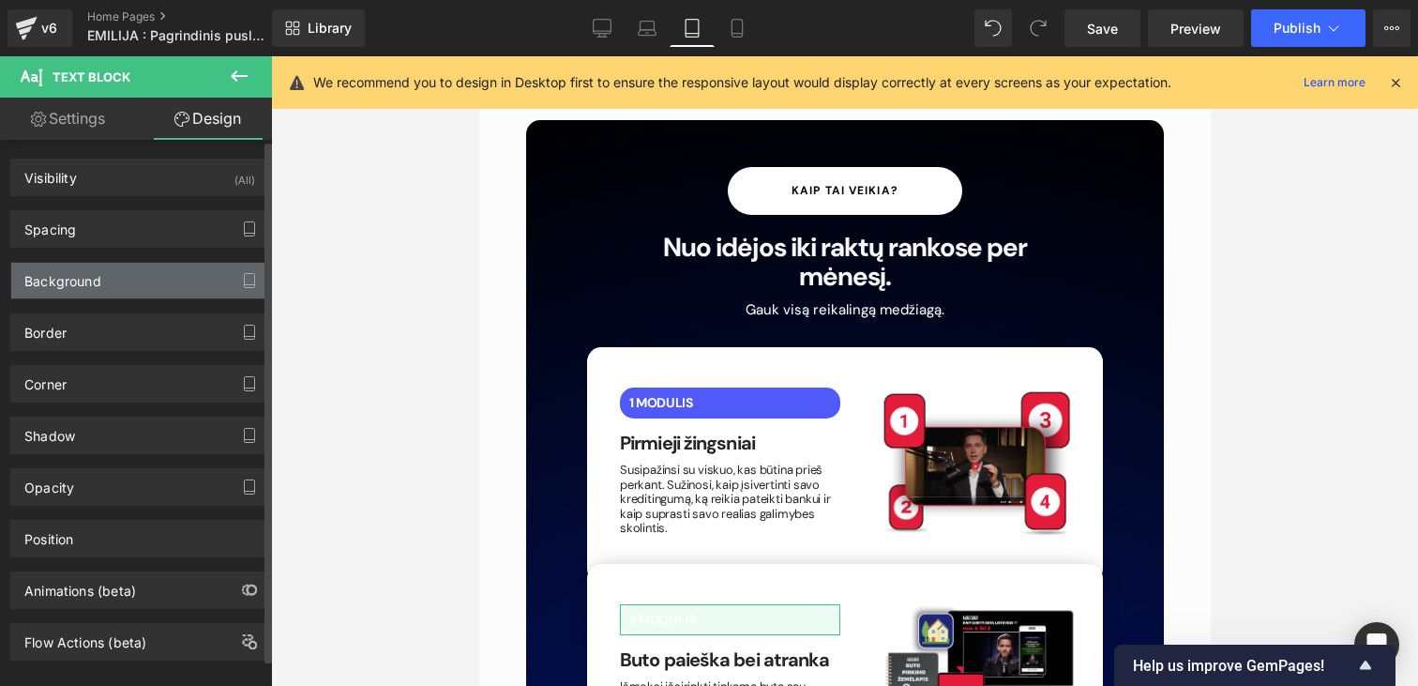
click at [95, 280] on div "Background" at bounding box center [62, 276] width 77 height 26
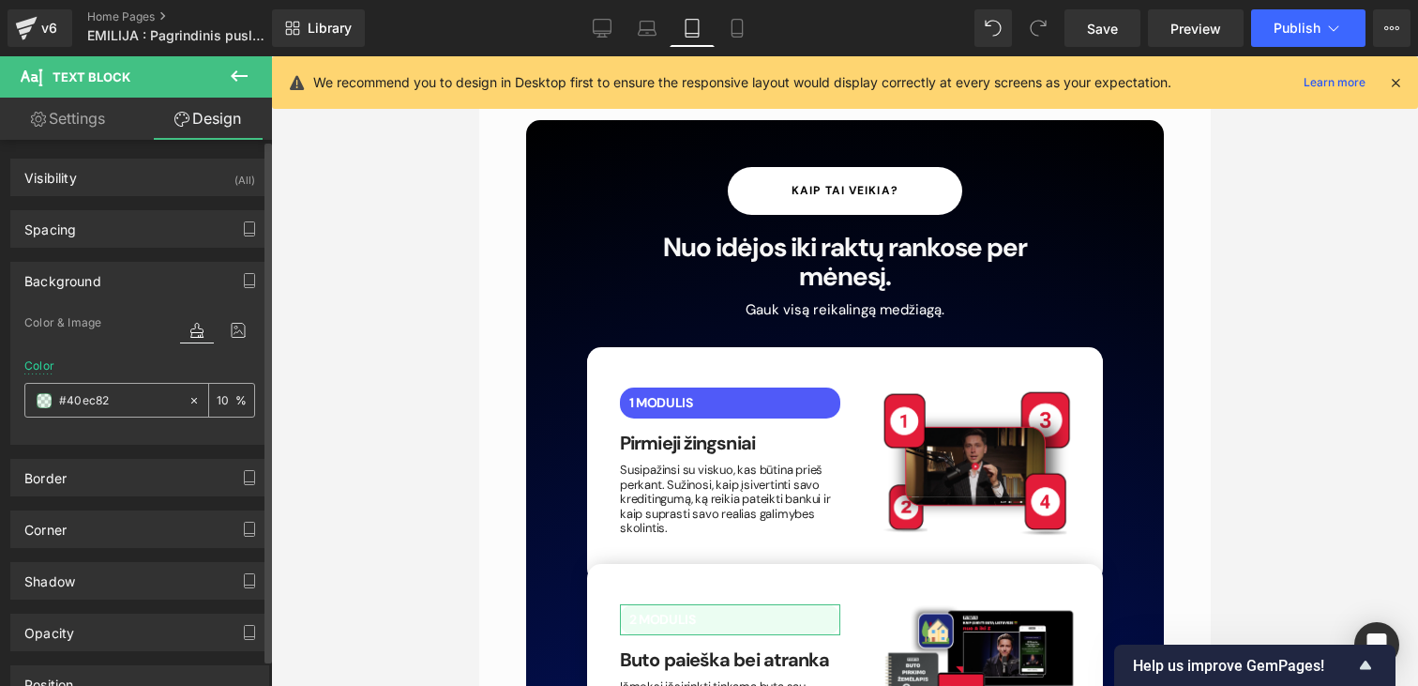
click at [109, 402] on input "#40ec82" at bounding box center [119, 400] width 120 height 21
paste input "505af8"
type input "#505af8"
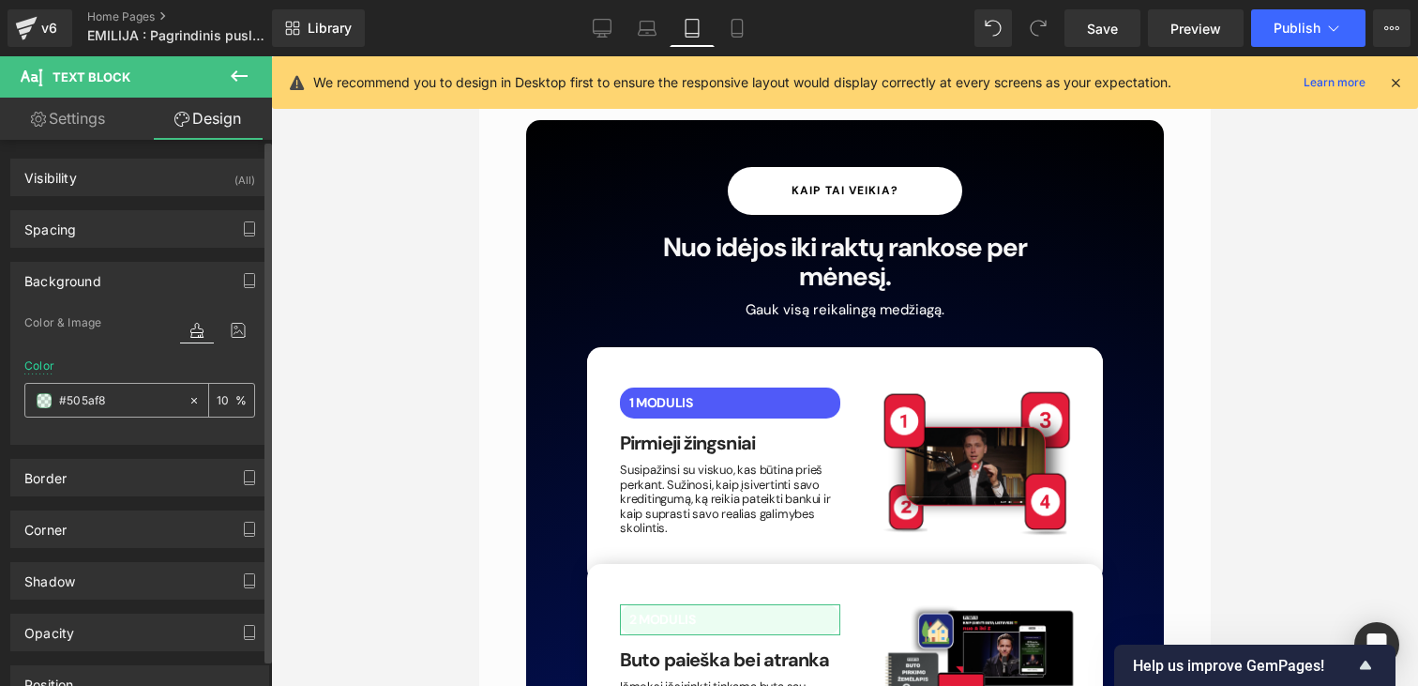
type input "100"
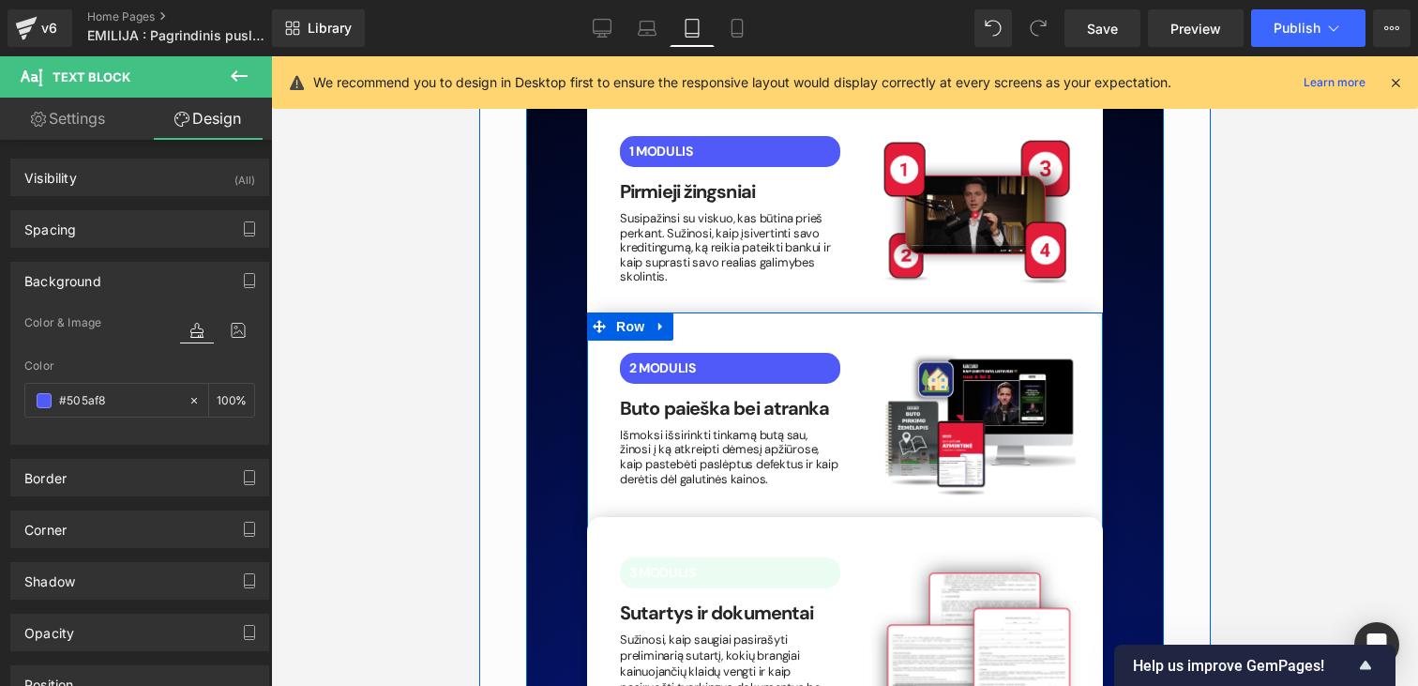
scroll to position [3790, 0]
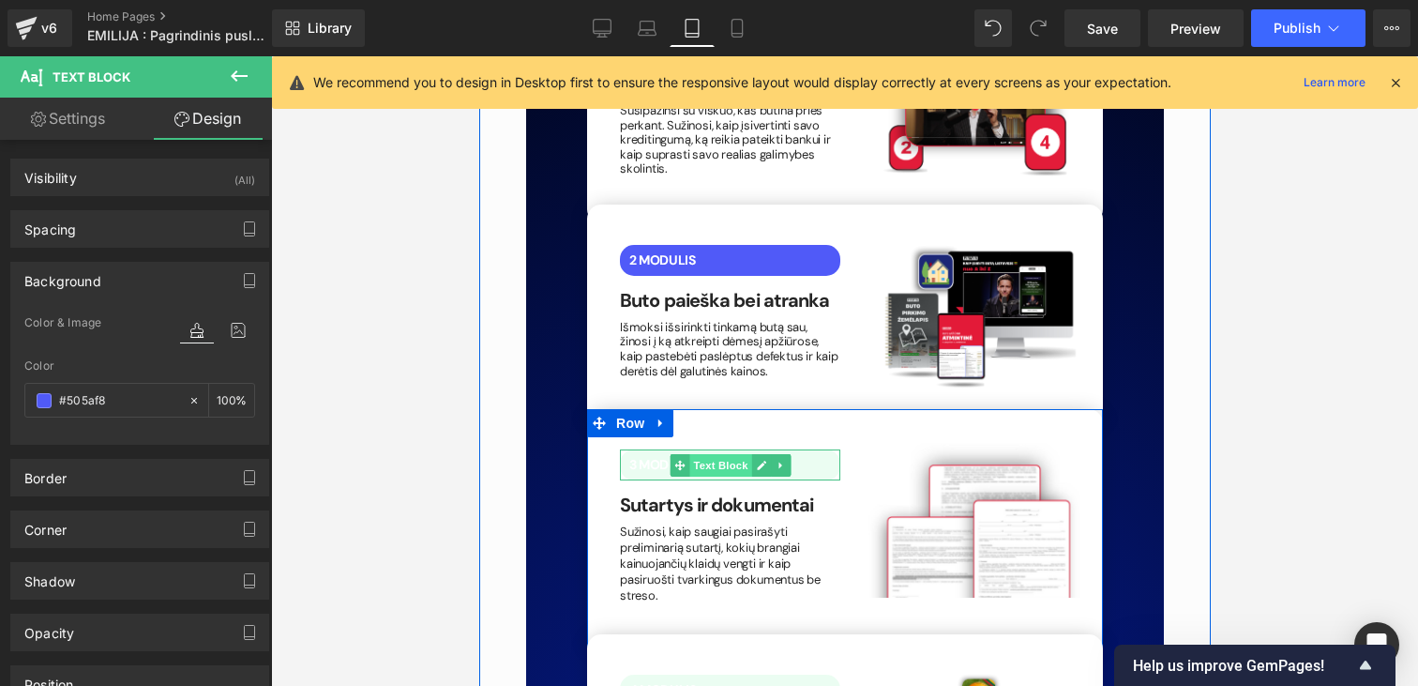
click at [718, 454] on span "Text Block" at bounding box center [719, 465] width 62 height 23
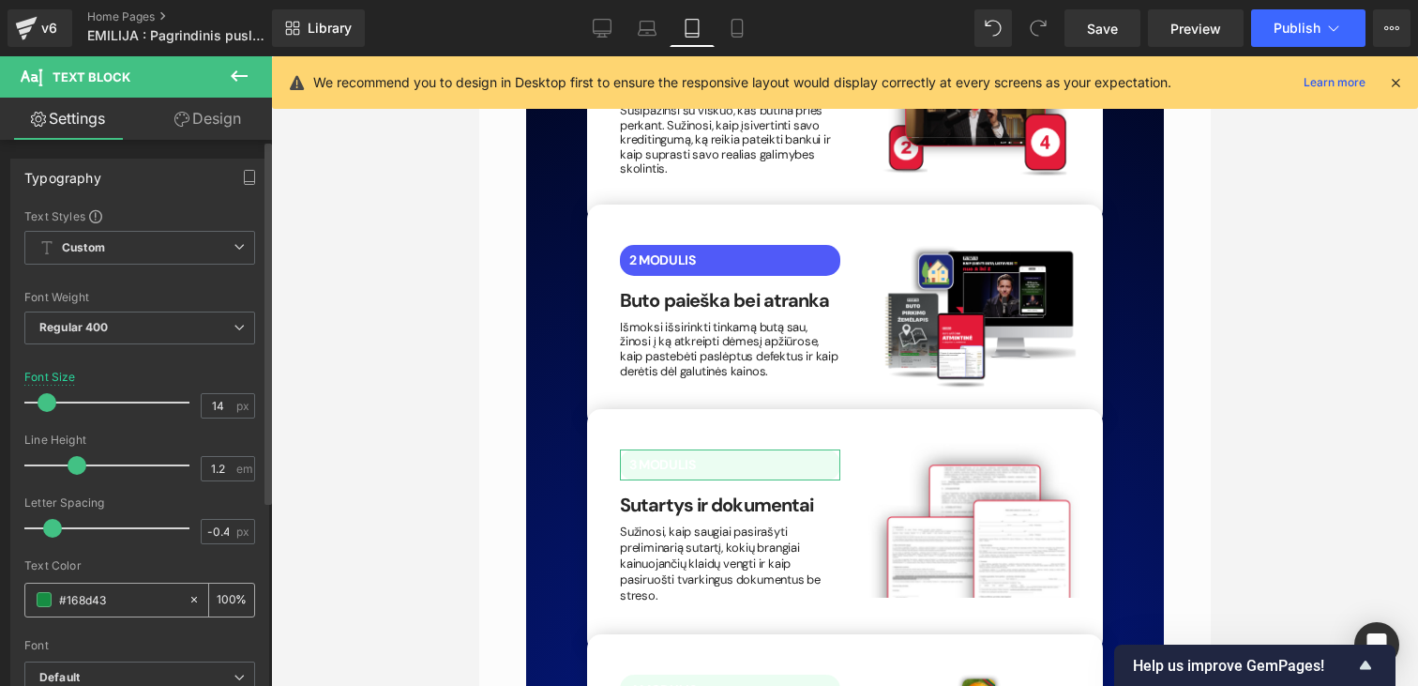
click at [127, 606] on input "#168d43" at bounding box center [119, 599] width 120 height 21
click at [185, 128] on link "Design" at bounding box center [208, 119] width 136 height 42
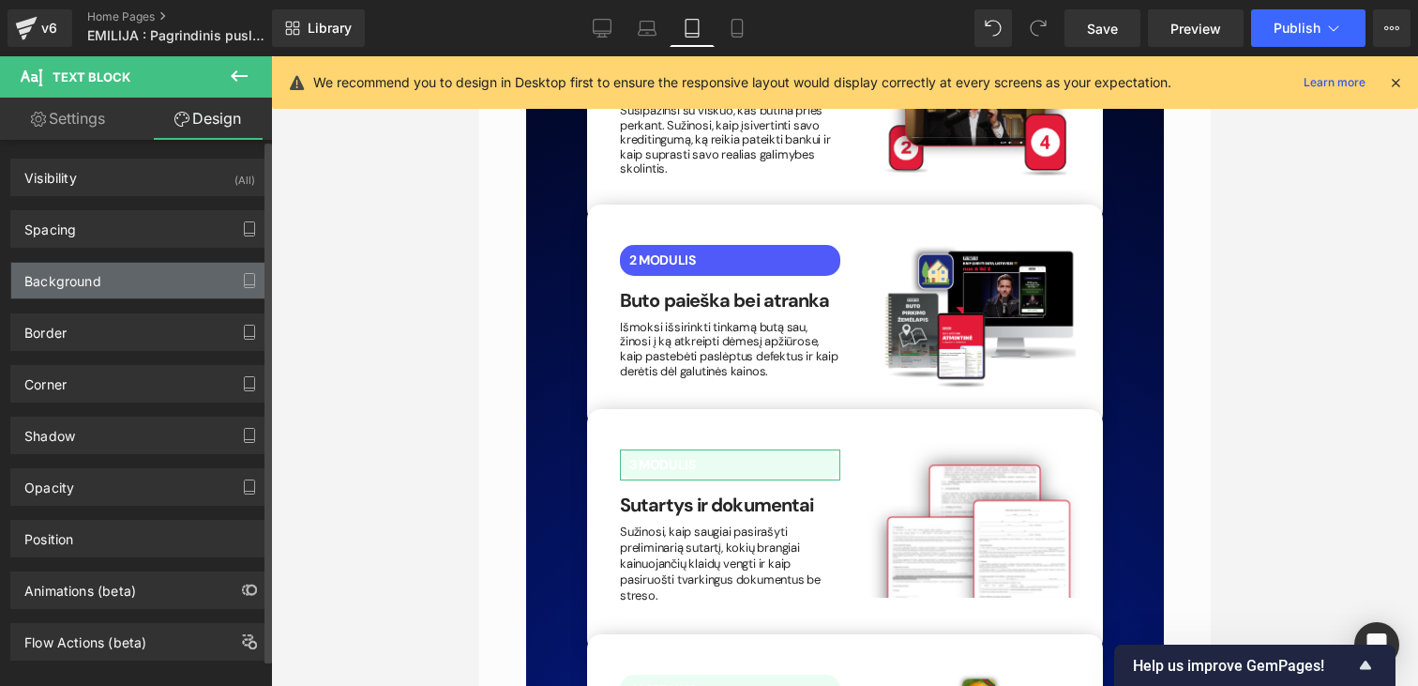
click at [110, 278] on div "Background" at bounding box center [139, 281] width 257 height 36
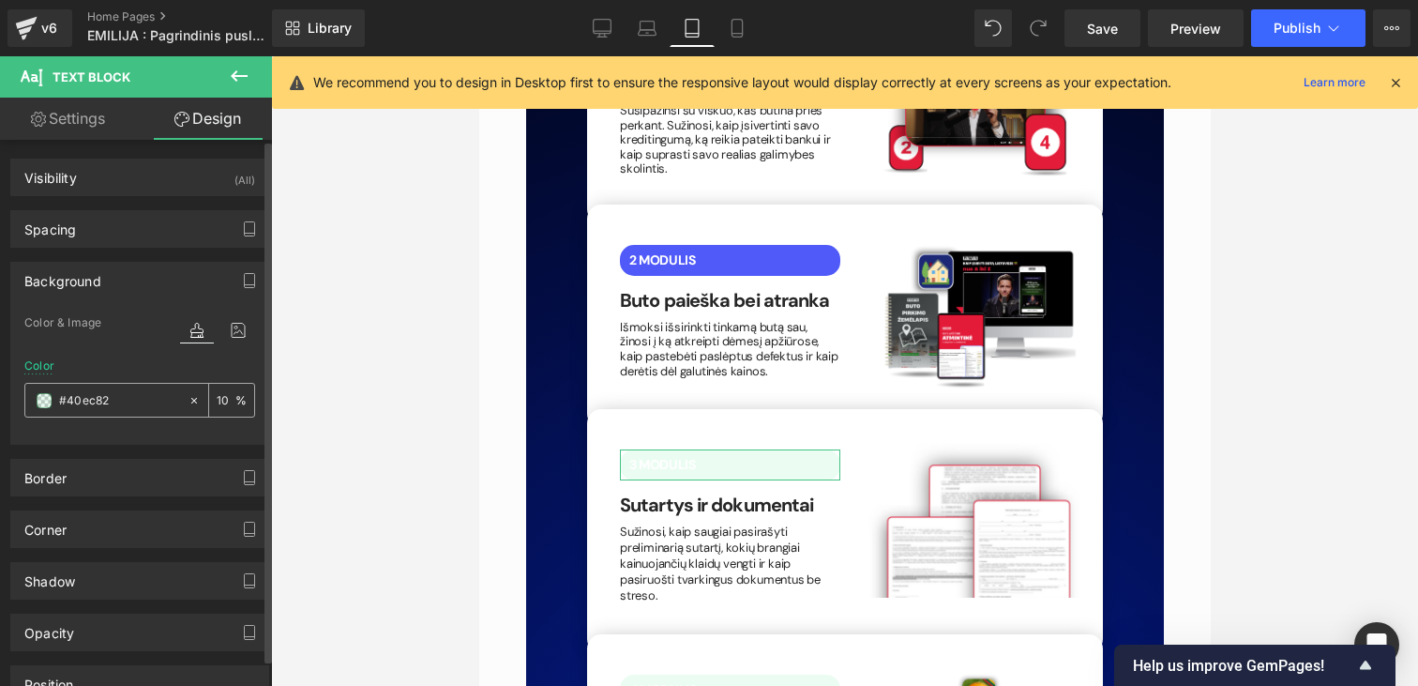
click at [129, 402] on input "#40ec82" at bounding box center [119, 400] width 120 height 21
paste input "505af8"
type input "#505af8"
type input "100"
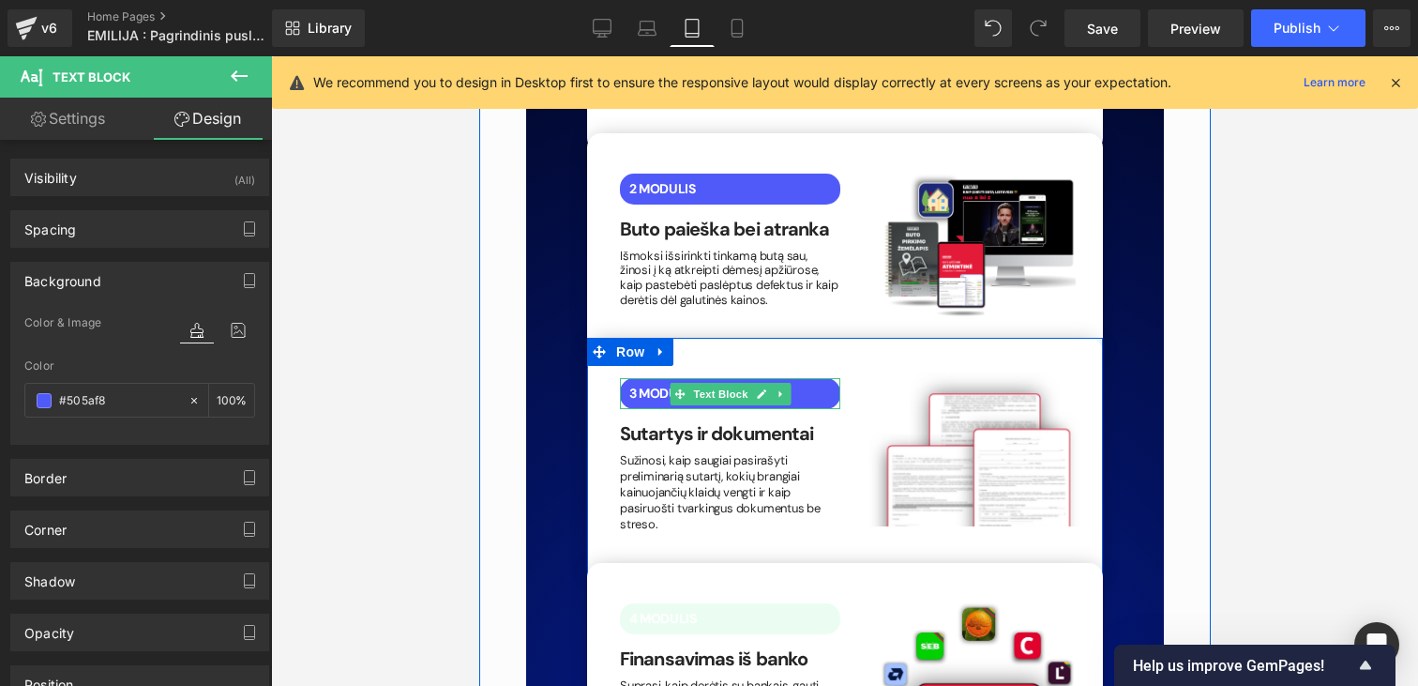
scroll to position [3865, 0]
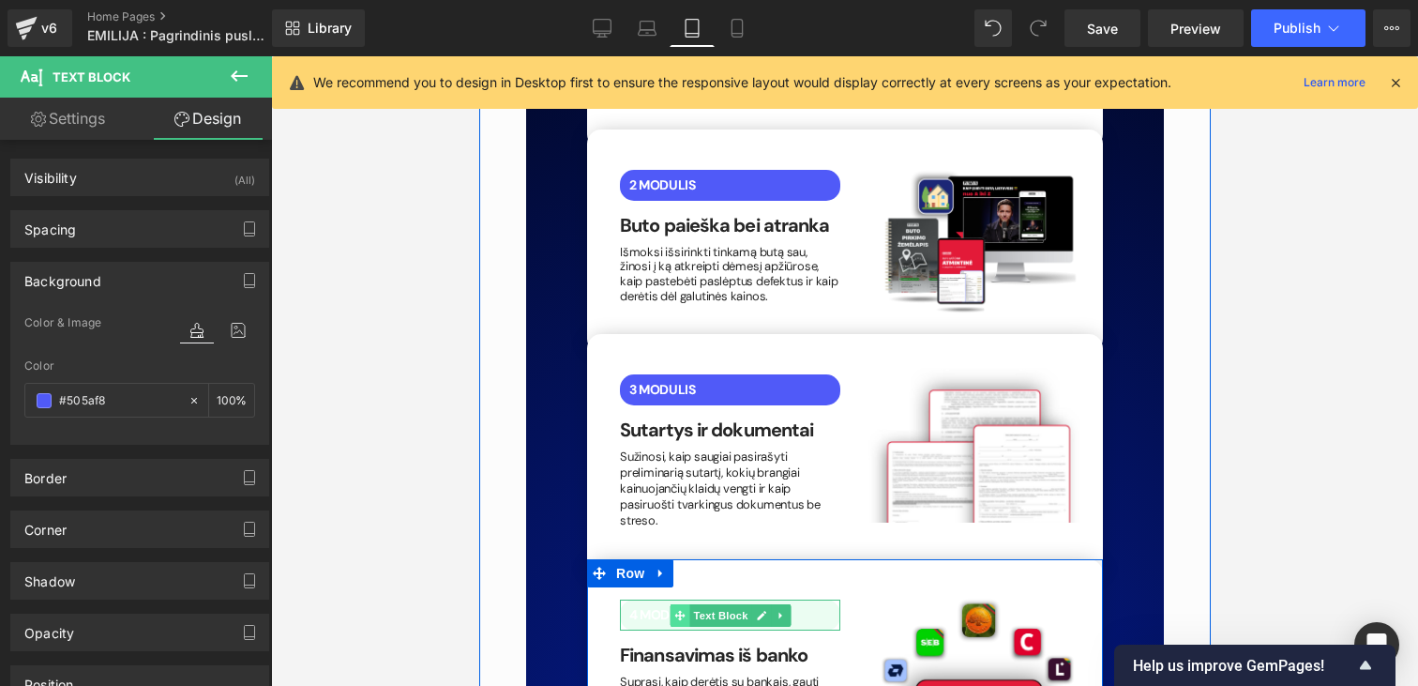
click at [681, 610] on icon at bounding box center [678, 615] width 10 height 11
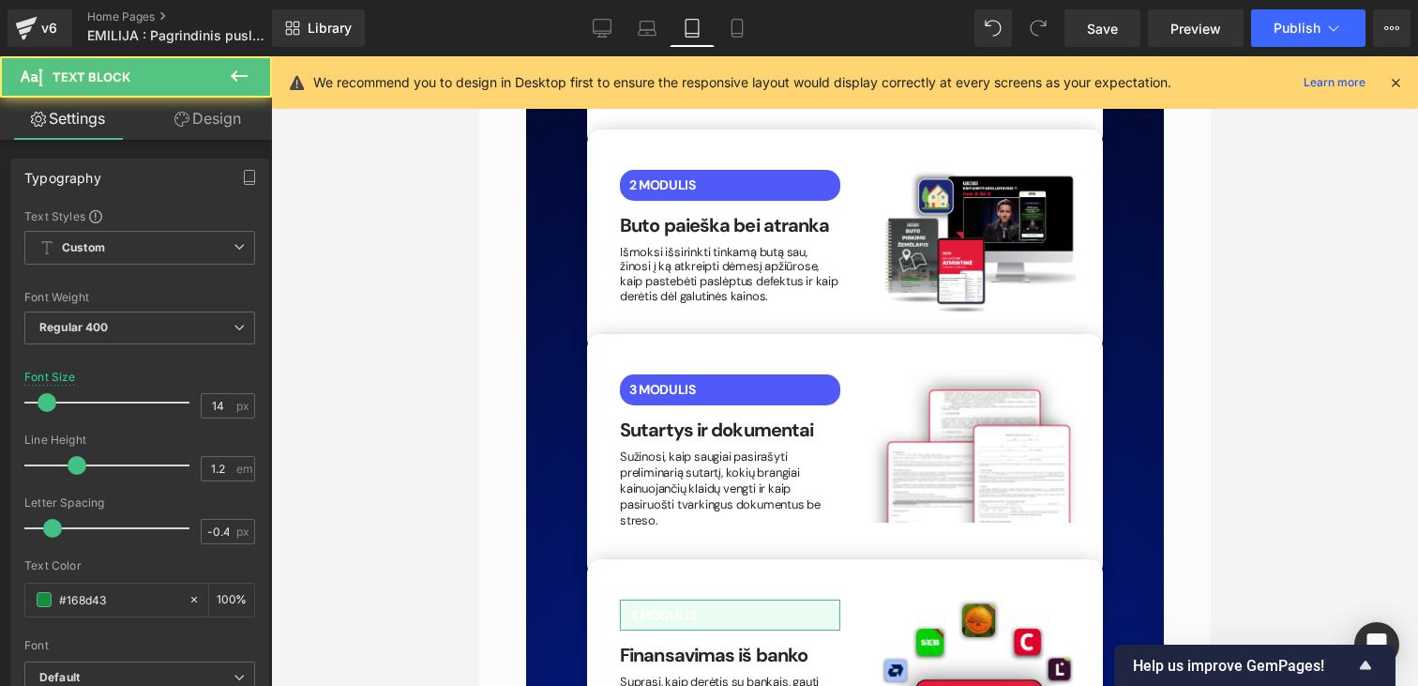
click at [200, 124] on link "Design" at bounding box center [208, 119] width 136 height 42
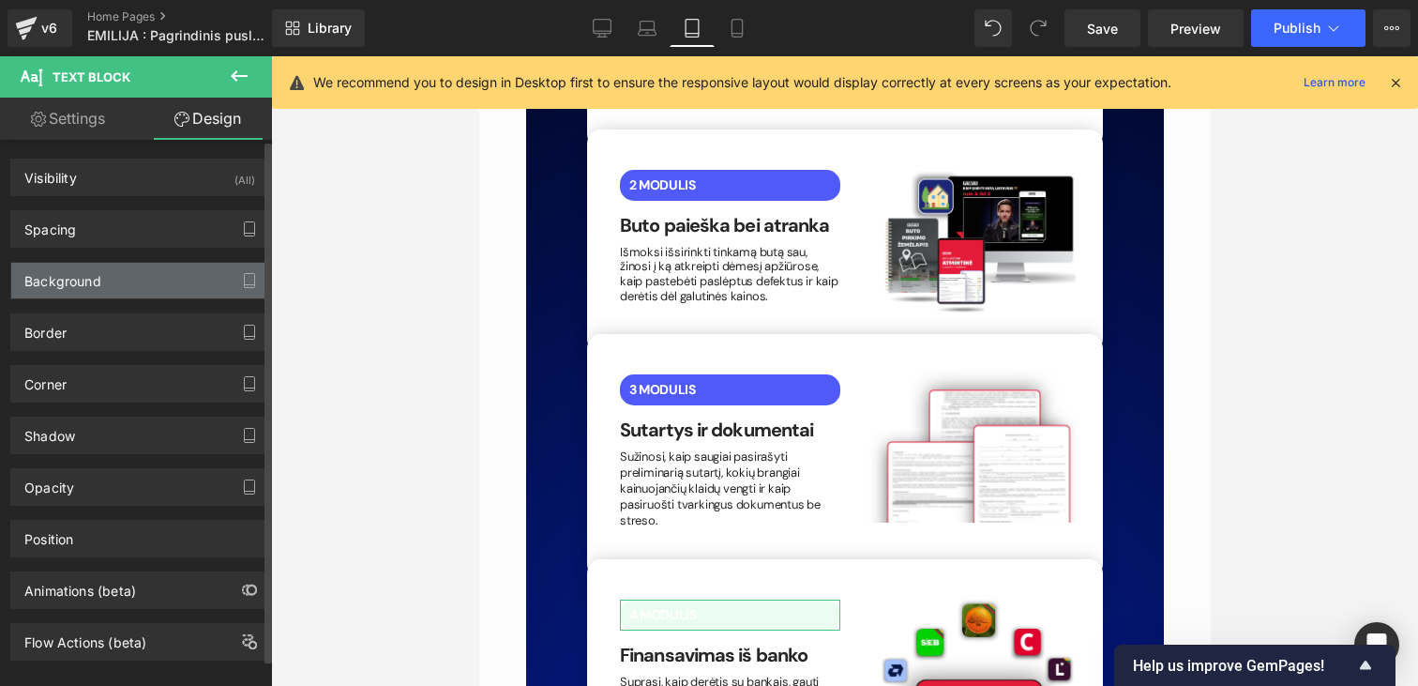
click at [61, 280] on div "Background" at bounding box center [62, 276] width 77 height 26
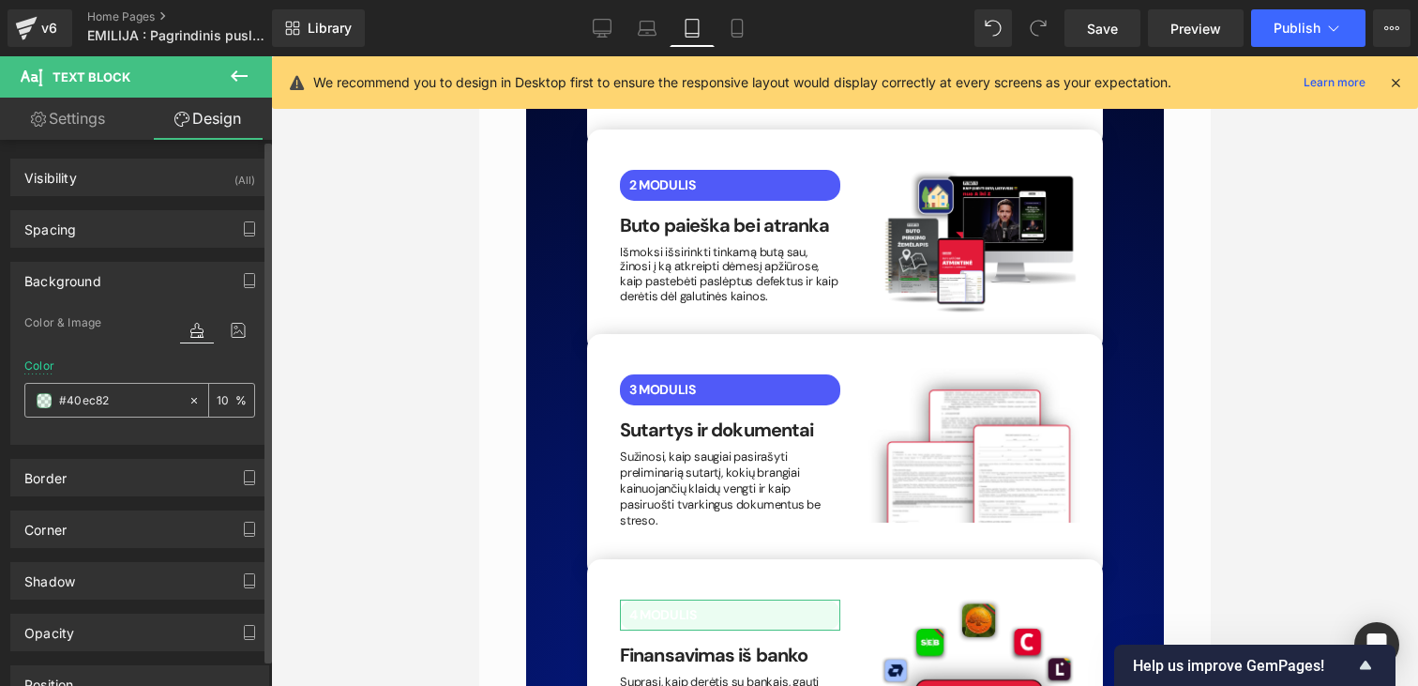
click at [101, 386] on div "#40ec82" at bounding box center [106, 400] width 162 height 33
click at [101, 394] on input "#40ec82" at bounding box center [119, 400] width 120 height 21
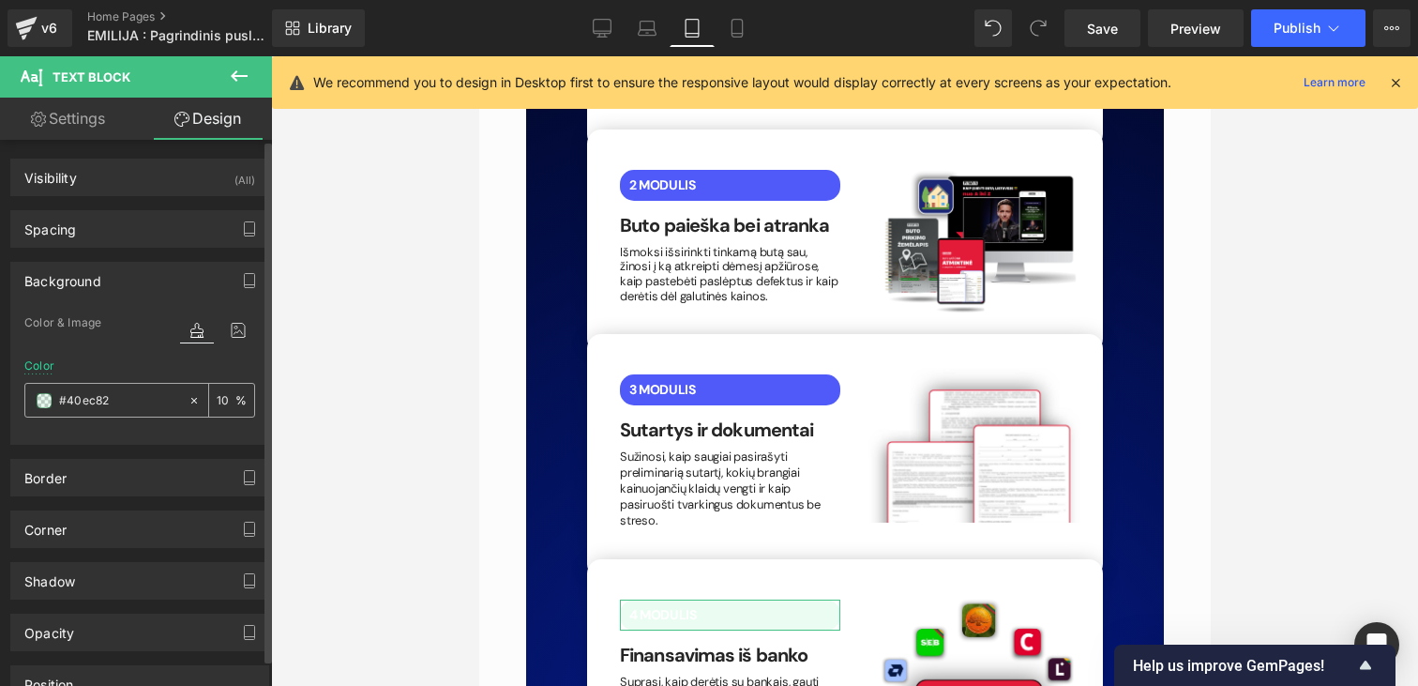
click at [101, 394] on input "#40ec82" at bounding box center [119, 400] width 120 height 21
paste input "505af8"
type input "#505af8"
type input "100"
type input "#505af8"
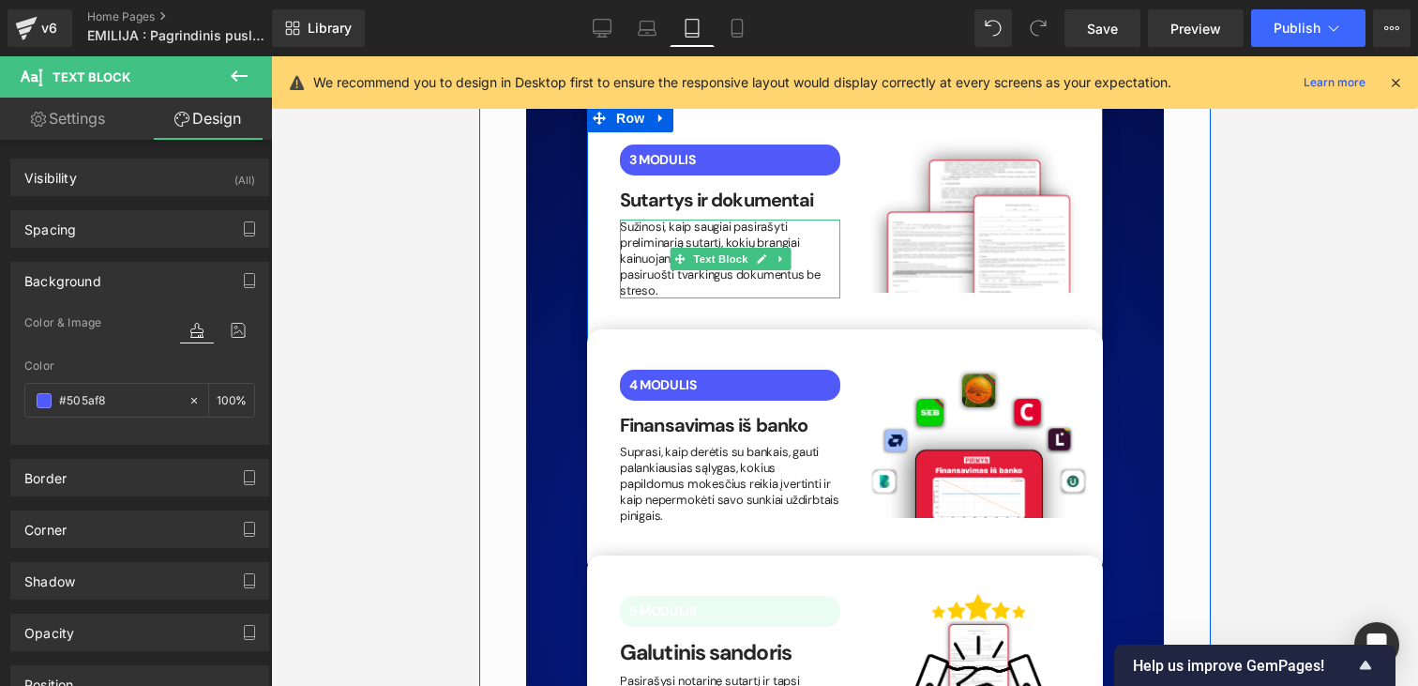
scroll to position [4109, 0]
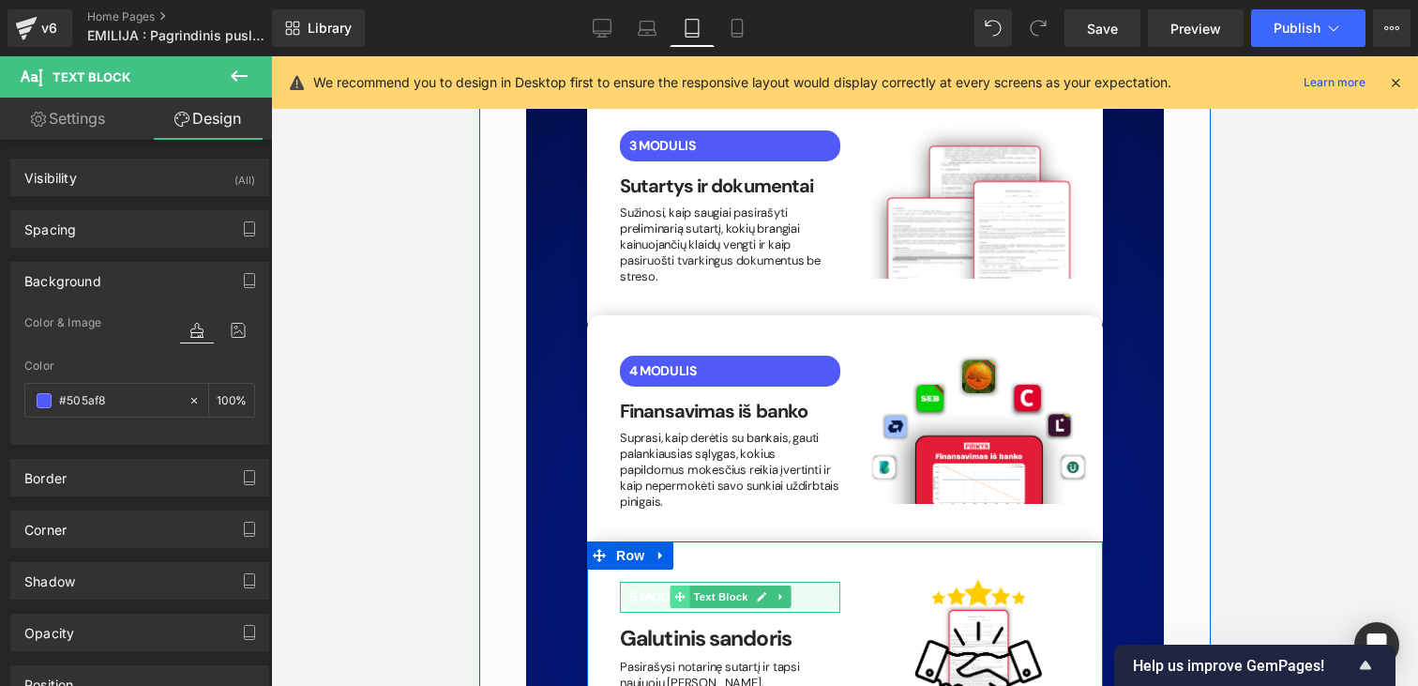
click at [671, 585] on span at bounding box center [679, 596] width 20 height 23
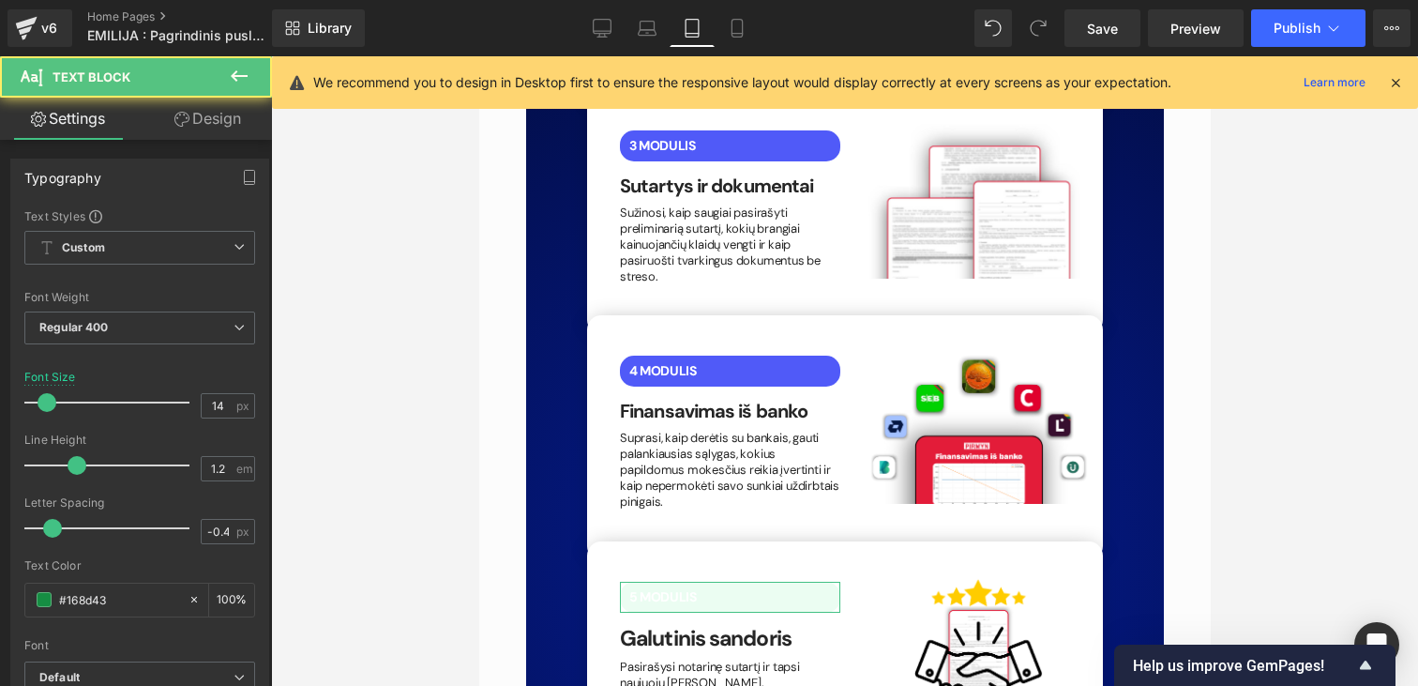
click at [185, 105] on link "Design" at bounding box center [208, 119] width 136 height 42
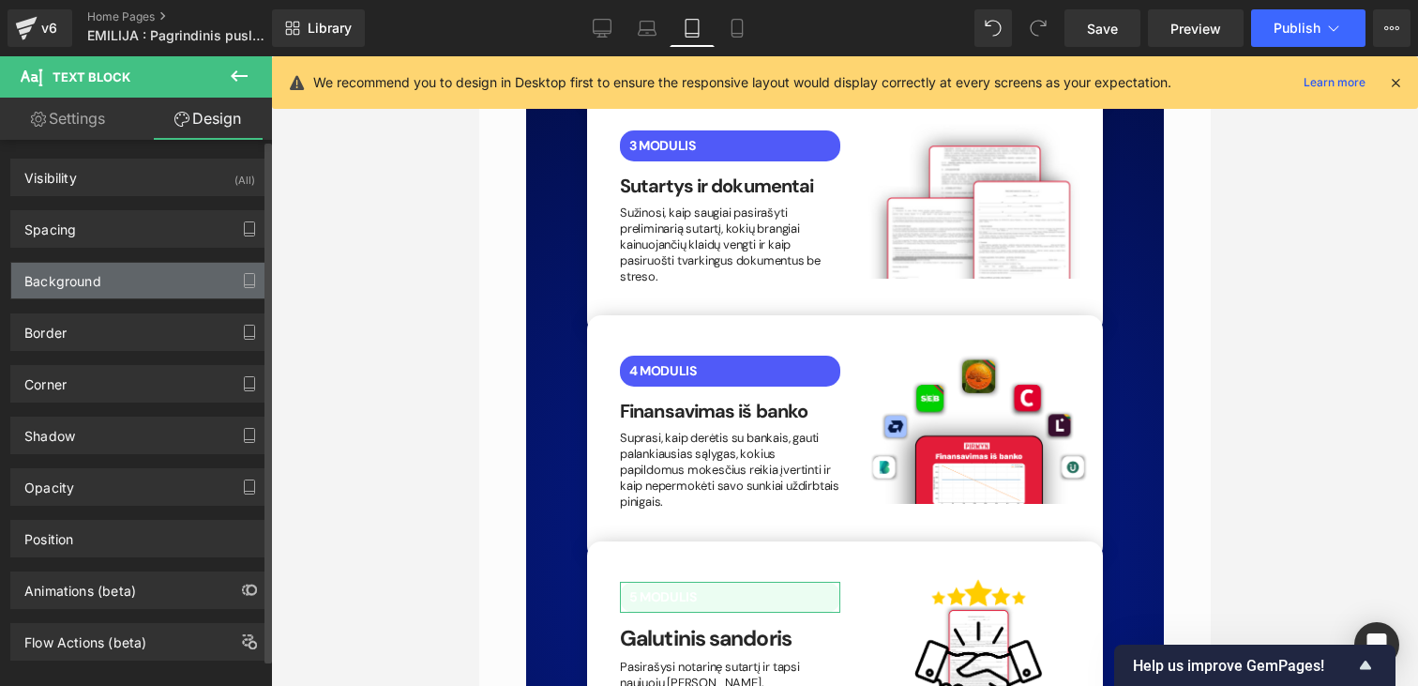
click at [72, 288] on div "Background" at bounding box center [62, 276] width 77 height 26
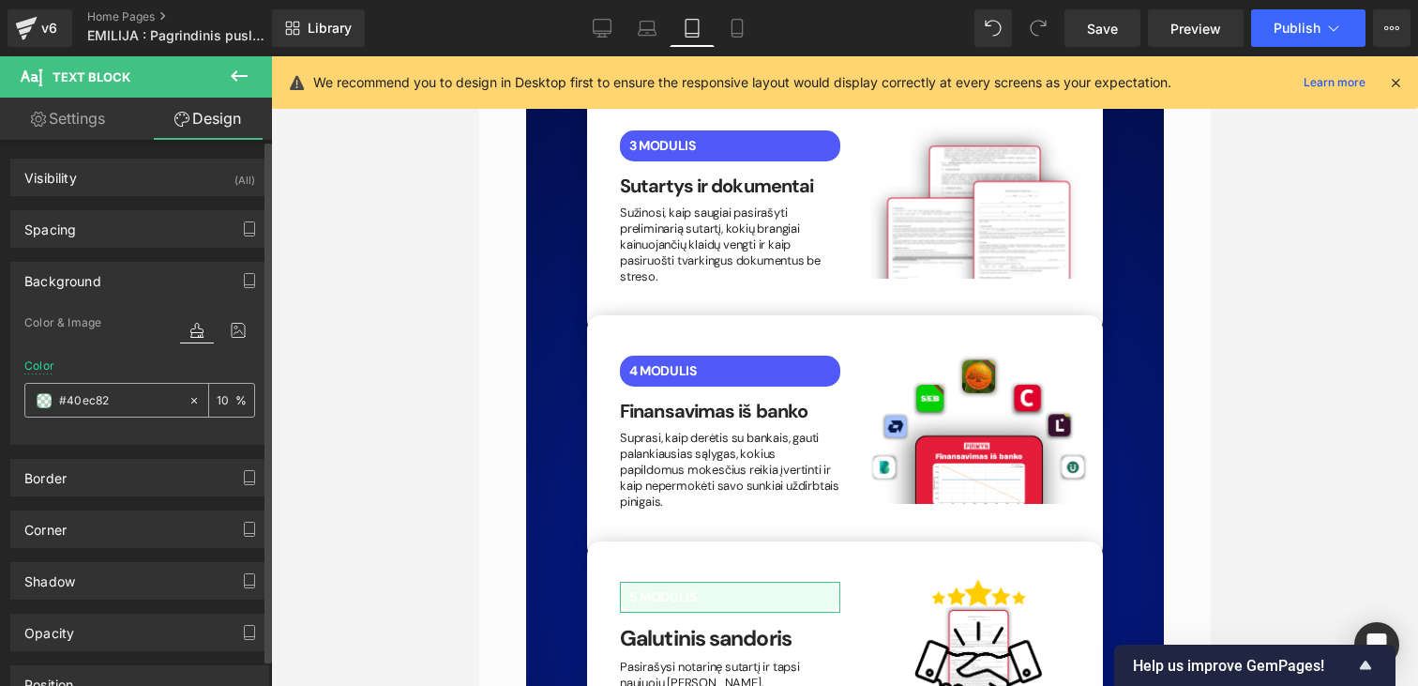
click at [138, 401] on input "#40ec82" at bounding box center [119, 400] width 120 height 21
paste input "505af8"
type input "#505af8"
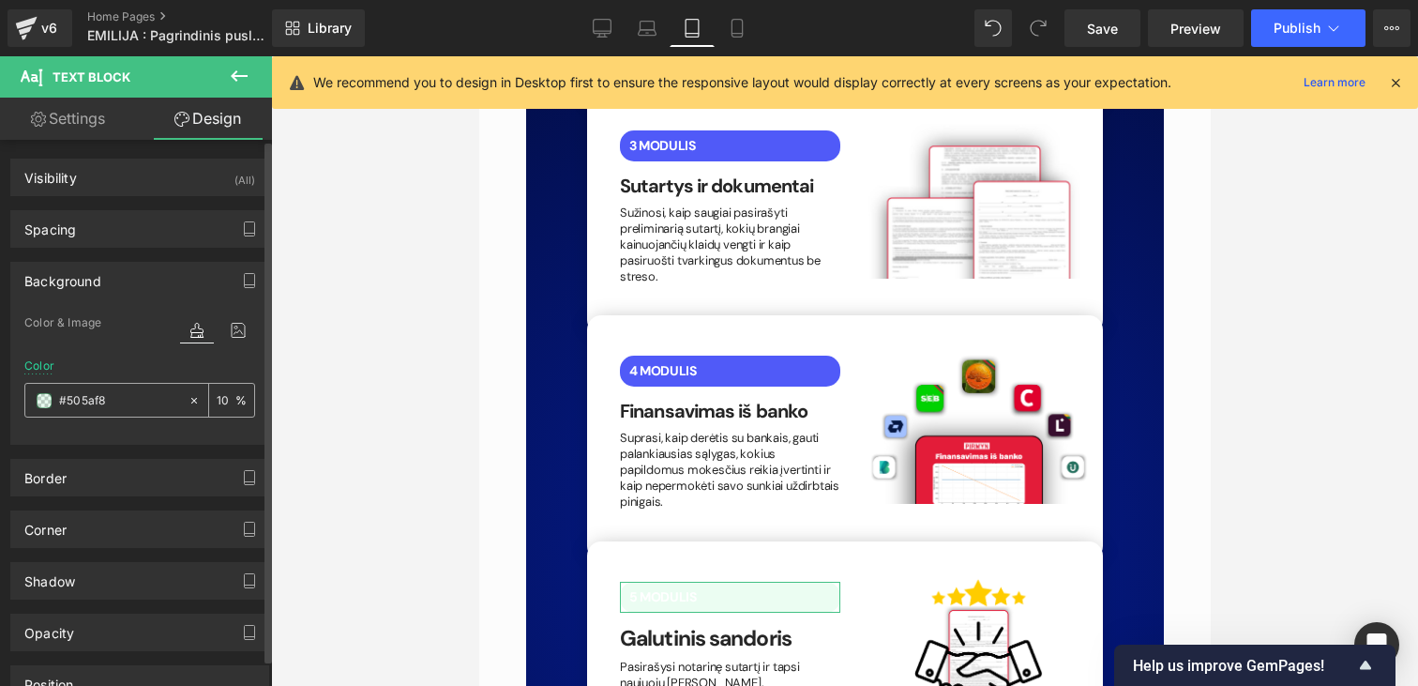
type input "100"
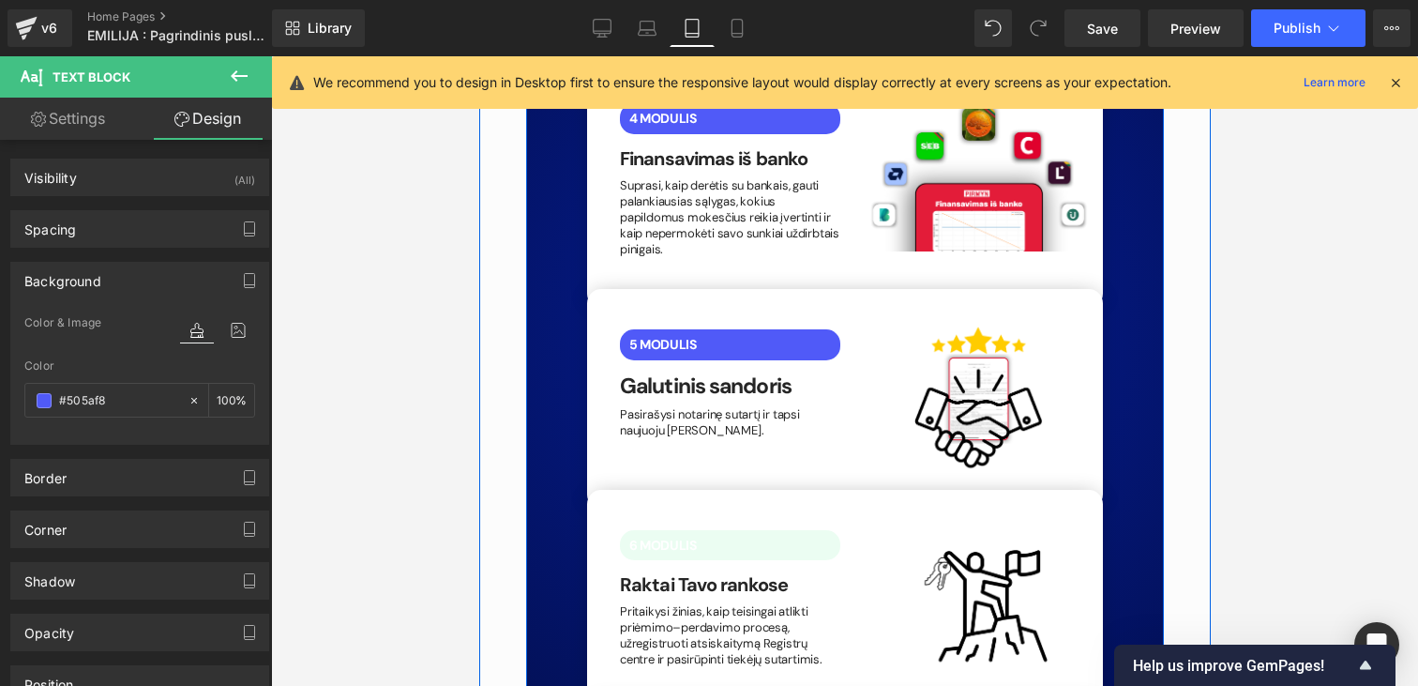
scroll to position [4510, 0]
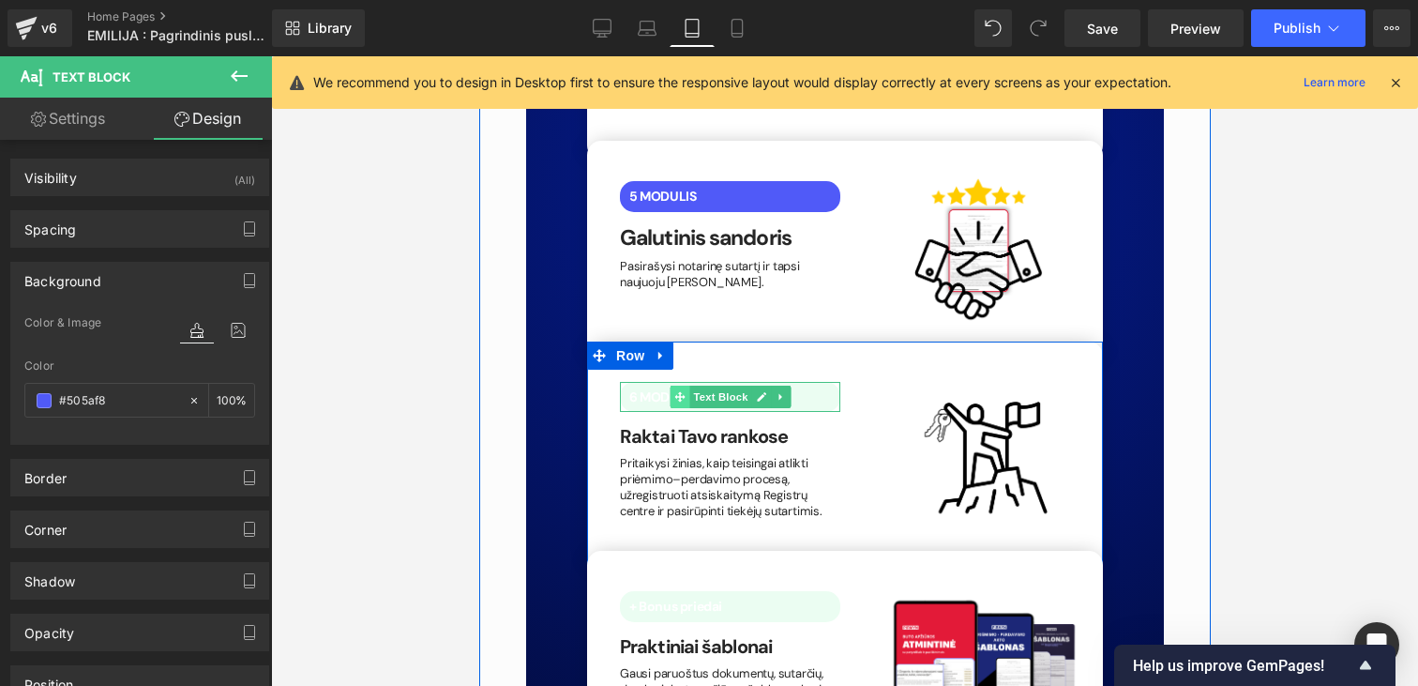
click at [686, 386] on span at bounding box center [679, 397] width 20 height 23
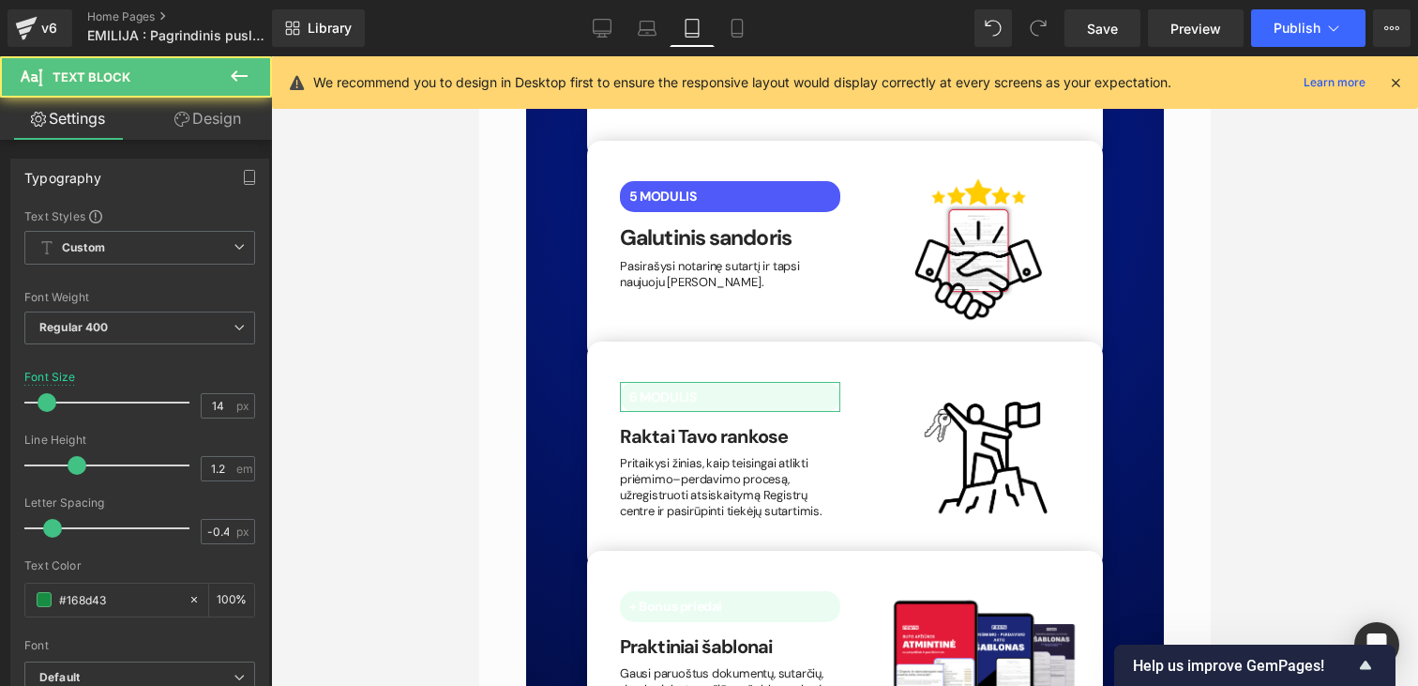
click at [180, 118] on icon at bounding box center [181, 119] width 15 height 15
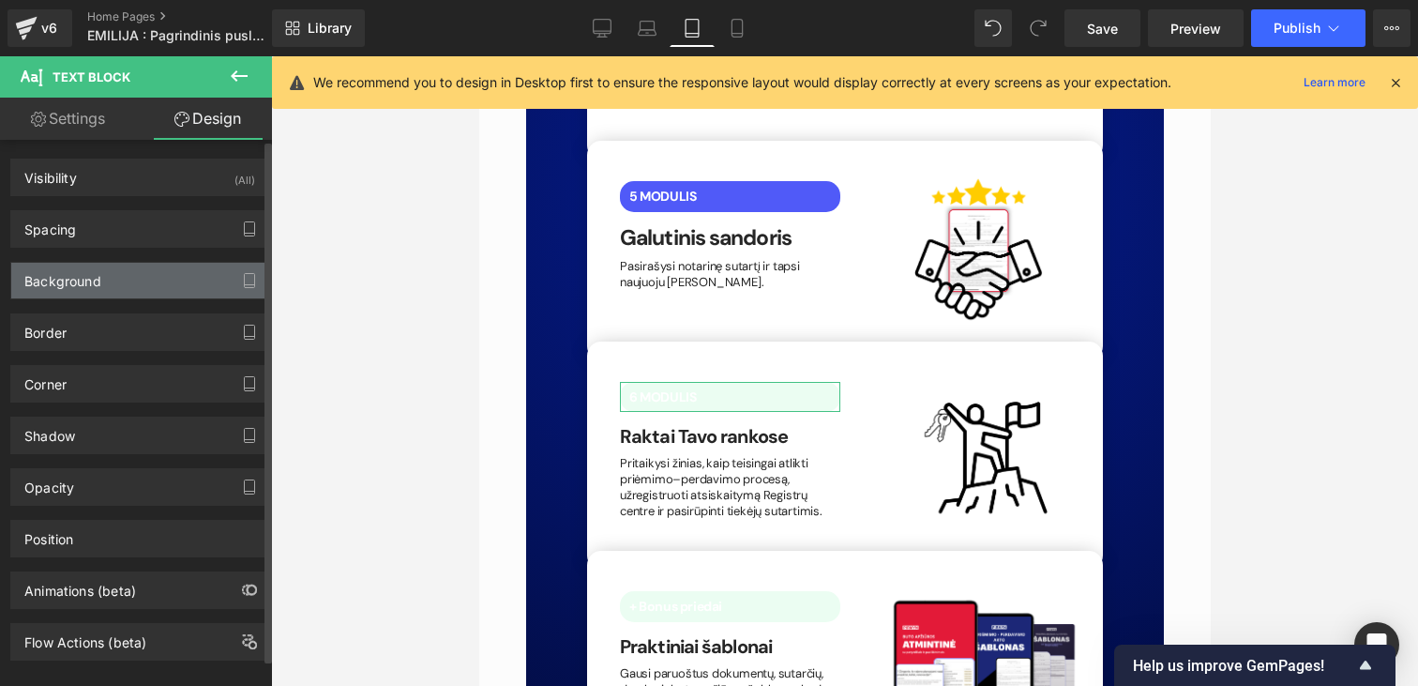
click at [86, 276] on div "Background" at bounding box center [62, 276] width 77 height 26
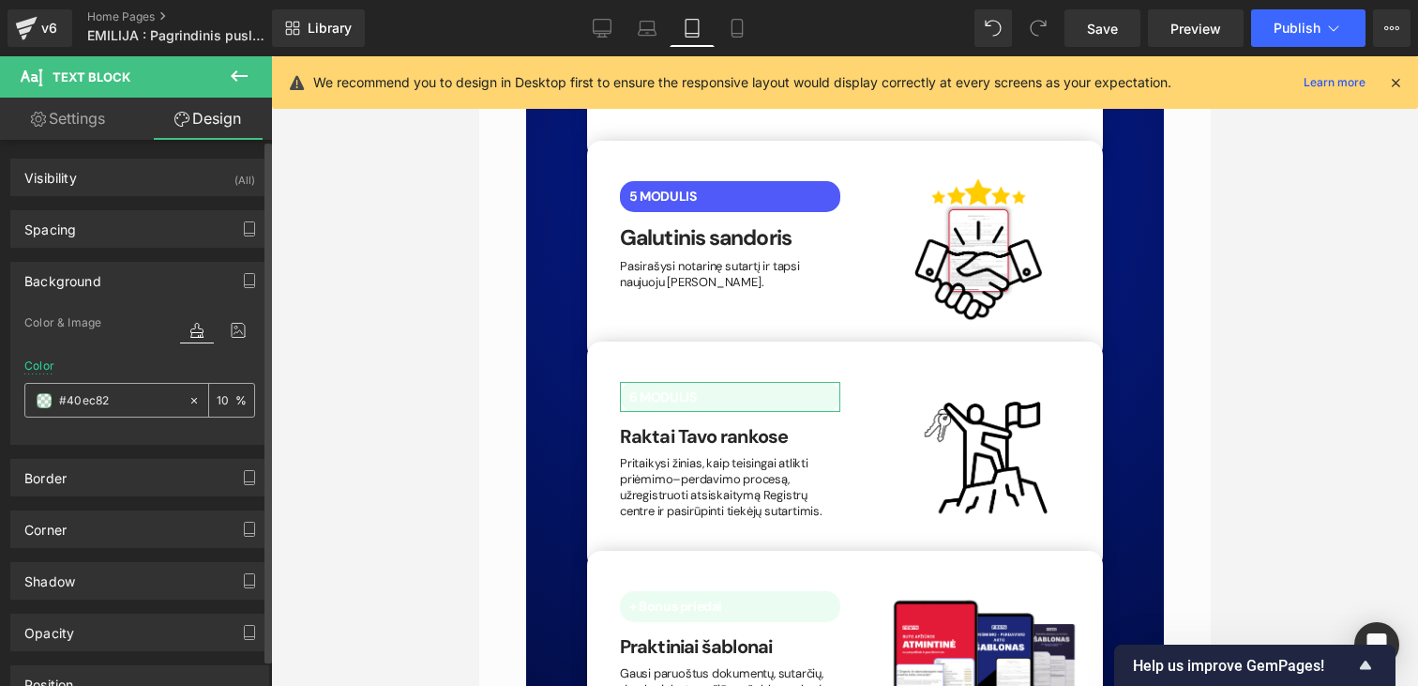
click at [129, 385] on div "#40ec82" at bounding box center [106, 400] width 162 height 33
click at [127, 398] on input "#40ec82" at bounding box center [119, 400] width 120 height 21
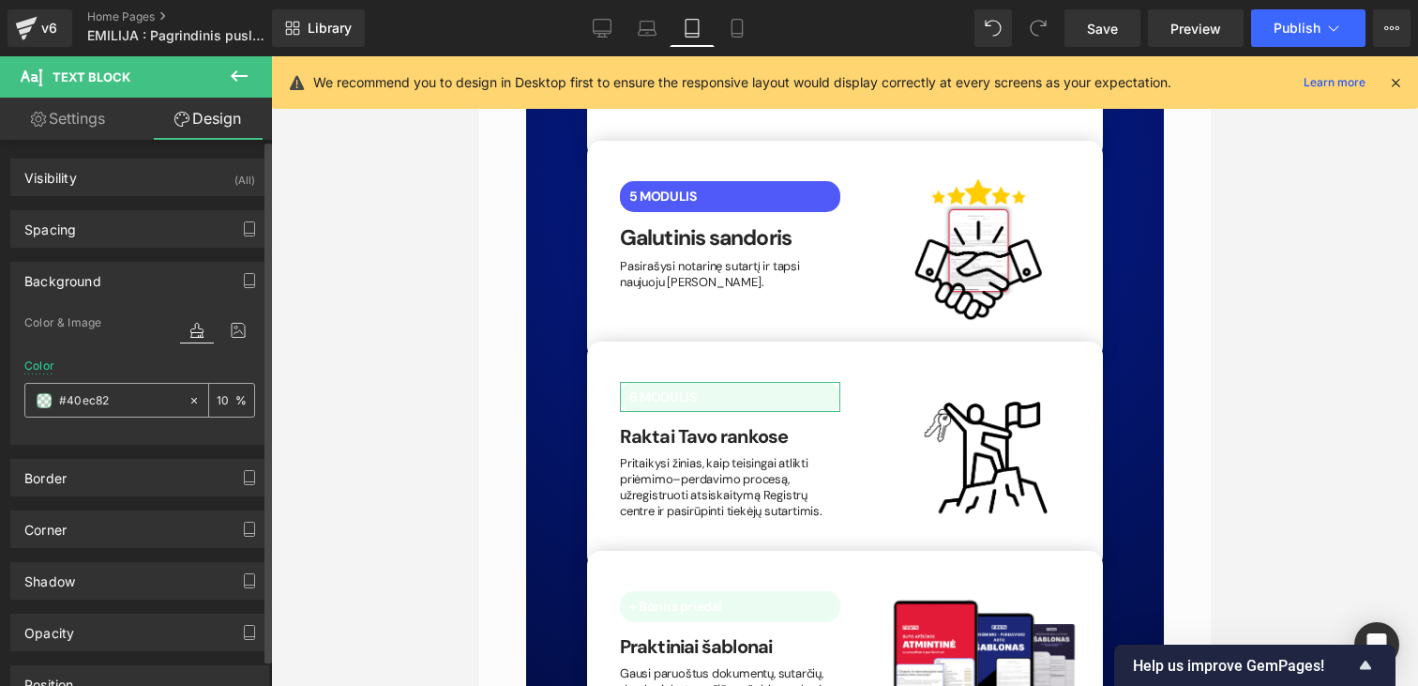
click at [127, 398] on input "#40ec82" at bounding box center [119, 400] width 120 height 21
paste input "505af8"
type input "#505af8"
type input "100"
type input "#505af8"
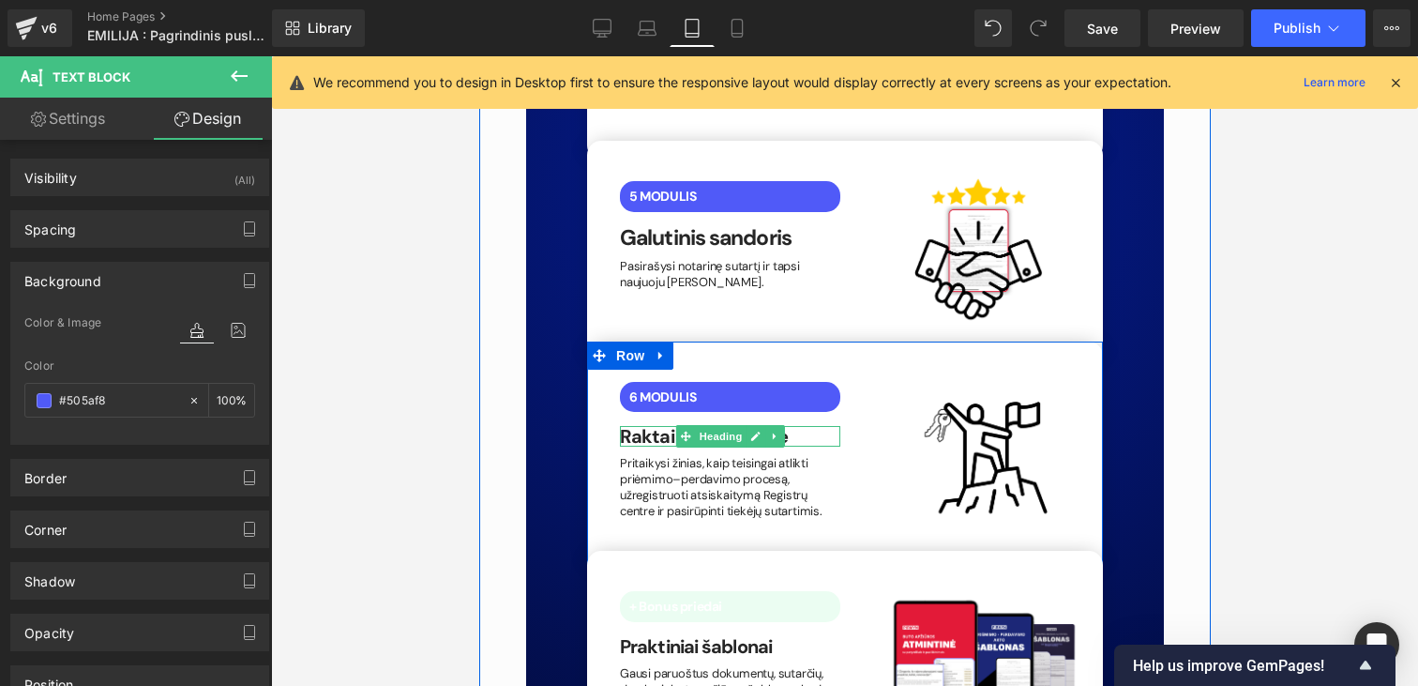
scroll to position [4563, 0]
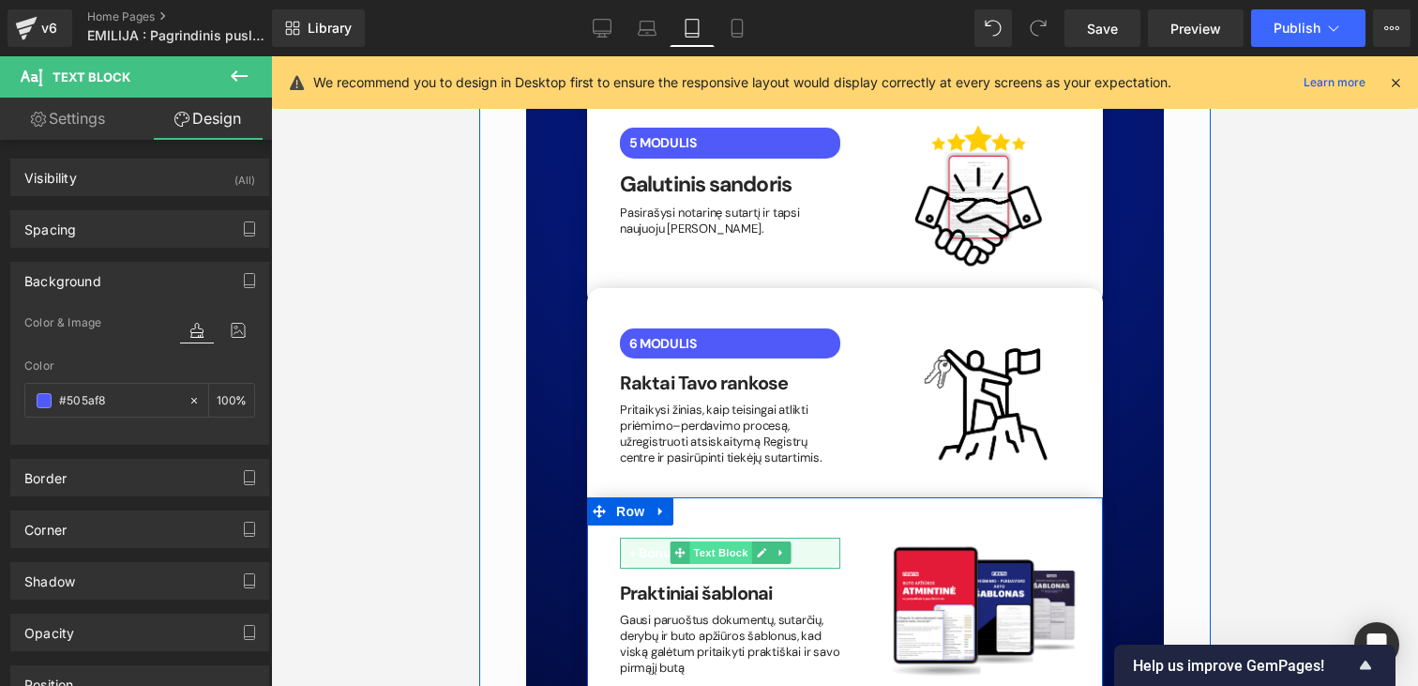
click at [713, 541] on span "Text Block" at bounding box center [719, 552] width 62 height 23
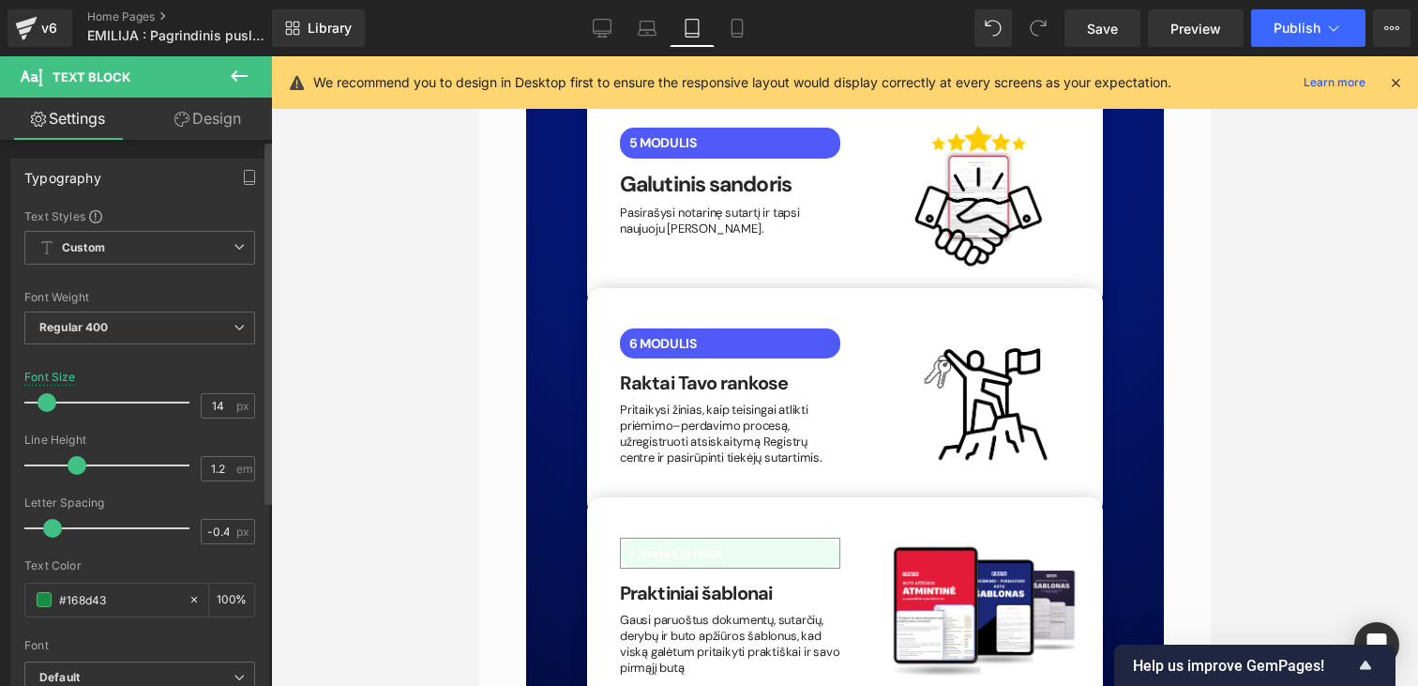
click at [212, 126] on link "Design" at bounding box center [208, 119] width 136 height 42
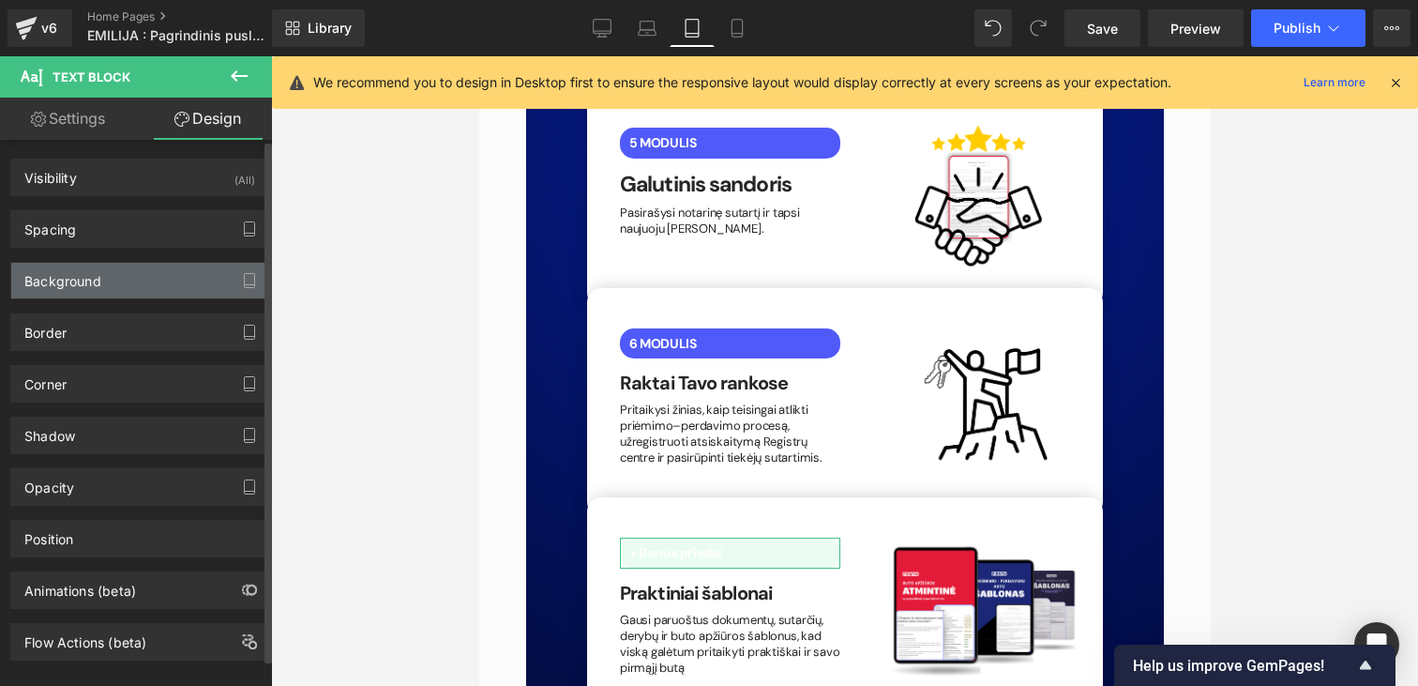
click at [116, 285] on div "Background" at bounding box center [139, 281] width 257 height 36
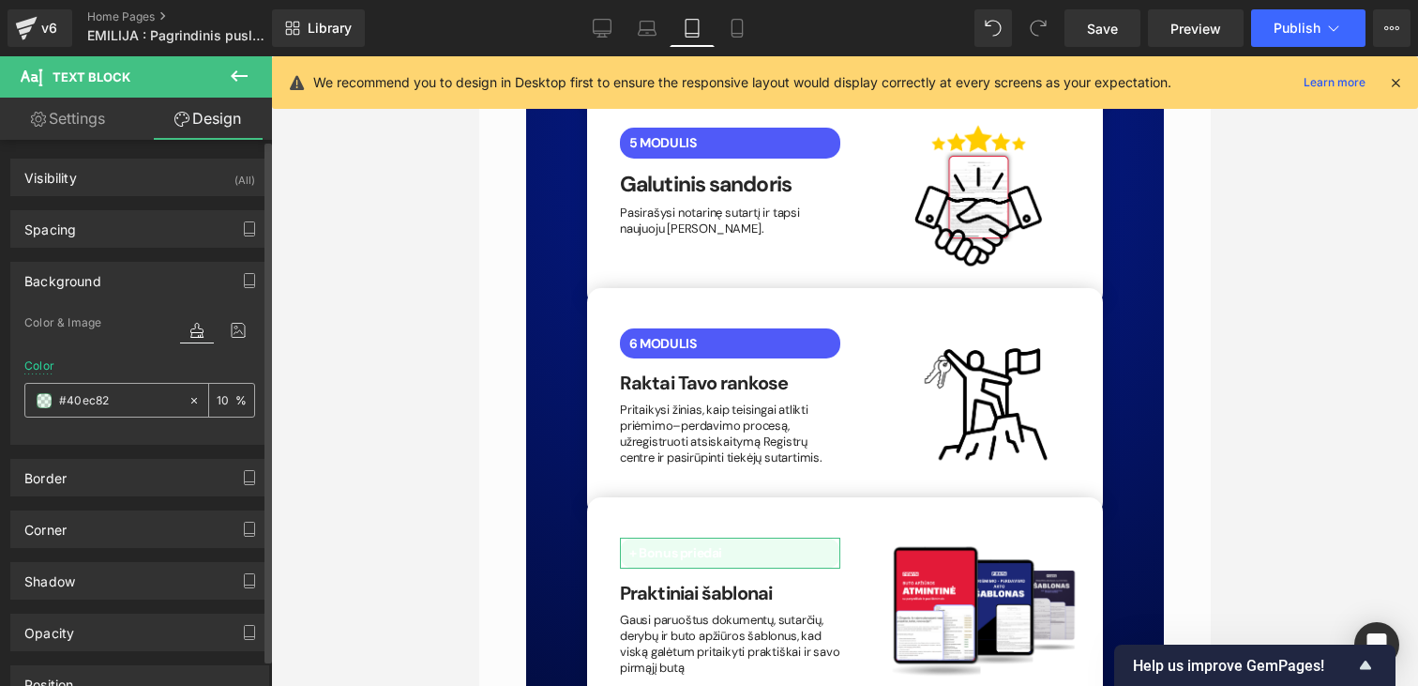
click at [131, 392] on input "#40ec82" at bounding box center [119, 400] width 120 height 21
paste input "505af8"
type input "#505af8"
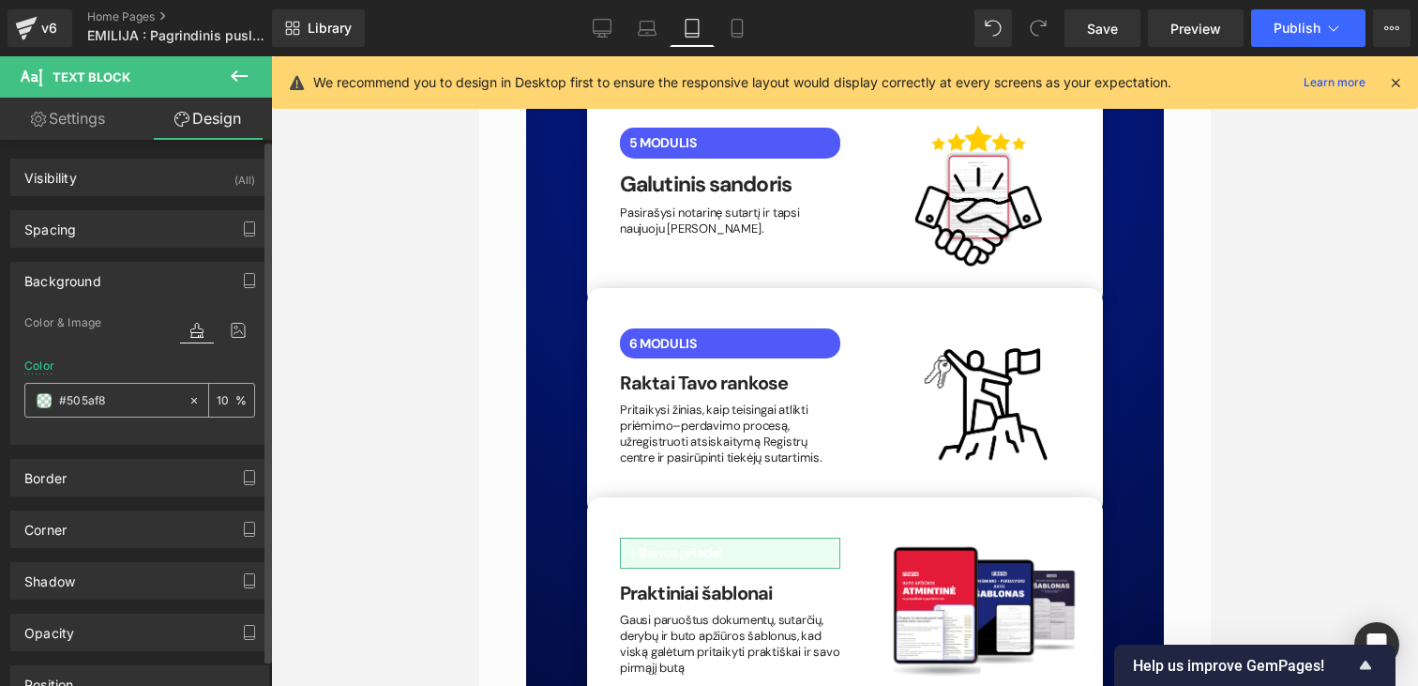
type input "100"
type input "#505af8"
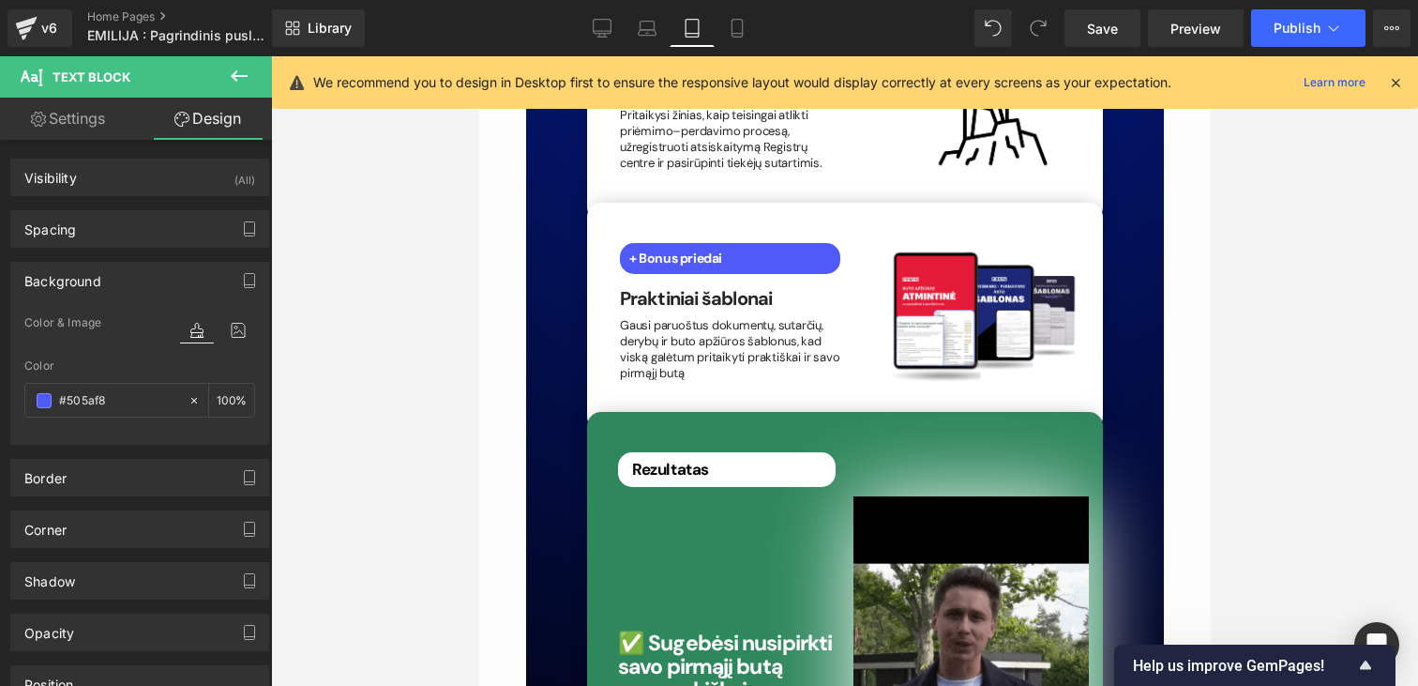
scroll to position [4878, 0]
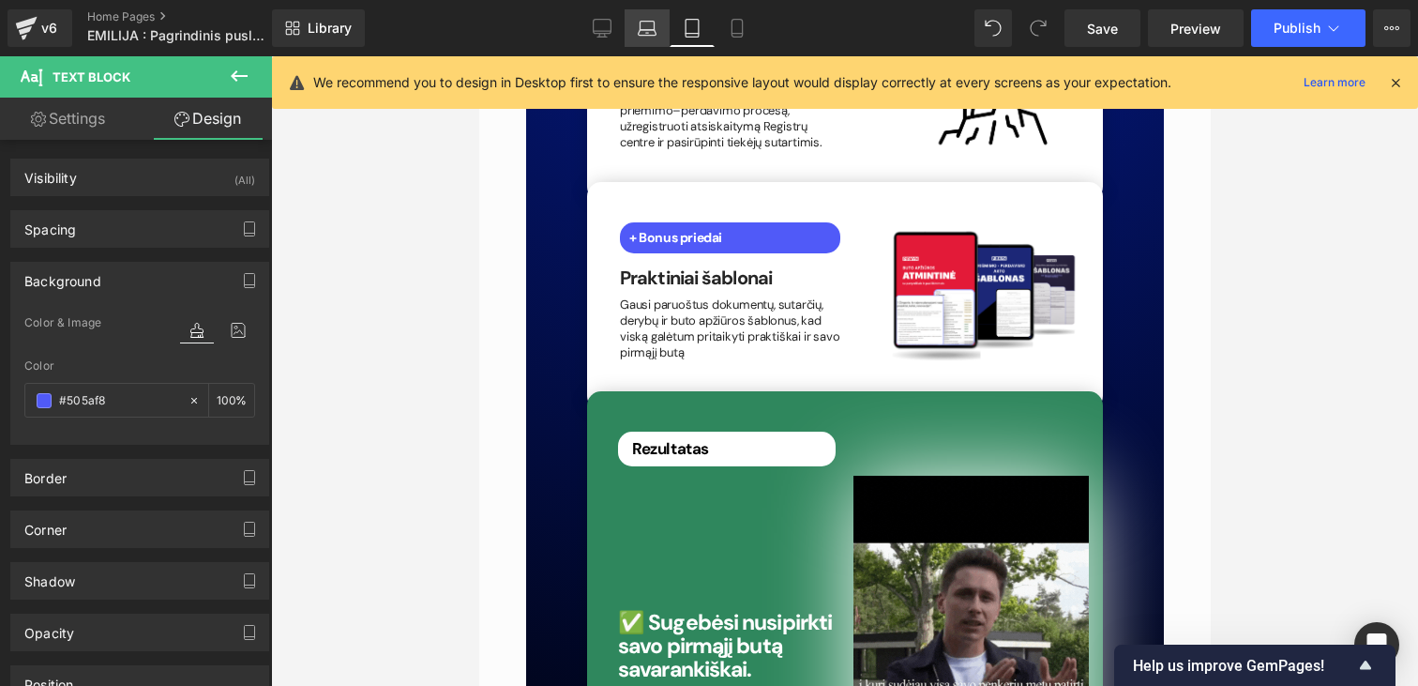
click at [645, 37] on icon at bounding box center [647, 28] width 19 height 19
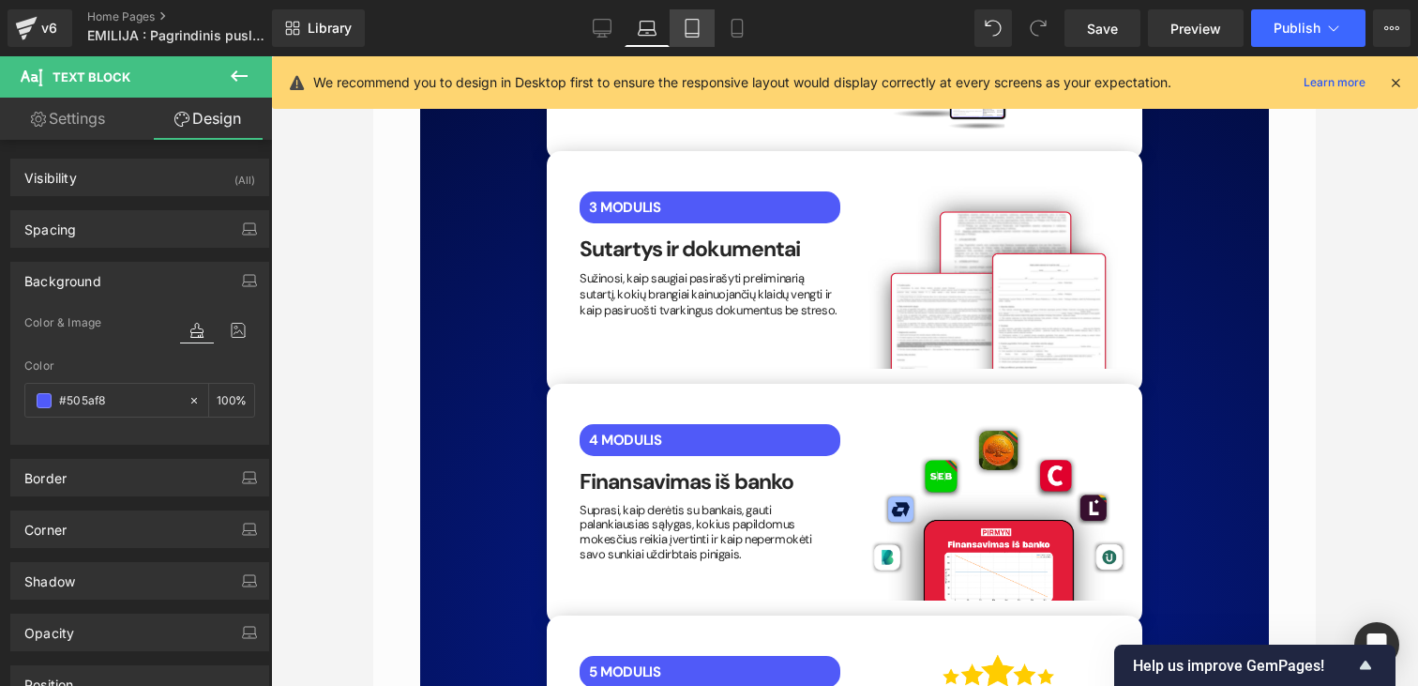
click at [680, 23] on link "Tablet" at bounding box center [692, 28] width 45 height 38
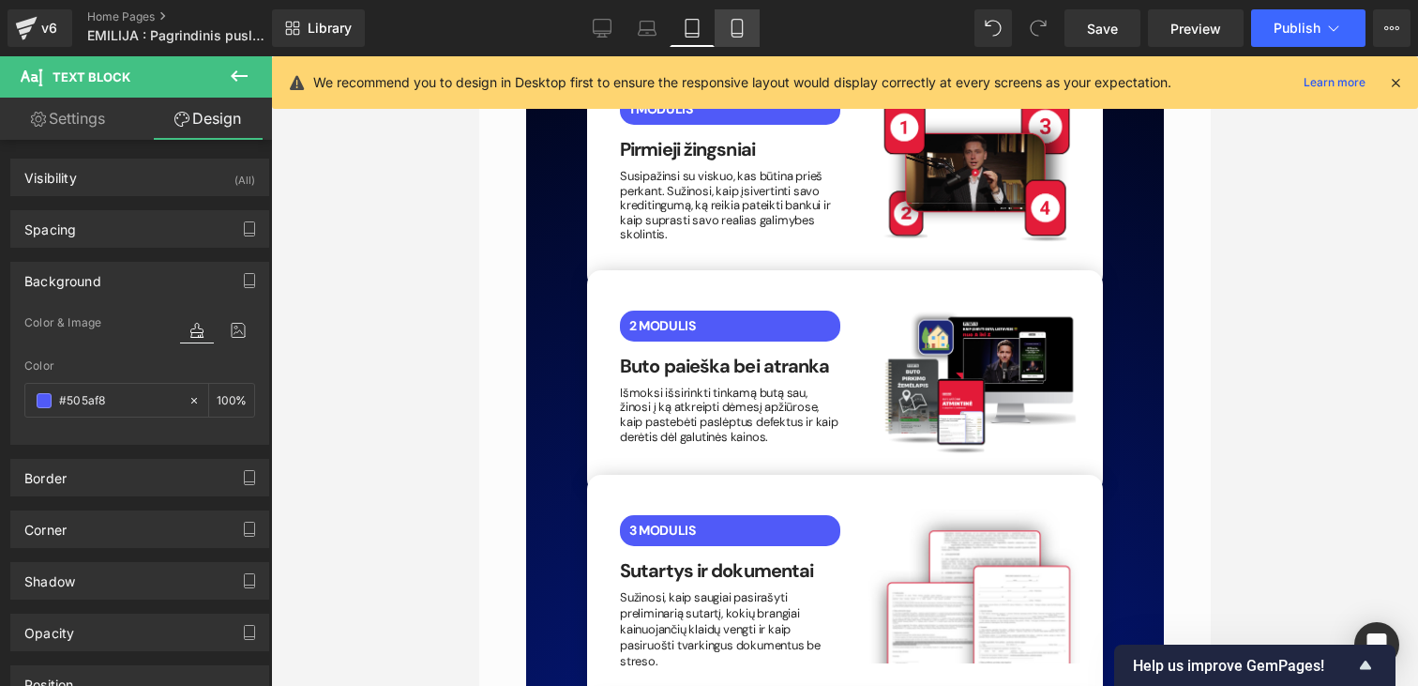
click at [742, 25] on icon at bounding box center [737, 29] width 10 height 18
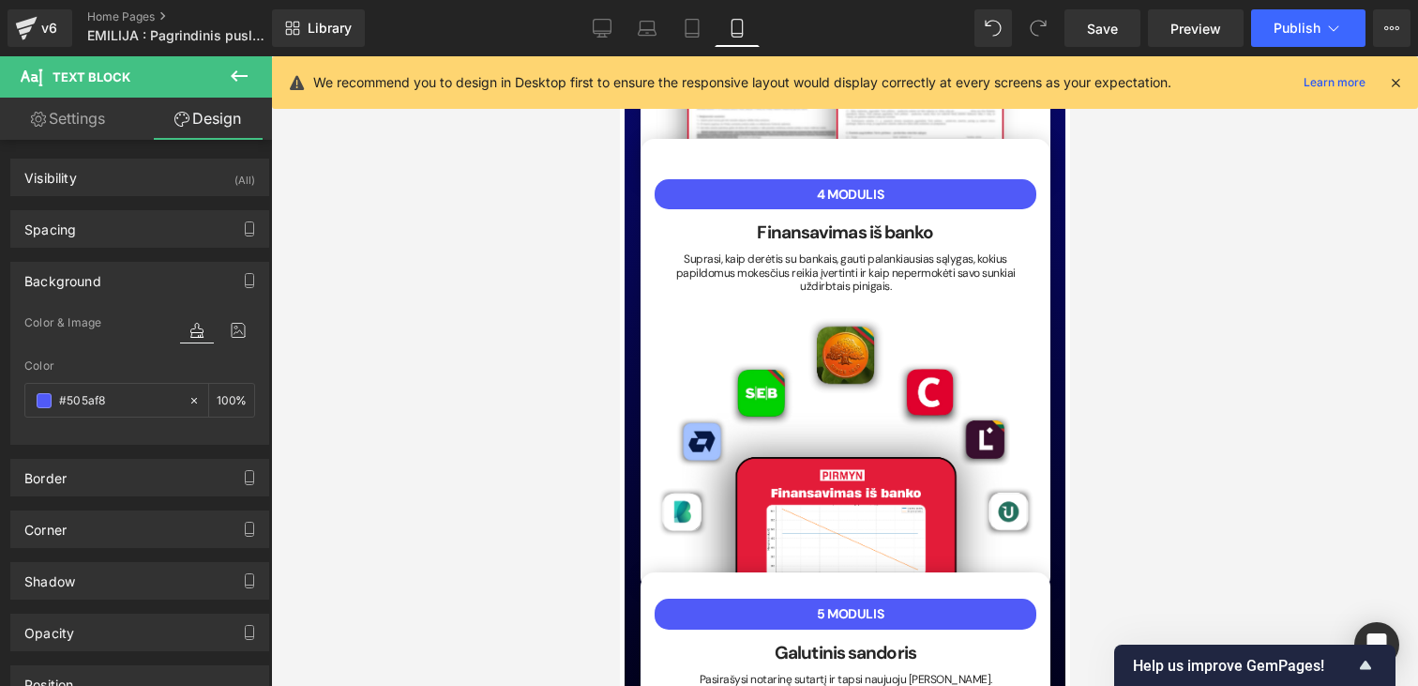
scroll to position [4678, 0]
click at [703, 31] on link "Tablet" at bounding box center [692, 28] width 45 height 38
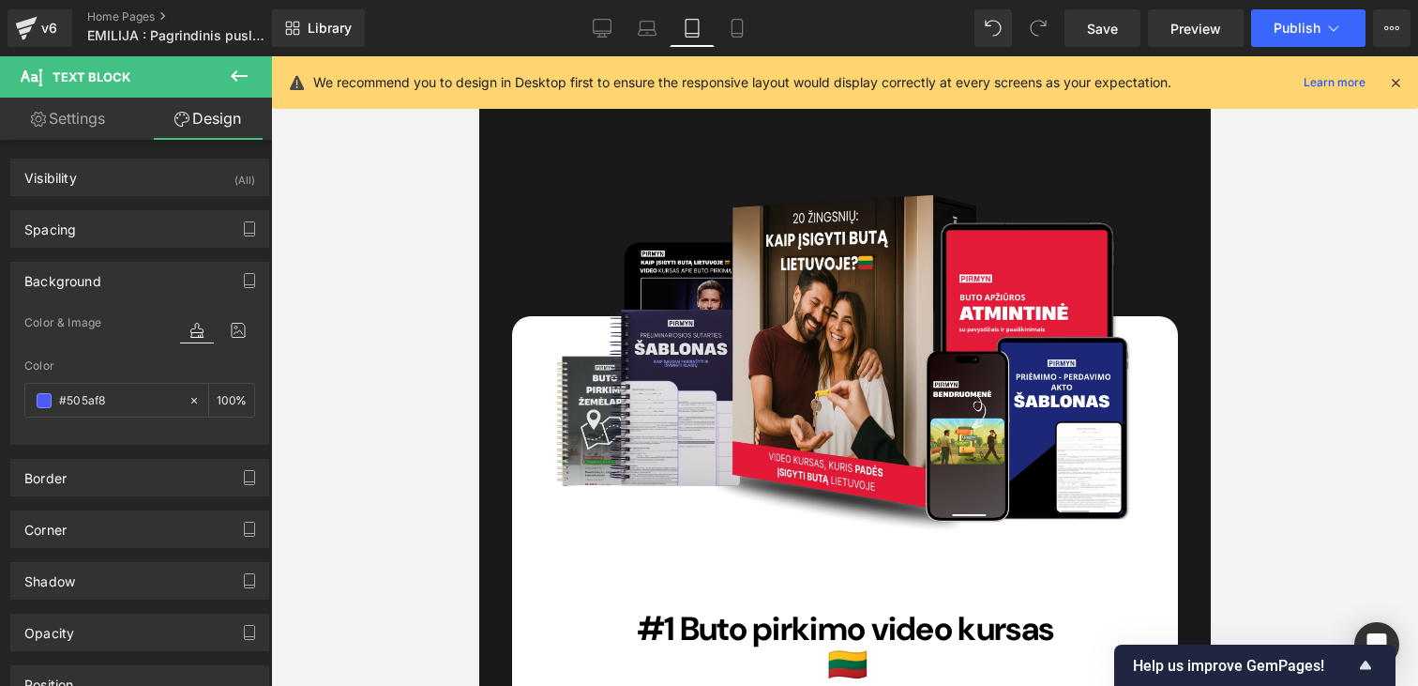
scroll to position [5940, 0]
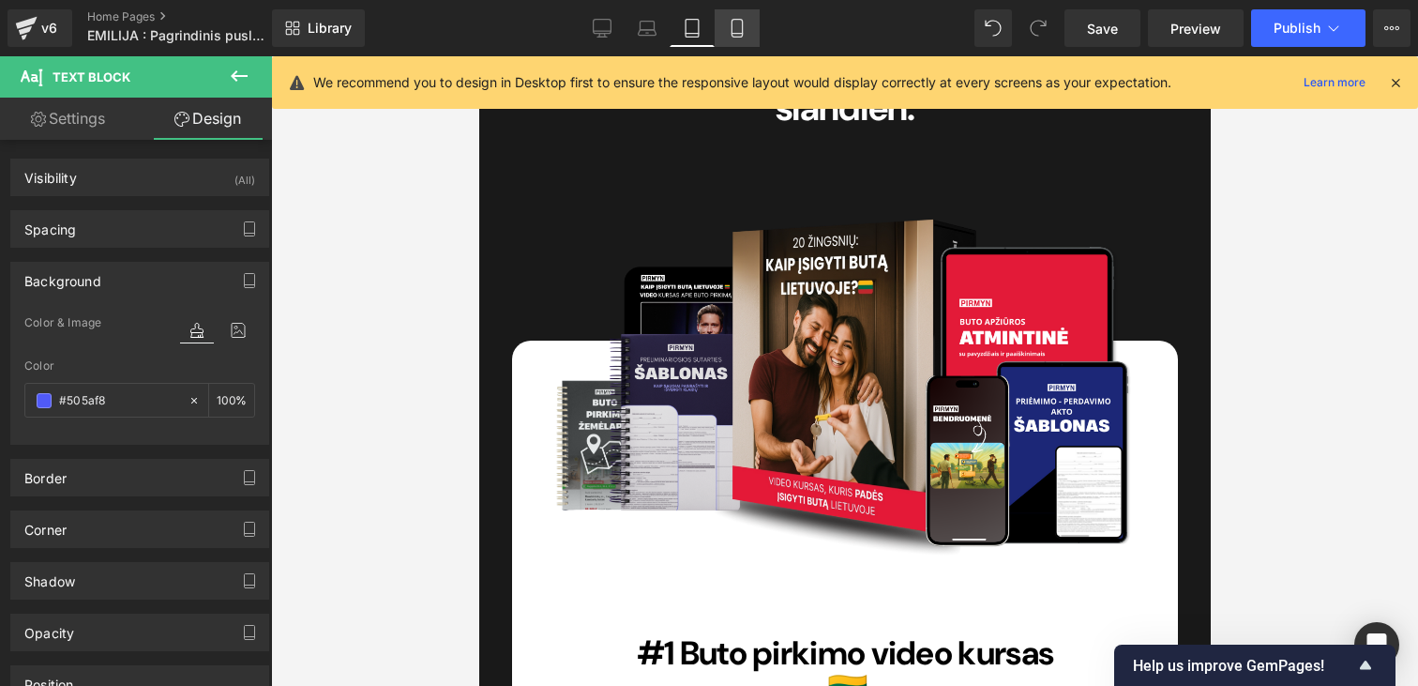
click at [736, 38] on link "Mobile" at bounding box center [737, 28] width 45 height 38
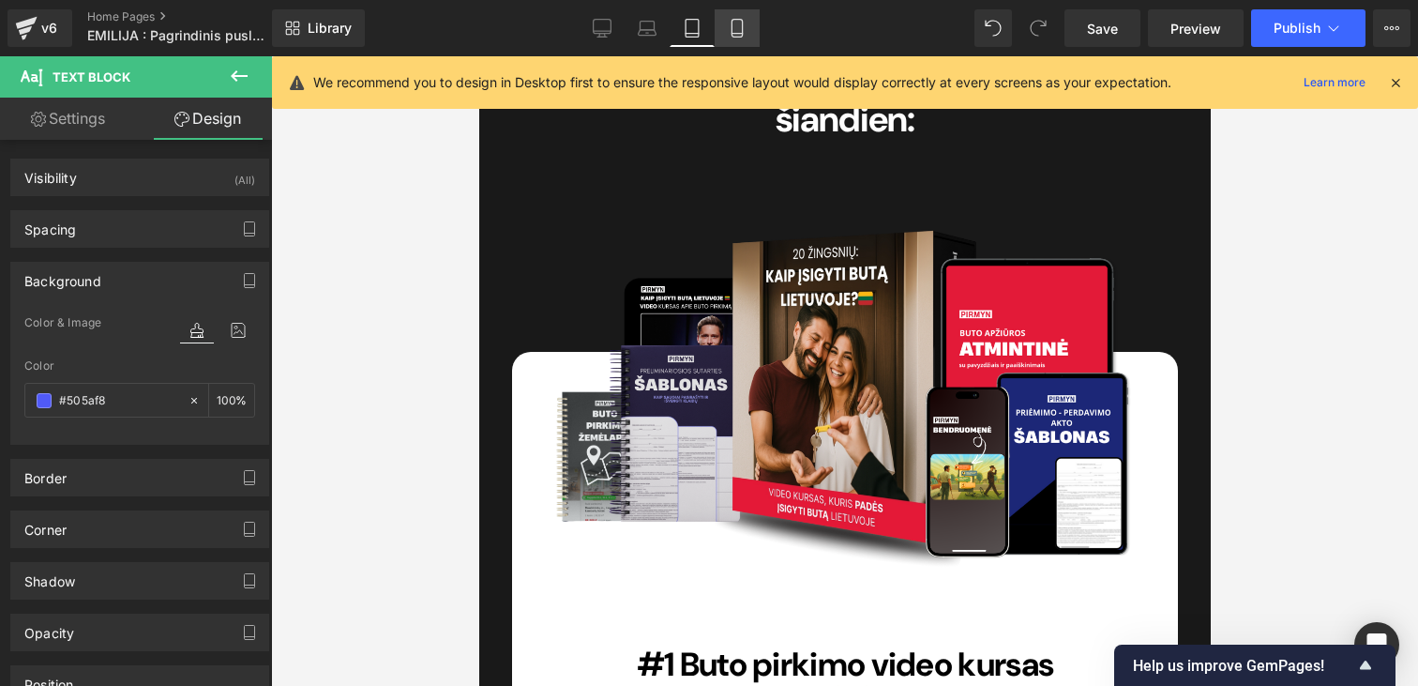
type input "100"
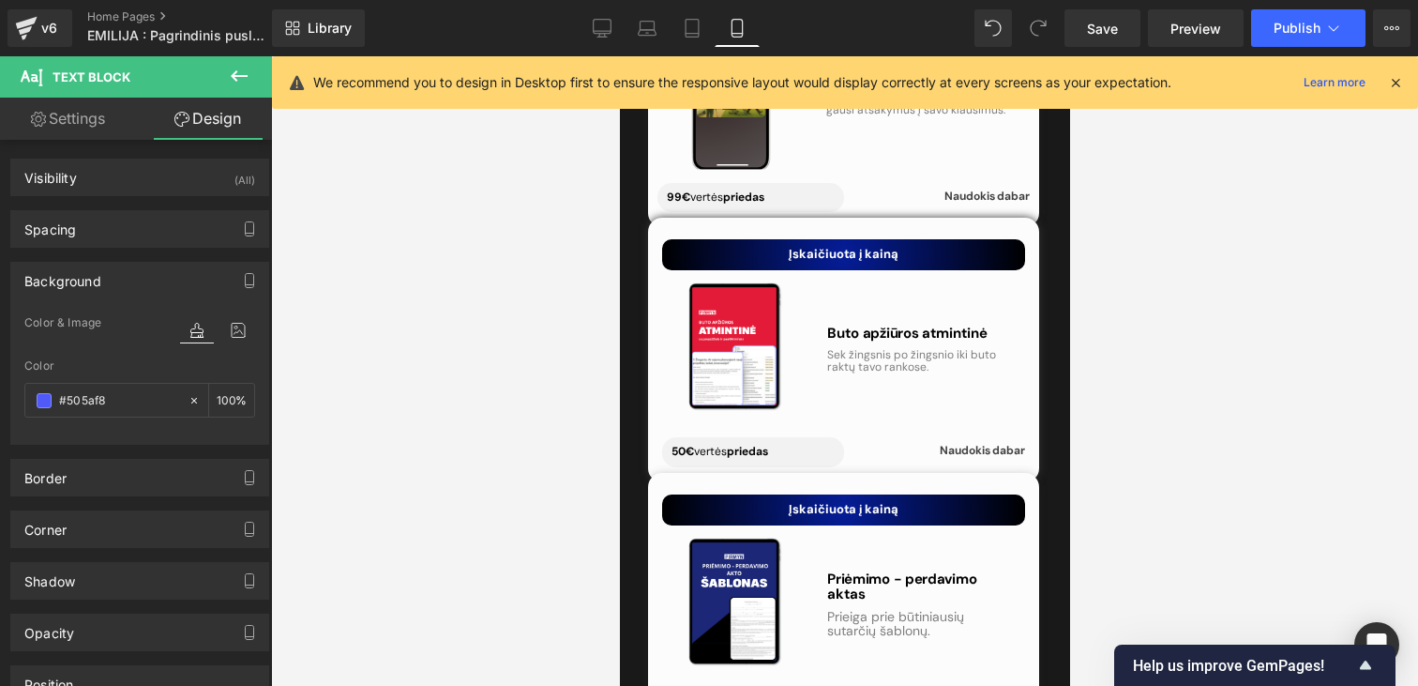
scroll to position [7901, 0]
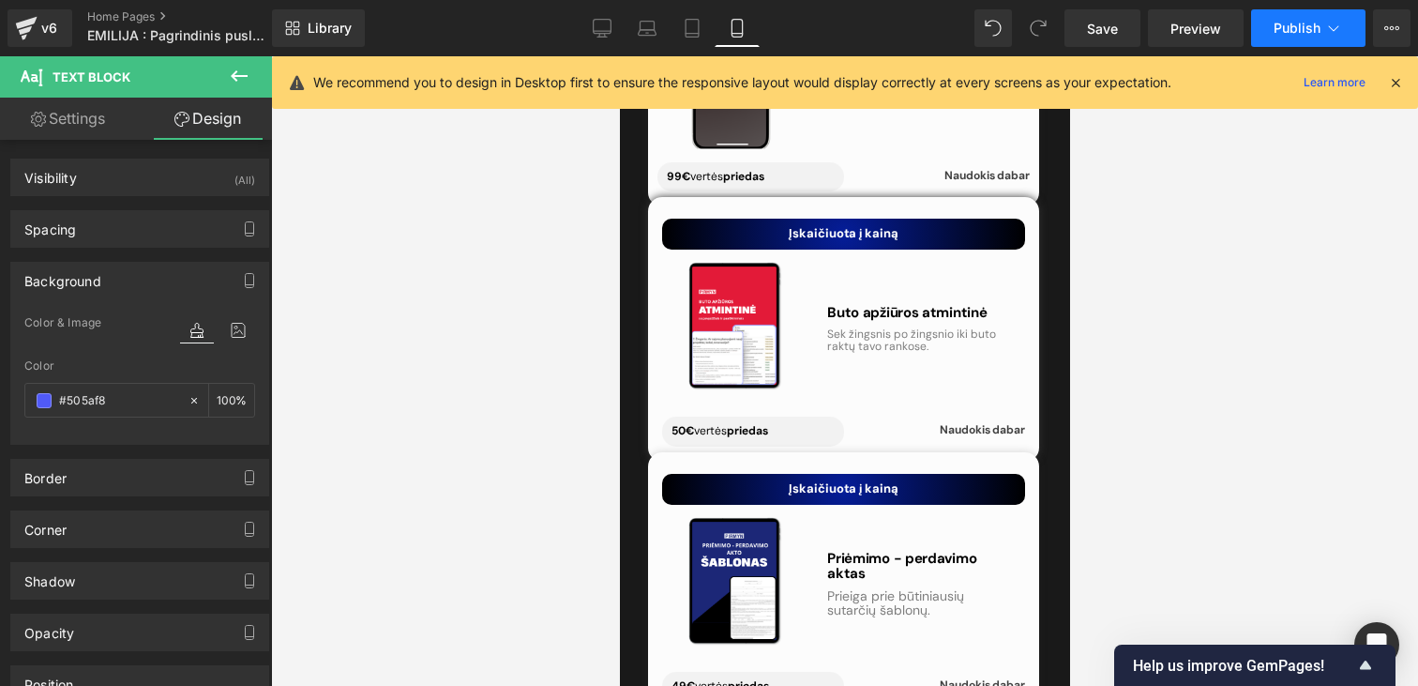
click at [1293, 23] on span "Publish" at bounding box center [1297, 28] width 47 height 15
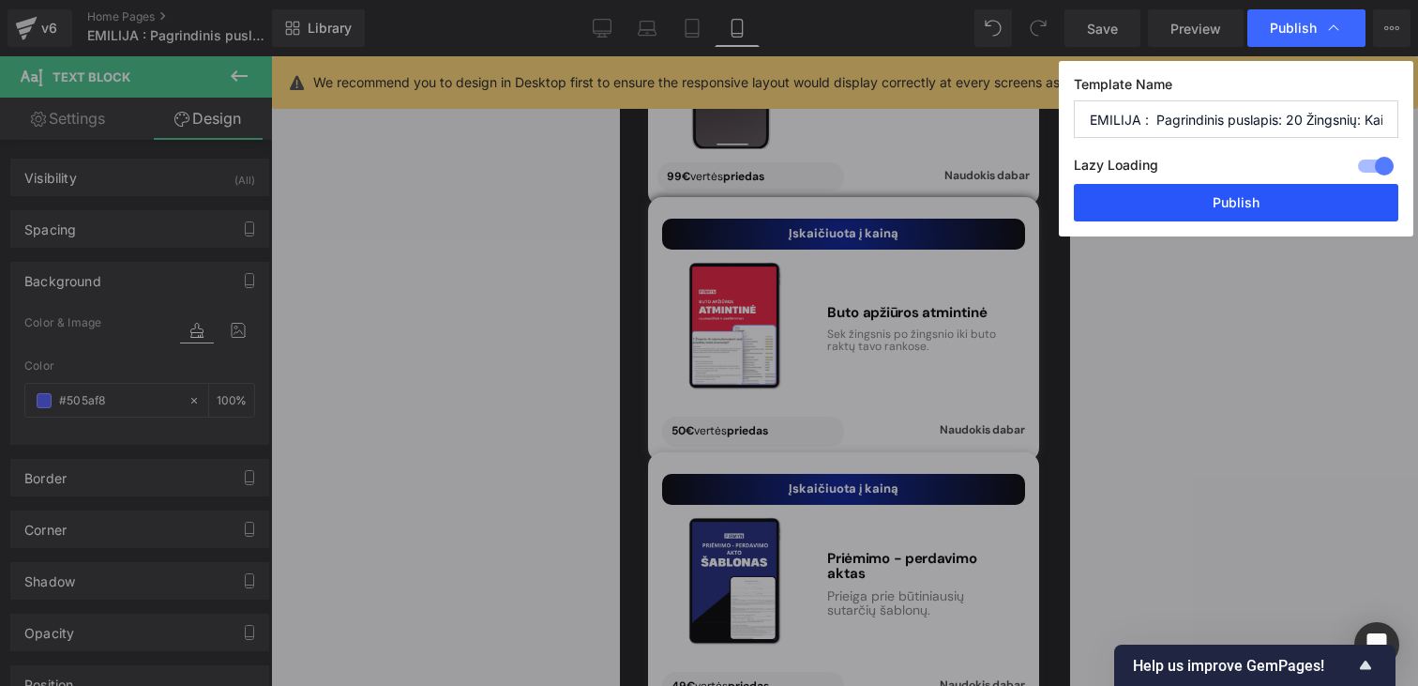
click at [1248, 219] on button "Publish" at bounding box center [1236, 203] width 325 height 38
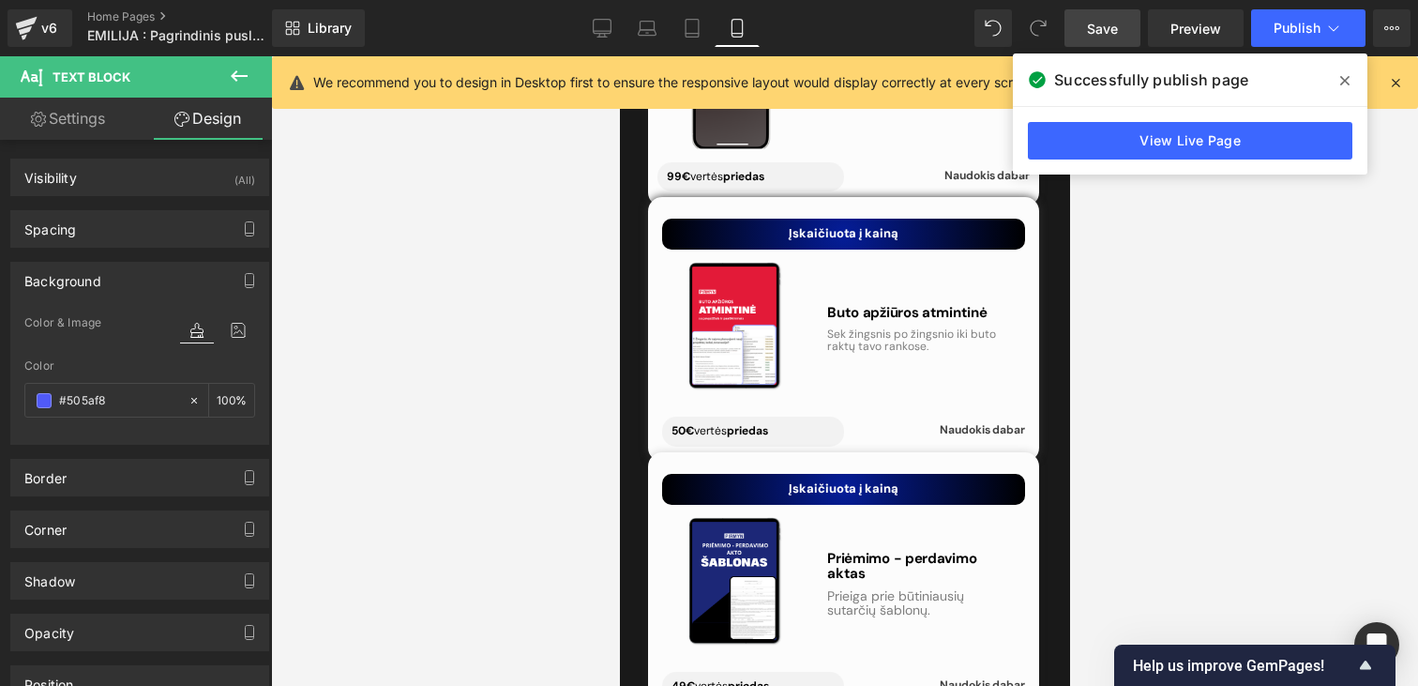
click at [1127, 13] on link "Save" at bounding box center [1103, 28] width 76 height 38
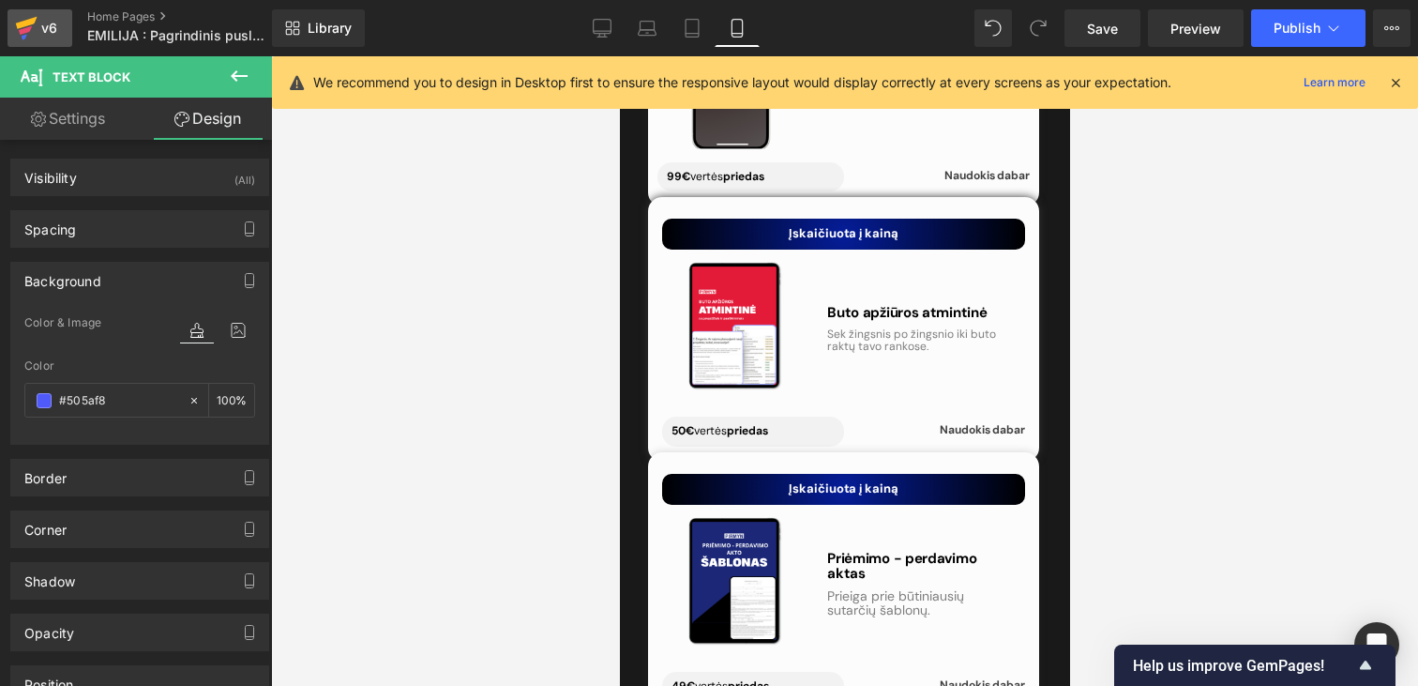
click at [22, 24] on icon at bounding box center [27, 23] width 22 height 12
